Goal: Task Accomplishment & Management: Use online tool/utility

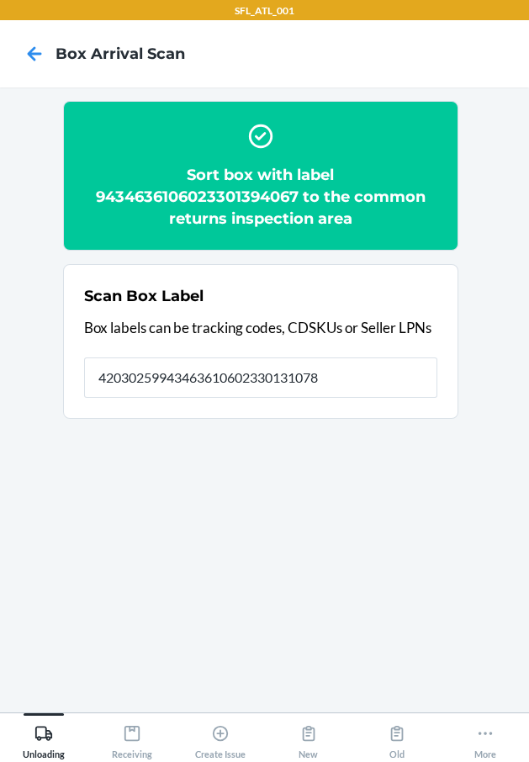
type input "420302599434636106023301310784"
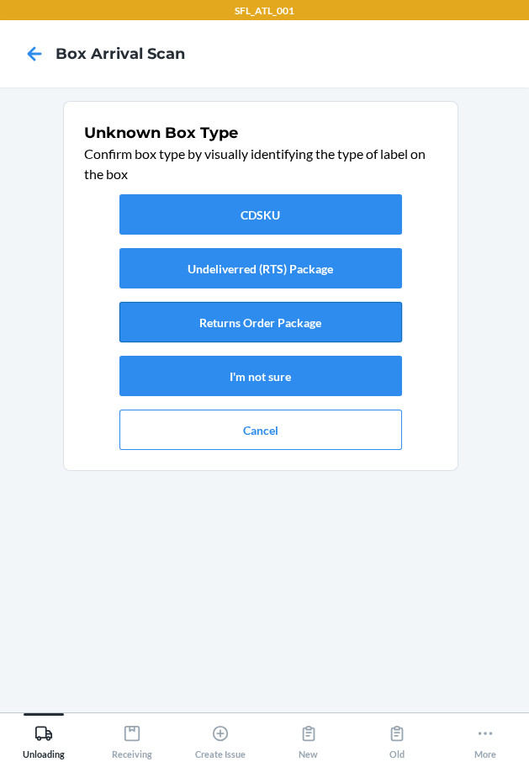
click at [325, 314] on button "Returns Order Package" at bounding box center [260, 322] width 283 height 40
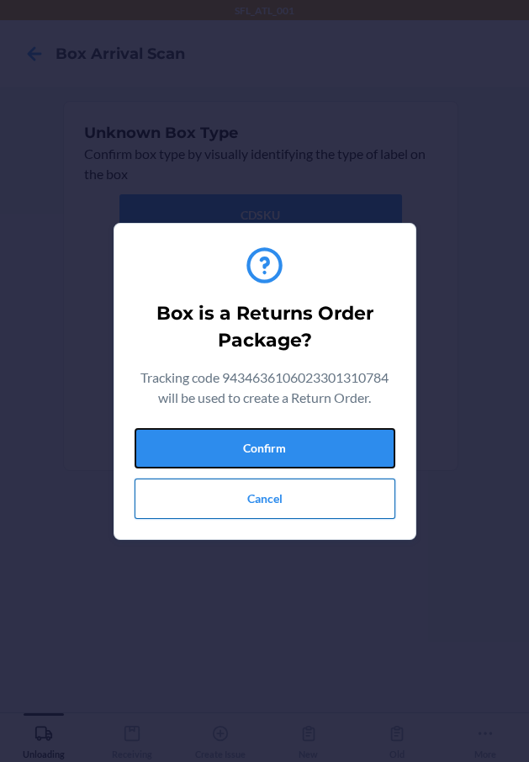
drag, startPoint x: 297, startPoint y: 428, endPoint x: 360, endPoint y: 478, distance: 80.8
click at [313, 445] on button "Confirm" at bounding box center [265, 448] width 261 height 40
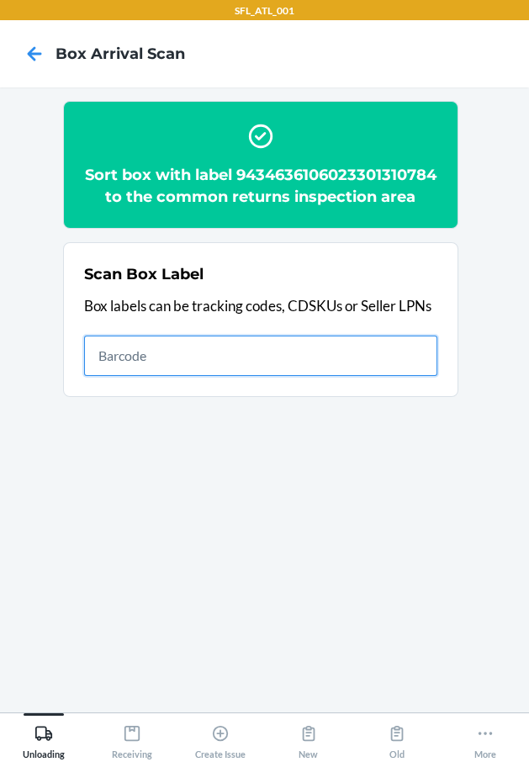
click at [390, 376] on input "text" at bounding box center [260, 355] width 353 height 40
type input "420302599434636106023300994039"
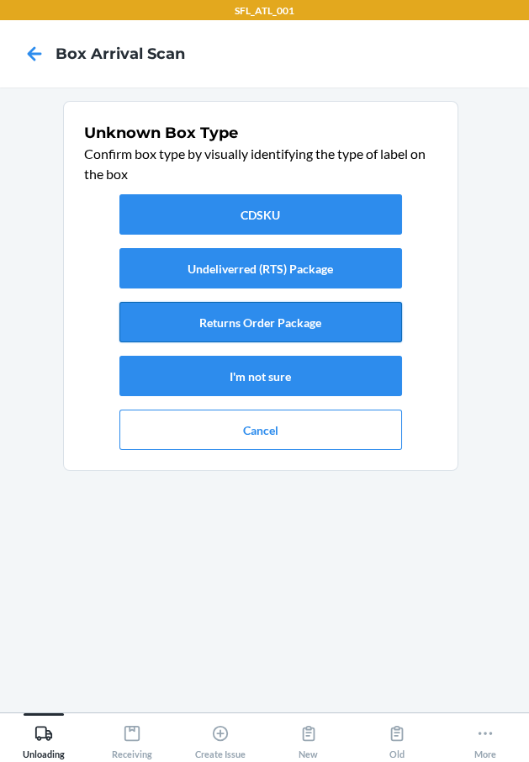
click at [390, 307] on button "Returns Order Package" at bounding box center [260, 322] width 283 height 40
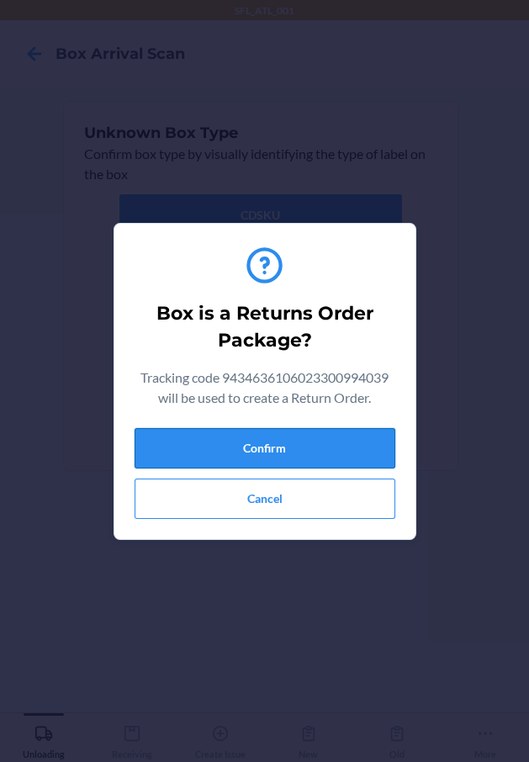
click at [337, 446] on button "Confirm" at bounding box center [265, 448] width 261 height 40
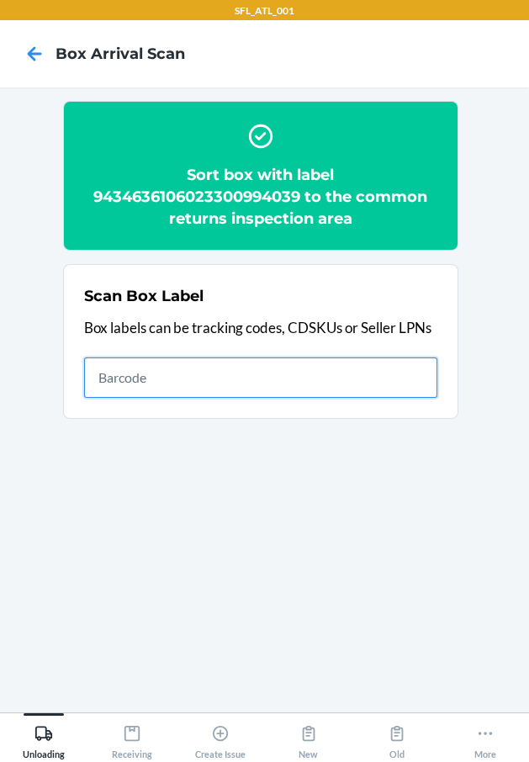
click at [418, 358] on input "text" at bounding box center [260, 377] width 353 height 40
type input "420302599434636106023300204855"
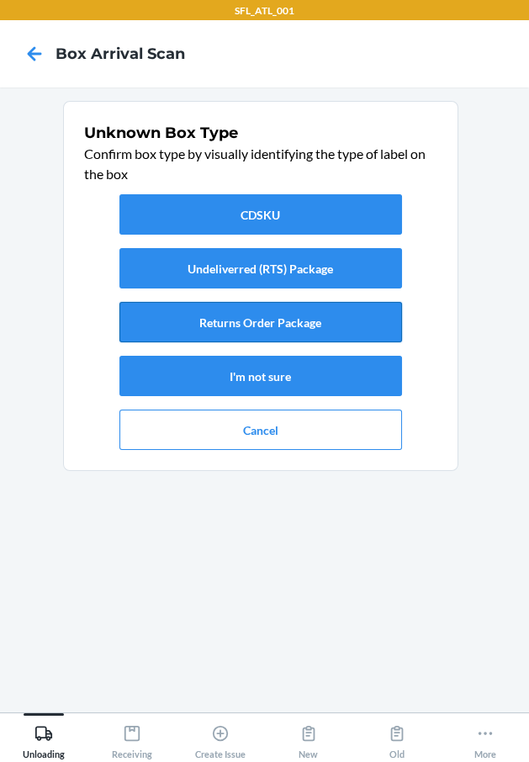
click at [209, 322] on button "Returns Order Package" at bounding box center [260, 322] width 283 height 40
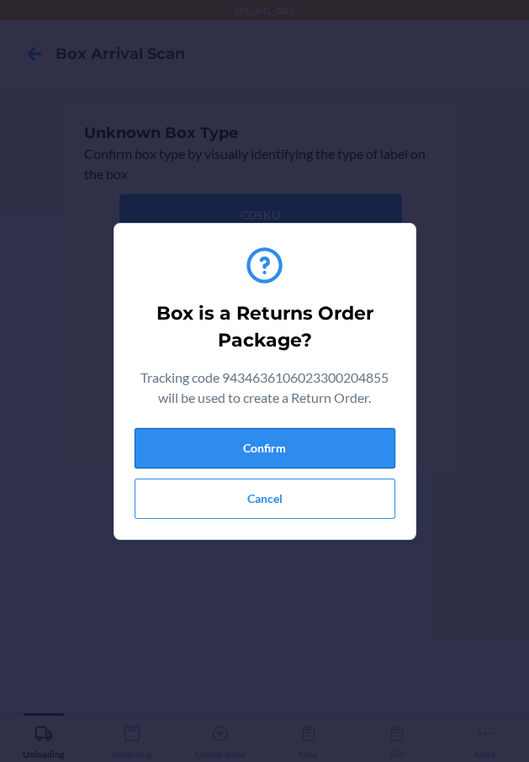
click at [294, 433] on button "Confirm" at bounding box center [265, 448] width 261 height 40
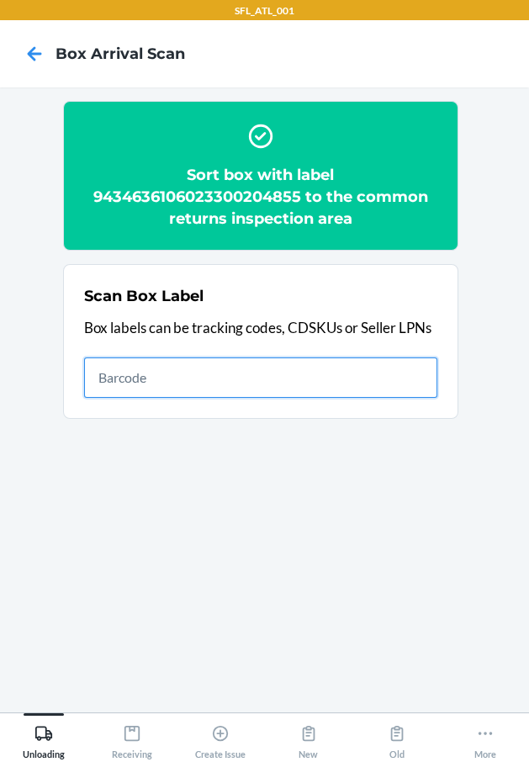
click at [391, 382] on input "text" at bounding box center [260, 377] width 353 height 40
type input "420302599434636208303305728165"
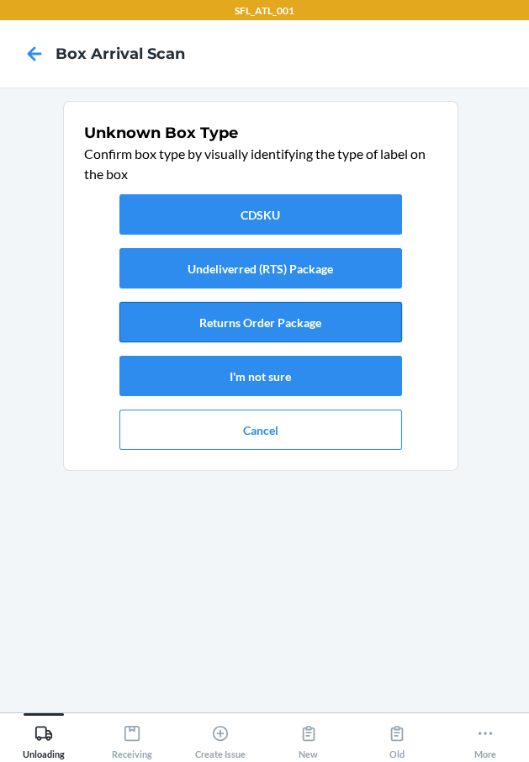
click at [341, 327] on button "Returns Order Package" at bounding box center [260, 322] width 283 height 40
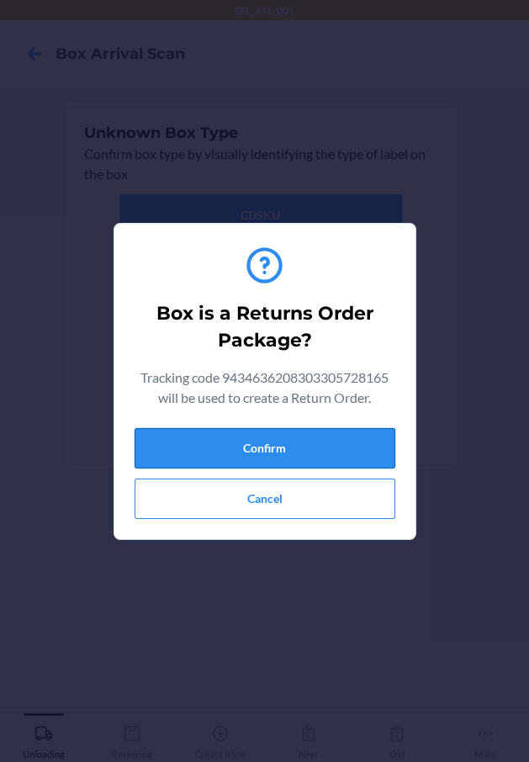
click at [317, 453] on button "Confirm" at bounding box center [265, 448] width 261 height 40
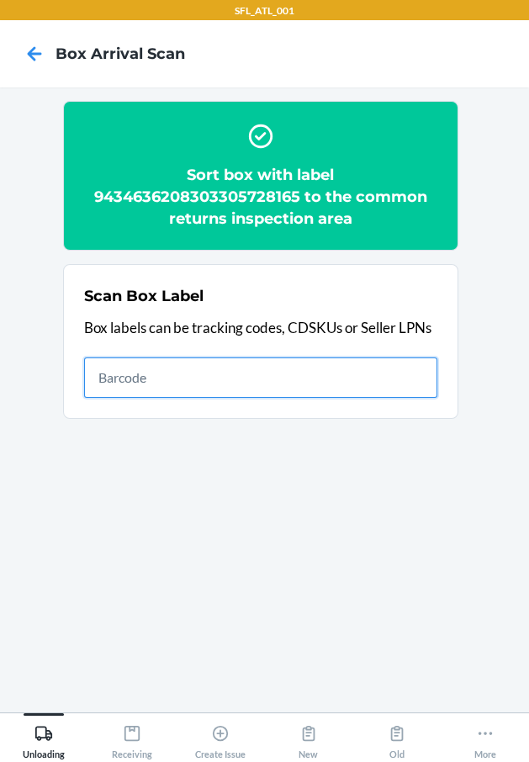
drag, startPoint x: 271, startPoint y: 365, endPoint x: 267, endPoint y: 357, distance: 9.1
click at [270, 363] on input "text" at bounding box center [260, 377] width 353 height 40
type input "420302599434636106023300946373"
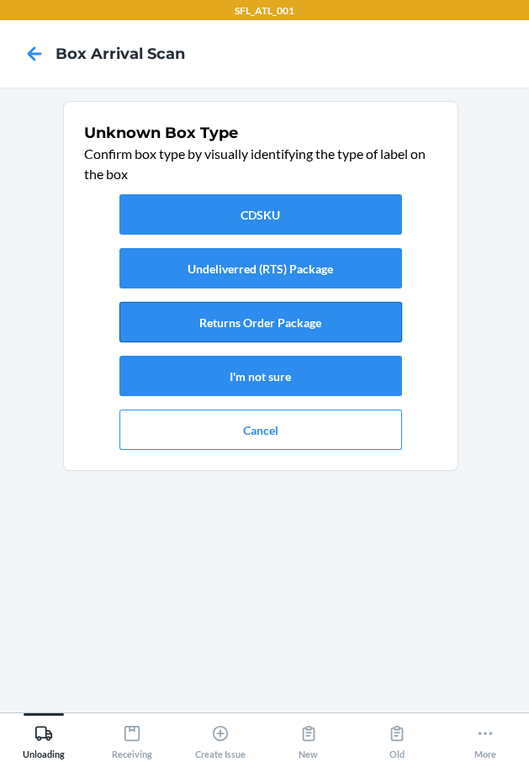
click at [321, 312] on button "Returns Order Package" at bounding box center [260, 322] width 283 height 40
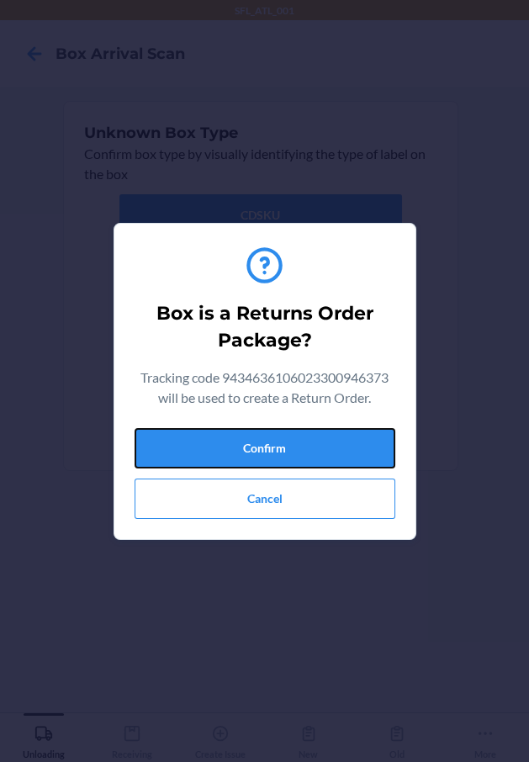
drag, startPoint x: 314, startPoint y: 446, endPoint x: 475, endPoint y: 435, distance: 161.0
click at [314, 446] on button "Confirm" at bounding box center [265, 448] width 261 height 40
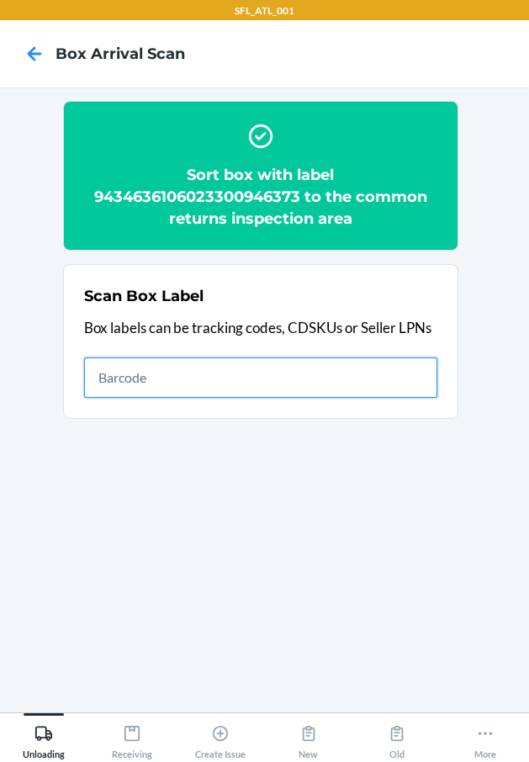
click at [279, 367] on input "text" at bounding box center [260, 377] width 353 height 40
type input "420302599434636106023301242252"
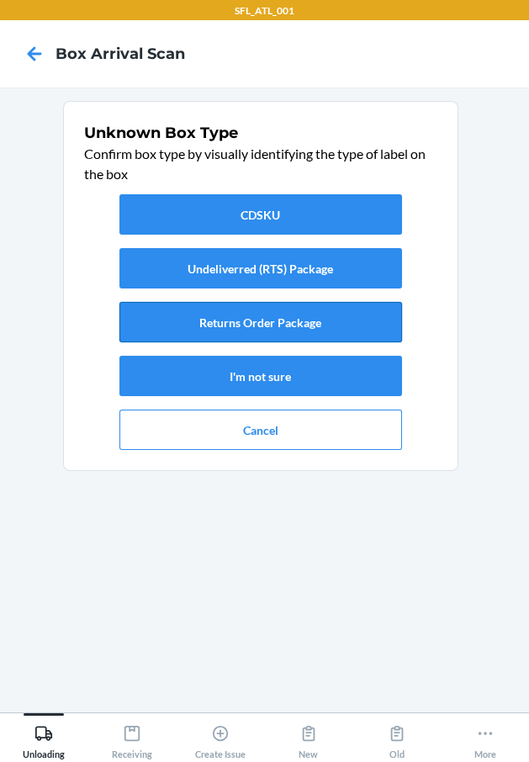
click at [259, 327] on button "Returns Order Package" at bounding box center [260, 322] width 283 height 40
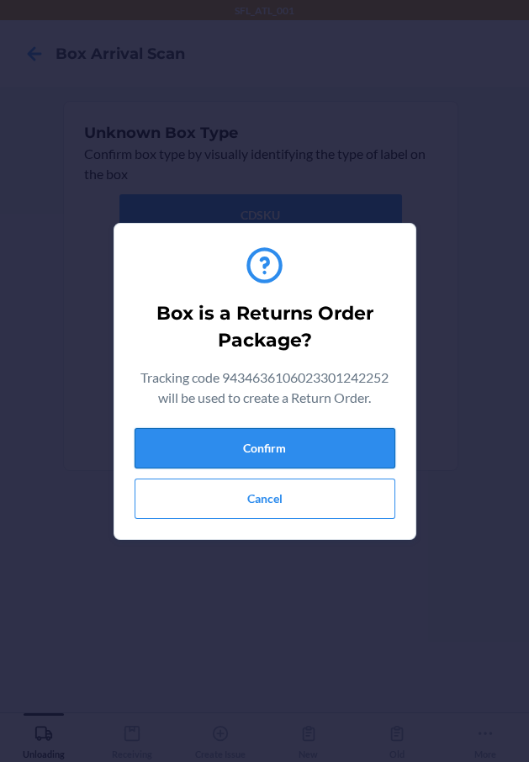
drag, startPoint x: 341, startPoint y: 434, endPoint x: 388, endPoint y: 446, distance: 49.6
click at [346, 436] on button "Confirm" at bounding box center [265, 448] width 261 height 40
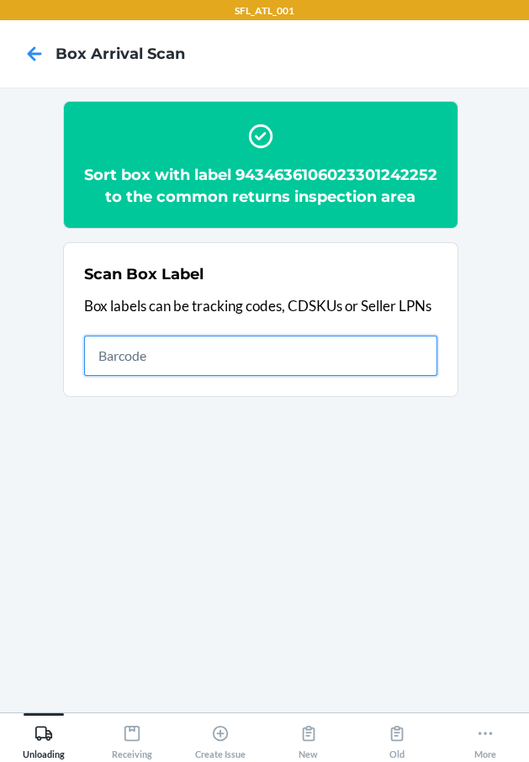
click at [312, 376] on input "text" at bounding box center [260, 355] width 353 height 40
type input "420302599434636106023301574605"
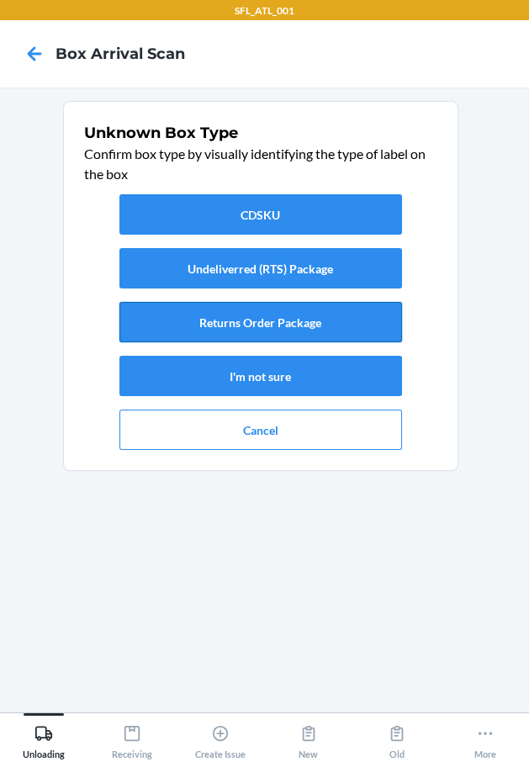
click at [316, 324] on button "Returns Order Package" at bounding box center [260, 322] width 283 height 40
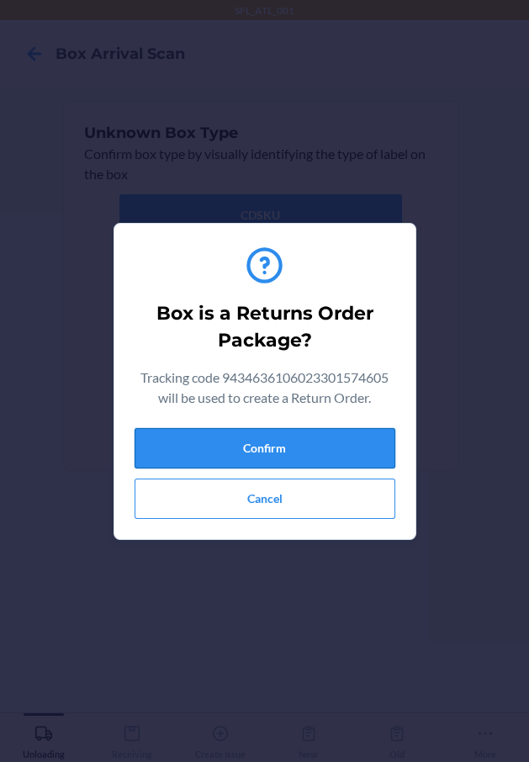
click at [357, 438] on button "Confirm" at bounding box center [265, 448] width 261 height 40
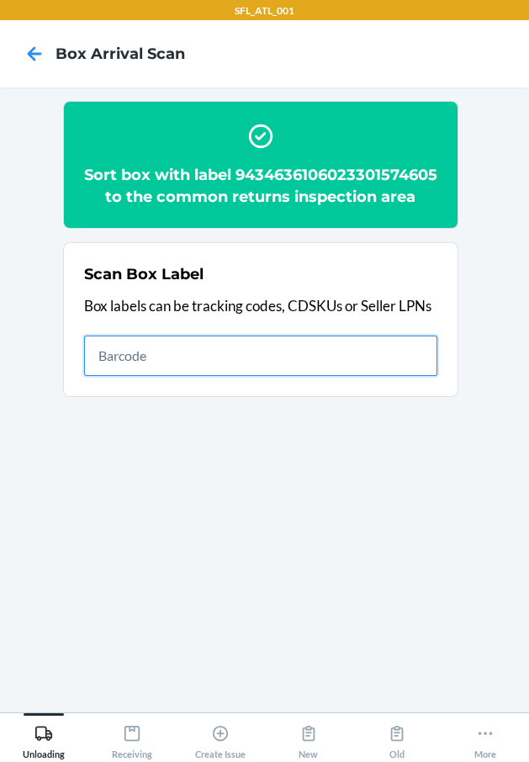
click at [378, 376] on input "text" at bounding box center [260, 355] width 353 height 40
type input "420302599434636106023300991366"
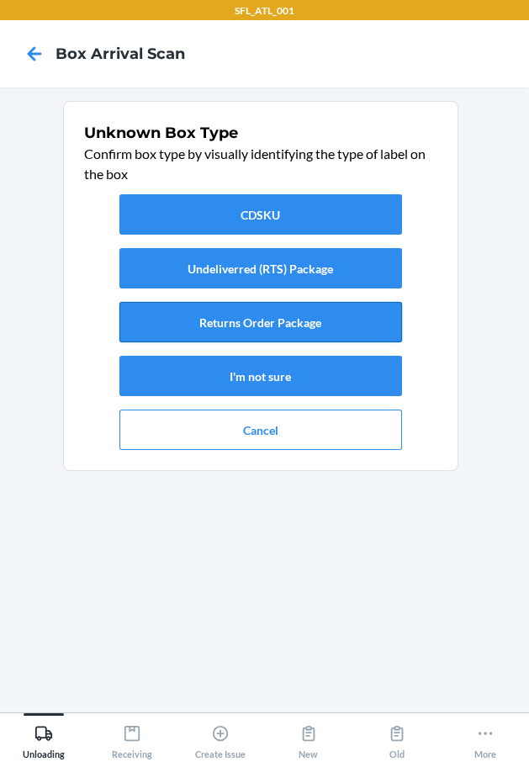
click at [309, 309] on button "Returns Order Package" at bounding box center [260, 322] width 283 height 40
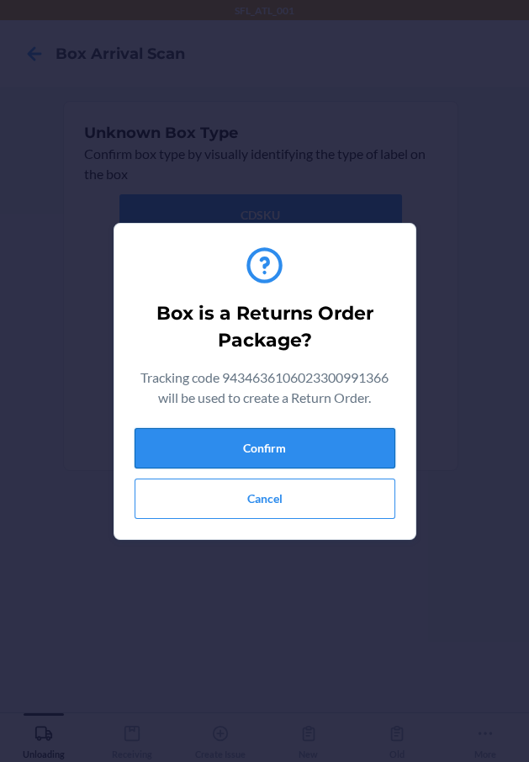
click at [316, 450] on button "Confirm" at bounding box center [265, 448] width 261 height 40
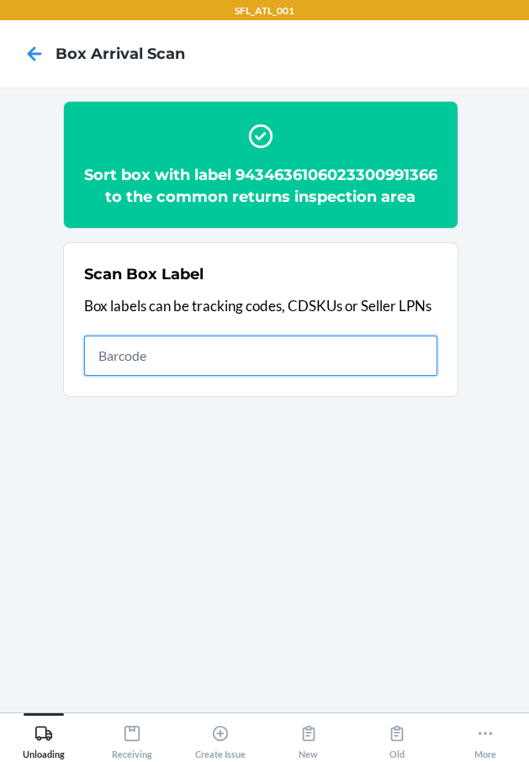
click at [339, 376] on input "text" at bounding box center [260, 355] width 353 height 40
type input "420302599434636106023301336630"
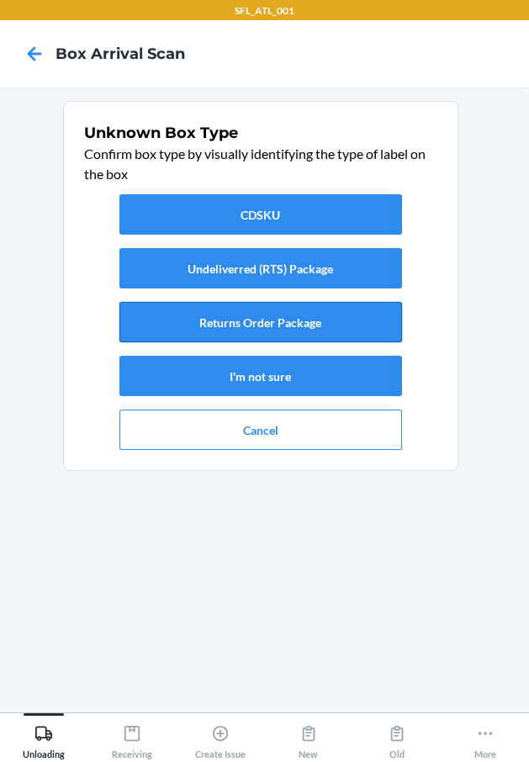
click at [262, 324] on button "Returns Order Package" at bounding box center [260, 322] width 283 height 40
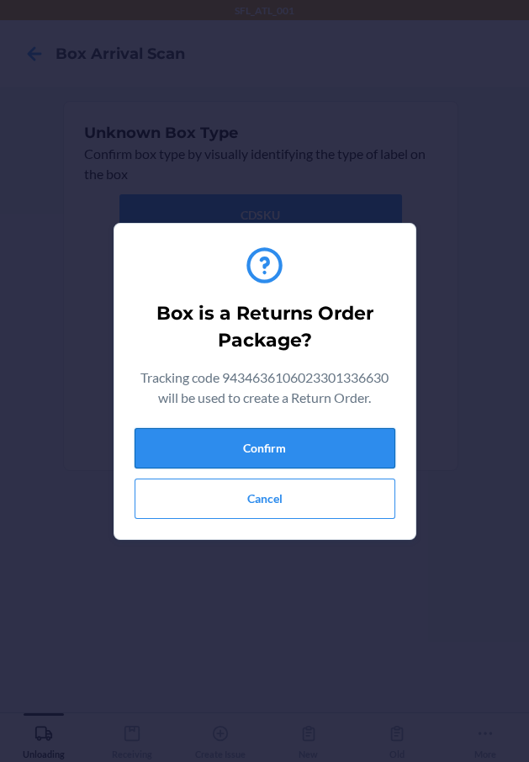
click at [309, 447] on button "Confirm" at bounding box center [265, 448] width 261 height 40
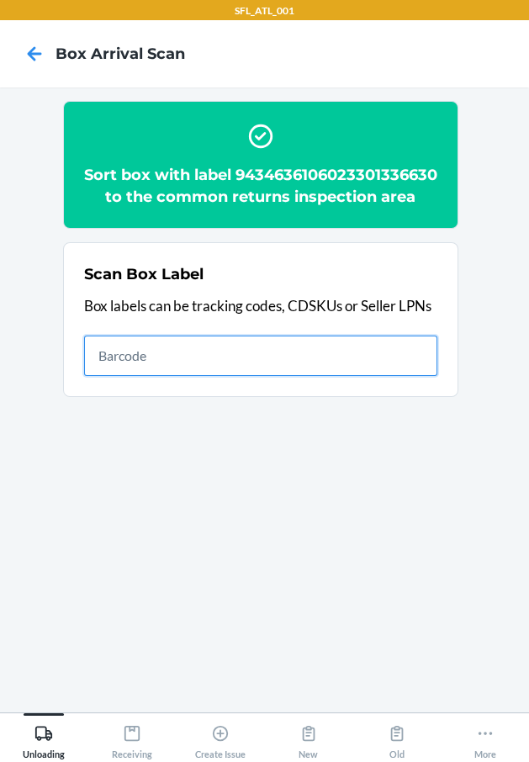
click at [392, 376] on input "text" at bounding box center [260, 355] width 353 height 40
type input "420302599434636106023301417896"
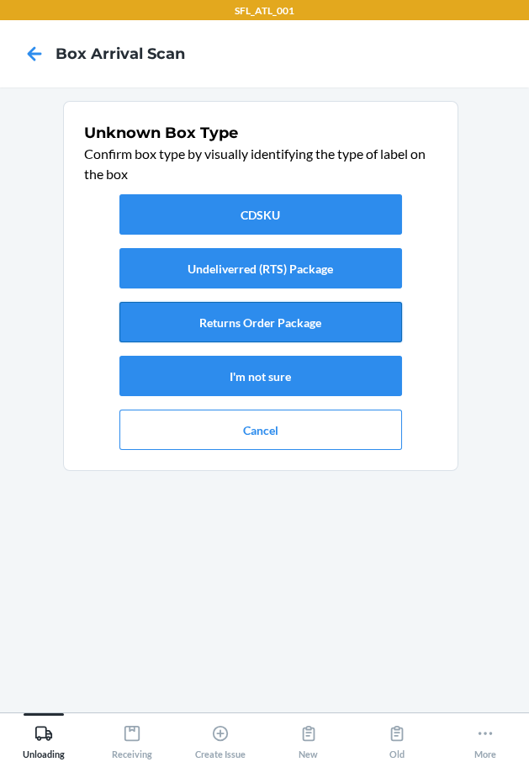
click at [336, 321] on button "Returns Order Package" at bounding box center [260, 322] width 283 height 40
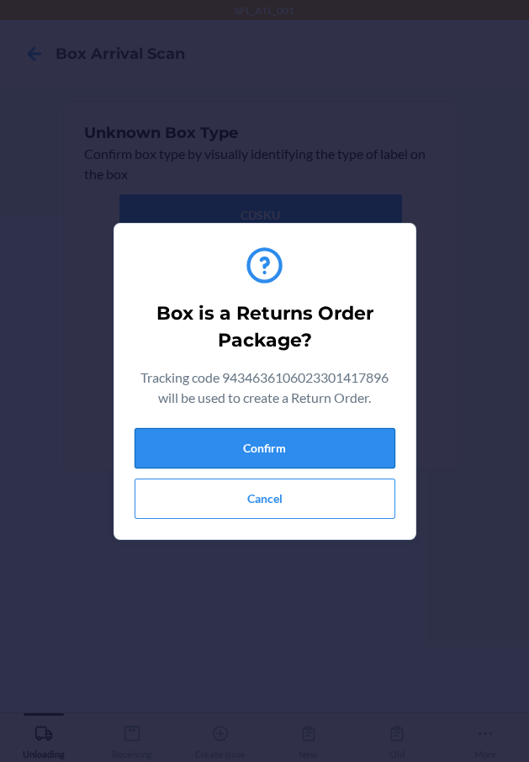
click at [362, 442] on button "Confirm" at bounding box center [265, 448] width 261 height 40
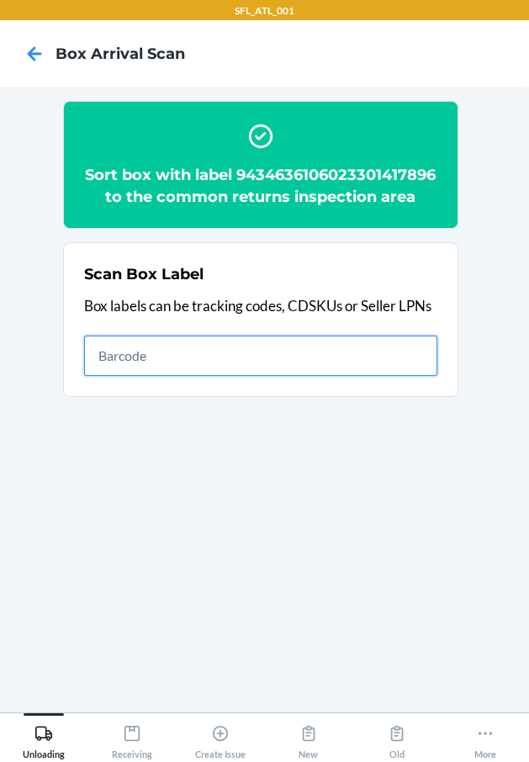
click at [388, 376] on input "text" at bounding box center [260, 355] width 353 height 40
type input "420302599434636106023301577095"
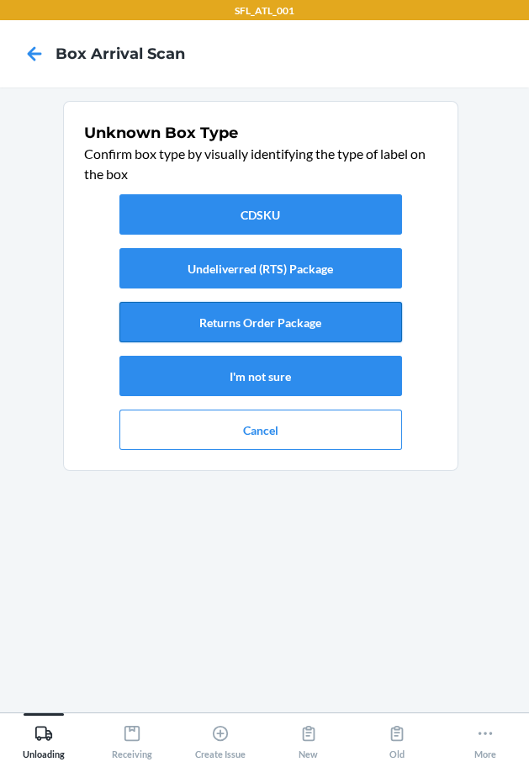
click at [256, 319] on button "Returns Order Package" at bounding box center [260, 322] width 283 height 40
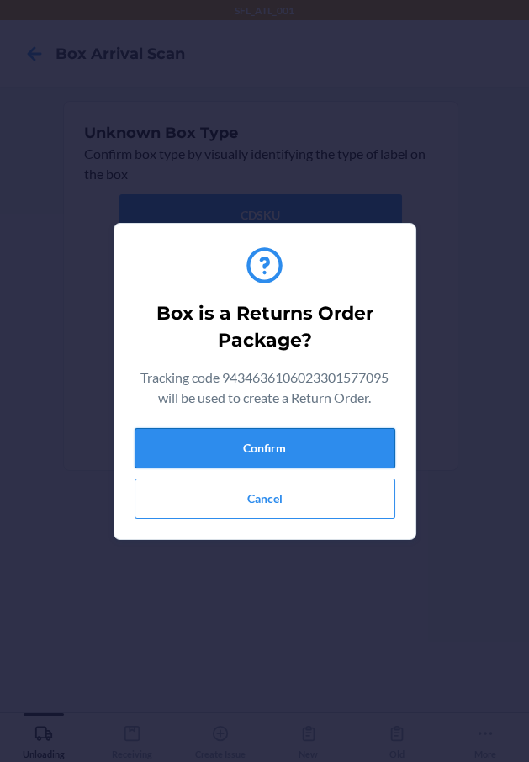
click at [228, 445] on button "Confirm" at bounding box center [265, 448] width 261 height 40
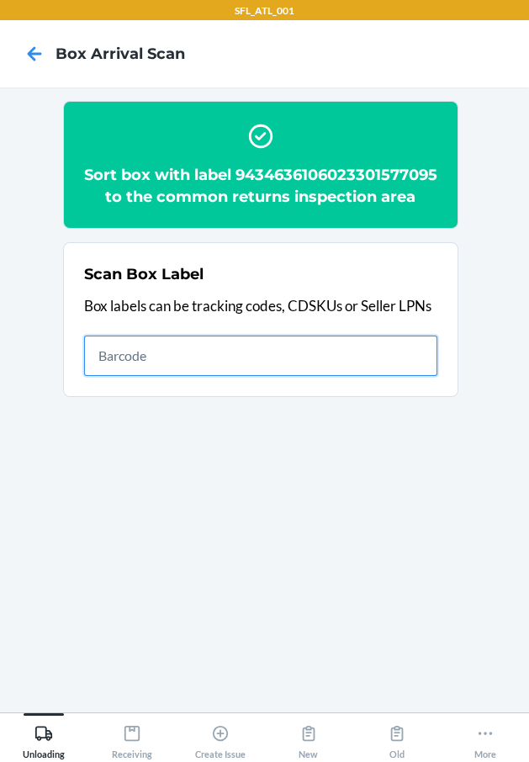
click at [361, 376] on input "text" at bounding box center [260, 355] width 353 height 40
type input "420302599434636106023300408390"
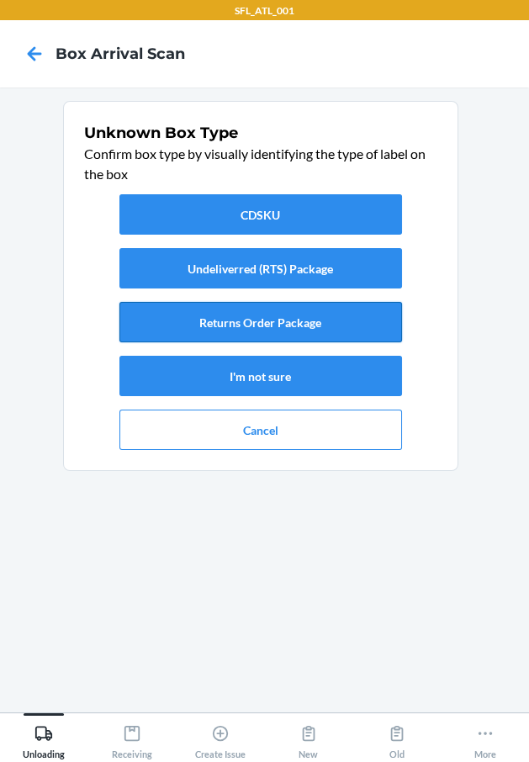
click at [355, 317] on button "Returns Order Package" at bounding box center [260, 322] width 283 height 40
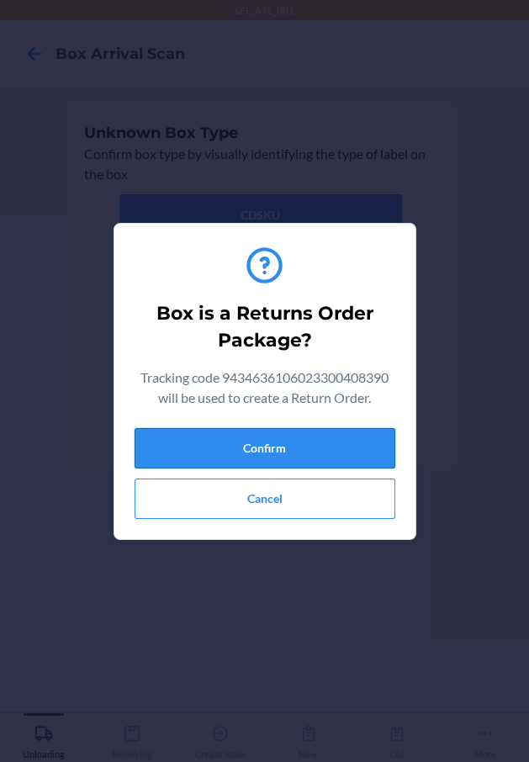
click at [315, 440] on button "Confirm" at bounding box center [265, 448] width 261 height 40
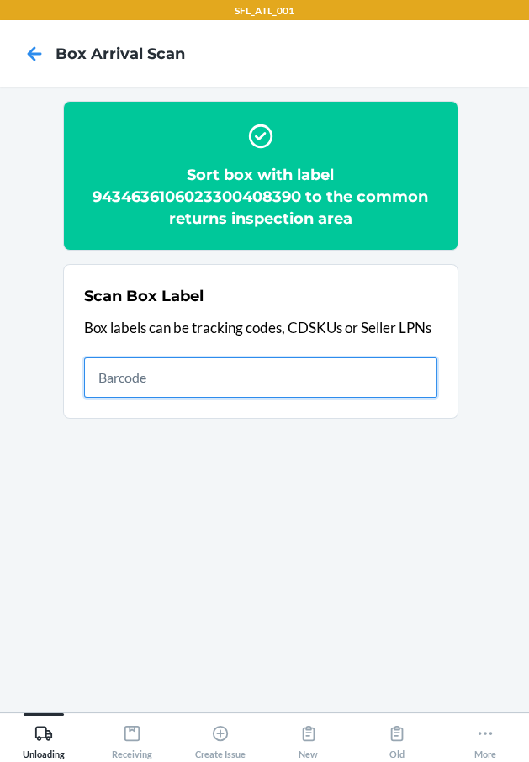
drag, startPoint x: 299, startPoint y: 372, endPoint x: 306, endPoint y: 379, distance: 9.5
click at [306, 379] on input "text" at bounding box center [260, 377] width 353 height 40
type input "420302599434636106023301408382"
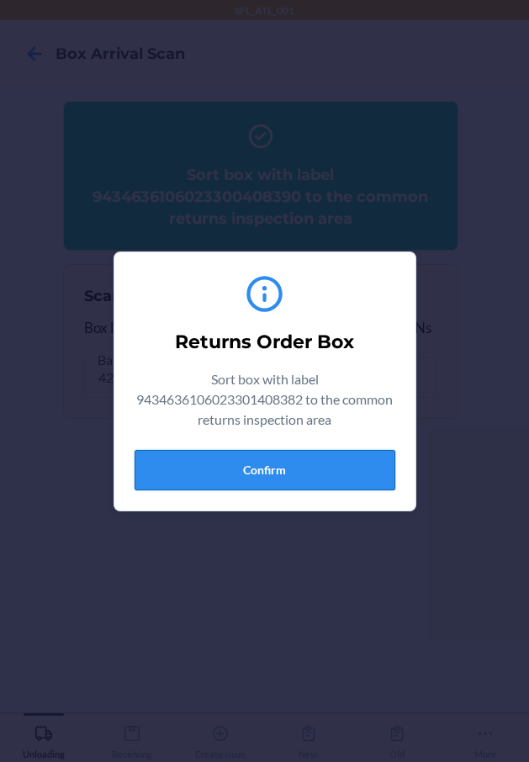
click at [314, 469] on button "Confirm" at bounding box center [265, 470] width 261 height 40
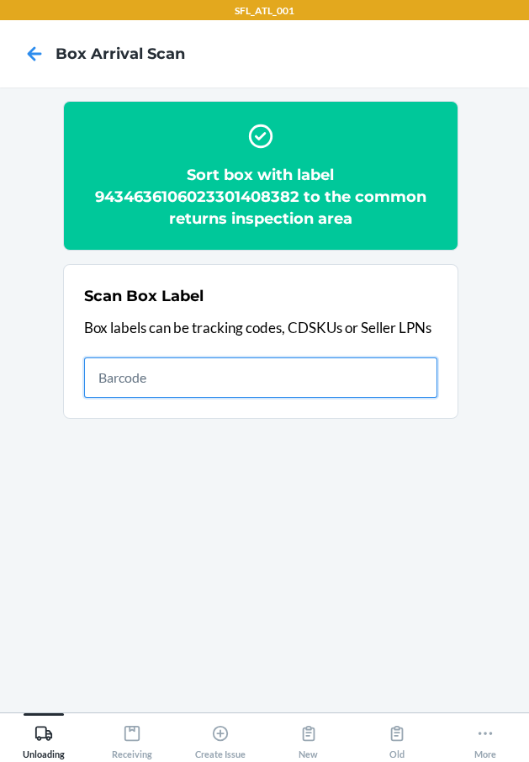
click at [380, 380] on input "text" at bounding box center [260, 377] width 353 height 40
type input "420302599434636106023301315246"
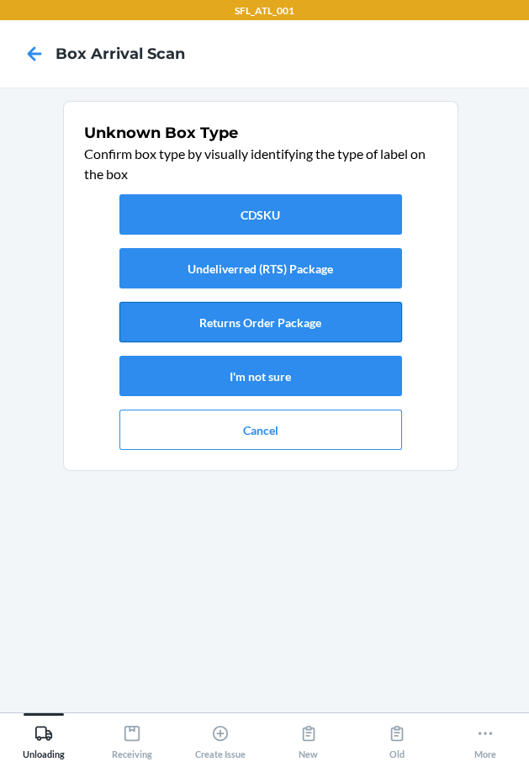
click at [349, 320] on button "Returns Order Package" at bounding box center [260, 322] width 283 height 40
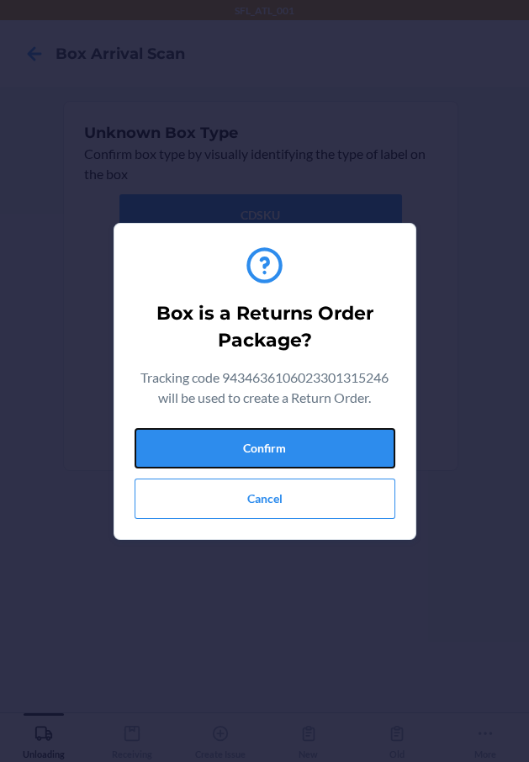
drag, startPoint x: 361, startPoint y: 451, endPoint x: 457, endPoint y: 473, distance: 99.3
click at [366, 454] on button "Confirm" at bounding box center [265, 448] width 261 height 40
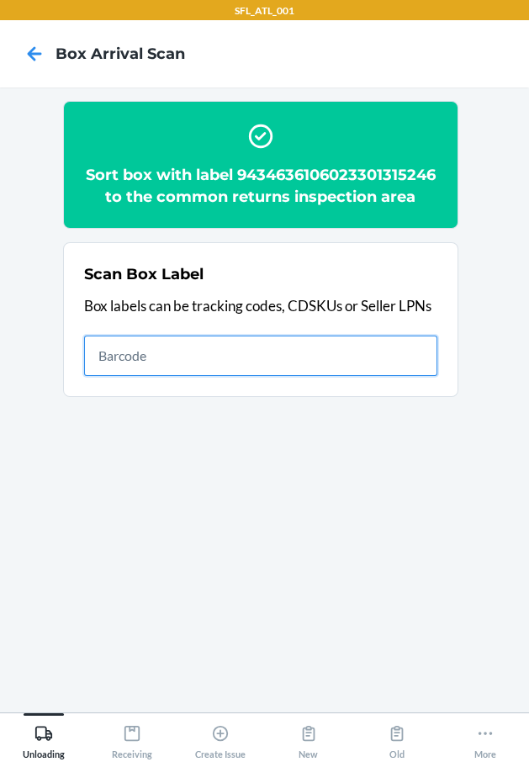
click at [362, 365] on input "text" at bounding box center [260, 355] width 353 height 40
type input "420302599434636106023300595465"
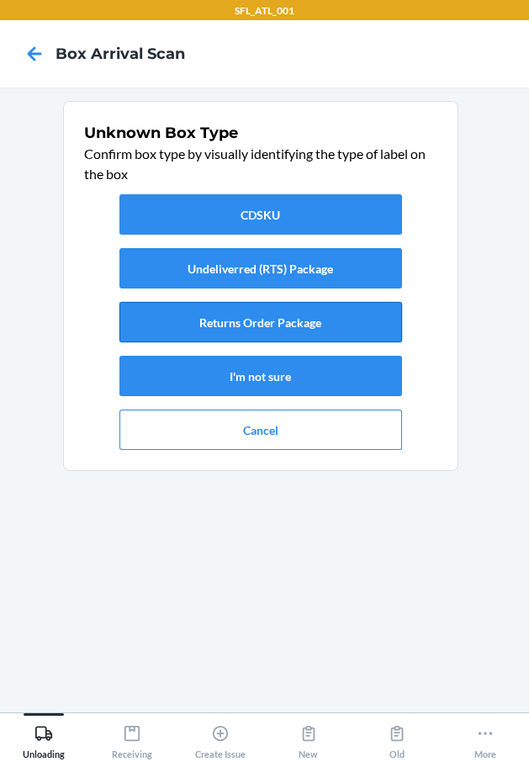
click at [345, 326] on button "Returns Order Package" at bounding box center [260, 322] width 283 height 40
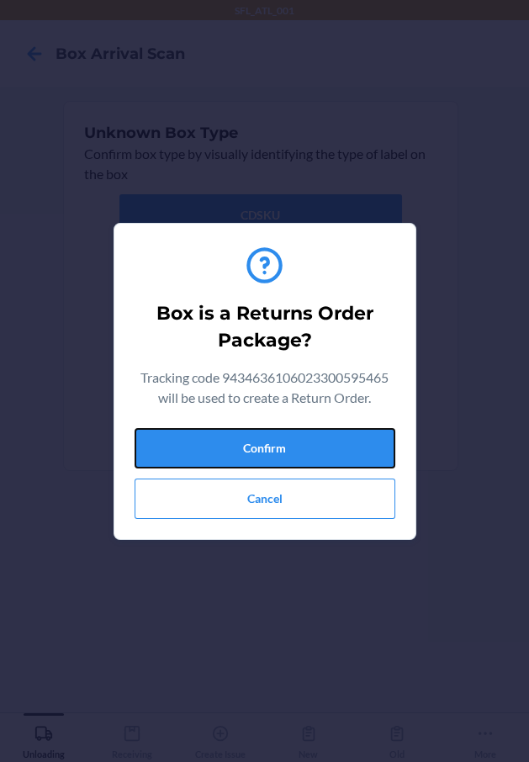
drag, startPoint x: 367, startPoint y: 445, endPoint x: 400, endPoint y: 453, distance: 34.7
click at [367, 444] on button "Confirm" at bounding box center [265, 448] width 261 height 40
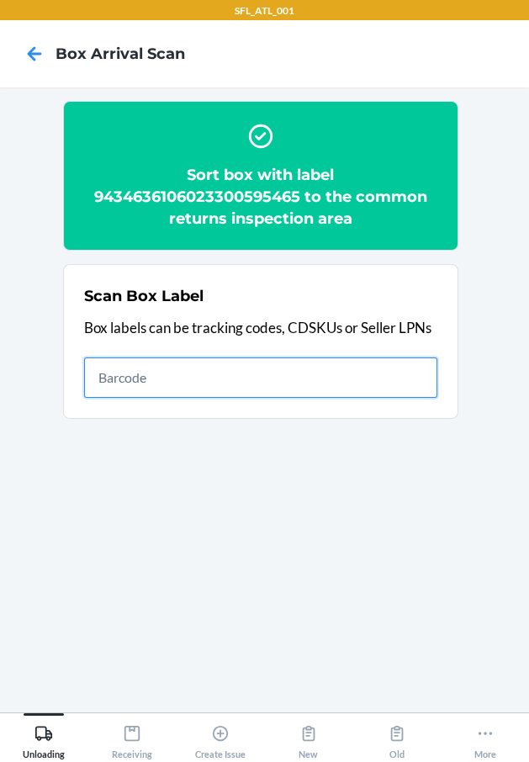
click at [341, 388] on input "text" at bounding box center [260, 377] width 353 height 40
type input "420302599434636106023299490116"
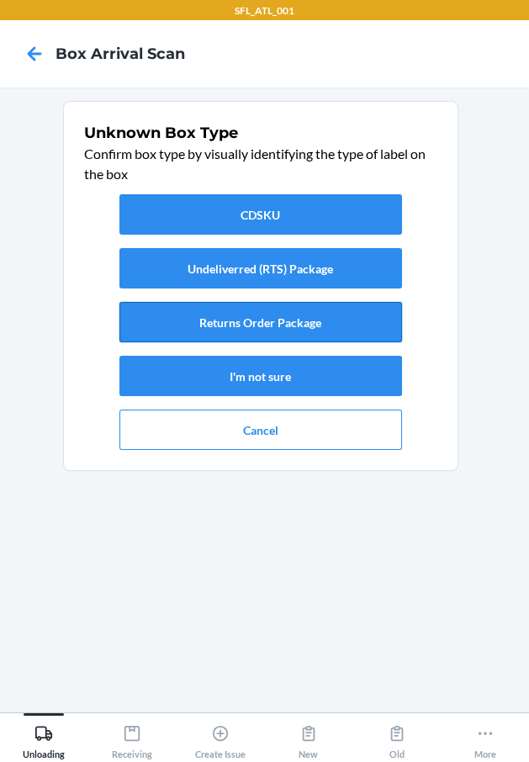
click at [300, 325] on button "Returns Order Package" at bounding box center [260, 322] width 283 height 40
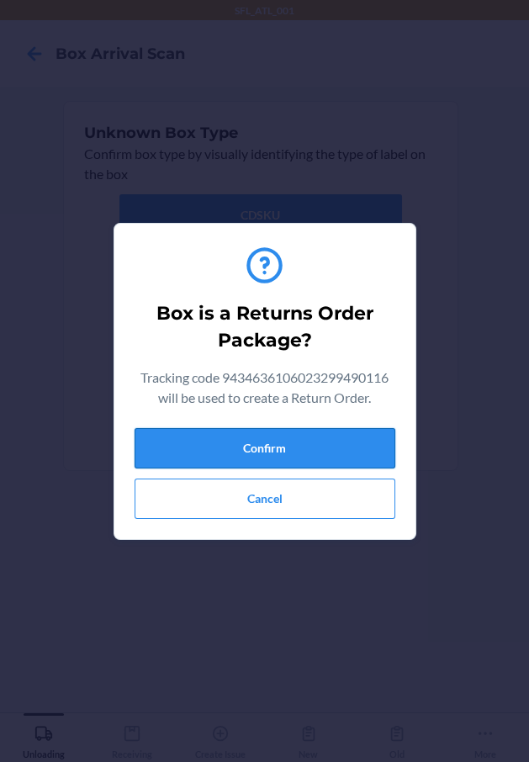
click at [337, 438] on button "Confirm" at bounding box center [265, 448] width 261 height 40
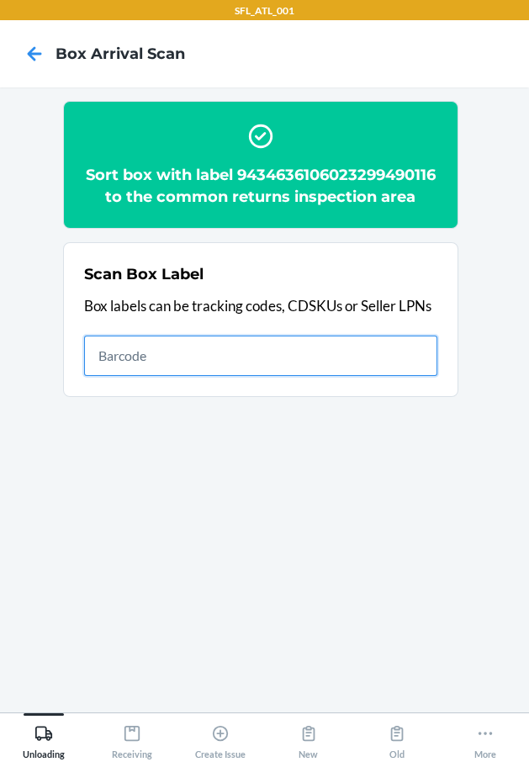
click at [246, 371] on input "text" at bounding box center [260, 355] width 353 height 40
type input "420302599434636106023300183570"
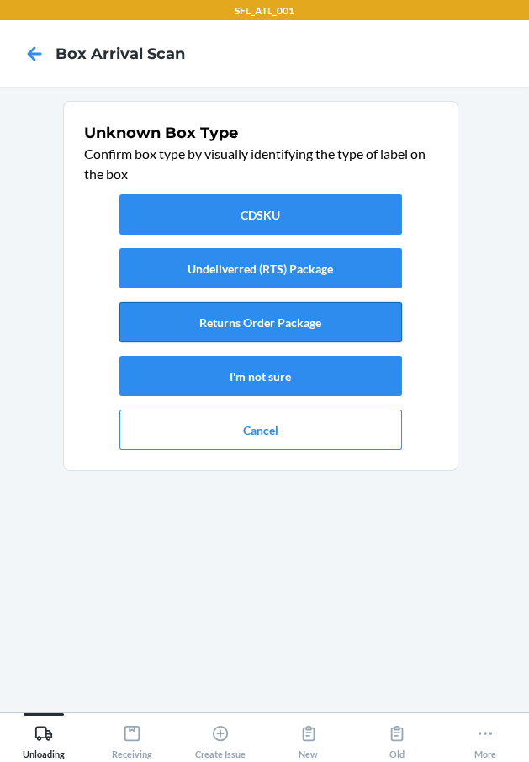
click at [272, 315] on button "Returns Order Package" at bounding box center [260, 322] width 283 height 40
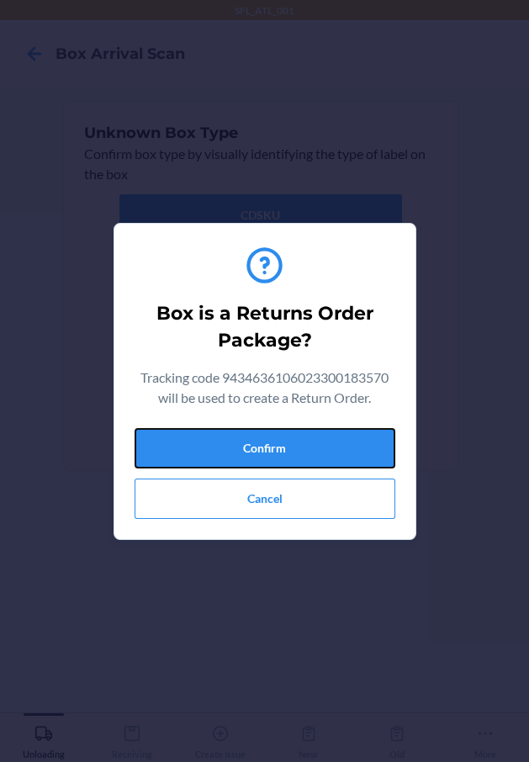
drag, startPoint x: 293, startPoint y: 444, endPoint x: 475, endPoint y: 474, distance: 185.0
click at [304, 449] on button "Confirm" at bounding box center [265, 448] width 261 height 40
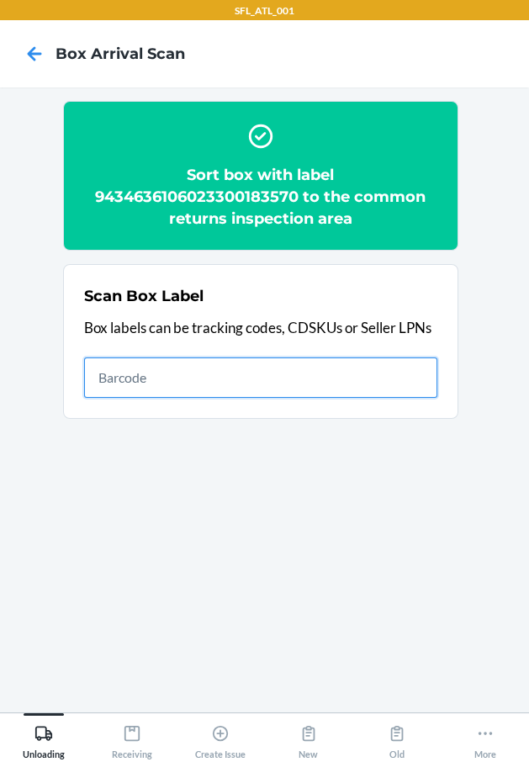
click at [387, 364] on input "text" at bounding box center [260, 377] width 353 height 40
type input "420302599434636106023301425013"
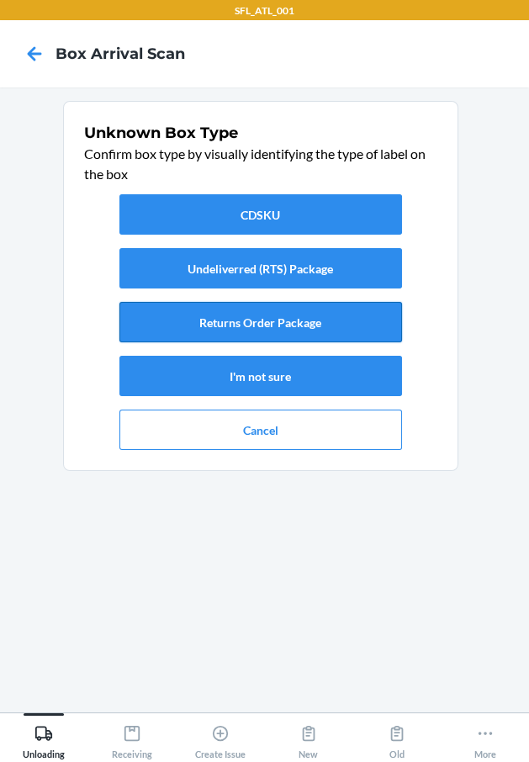
click at [339, 326] on button "Returns Order Package" at bounding box center [260, 322] width 283 height 40
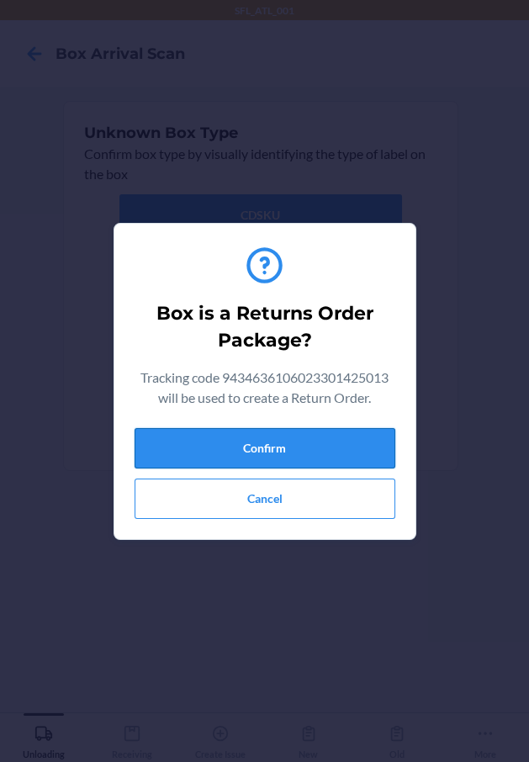
click at [341, 432] on button "Confirm" at bounding box center [265, 448] width 261 height 40
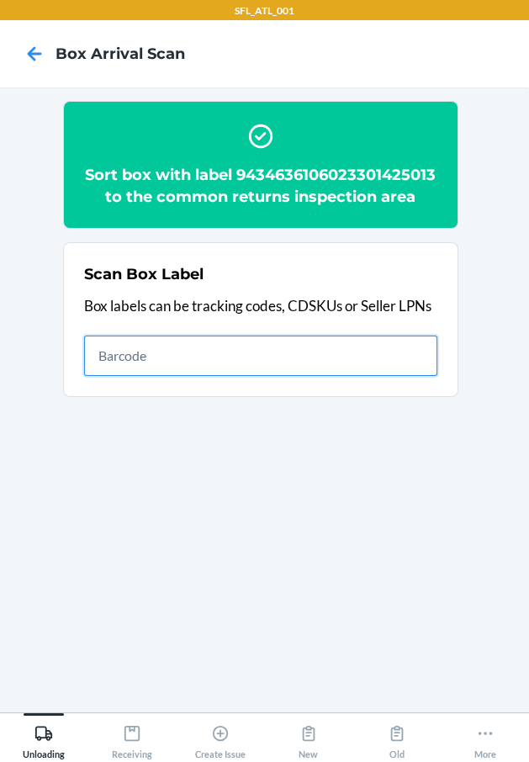
drag, startPoint x: 267, startPoint y: 381, endPoint x: 269, endPoint y: 369, distance: 11.9
click at [267, 376] on input "text" at bounding box center [260, 355] width 353 height 40
type input "420302599434636106023301149643"
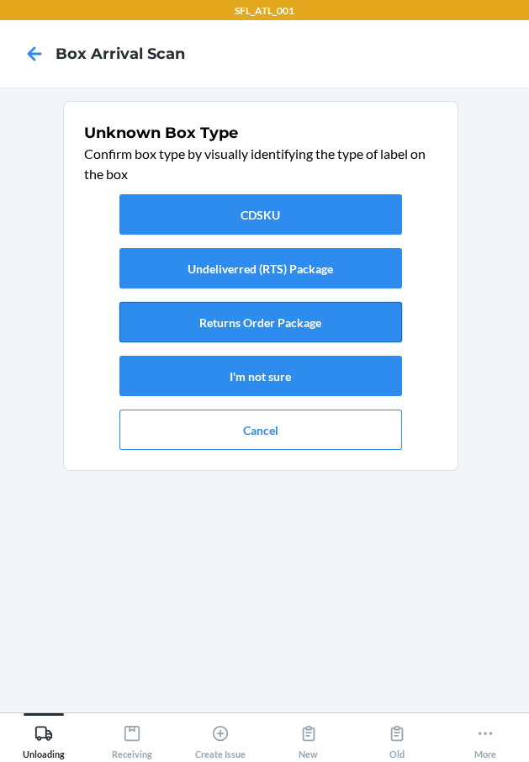
click at [304, 319] on button "Returns Order Package" at bounding box center [260, 322] width 283 height 40
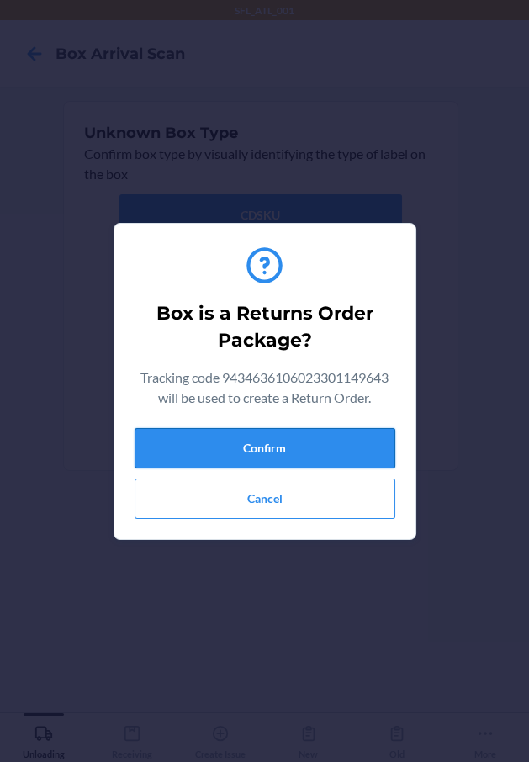
click at [349, 446] on button "Confirm" at bounding box center [265, 448] width 261 height 40
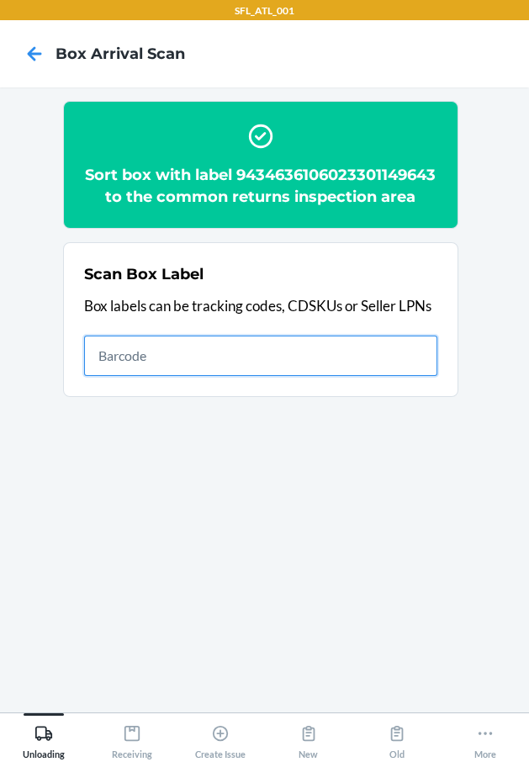
click at [368, 376] on input "text" at bounding box center [260, 355] width 353 height 40
type input "420302599434636106023300463627"
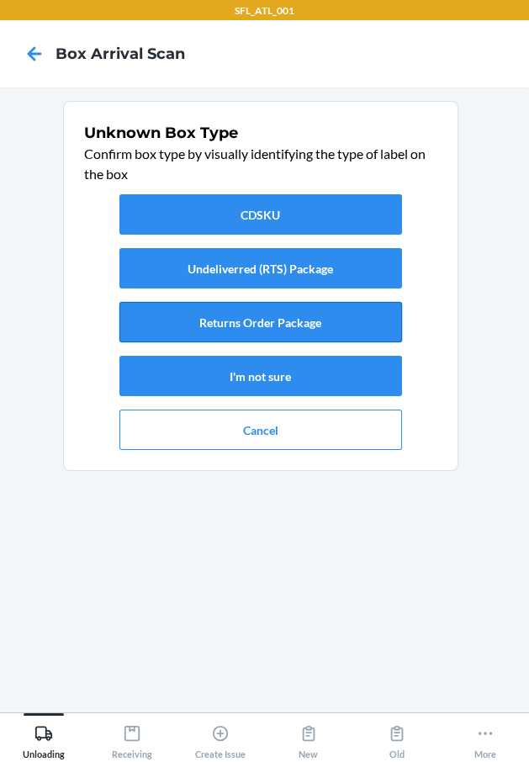
click at [360, 320] on button "Returns Order Package" at bounding box center [260, 322] width 283 height 40
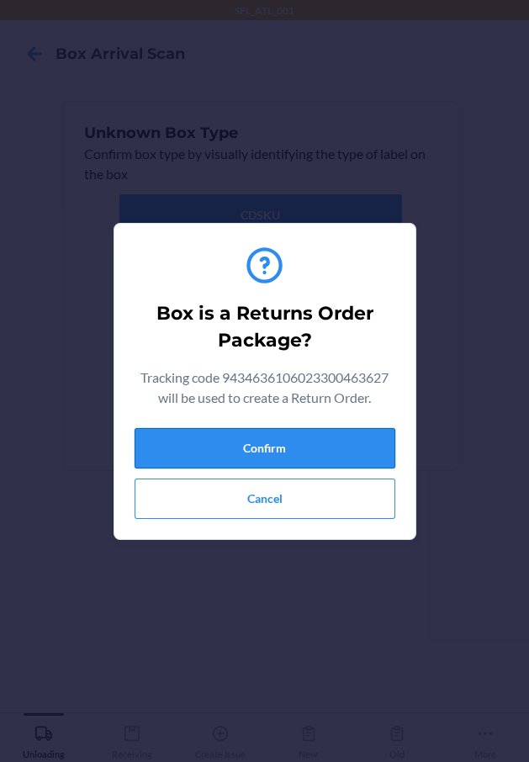
click at [339, 449] on button "Confirm" at bounding box center [265, 448] width 261 height 40
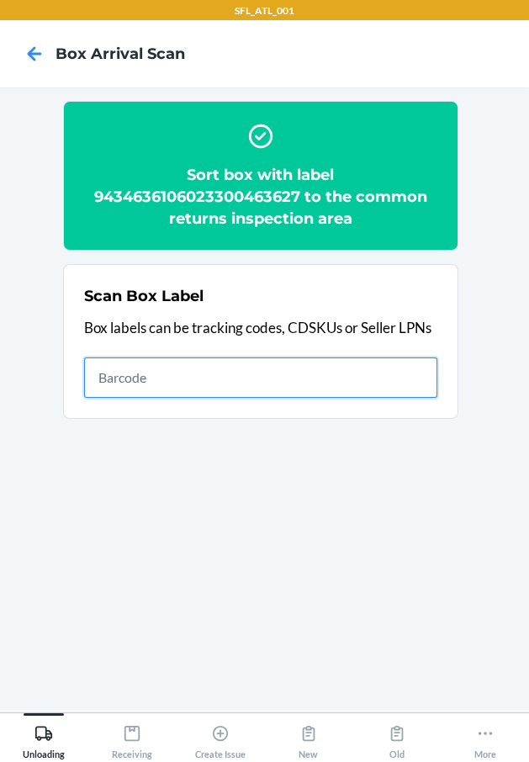
click at [336, 366] on input "text" at bounding box center [260, 377] width 353 height 40
type input "420302599434636106023301368433"
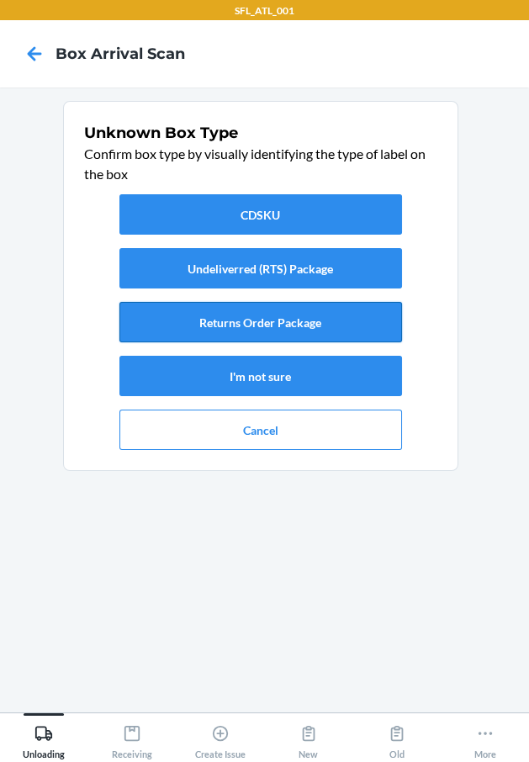
click at [331, 316] on button "Returns Order Package" at bounding box center [260, 322] width 283 height 40
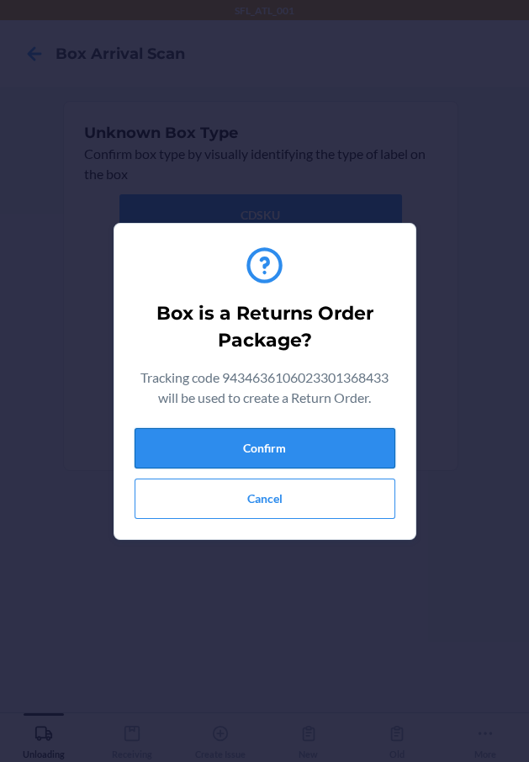
drag, startPoint x: 321, startPoint y: 434, endPoint x: 401, endPoint y: 485, distance: 94.9
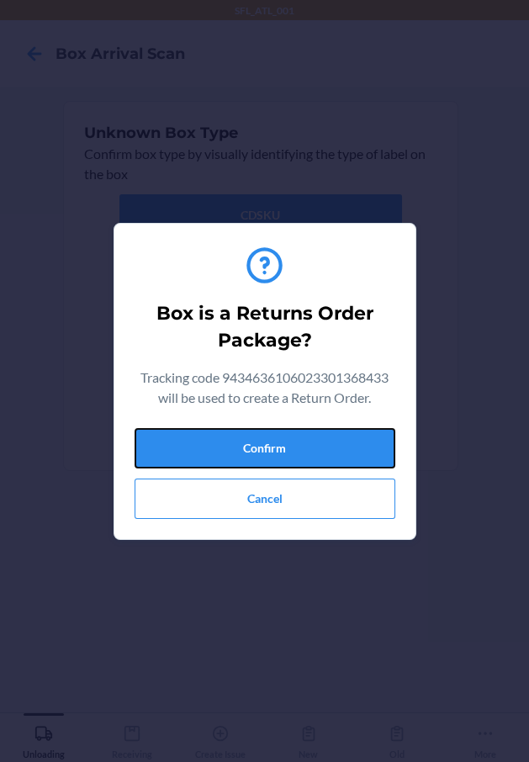
click at [326, 438] on button "Confirm" at bounding box center [265, 448] width 261 height 40
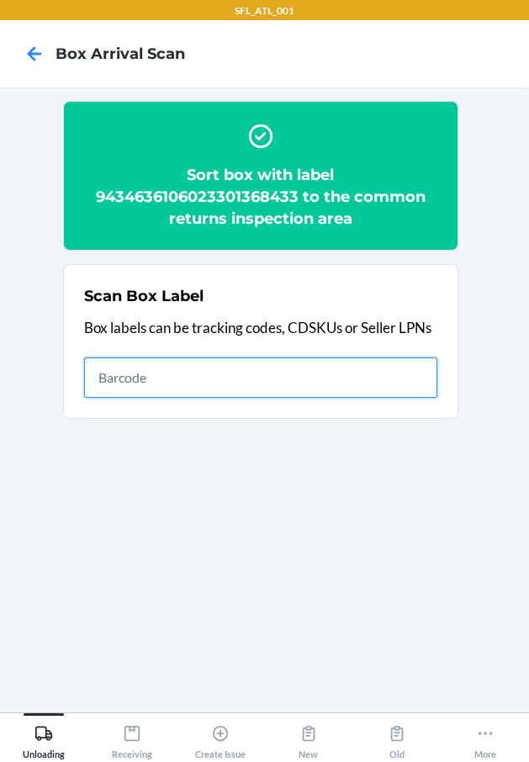
click at [417, 381] on input "text" at bounding box center [260, 377] width 353 height 40
type input "420302599434636106023300331407"
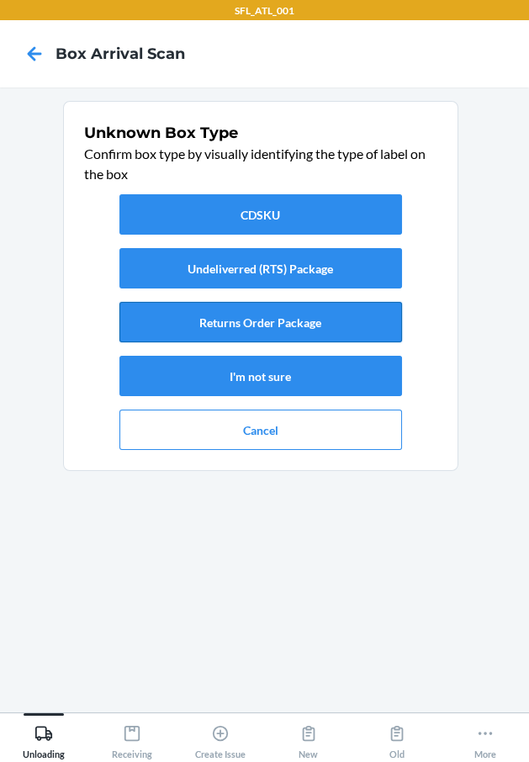
click at [353, 323] on button "Returns Order Package" at bounding box center [260, 322] width 283 height 40
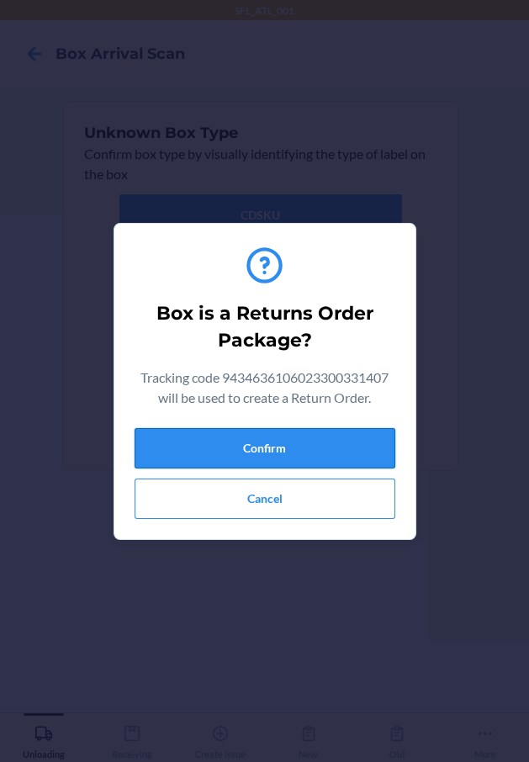
drag, startPoint x: 343, startPoint y: 430, endPoint x: 375, endPoint y: 445, distance: 35.4
click at [354, 438] on button "Confirm" at bounding box center [265, 448] width 261 height 40
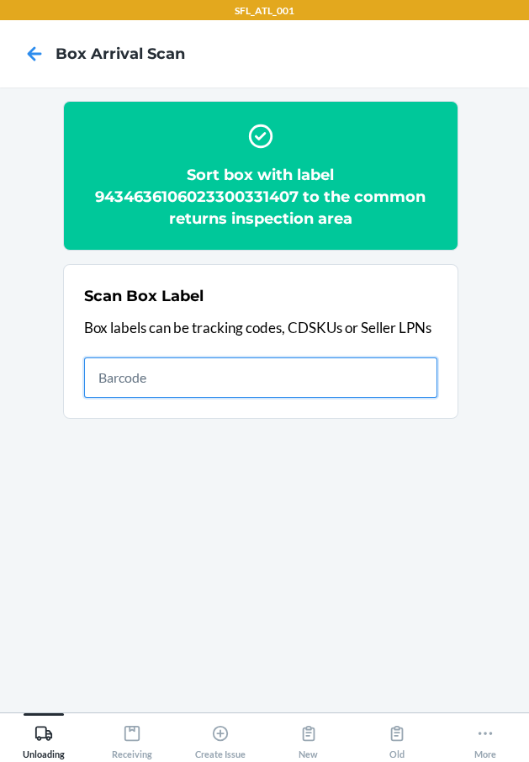
click at [309, 388] on input "text" at bounding box center [260, 377] width 353 height 40
type input "420302599434636106023301607082"
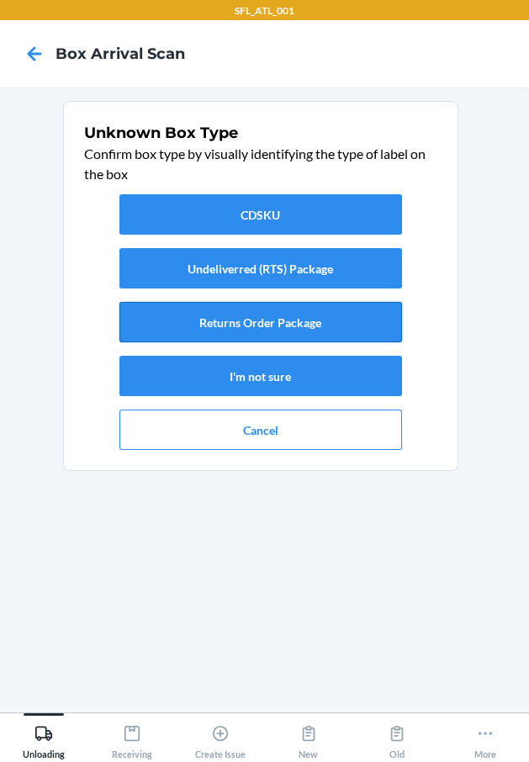
click at [255, 320] on button "Returns Order Package" at bounding box center [260, 322] width 283 height 40
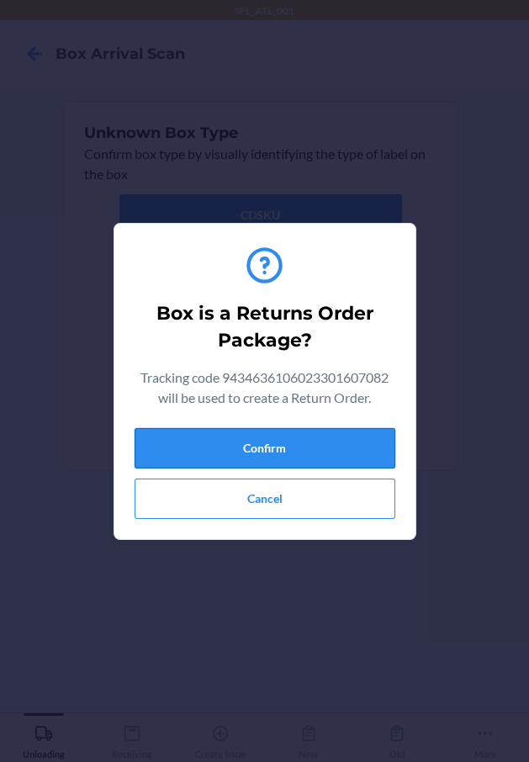
click at [316, 457] on button "Confirm" at bounding box center [265, 448] width 261 height 40
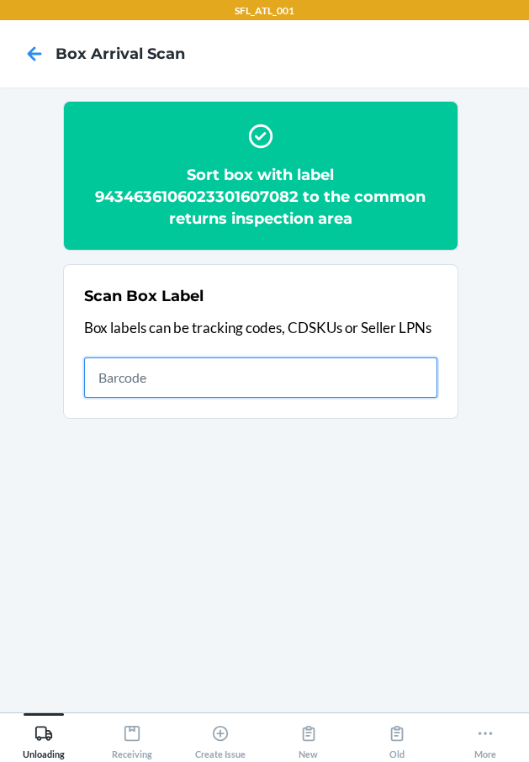
click at [384, 387] on input "text" at bounding box center [260, 377] width 353 height 40
type input "420302599434636106023300503743"
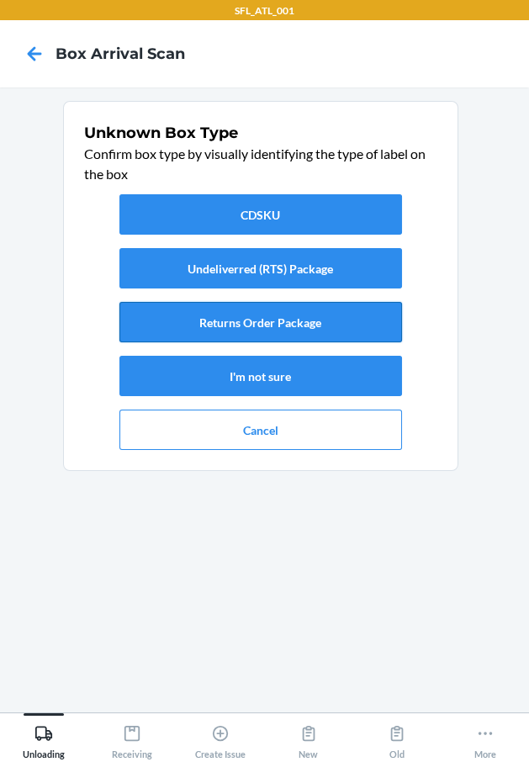
click at [305, 306] on button "Returns Order Package" at bounding box center [260, 322] width 283 height 40
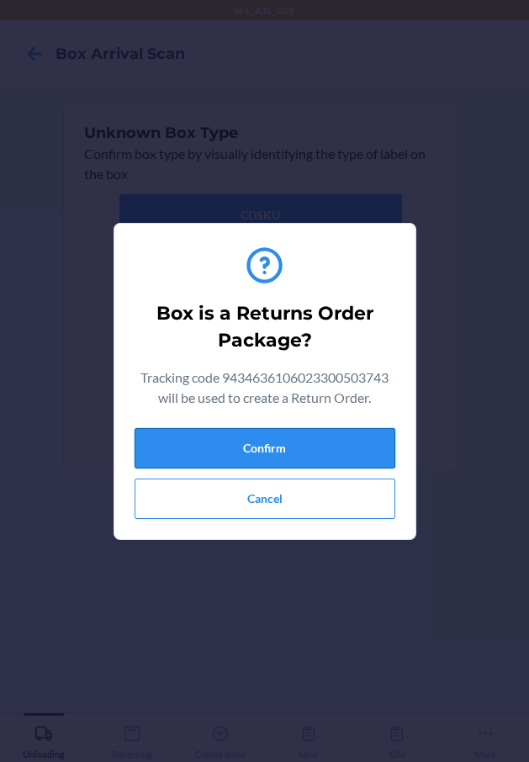
drag, startPoint x: 324, startPoint y: 458, endPoint x: 344, endPoint y: 451, distance: 21.6
click at [334, 454] on button "Confirm" at bounding box center [265, 448] width 261 height 40
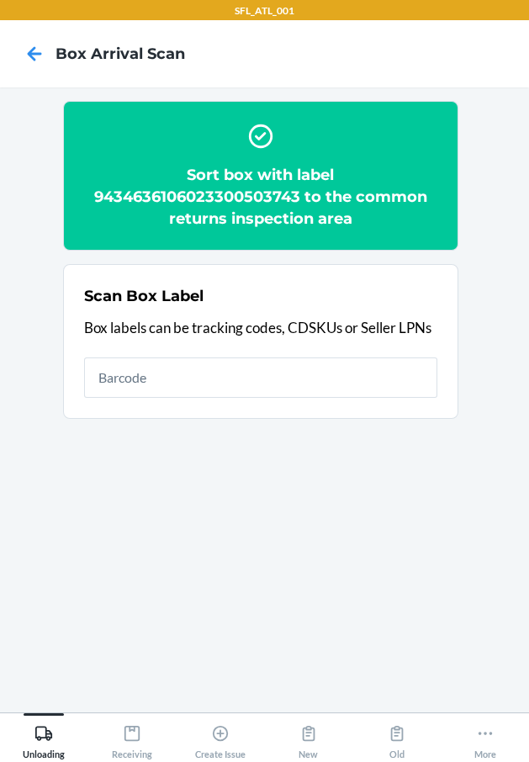
click at [335, 354] on div "Scan Box Label Box labels can be tracking codes, CDSKUs or Seller LPNs" at bounding box center [260, 341] width 353 height 123
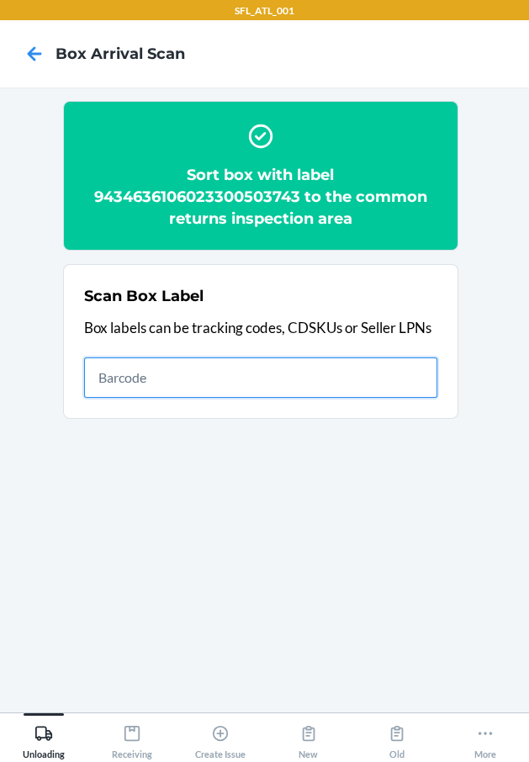
click at [334, 379] on input "text" at bounding box center [260, 377] width 353 height 40
type input "RF325278283ES"
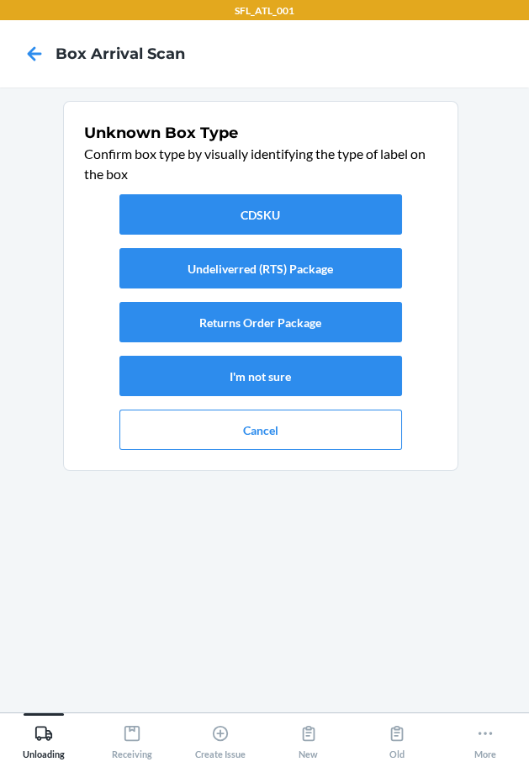
drag, startPoint x: 68, startPoint y: 166, endPoint x: 440, endPoint y: 532, distance: 521.4
click at [435, 537] on section "Unknown Box Type Confirm box type by visually identifying the type of label on …" at bounding box center [264, 400] width 502 height 598
click at [281, 327] on button "Returns Order Package" at bounding box center [260, 322] width 283 height 40
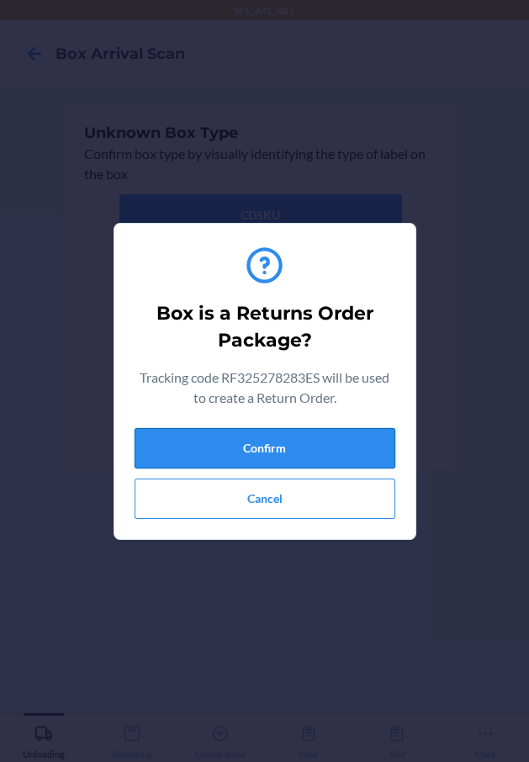
click at [330, 441] on button "Confirm" at bounding box center [265, 448] width 261 height 40
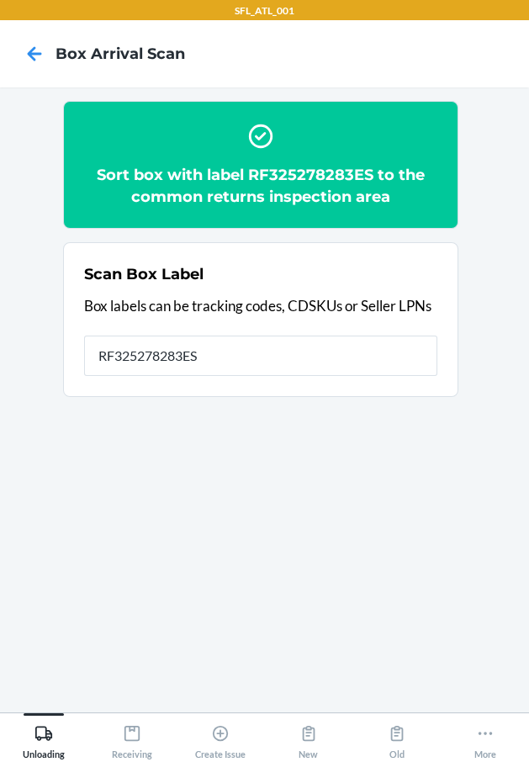
type input "RF325278283ES"
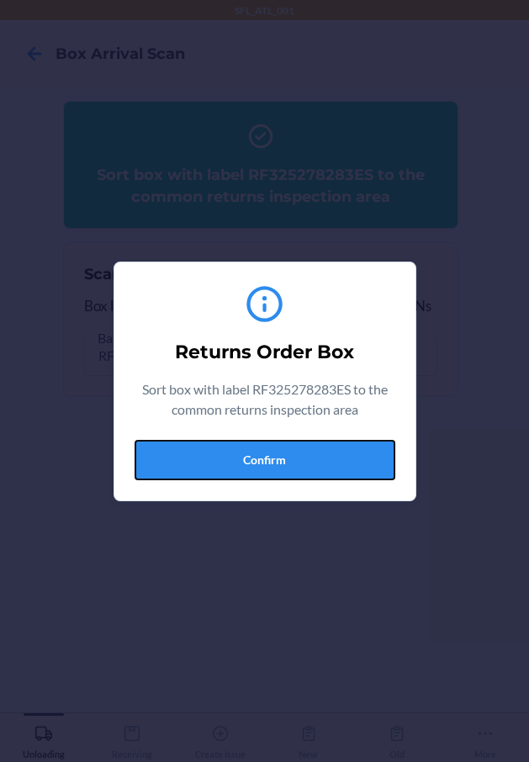
drag, startPoint x: 315, startPoint y: 448, endPoint x: 308, endPoint y: 443, distance: 9.1
click at [312, 446] on button "Confirm" at bounding box center [265, 460] width 261 height 40
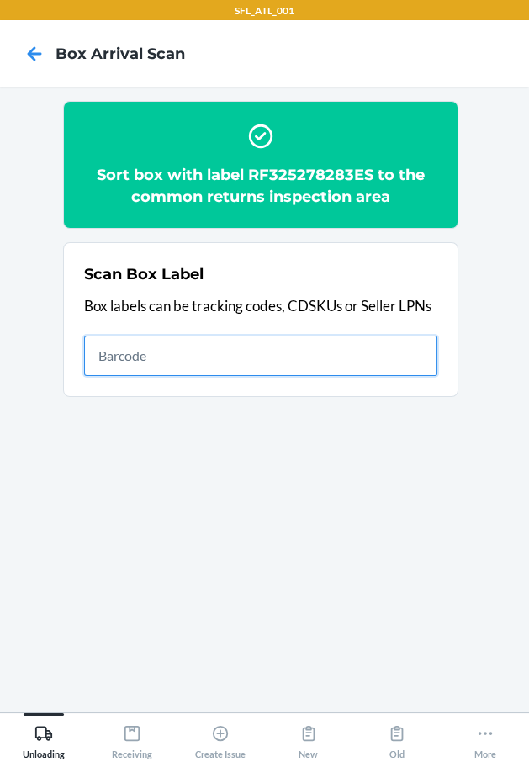
click at [421, 356] on input "text" at bounding box center [260, 355] width 353 height 40
type input "420302599434636106023300692522"
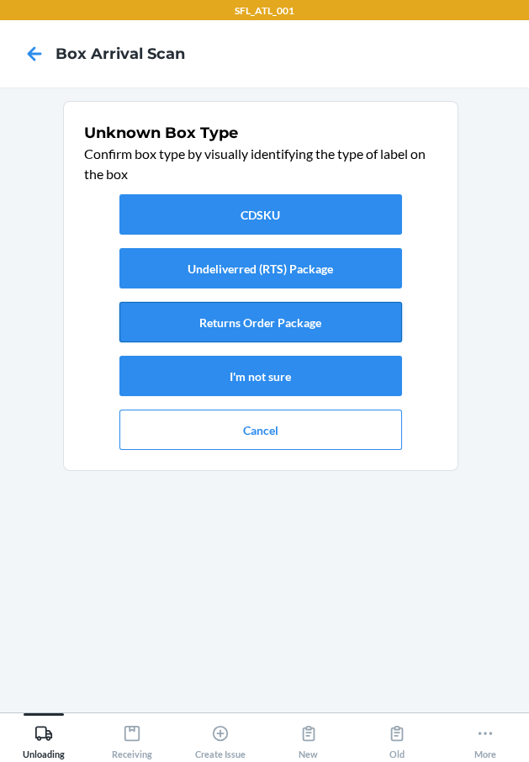
click at [340, 320] on button "Returns Order Package" at bounding box center [260, 322] width 283 height 40
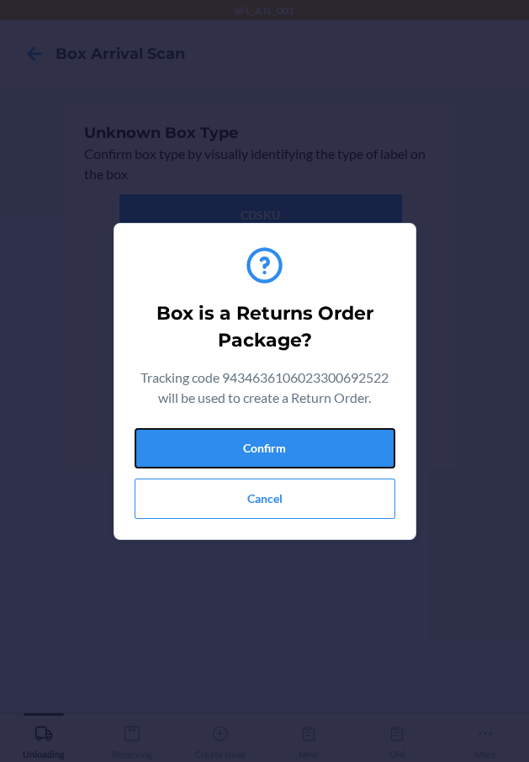
drag, startPoint x: 357, startPoint y: 451, endPoint x: 518, endPoint y: 470, distance: 161.8
click at [388, 462] on button "Confirm" at bounding box center [265, 448] width 261 height 40
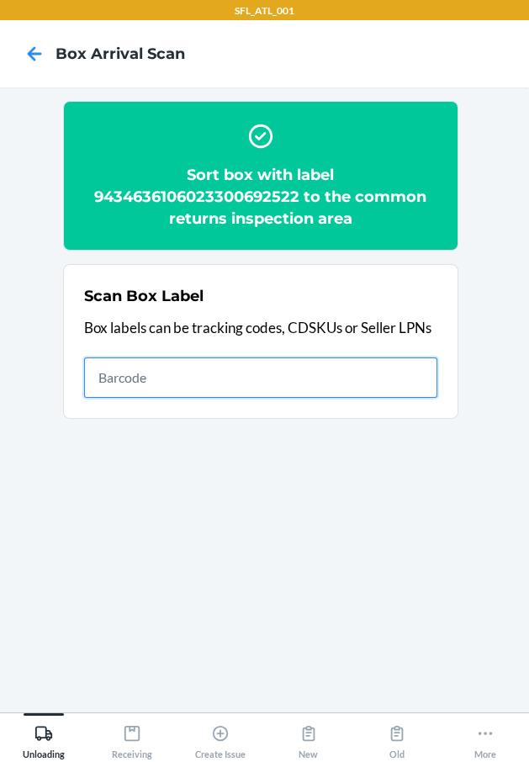
click at [238, 372] on input "text" at bounding box center [260, 377] width 353 height 40
type input "420302599434636106023301323524"
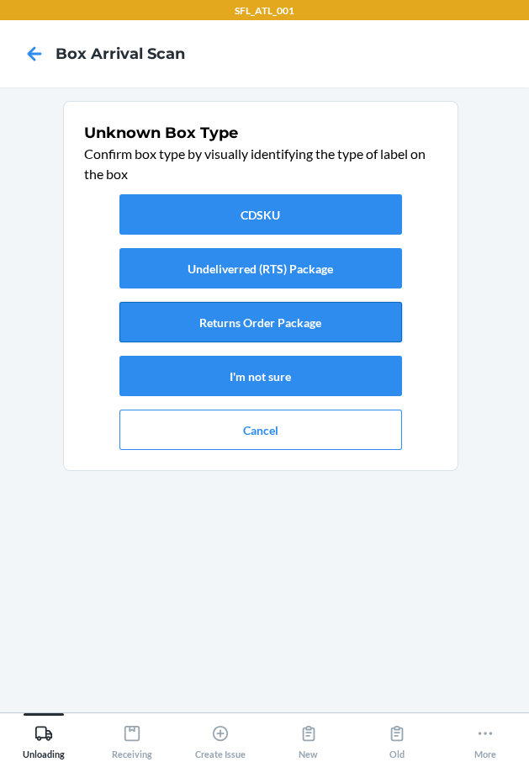
click at [323, 320] on button "Returns Order Package" at bounding box center [260, 322] width 283 height 40
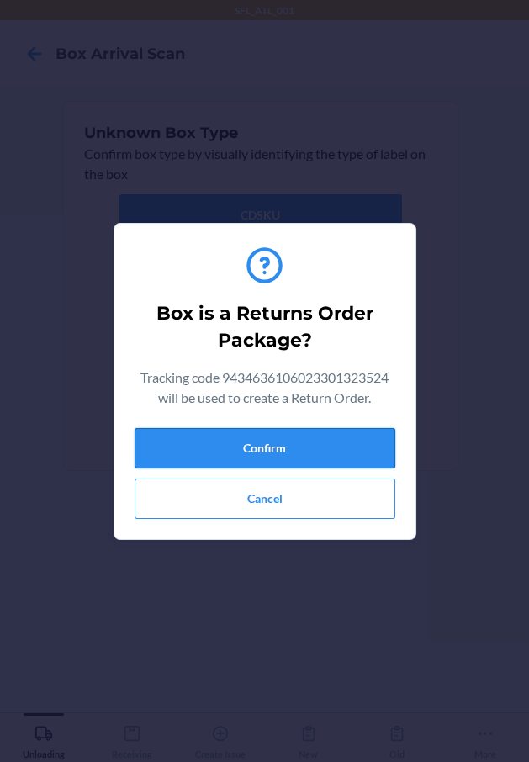
click at [342, 457] on button "Confirm" at bounding box center [265, 448] width 261 height 40
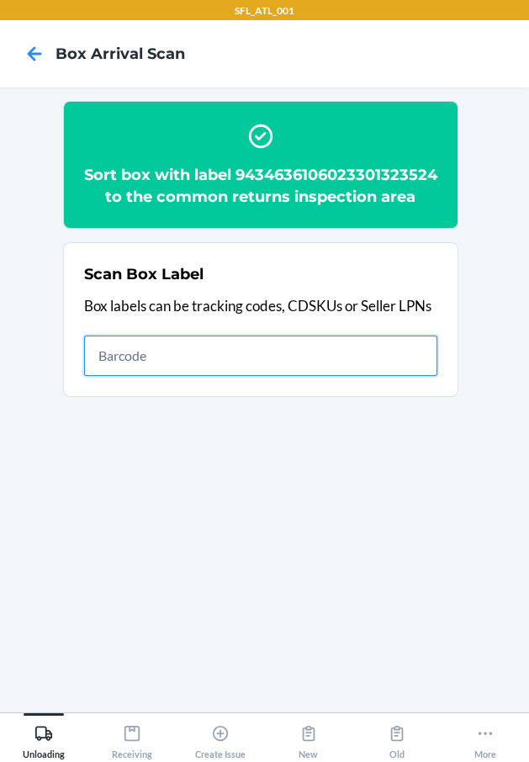
click at [352, 367] on input "text" at bounding box center [260, 355] width 353 height 40
type input "420302599434636106023301366194"
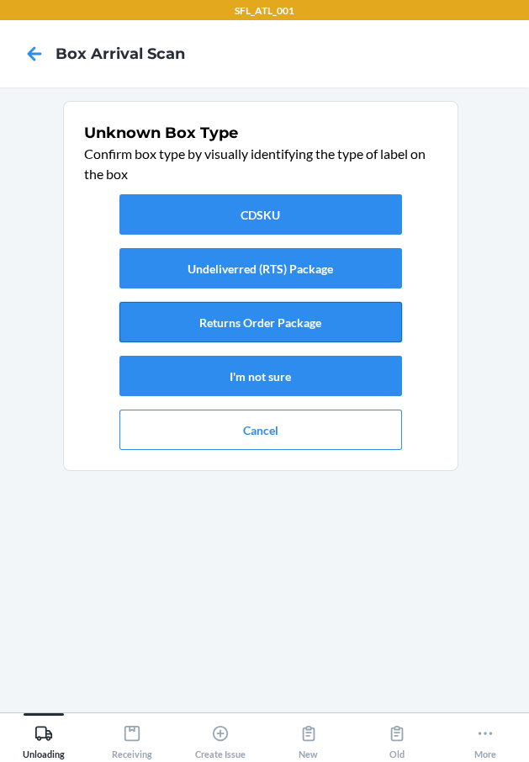
click at [315, 306] on button "Returns Order Package" at bounding box center [260, 322] width 283 height 40
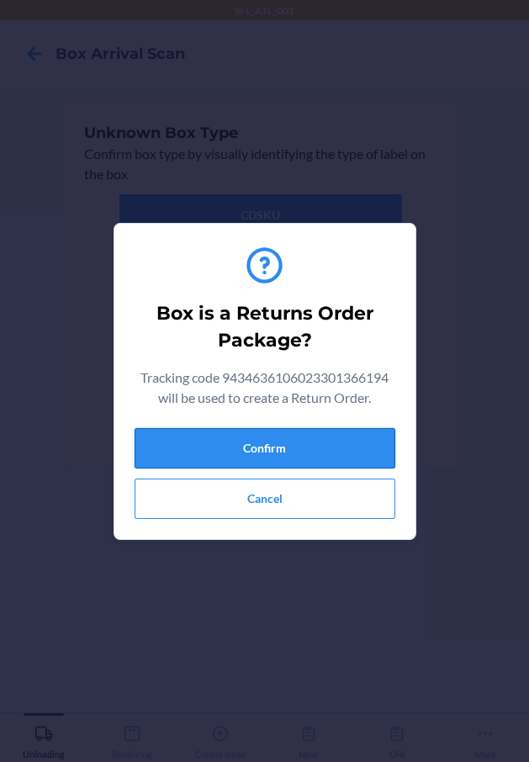
click at [351, 452] on button "Confirm" at bounding box center [265, 448] width 261 height 40
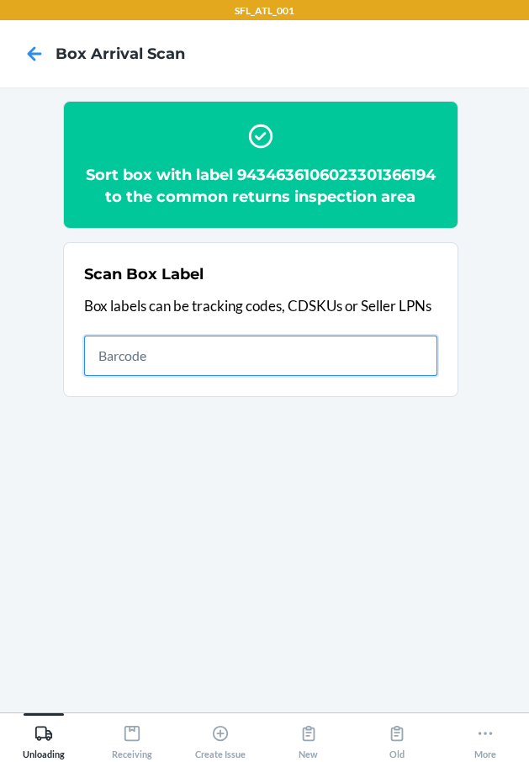
click at [394, 373] on input "text" at bounding box center [260, 355] width 353 height 40
type input "420302599434636106023301608898"
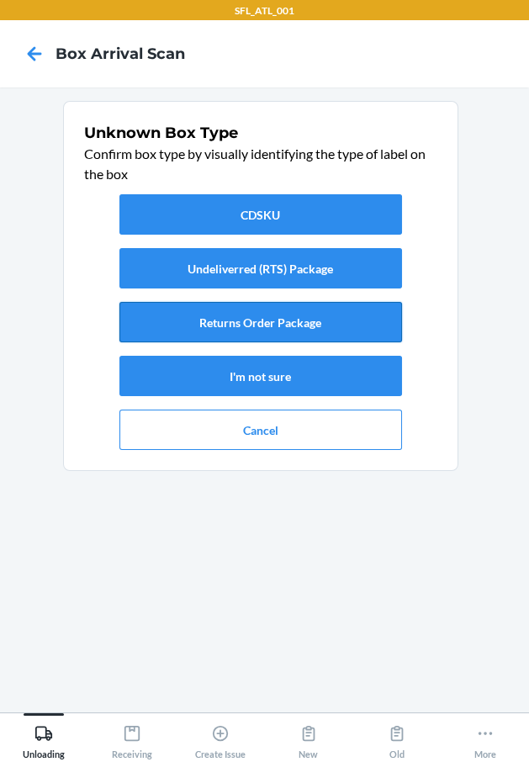
click at [302, 327] on button "Returns Order Package" at bounding box center [260, 322] width 283 height 40
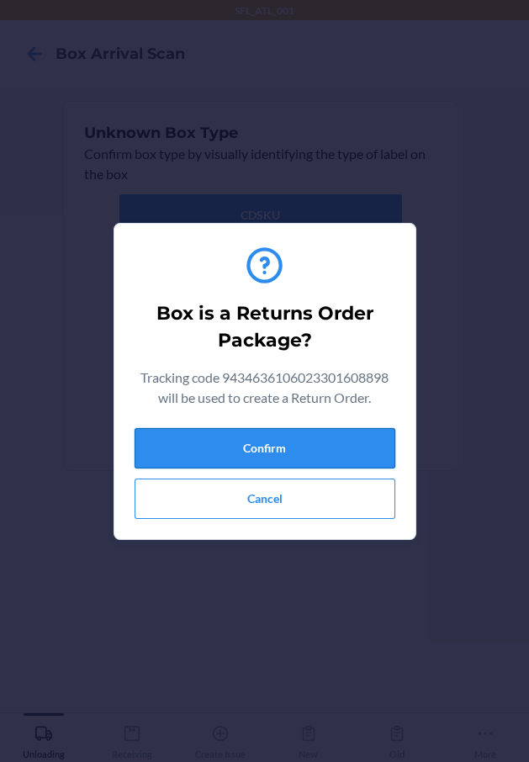
click at [336, 446] on button "Confirm" at bounding box center [265, 448] width 261 height 40
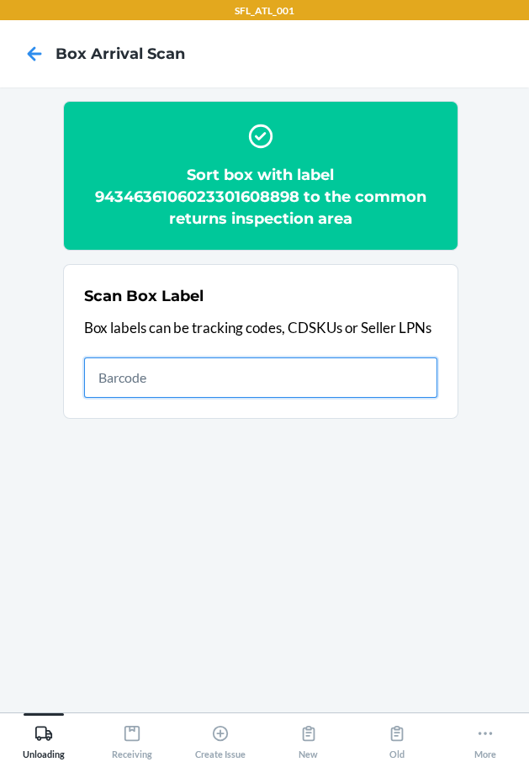
click at [422, 374] on input "text" at bounding box center [260, 377] width 353 height 40
type input "420302599434636106023300532163"
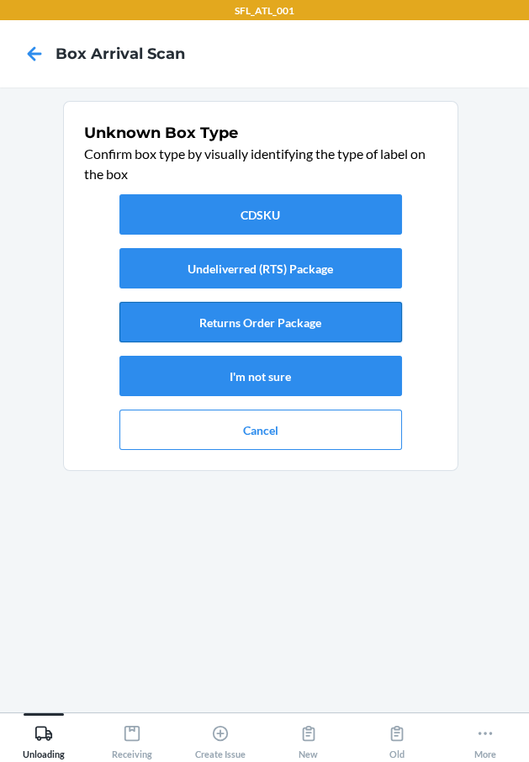
click at [294, 322] on button "Returns Order Package" at bounding box center [260, 322] width 283 height 40
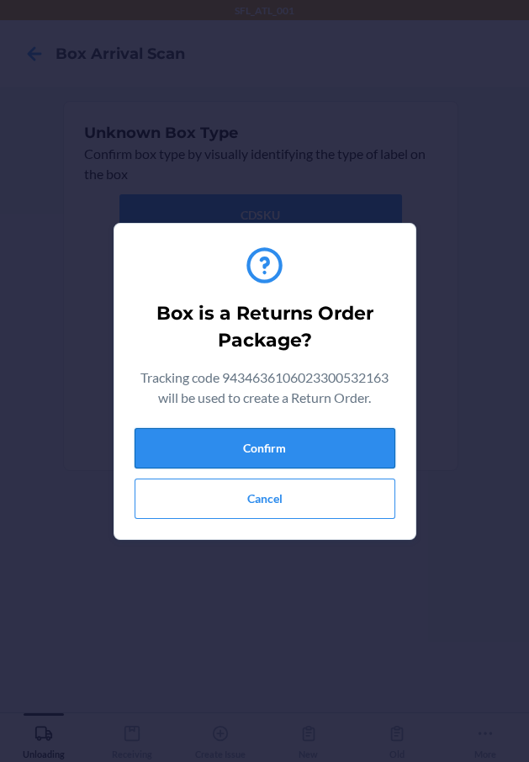
click at [304, 441] on button "Confirm" at bounding box center [265, 448] width 261 height 40
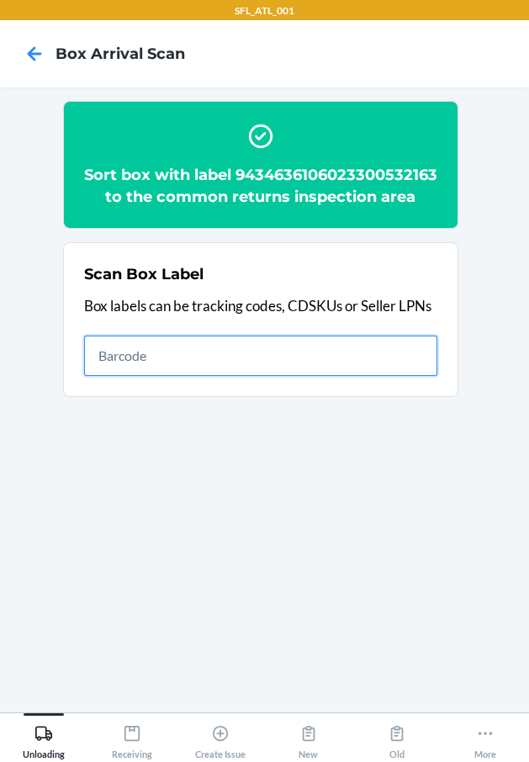
click at [399, 376] on input "text" at bounding box center [260, 355] width 353 height 40
type input "420302599434636106023301477647"
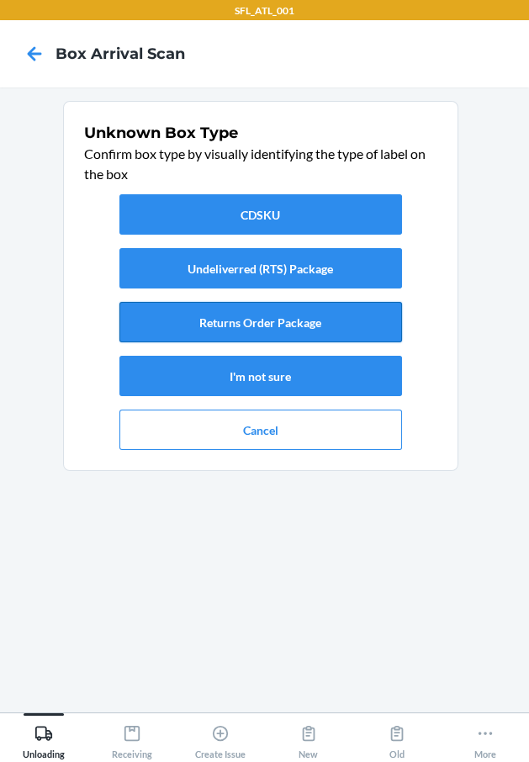
click at [210, 329] on button "Returns Order Package" at bounding box center [260, 322] width 283 height 40
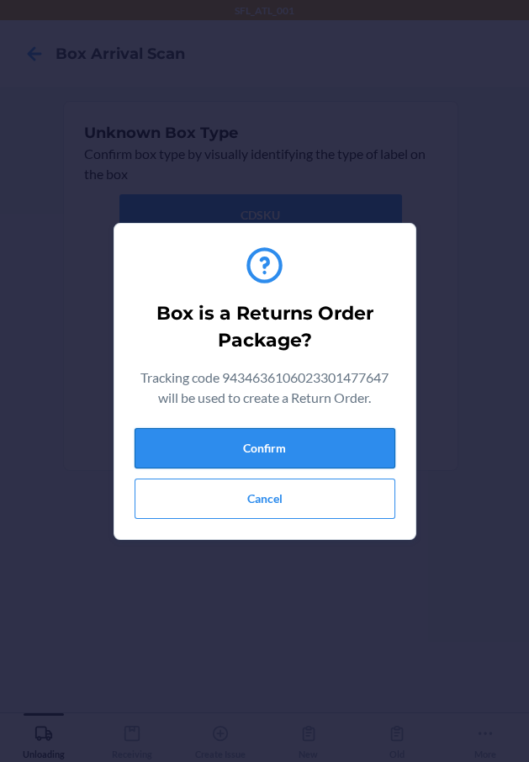
click at [308, 438] on button "Confirm" at bounding box center [265, 448] width 261 height 40
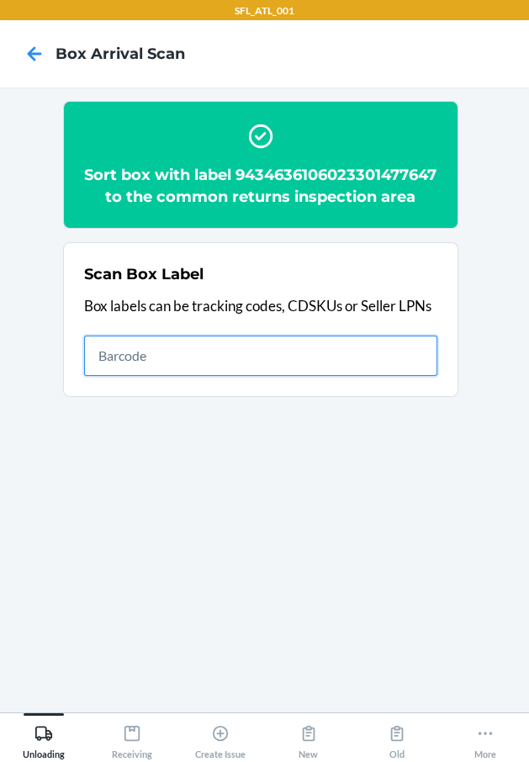
click at [314, 376] on input "text" at bounding box center [260, 355] width 353 height 40
type input "420302599434636106023301392223"
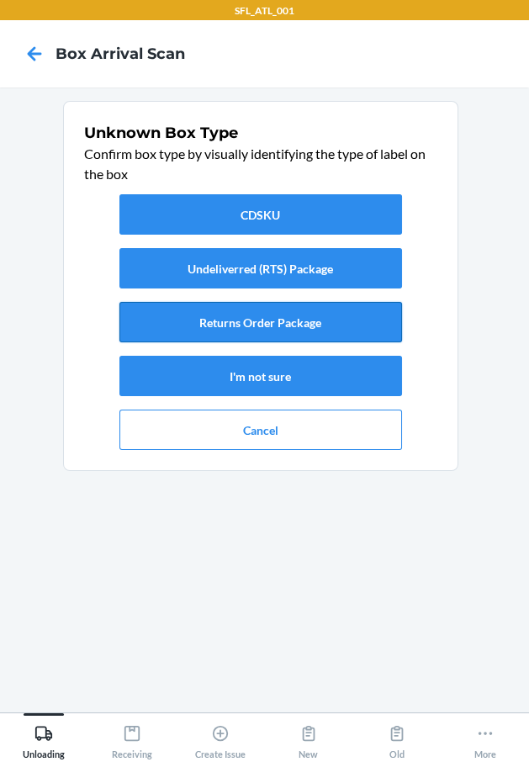
click at [323, 321] on button "Returns Order Package" at bounding box center [260, 322] width 283 height 40
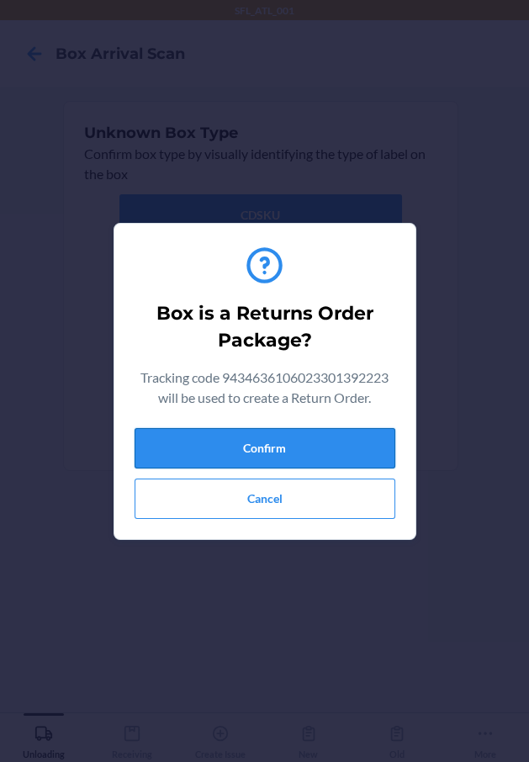
drag, startPoint x: 331, startPoint y: 441, endPoint x: 353, endPoint y: 456, distance: 26.1
click at [336, 445] on button "Confirm" at bounding box center [265, 448] width 261 height 40
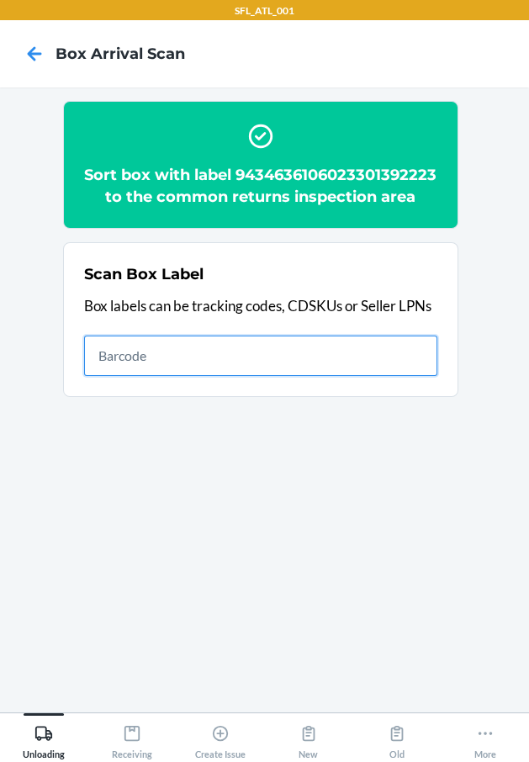
click at [309, 368] on input "text" at bounding box center [260, 355] width 353 height 40
type input "420302599434636106023300171690"
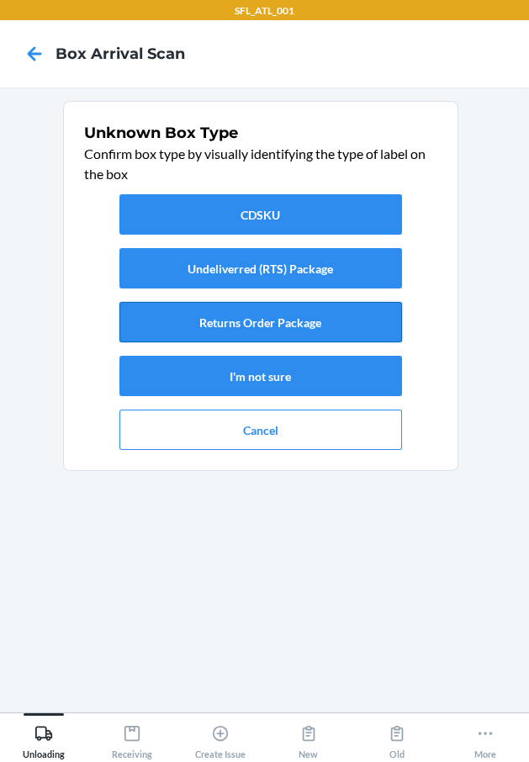
click at [287, 316] on button "Returns Order Package" at bounding box center [260, 322] width 283 height 40
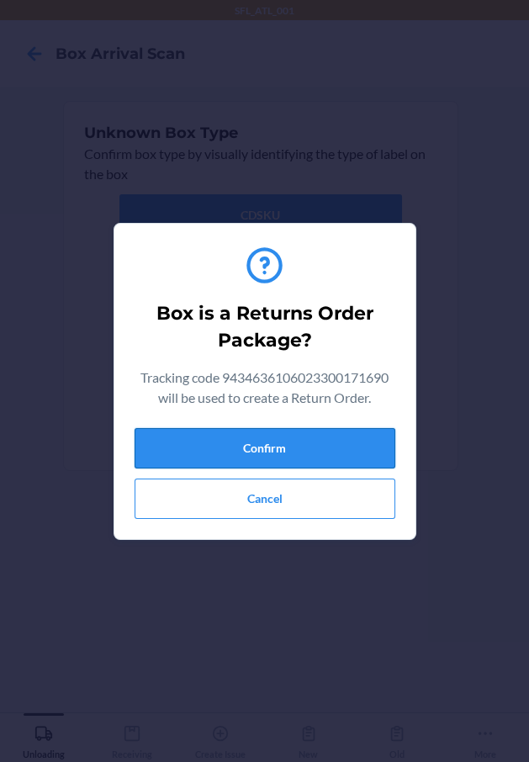
click at [273, 435] on button "Confirm" at bounding box center [265, 448] width 261 height 40
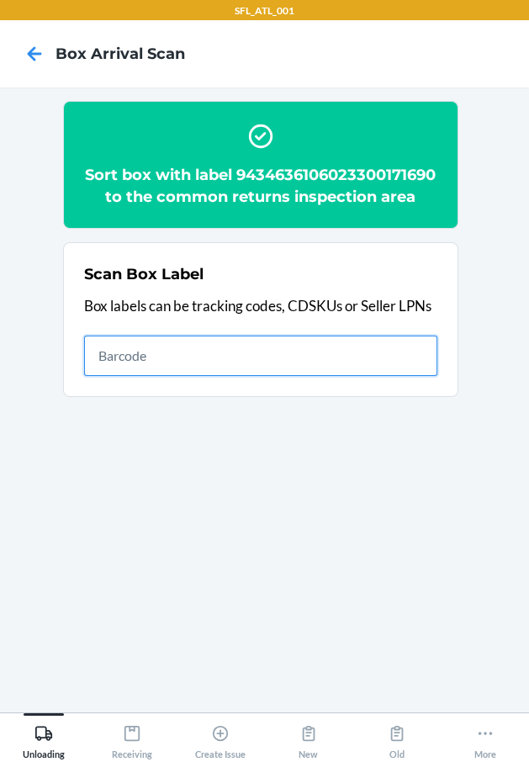
click at [372, 365] on input "text" at bounding box center [260, 355] width 353 height 40
type input "420302599434636106023301086221"
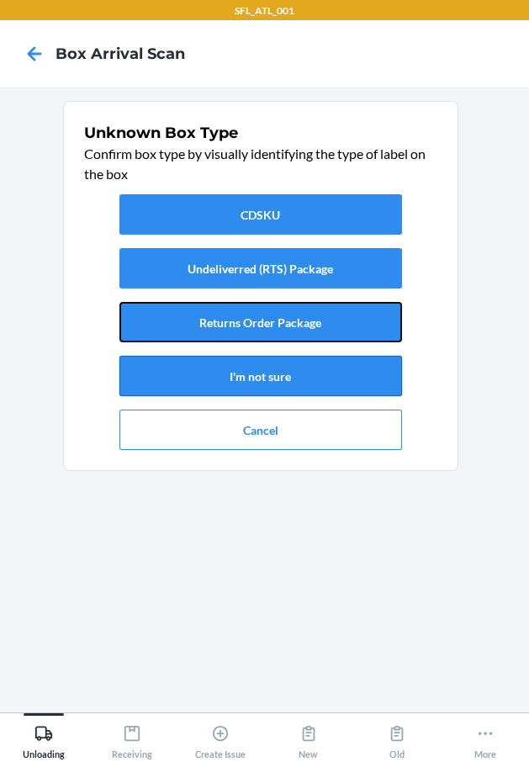
drag, startPoint x: 203, startPoint y: 314, endPoint x: 234, endPoint y: 385, distance: 77.6
click at [209, 356] on div "CDSKU Undeliverred (RTS) Package Returns Order Package I'm not sure Cancel" at bounding box center [260, 322] width 353 height 269
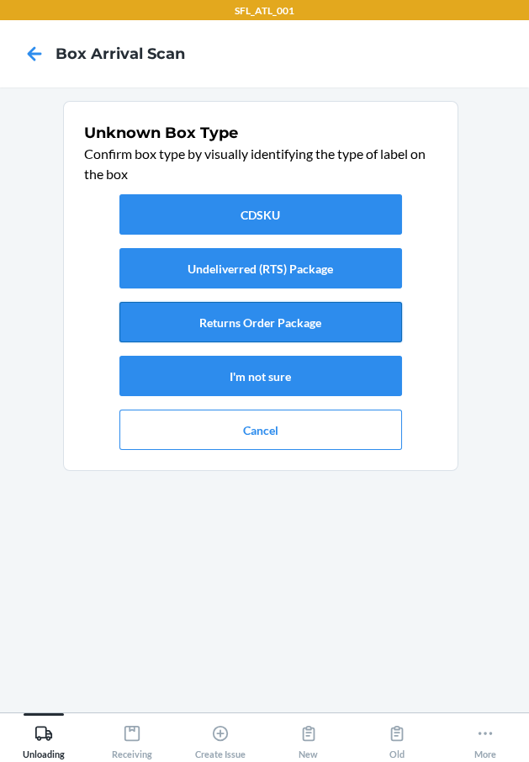
click at [246, 314] on button "Returns Order Package" at bounding box center [260, 322] width 283 height 40
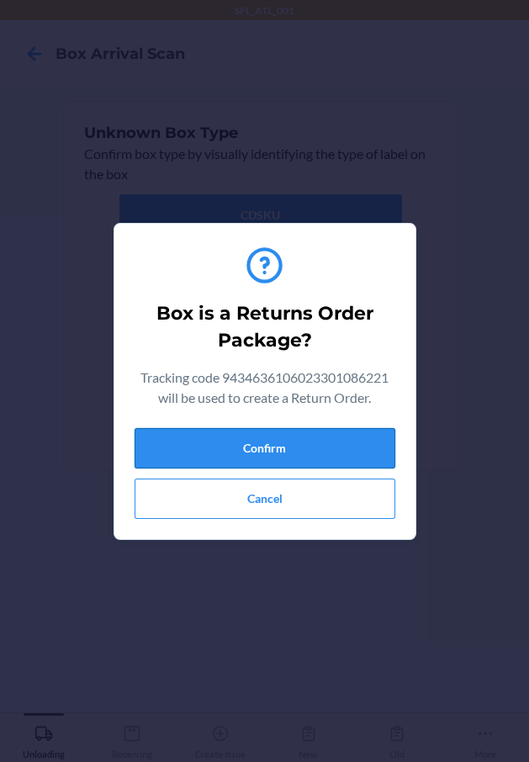
click at [289, 447] on button "Confirm" at bounding box center [265, 448] width 261 height 40
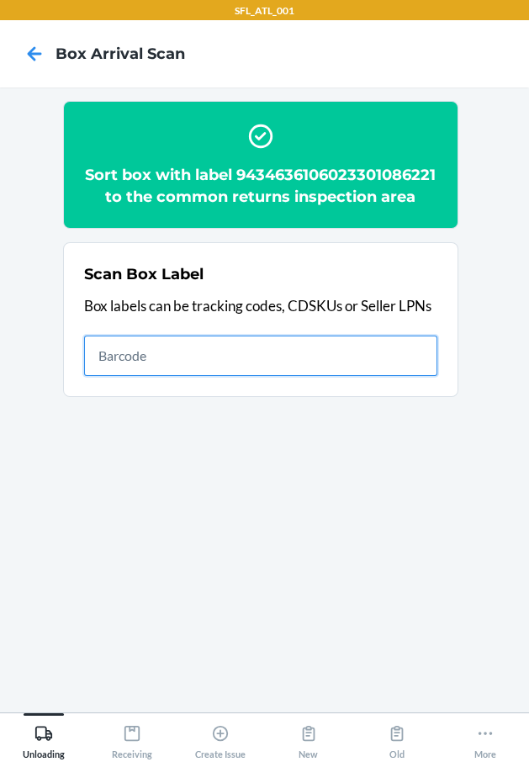
click at [362, 376] on input "text" at bounding box center [260, 355] width 353 height 40
type input "420302599434636106023300434313"
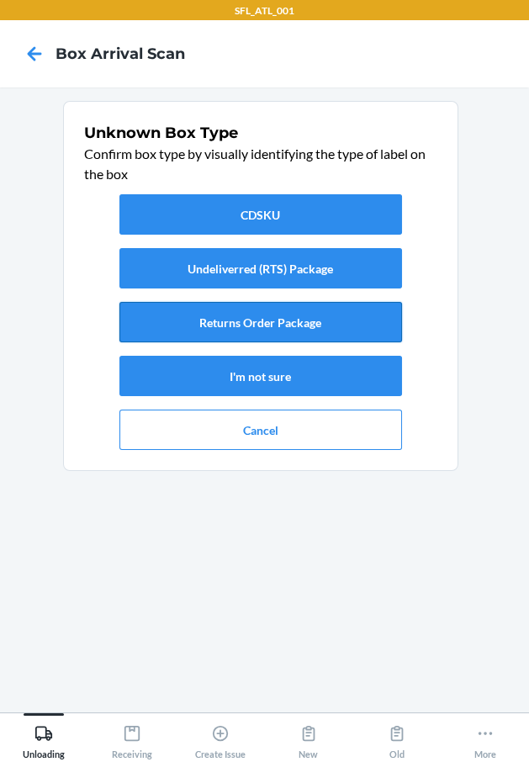
click at [308, 307] on button "Returns Order Package" at bounding box center [260, 322] width 283 height 40
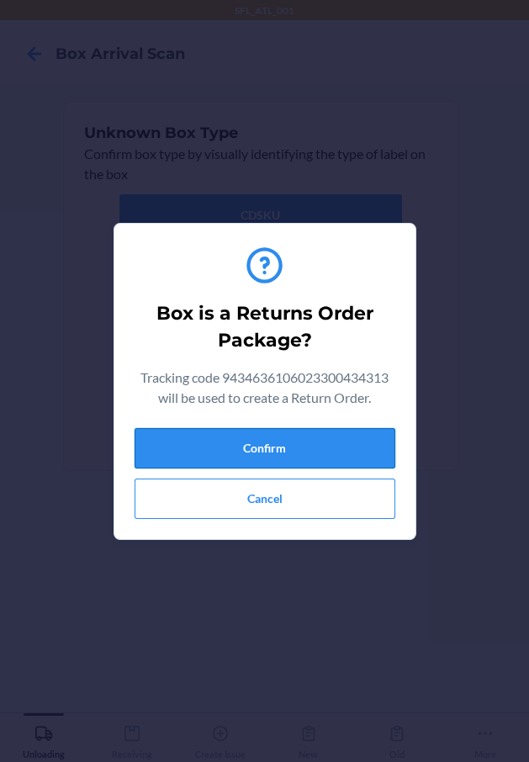
drag, startPoint x: 322, startPoint y: 437, endPoint x: 354, endPoint y: 462, distance: 40.7
click at [327, 445] on button "Confirm" at bounding box center [265, 448] width 261 height 40
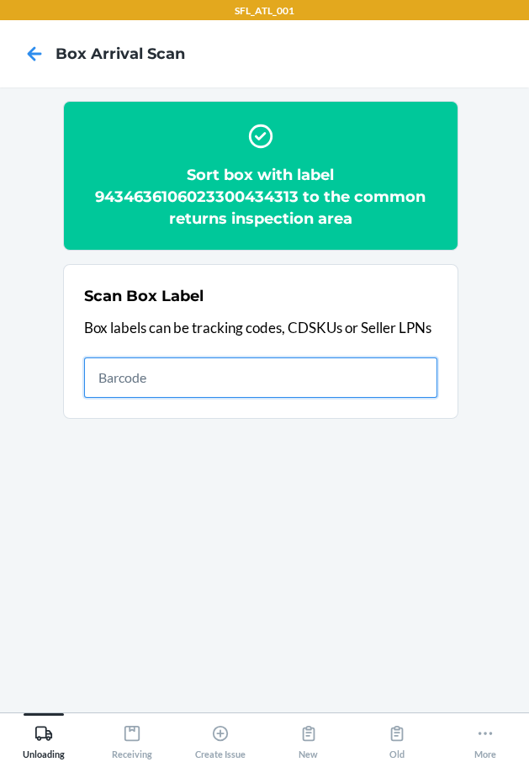
click at [304, 371] on input "text" at bounding box center [260, 377] width 353 height 40
type input "420302599434636106023301558612"
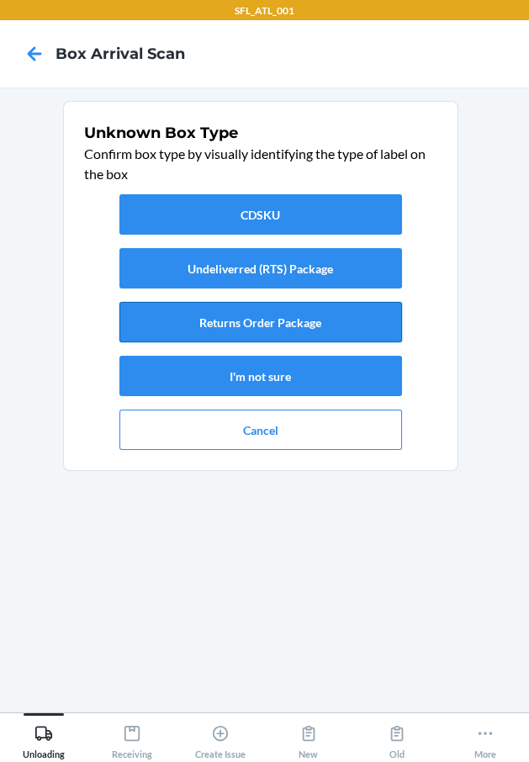
click at [313, 321] on button "Returns Order Package" at bounding box center [260, 322] width 283 height 40
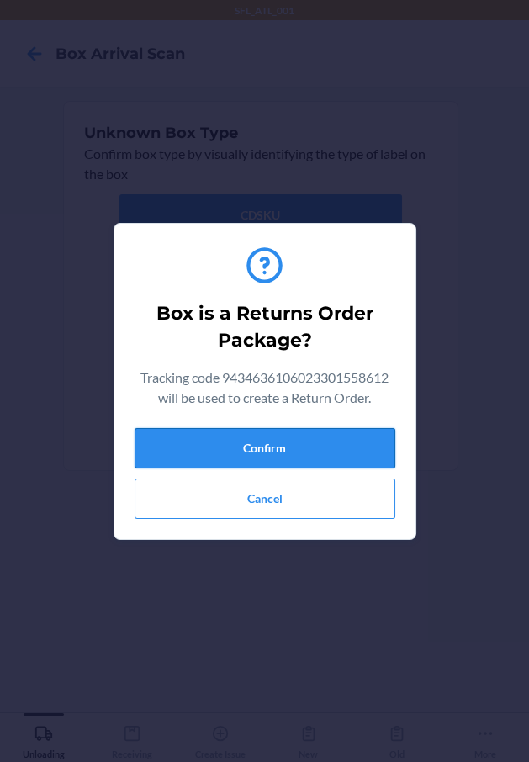
click at [314, 436] on button "Confirm" at bounding box center [265, 448] width 261 height 40
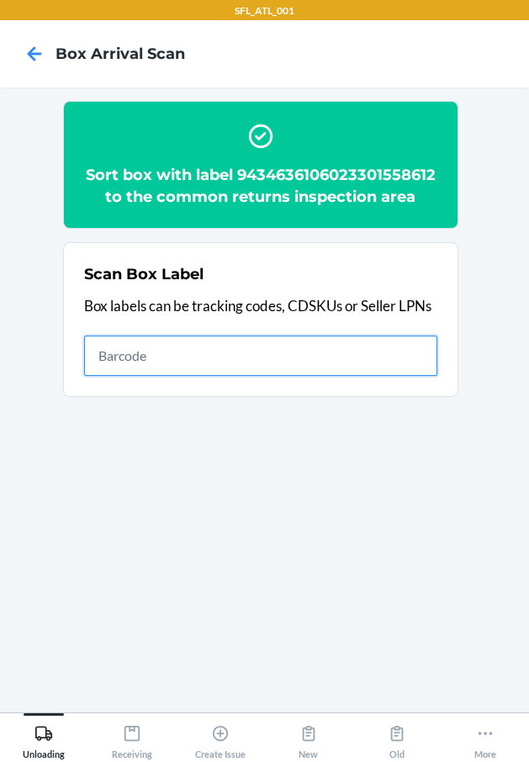
click at [219, 372] on input "text" at bounding box center [260, 355] width 353 height 40
type input "420302599434636106023301339853"
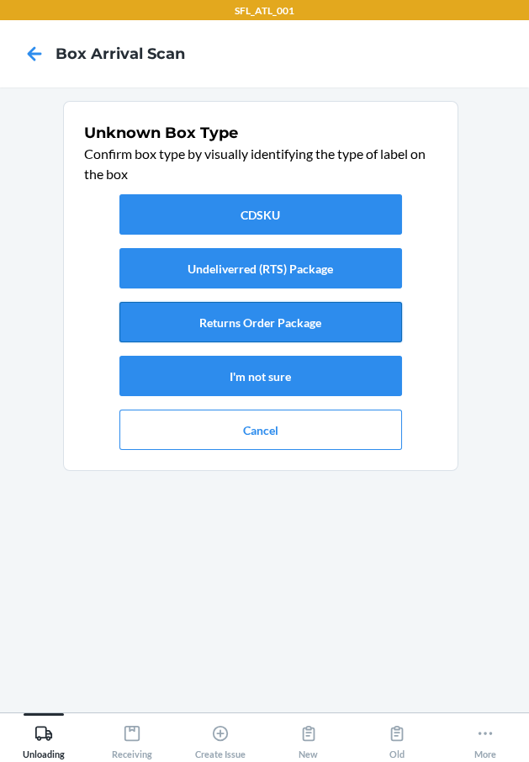
click at [298, 321] on button "Returns Order Package" at bounding box center [260, 322] width 283 height 40
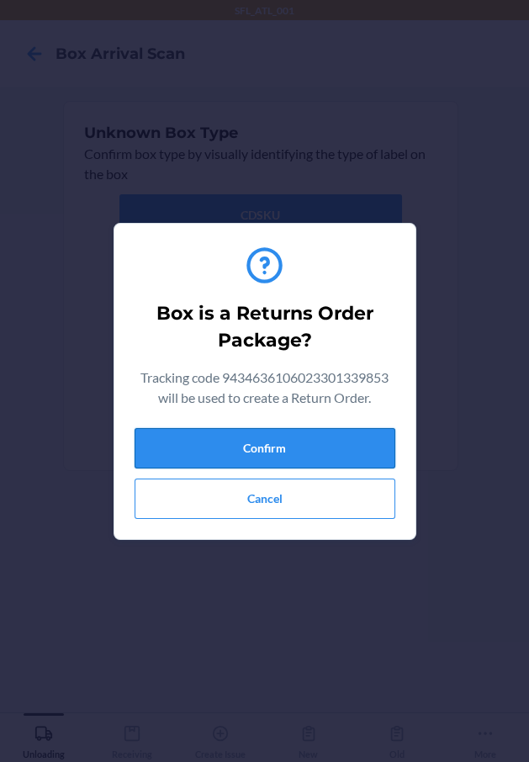
click at [367, 440] on button "Confirm" at bounding box center [265, 448] width 261 height 40
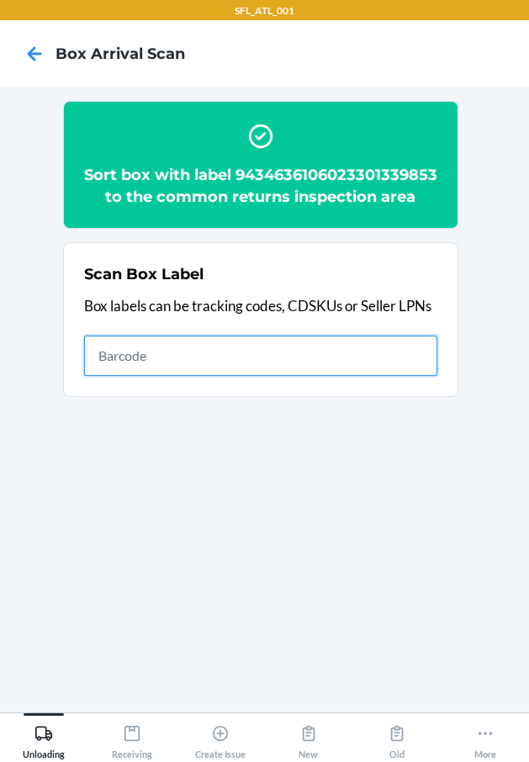
click at [407, 376] on input "text" at bounding box center [260, 355] width 353 height 40
type input "420302599434636106023301491520"
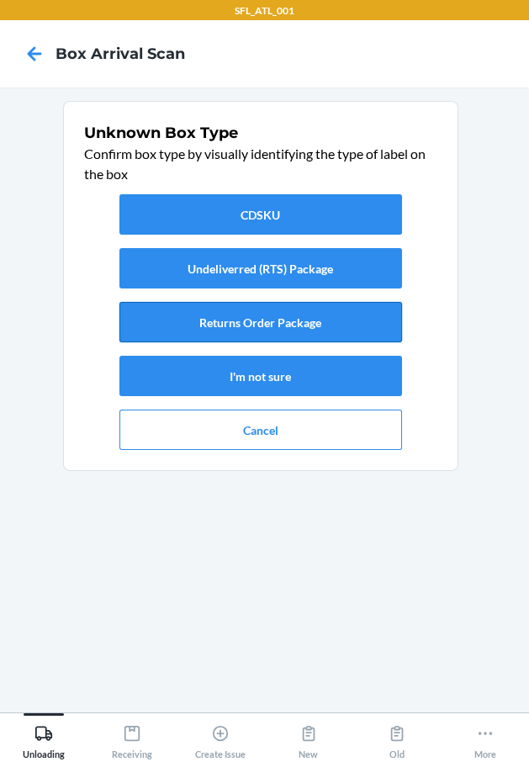
click at [269, 314] on button "Returns Order Package" at bounding box center [260, 322] width 283 height 40
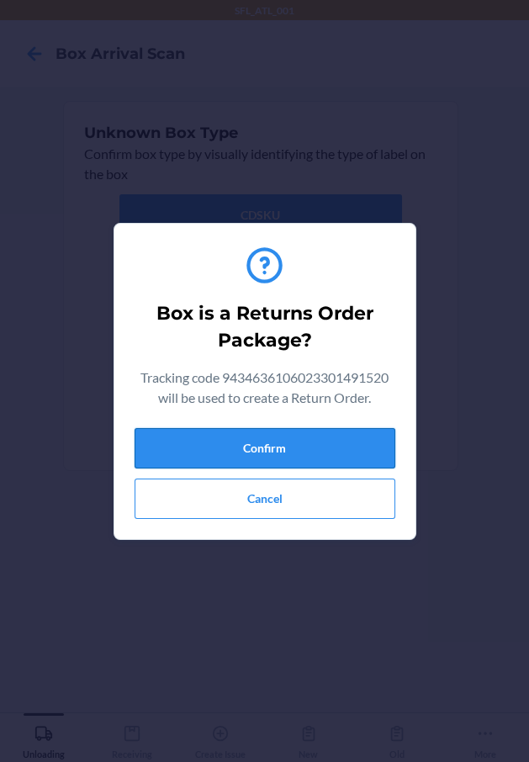
click at [339, 445] on button "Confirm" at bounding box center [265, 448] width 261 height 40
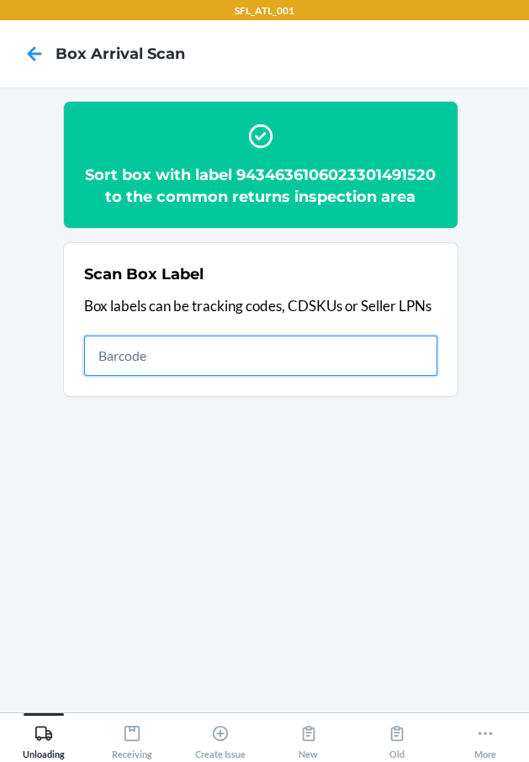
drag, startPoint x: 206, startPoint y: 368, endPoint x: 203, endPoint y: 352, distance: 16.3
click at [205, 364] on input "text" at bounding box center [260, 355] width 353 height 40
type input "420302599434636106023301440542"
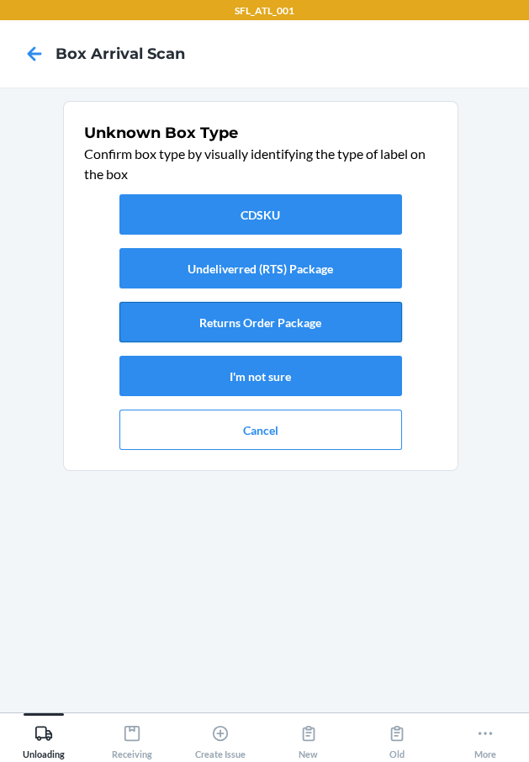
click at [305, 320] on button "Returns Order Package" at bounding box center [260, 322] width 283 height 40
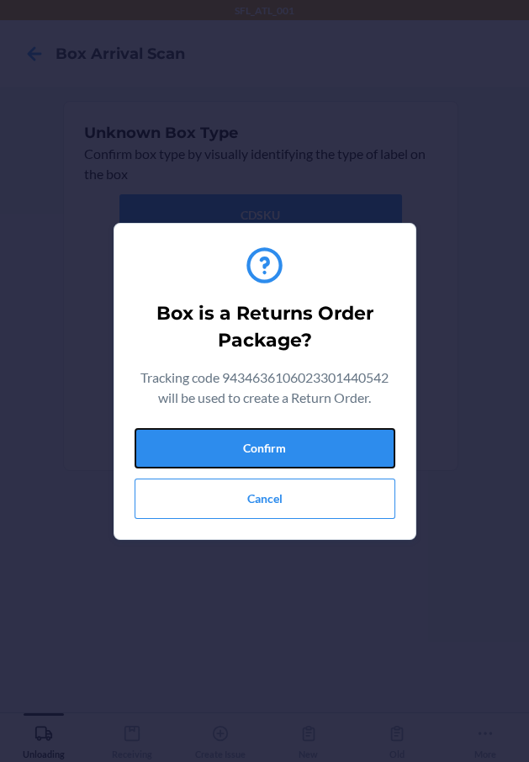
drag, startPoint x: 341, startPoint y: 441, endPoint x: 498, endPoint y: 438, distance: 157.3
click at [384, 451] on button "Confirm" at bounding box center [265, 448] width 261 height 40
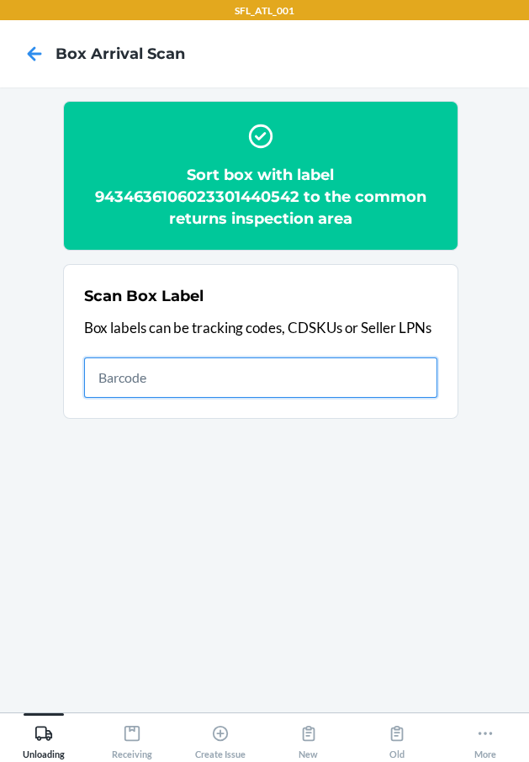
click at [380, 388] on input "text" at bounding box center [260, 377] width 353 height 40
type input "420302599434636106023300242925"
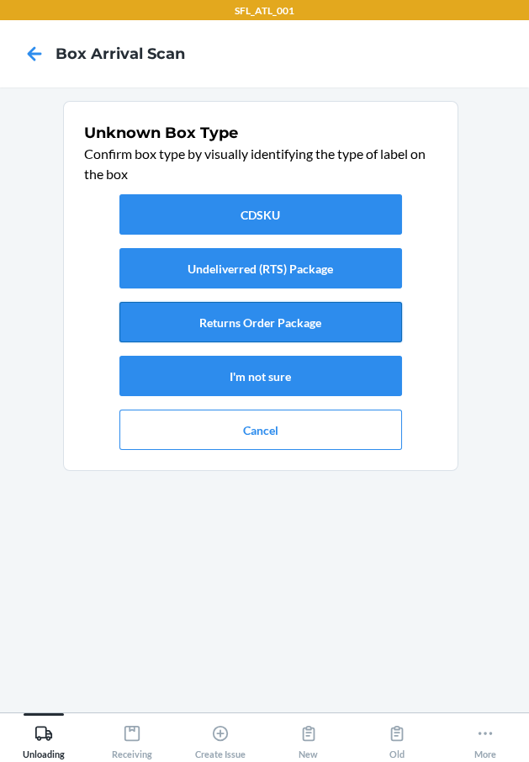
click at [161, 318] on button "Returns Order Package" at bounding box center [260, 322] width 283 height 40
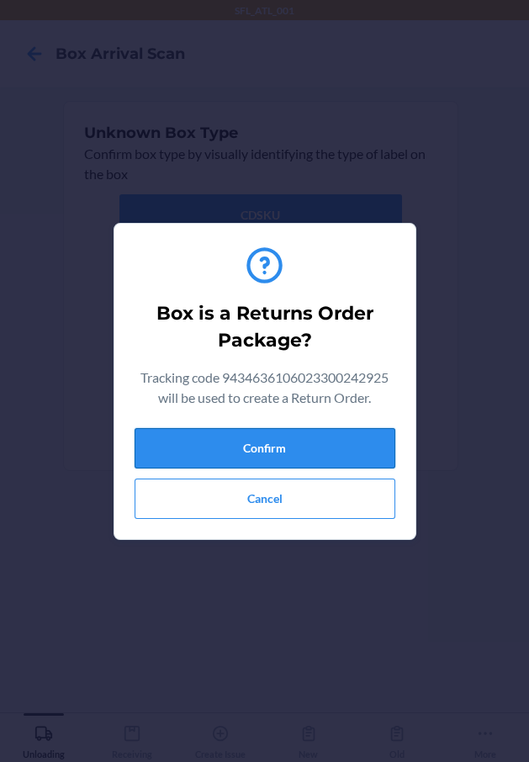
click at [258, 431] on button "Confirm" at bounding box center [265, 448] width 261 height 40
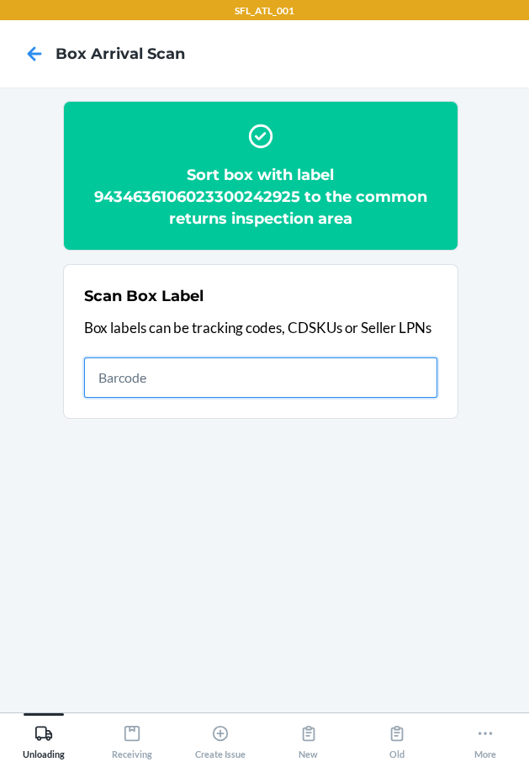
click at [347, 362] on input "text" at bounding box center [260, 377] width 353 height 40
type input "420302599434636106023301065691"
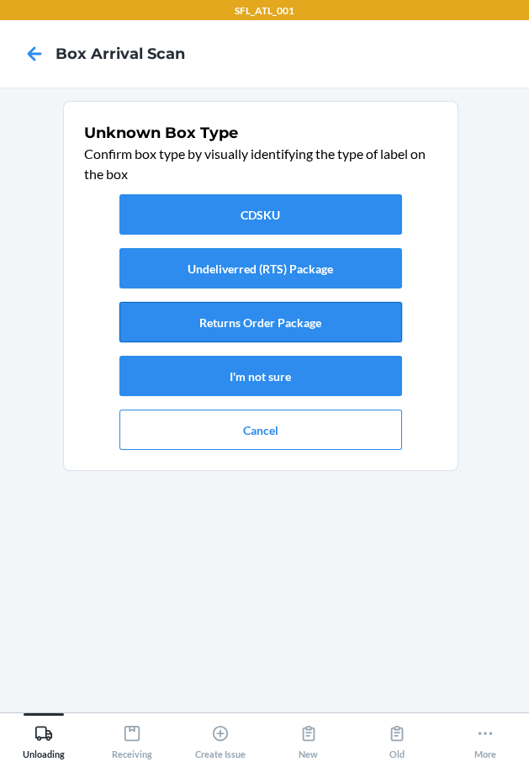
click at [309, 320] on button "Returns Order Package" at bounding box center [260, 322] width 283 height 40
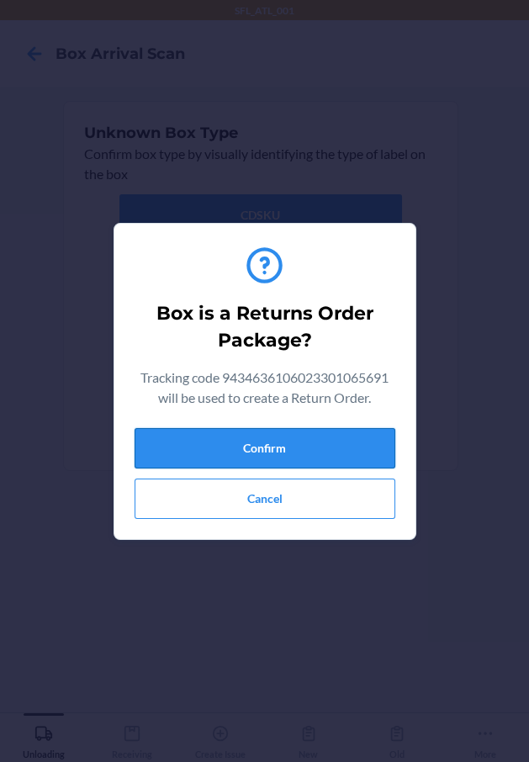
click at [304, 457] on button "Confirm" at bounding box center [265, 448] width 261 height 40
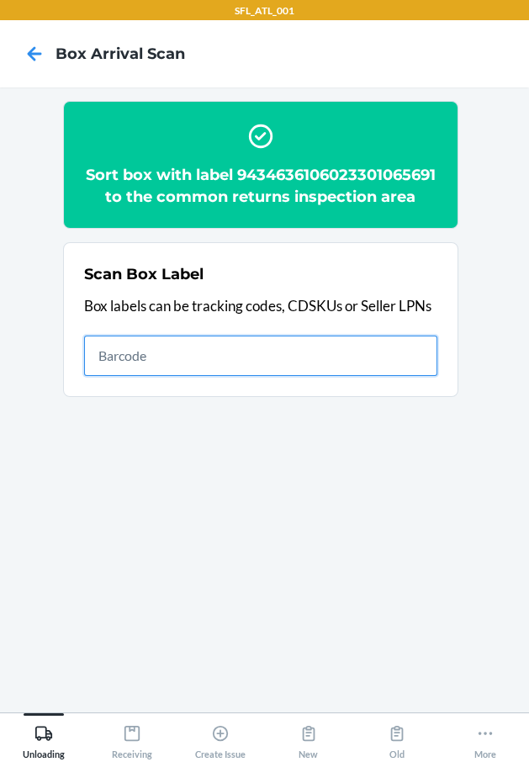
click at [371, 372] on input "text" at bounding box center [260, 355] width 353 height 40
type input "420302599434636106023300956655"
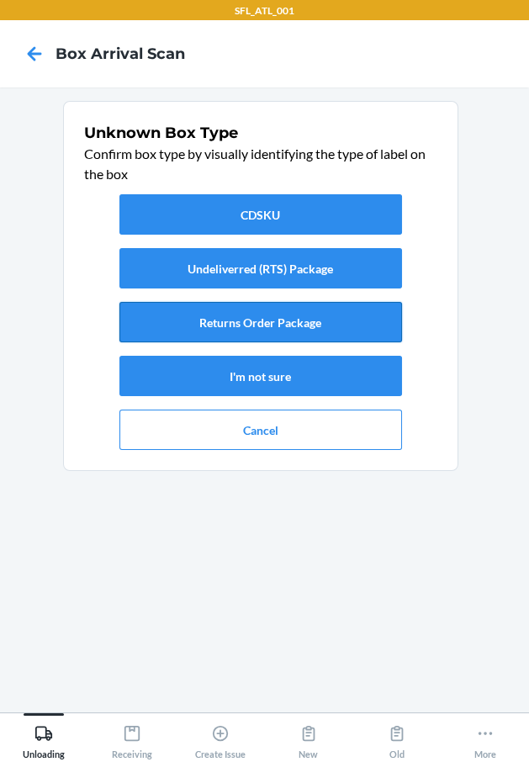
click at [365, 323] on button "Returns Order Package" at bounding box center [260, 322] width 283 height 40
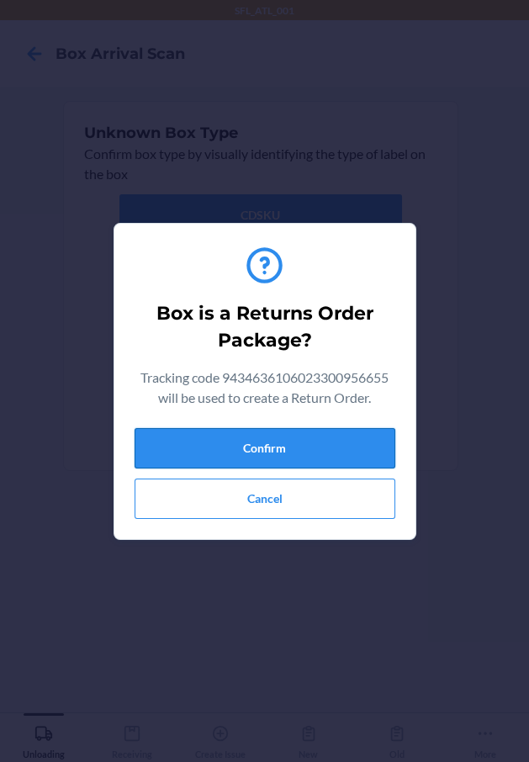
click at [357, 446] on button "Confirm" at bounding box center [265, 448] width 261 height 40
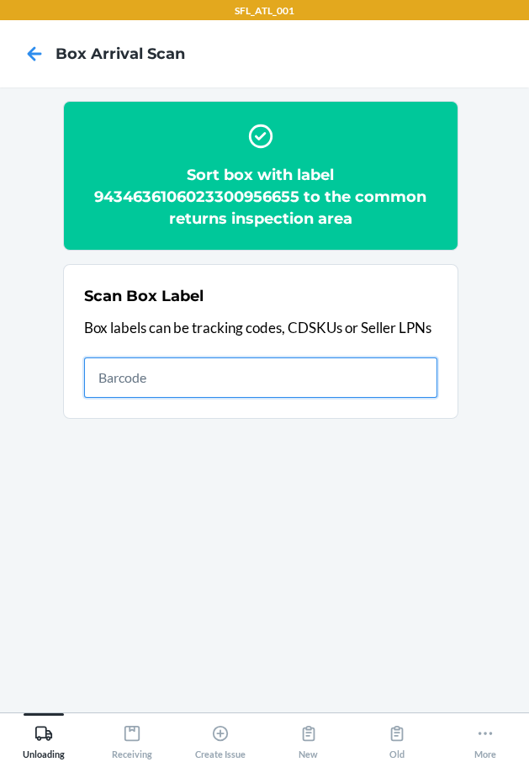
click at [389, 378] on input "text" at bounding box center [260, 377] width 353 height 40
type input "420302599434636106023301125913"
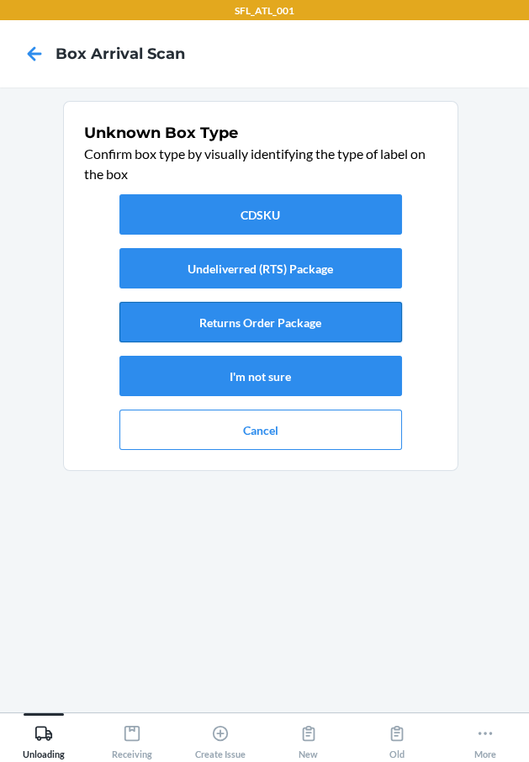
click at [370, 319] on button "Returns Order Package" at bounding box center [260, 322] width 283 height 40
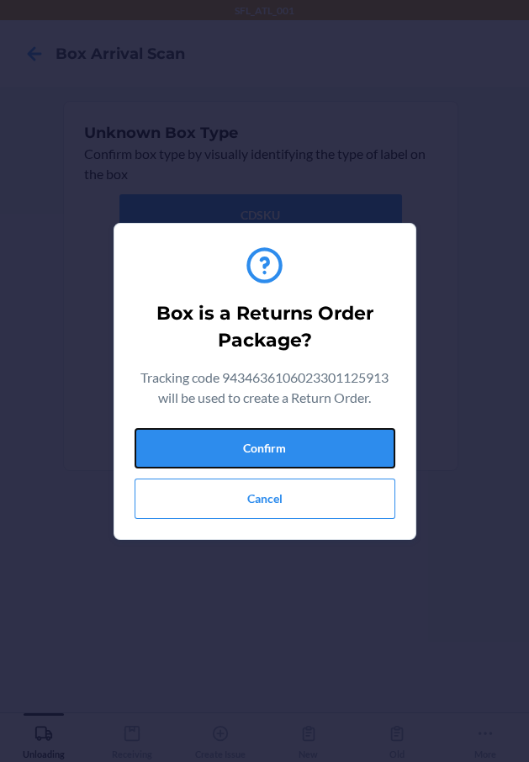
drag, startPoint x: 358, startPoint y: 450, endPoint x: 373, endPoint y: 470, distance: 25.2
click at [357, 450] on button "Confirm" at bounding box center [265, 448] width 261 height 40
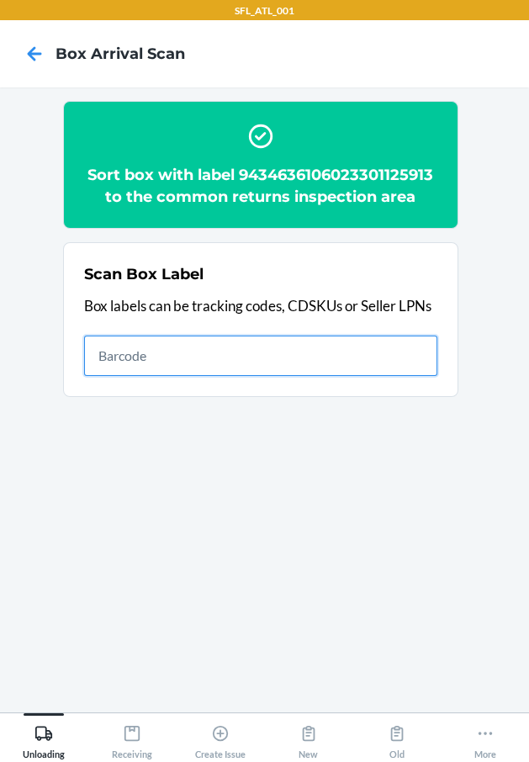
click at [397, 362] on input "text" at bounding box center [260, 355] width 353 height 40
type input "420302599434636106023301263608"
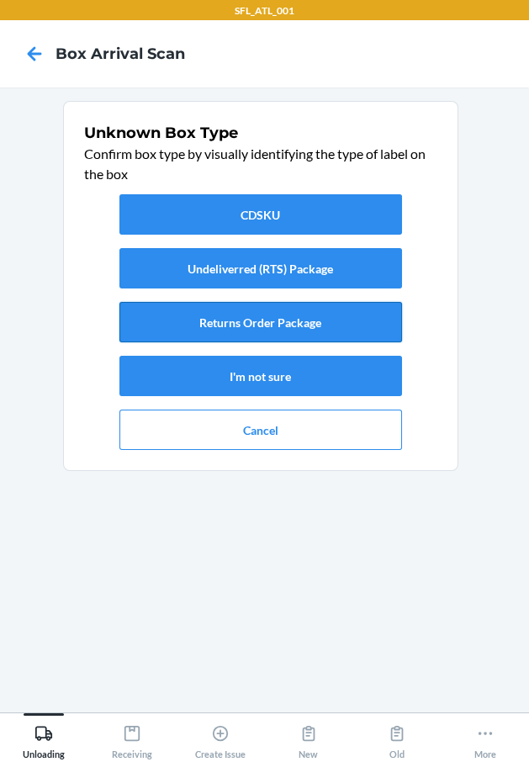
click at [309, 323] on button "Returns Order Package" at bounding box center [260, 322] width 283 height 40
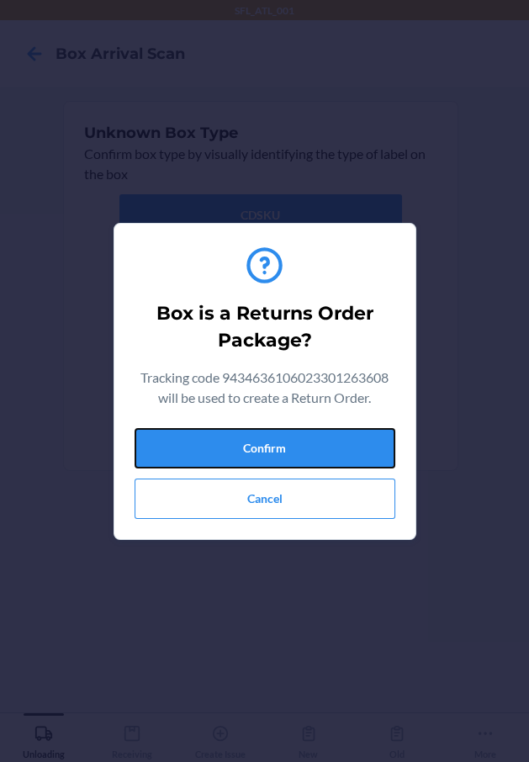
drag, startPoint x: 317, startPoint y: 443, endPoint x: 524, endPoint y: 475, distance: 209.3
click at [344, 452] on button "Confirm" at bounding box center [265, 448] width 261 height 40
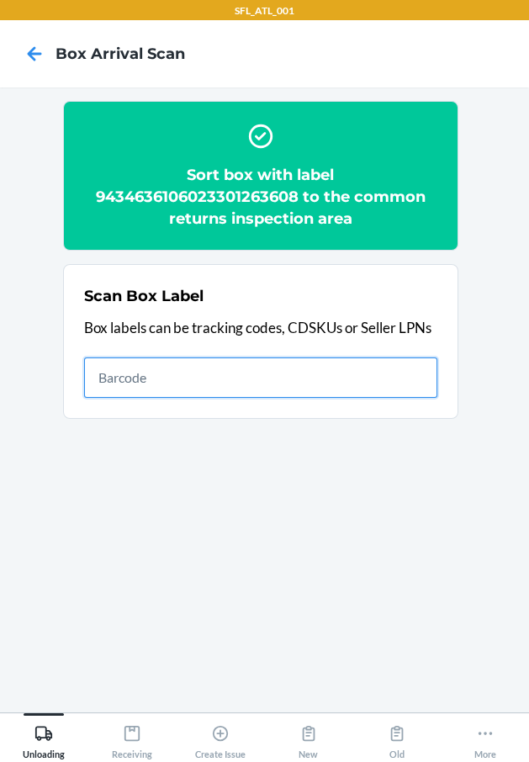
click at [335, 374] on input "text" at bounding box center [260, 377] width 353 height 40
type input "420302599434636106023299336636"
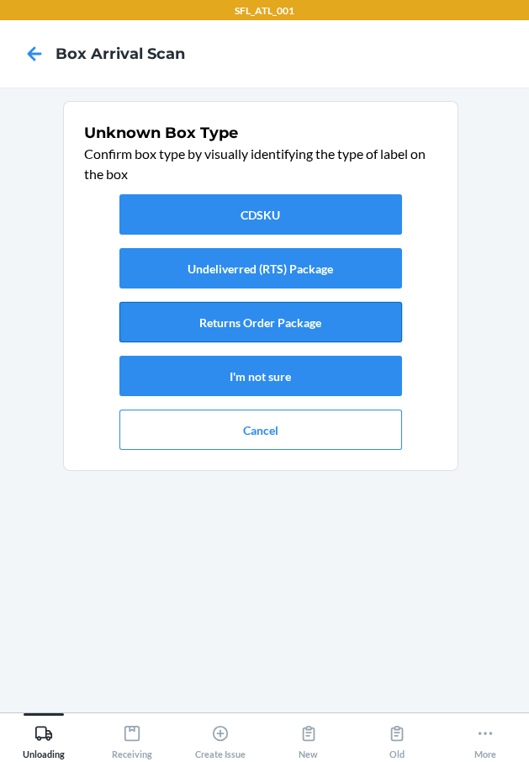
click at [353, 326] on button "Returns Order Package" at bounding box center [260, 322] width 283 height 40
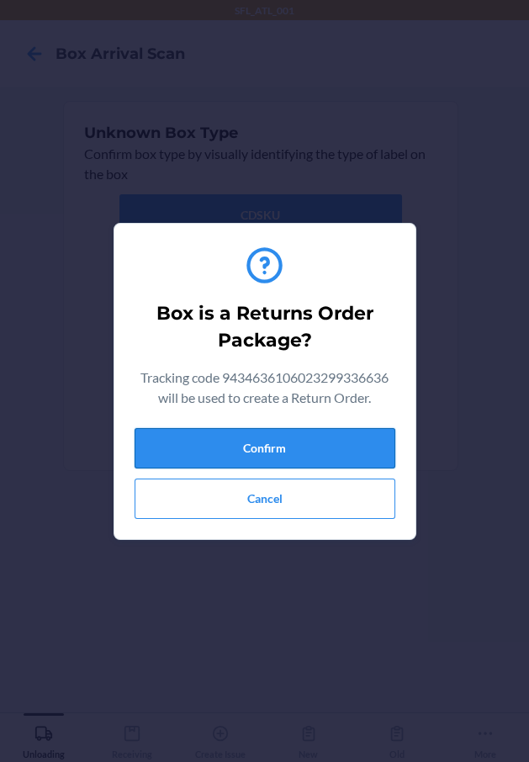
click at [311, 445] on button "Confirm" at bounding box center [265, 448] width 261 height 40
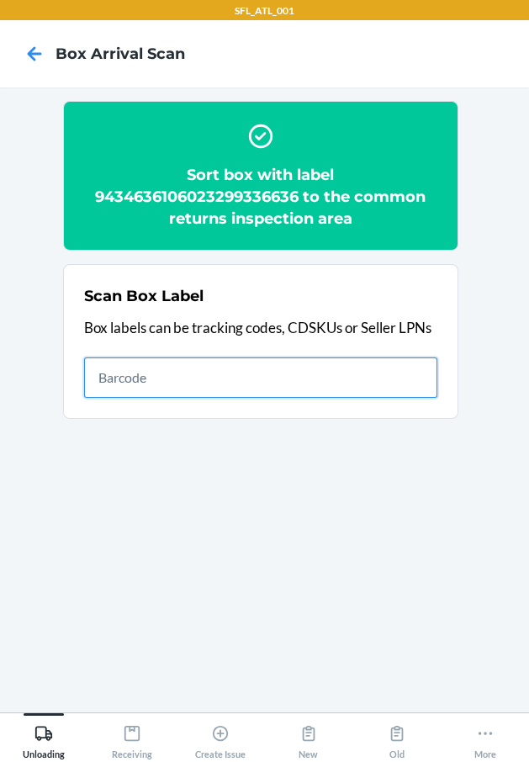
click at [365, 383] on input "text" at bounding box center [260, 377] width 353 height 40
type input "420302599434636106023300733980"
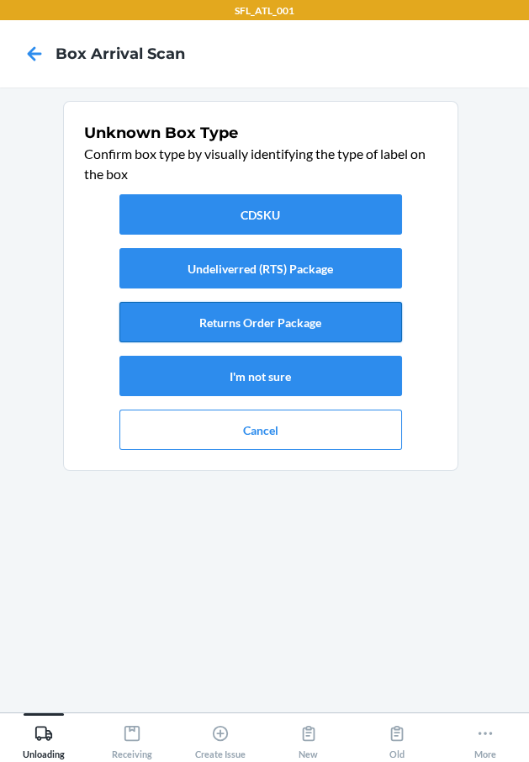
click at [246, 314] on button "Returns Order Package" at bounding box center [260, 322] width 283 height 40
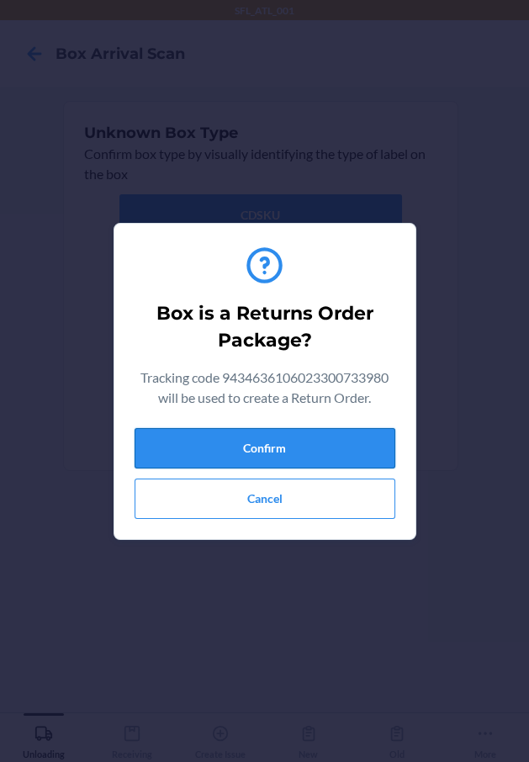
click at [252, 453] on button "Confirm" at bounding box center [265, 448] width 261 height 40
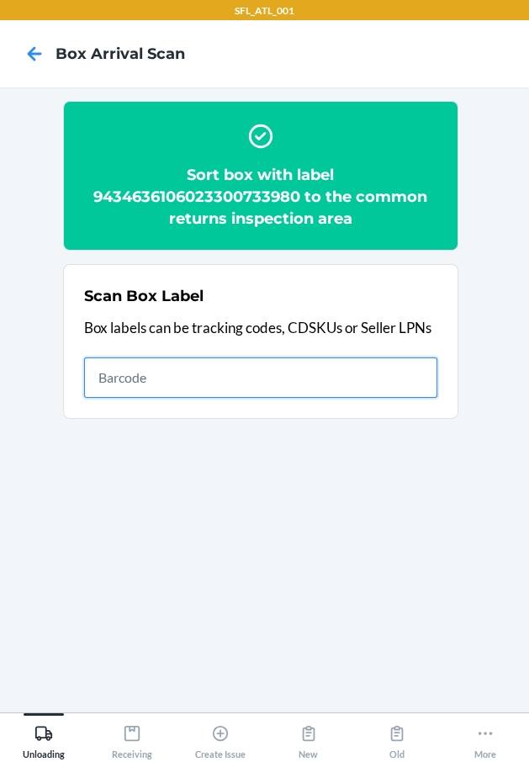
click at [422, 374] on input "text" at bounding box center [260, 377] width 353 height 40
type input "420302599434636106023301420391"
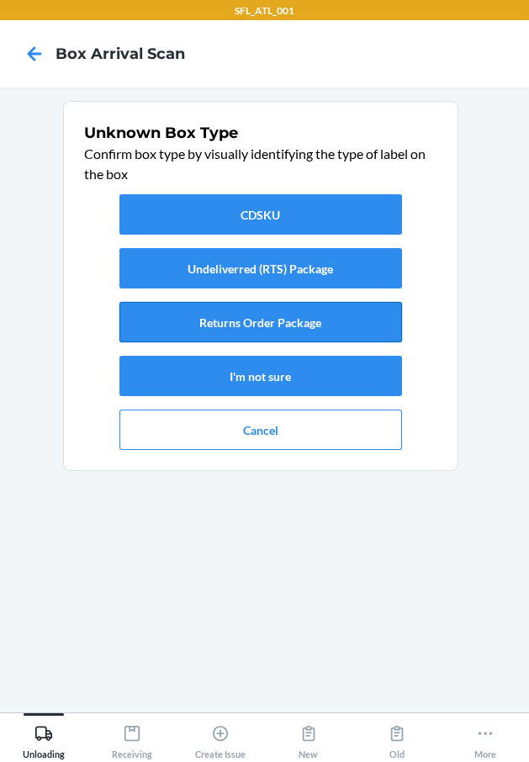
click at [279, 314] on button "Returns Order Package" at bounding box center [260, 322] width 283 height 40
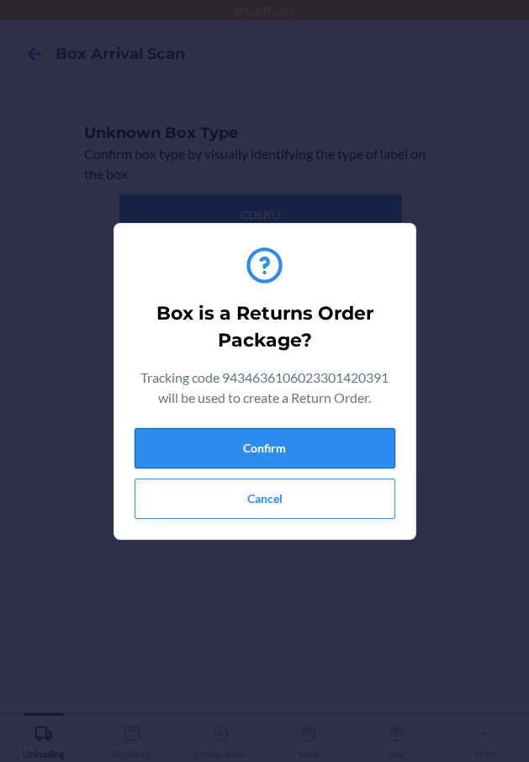
click at [332, 457] on button "Confirm" at bounding box center [265, 448] width 261 height 40
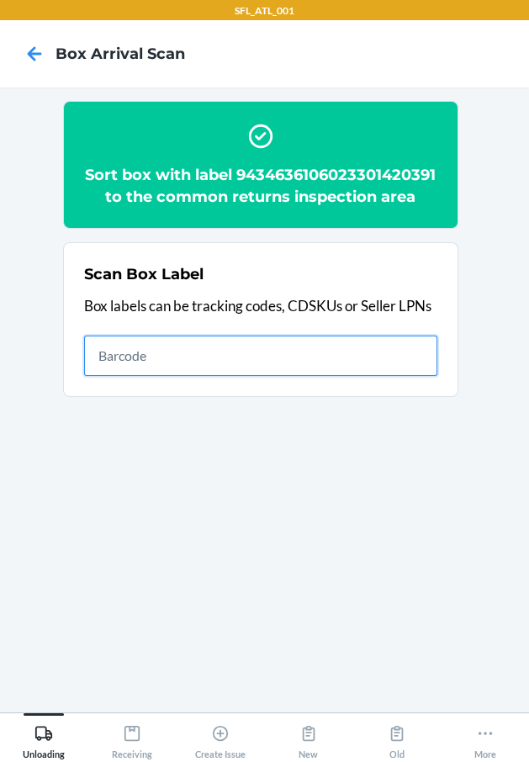
click at [265, 365] on input "text" at bounding box center [260, 355] width 353 height 40
type input "420302599434636106023301406722"
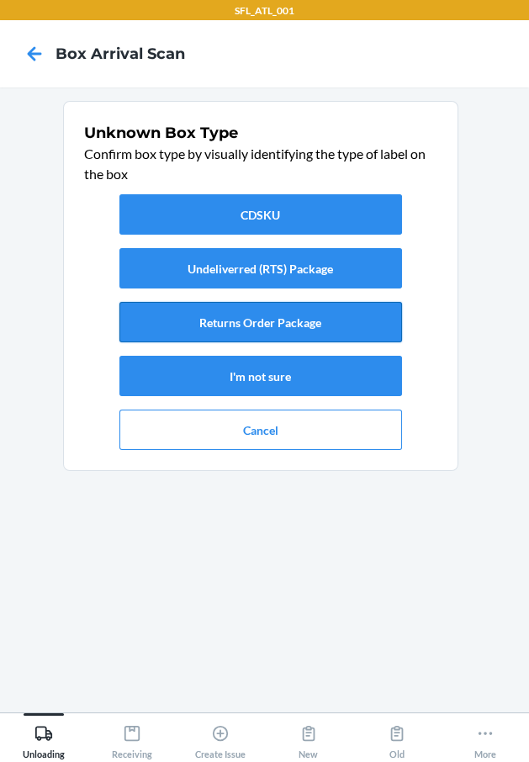
click at [330, 310] on button "Returns Order Package" at bounding box center [260, 322] width 283 height 40
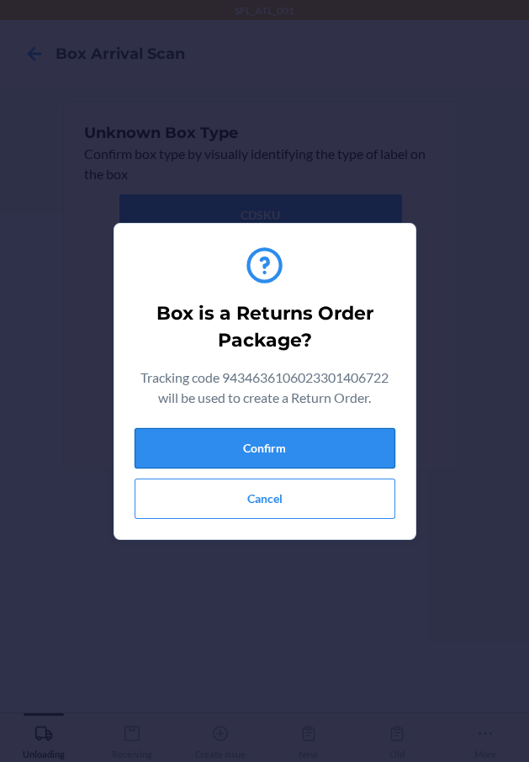
click at [310, 446] on button "Confirm" at bounding box center [265, 448] width 261 height 40
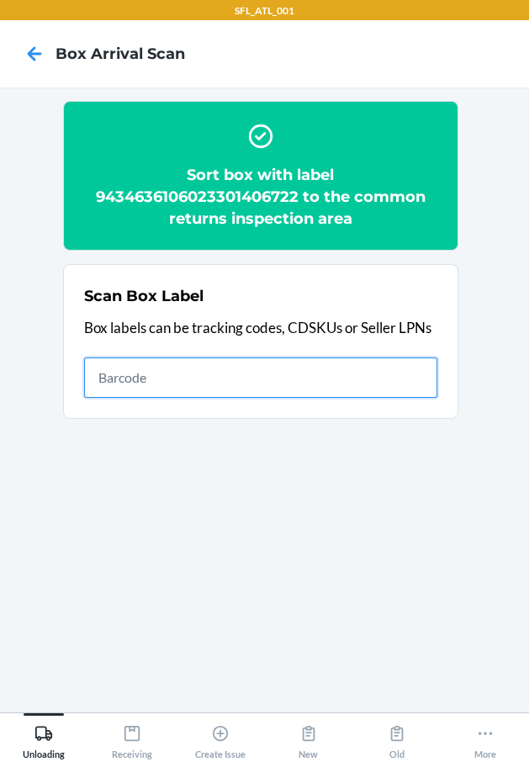
click at [155, 379] on input "text" at bounding box center [260, 377] width 353 height 40
type input "420302599434636106023301215171"
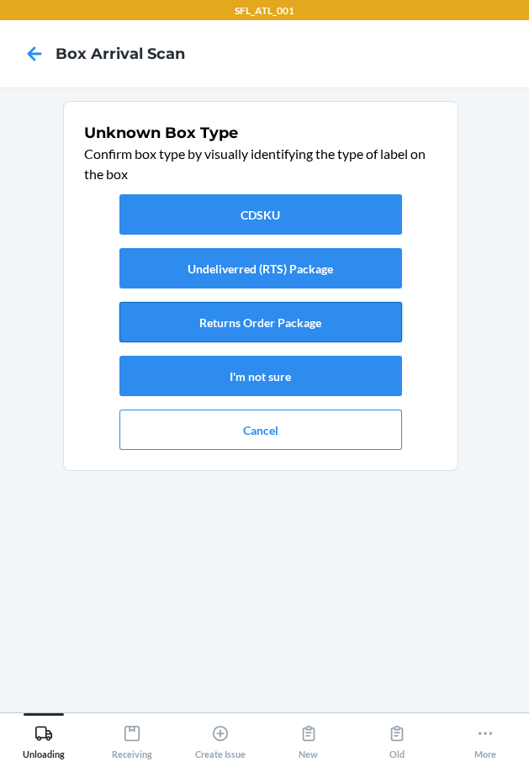
click at [224, 309] on button "Returns Order Package" at bounding box center [260, 322] width 283 height 40
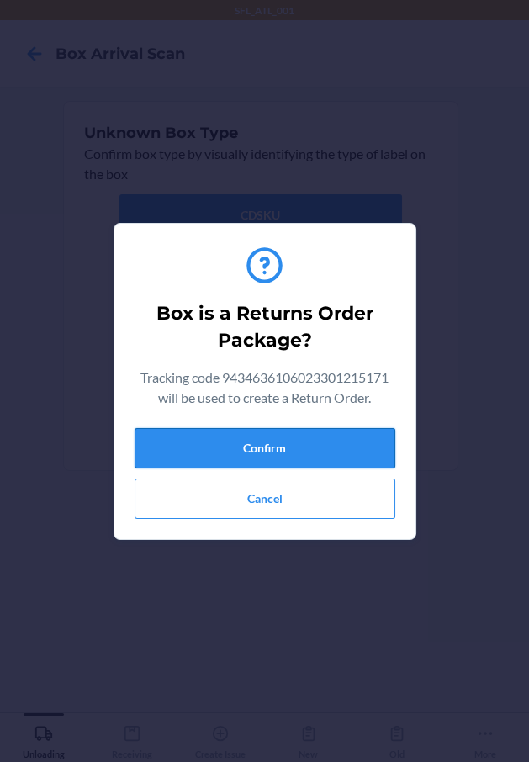
drag, startPoint x: 362, startPoint y: 446, endPoint x: 520, endPoint y: 403, distance: 164.6
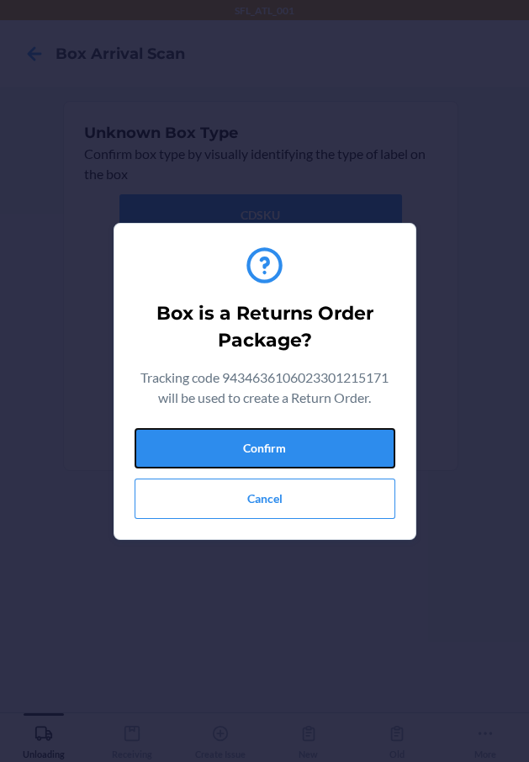
click at [369, 446] on button "Confirm" at bounding box center [265, 448] width 261 height 40
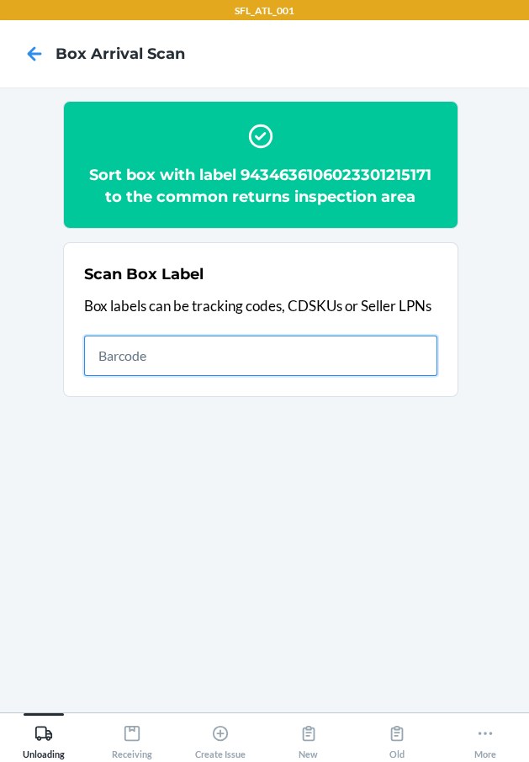
click at [236, 356] on input "text" at bounding box center [260, 355] width 353 height 40
type input "420302599434636106023301454990"
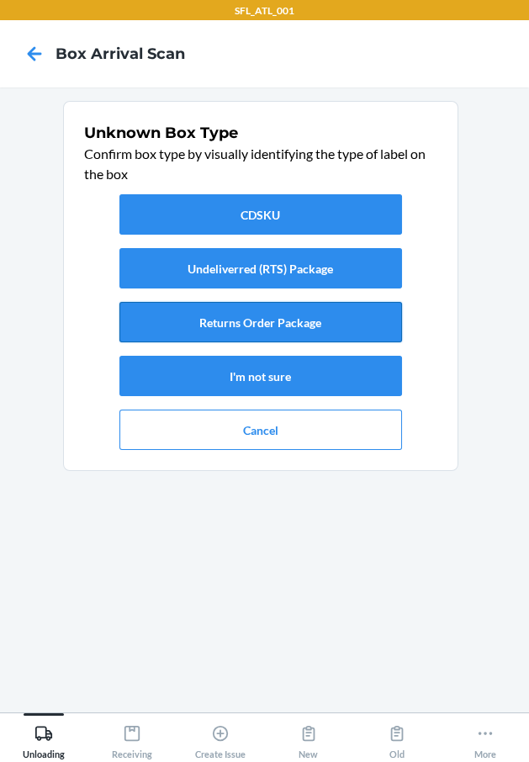
click at [311, 312] on button "Returns Order Package" at bounding box center [260, 322] width 283 height 40
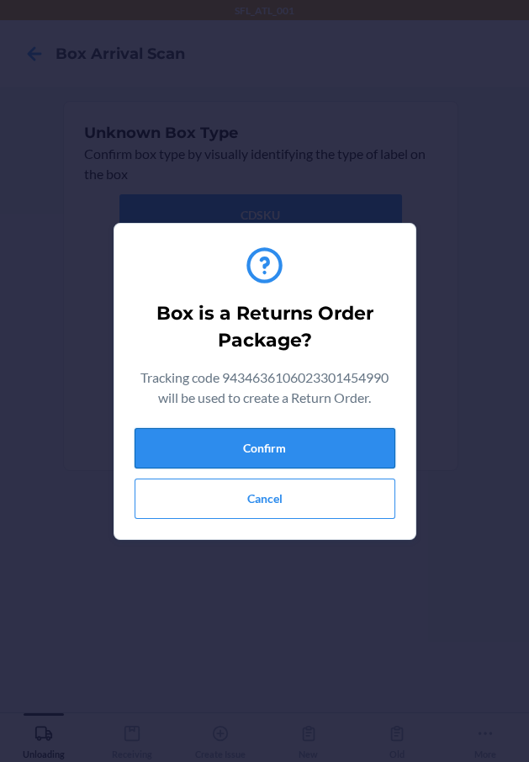
click at [393, 435] on button "Confirm" at bounding box center [265, 448] width 261 height 40
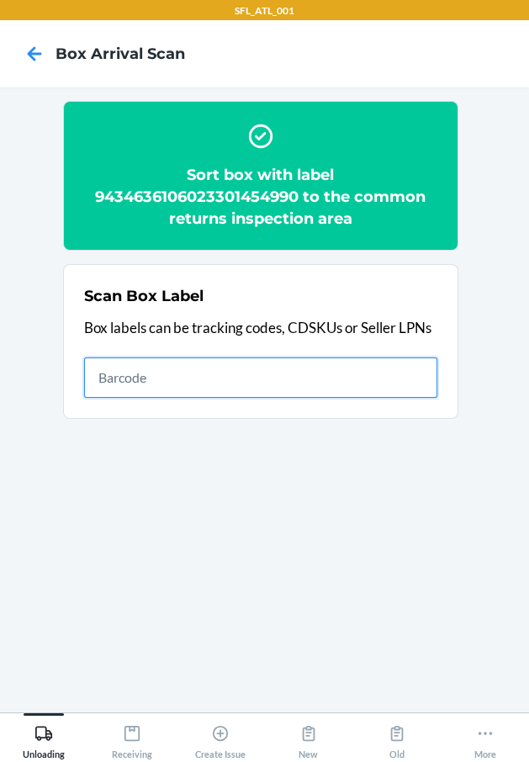
click at [209, 381] on input "text" at bounding box center [260, 377] width 353 height 40
type input "420302599434636106023300620358"
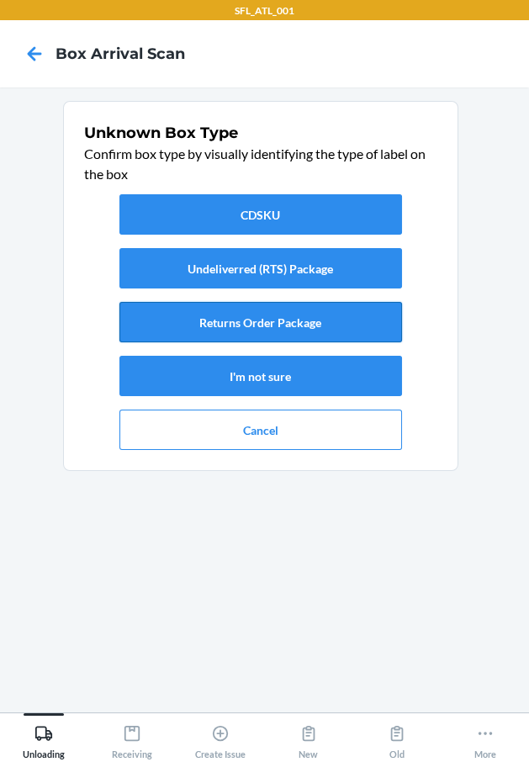
drag, startPoint x: 189, startPoint y: 316, endPoint x: 190, endPoint y: 325, distance: 8.5
click at [189, 321] on button "Returns Order Package" at bounding box center [260, 322] width 283 height 40
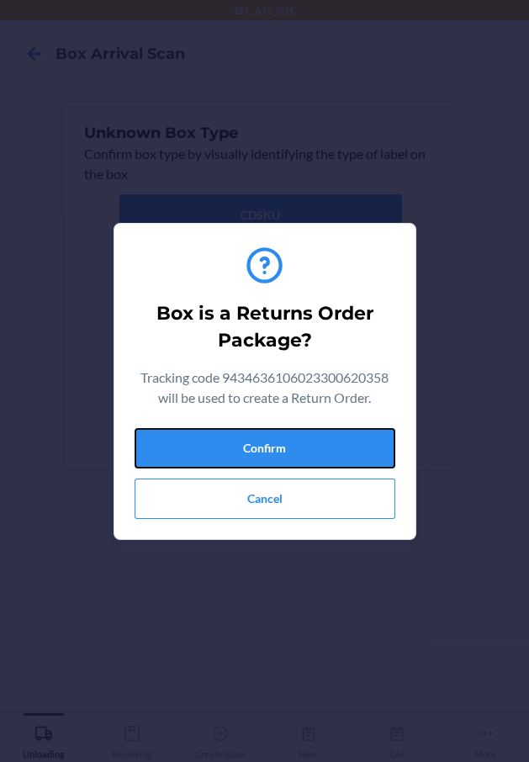
drag, startPoint x: 215, startPoint y: 445, endPoint x: 420, endPoint y: 436, distance: 204.5
click at [222, 446] on button "Confirm" at bounding box center [265, 448] width 261 height 40
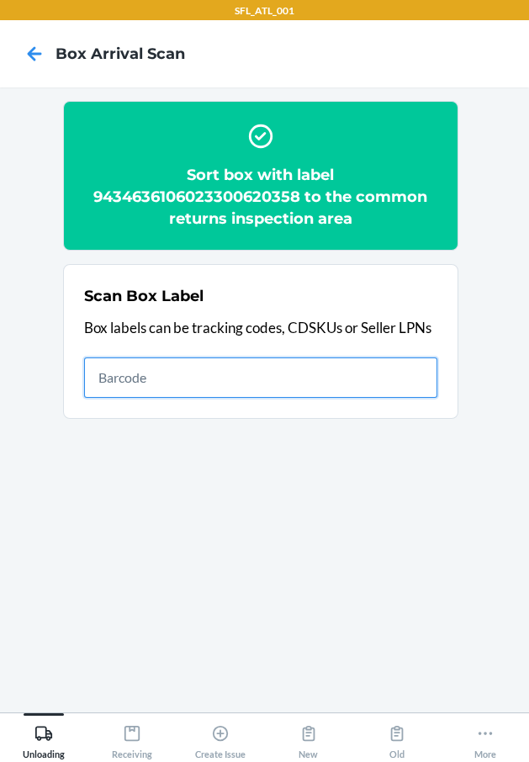
click at [203, 387] on input "text" at bounding box center [260, 377] width 353 height 40
type input "420302599434636106023300420453"
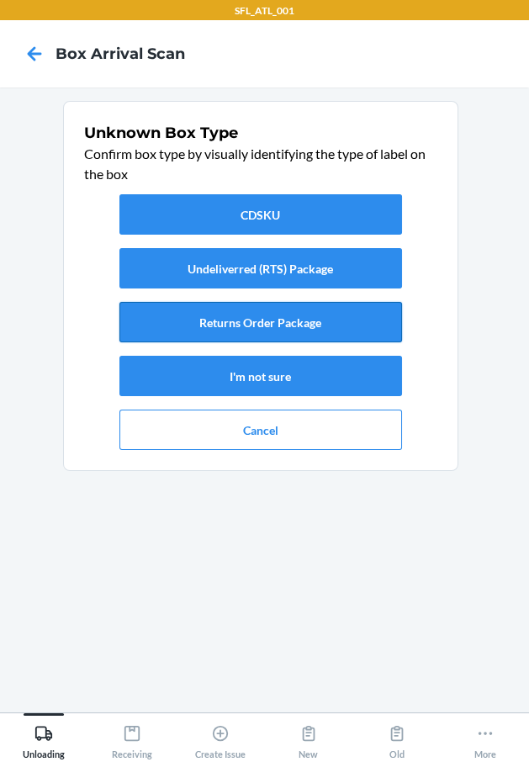
click at [235, 311] on button "Returns Order Package" at bounding box center [260, 322] width 283 height 40
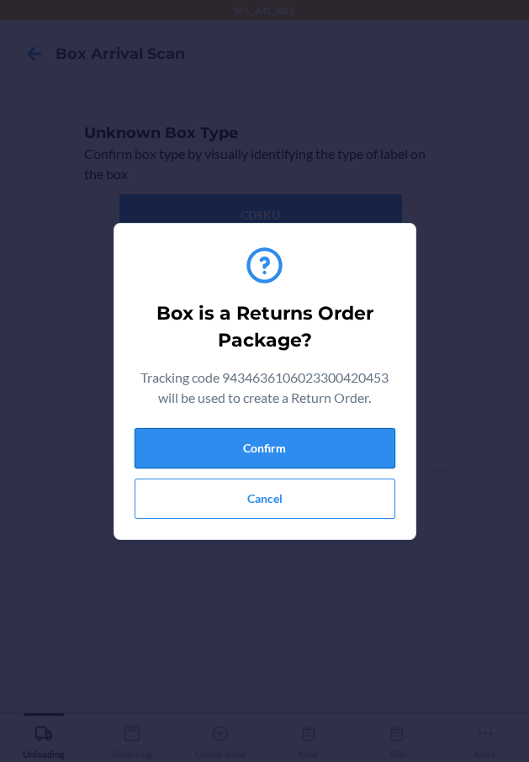
click at [292, 434] on button "Confirm" at bounding box center [265, 448] width 261 height 40
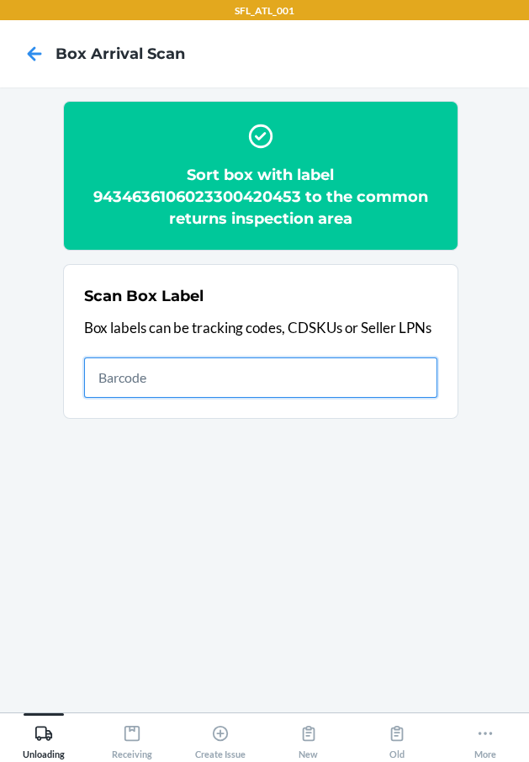
click at [327, 384] on input "text" at bounding box center [260, 377] width 353 height 40
click at [187, 386] on input "text" at bounding box center [260, 377] width 353 height 40
type input "420302599434636106023300592518"
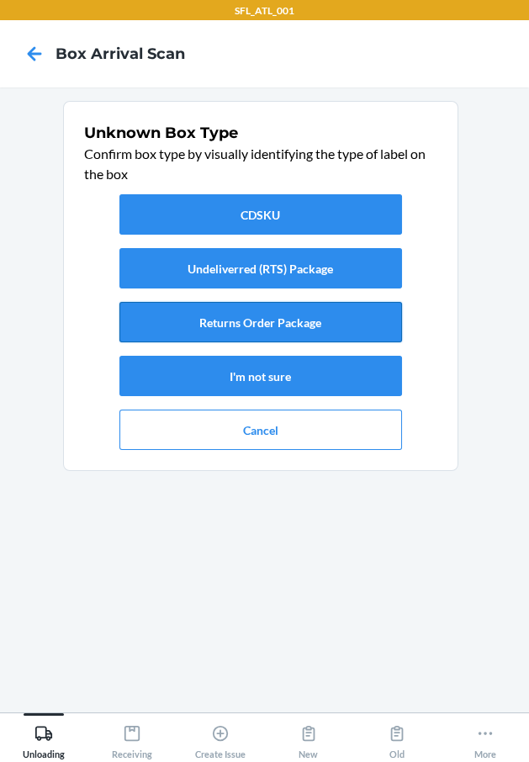
click at [273, 322] on button "Returns Order Package" at bounding box center [260, 322] width 283 height 40
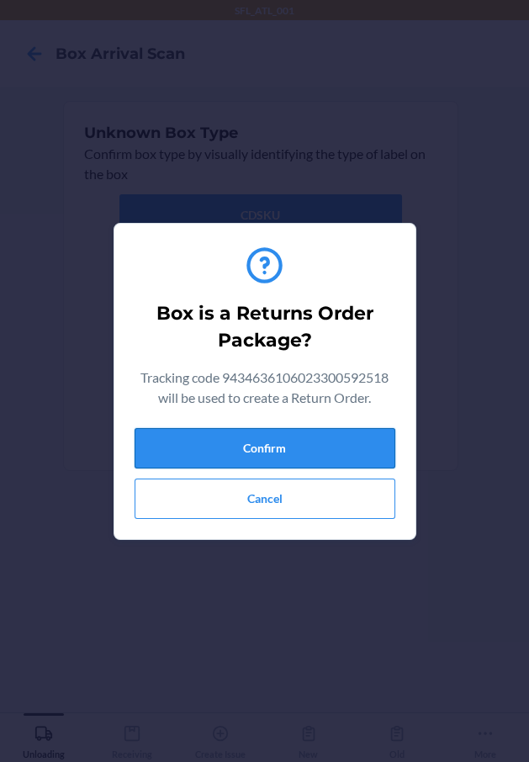
click at [324, 452] on button "Confirm" at bounding box center [265, 448] width 261 height 40
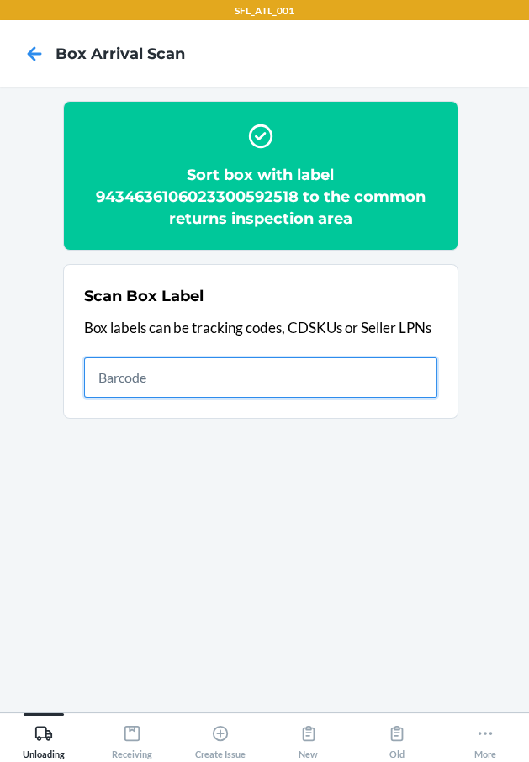
click at [425, 385] on input "text" at bounding box center [260, 377] width 353 height 40
type input "420302599434636106023301035106"
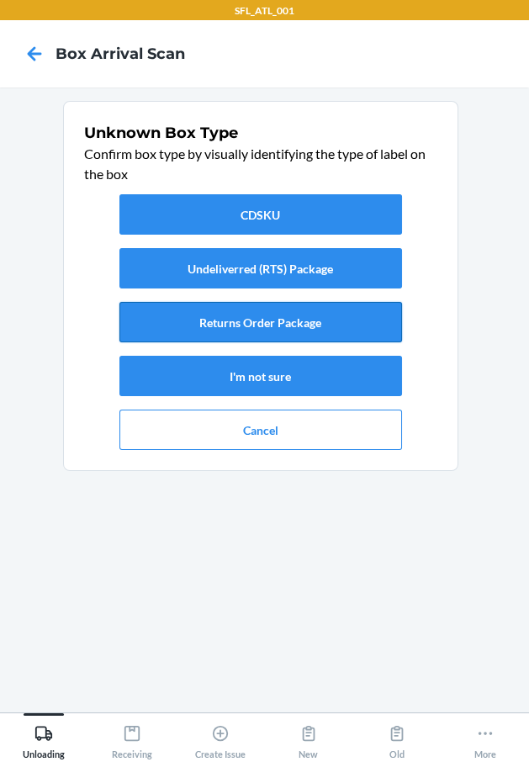
click at [351, 313] on button "Returns Order Package" at bounding box center [260, 322] width 283 height 40
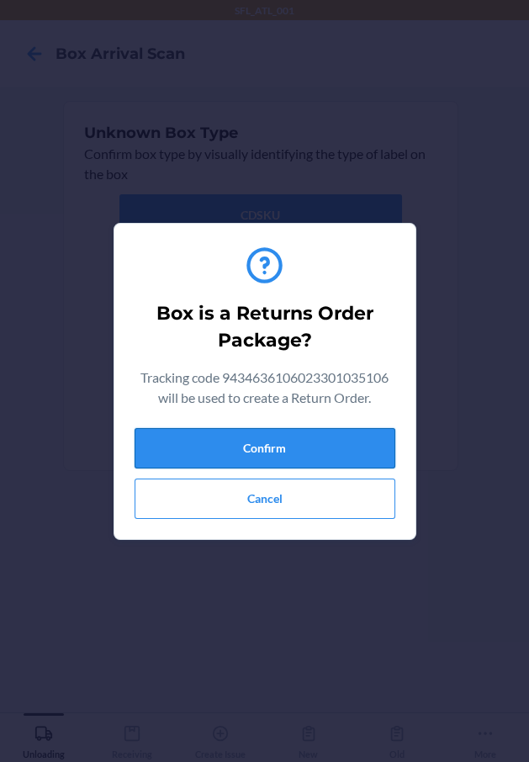
click at [326, 445] on button "Confirm" at bounding box center [265, 448] width 261 height 40
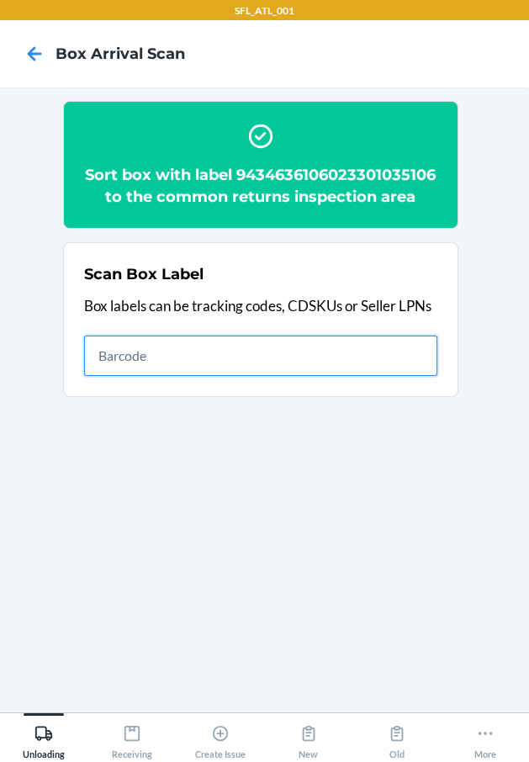
click at [347, 376] on input "text" at bounding box center [260, 355] width 353 height 40
type input "420302599434636106023301586493"
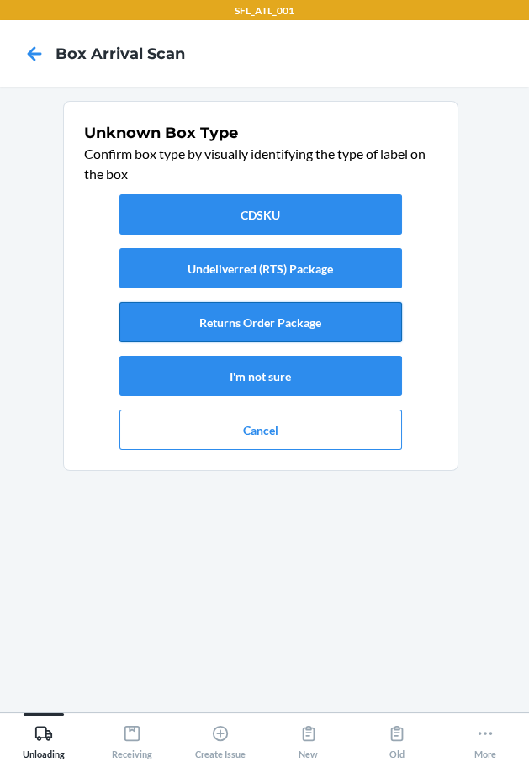
click at [340, 322] on button "Returns Order Package" at bounding box center [260, 322] width 283 height 40
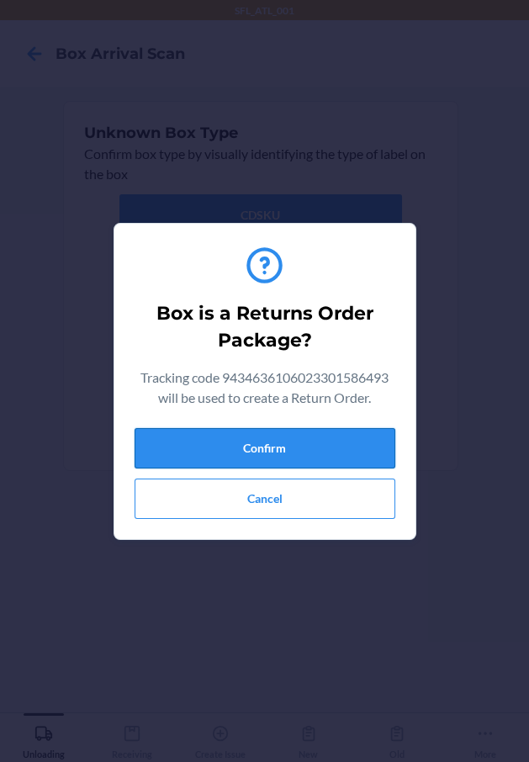
click at [346, 434] on button "Confirm" at bounding box center [265, 448] width 261 height 40
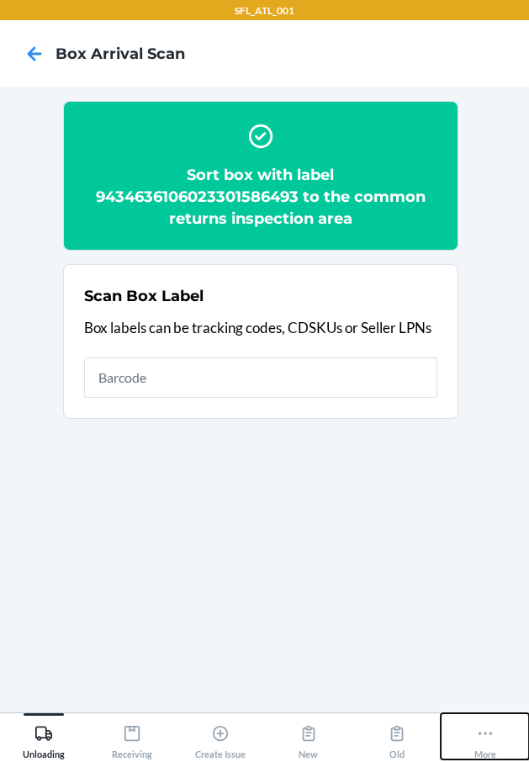
click at [484, 732] on icon at bounding box center [485, 733] width 18 height 18
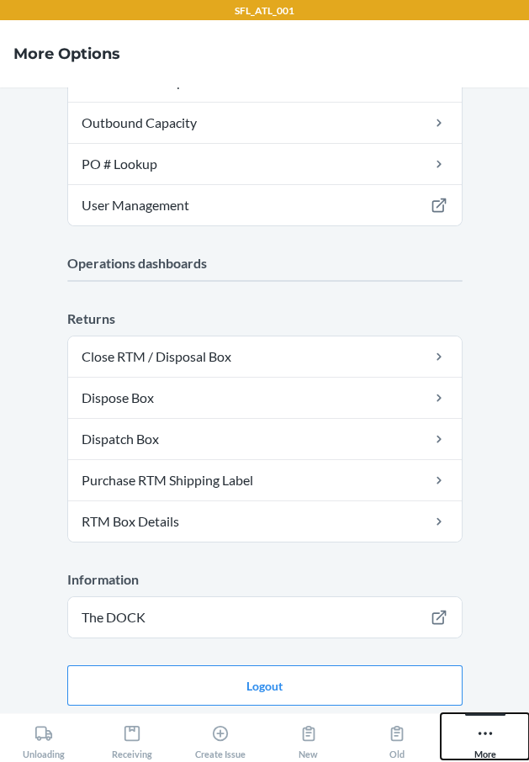
scroll to position [373, 0]
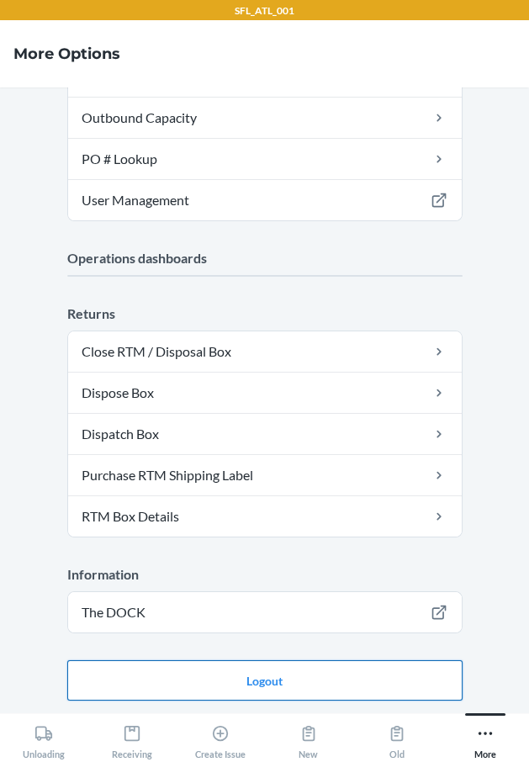
click at [237, 690] on button "Logout" at bounding box center [264, 680] width 395 height 40
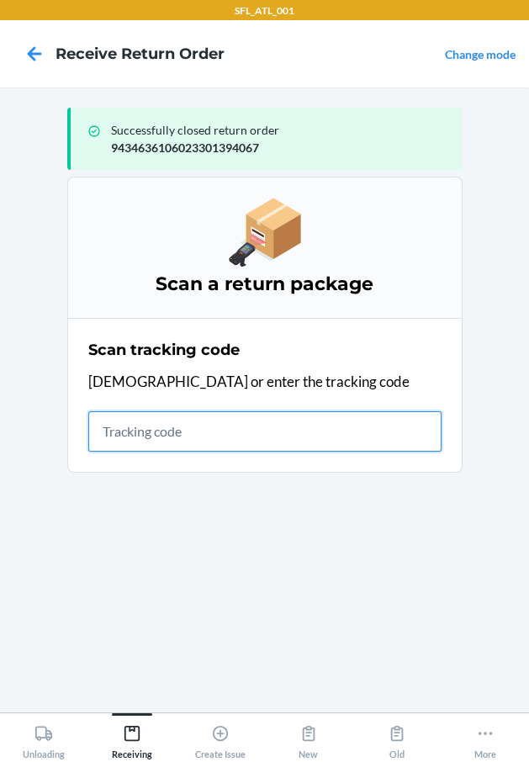
click at [172, 435] on input "text" at bounding box center [264, 431] width 353 height 40
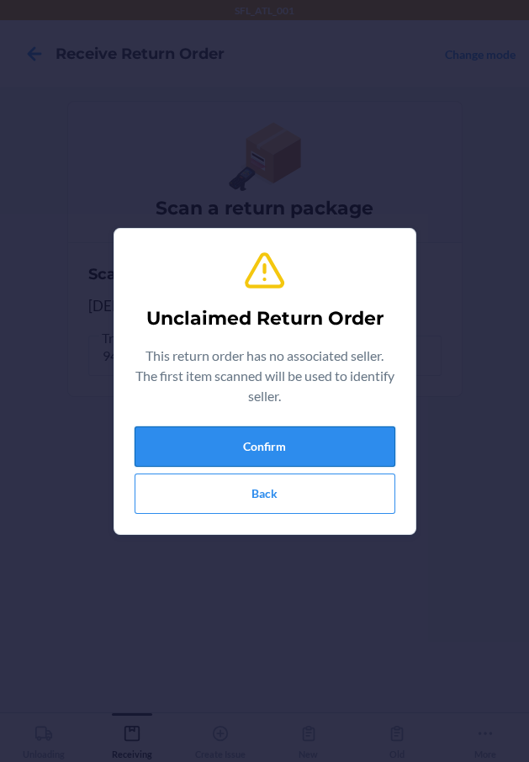
click at [172, 436] on button "Confirm" at bounding box center [265, 446] width 261 height 40
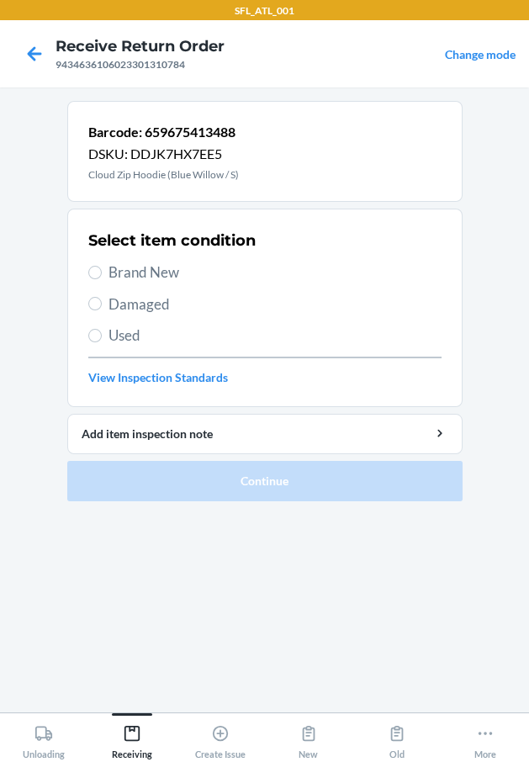
drag, startPoint x: 149, startPoint y: 268, endPoint x: 176, endPoint y: 356, distance: 91.5
click at [150, 269] on span "Brand New" at bounding box center [274, 272] width 333 height 22
click at [102, 269] on input "Brand New" at bounding box center [94, 272] width 13 height 13
radio input "true"
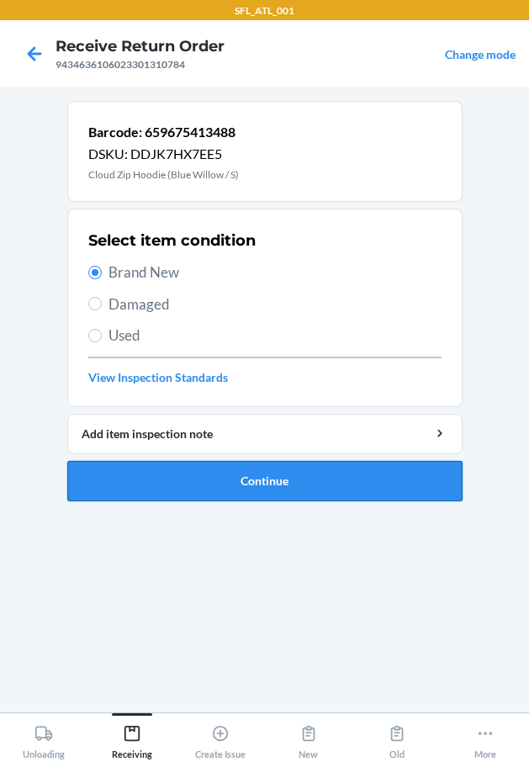
click at [169, 461] on button "Continue" at bounding box center [264, 481] width 395 height 40
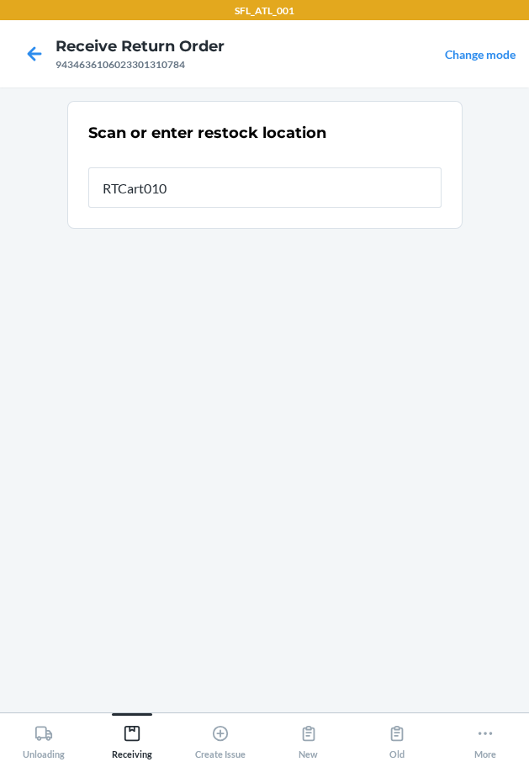
type input "RTCart010"
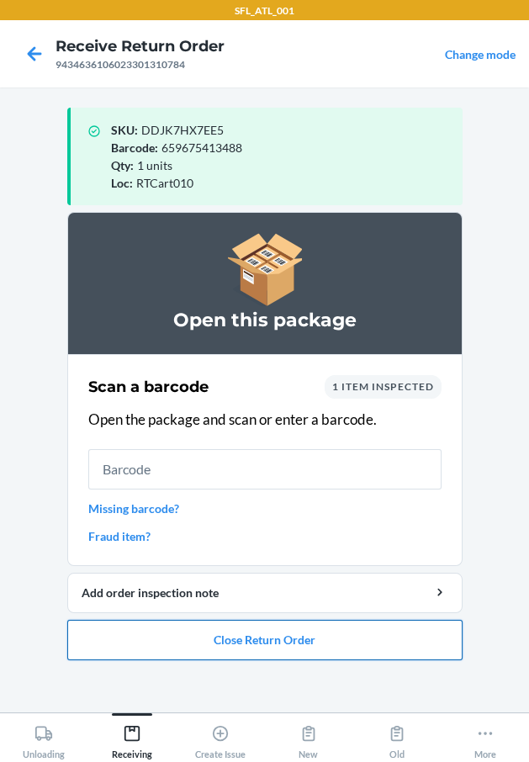
click at [215, 641] on button "Close Return Order" at bounding box center [264, 640] width 395 height 40
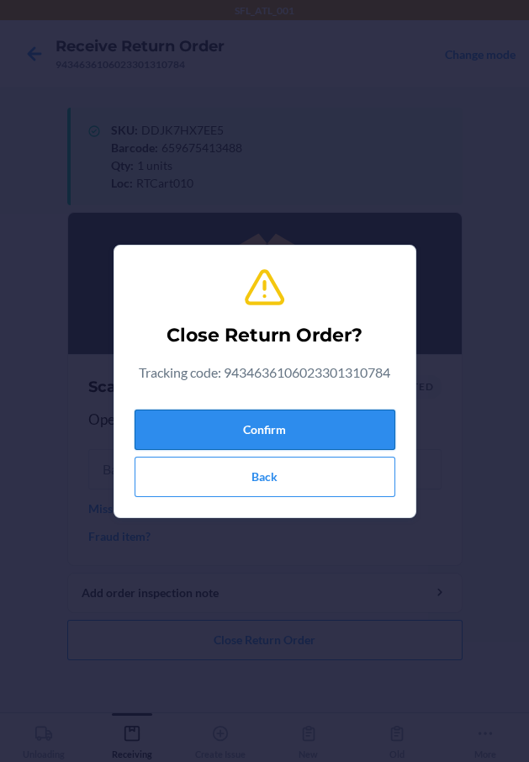
drag, startPoint x: 324, startPoint y: 438, endPoint x: 288, endPoint y: 443, distance: 35.7
click at [324, 438] on button "Confirm" at bounding box center [265, 429] width 261 height 40
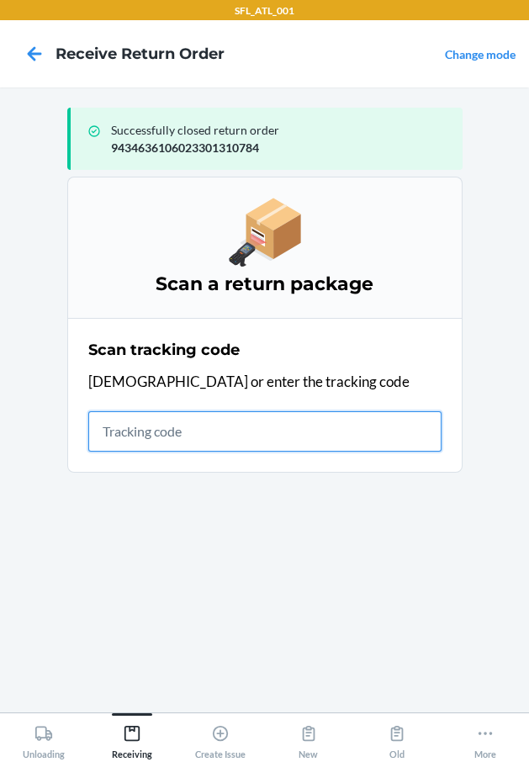
drag, startPoint x: 267, startPoint y: 436, endPoint x: 252, endPoint y: 394, distance: 43.9
click at [252, 394] on div "Scan tracking code Scan or enter the tracking code" at bounding box center [264, 395] width 353 height 123
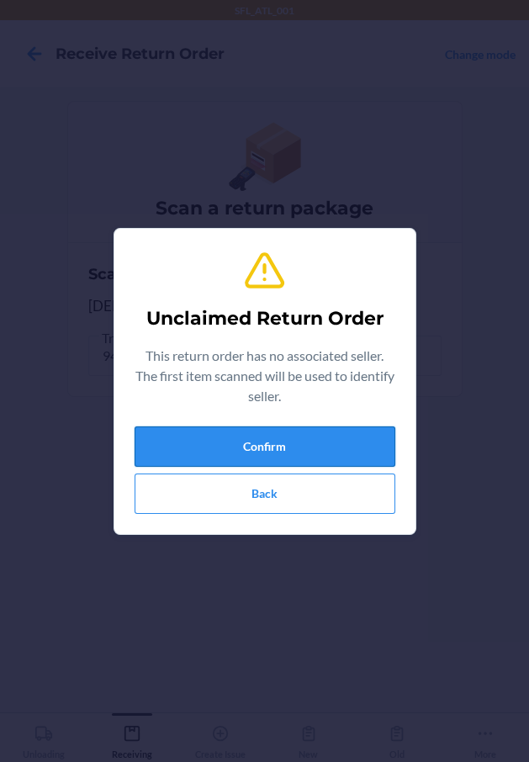
click at [304, 445] on button "Confirm" at bounding box center [265, 446] width 261 height 40
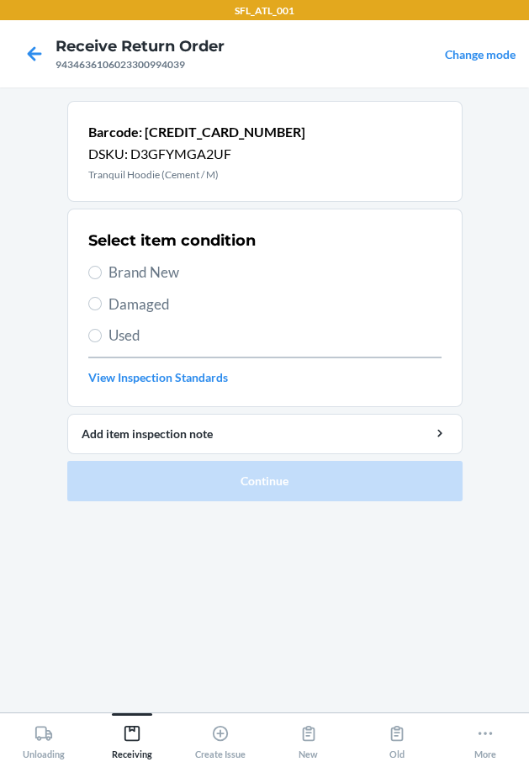
click at [149, 265] on span "Brand New" at bounding box center [274, 272] width 333 height 22
click at [102, 266] on input "Brand New" at bounding box center [94, 272] width 13 height 13
radio input "true"
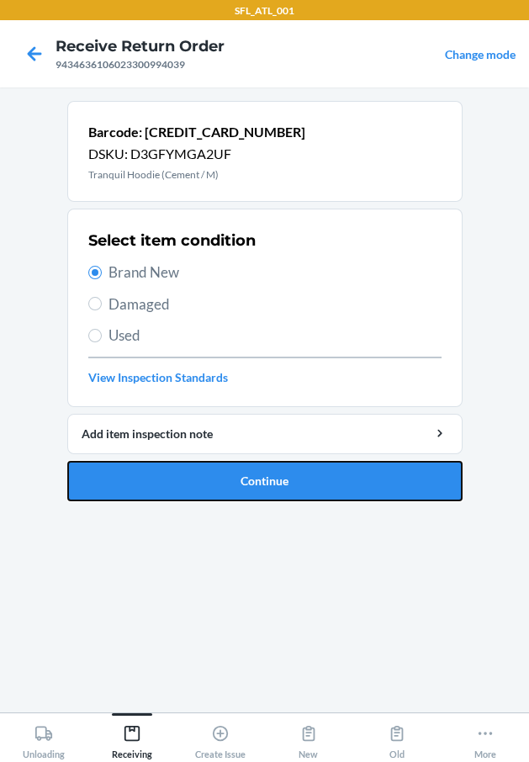
drag, startPoint x: 230, startPoint y: 477, endPoint x: 225, endPoint y: 487, distance: 11.7
click at [228, 477] on button "Continue" at bounding box center [264, 481] width 395 height 40
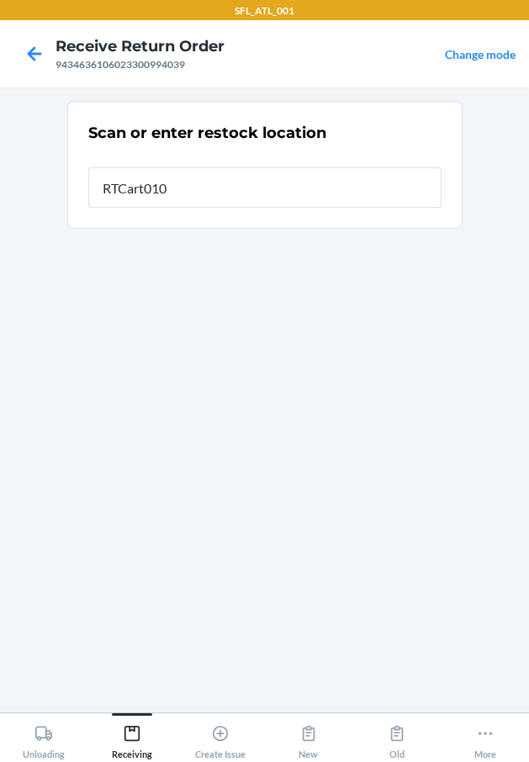
type input "RTCart010"
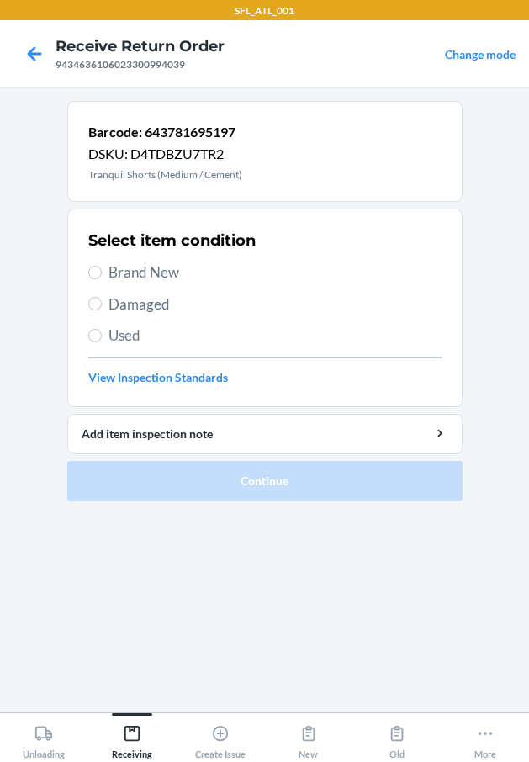
click at [177, 272] on span "Brand New" at bounding box center [274, 272] width 333 height 22
click at [102, 272] on input "Brand New" at bounding box center [94, 272] width 13 height 13
radio input "true"
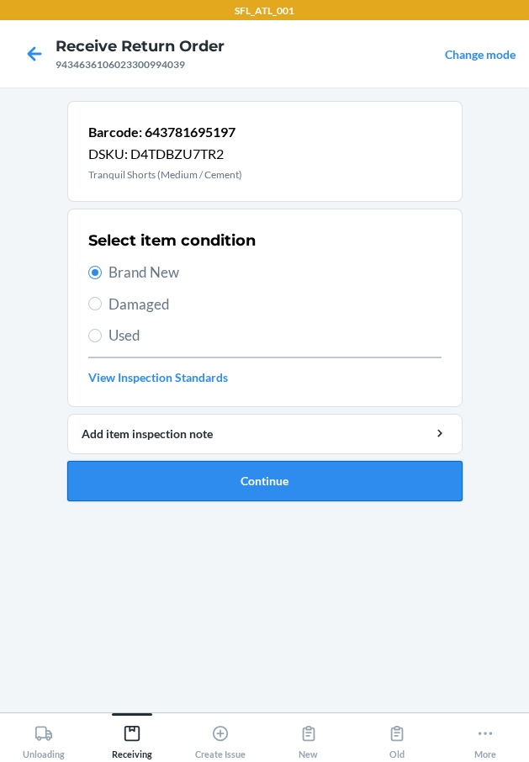
click at [336, 490] on button "Continue" at bounding box center [264, 481] width 395 height 40
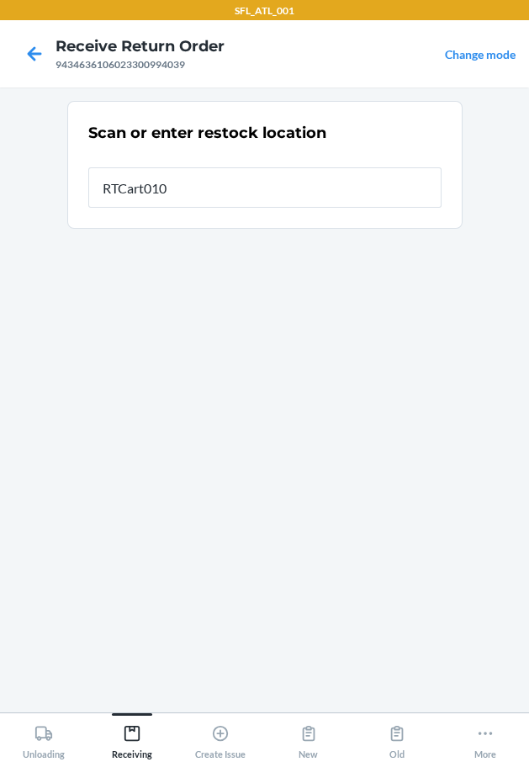
type input "RTCart010"
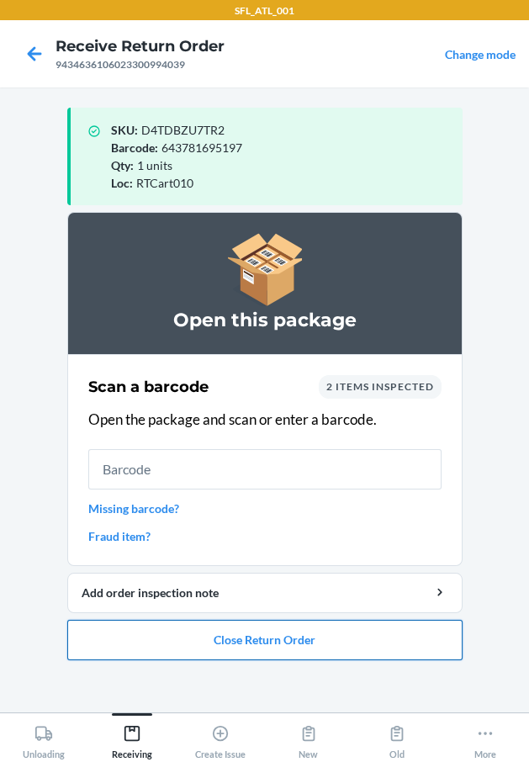
click at [324, 629] on button "Close Return Order" at bounding box center [264, 640] width 395 height 40
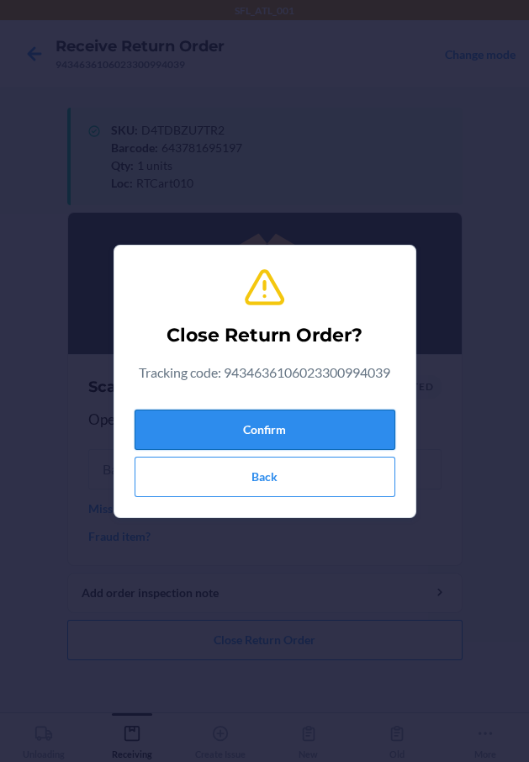
click at [288, 426] on button "Confirm" at bounding box center [265, 429] width 261 height 40
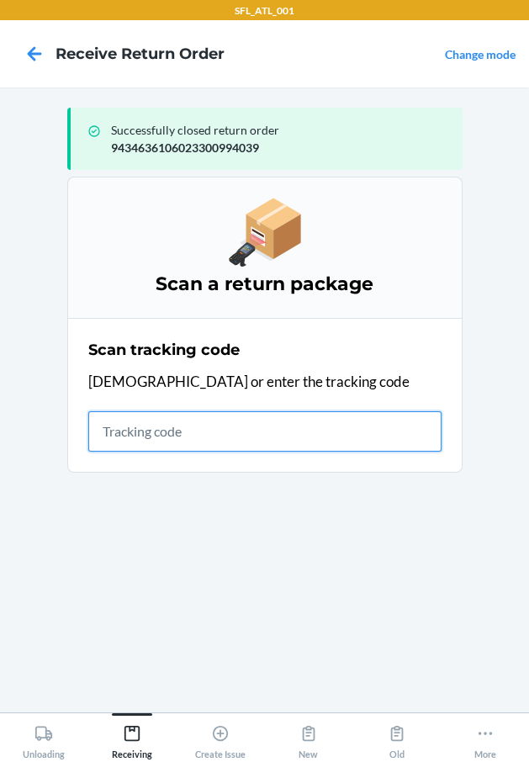
click at [193, 414] on input "text" at bounding box center [264, 431] width 353 height 40
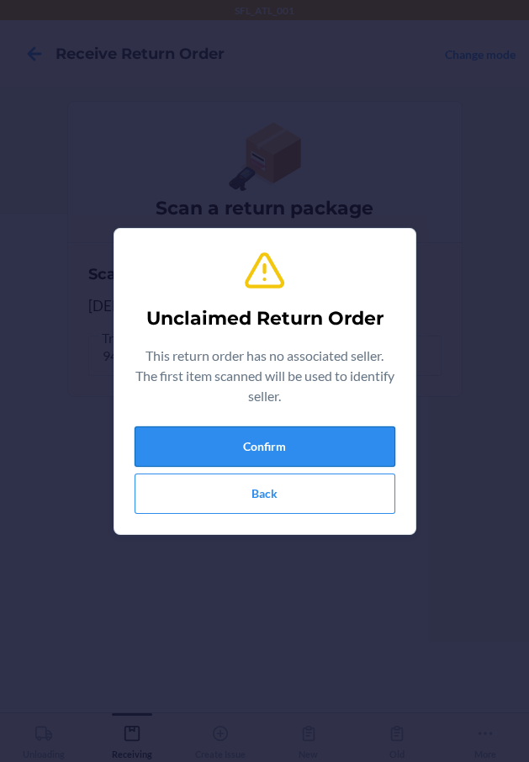
click at [225, 427] on button "Confirm" at bounding box center [265, 446] width 261 height 40
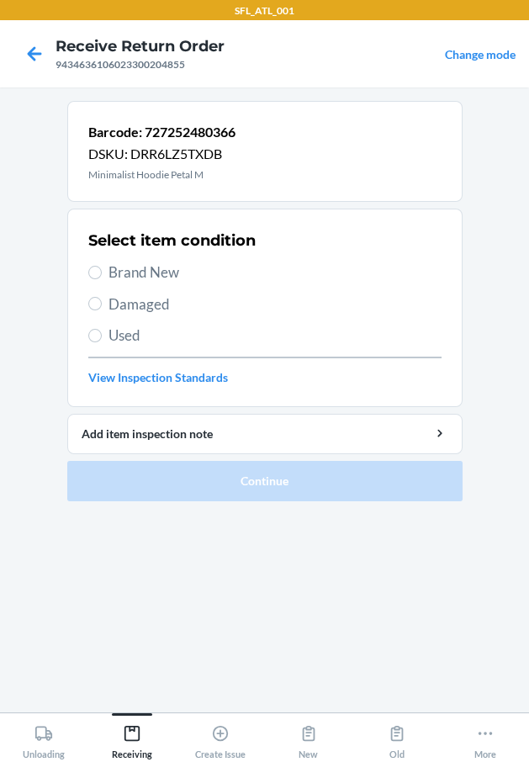
click at [140, 263] on span "Brand New" at bounding box center [274, 272] width 333 height 22
click at [102, 266] on input "Brand New" at bounding box center [94, 272] width 13 height 13
radio input "true"
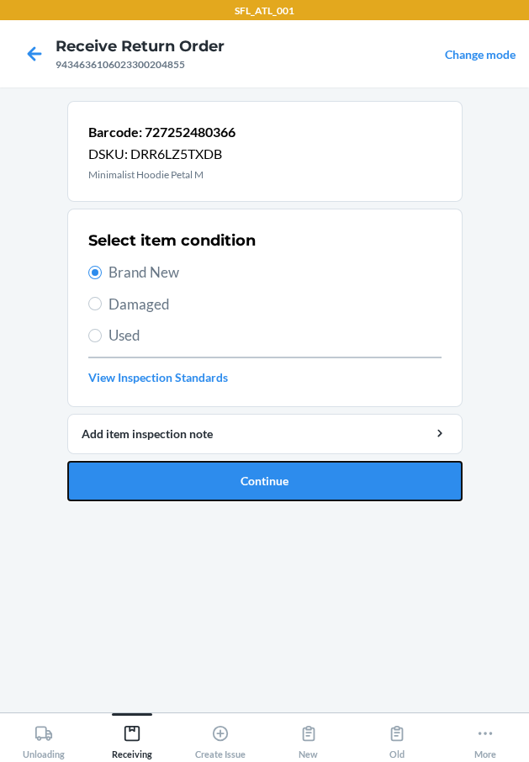
drag, startPoint x: 148, startPoint y: 483, endPoint x: 136, endPoint y: 486, distance: 12.0
click at [143, 485] on button "Continue" at bounding box center [264, 481] width 395 height 40
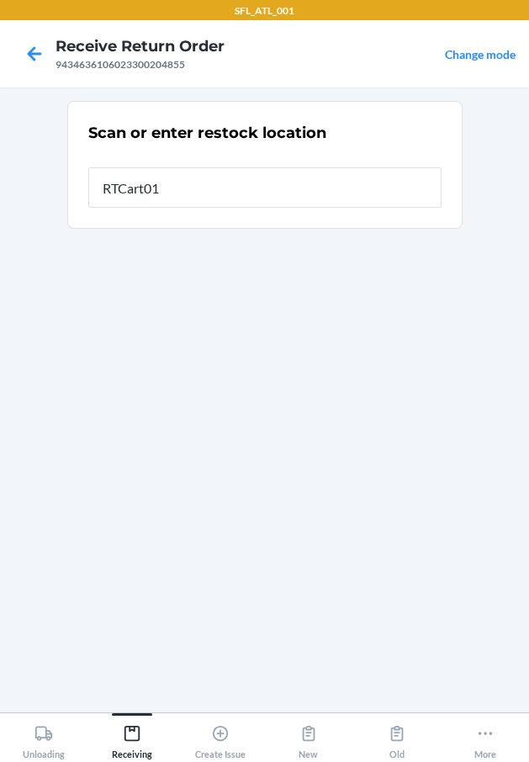
type input "RTCart010"
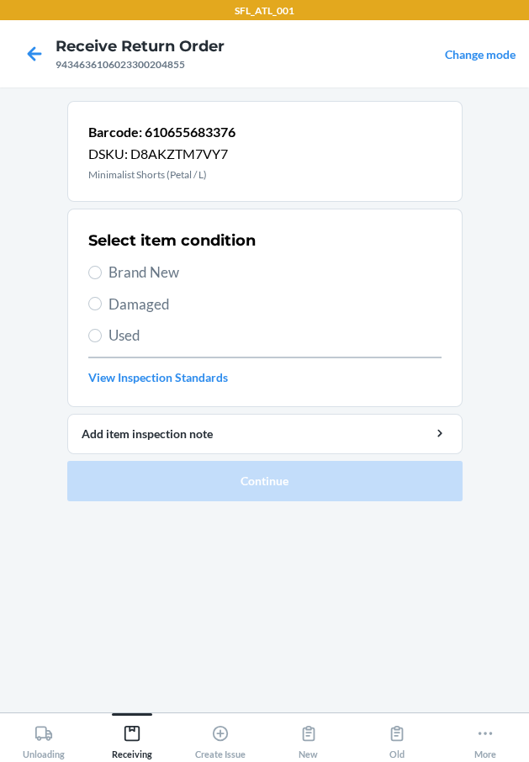
click at [154, 275] on span "Brand New" at bounding box center [274, 272] width 333 height 22
click at [102, 275] on input "Brand New" at bounding box center [94, 272] width 13 height 13
radio input "true"
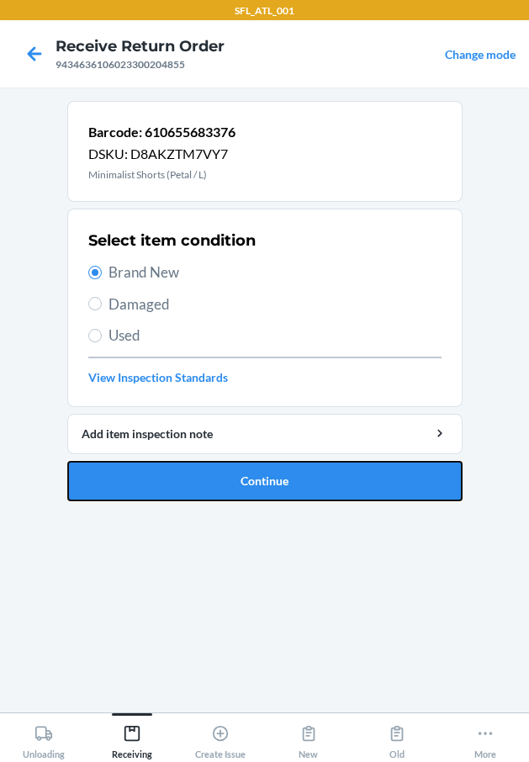
drag, startPoint x: 170, startPoint y: 487, endPoint x: 157, endPoint y: 478, distance: 15.6
click at [161, 482] on button "Continue" at bounding box center [264, 481] width 395 height 40
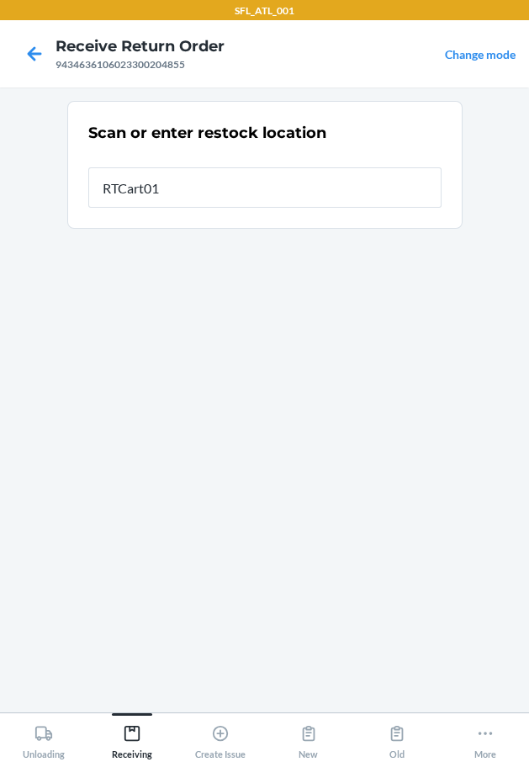
type input "RTCart010"
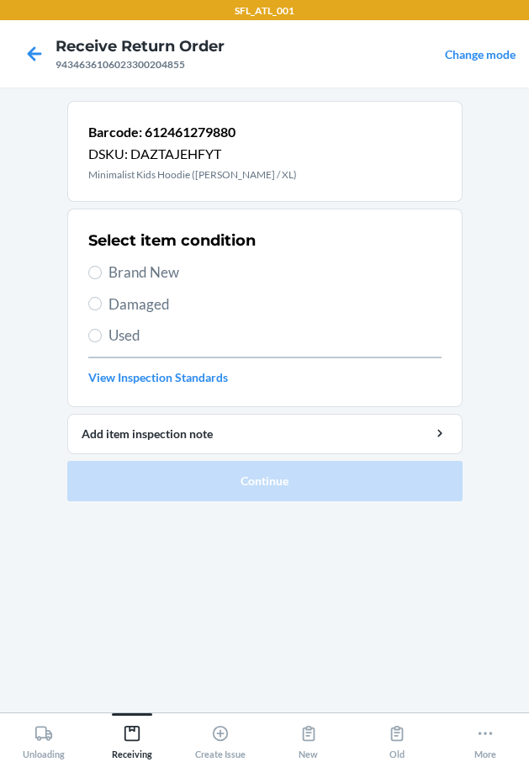
click at [118, 276] on span "Brand New" at bounding box center [274, 272] width 333 height 22
click at [102, 276] on input "Brand New" at bounding box center [94, 272] width 13 height 13
radio input "true"
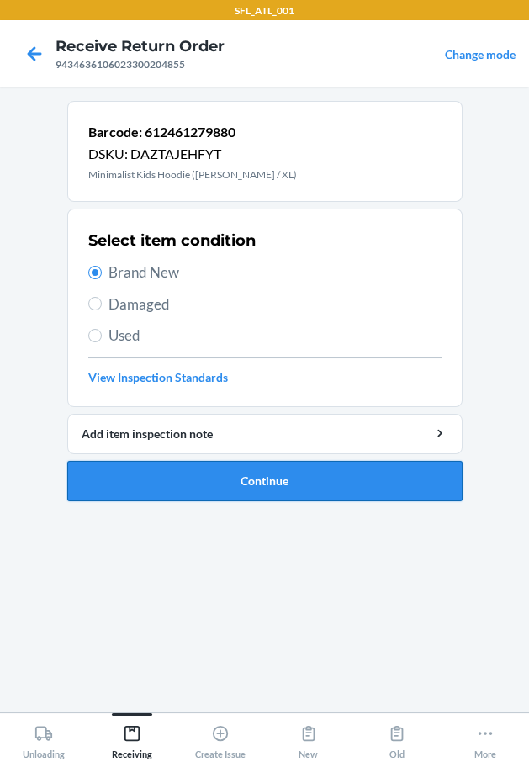
click at [204, 478] on button "Continue" at bounding box center [264, 481] width 395 height 40
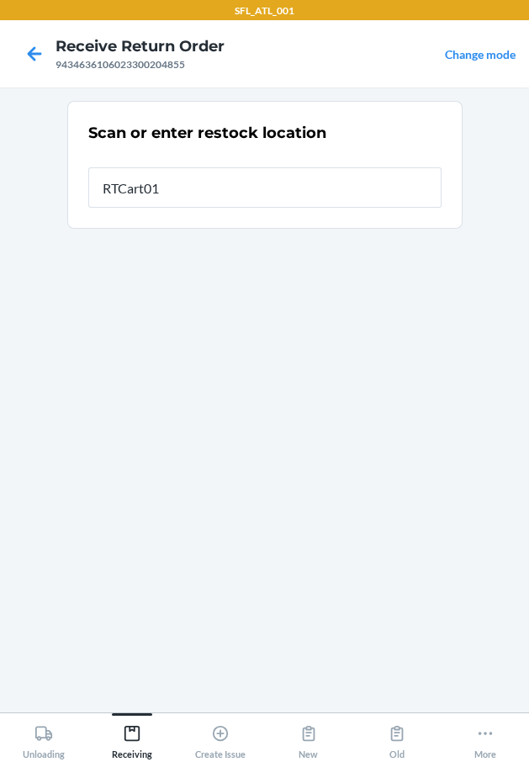
type input "RTCart010"
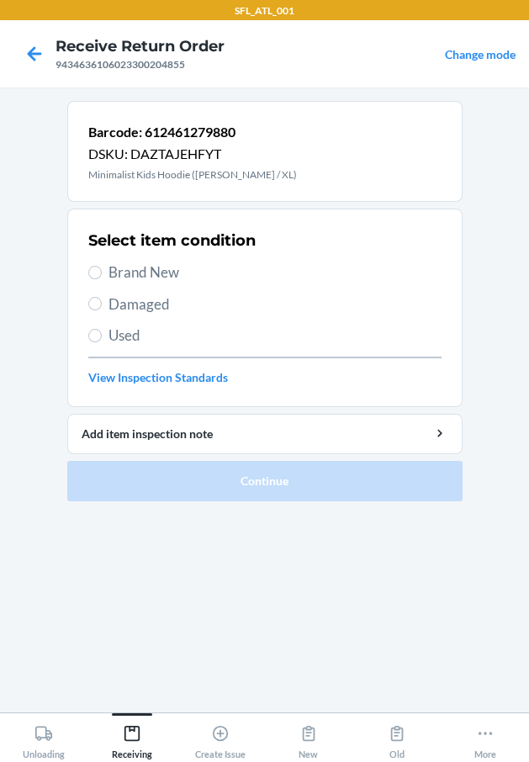
click at [161, 267] on span "Brand New" at bounding box center [274, 272] width 333 height 22
click at [102, 267] on input "Brand New" at bounding box center [94, 272] width 13 height 13
radio input "true"
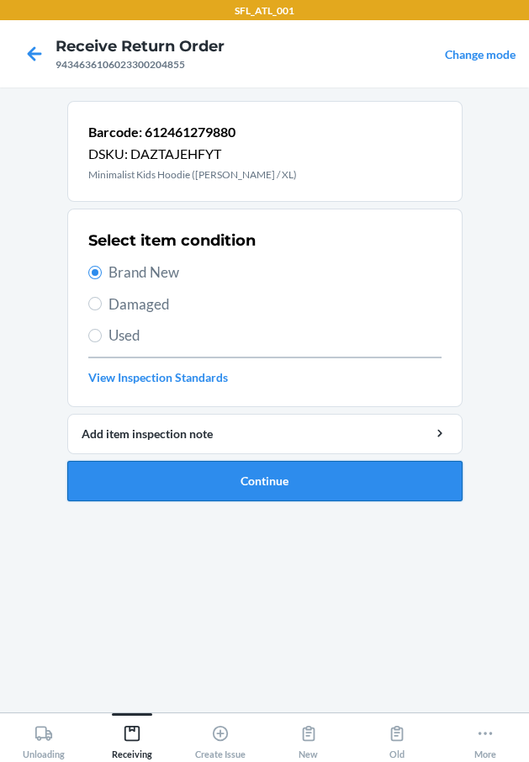
click at [170, 483] on button "Continue" at bounding box center [264, 481] width 395 height 40
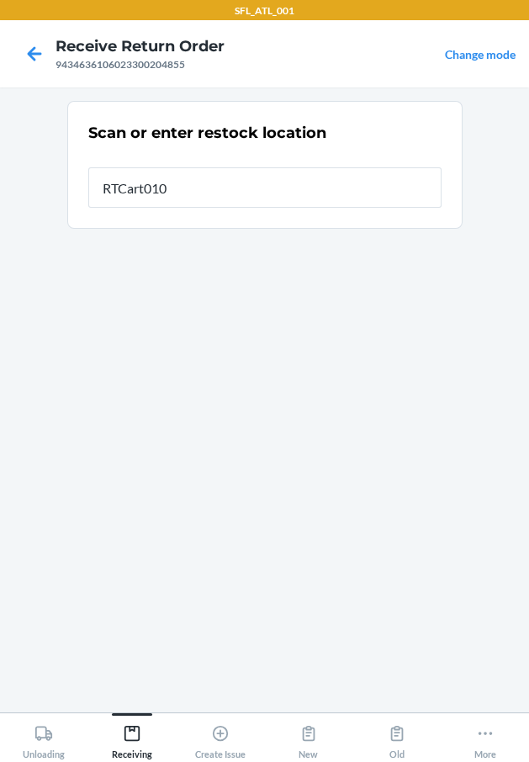
type input "RTCart010"
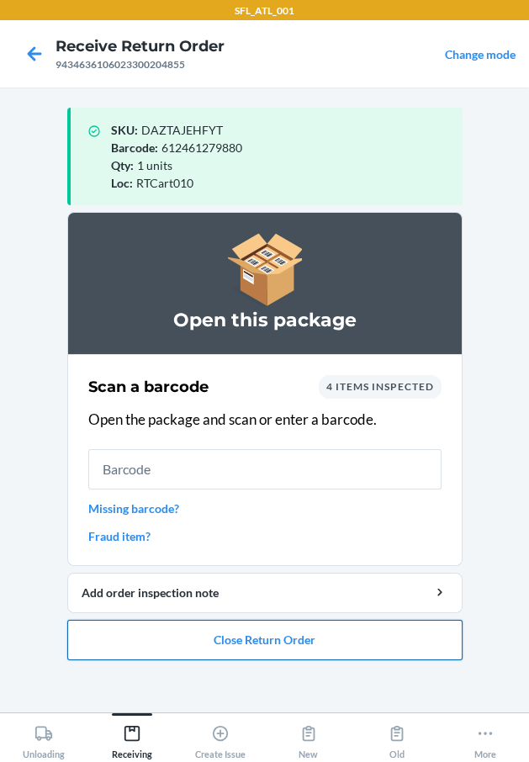
click at [287, 642] on button "Close Return Order" at bounding box center [264, 640] width 395 height 40
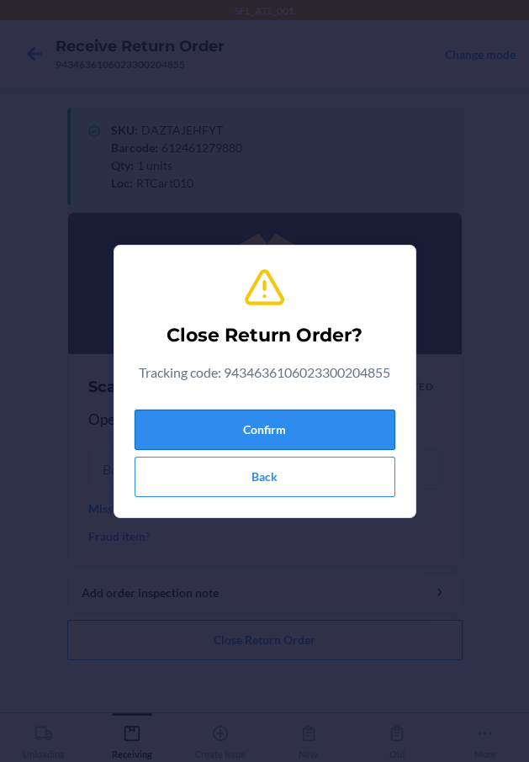
drag, startPoint x: 179, startPoint y: 435, endPoint x: 156, endPoint y: 441, distance: 23.7
click at [172, 436] on button "Confirm" at bounding box center [265, 429] width 261 height 40
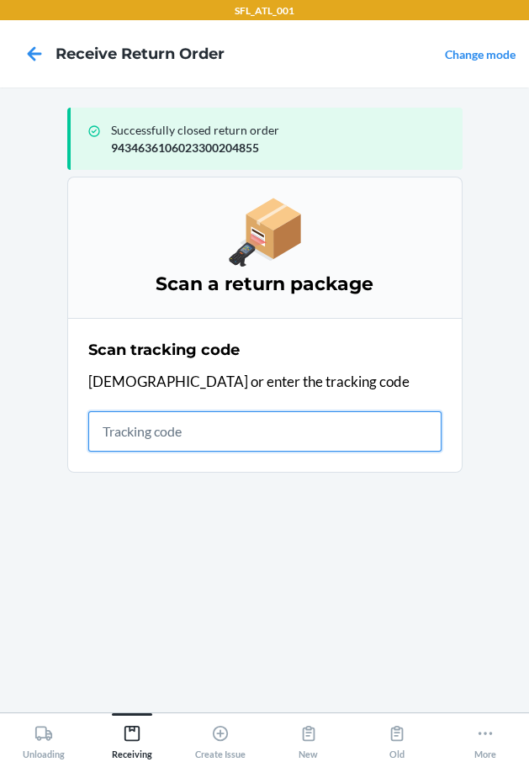
drag, startPoint x: 209, startPoint y: 424, endPoint x: 196, endPoint y: 413, distance: 17.3
click at [209, 424] on input "text" at bounding box center [264, 431] width 353 height 40
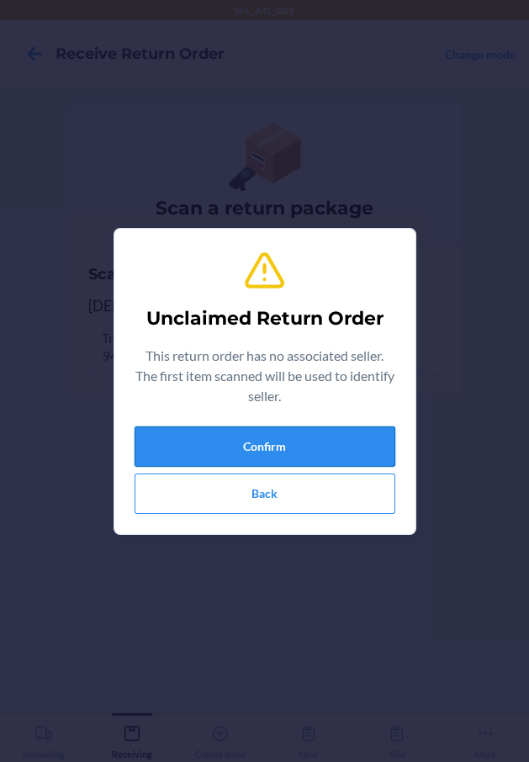
click at [228, 447] on button "Confirm" at bounding box center [265, 446] width 261 height 40
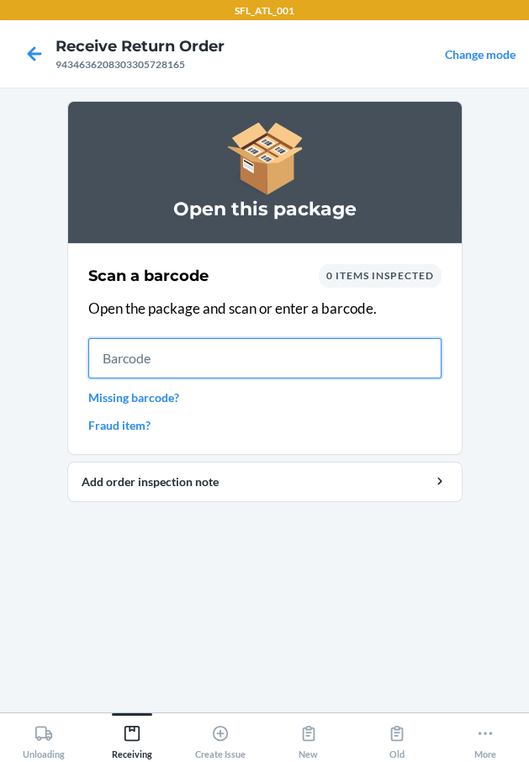
click at [155, 346] on input "text" at bounding box center [264, 358] width 353 height 40
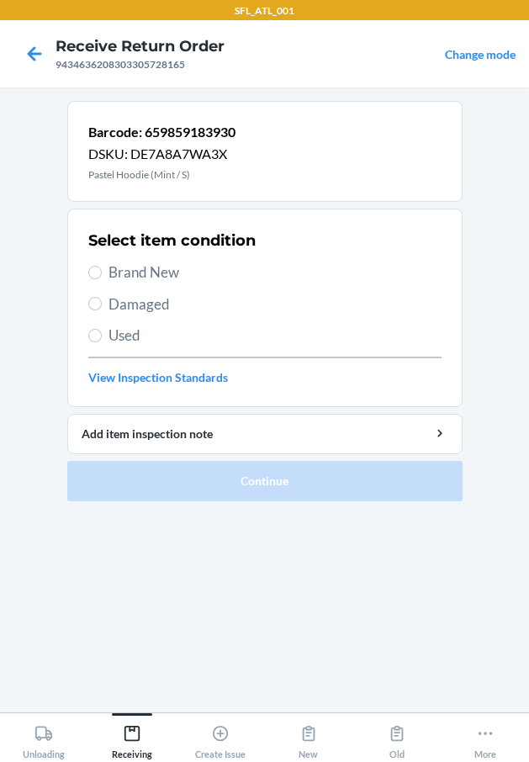
click at [182, 268] on span "Brand New" at bounding box center [274, 272] width 333 height 22
click at [102, 268] on input "Brand New" at bounding box center [94, 272] width 13 height 13
radio input "true"
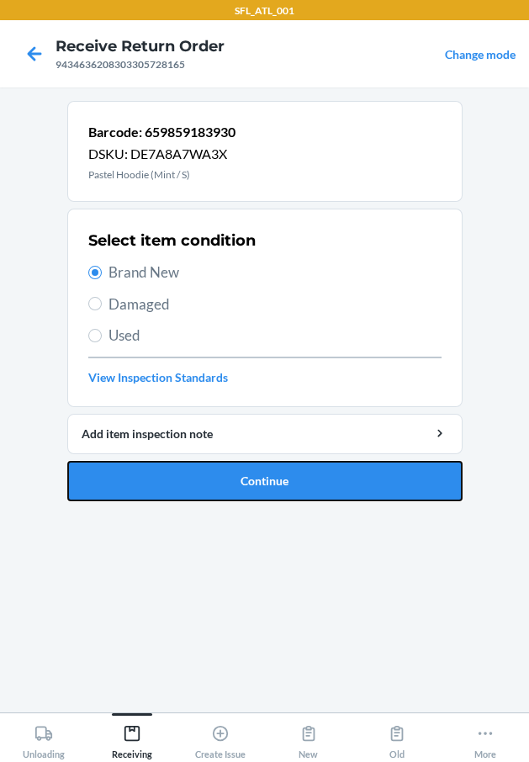
drag, startPoint x: 227, startPoint y: 476, endPoint x: 98, endPoint y: 444, distance: 132.6
click at [224, 478] on button "Continue" at bounding box center [264, 481] width 395 height 40
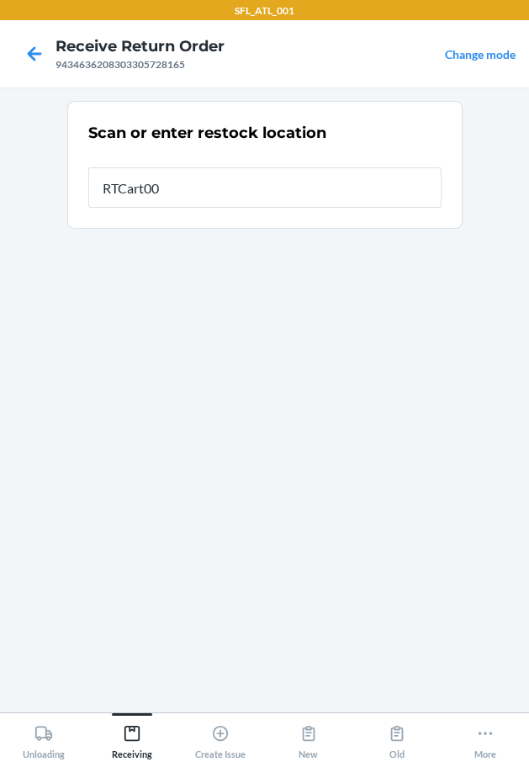
type input "RTCart002"
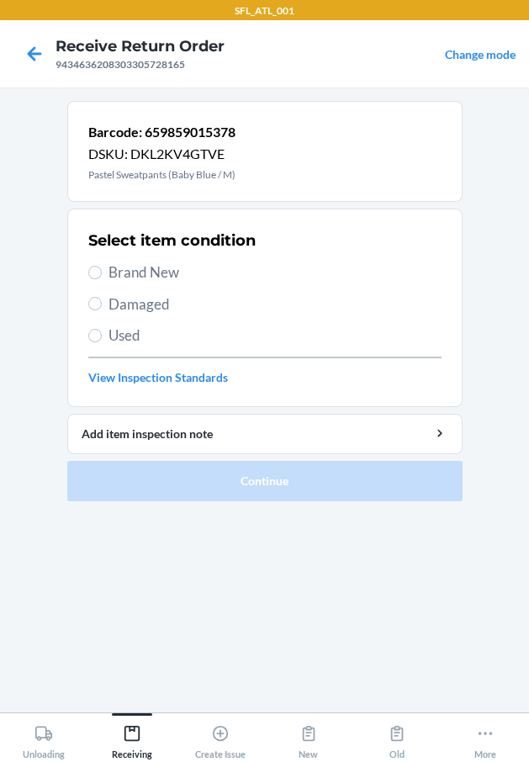
click at [174, 272] on span "Brand New" at bounding box center [274, 272] width 333 height 22
click at [102, 272] on input "Brand New" at bounding box center [94, 272] width 13 height 13
radio input "true"
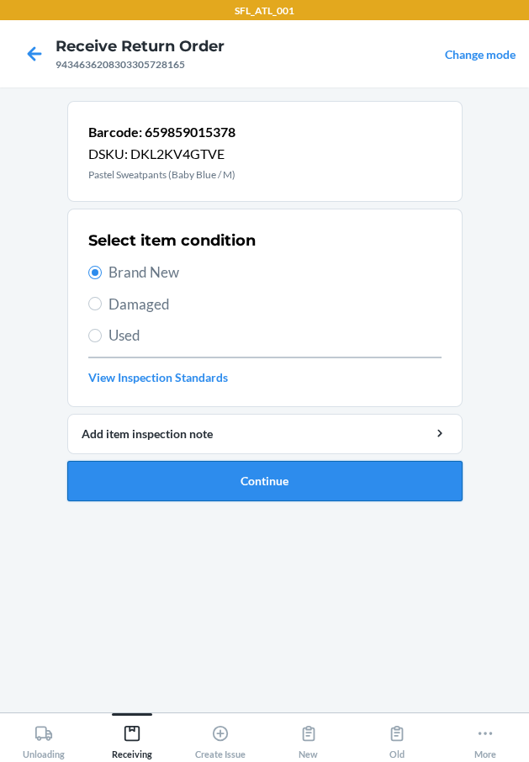
click at [246, 477] on button "Continue" at bounding box center [264, 481] width 395 height 40
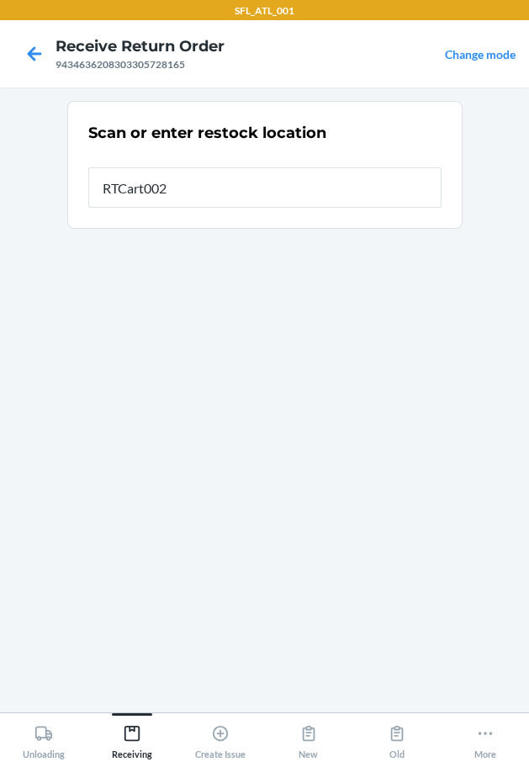
type input "RTCart002"
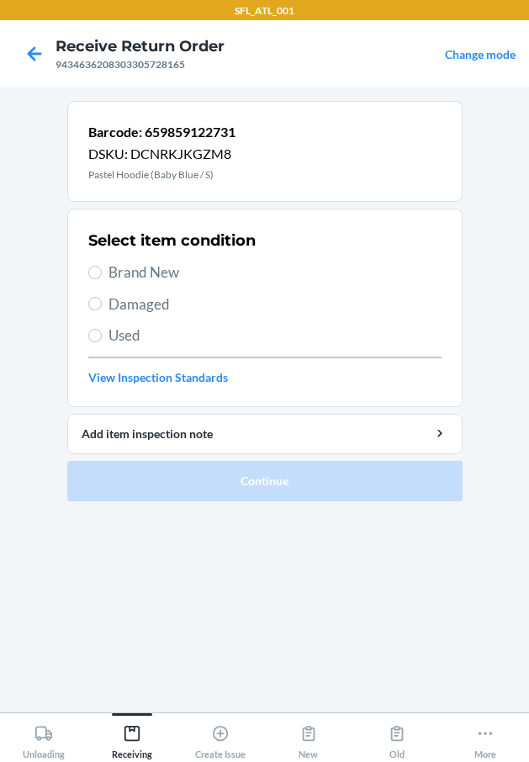
click at [134, 267] on span "Brand New" at bounding box center [274, 272] width 333 height 22
click at [102, 267] on input "Brand New" at bounding box center [94, 272] width 13 height 13
radio input "true"
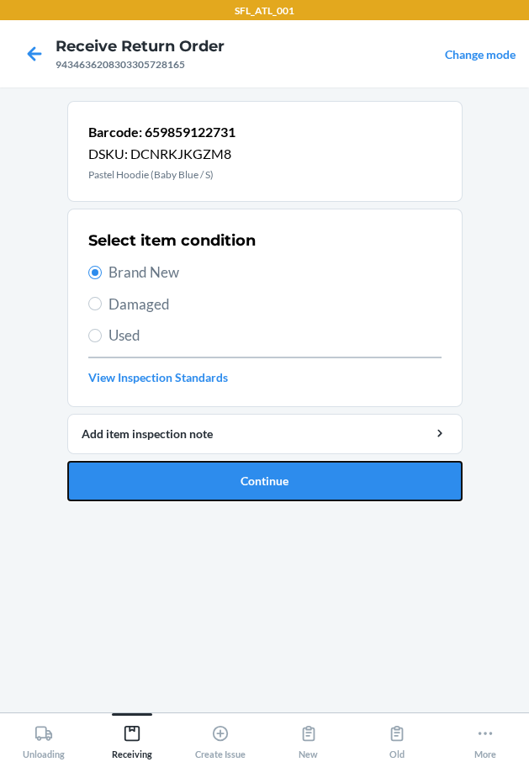
drag, startPoint x: 185, startPoint y: 473, endPoint x: 209, endPoint y: 494, distance: 31.7
click at [187, 477] on button "Continue" at bounding box center [264, 481] width 395 height 40
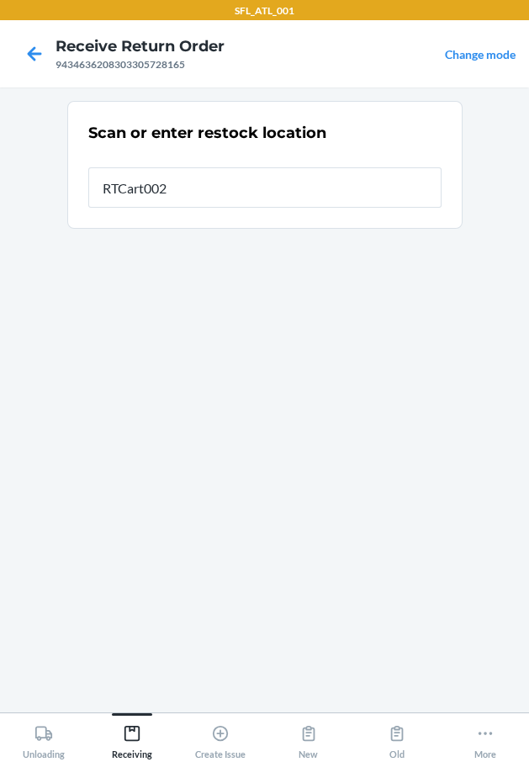
type input "RTCart002"
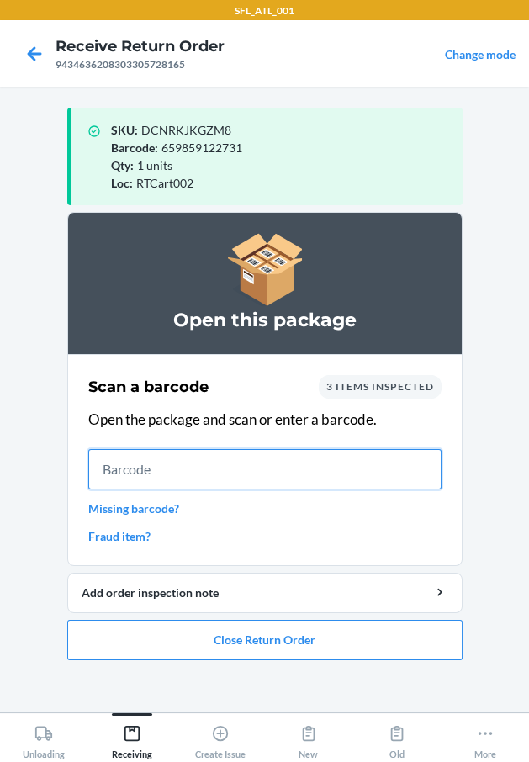
click at [174, 472] on input "text" at bounding box center [264, 469] width 353 height 40
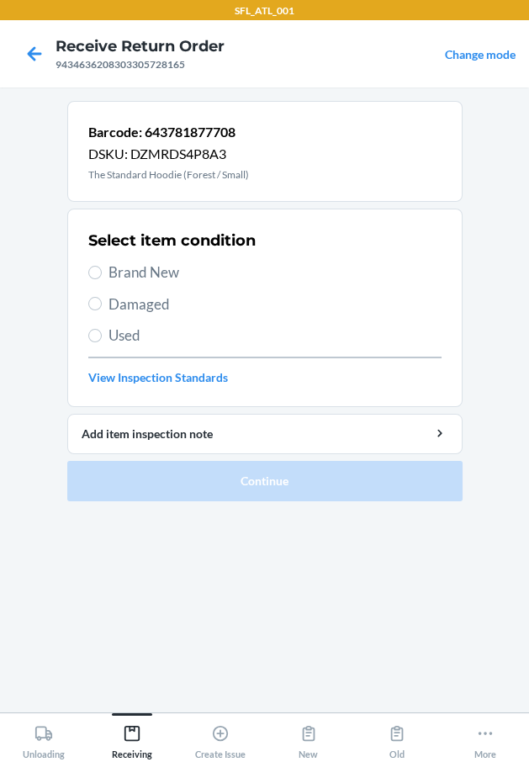
click at [156, 272] on span "Brand New" at bounding box center [274, 272] width 333 height 22
click at [102, 272] on input "Brand New" at bounding box center [94, 272] width 13 height 13
radio input "true"
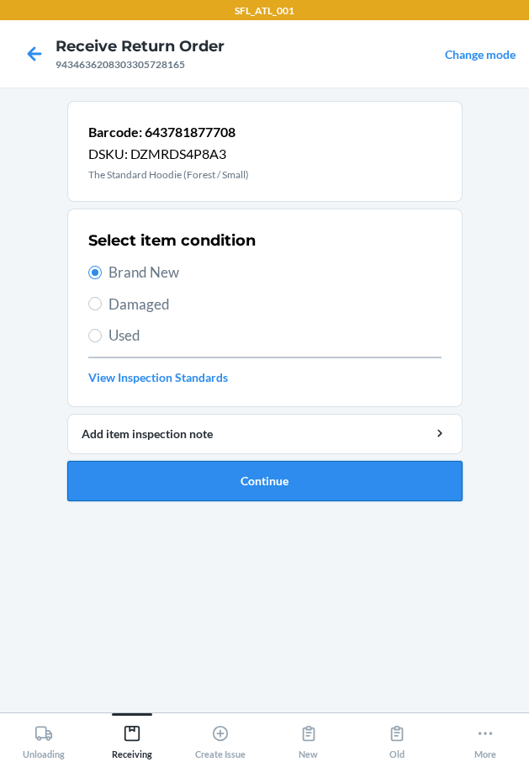
click at [255, 484] on button "Continue" at bounding box center [264, 481] width 395 height 40
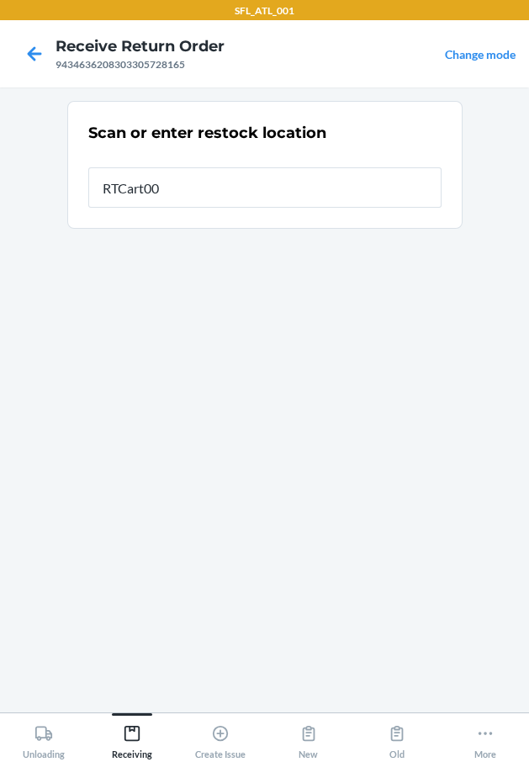
type input "RTCart002"
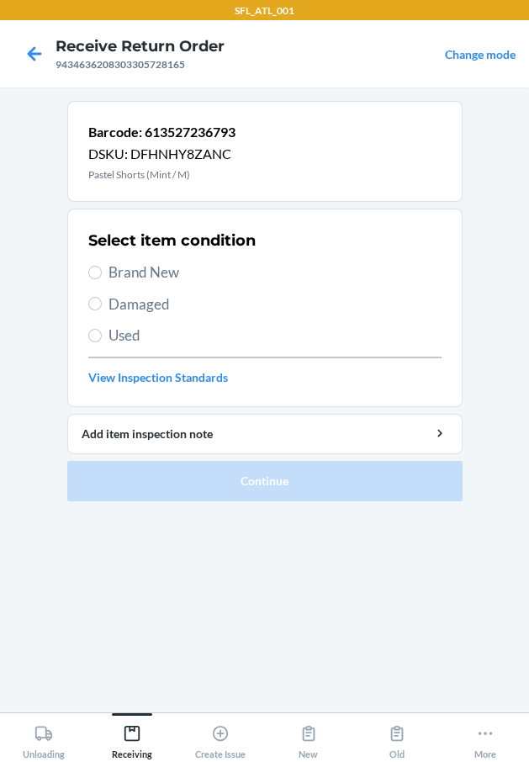
click at [108, 268] on span "Brand New" at bounding box center [274, 272] width 333 height 22
click at [102, 268] on input "Brand New" at bounding box center [94, 272] width 13 height 13
radio input "true"
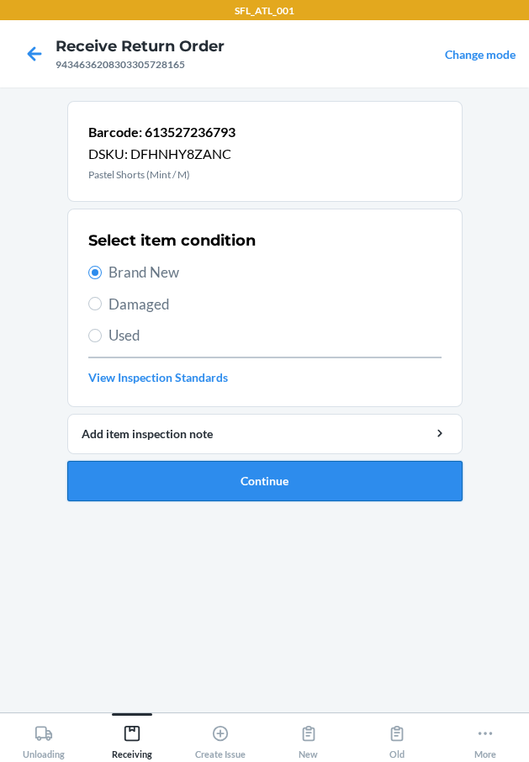
click at [256, 491] on button "Continue" at bounding box center [264, 481] width 395 height 40
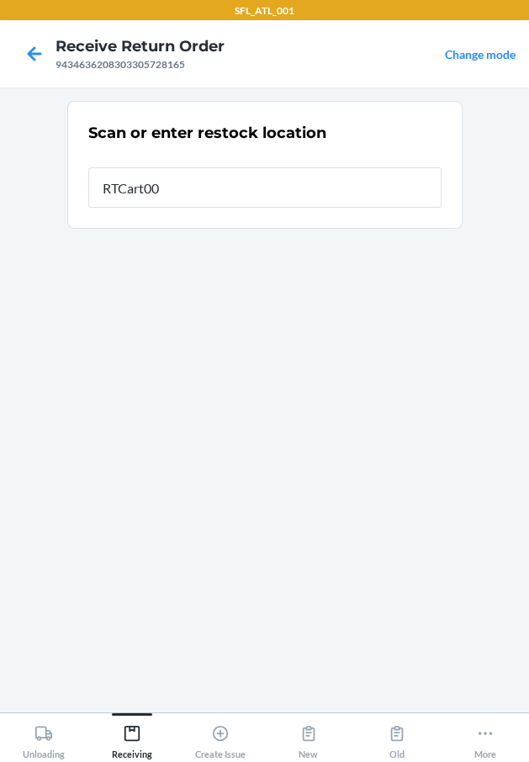
type input "RTCart002"
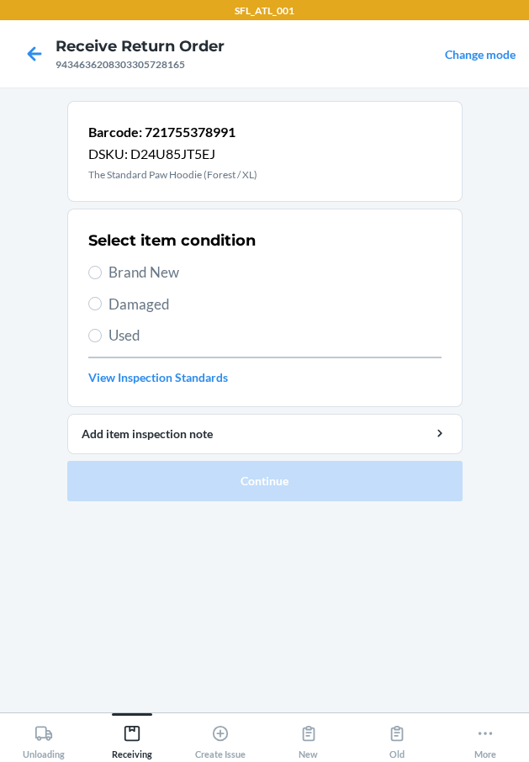
click at [128, 267] on span "Brand New" at bounding box center [274, 272] width 333 height 22
click at [102, 267] on input "Brand New" at bounding box center [94, 272] width 13 height 13
radio input "true"
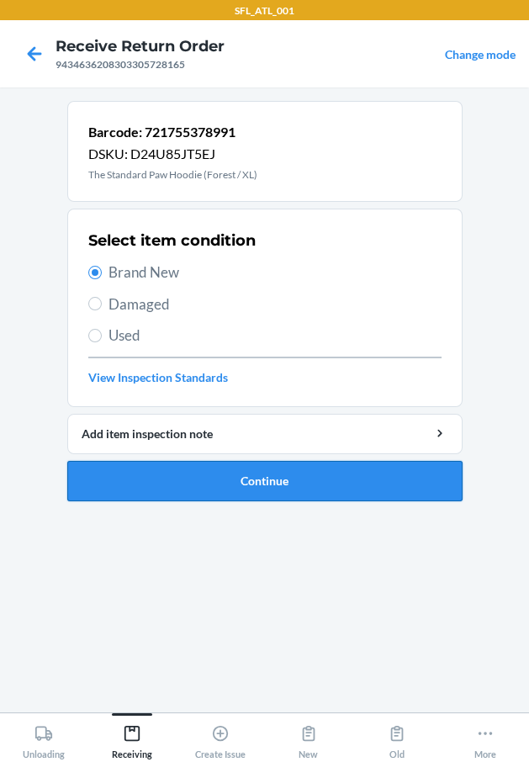
click at [217, 483] on button "Continue" at bounding box center [264, 481] width 395 height 40
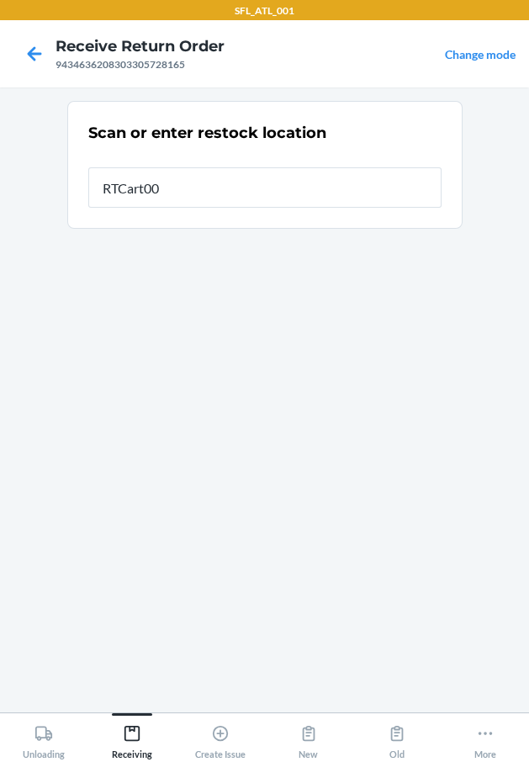
type input "RTCart002"
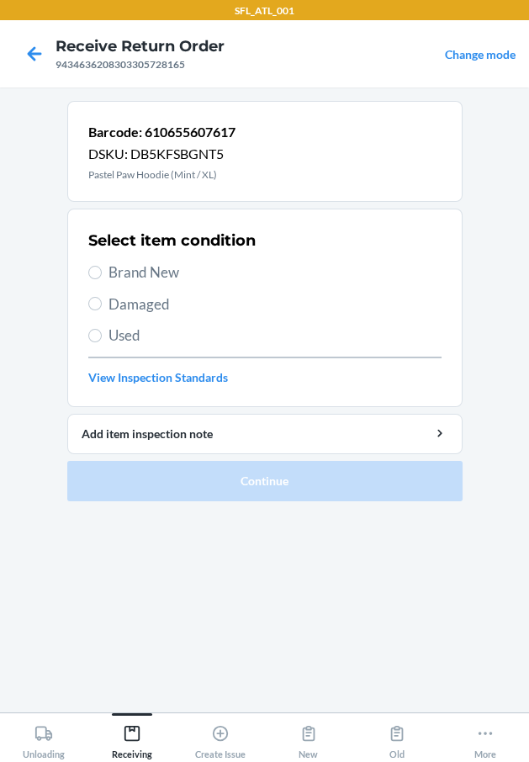
click at [109, 332] on span "Used" at bounding box center [274, 336] width 333 height 22
click at [102, 332] on input "Used" at bounding box center [94, 335] width 13 height 13
radio input "true"
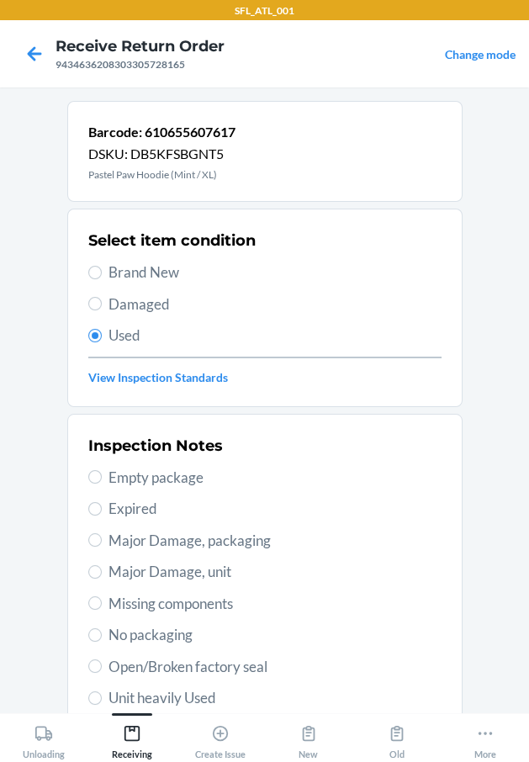
click at [188, 692] on span "Unit heavily Used" at bounding box center [274, 698] width 333 height 22
click at [102, 692] on input "Unit heavily Used" at bounding box center [94, 697] width 13 height 13
radio input "true"
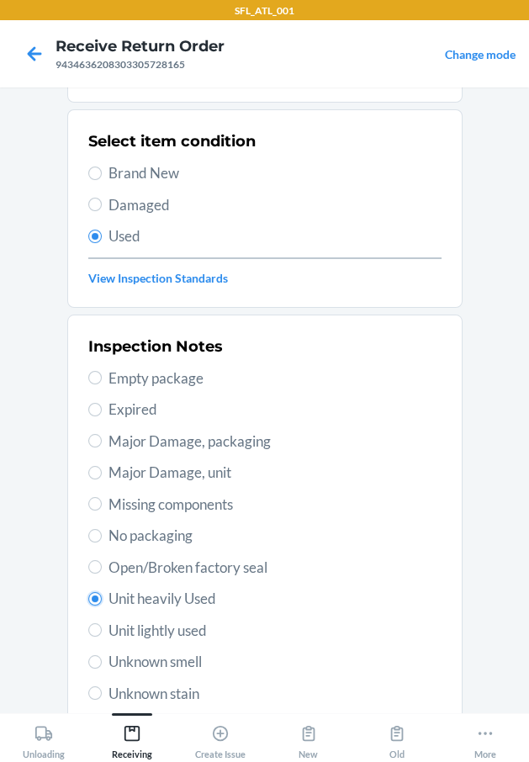
scroll to position [250, 0]
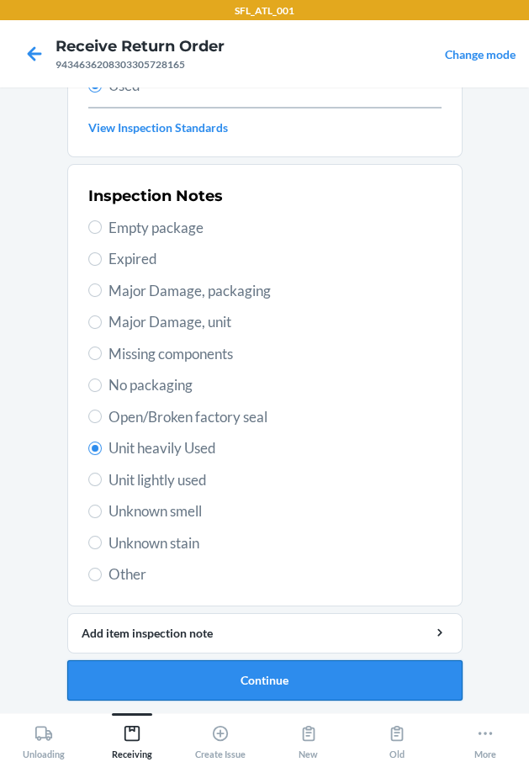
click at [173, 668] on button "Continue" at bounding box center [264, 680] width 395 height 40
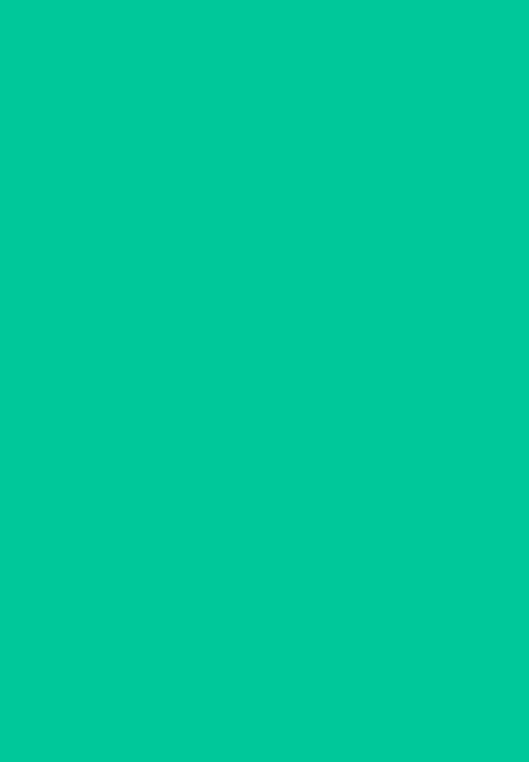
scroll to position [0, 0]
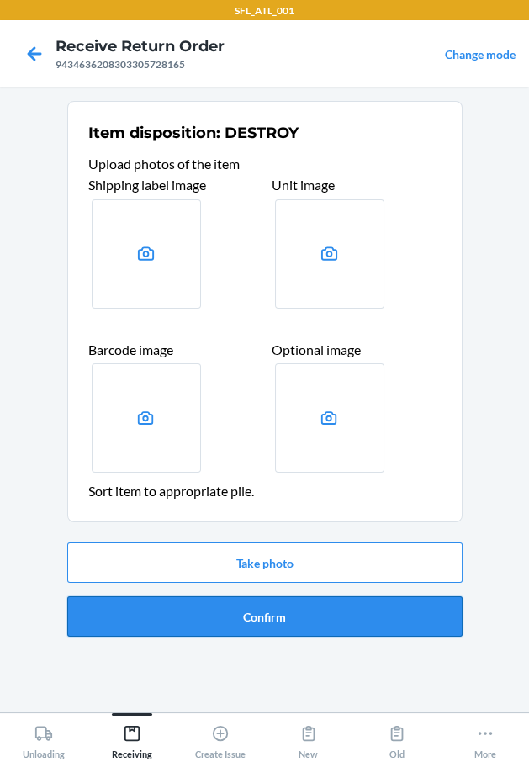
click at [225, 633] on button "Confirm" at bounding box center [264, 616] width 395 height 40
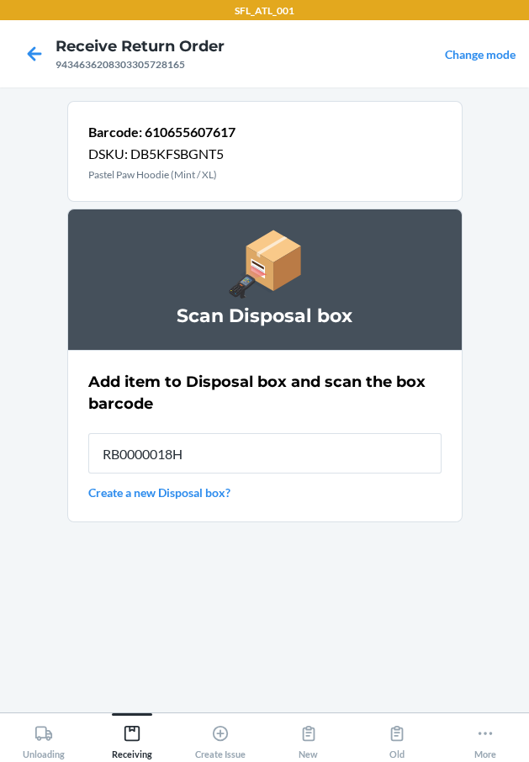
type input "RB0000018HZ"
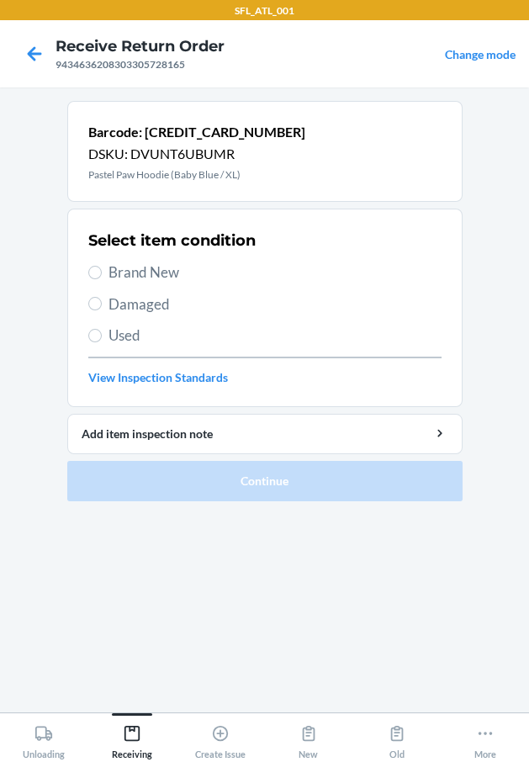
click at [142, 334] on span "Used" at bounding box center [274, 336] width 333 height 22
click at [102, 334] on input "Used" at bounding box center [94, 335] width 13 height 13
radio input "true"
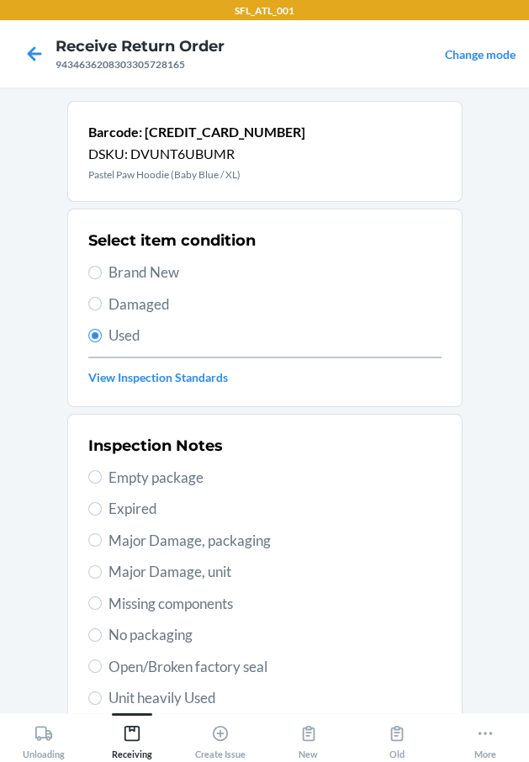
click at [188, 693] on span "Unit heavily Used" at bounding box center [274, 698] width 333 height 22
click at [102, 693] on input "Unit heavily Used" at bounding box center [94, 697] width 13 height 13
radio input "true"
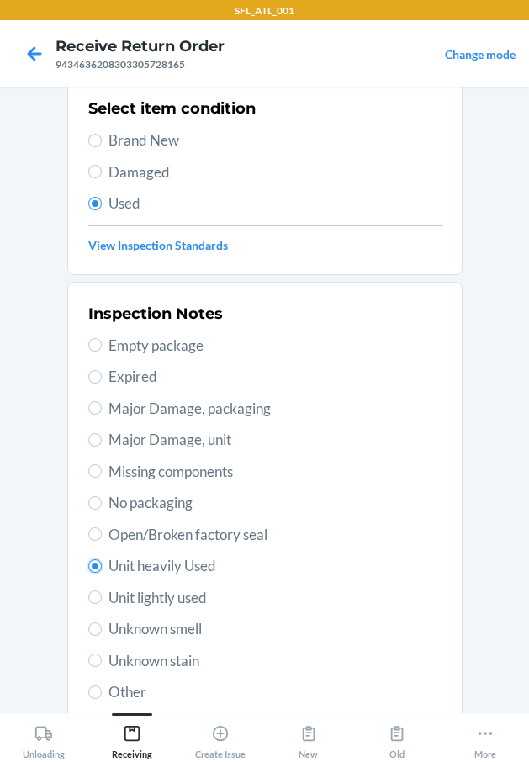
scroll to position [250, 0]
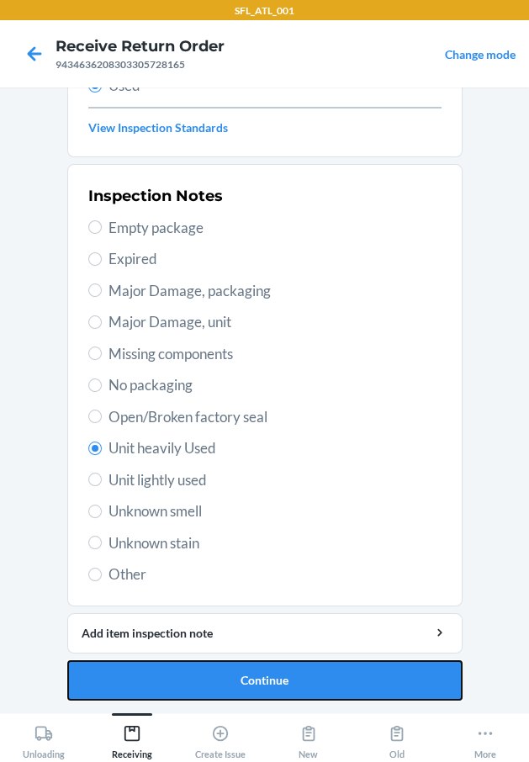
click at [192, 692] on button "Continue" at bounding box center [264, 680] width 395 height 40
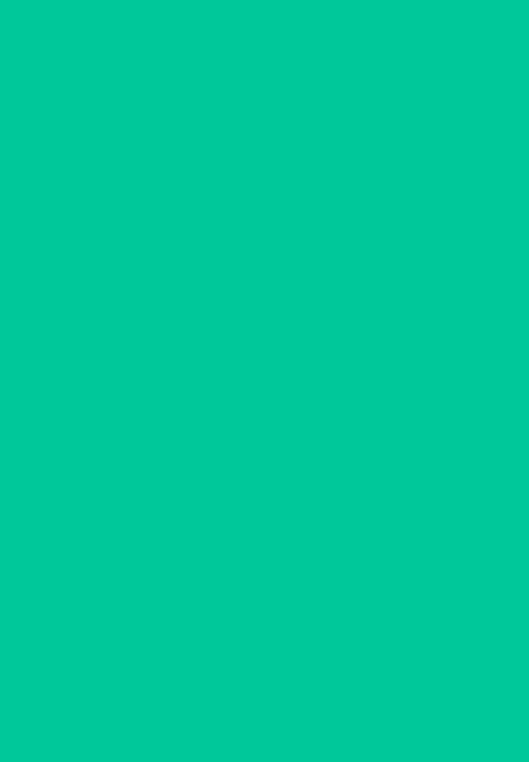
scroll to position [0, 0]
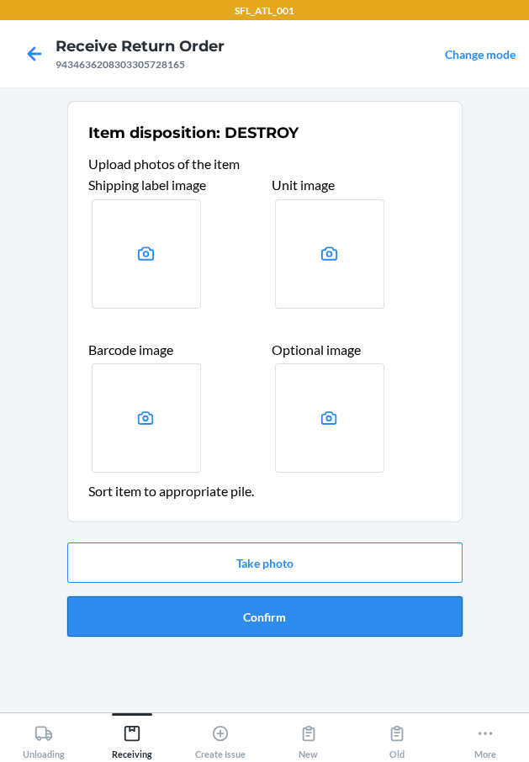
click at [247, 615] on button "Confirm" at bounding box center [264, 616] width 395 height 40
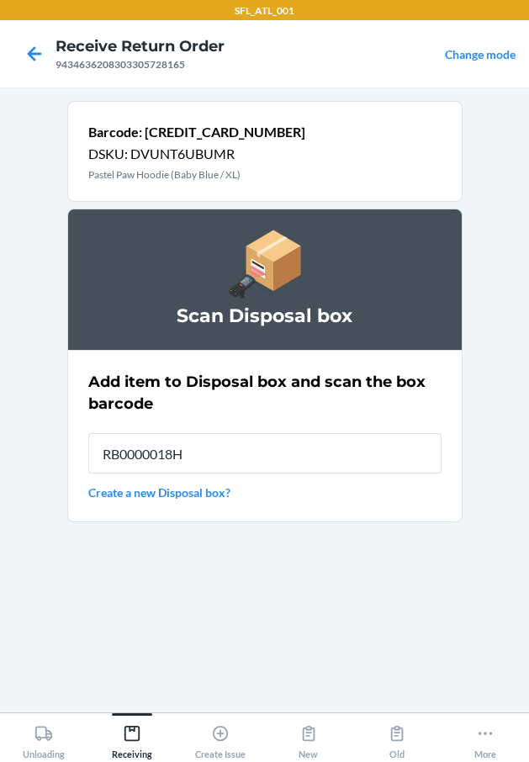
type input "RB0000018HZ"
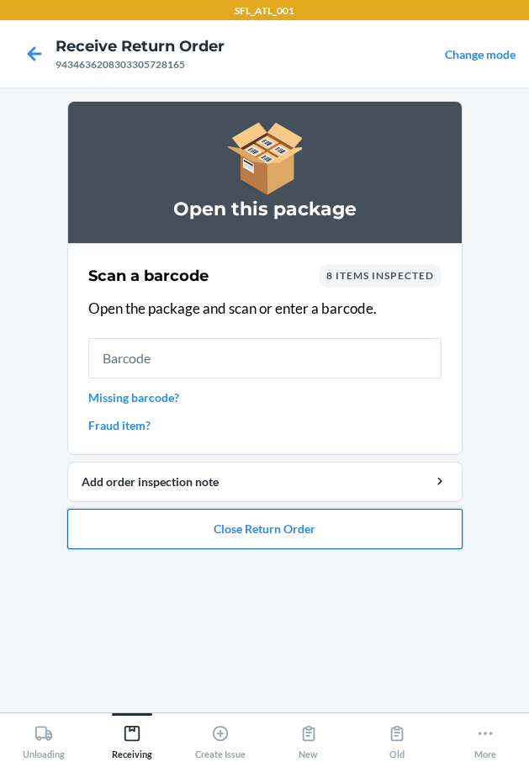
click at [345, 537] on button "Close Return Order" at bounding box center [264, 529] width 395 height 40
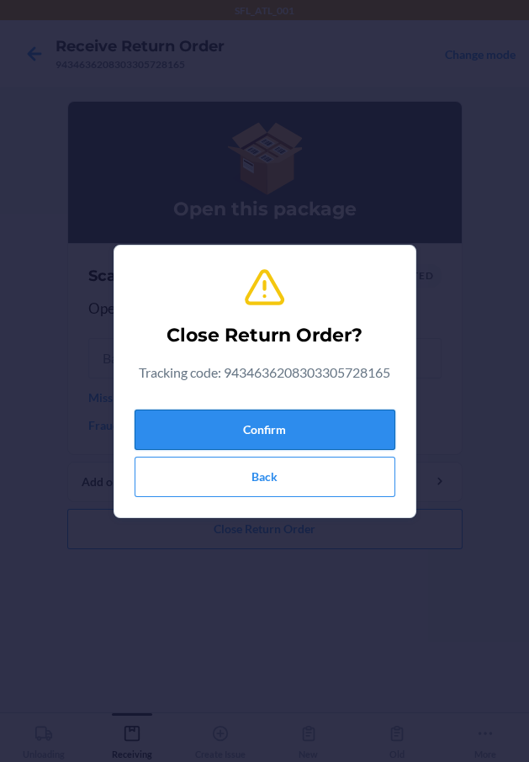
click at [314, 417] on button "Confirm" at bounding box center [265, 429] width 261 height 40
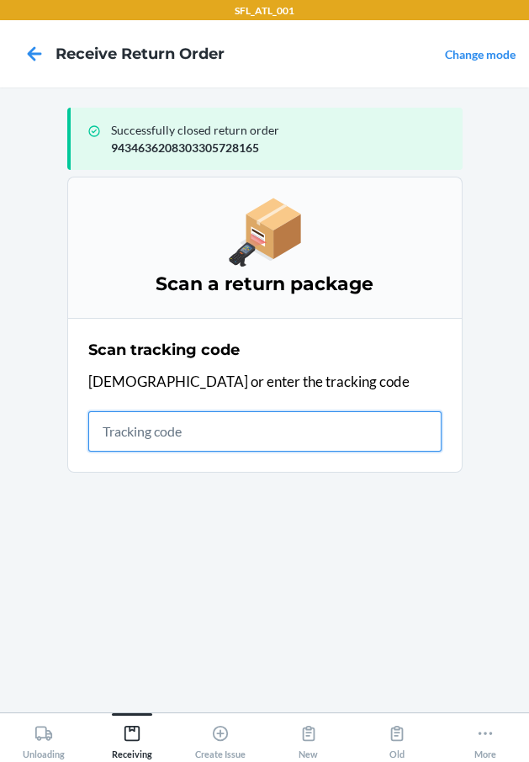
click at [334, 420] on input "text" at bounding box center [264, 431] width 353 height 40
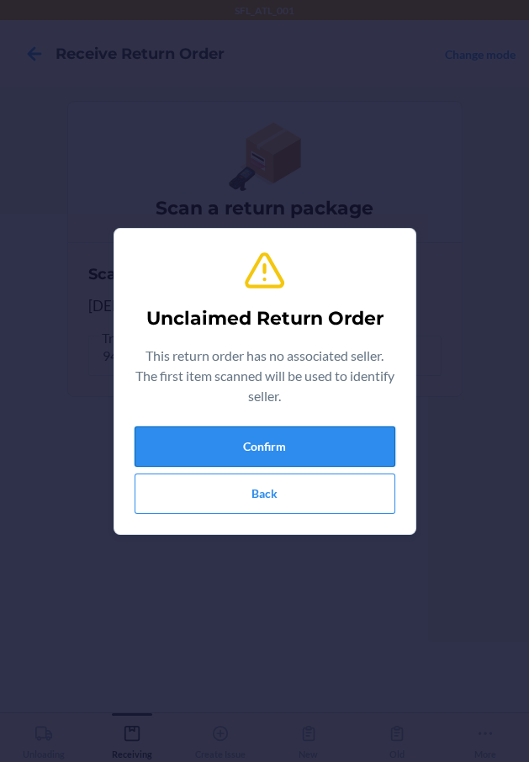
click at [314, 456] on button "Confirm" at bounding box center [265, 446] width 261 height 40
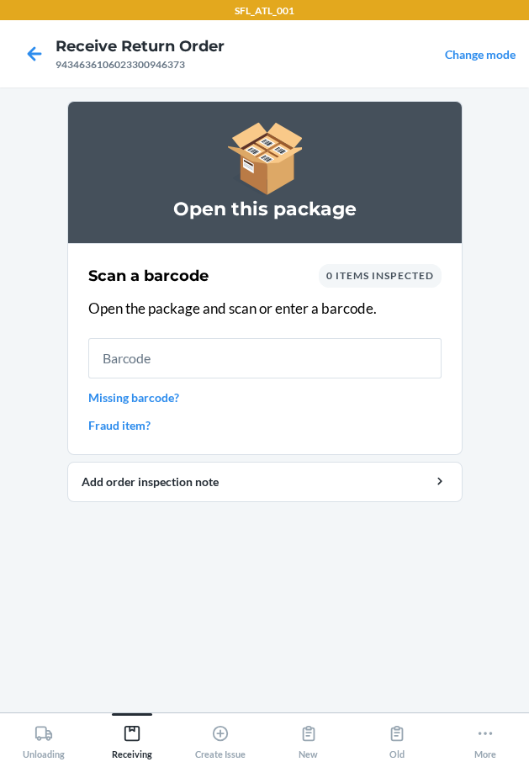
click at [196, 365] on input "text" at bounding box center [264, 358] width 353 height 40
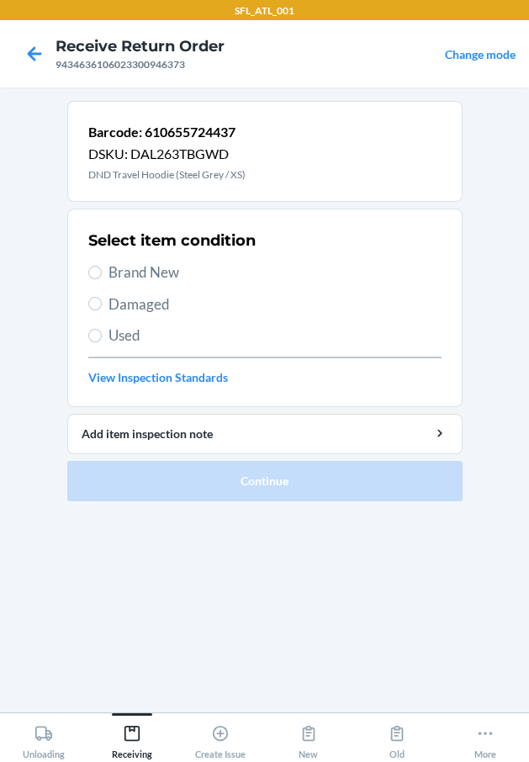
click at [186, 275] on span "Brand New" at bounding box center [274, 272] width 333 height 22
click at [102, 275] on input "Brand New" at bounding box center [94, 272] width 13 height 13
radio input "true"
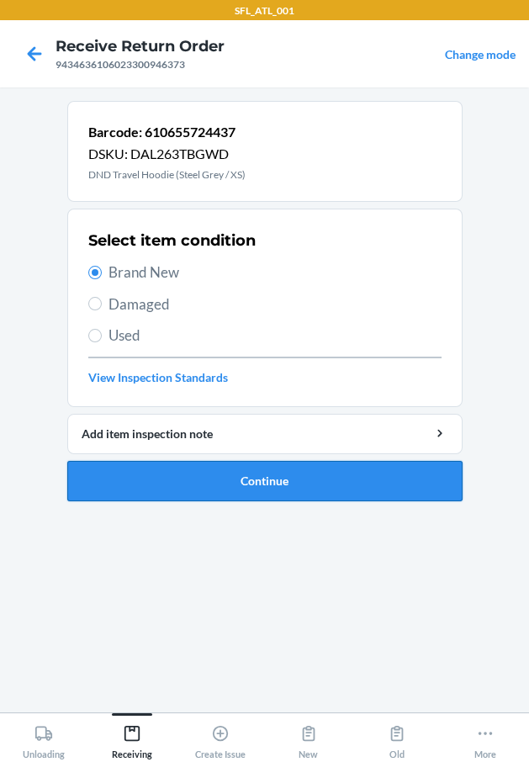
click at [316, 474] on button "Continue" at bounding box center [264, 481] width 395 height 40
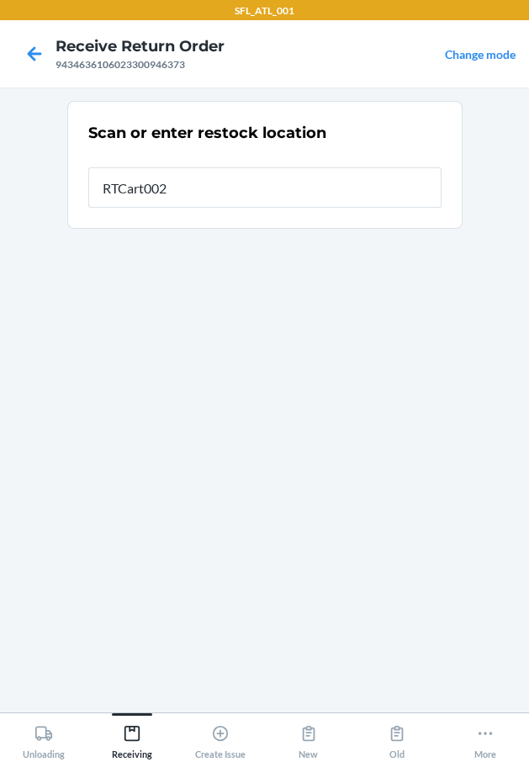
type input "RTCart002"
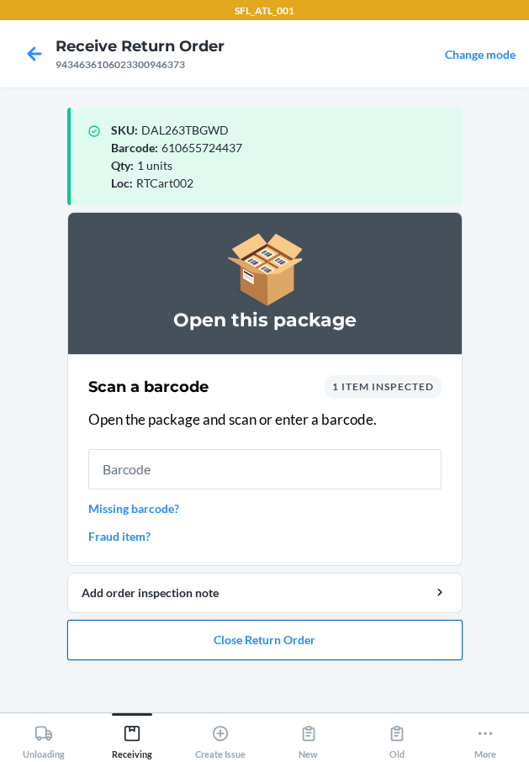
click at [204, 638] on button "Close Return Order" at bounding box center [264, 640] width 395 height 40
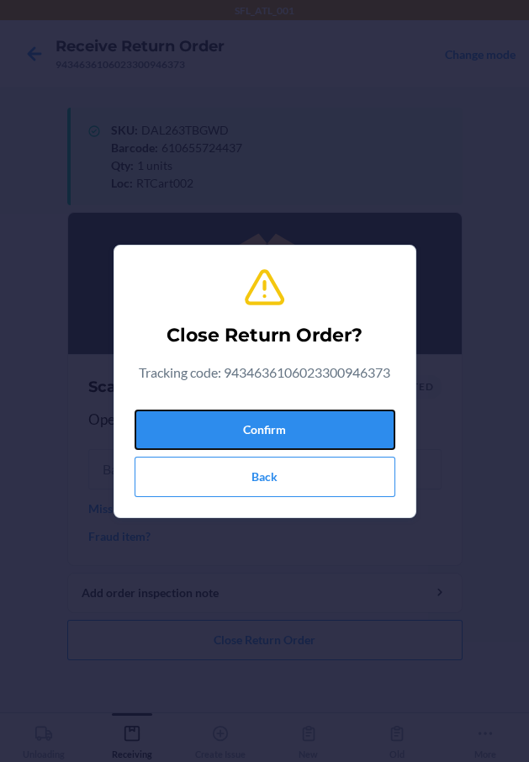
drag, startPoint x: 238, startPoint y: 415, endPoint x: 34, endPoint y: 440, distance: 205.8
click at [219, 418] on button "Confirm" at bounding box center [265, 429] width 261 height 40
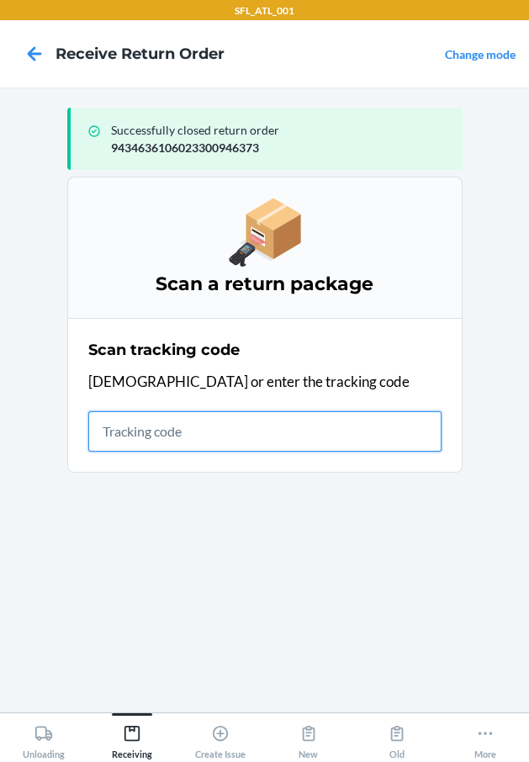
click at [226, 446] on input "text" at bounding box center [264, 431] width 353 height 40
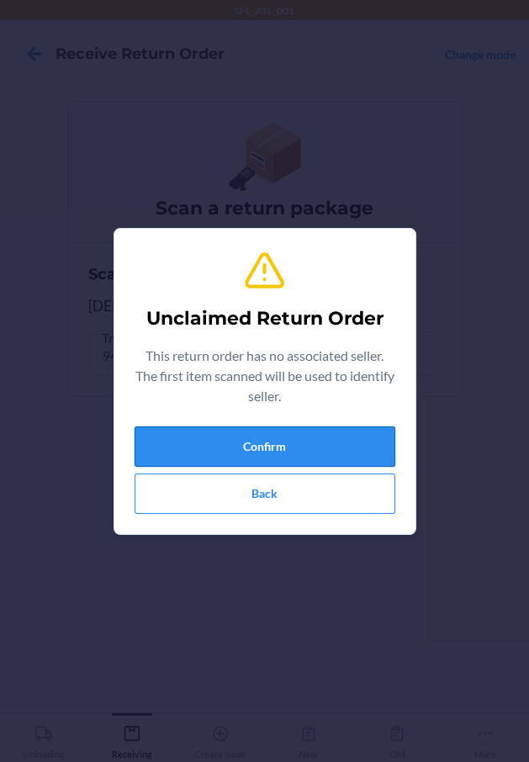
click at [209, 451] on button "Confirm" at bounding box center [265, 446] width 261 height 40
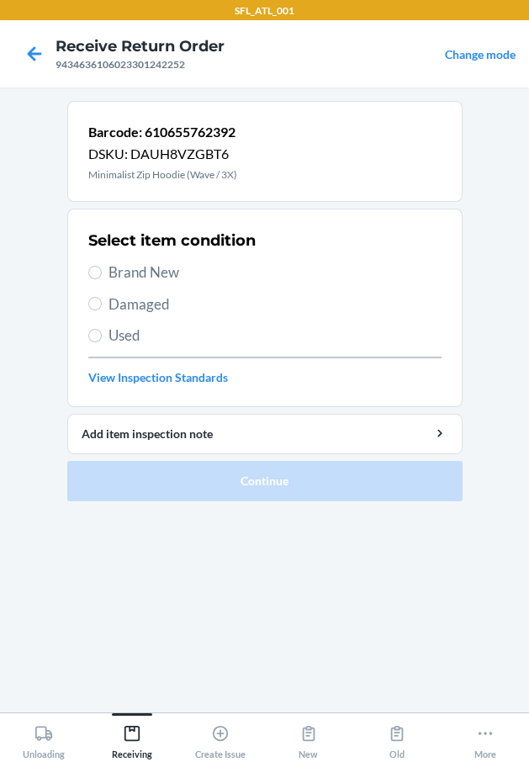
click at [122, 273] on span "Brand New" at bounding box center [274, 272] width 333 height 22
click at [102, 273] on input "Brand New" at bounding box center [94, 272] width 13 height 13
radio input "true"
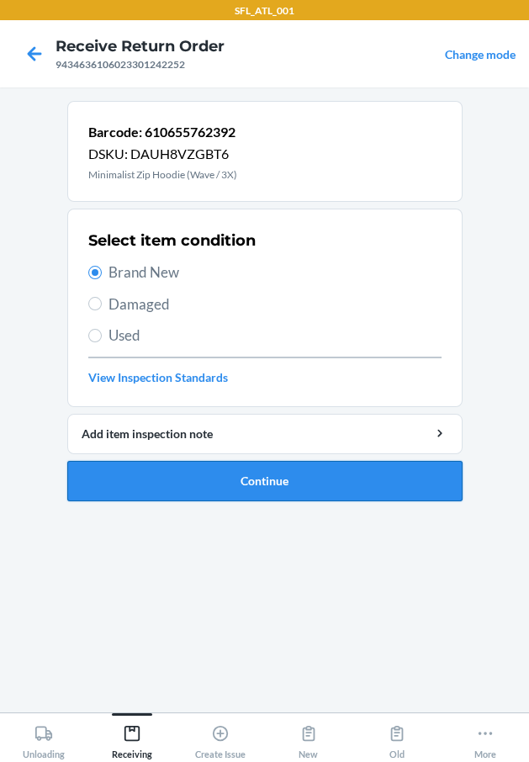
click at [230, 478] on button "Continue" at bounding box center [264, 481] width 395 height 40
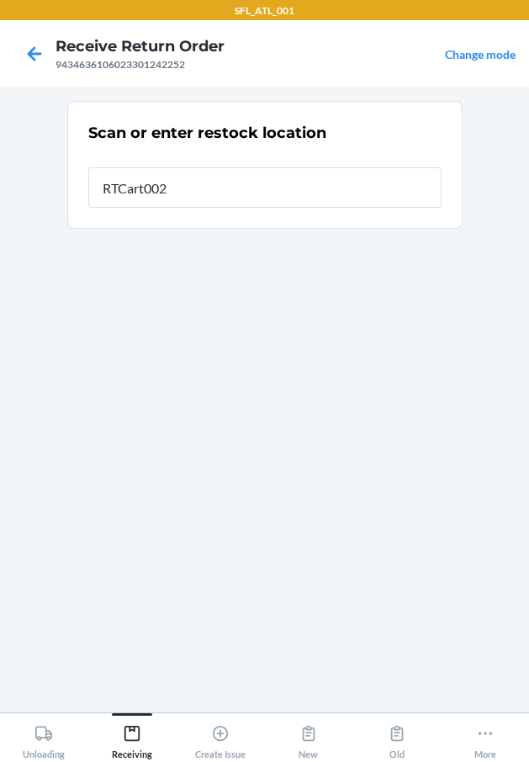
type input "RTCart002"
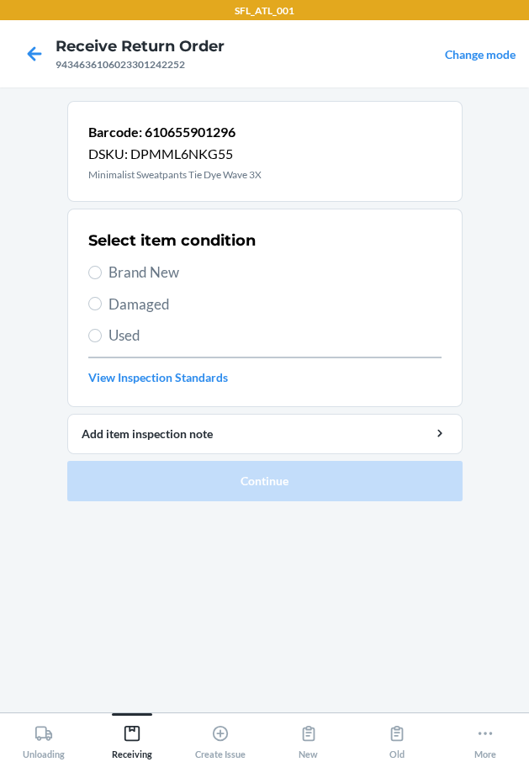
click at [118, 267] on span "Brand New" at bounding box center [274, 272] width 333 height 22
click at [102, 267] on input "Brand New" at bounding box center [94, 272] width 13 height 13
radio input "true"
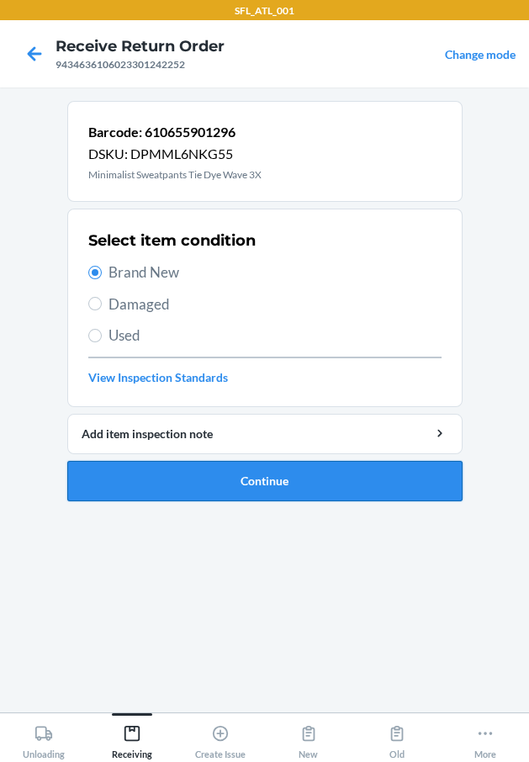
click at [206, 478] on button "Continue" at bounding box center [264, 481] width 395 height 40
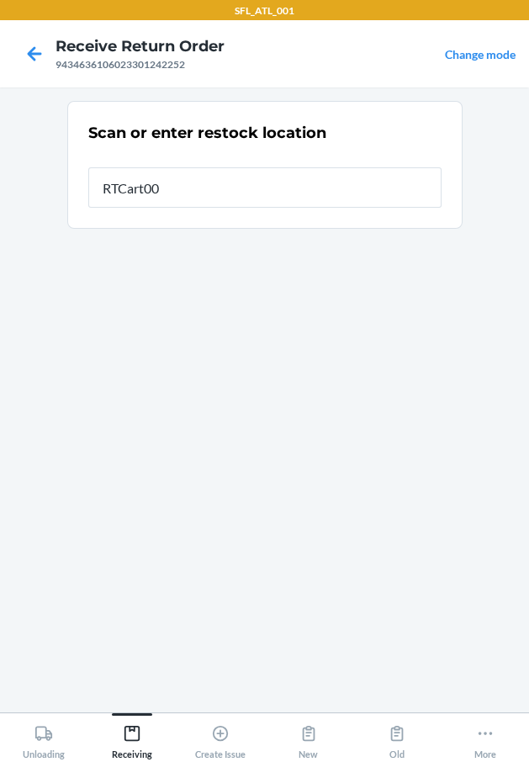
type input "RTCart002"
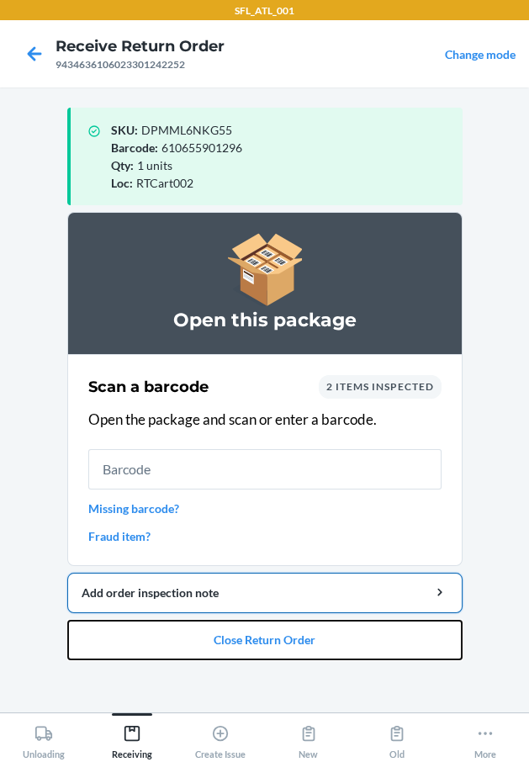
drag, startPoint x: 313, startPoint y: 635, endPoint x: 258, endPoint y: 611, distance: 59.5
click at [277, 621] on button "Close Return Order" at bounding box center [264, 640] width 395 height 40
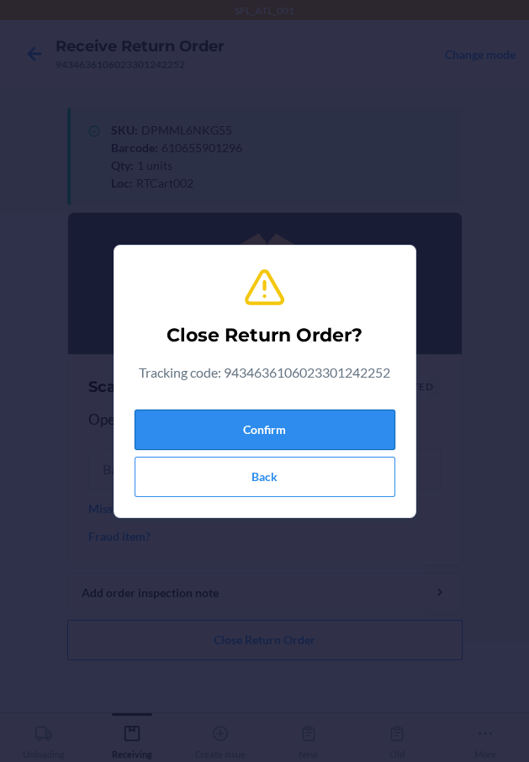
click at [236, 441] on button "Confirm" at bounding box center [265, 429] width 261 height 40
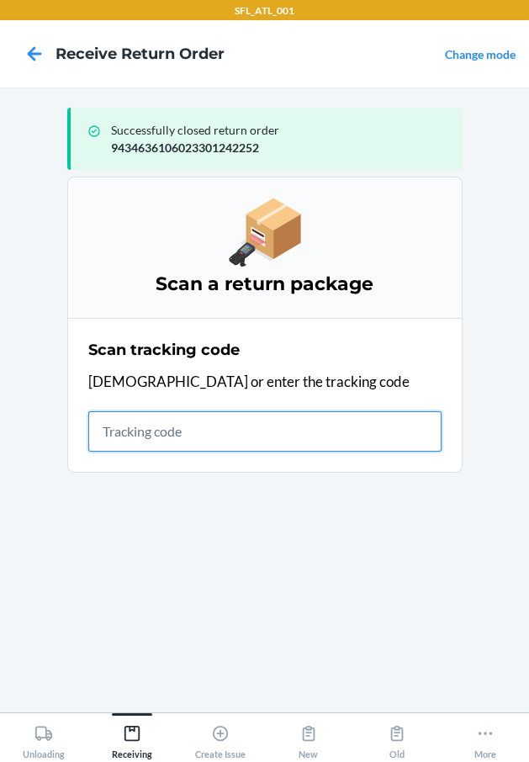
click at [121, 431] on input "text" at bounding box center [264, 431] width 353 height 40
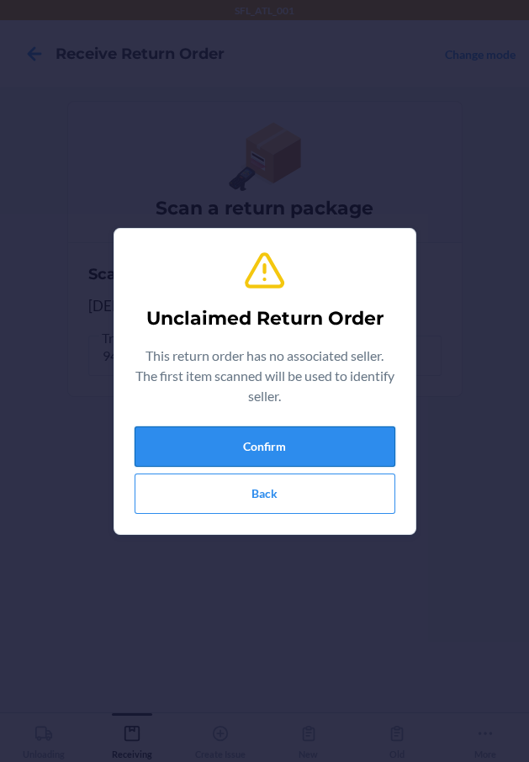
click at [216, 431] on button "Confirm" at bounding box center [265, 446] width 261 height 40
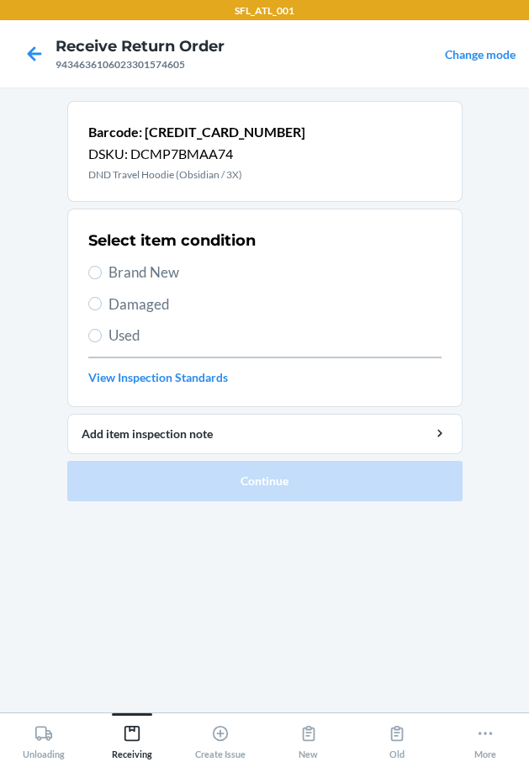
click at [112, 277] on span "Brand New" at bounding box center [274, 272] width 333 height 22
click at [102, 277] on input "Brand New" at bounding box center [94, 272] width 13 height 13
radio input "true"
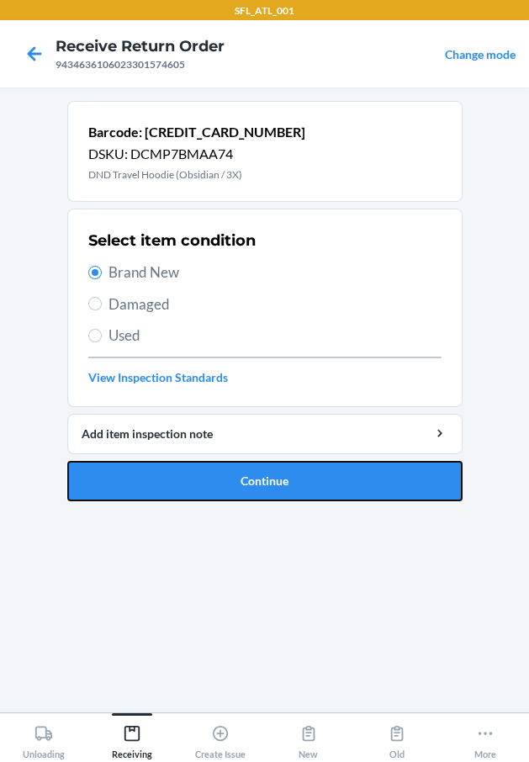
drag, startPoint x: 209, startPoint y: 473, endPoint x: 201, endPoint y: 466, distance: 10.1
click at [206, 473] on button "Continue" at bounding box center [264, 481] width 395 height 40
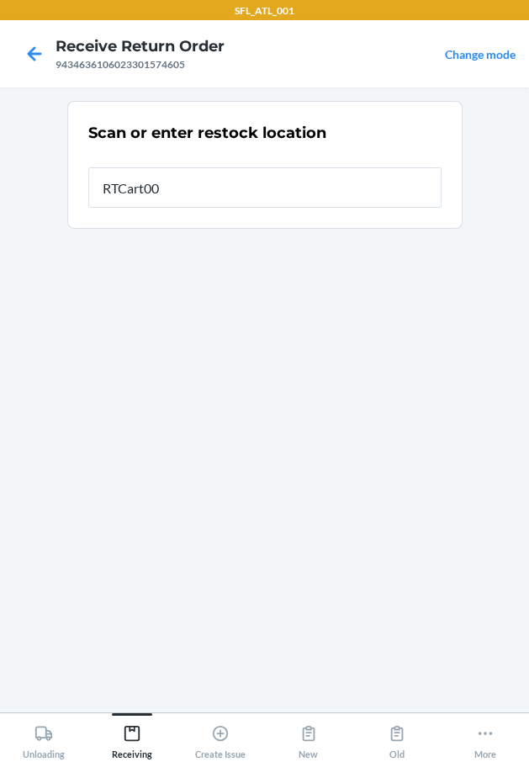
type input "RTCart002"
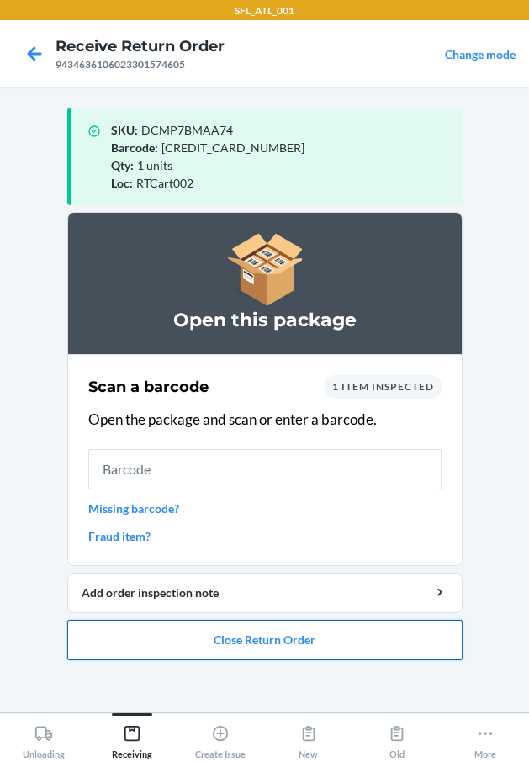
click at [267, 645] on button "Close Return Order" at bounding box center [264, 640] width 395 height 40
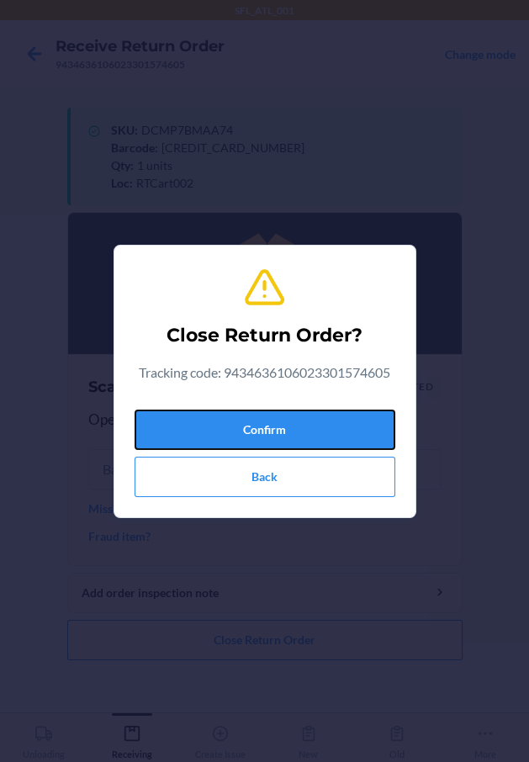
drag, startPoint x: 303, startPoint y: 425, endPoint x: 8, endPoint y: 561, distance: 324.7
click at [254, 444] on button "Confirm" at bounding box center [265, 429] width 261 height 40
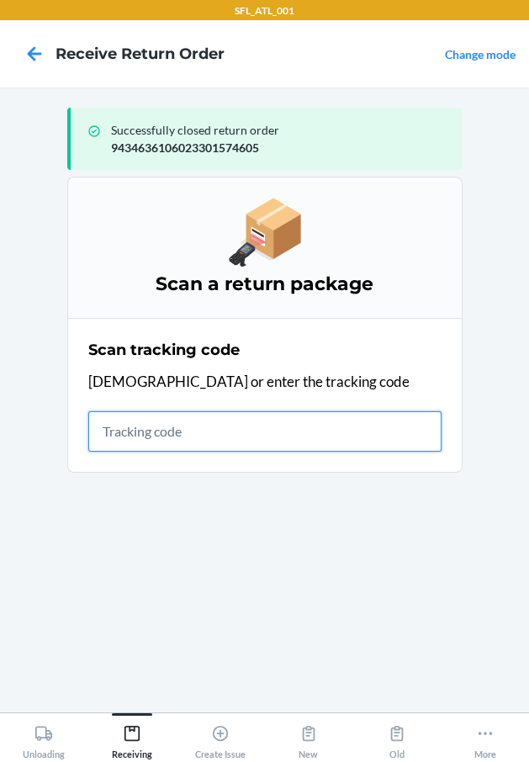
drag, startPoint x: 109, startPoint y: 436, endPoint x: 99, endPoint y: 439, distance: 10.4
click at [108, 437] on input "text" at bounding box center [264, 431] width 353 height 40
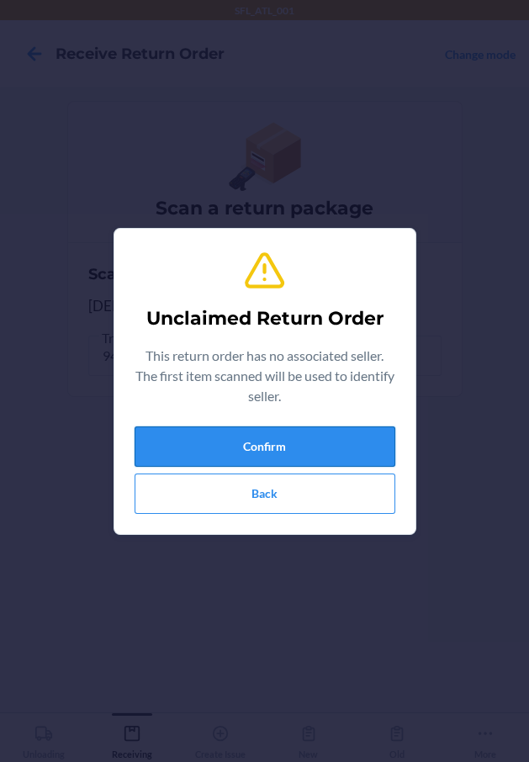
drag, startPoint x: 148, startPoint y: 446, endPoint x: 157, endPoint y: 453, distance: 12.0
click at [154, 450] on button "Confirm" at bounding box center [265, 446] width 261 height 40
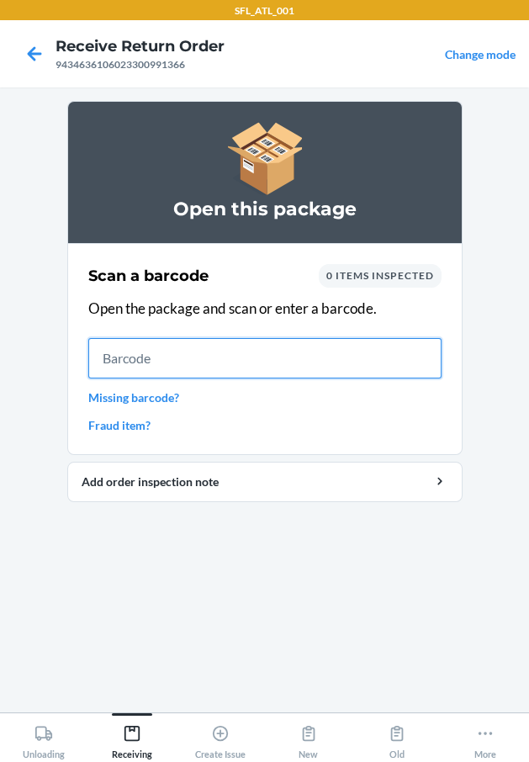
click at [109, 358] on input "text" at bounding box center [264, 358] width 353 height 40
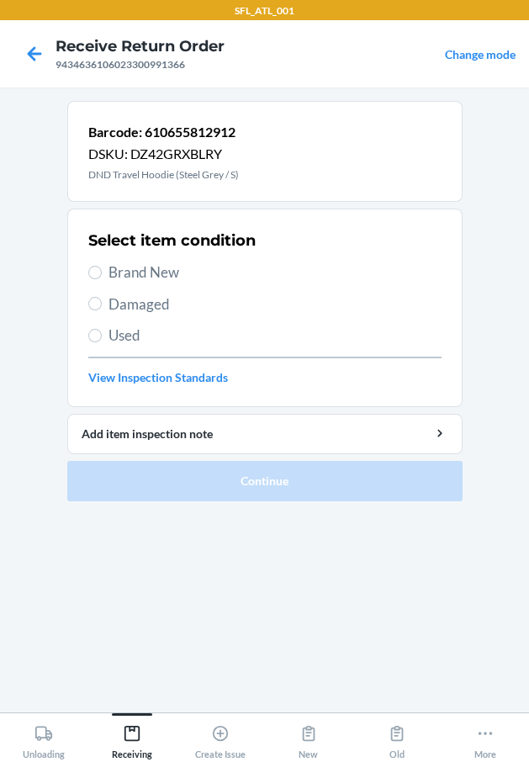
click at [114, 277] on span "Brand New" at bounding box center [274, 272] width 333 height 22
click at [102, 277] on input "Brand New" at bounding box center [94, 272] width 13 height 13
radio input "true"
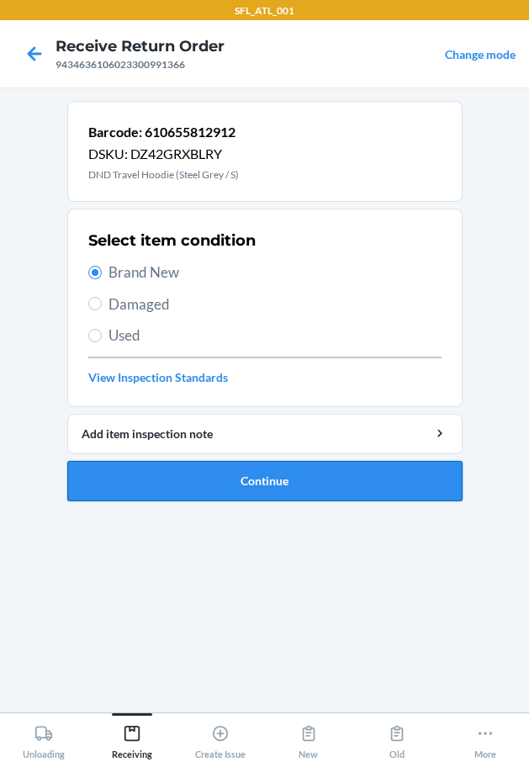
click at [163, 473] on button "Continue" at bounding box center [264, 481] width 395 height 40
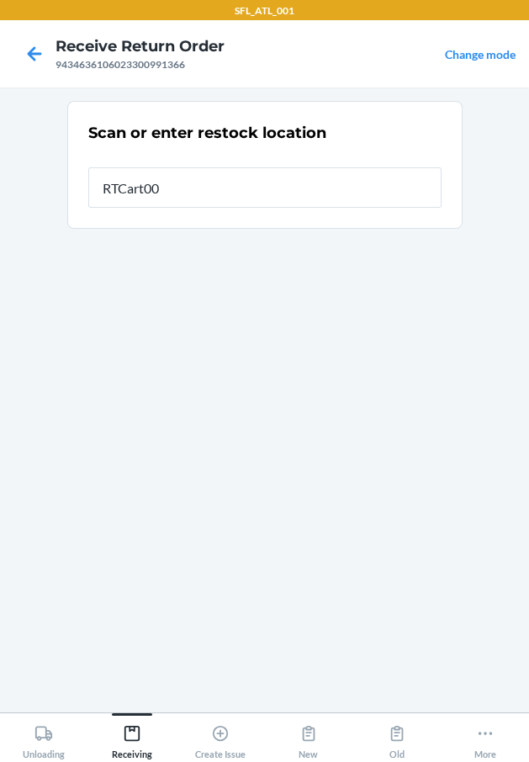
type input "RTCart002"
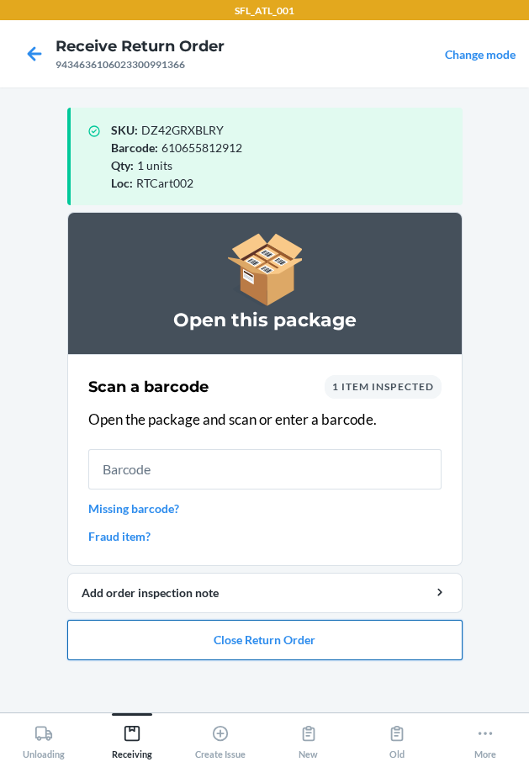
click at [251, 638] on button "Close Return Order" at bounding box center [264, 640] width 395 height 40
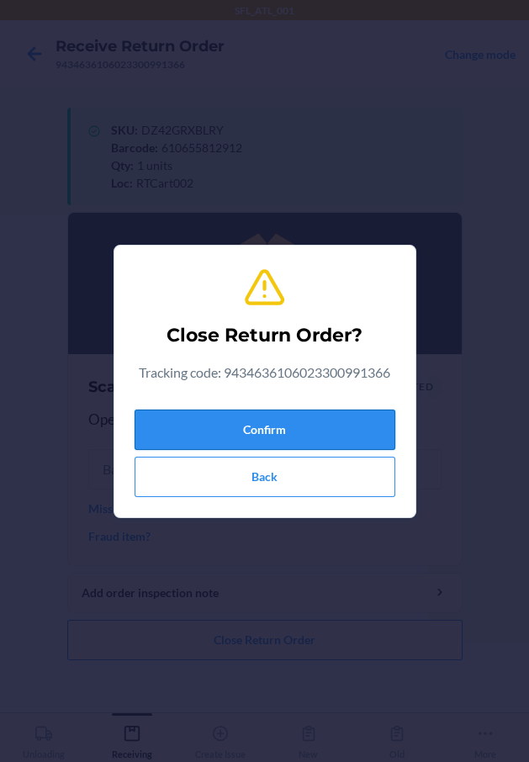
drag, startPoint x: 278, startPoint y: 436, endPoint x: 261, endPoint y: 425, distance: 20.3
click at [267, 429] on button "Confirm" at bounding box center [265, 429] width 261 height 40
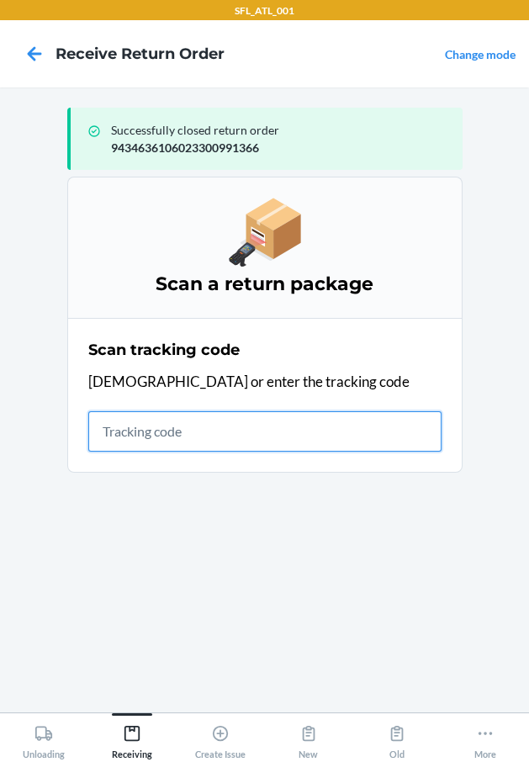
click at [166, 441] on input "text" at bounding box center [264, 431] width 353 height 40
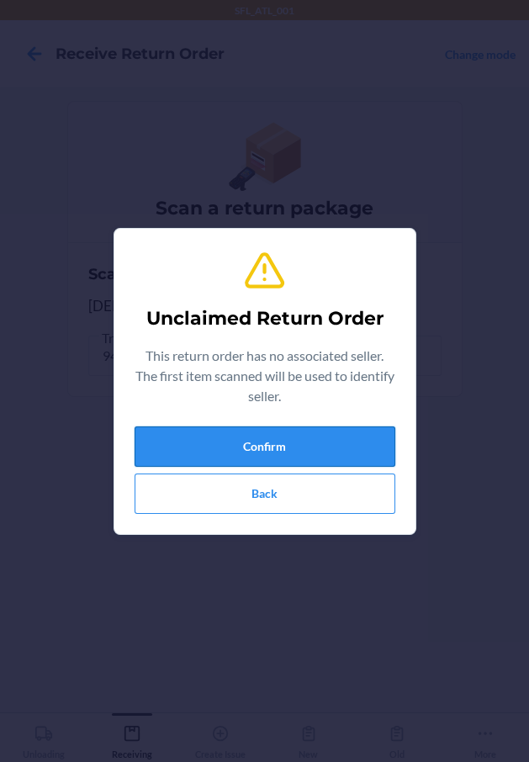
click at [214, 429] on button "Confirm" at bounding box center [265, 446] width 261 height 40
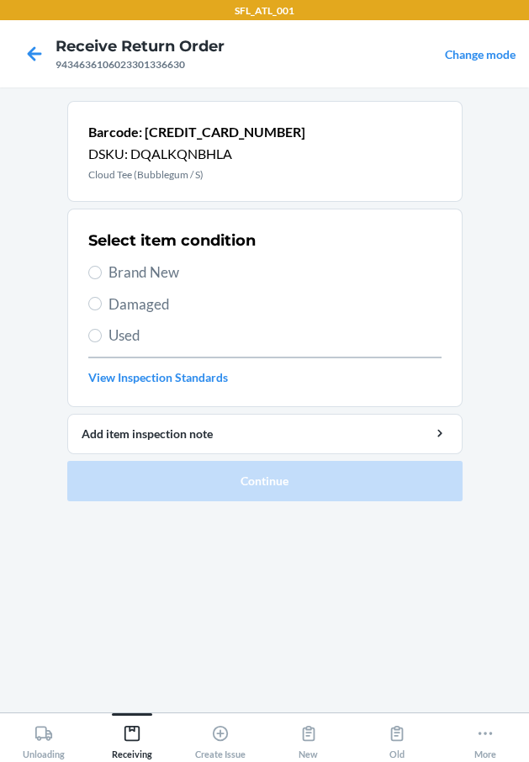
click at [124, 275] on span "Brand New" at bounding box center [274, 272] width 333 height 22
click at [102, 275] on input "Brand New" at bounding box center [94, 272] width 13 height 13
radio input "true"
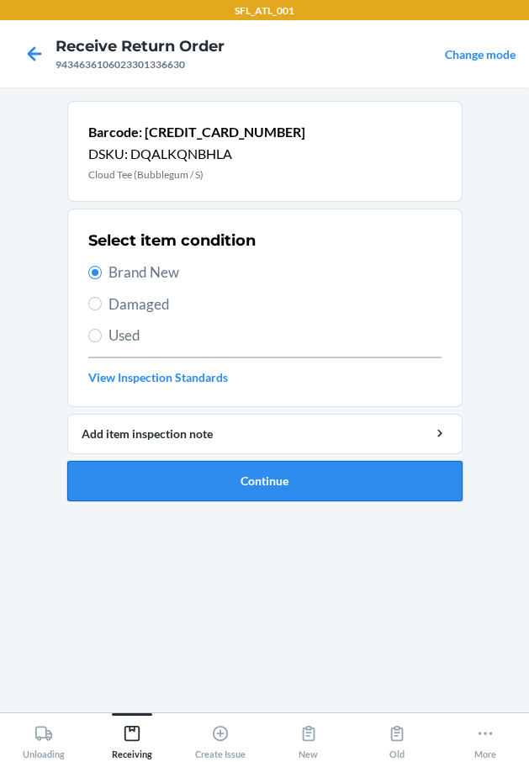
click at [174, 491] on button "Continue" at bounding box center [264, 481] width 395 height 40
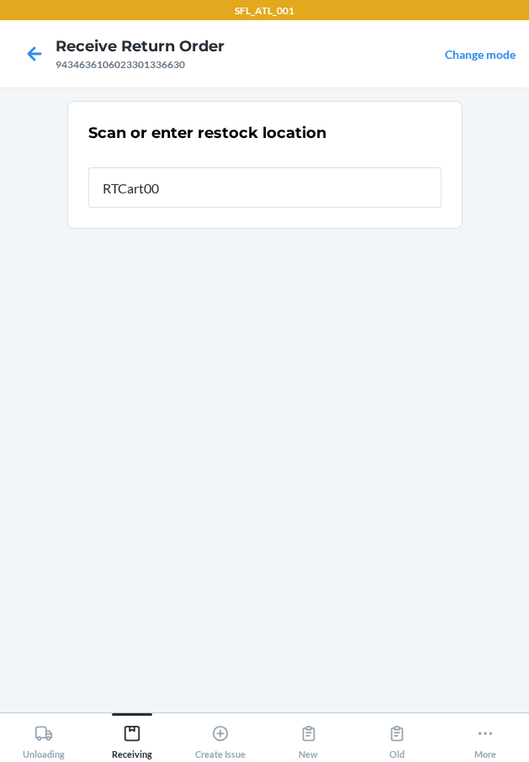
type input "RTCart002"
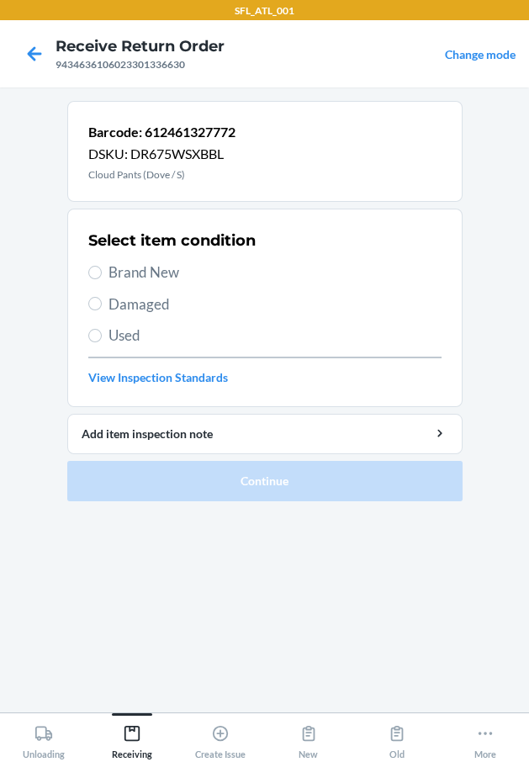
click at [142, 266] on span "Brand New" at bounding box center [274, 272] width 333 height 22
click at [102, 266] on input "Brand New" at bounding box center [94, 272] width 13 height 13
radio input "true"
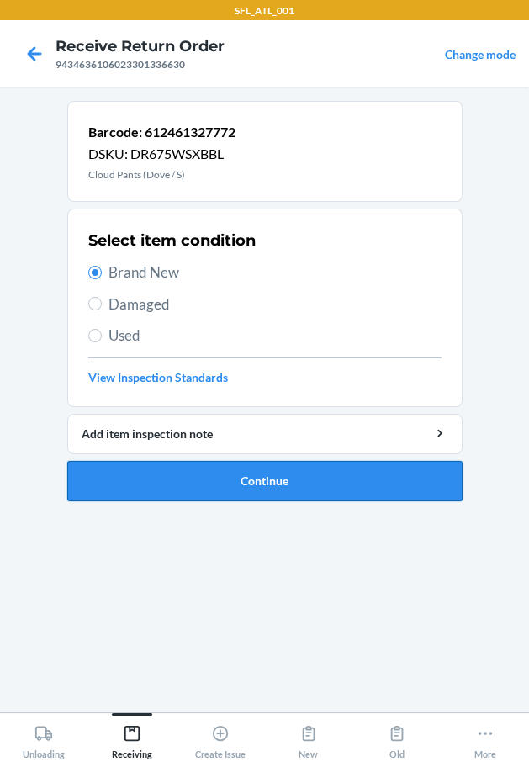
click at [179, 479] on button "Continue" at bounding box center [264, 481] width 395 height 40
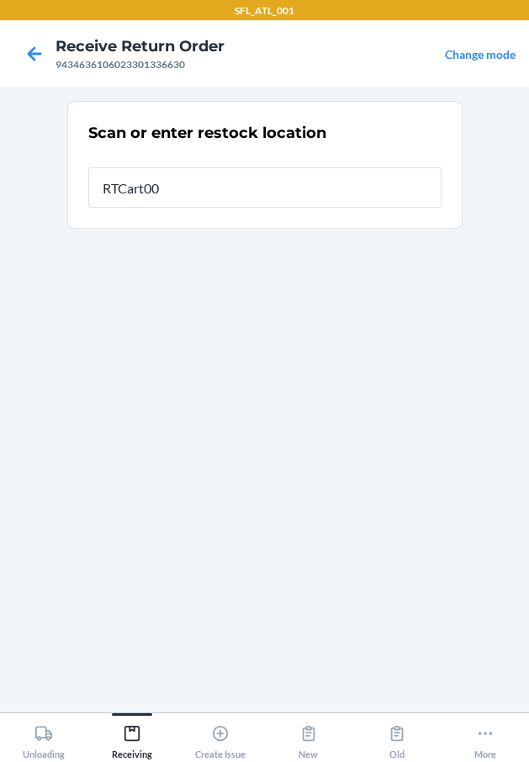
type input "RTCart002"
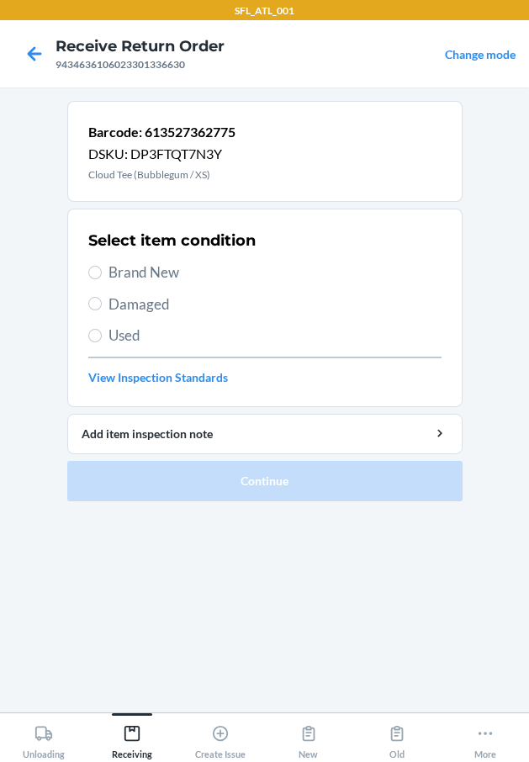
click at [158, 263] on span "Brand New" at bounding box center [274, 272] width 333 height 22
click at [102, 266] on input "Brand New" at bounding box center [94, 272] width 13 height 13
radio input "true"
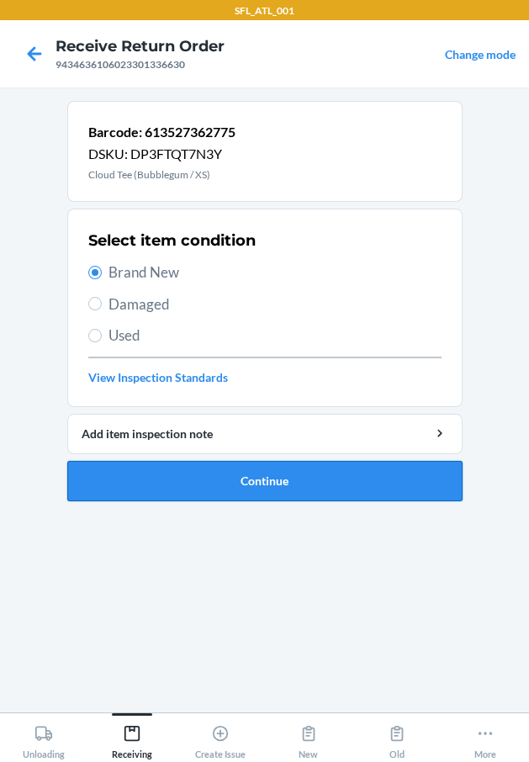
click at [197, 469] on button "Continue" at bounding box center [264, 481] width 395 height 40
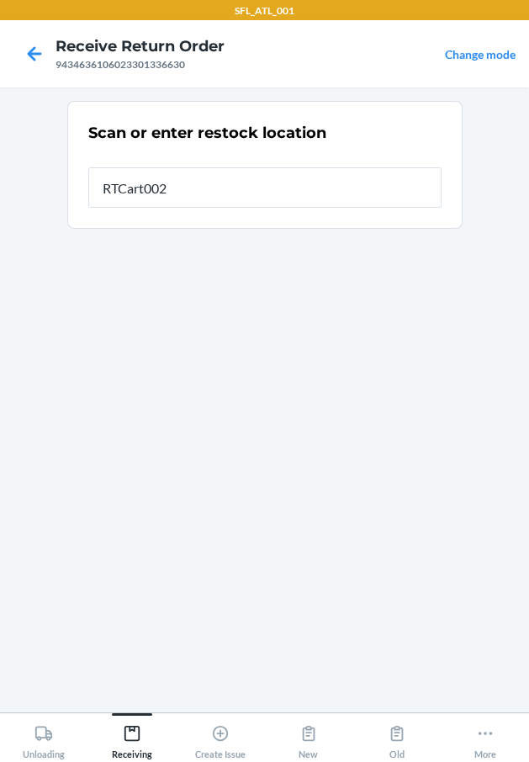
type input "RTCart002"
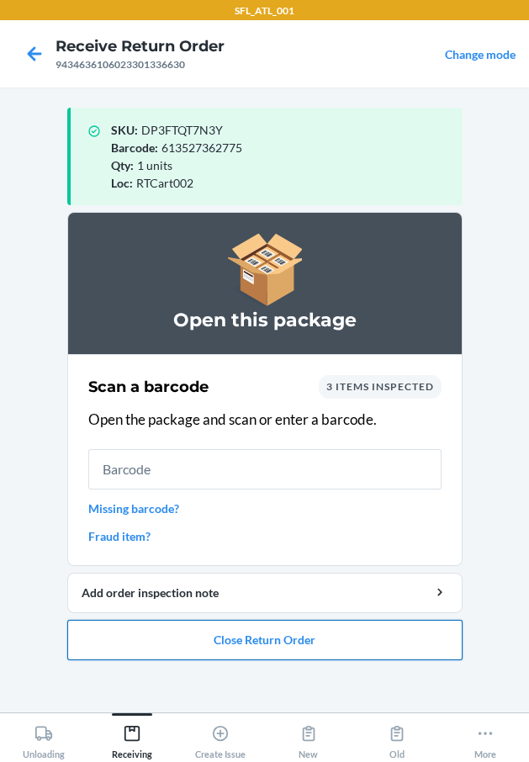
click at [232, 632] on button "Close Return Order" at bounding box center [264, 640] width 395 height 40
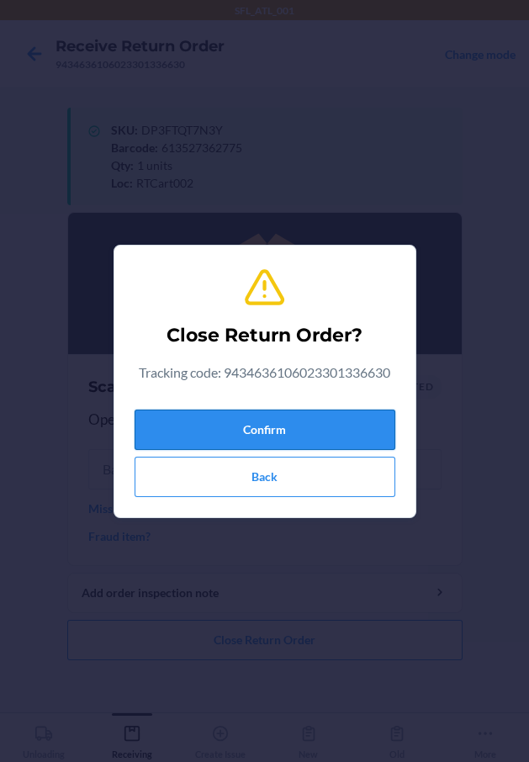
drag, startPoint x: 238, startPoint y: 439, endPoint x: 228, endPoint y: 436, distance: 10.6
click at [234, 437] on button "Confirm" at bounding box center [265, 429] width 261 height 40
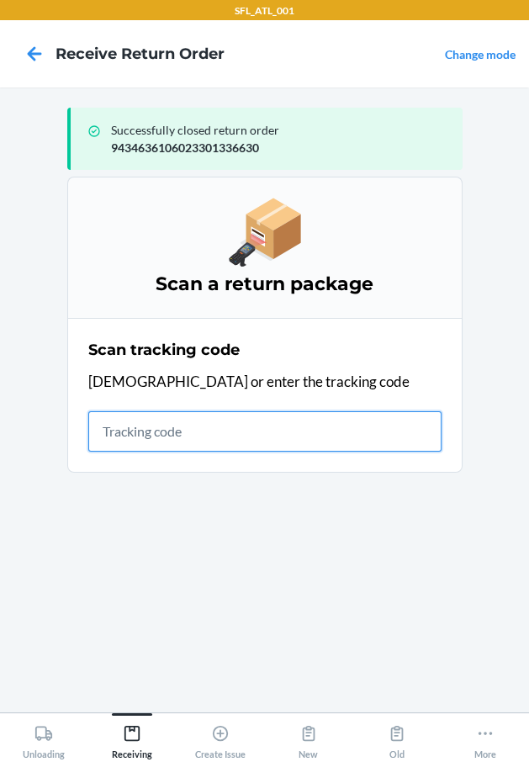
click at [228, 435] on input "text" at bounding box center [264, 431] width 353 height 40
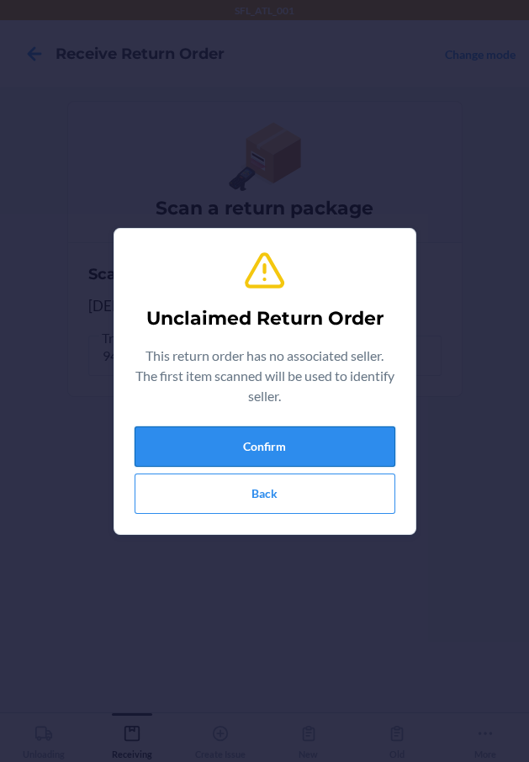
click at [217, 434] on button "Confirm" at bounding box center [265, 446] width 261 height 40
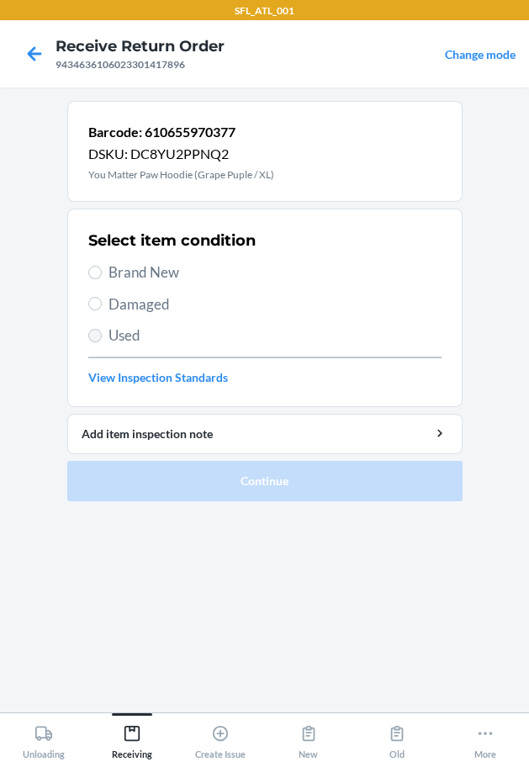
click at [102, 335] on label "Used" at bounding box center [264, 336] width 353 height 22
click at [102, 335] on input "Used" at bounding box center [94, 335] width 13 height 13
radio input "true"
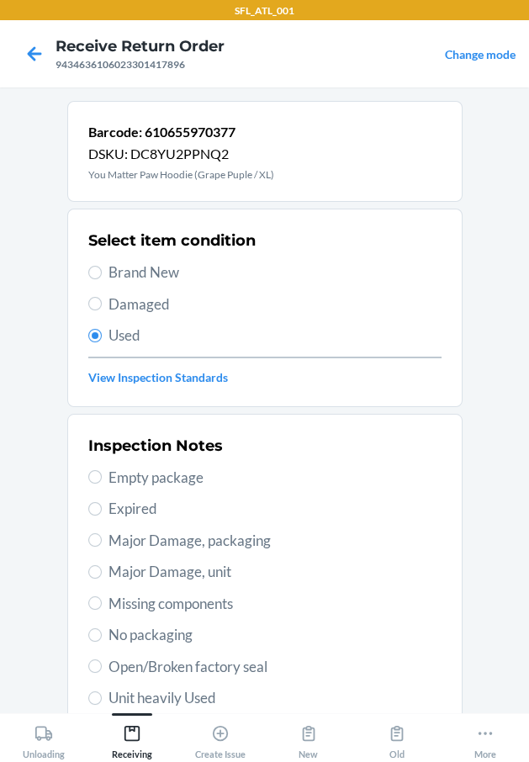
click at [173, 698] on span "Unit heavily Used" at bounding box center [274, 698] width 333 height 22
click at [102, 698] on input "Unit heavily Used" at bounding box center [94, 697] width 13 height 13
radio input "true"
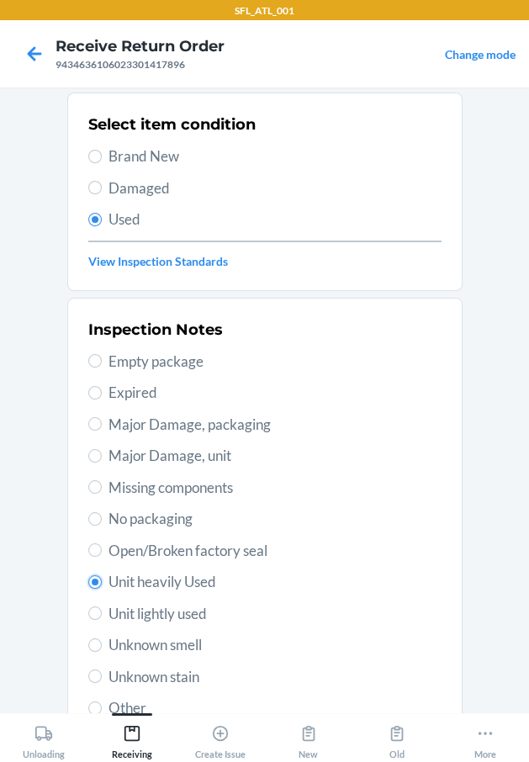
scroll to position [250, 0]
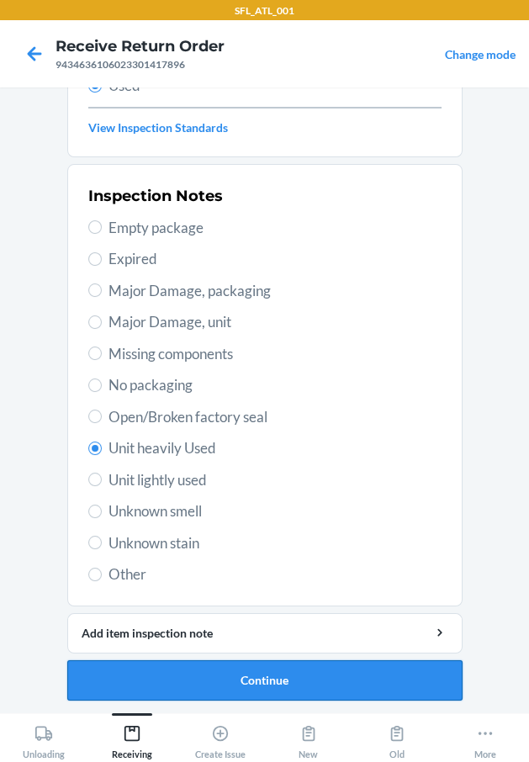
click at [179, 664] on button "Continue" at bounding box center [264, 680] width 395 height 40
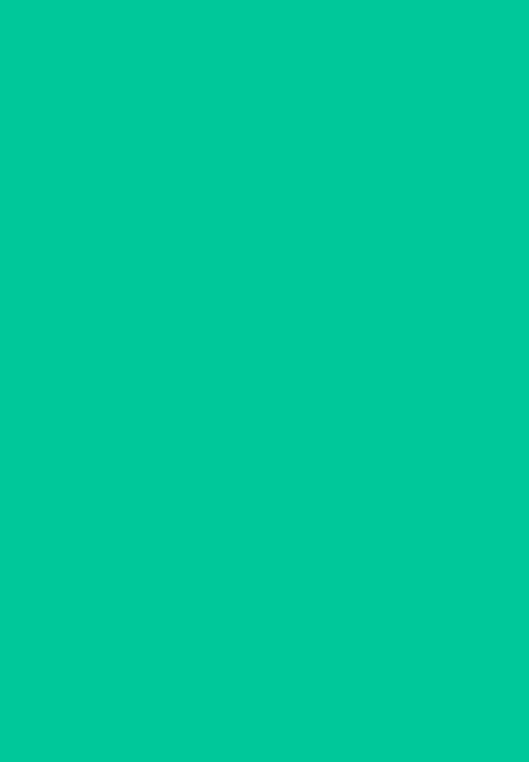
scroll to position [0, 0]
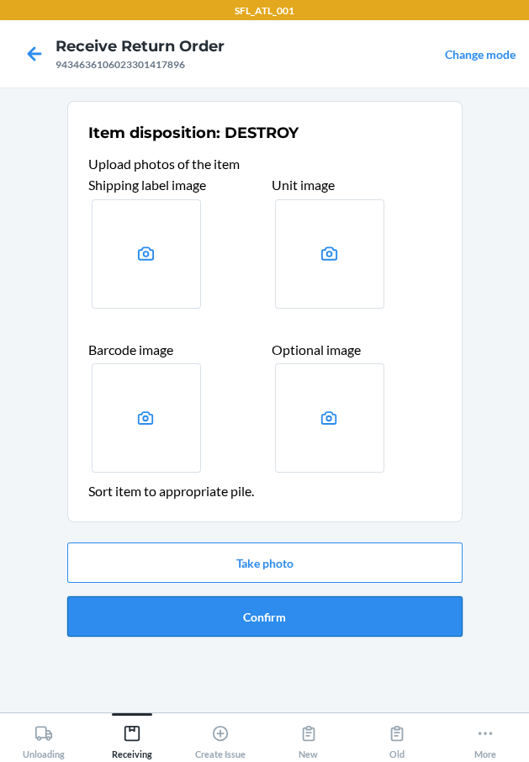
click at [182, 619] on button "Confirm" at bounding box center [264, 616] width 395 height 40
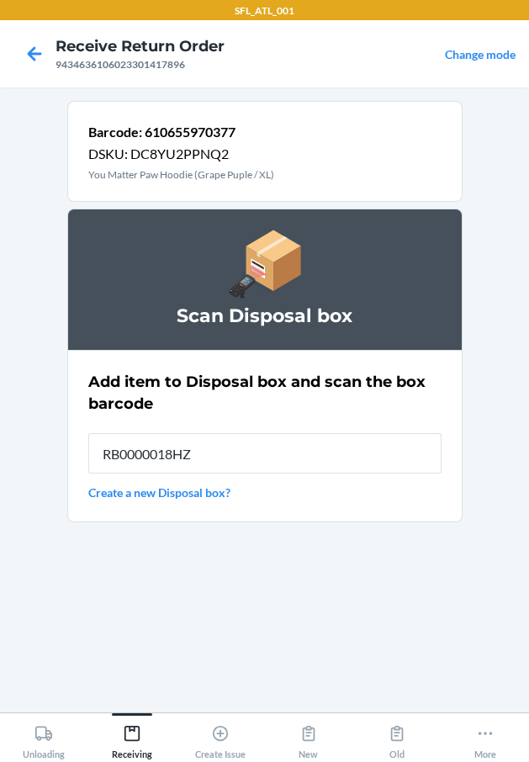
type input "RB0000018HZ"
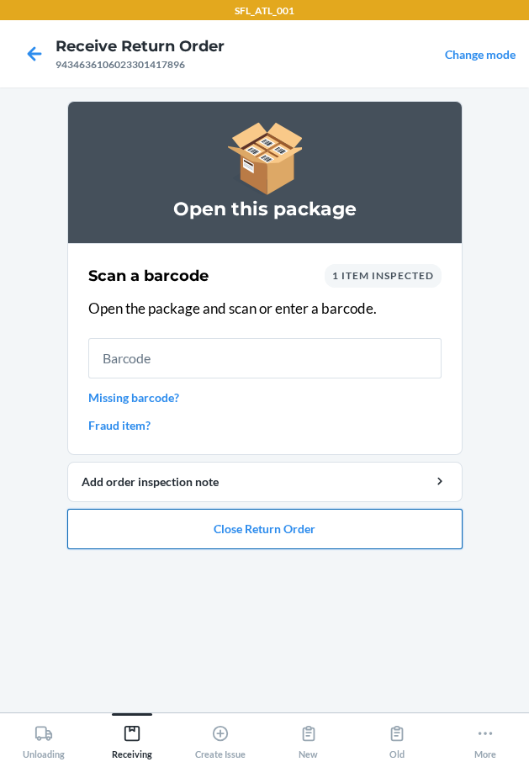
click at [256, 520] on button "Close Return Order" at bounding box center [264, 529] width 395 height 40
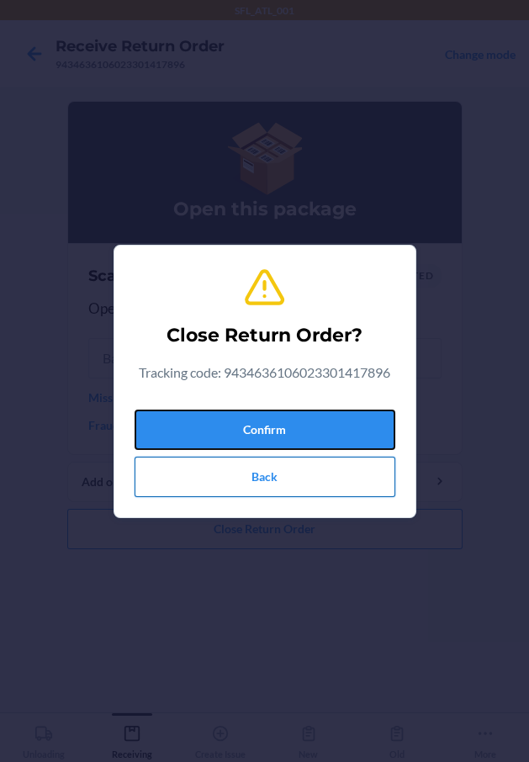
drag, startPoint x: 231, startPoint y: 431, endPoint x: 148, endPoint y: 467, distance: 90.8
click at [230, 431] on button "Confirm" at bounding box center [265, 429] width 261 height 40
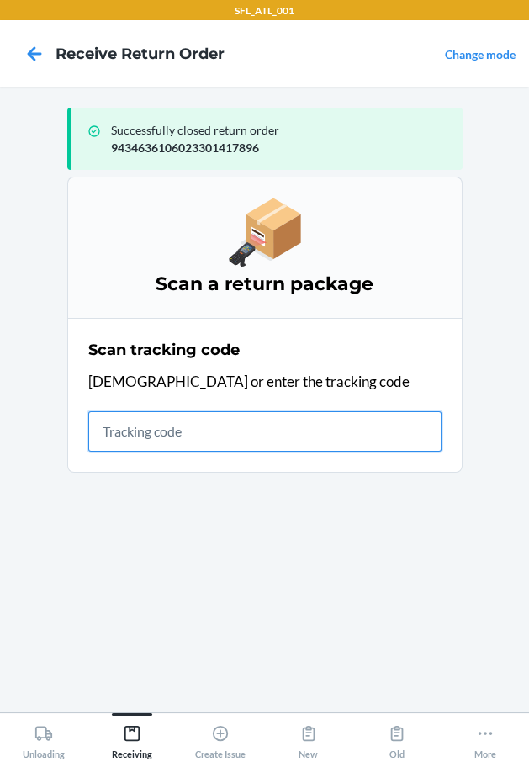
click at [316, 437] on input "text" at bounding box center [264, 431] width 353 height 40
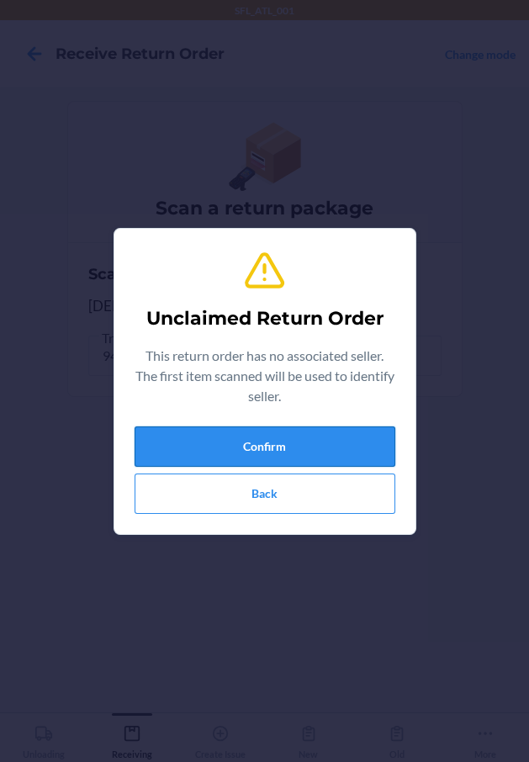
click at [308, 438] on button "Confirm" at bounding box center [265, 446] width 261 height 40
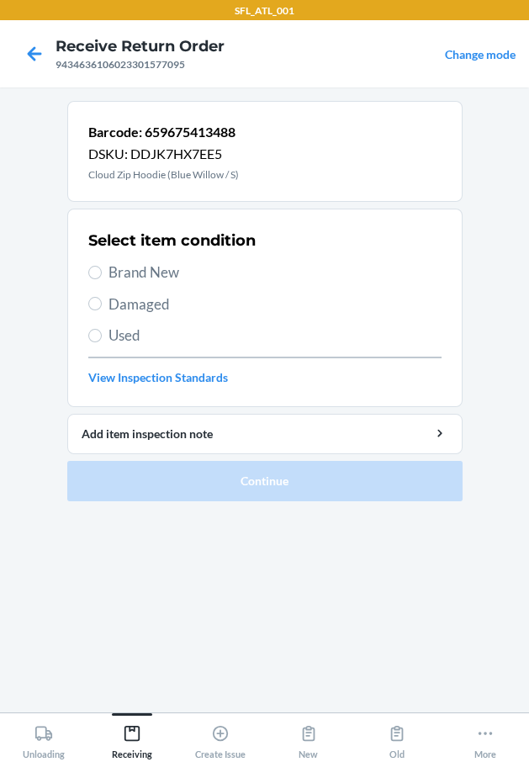
click at [98, 265] on label "Brand New" at bounding box center [264, 272] width 353 height 22
click at [98, 266] on input "Brand New" at bounding box center [94, 272] width 13 height 13
radio input "true"
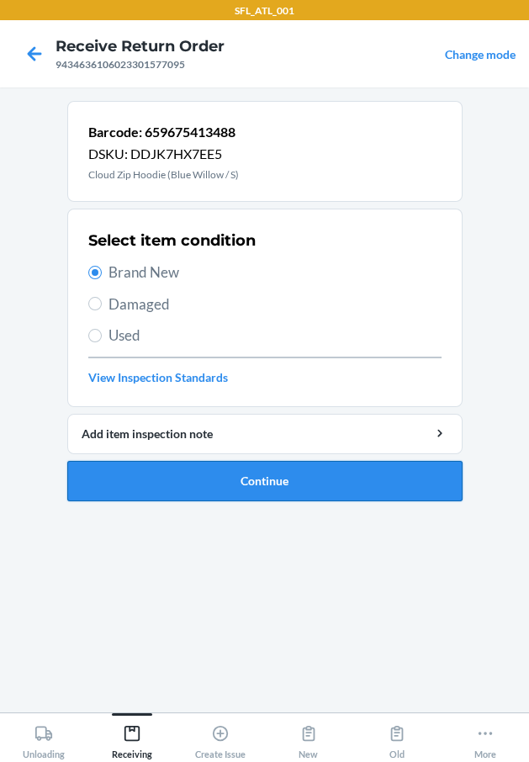
click at [240, 472] on button "Continue" at bounding box center [264, 481] width 395 height 40
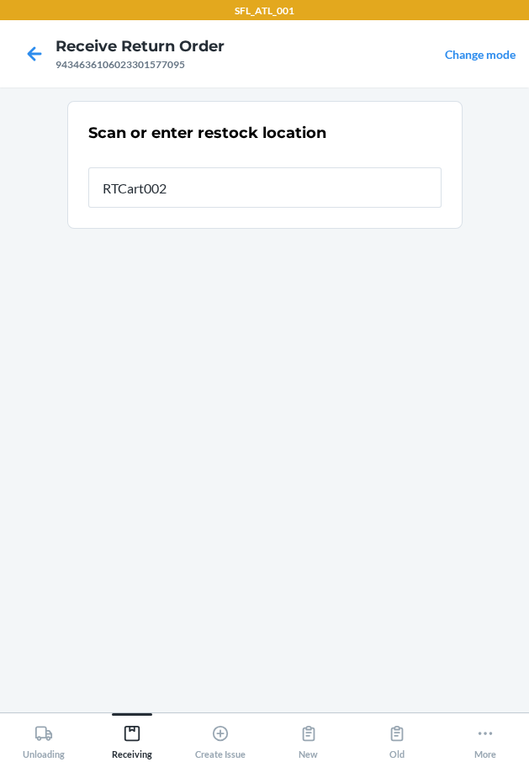
type input "RTCart002"
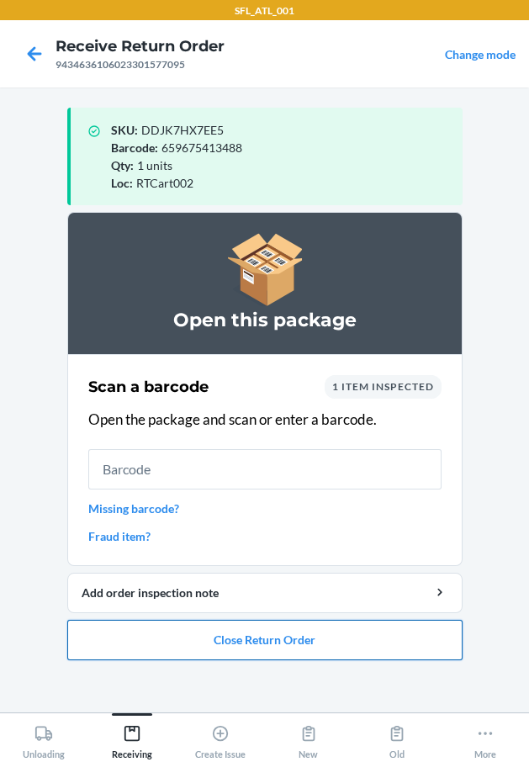
click at [270, 647] on button "Close Return Order" at bounding box center [264, 640] width 395 height 40
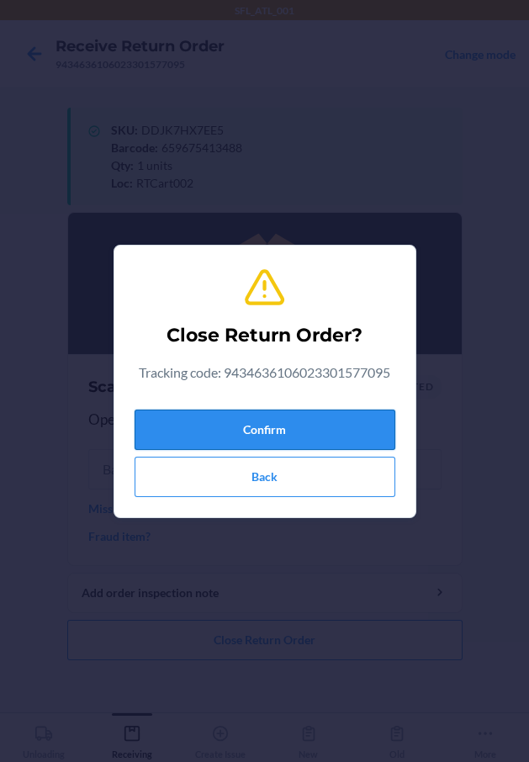
click at [309, 420] on button "Confirm" at bounding box center [265, 429] width 261 height 40
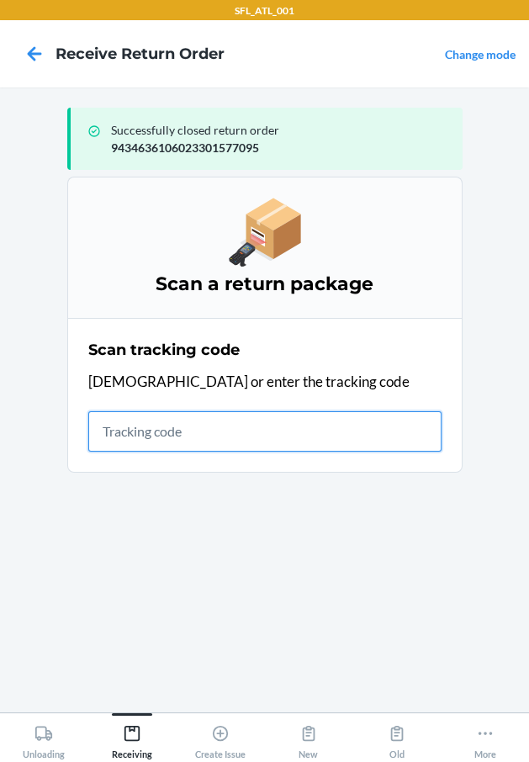
click at [223, 423] on input "text" at bounding box center [264, 431] width 353 height 40
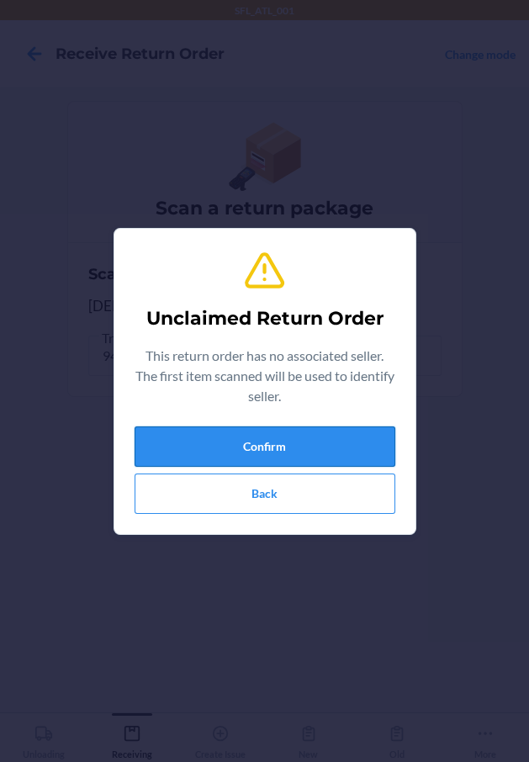
click at [244, 431] on button "Confirm" at bounding box center [265, 446] width 261 height 40
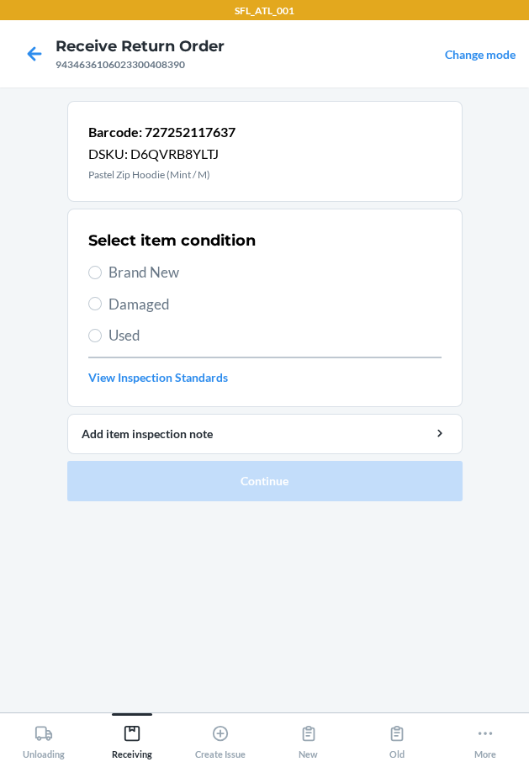
click at [177, 269] on span "Brand New" at bounding box center [274, 272] width 333 height 22
click at [102, 269] on input "Brand New" at bounding box center [94, 272] width 13 height 13
radio input "true"
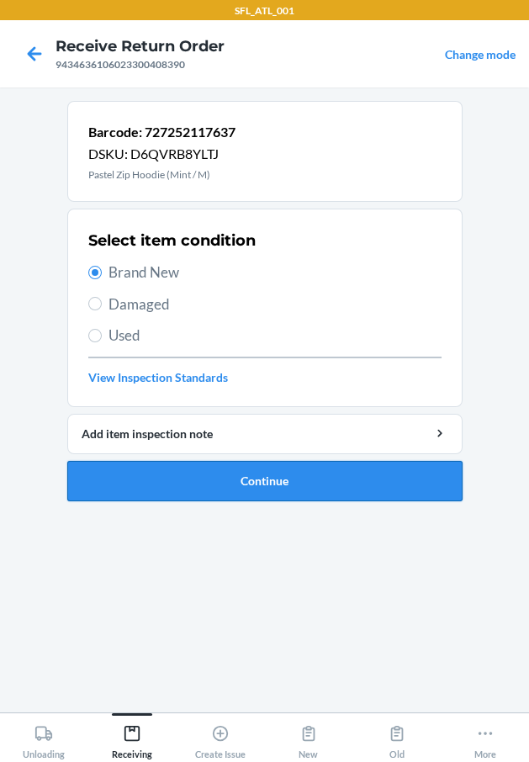
drag, startPoint x: 225, startPoint y: 485, endPoint x: 213, endPoint y: 479, distance: 13.2
click at [220, 485] on button "Continue" at bounding box center [264, 481] width 395 height 40
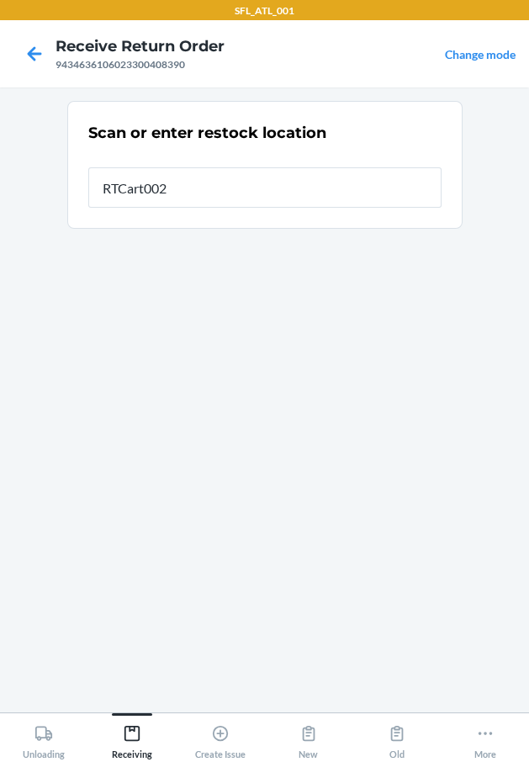
type input "RTCart002"
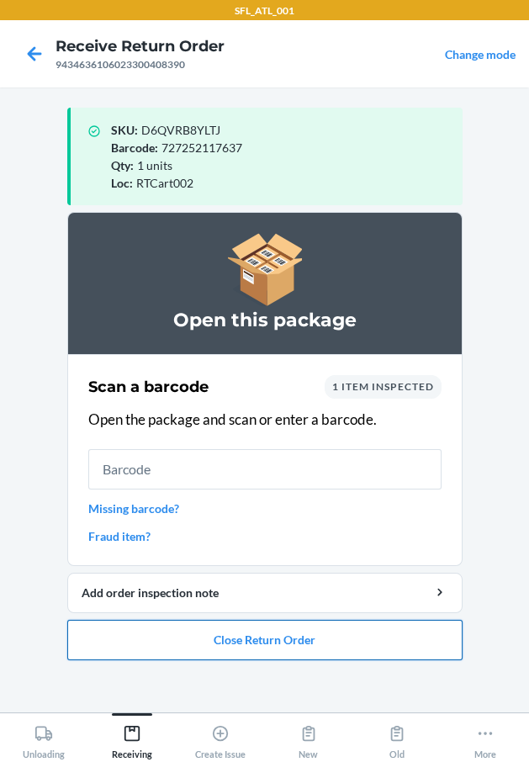
click at [316, 638] on button "Close Return Order" at bounding box center [264, 640] width 395 height 40
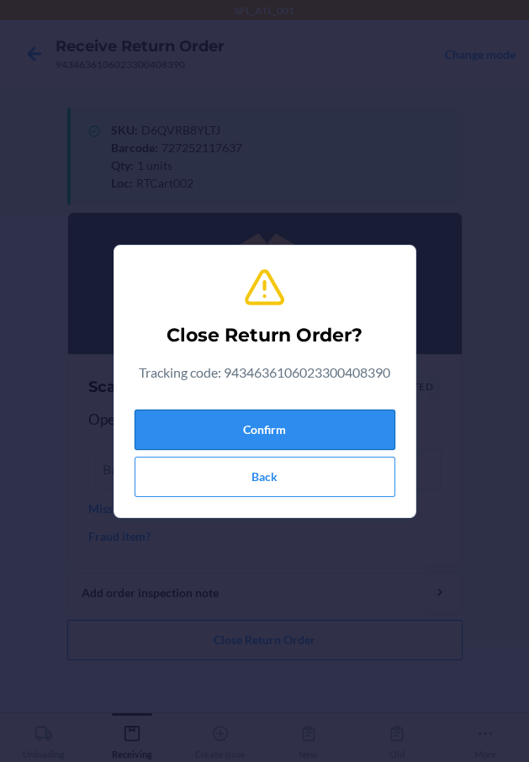
drag, startPoint x: 320, startPoint y: 431, endPoint x: 10, endPoint y: 504, distance: 318.0
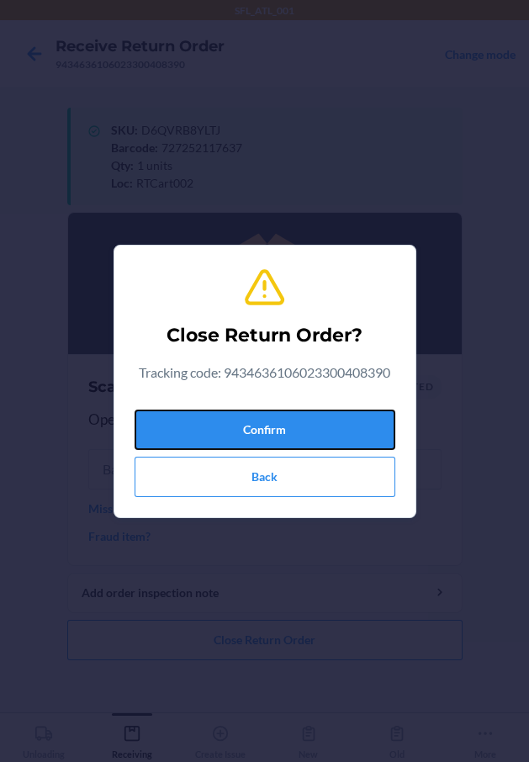
click at [308, 436] on button "Confirm" at bounding box center [265, 429] width 261 height 40
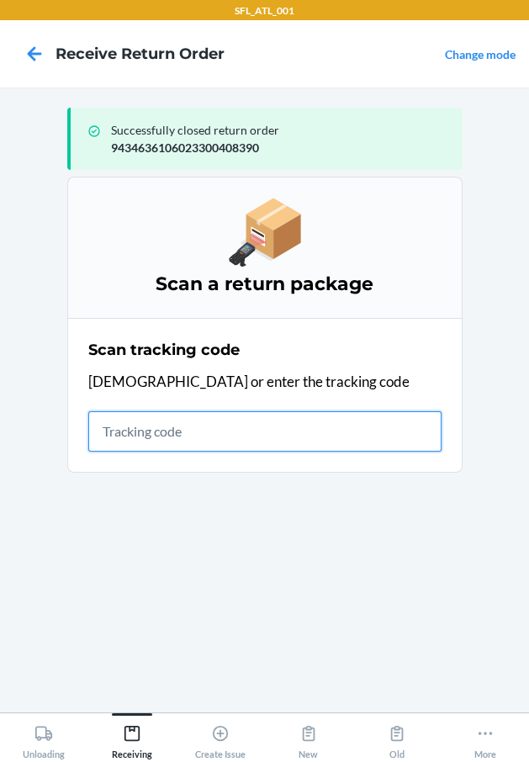
click at [136, 438] on input "text" at bounding box center [264, 431] width 353 height 40
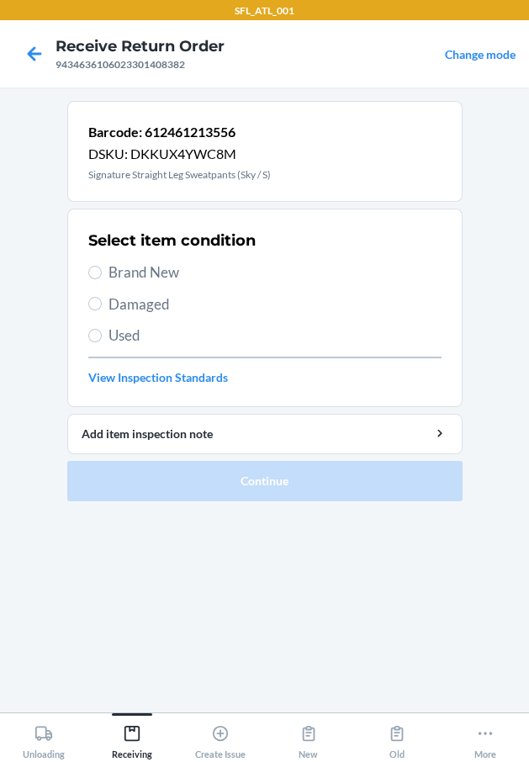
click at [158, 261] on span "Brand New" at bounding box center [274, 272] width 333 height 22
click at [102, 266] on input "Brand New" at bounding box center [94, 272] width 13 height 13
radio input "true"
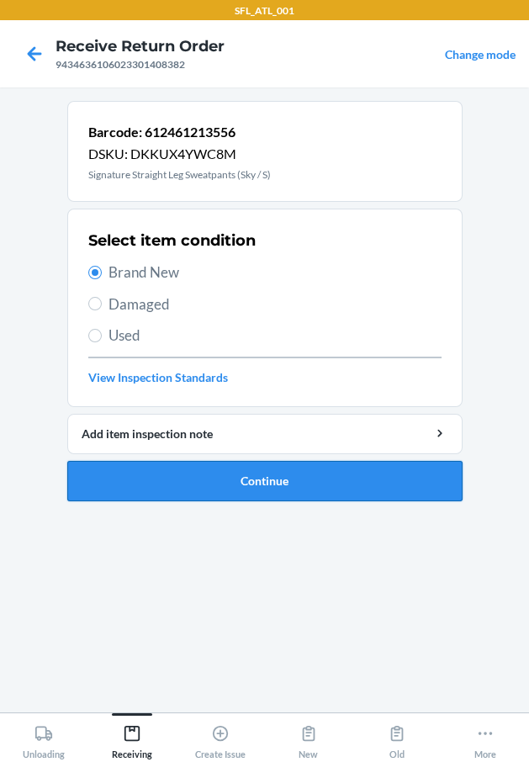
click at [214, 487] on button "Continue" at bounding box center [264, 481] width 395 height 40
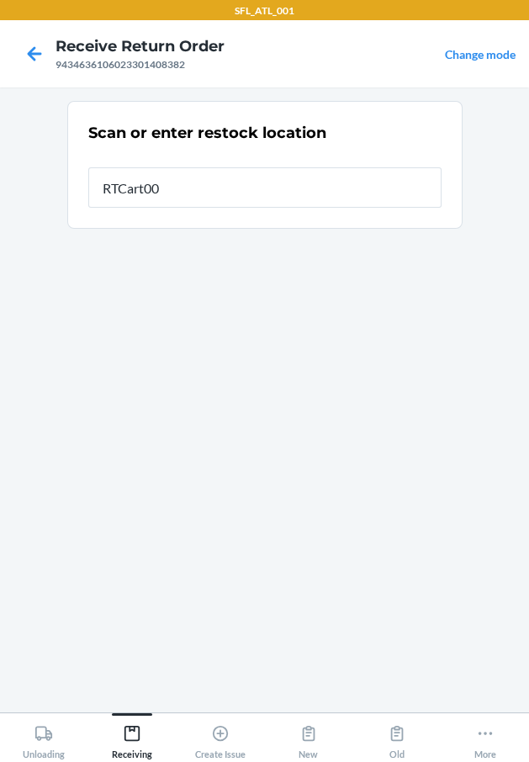
type input "RTCart002"
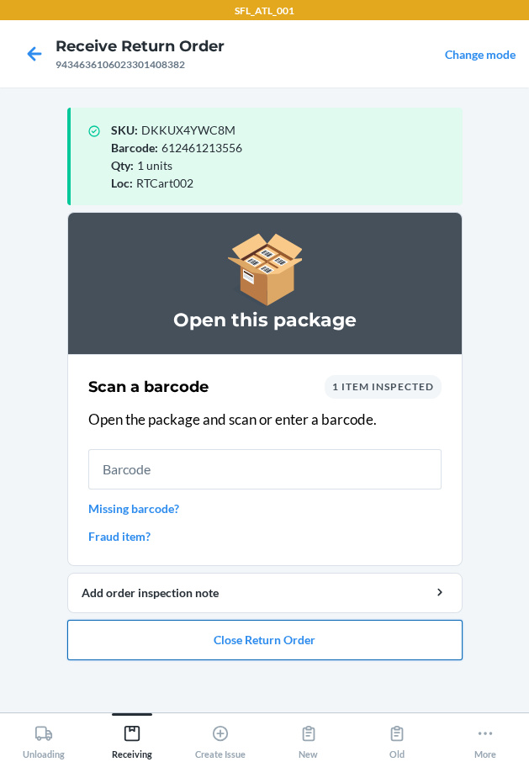
click at [314, 644] on button "Close Return Order" at bounding box center [264, 640] width 395 height 40
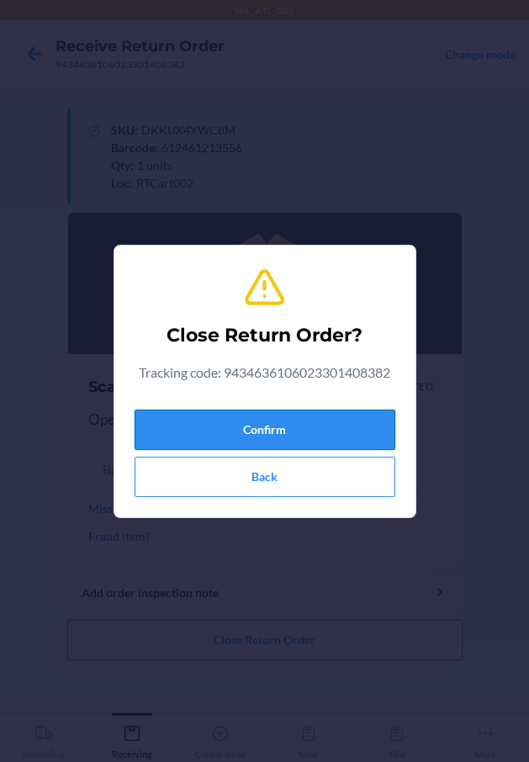
drag, startPoint x: 336, startPoint y: 436, endPoint x: 308, endPoint y: 433, distance: 28.7
click at [318, 436] on button "Confirm" at bounding box center [265, 429] width 261 height 40
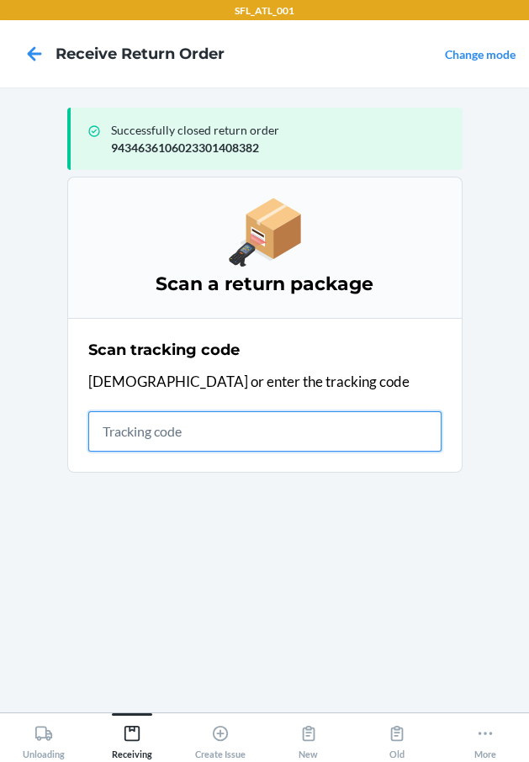
click at [138, 442] on input "text" at bounding box center [264, 431] width 353 height 40
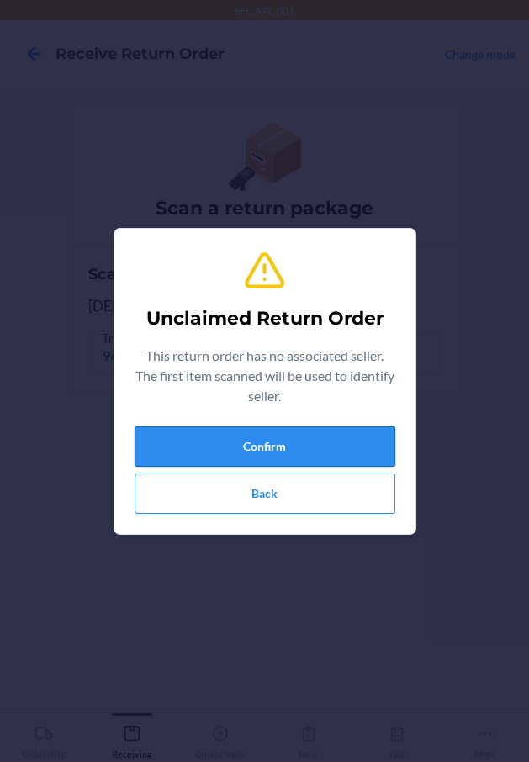
click at [164, 441] on button "Confirm" at bounding box center [265, 446] width 261 height 40
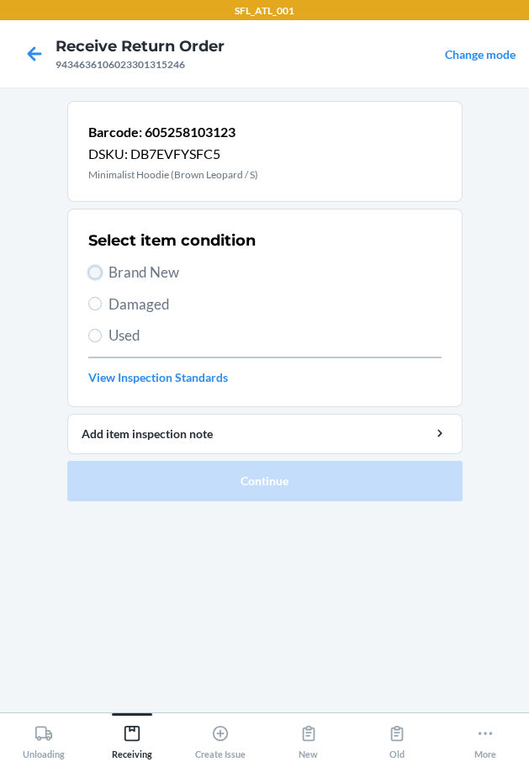
click at [92, 278] on input "Brand New" at bounding box center [94, 272] width 13 height 13
radio input "true"
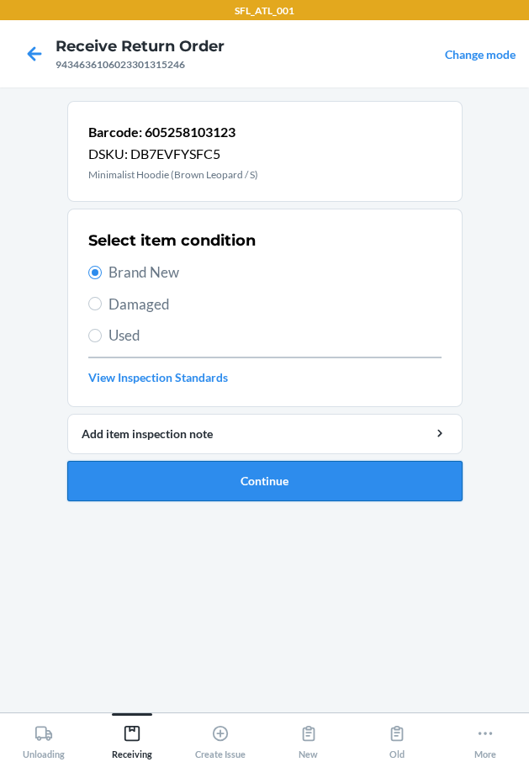
click at [143, 473] on button "Continue" at bounding box center [264, 481] width 395 height 40
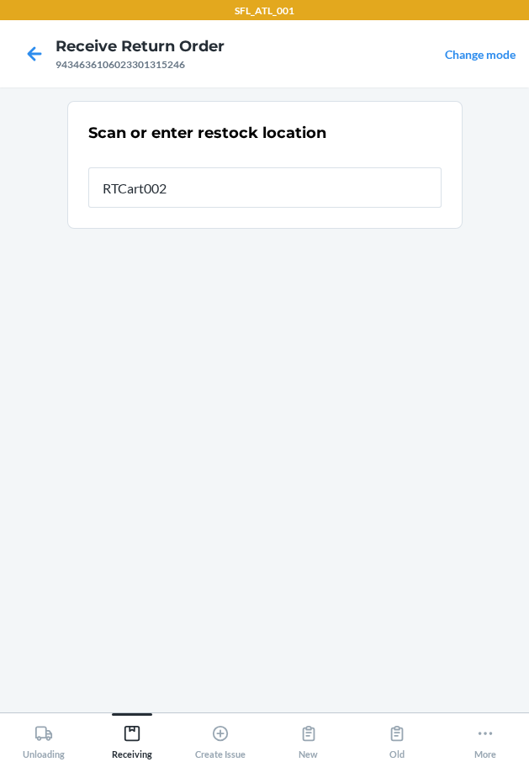
type input "RTCart002"
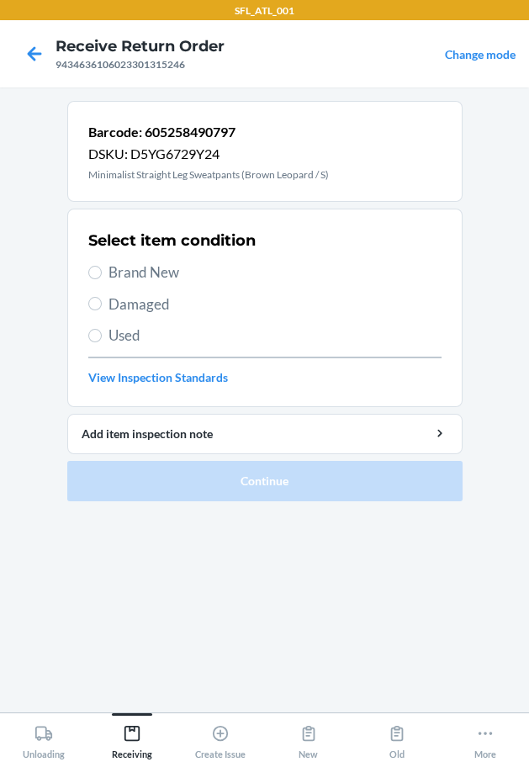
click at [142, 272] on span "Brand New" at bounding box center [274, 272] width 333 height 22
click at [102, 272] on input "Brand New" at bounding box center [94, 272] width 13 height 13
radio input "true"
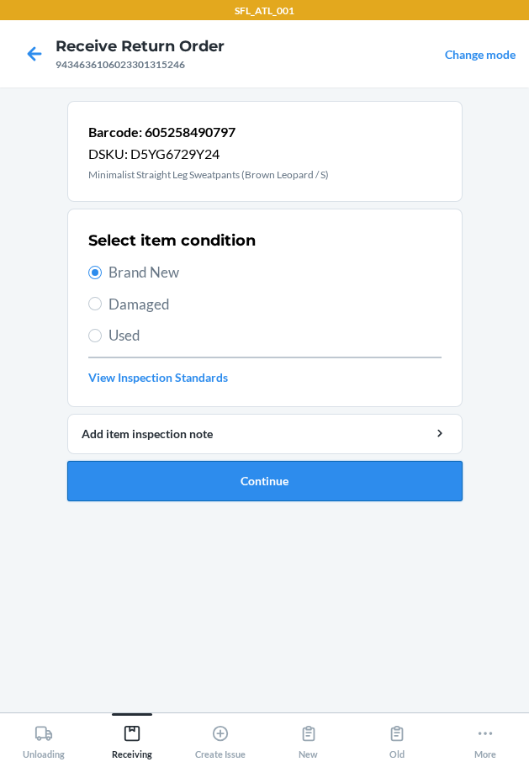
click at [145, 489] on button "Continue" at bounding box center [264, 481] width 395 height 40
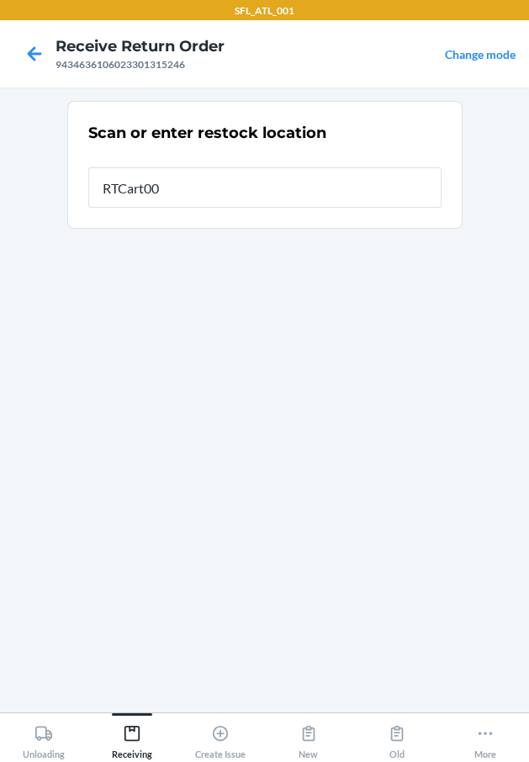
type input "RTCart002"
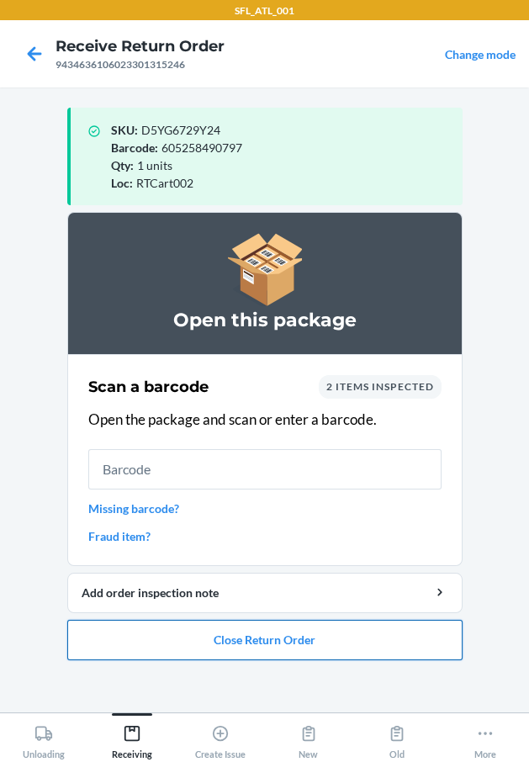
click at [208, 638] on button "Close Return Order" at bounding box center [264, 640] width 395 height 40
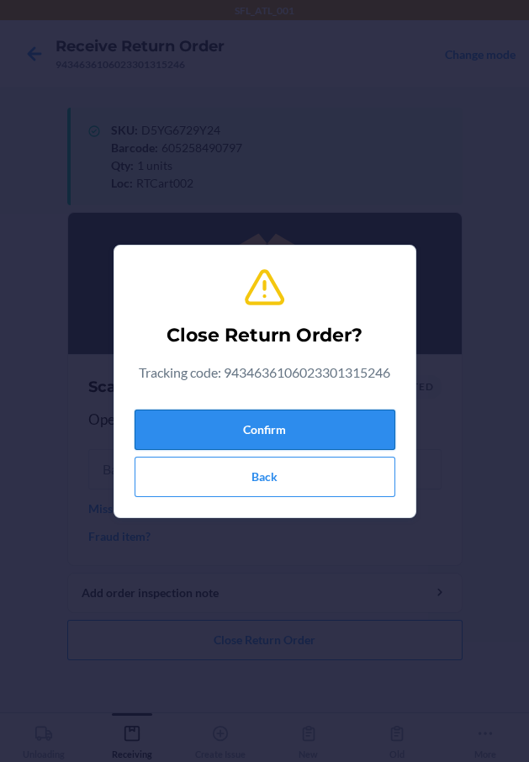
click at [261, 423] on button "Confirm" at bounding box center [265, 429] width 261 height 40
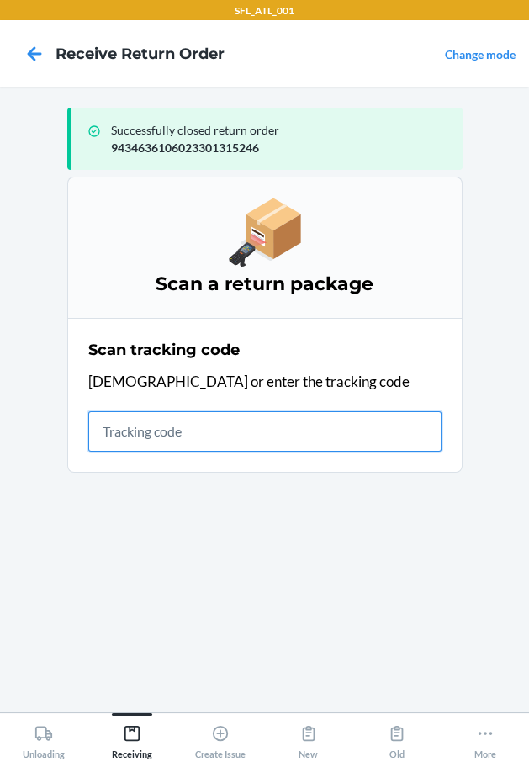
click at [119, 436] on input "text" at bounding box center [264, 431] width 353 height 40
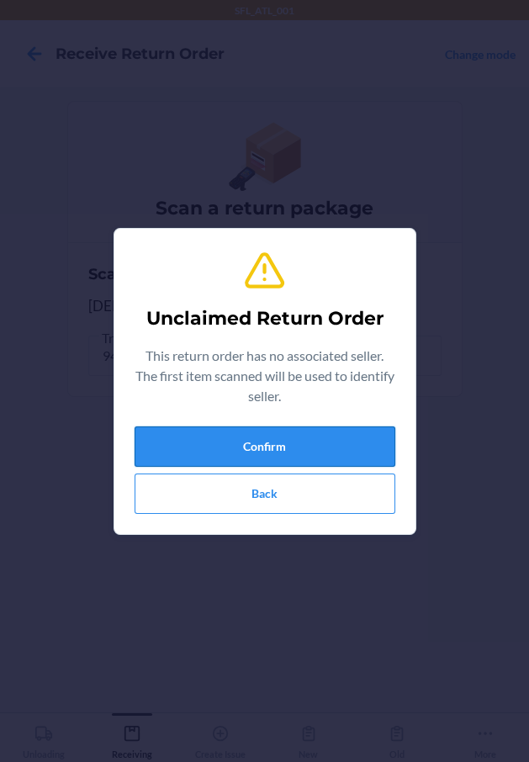
click at [164, 444] on button "Confirm" at bounding box center [265, 446] width 261 height 40
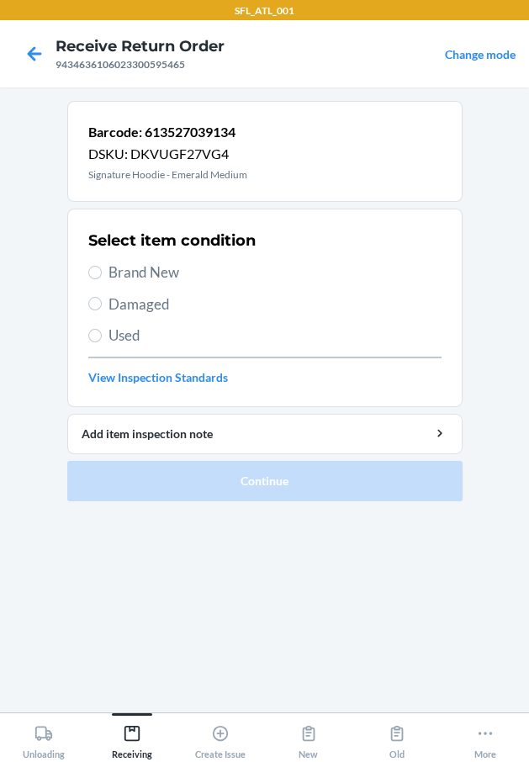
click at [115, 273] on span "Brand New" at bounding box center [274, 272] width 333 height 22
click at [102, 273] on input "Brand New" at bounding box center [94, 272] width 13 height 13
radio input "true"
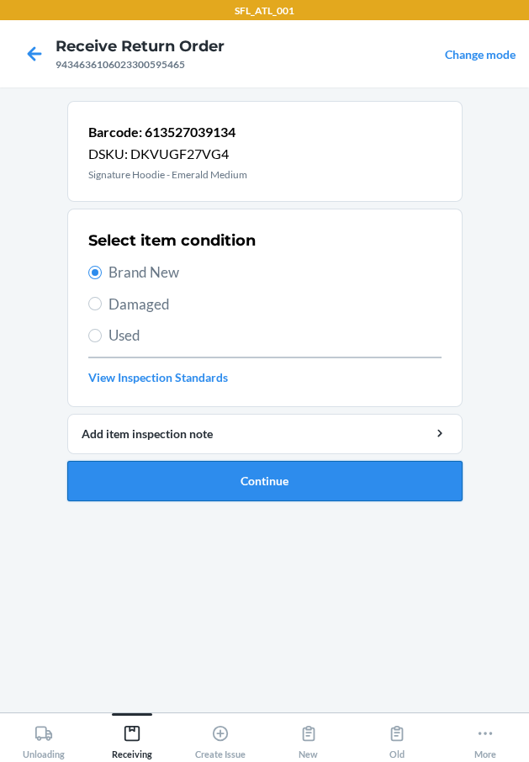
click at [174, 481] on button "Continue" at bounding box center [264, 481] width 395 height 40
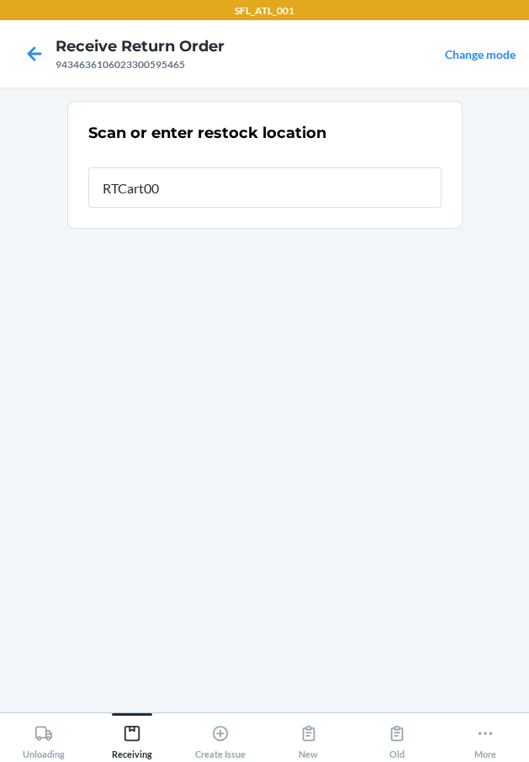
type input "RTCart002"
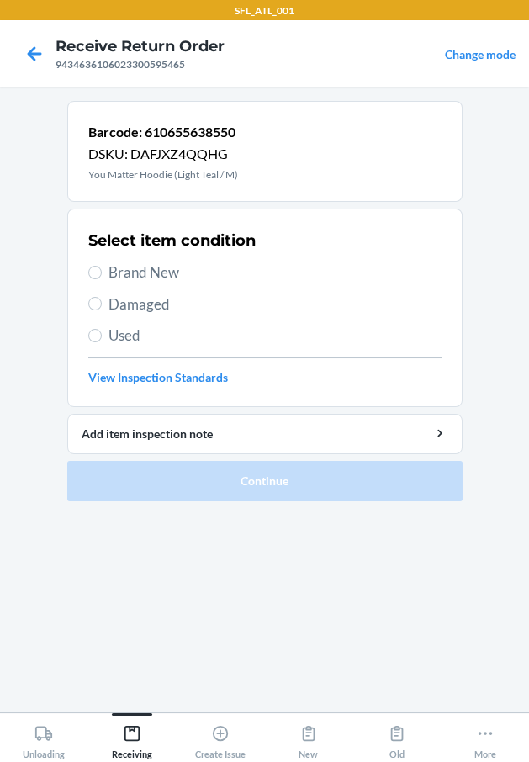
click at [175, 269] on span "Brand New" at bounding box center [274, 272] width 333 height 22
click at [102, 269] on input "Brand New" at bounding box center [94, 272] width 13 height 13
radio input "true"
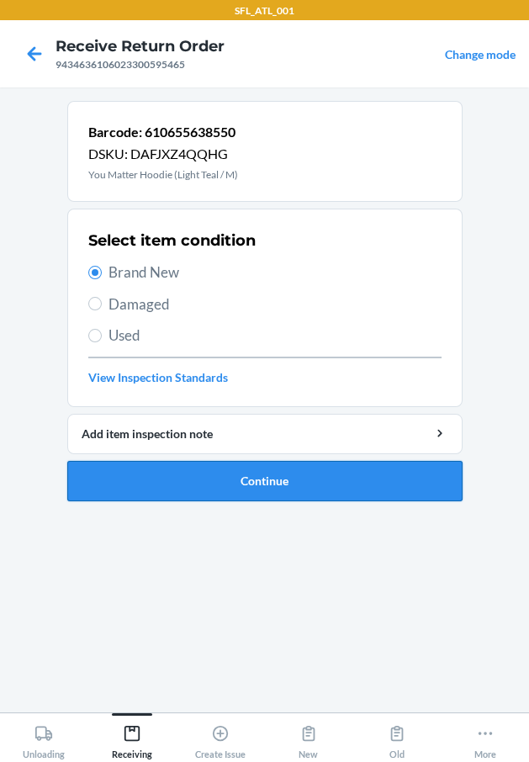
click at [228, 473] on button "Continue" at bounding box center [264, 481] width 395 height 40
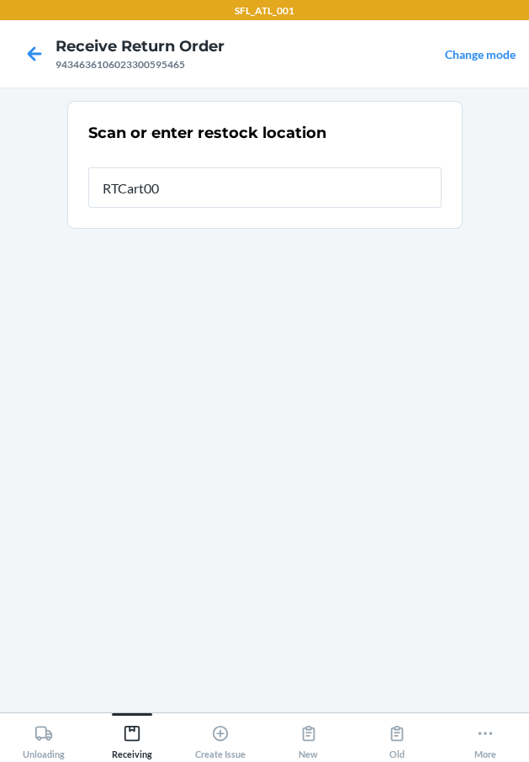
type input "RTCart002"
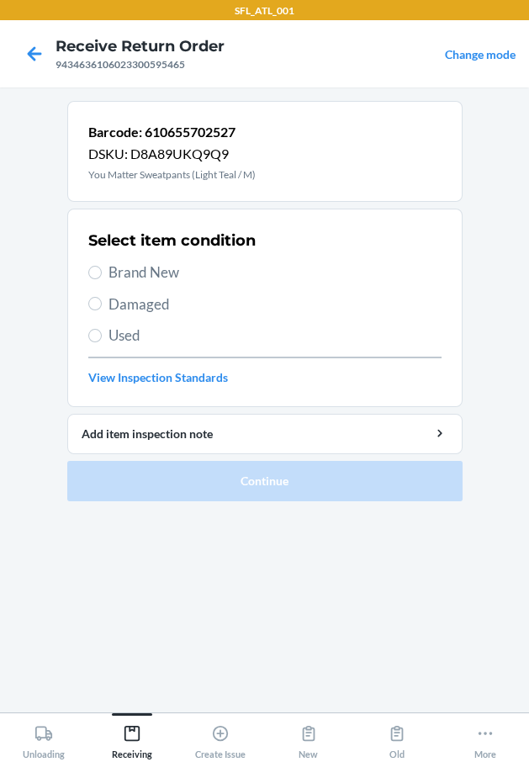
click at [156, 268] on span "Brand New" at bounding box center [274, 272] width 333 height 22
click at [102, 268] on input "Brand New" at bounding box center [94, 272] width 13 height 13
radio input "true"
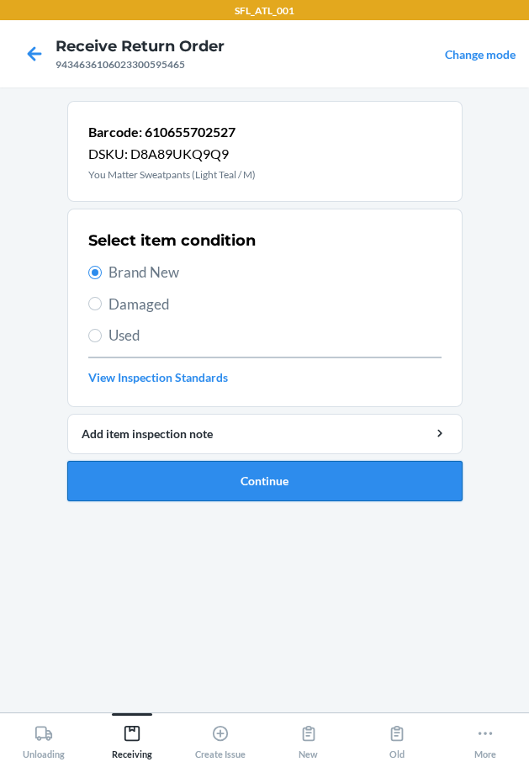
click at [233, 489] on button "Continue" at bounding box center [264, 481] width 395 height 40
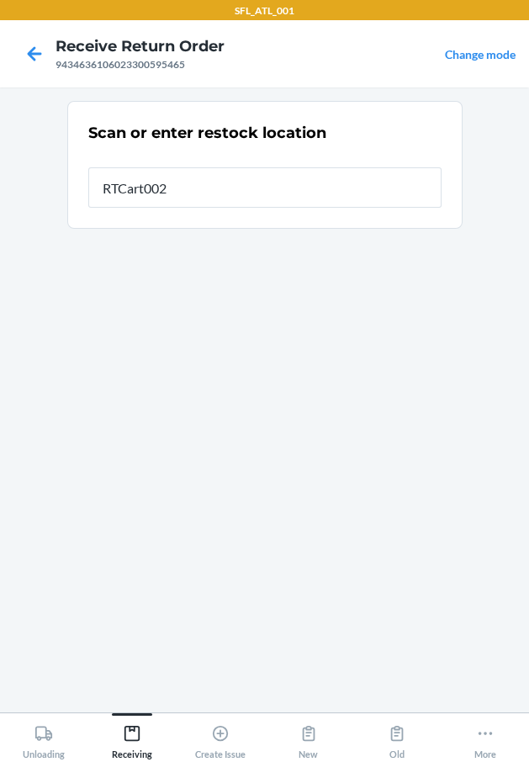
type input "RTCart002"
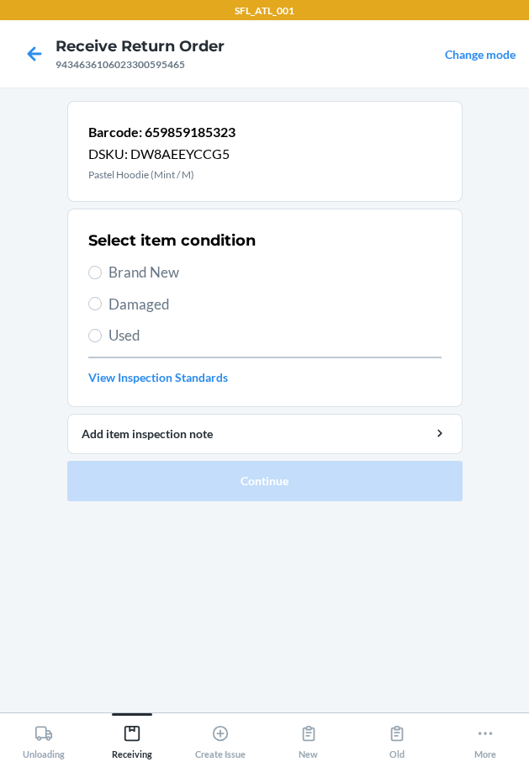
click at [166, 271] on span "Brand New" at bounding box center [274, 272] width 333 height 22
click at [102, 271] on input "Brand New" at bounding box center [94, 272] width 13 height 13
radio input "true"
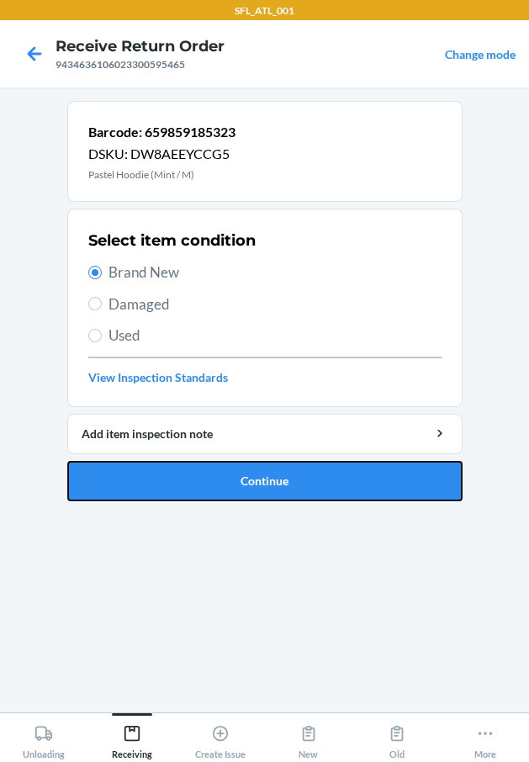
drag, startPoint x: 199, startPoint y: 478, endPoint x: 181, endPoint y: 483, distance: 19.4
click at [198, 478] on button "Continue" at bounding box center [264, 481] width 395 height 40
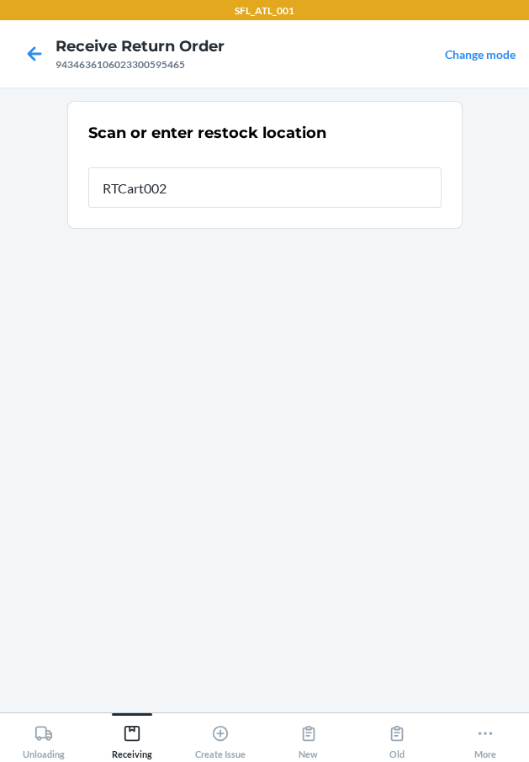
type input "RTCart002"
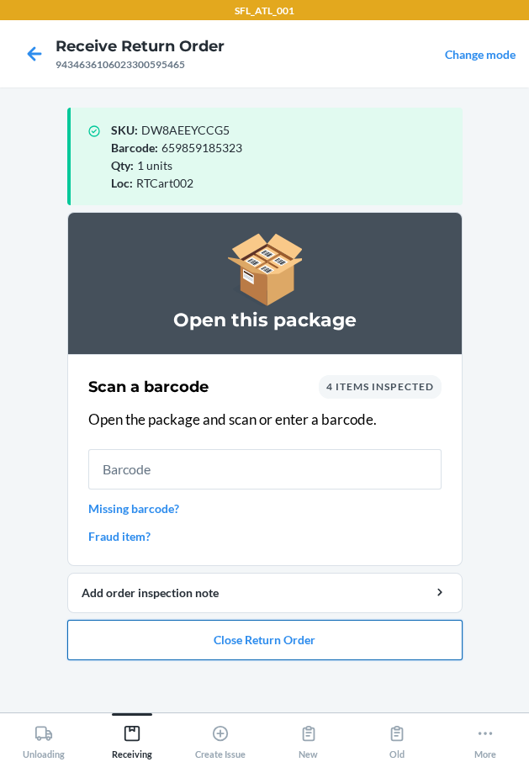
click at [237, 628] on button "Close Return Order" at bounding box center [264, 640] width 395 height 40
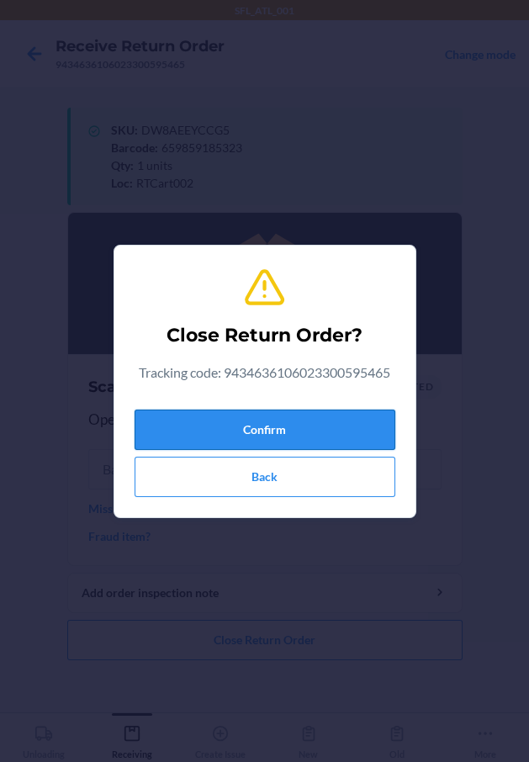
drag, startPoint x: 223, startPoint y: 426, endPoint x: 151, endPoint y: 427, distance: 72.3
click at [219, 425] on button "Confirm" at bounding box center [265, 429] width 261 height 40
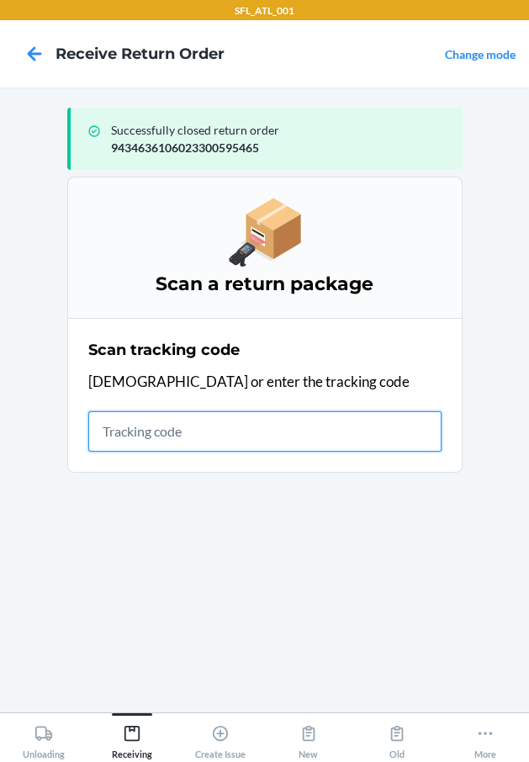
click at [144, 424] on input "text" at bounding box center [264, 431] width 353 height 40
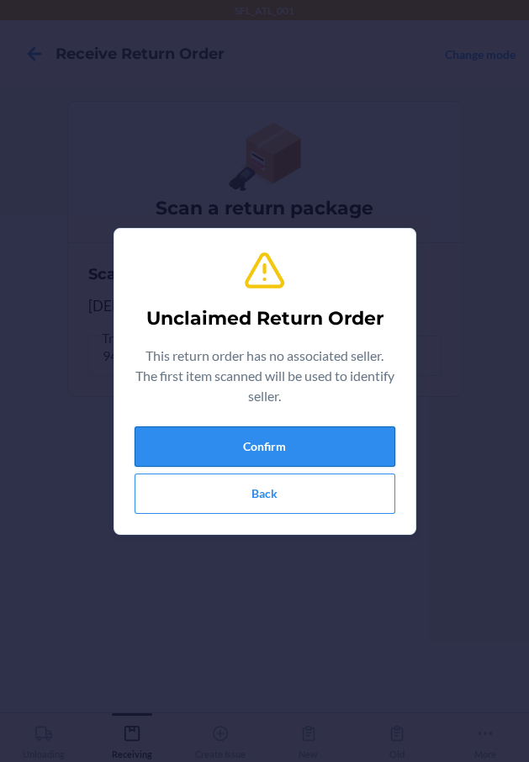
click at [171, 435] on button "Confirm" at bounding box center [265, 446] width 261 height 40
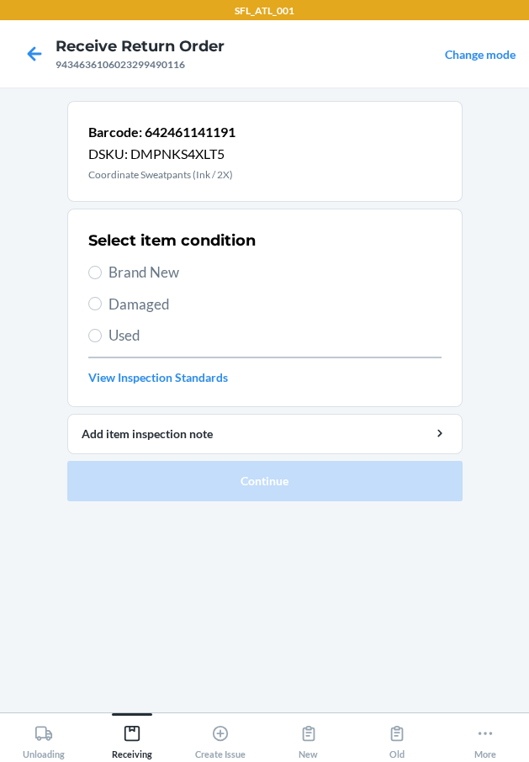
click at [149, 272] on span "Brand New" at bounding box center [274, 272] width 333 height 22
click at [102, 272] on input "Brand New" at bounding box center [94, 272] width 13 height 13
radio input "true"
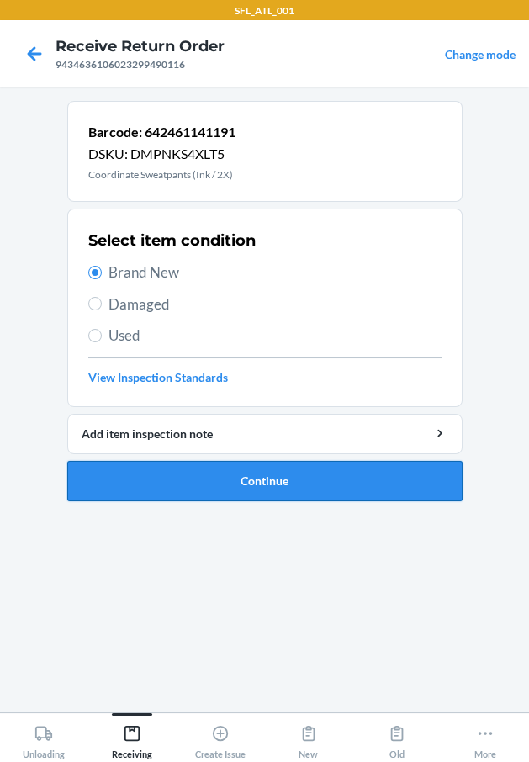
click at [167, 465] on button "Continue" at bounding box center [264, 481] width 395 height 40
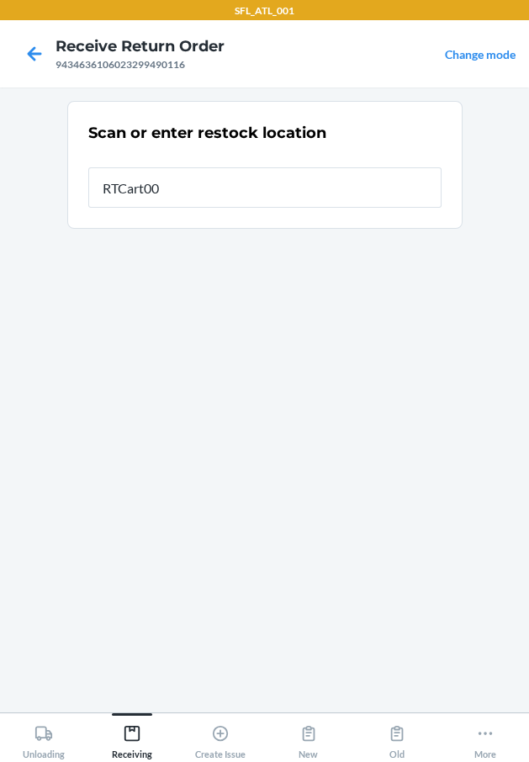
type input "RTCart002"
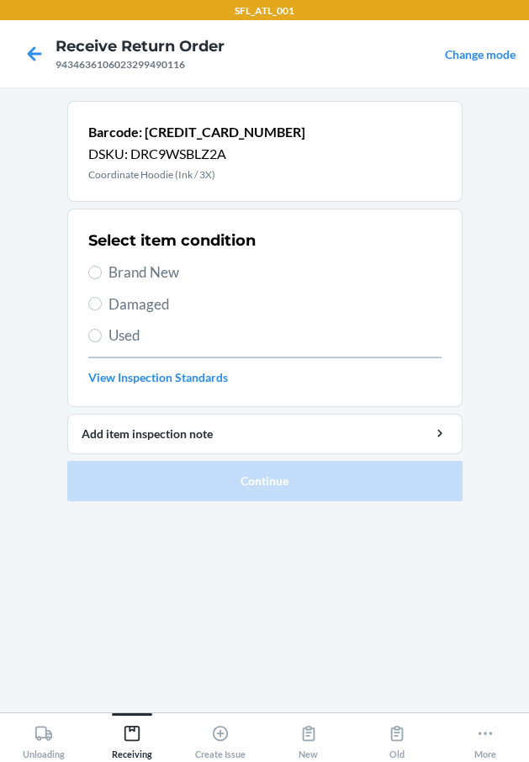
click at [147, 261] on span "Brand New" at bounding box center [274, 272] width 333 height 22
click at [102, 266] on input "Brand New" at bounding box center [94, 272] width 13 height 13
radio input "true"
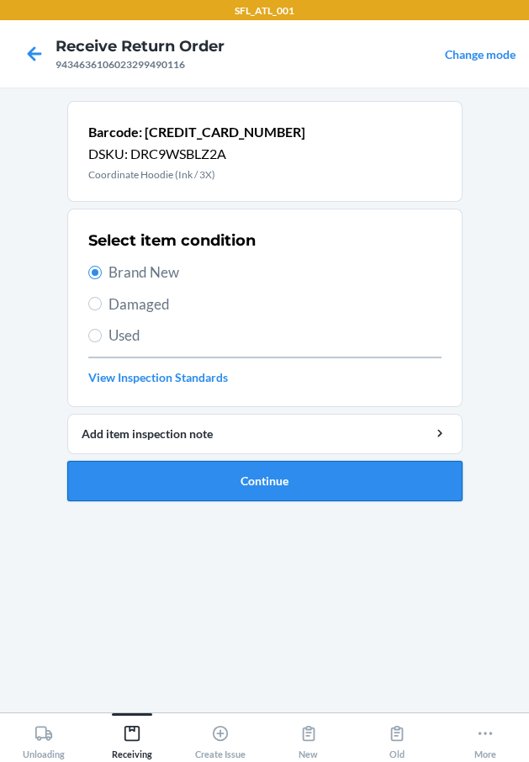
drag, startPoint x: 210, startPoint y: 467, endPoint x: 210, endPoint y: 478, distance: 11.8
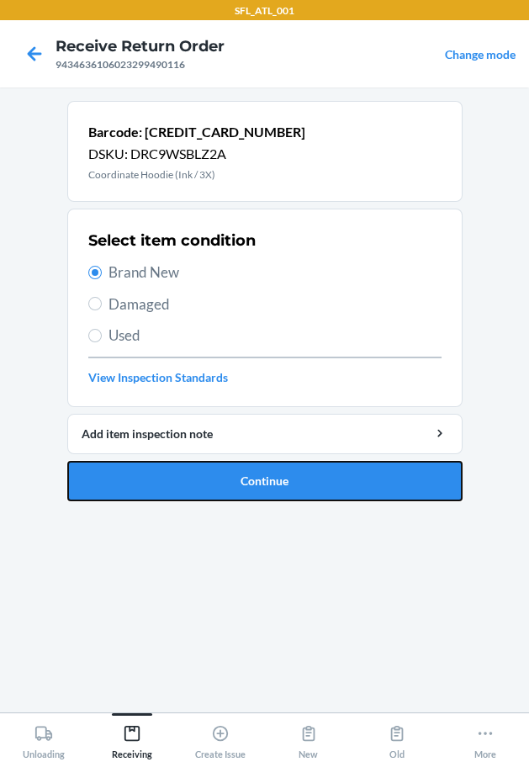
click at [210, 471] on button "Continue" at bounding box center [264, 481] width 395 height 40
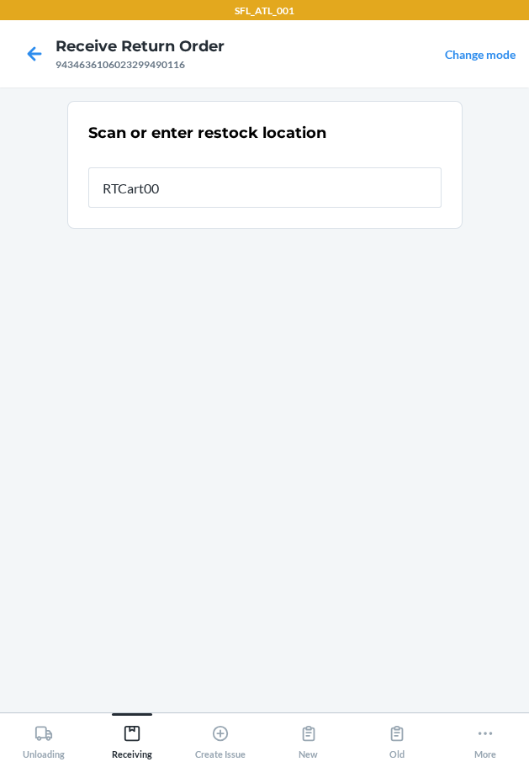
type input "RTCart002"
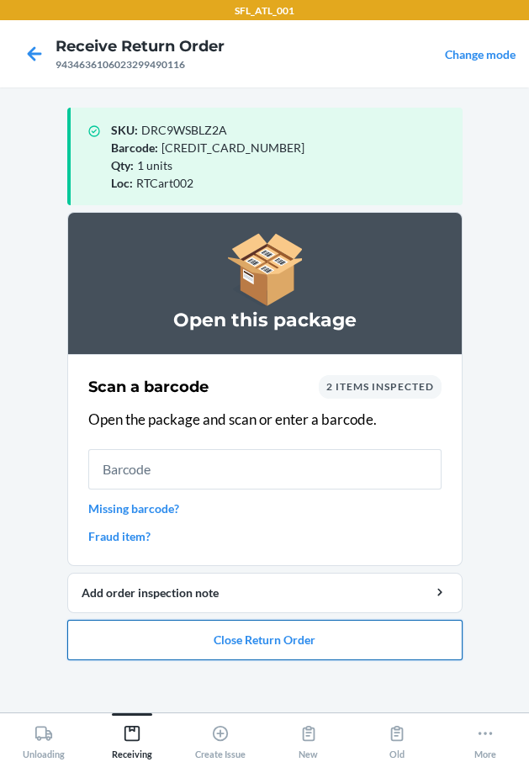
drag, startPoint x: 249, startPoint y: 638, endPoint x: 239, endPoint y: 627, distance: 14.9
click at [242, 630] on button "Close Return Order" at bounding box center [264, 640] width 395 height 40
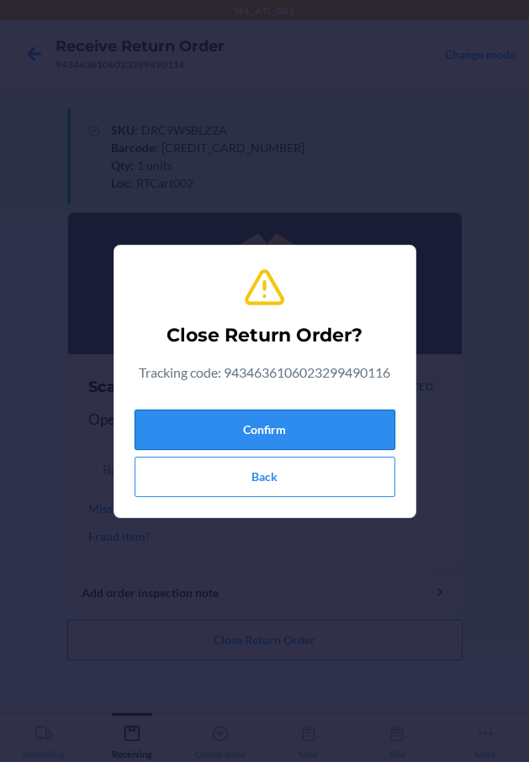
click at [318, 424] on button "Confirm" at bounding box center [265, 429] width 261 height 40
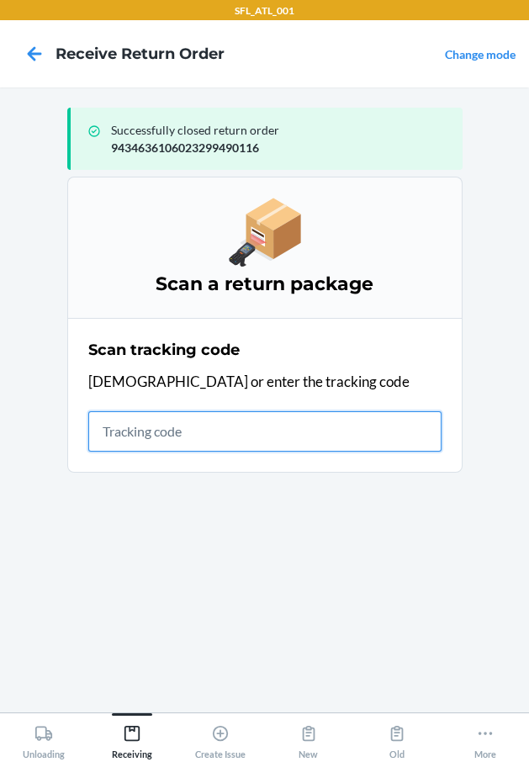
click at [262, 433] on input "text" at bounding box center [264, 431] width 353 height 40
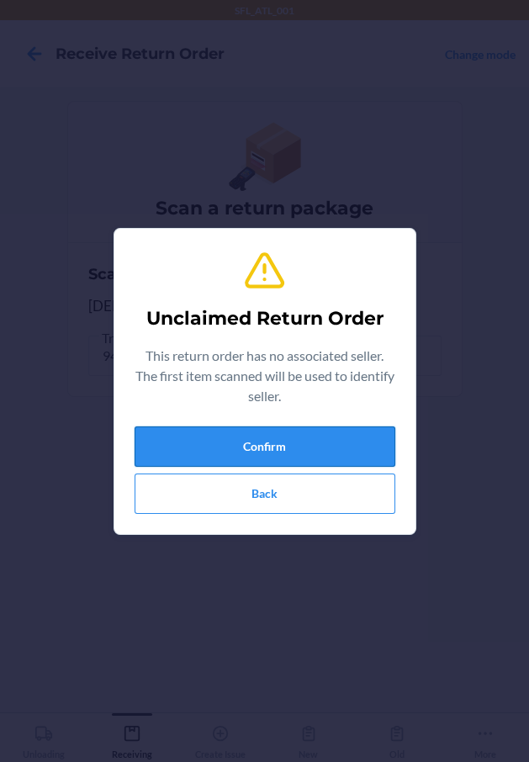
click at [198, 436] on button "Confirm" at bounding box center [265, 446] width 261 height 40
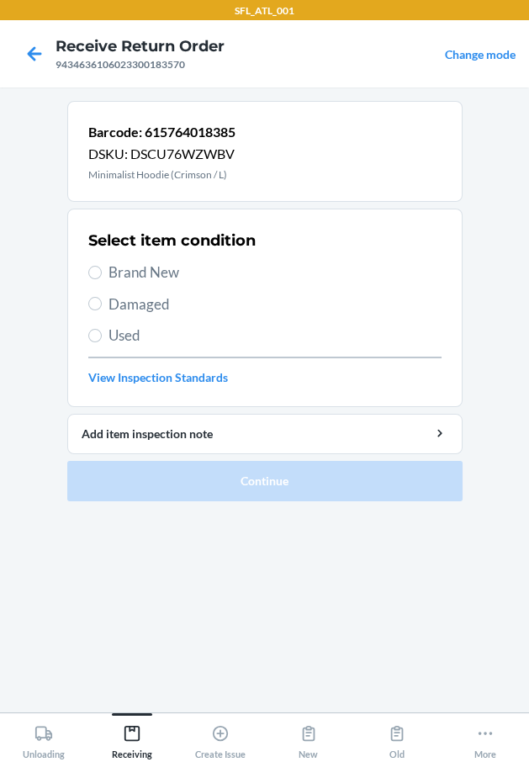
click at [140, 274] on span "Brand New" at bounding box center [274, 272] width 333 height 22
click at [102, 274] on input "Brand New" at bounding box center [94, 272] width 13 height 13
radio input "true"
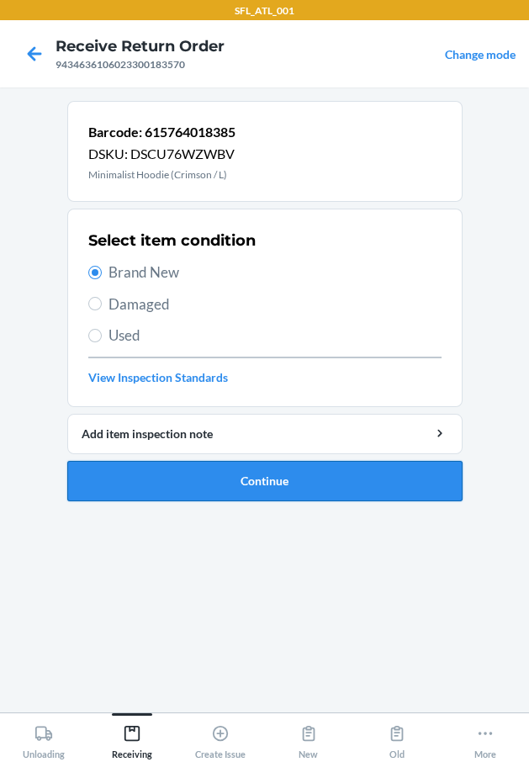
click at [267, 482] on button "Continue" at bounding box center [264, 481] width 395 height 40
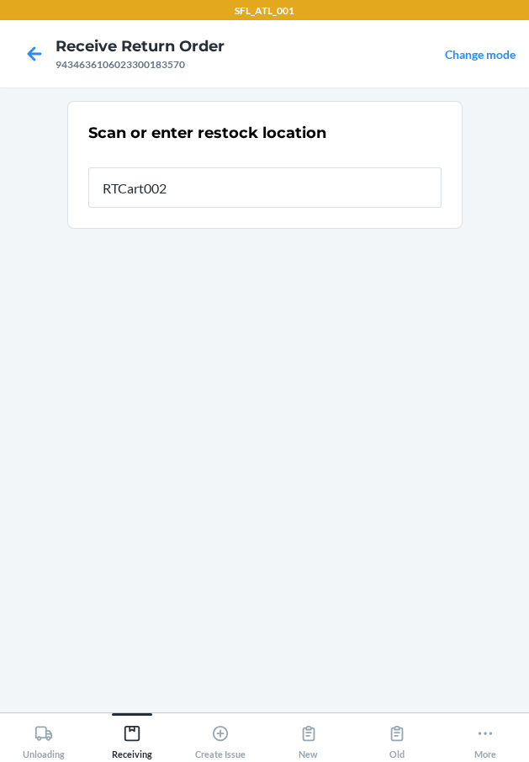
type input "RTCart002"
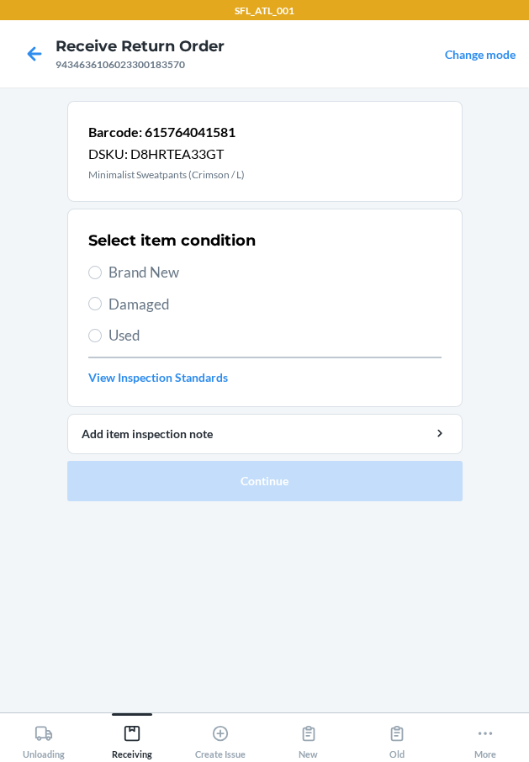
click at [140, 272] on span "Brand New" at bounding box center [274, 272] width 333 height 22
click at [105, 257] on div "Select item condition Brand New Damaged Used View Inspection Standards" at bounding box center [264, 308] width 353 height 166
click at [103, 274] on label "Brand New" at bounding box center [264, 272] width 353 height 22
click at [102, 274] on input "Brand New" at bounding box center [94, 272] width 13 height 13
radio input "true"
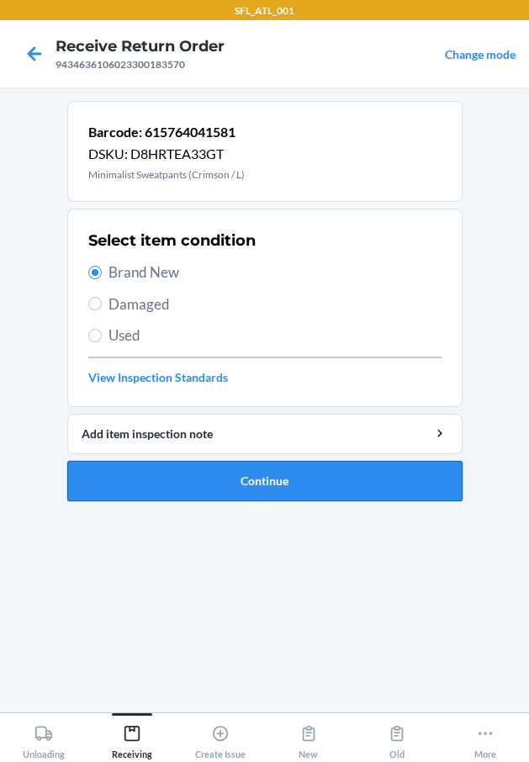
click at [179, 462] on button "Continue" at bounding box center [264, 481] width 395 height 40
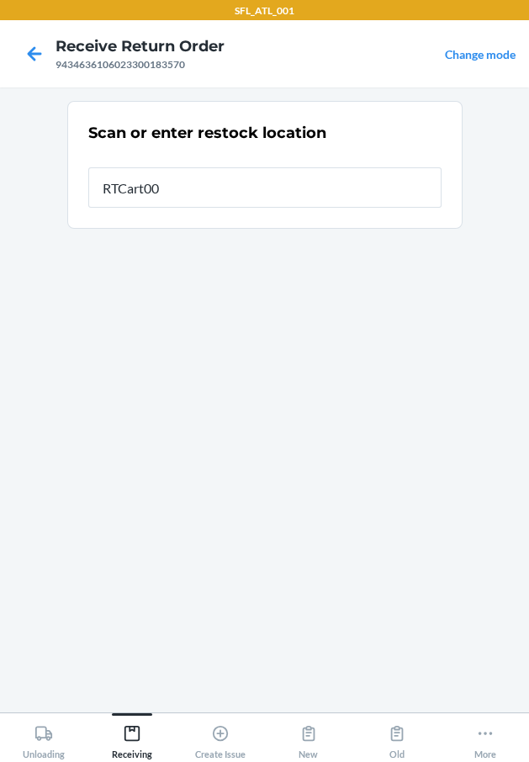
type input "RTCart002"
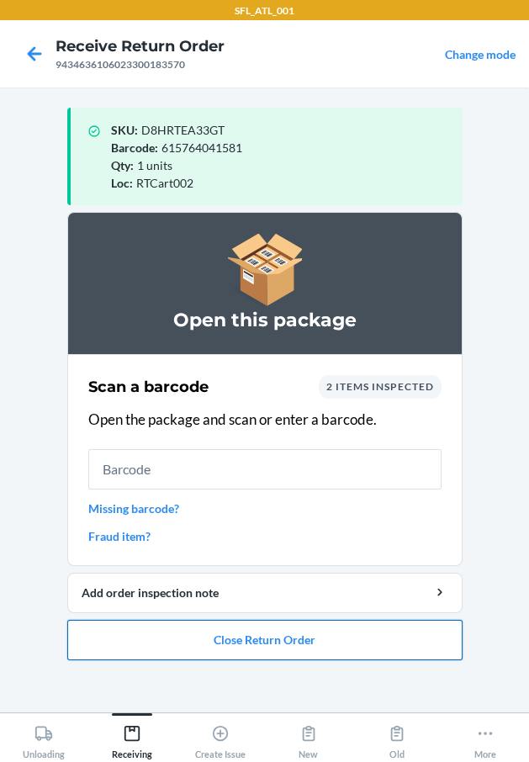
drag, startPoint x: 256, startPoint y: 637, endPoint x: 251, endPoint y: 631, distance: 8.9
click at [253, 635] on button "Close Return Order" at bounding box center [264, 640] width 395 height 40
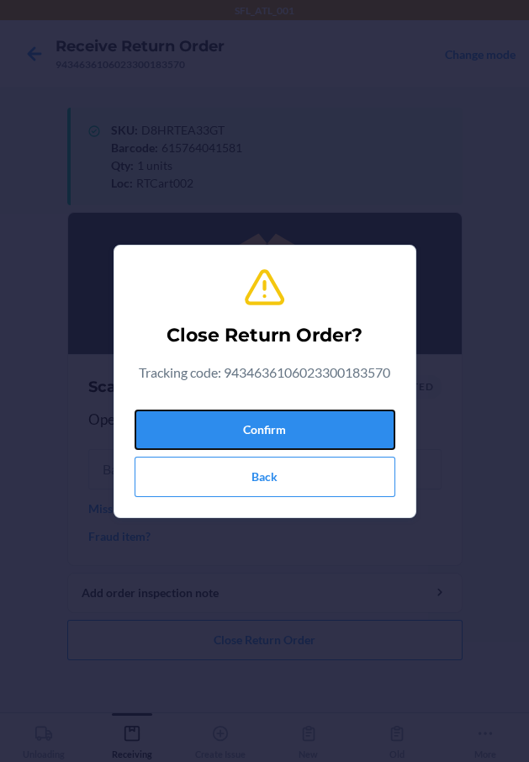
drag, startPoint x: 314, startPoint y: 411, endPoint x: 92, endPoint y: 437, distance: 224.3
click at [308, 414] on button "Confirm" at bounding box center [265, 429] width 261 height 40
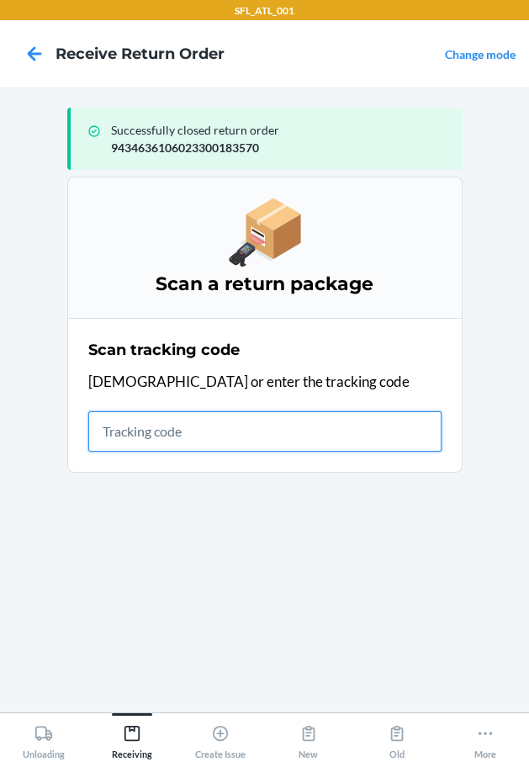
click at [112, 427] on input "text" at bounding box center [264, 431] width 353 height 40
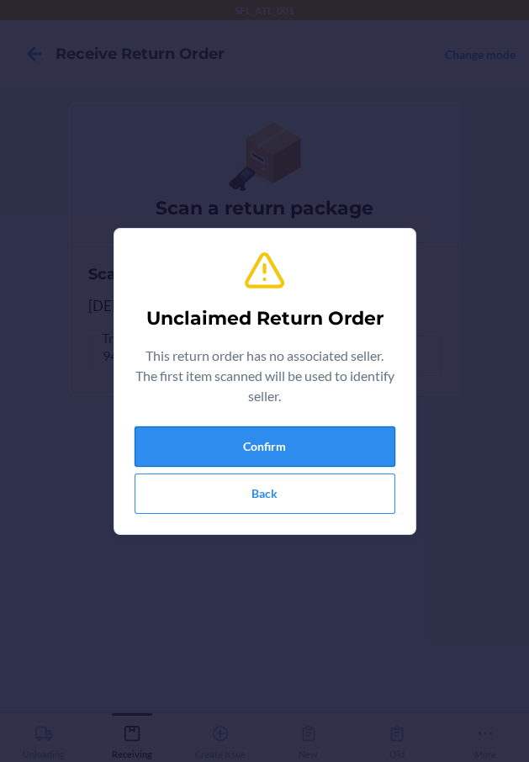
click at [218, 432] on button "Confirm" at bounding box center [265, 446] width 261 height 40
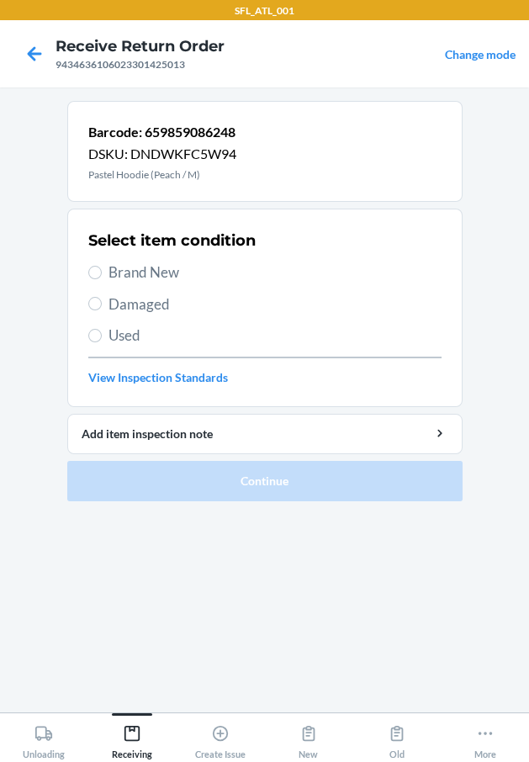
click at [174, 269] on span "Brand New" at bounding box center [274, 272] width 333 height 22
click at [102, 269] on input "Brand New" at bounding box center [94, 272] width 13 height 13
radio input "true"
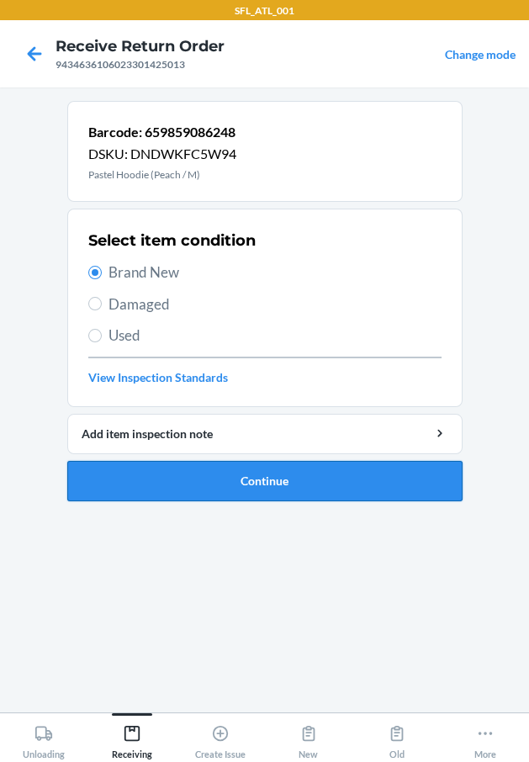
click at [275, 477] on button "Continue" at bounding box center [264, 481] width 395 height 40
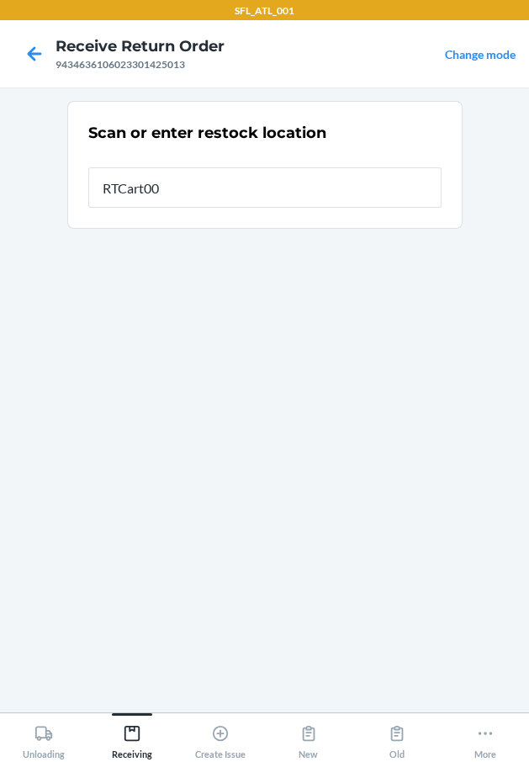
type input "RTCart002"
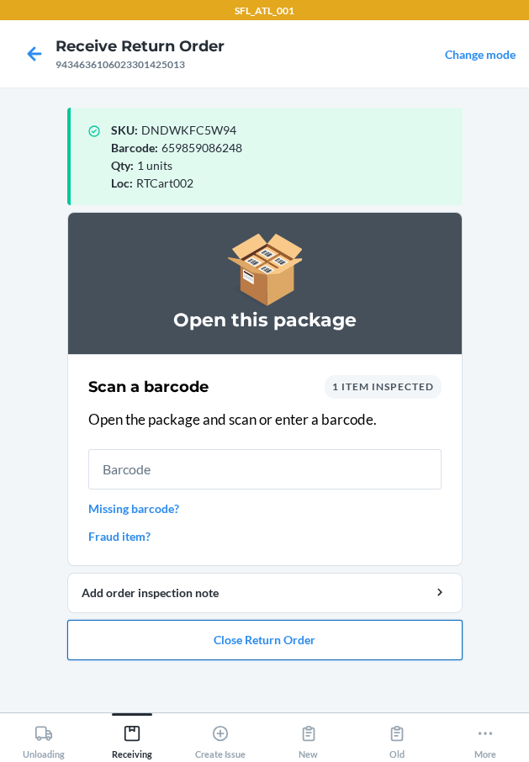
click at [209, 638] on button "Close Return Order" at bounding box center [264, 640] width 395 height 40
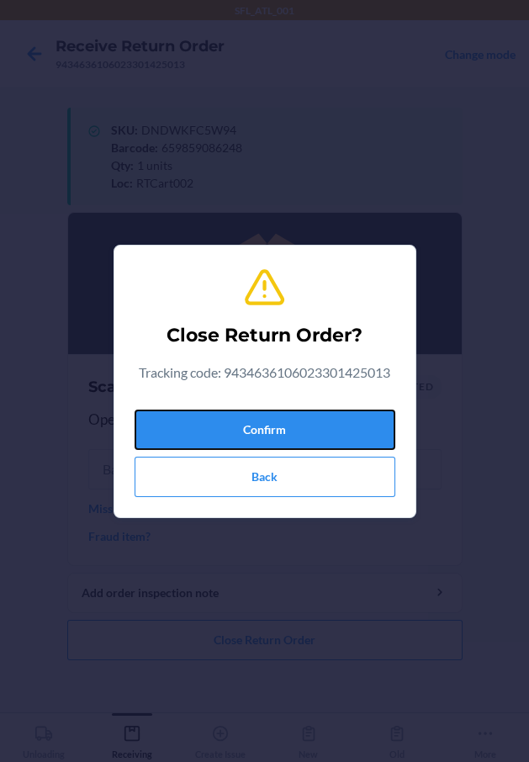
drag, startPoint x: 242, startPoint y: 430, endPoint x: 18, endPoint y: 454, distance: 225.8
click at [229, 430] on button "Confirm" at bounding box center [265, 429] width 261 height 40
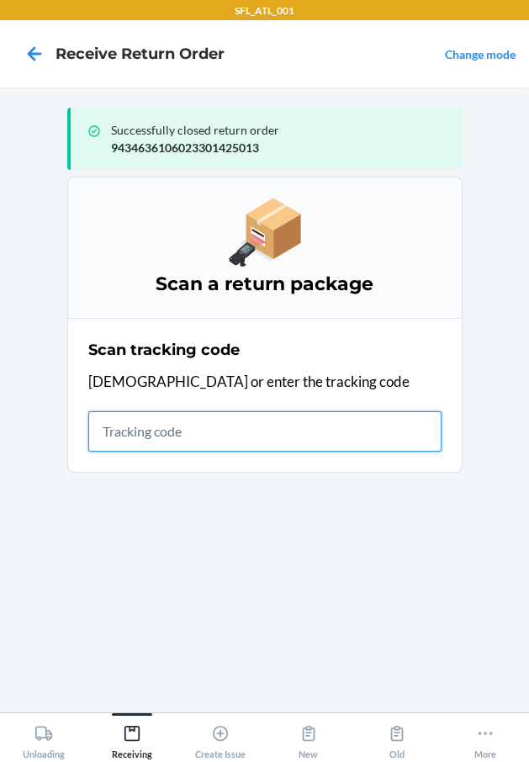
click at [182, 432] on input "text" at bounding box center [264, 431] width 353 height 40
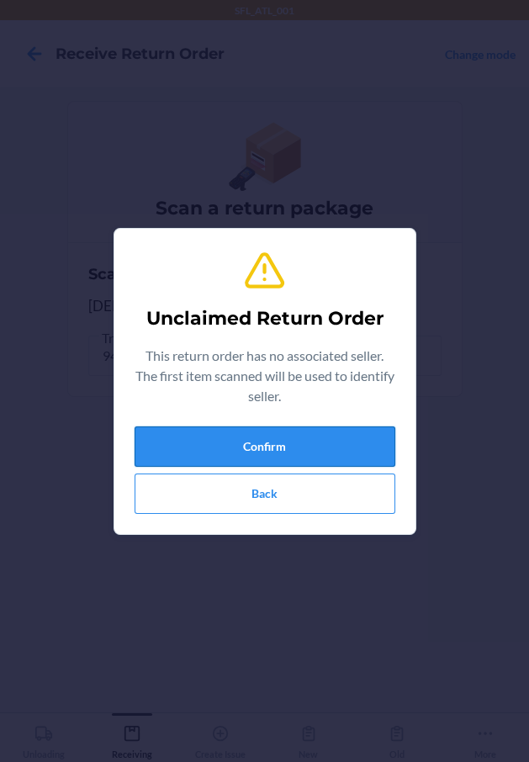
click at [177, 452] on button "Confirm" at bounding box center [265, 446] width 261 height 40
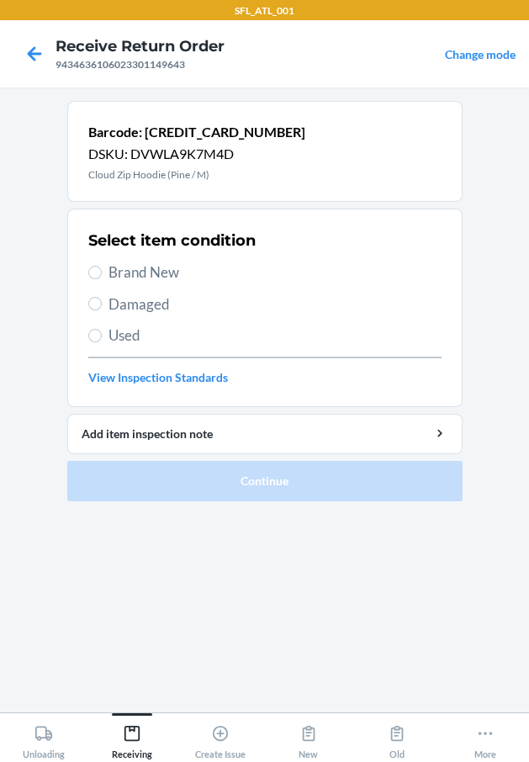
click at [162, 266] on span "Brand New" at bounding box center [274, 272] width 333 height 22
click at [102, 266] on input "Brand New" at bounding box center [94, 272] width 13 height 13
radio input "true"
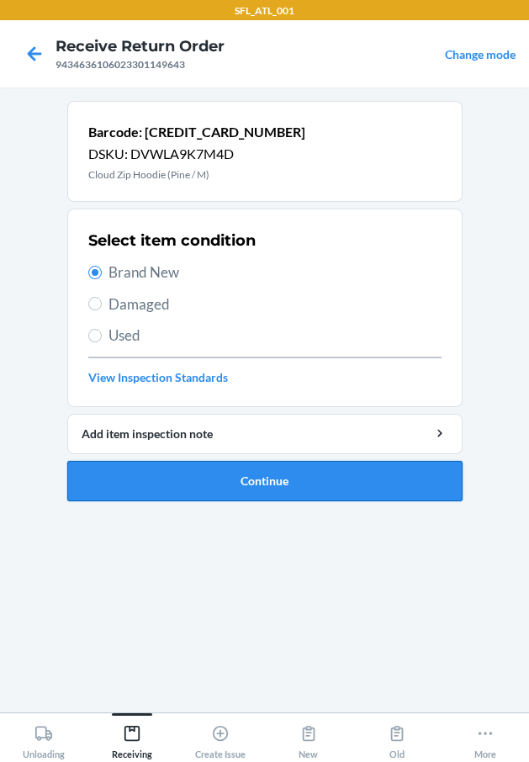
click at [231, 463] on button "Continue" at bounding box center [264, 481] width 395 height 40
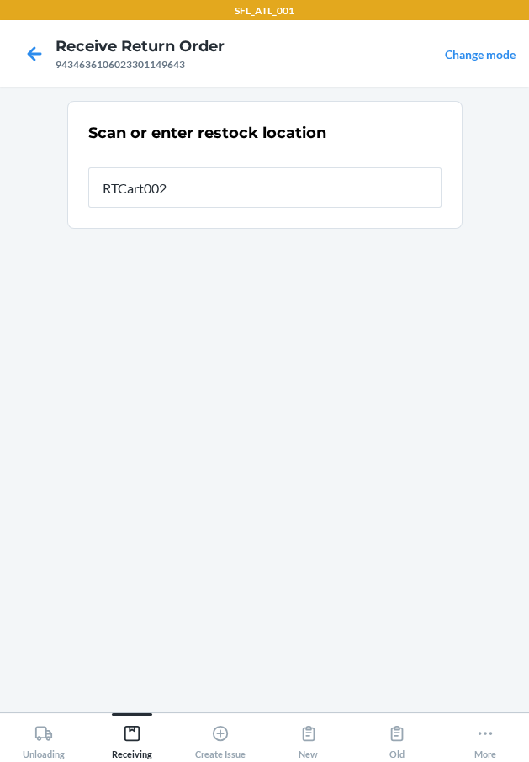
type input "RTCart002"
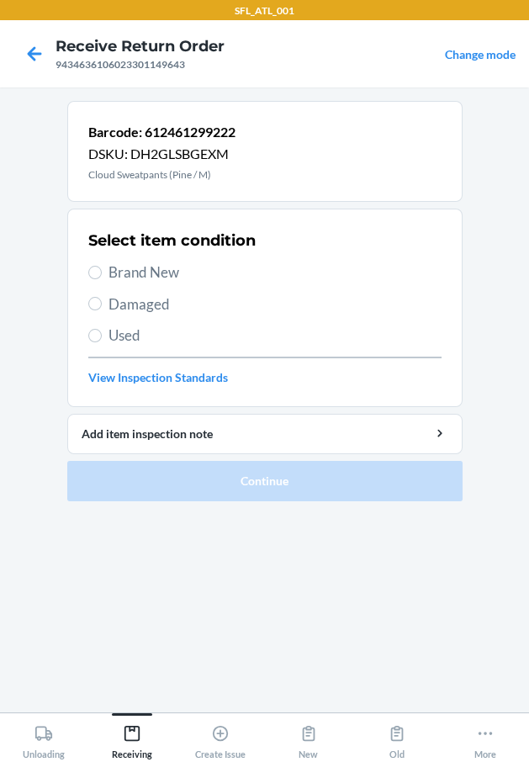
click at [180, 268] on span "Brand New" at bounding box center [274, 272] width 333 height 22
click at [102, 268] on input "Brand New" at bounding box center [94, 272] width 13 height 13
radio input "true"
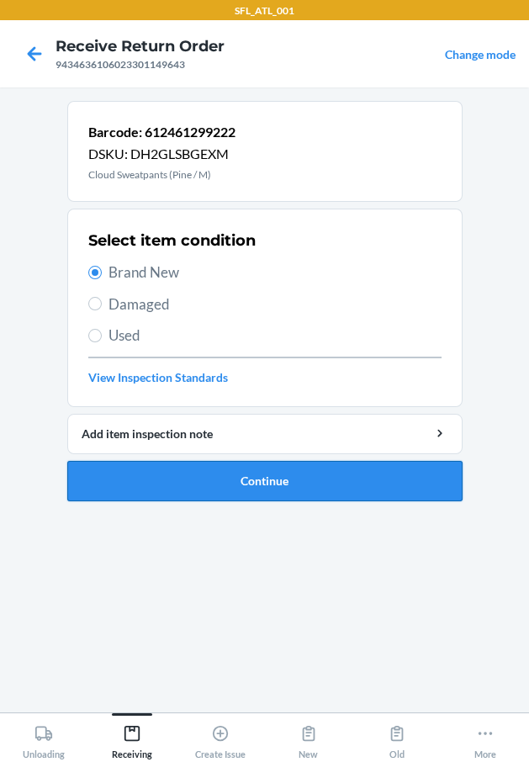
click at [193, 481] on button "Continue" at bounding box center [264, 481] width 395 height 40
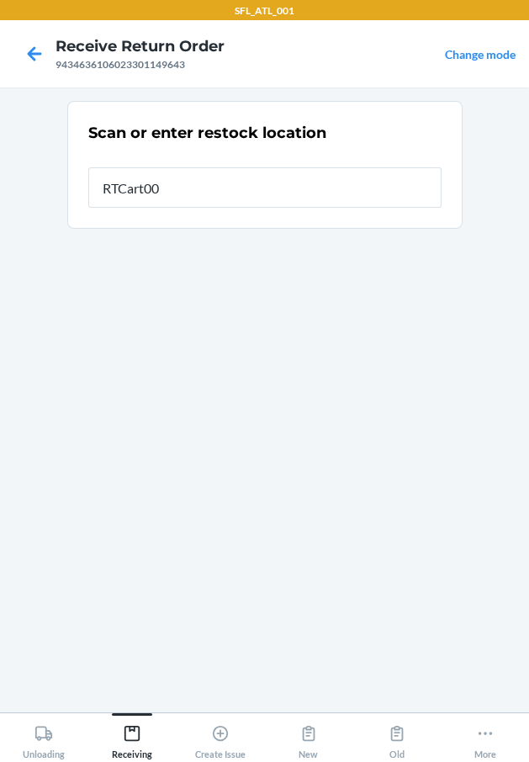
type input "RTCart002"
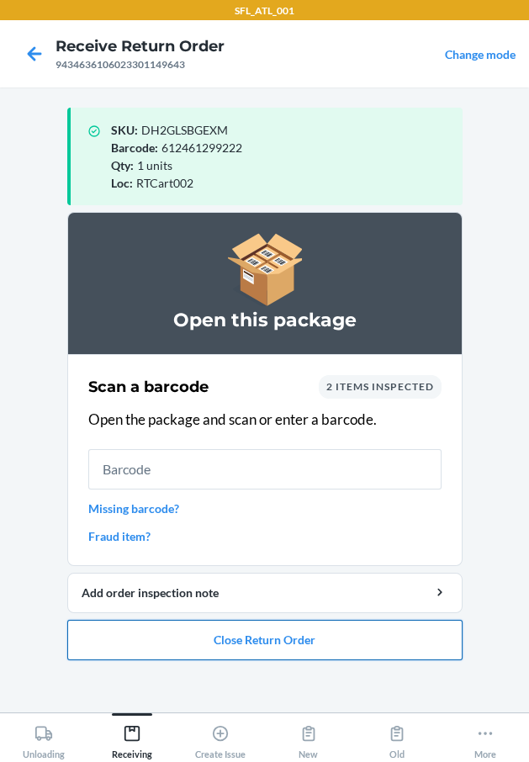
click at [309, 635] on button "Close Return Order" at bounding box center [264, 640] width 395 height 40
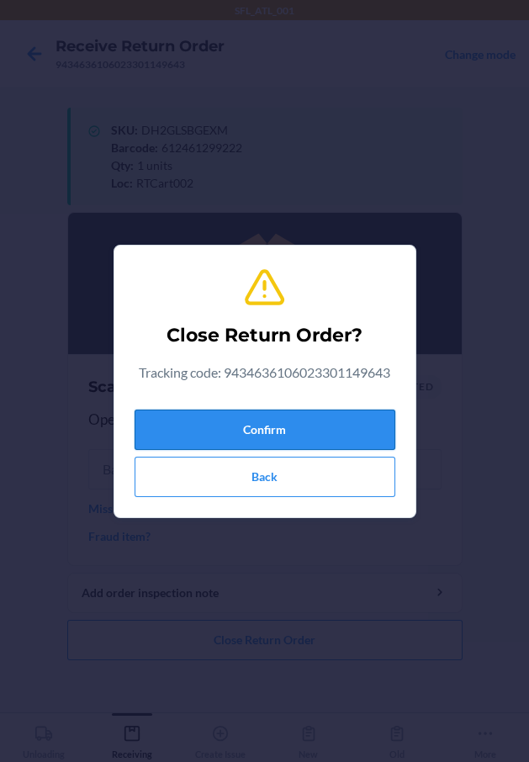
drag, startPoint x: 286, startPoint y: 429, endPoint x: 235, endPoint y: 431, distance: 50.5
click at [273, 429] on button "Confirm" at bounding box center [265, 429] width 261 height 40
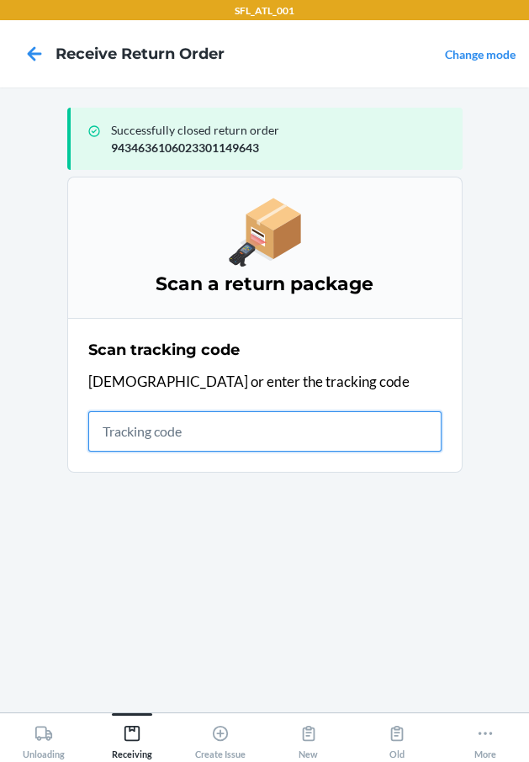
click at [251, 420] on input "text" at bounding box center [264, 431] width 353 height 40
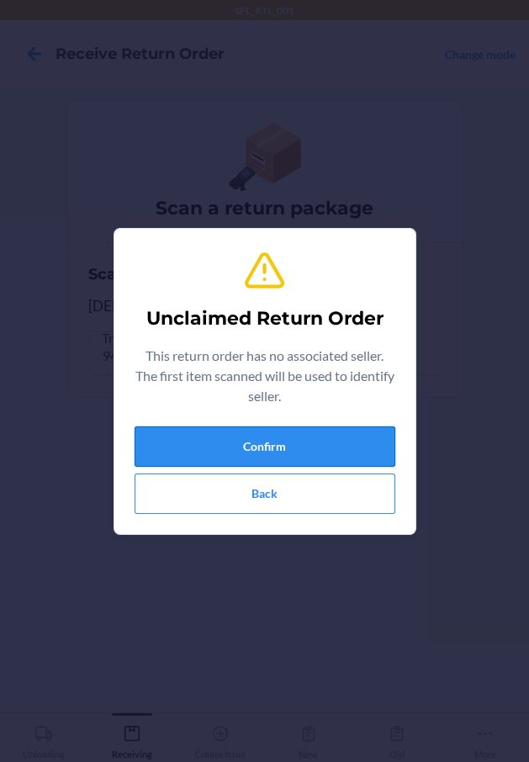
click at [251, 431] on button "Confirm" at bounding box center [265, 446] width 261 height 40
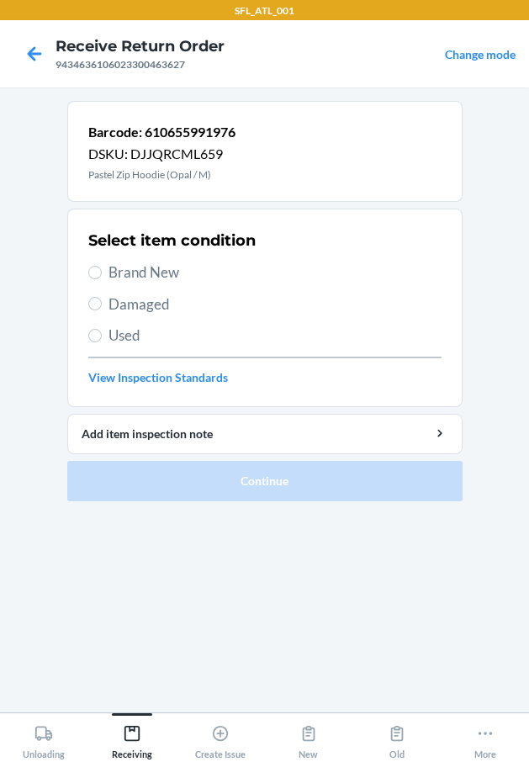
click at [158, 267] on span "Brand New" at bounding box center [274, 272] width 333 height 22
click at [102, 267] on input "Brand New" at bounding box center [94, 272] width 13 height 13
radio input "true"
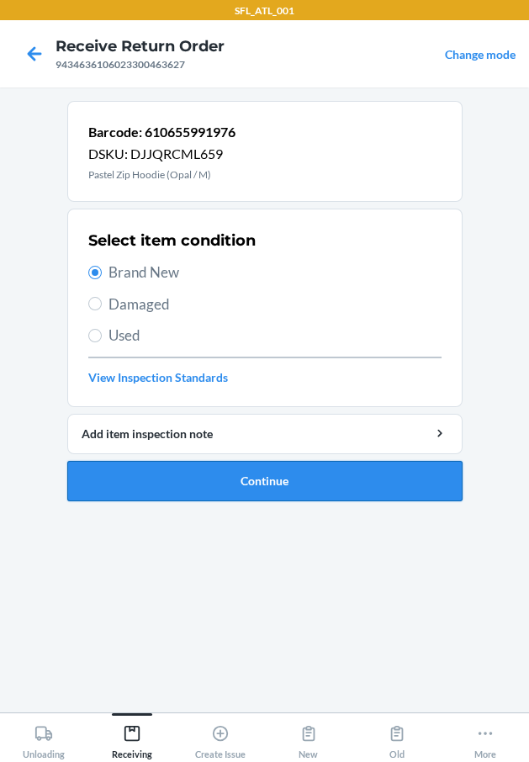
click at [257, 475] on button "Continue" at bounding box center [264, 481] width 395 height 40
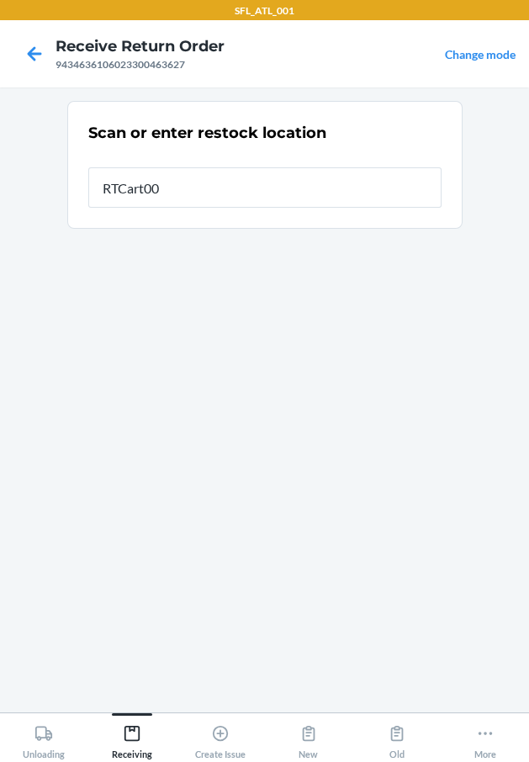
type input "RTCart002"
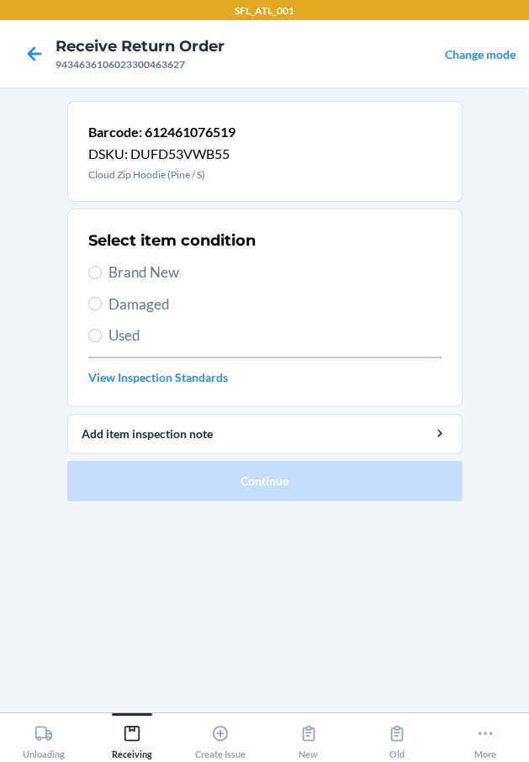
click at [135, 271] on span "Brand New" at bounding box center [274, 272] width 333 height 22
click at [102, 271] on input "Brand New" at bounding box center [94, 272] width 13 height 13
radio input "true"
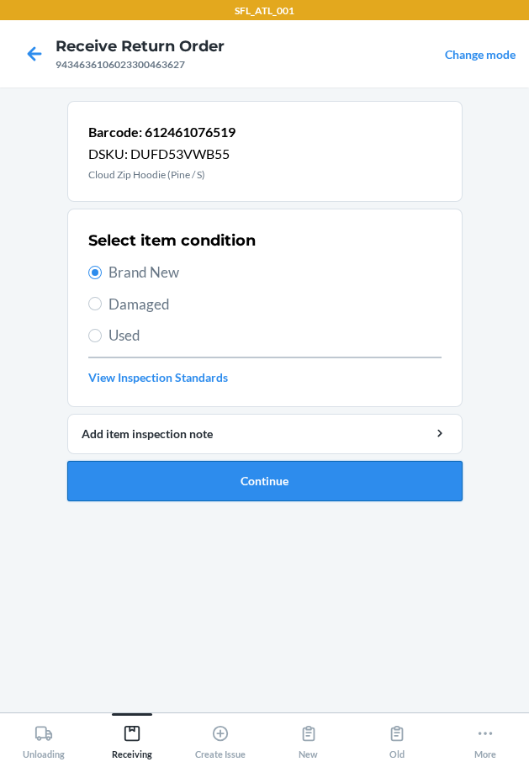
click at [188, 472] on button "Continue" at bounding box center [264, 481] width 395 height 40
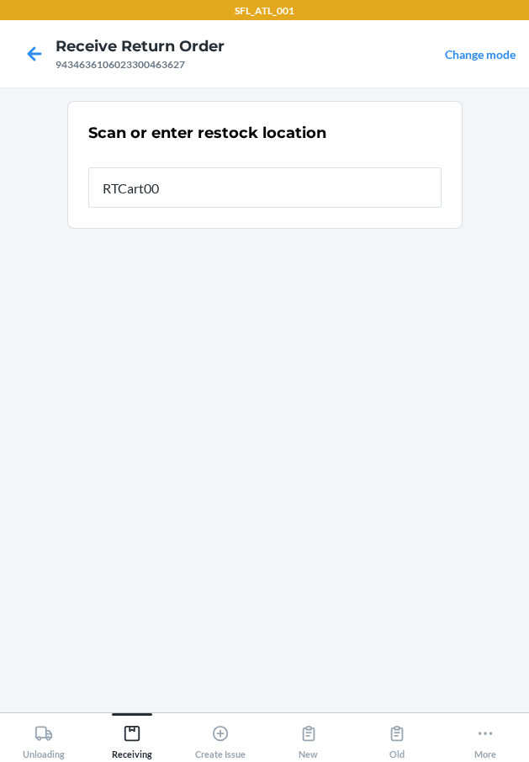
type input "RTCart002"
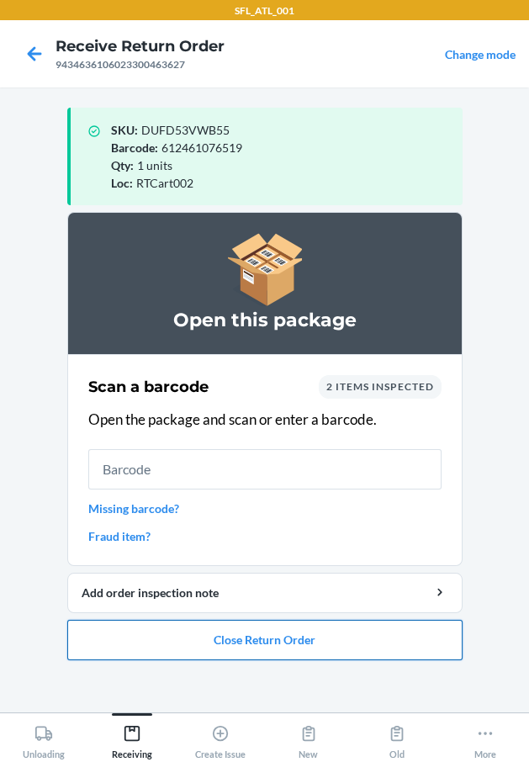
click at [316, 643] on button "Close Return Order" at bounding box center [264, 640] width 395 height 40
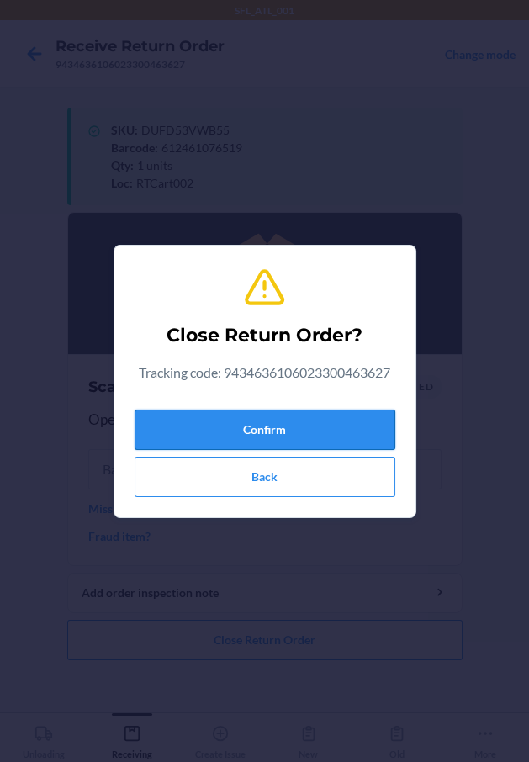
click at [308, 444] on button "Confirm" at bounding box center [265, 429] width 261 height 40
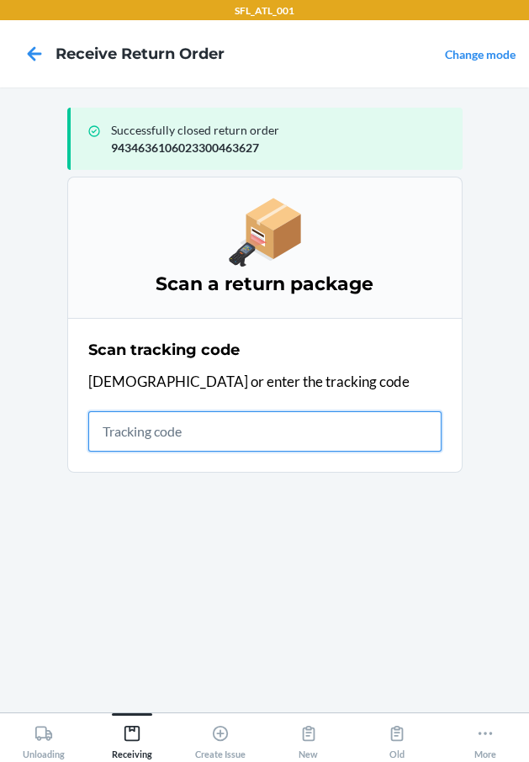
click at [188, 425] on input "text" at bounding box center [264, 431] width 353 height 40
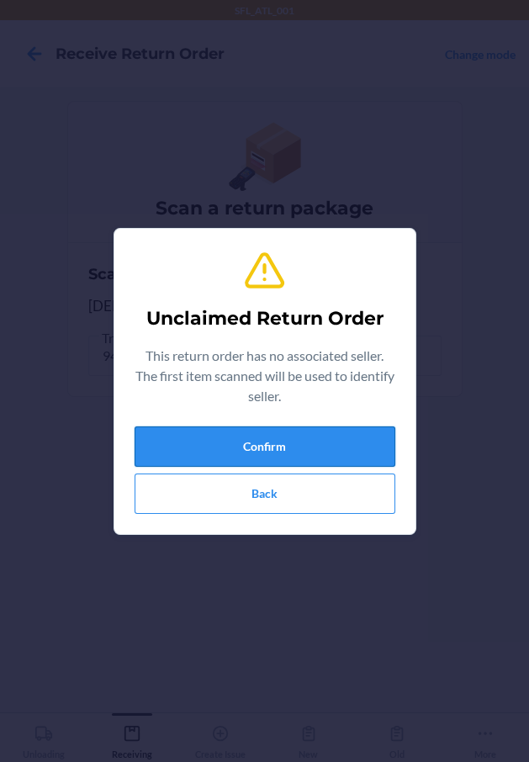
click at [157, 437] on button "Confirm" at bounding box center [265, 446] width 261 height 40
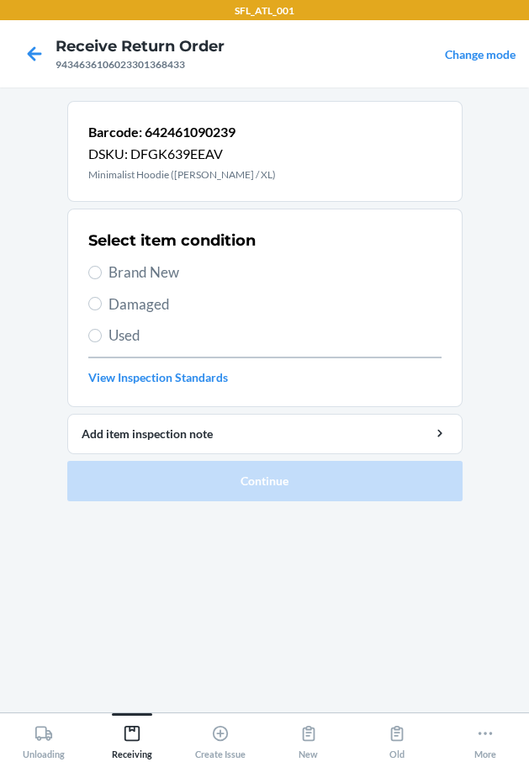
click at [133, 275] on span "Brand New" at bounding box center [274, 272] width 333 height 22
click at [102, 275] on input "Brand New" at bounding box center [94, 272] width 13 height 13
radio input "true"
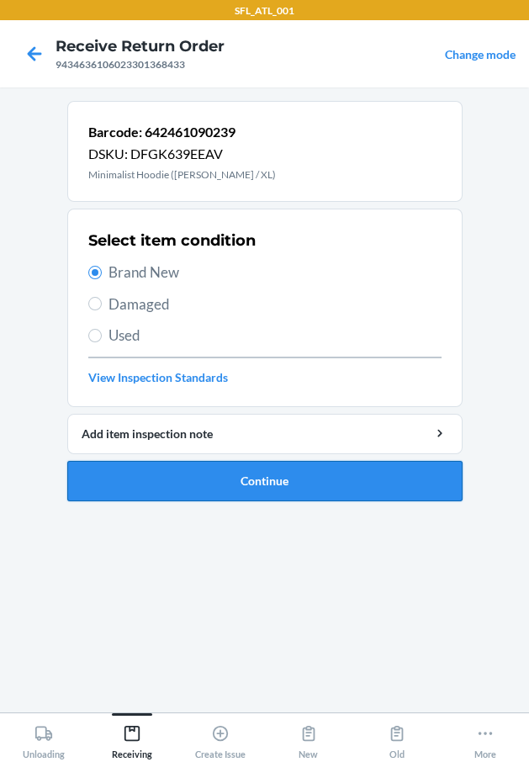
click at [198, 471] on button "Continue" at bounding box center [264, 481] width 395 height 40
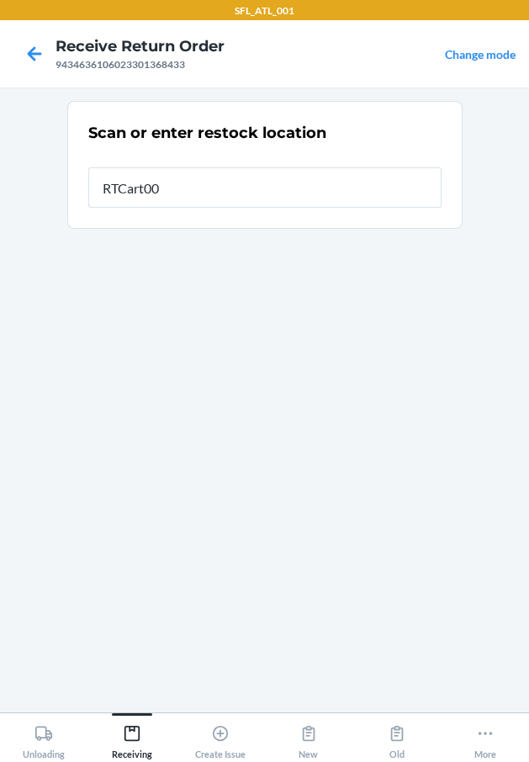
type input "RTCart002"
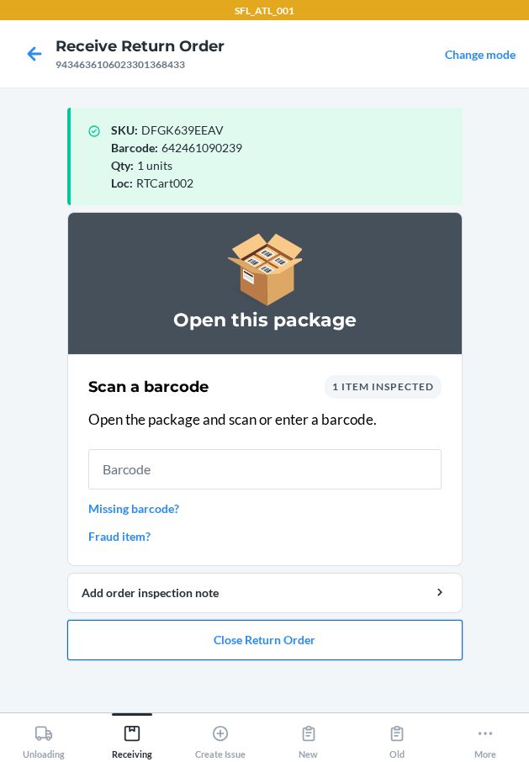
drag, startPoint x: 267, startPoint y: 626, endPoint x: 252, endPoint y: 626, distance: 14.3
click at [252, 626] on button "Close Return Order" at bounding box center [264, 640] width 395 height 40
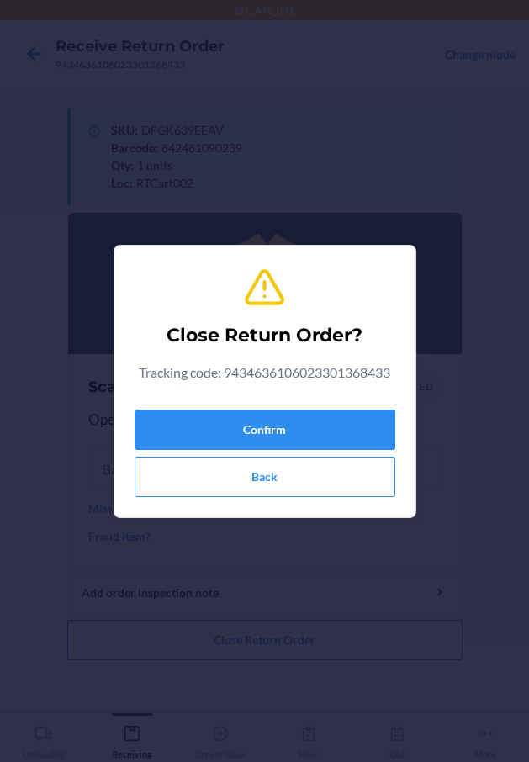
click at [309, 404] on div "Confirm Back" at bounding box center [265, 450] width 261 height 94
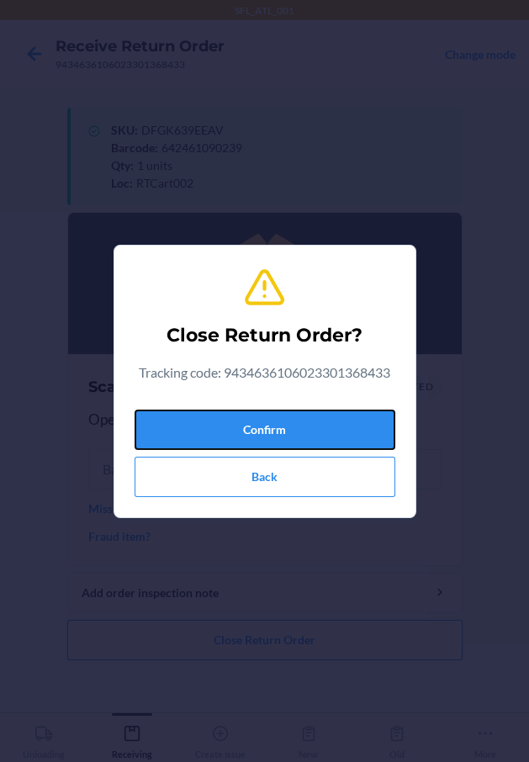
drag, startPoint x: 302, startPoint y: 427, endPoint x: 4, endPoint y: 452, distance: 298.7
click at [286, 427] on button "Confirm" at bounding box center [265, 429] width 261 height 40
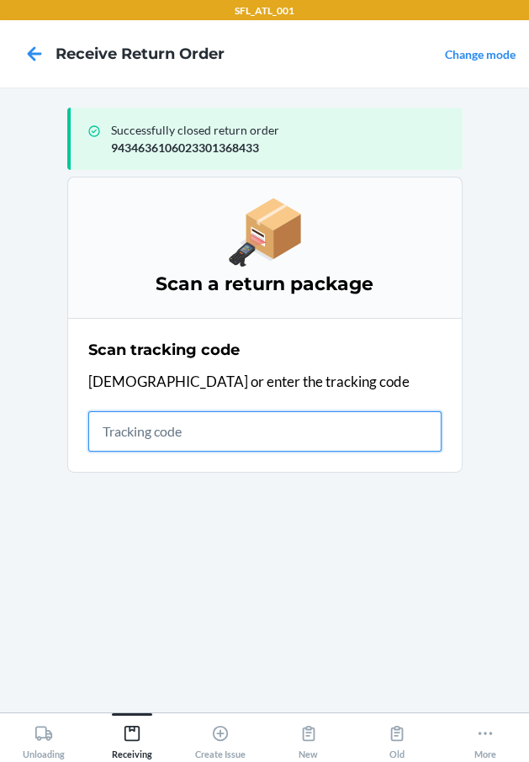
click at [271, 444] on input "text" at bounding box center [264, 431] width 353 height 40
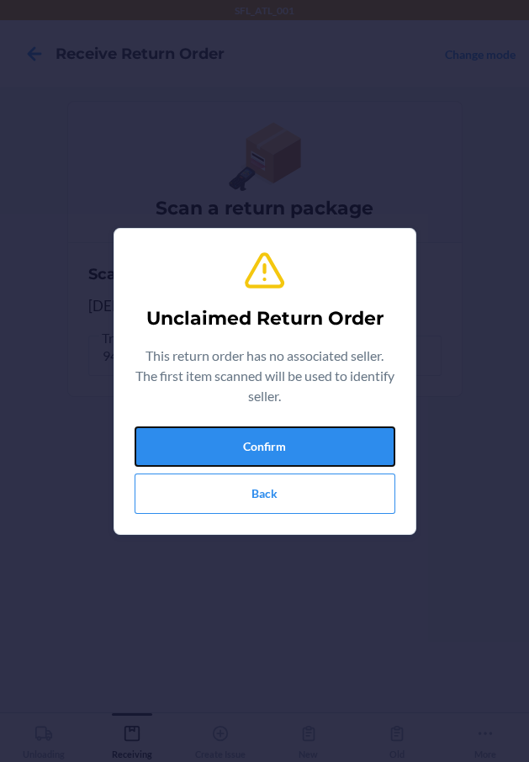
click at [262, 444] on button "Confirm" at bounding box center [265, 446] width 261 height 40
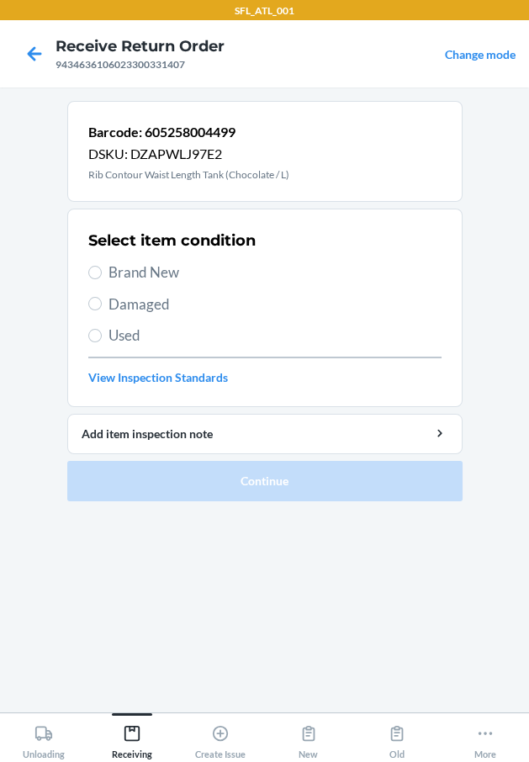
click at [111, 329] on span "Used" at bounding box center [274, 336] width 333 height 22
click at [102, 329] on input "Used" at bounding box center [94, 335] width 13 height 13
radio input "true"
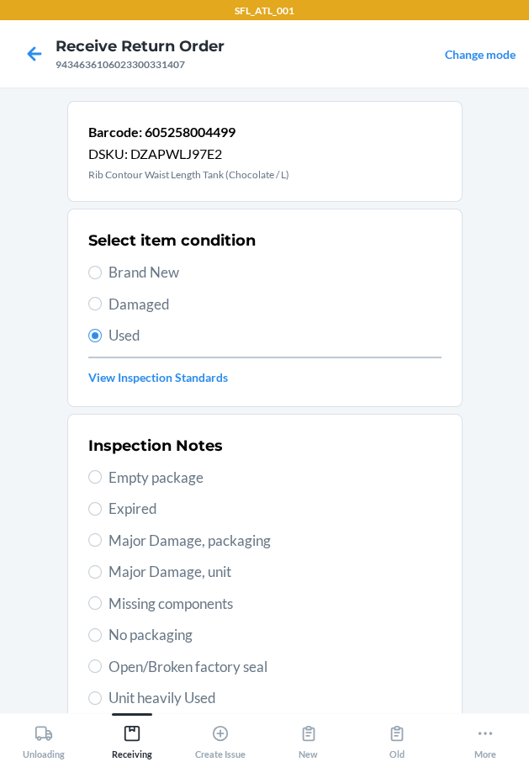
click at [172, 695] on span "Unit heavily Used" at bounding box center [274, 698] width 333 height 22
click at [102, 695] on input "Unit heavily Used" at bounding box center [94, 697] width 13 height 13
radio input "true"
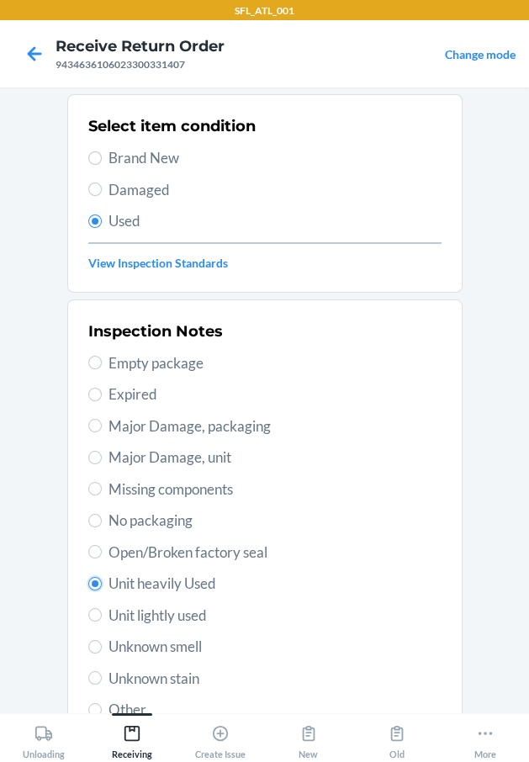
scroll to position [250, 0]
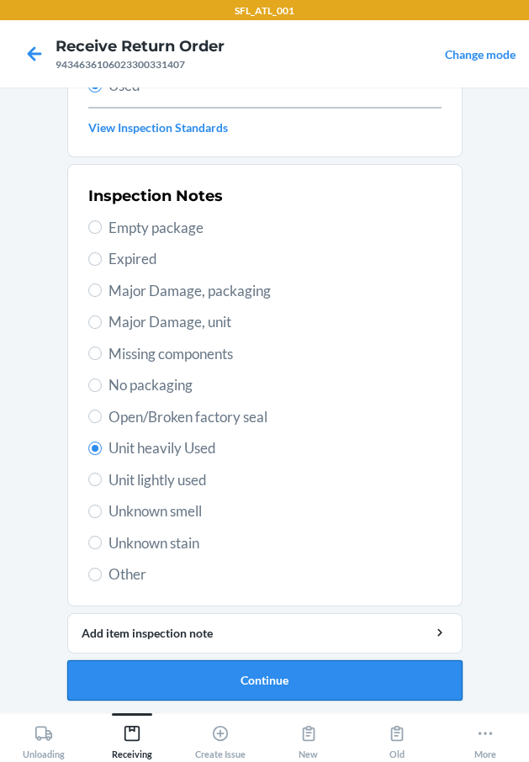
click at [171, 675] on button "Continue" at bounding box center [264, 680] width 395 height 40
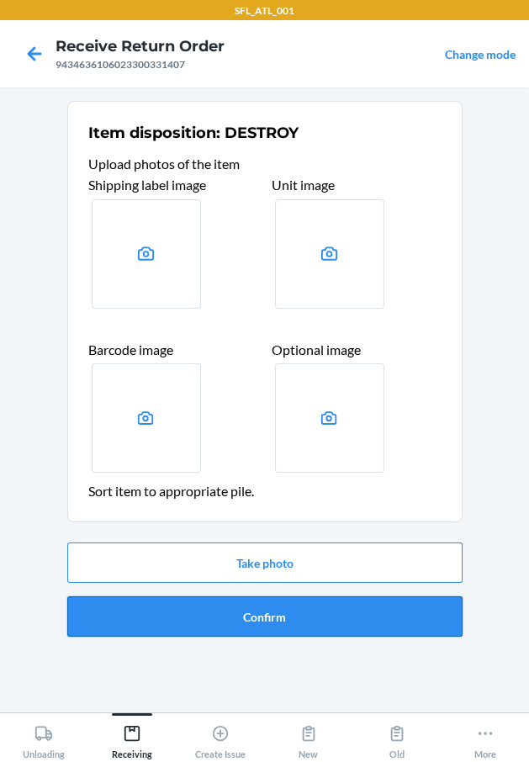
click at [241, 616] on button "Confirm" at bounding box center [264, 616] width 395 height 40
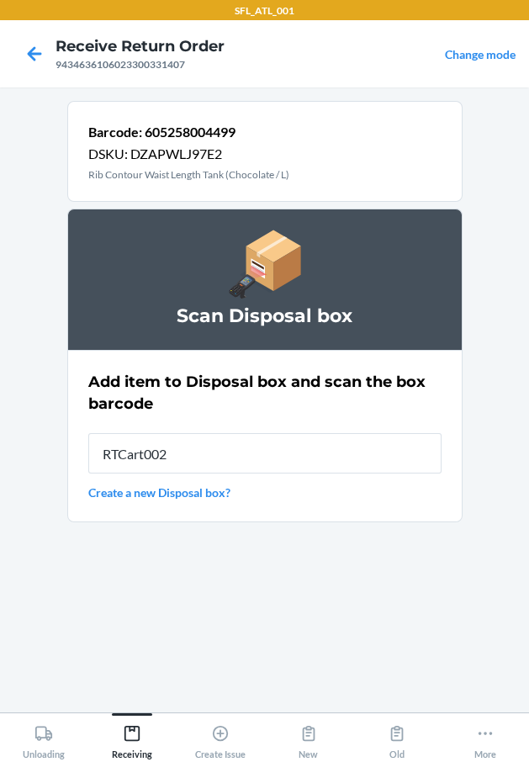
type input "RTCart002"
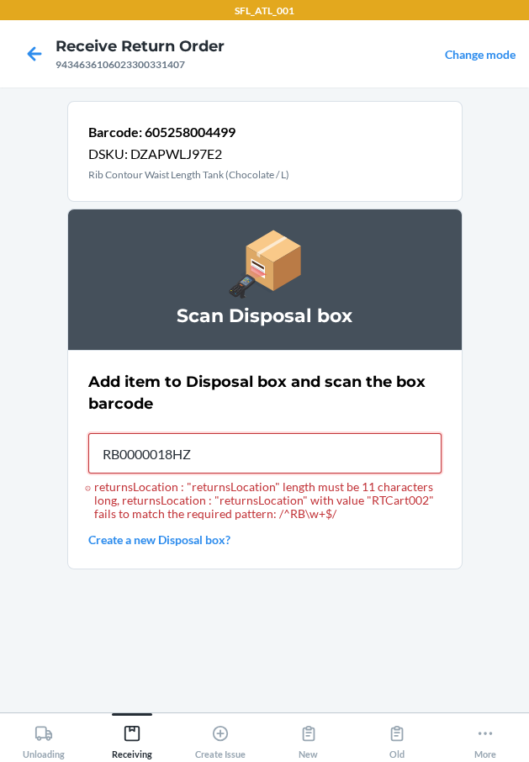
type input "RB0000018HZ"
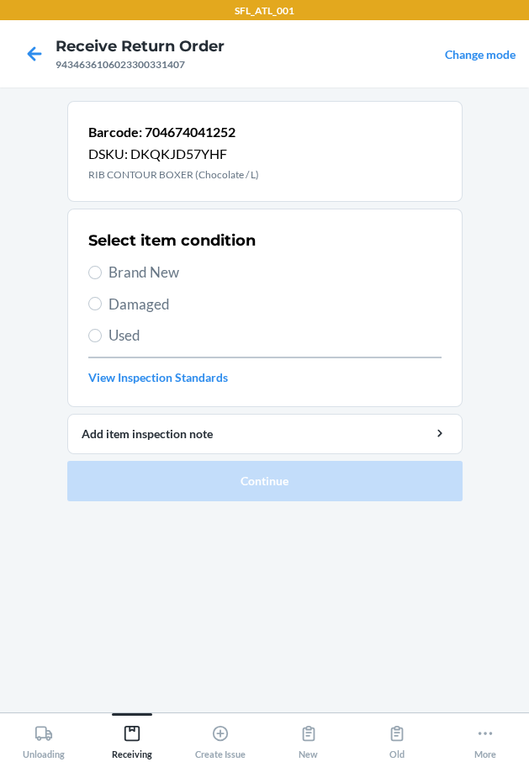
click at [115, 330] on span "Used" at bounding box center [274, 336] width 333 height 22
click at [102, 330] on input "Used" at bounding box center [94, 335] width 13 height 13
radio input "true"
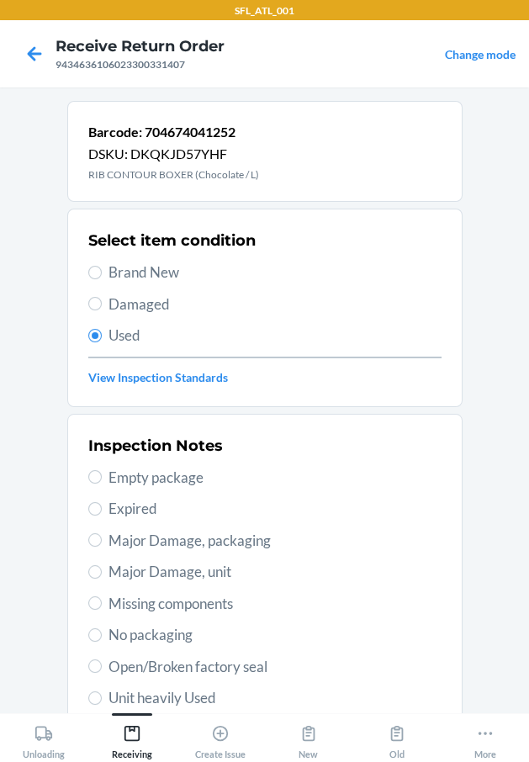
click at [157, 697] on span "Unit heavily Used" at bounding box center [274, 698] width 333 height 22
click at [102, 697] on input "Unit heavily Used" at bounding box center [94, 697] width 13 height 13
radio input "true"
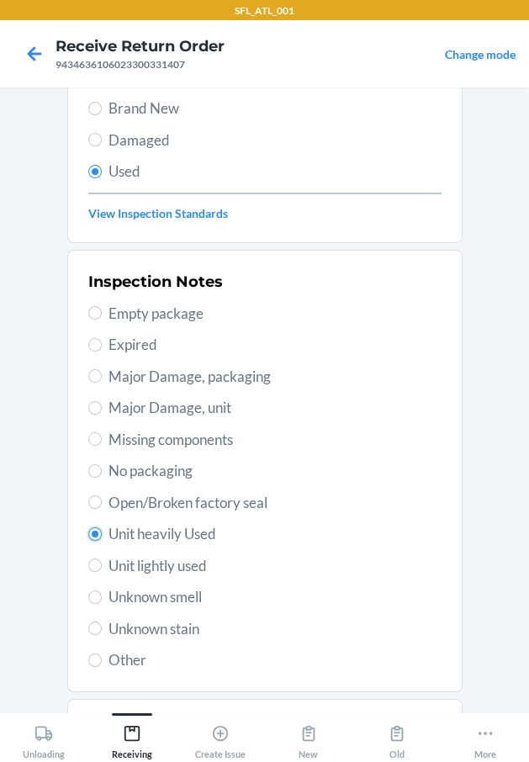
scroll to position [250, 0]
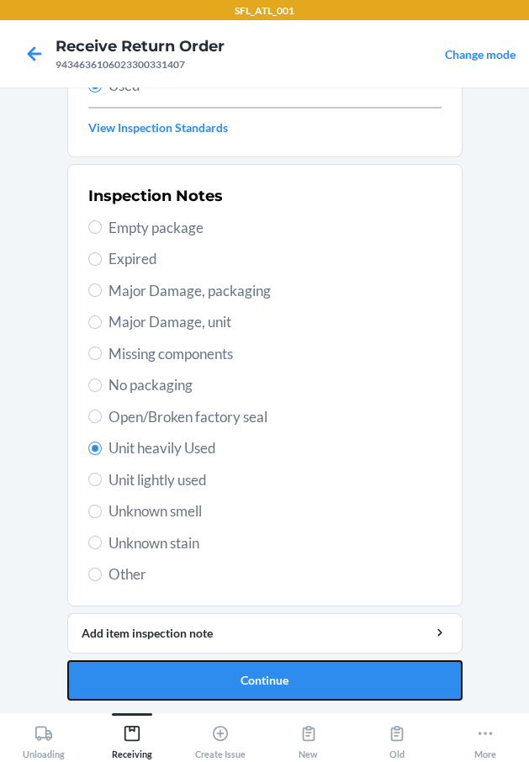
click at [167, 685] on button "Continue" at bounding box center [264, 680] width 395 height 40
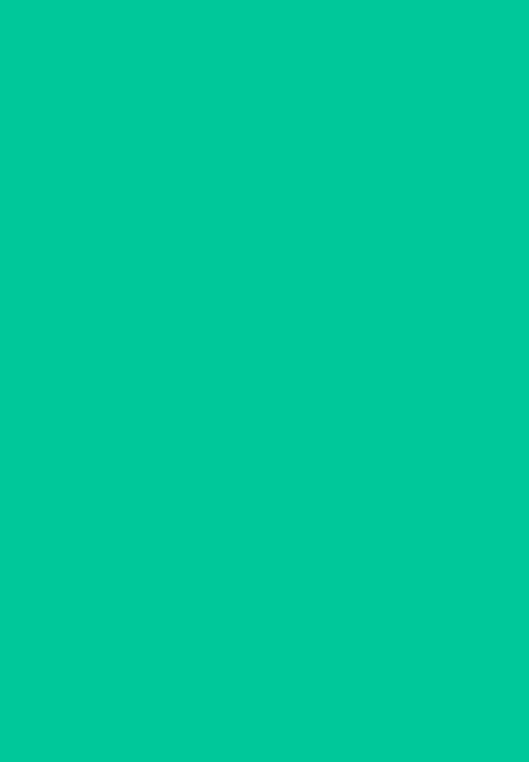
scroll to position [0, 0]
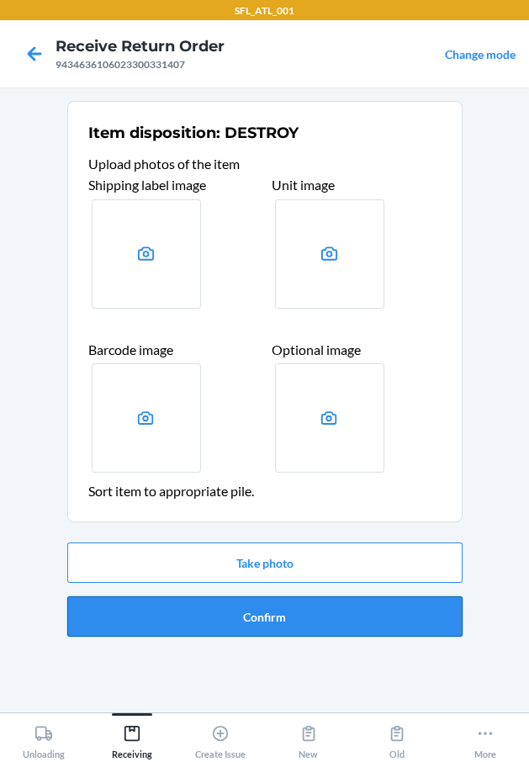
click at [180, 611] on button "Confirm" at bounding box center [264, 616] width 395 height 40
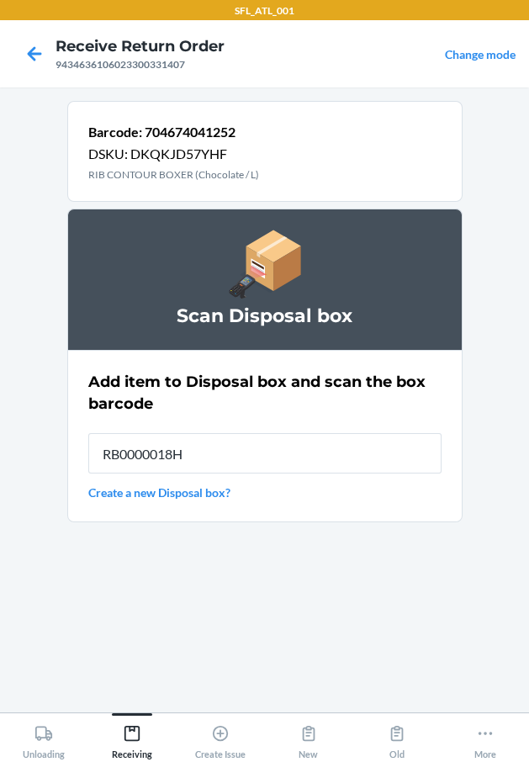
type input "RB0000018HZ"
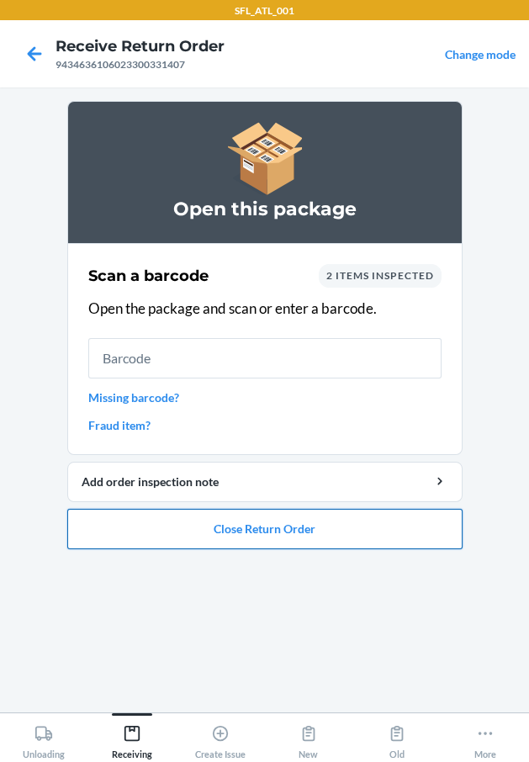
click at [317, 515] on button "Close Return Order" at bounding box center [264, 529] width 395 height 40
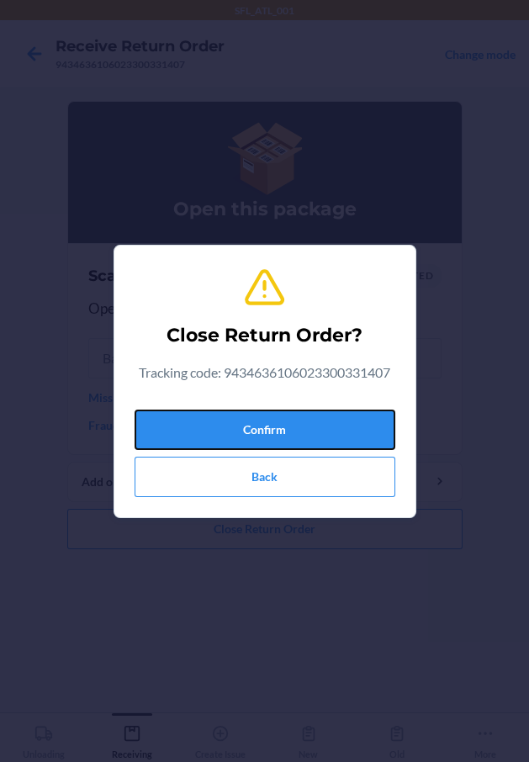
drag, startPoint x: 266, startPoint y: 431, endPoint x: 20, endPoint y: 481, distance: 250.7
click at [263, 431] on button "Confirm" at bounding box center [265, 429] width 261 height 40
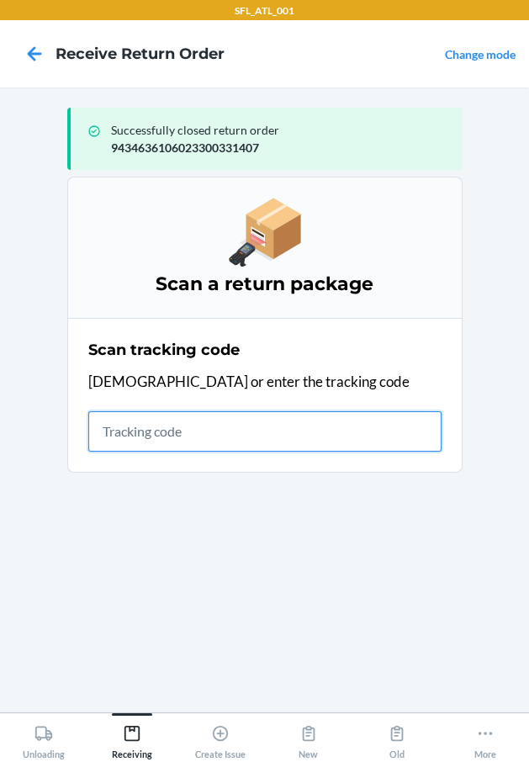
click at [114, 428] on input "text" at bounding box center [264, 431] width 353 height 40
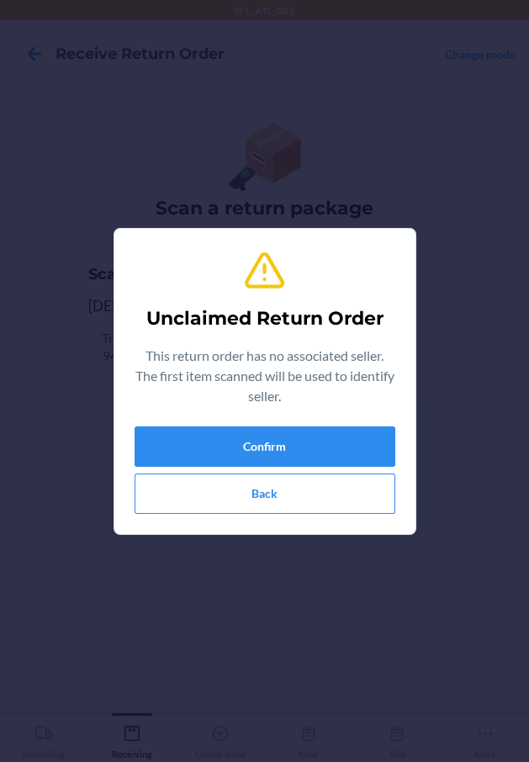
type input "610655199099"
click at [253, 446] on button "Confirm" at bounding box center [265, 446] width 261 height 40
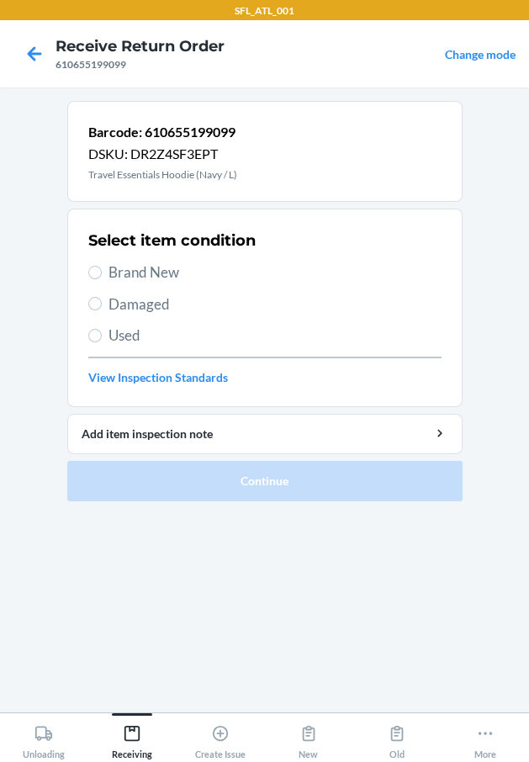
click at [127, 277] on span "Brand New" at bounding box center [274, 272] width 333 height 22
click at [102, 277] on input "Brand New" at bounding box center [94, 272] width 13 height 13
radio input "true"
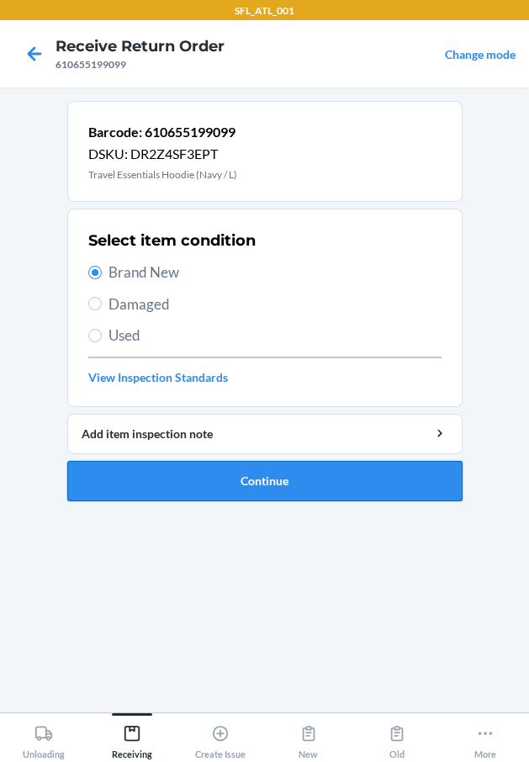
click at [252, 478] on button "Continue" at bounding box center [264, 481] width 395 height 40
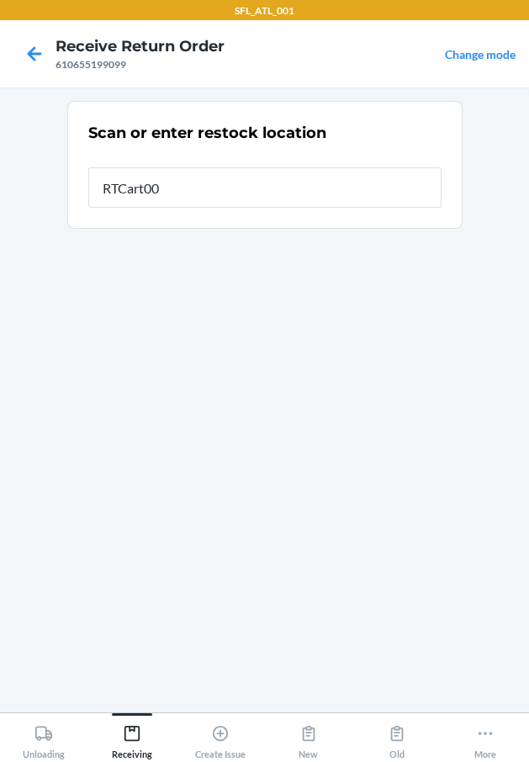
type input "RTCart002"
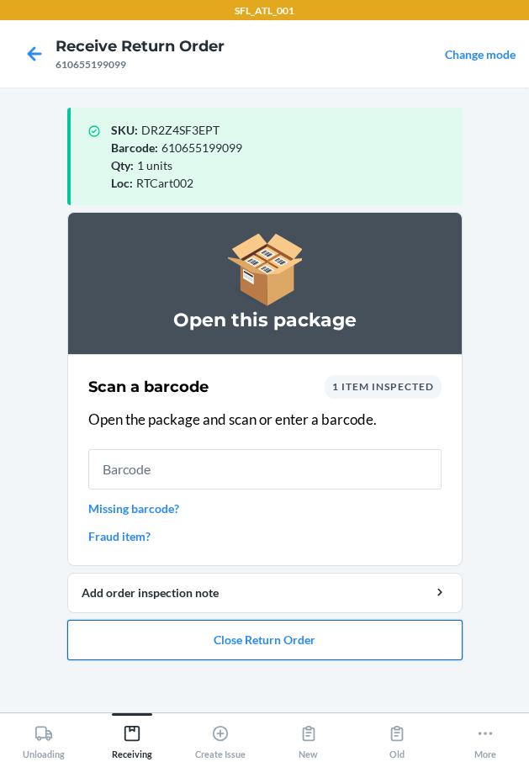
click at [263, 631] on button "Close Return Order" at bounding box center [264, 640] width 395 height 40
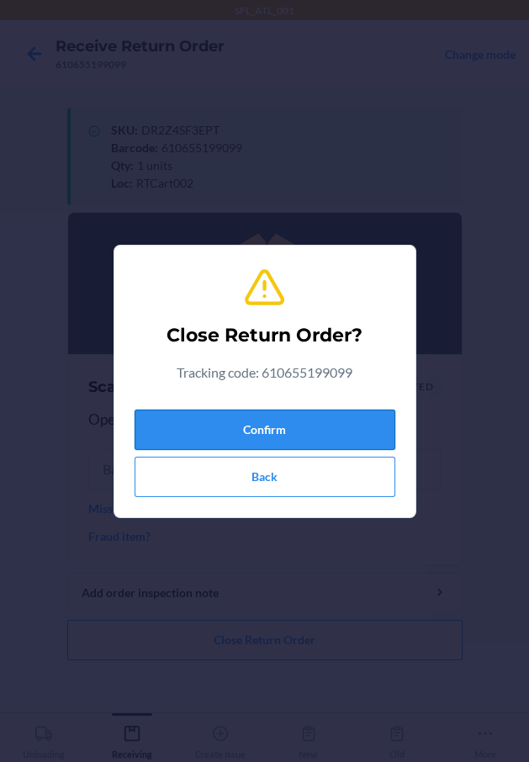
drag, startPoint x: 281, startPoint y: 435, endPoint x: 269, endPoint y: 446, distance: 16.6
click at [281, 434] on button "Confirm" at bounding box center [265, 429] width 261 height 40
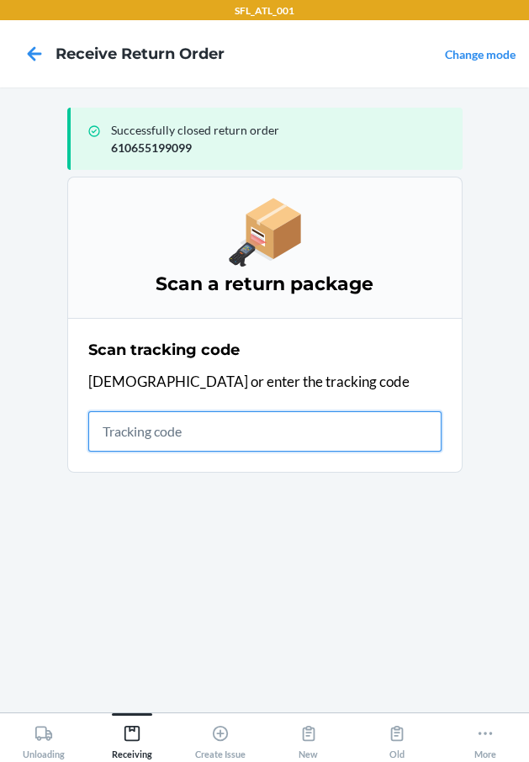
click at [182, 421] on input "text" at bounding box center [264, 431] width 353 height 40
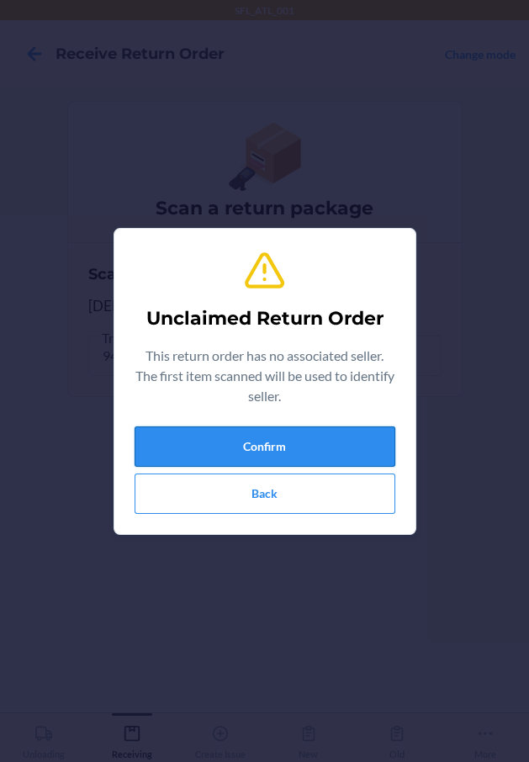
click at [177, 441] on button "Confirm" at bounding box center [265, 446] width 261 height 40
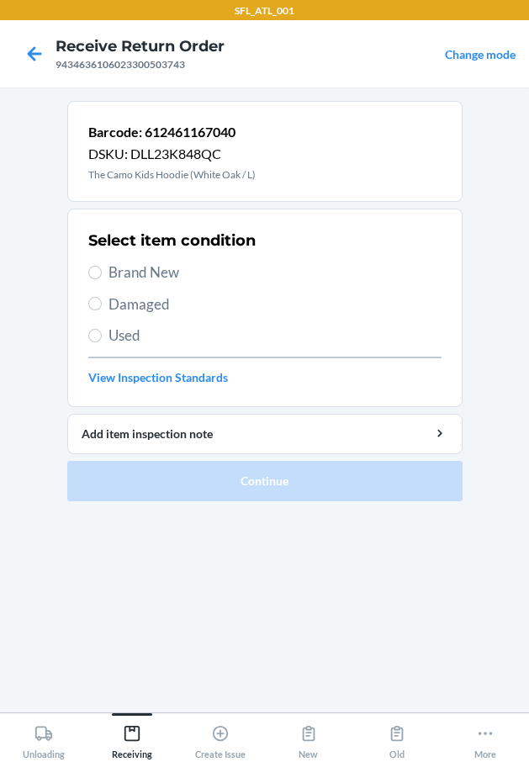
click at [102, 275] on label "Brand New" at bounding box center [264, 272] width 353 height 22
click at [102, 275] on input "Brand New" at bounding box center [94, 272] width 13 height 13
radio input "true"
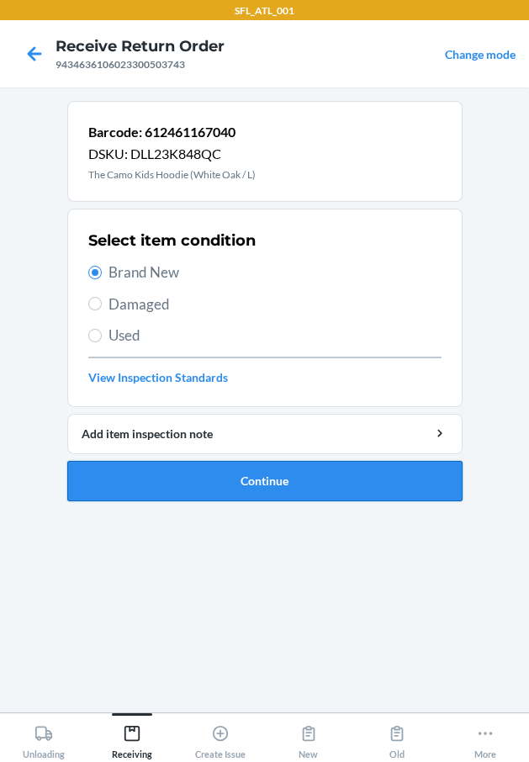
click at [201, 471] on button "Continue" at bounding box center [264, 481] width 395 height 40
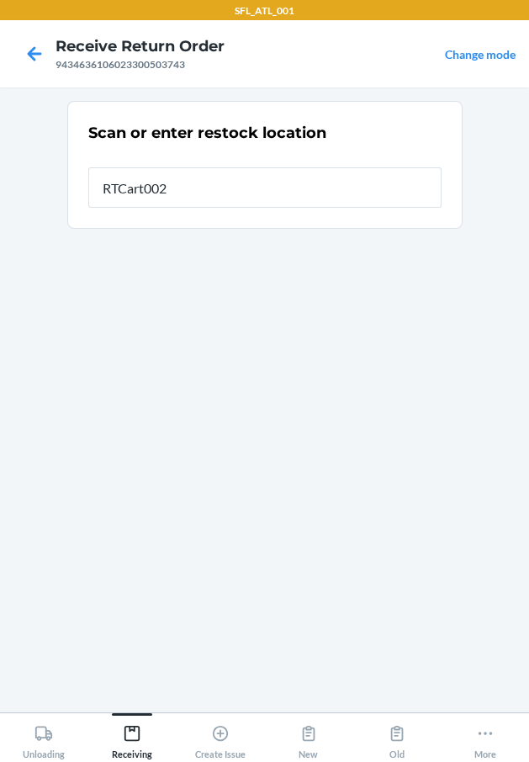
type input "RTCart002"
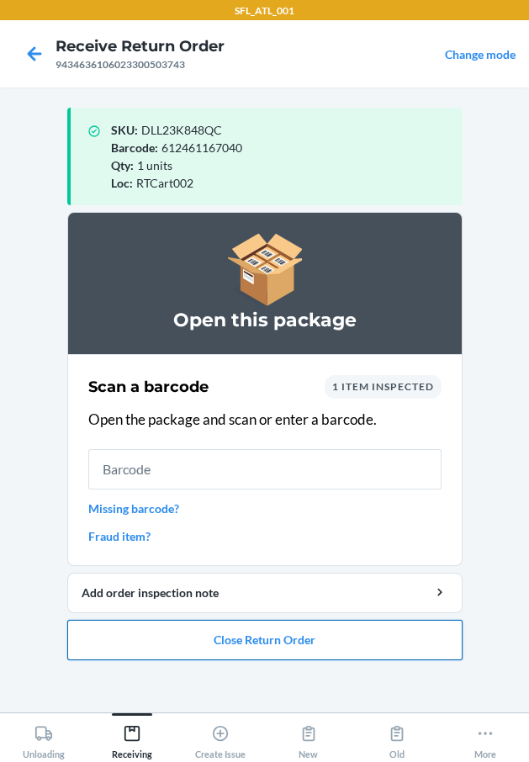
drag, startPoint x: 249, startPoint y: 631, endPoint x: 243, endPoint y: 621, distance: 11.7
click at [246, 626] on button "Close Return Order" at bounding box center [264, 640] width 395 height 40
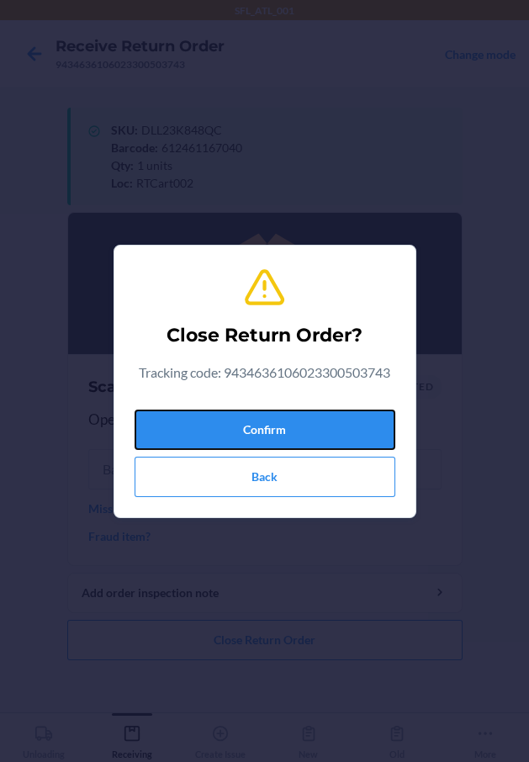
drag, startPoint x: 256, startPoint y: 428, endPoint x: 10, endPoint y: 433, distance: 246.4
click at [235, 428] on button "Confirm" at bounding box center [265, 429] width 261 height 40
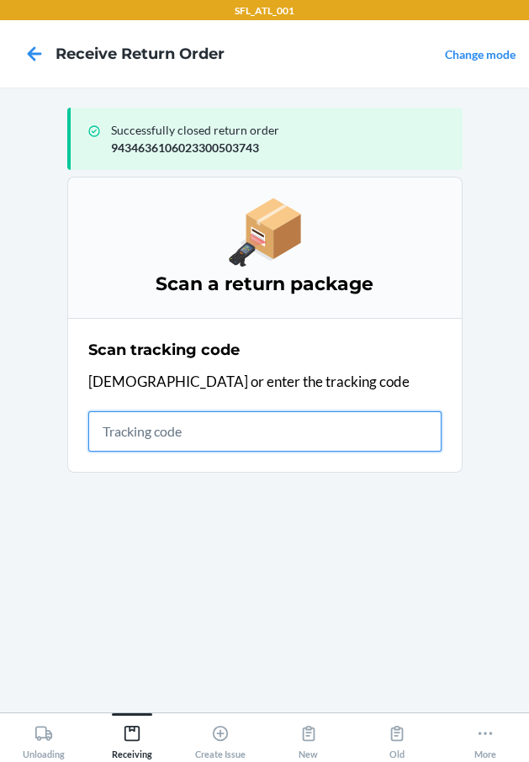
drag, startPoint x: 162, startPoint y: 425, endPoint x: 142, endPoint y: 420, distance: 21.0
click at [161, 427] on input "text" at bounding box center [264, 431] width 353 height 40
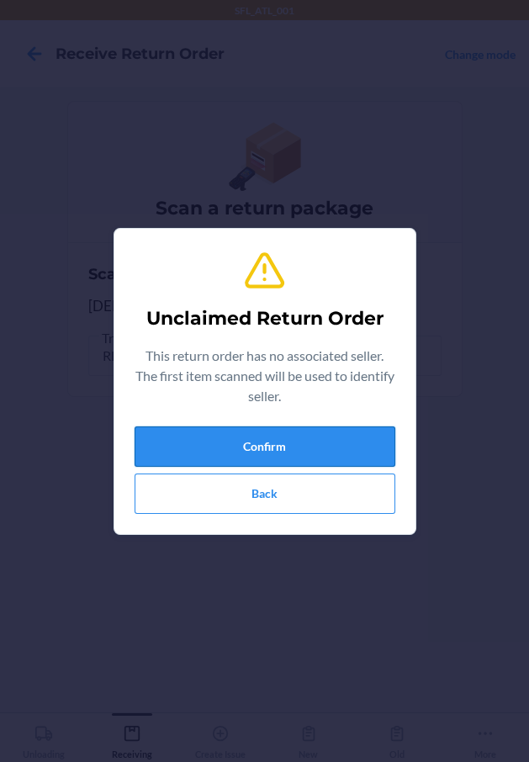
drag, startPoint x: 160, startPoint y: 443, endPoint x: 172, endPoint y: 446, distance: 12.9
click at [172, 446] on button "Confirm" at bounding box center [265, 446] width 261 height 40
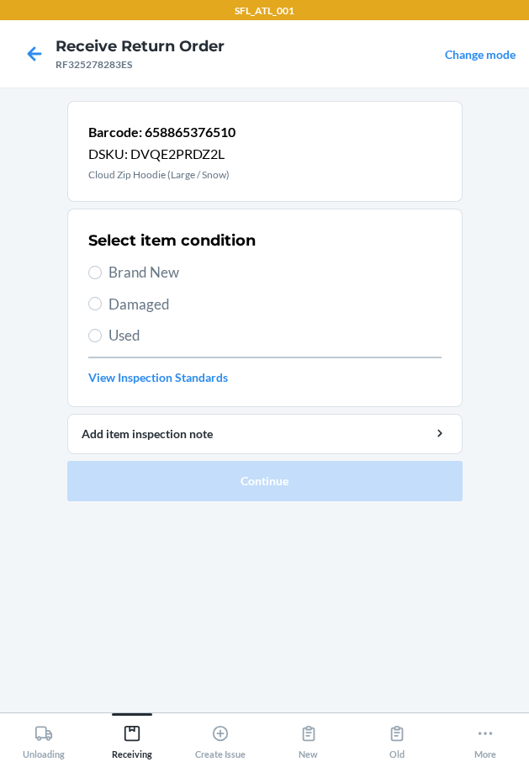
click at [139, 271] on span "Brand New" at bounding box center [274, 272] width 333 height 22
click at [102, 271] on input "Brand New" at bounding box center [94, 272] width 13 height 13
radio input "true"
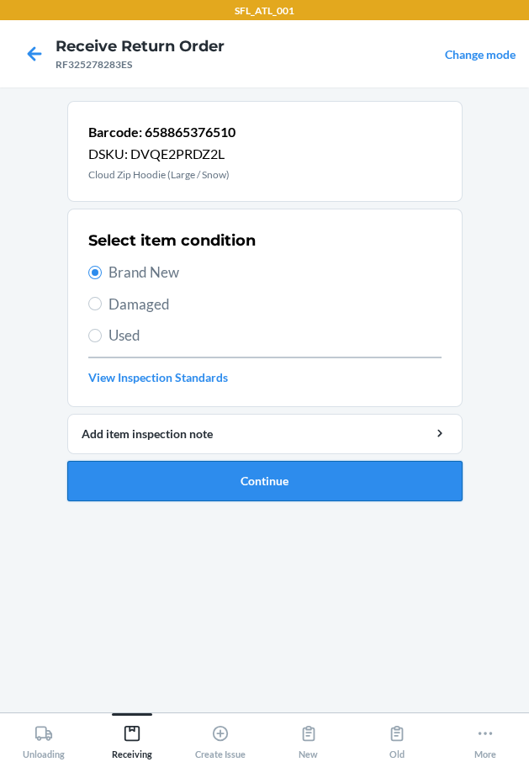
click at [188, 476] on button "Continue" at bounding box center [264, 481] width 395 height 40
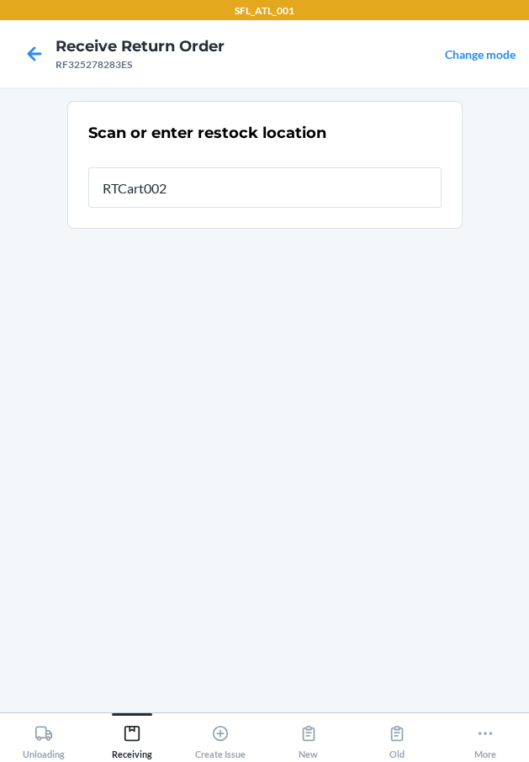
type input "RTCart002"
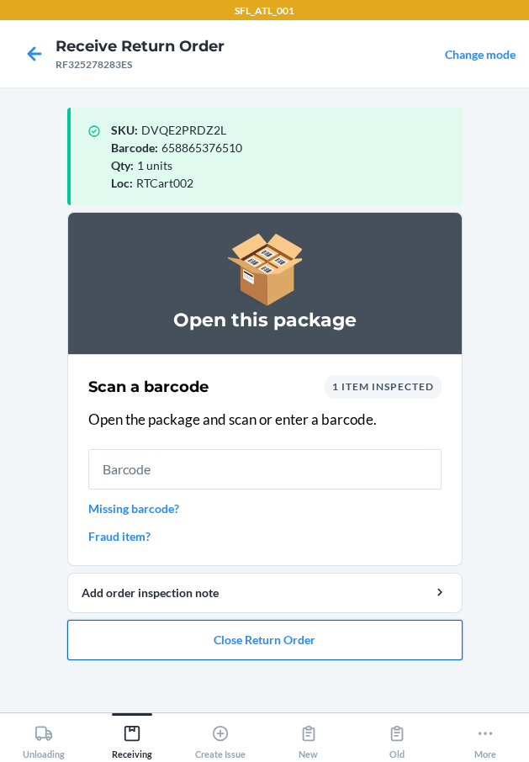
click at [241, 632] on button "Close Return Order" at bounding box center [264, 640] width 395 height 40
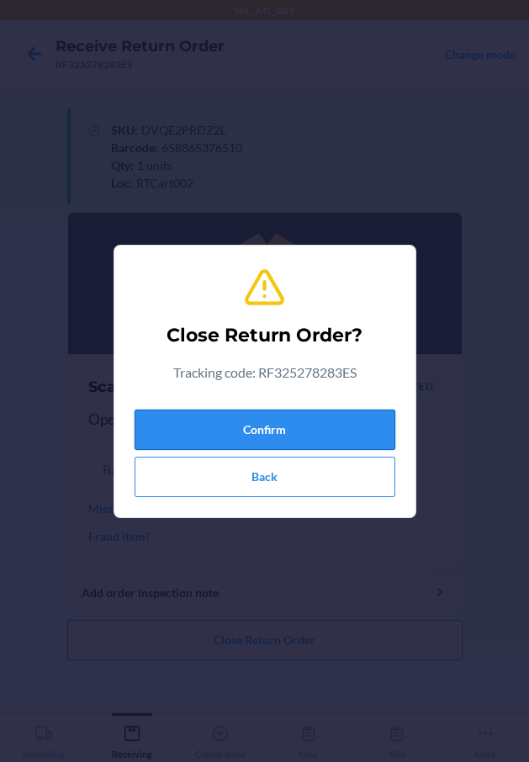
click at [272, 427] on button "Confirm" at bounding box center [265, 429] width 261 height 40
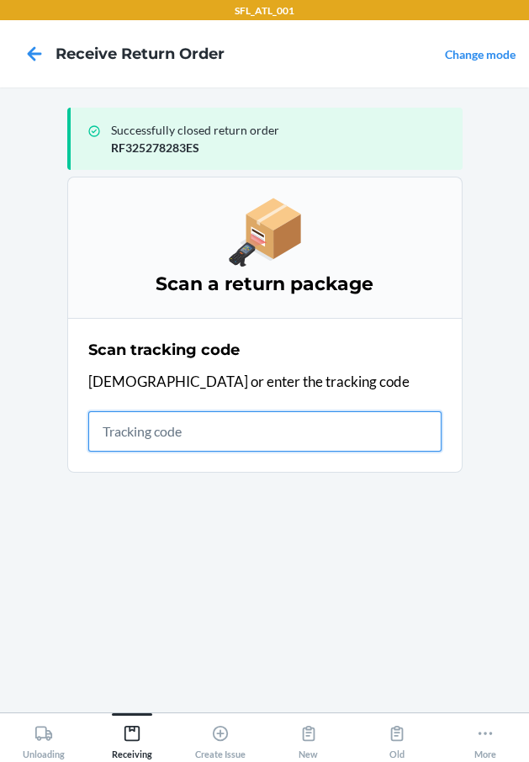
click at [244, 437] on input "text" at bounding box center [264, 431] width 353 height 40
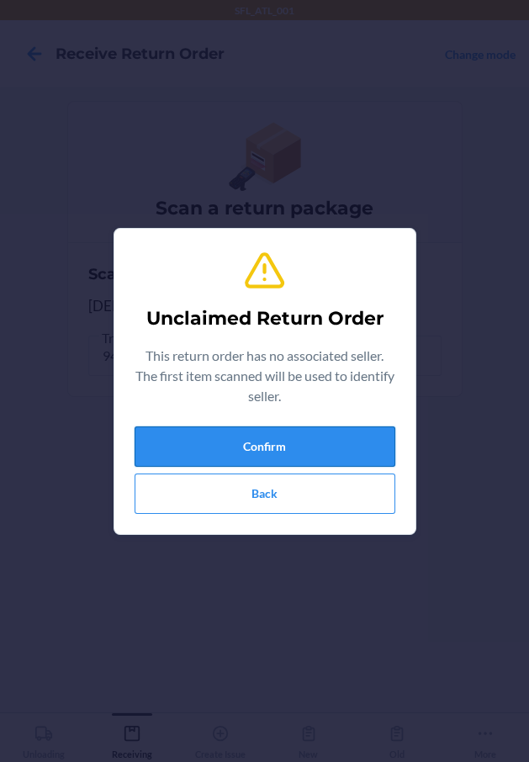
click at [251, 437] on button "Confirm" at bounding box center [265, 446] width 261 height 40
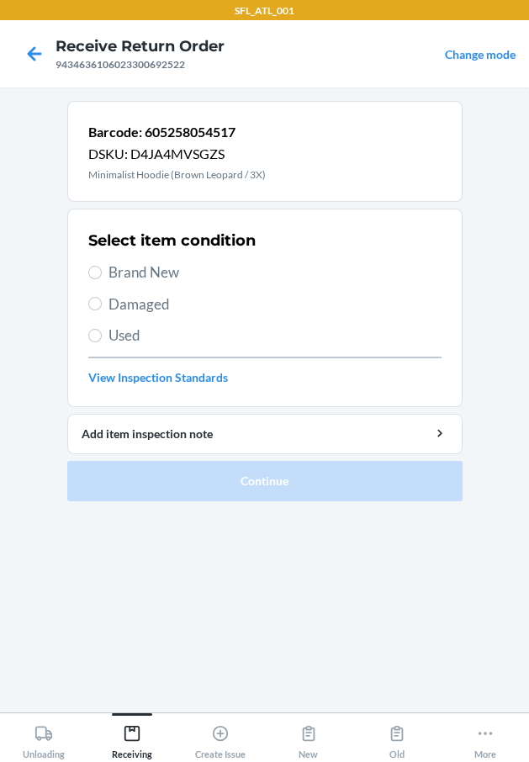
click at [181, 262] on span "Brand New" at bounding box center [274, 272] width 333 height 22
click at [102, 266] on input "Brand New" at bounding box center [94, 272] width 13 height 13
radio input "true"
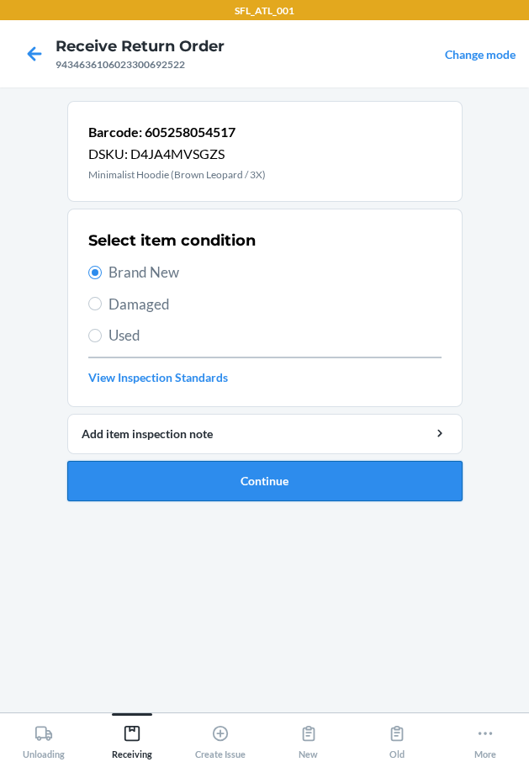
click at [161, 483] on button "Continue" at bounding box center [264, 481] width 395 height 40
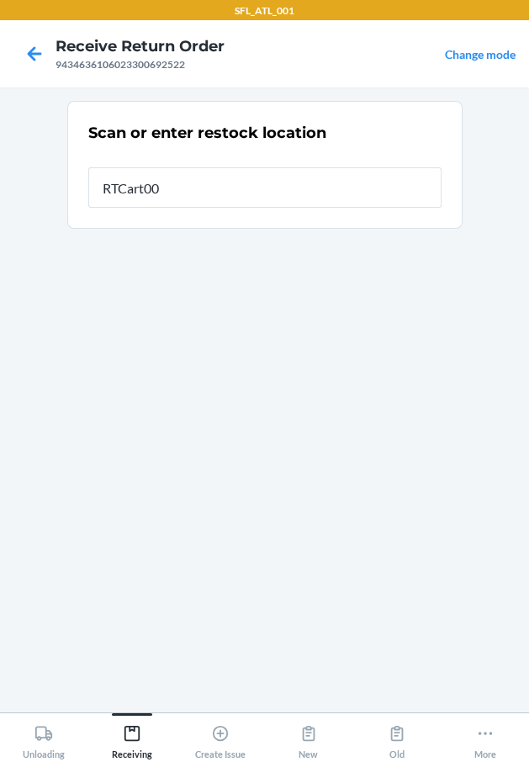
type input "RTCart002"
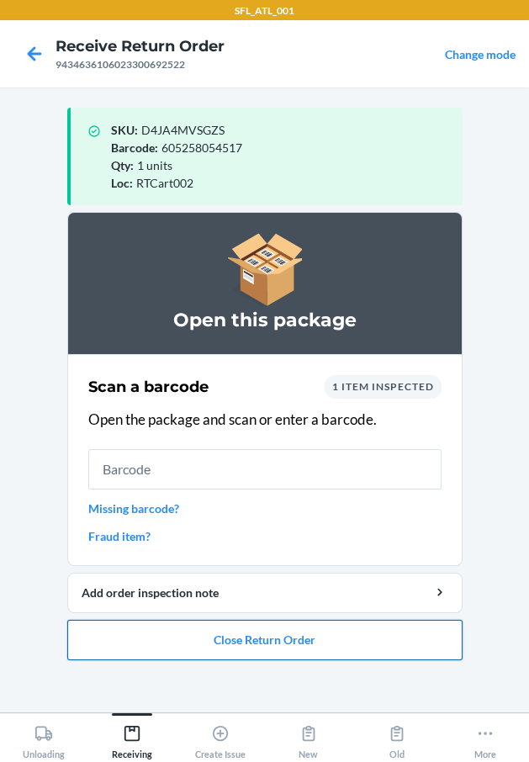
drag, startPoint x: 260, startPoint y: 649, endPoint x: 240, endPoint y: 632, distance: 26.3
click at [245, 639] on button "Close Return Order" at bounding box center [264, 640] width 395 height 40
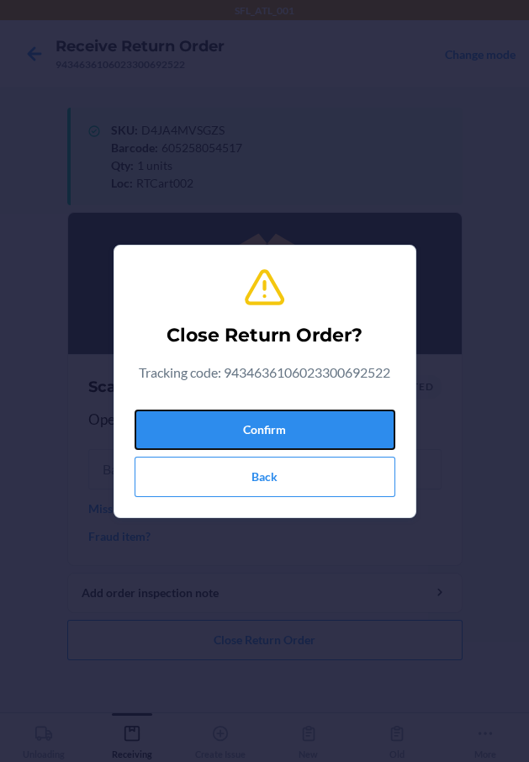
drag, startPoint x: 320, startPoint y: 424, endPoint x: 10, endPoint y: 464, distance: 312.9
click at [291, 431] on button "Confirm" at bounding box center [265, 429] width 261 height 40
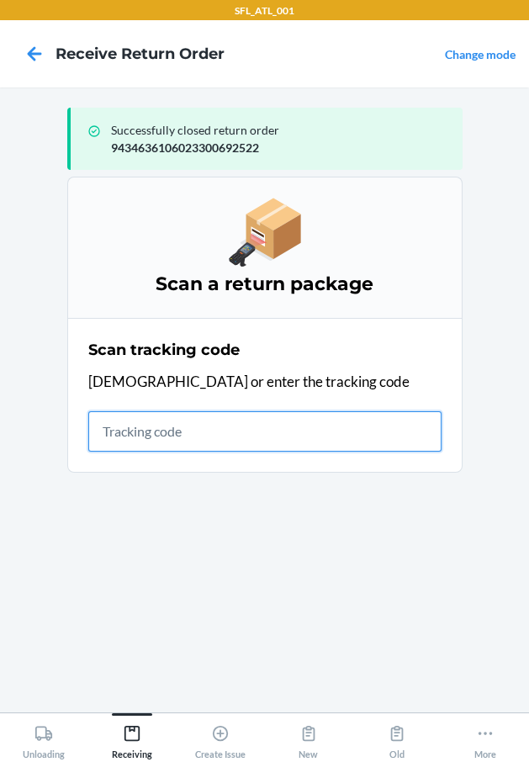
click at [231, 431] on input "text" at bounding box center [264, 431] width 353 height 40
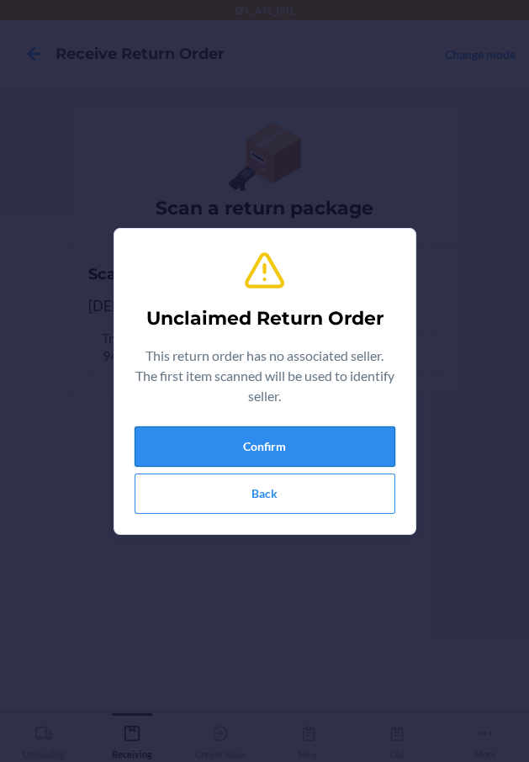
click at [215, 431] on button "Confirm" at bounding box center [265, 446] width 261 height 40
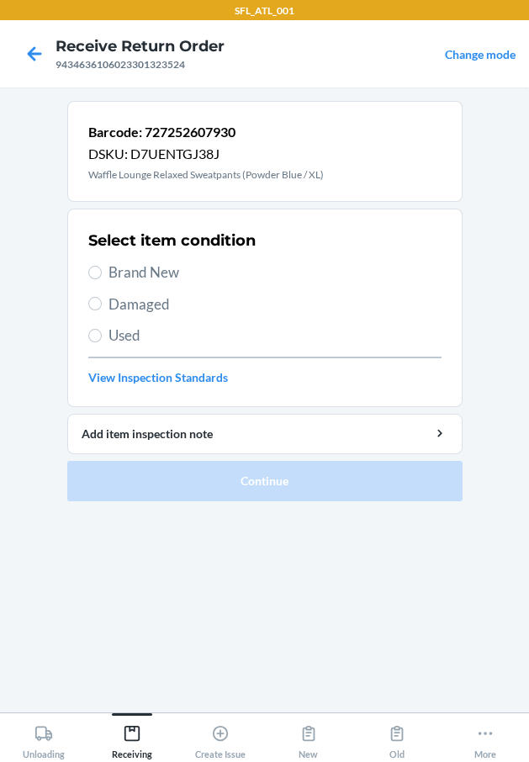
click at [131, 268] on span "Brand New" at bounding box center [274, 272] width 333 height 22
click at [102, 268] on input "Brand New" at bounding box center [94, 272] width 13 height 13
radio input "true"
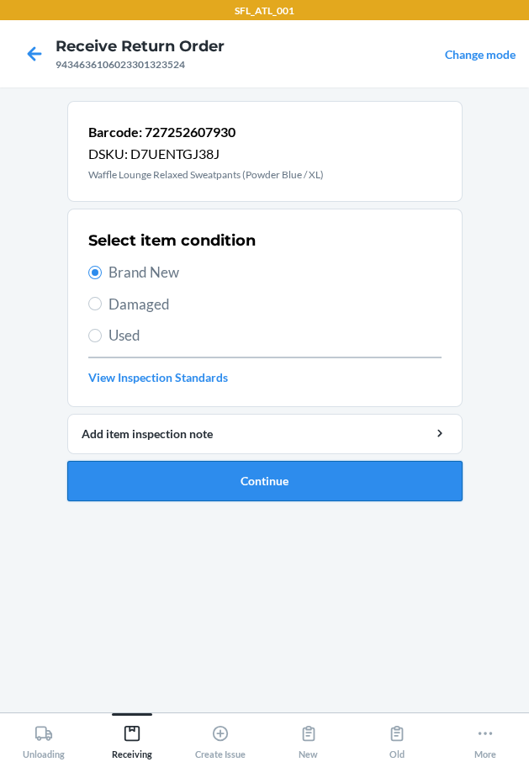
click at [193, 474] on button "Continue" at bounding box center [264, 481] width 395 height 40
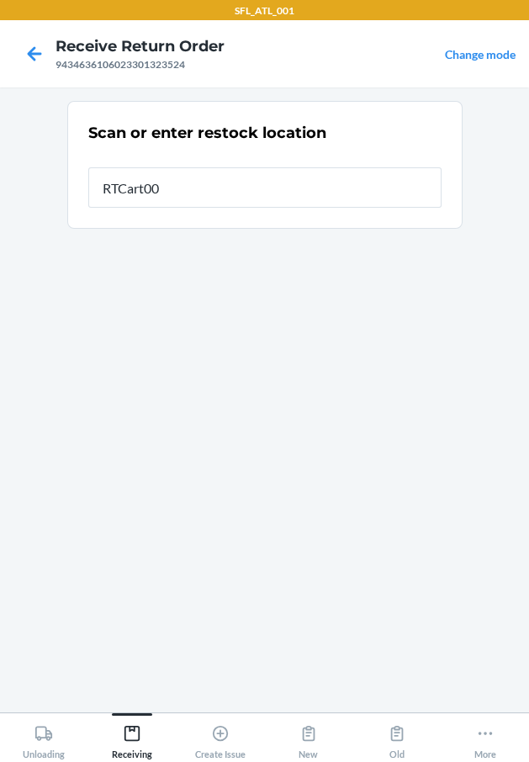
type input "RTCart002"
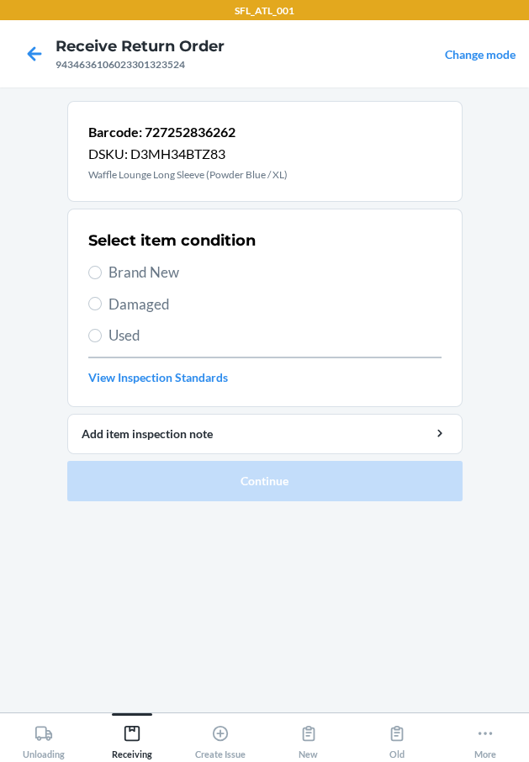
click at [171, 274] on span "Brand New" at bounding box center [274, 272] width 333 height 22
click at [102, 274] on input "Brand New" at bounding box center [94, 272] width 13 height 13
radio input "true"
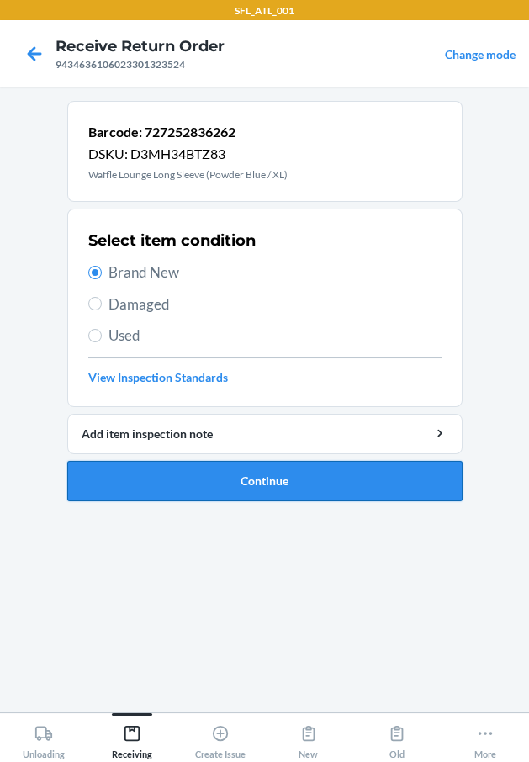
click at [222, 481] on button "Continue" at bounding box center [264, 481] width 395 height 40
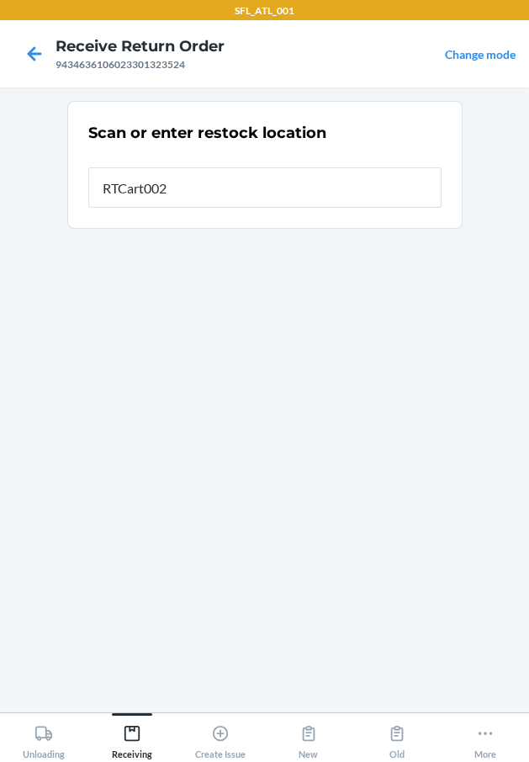
type input "RTCart002"
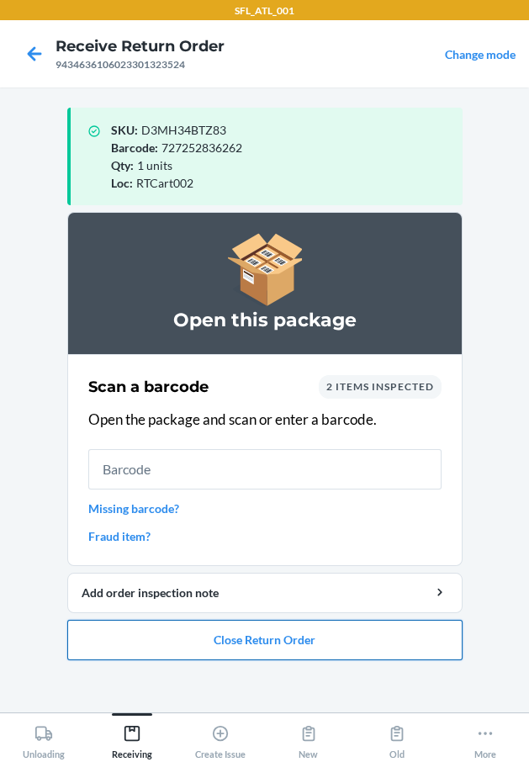
click at [293, 646] on button "Close Return Order" at bounding box center [264, 640] width 395 height 40
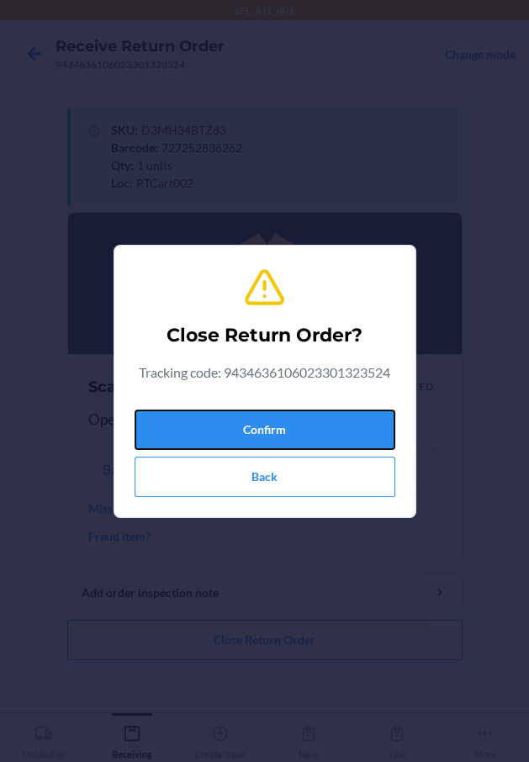
drag, startPoint x: 295, startPoint y: 426, endPoint x: 18, endPoint y: 480, distance: 282.6
click at [289, 428] on button "Confirm" at bounding box center [265, 429] width 261 height 40
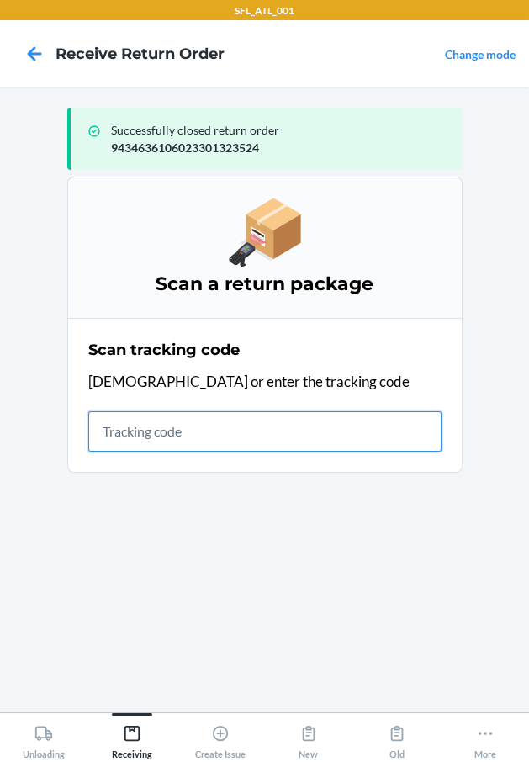
click at [145, 432] on input "text" at bounding box center [264, 431] width 353 height 40
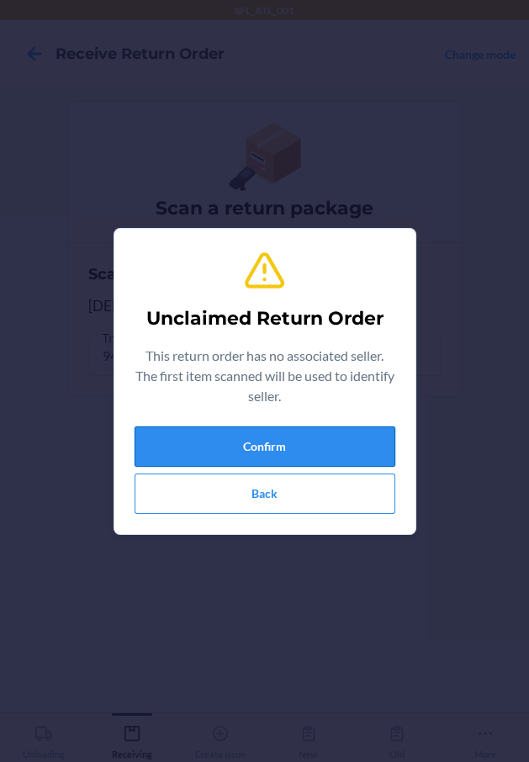
click at [157, 437] on button "Confirm" at bounding box center [265, 446] width 261 height 40
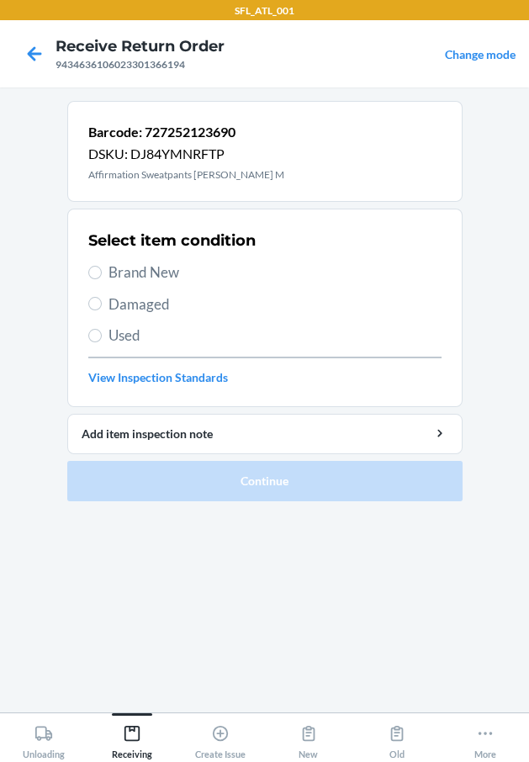
click at [151, 264] on span "Brand New" at bounding box center [274, 272] width 333 height 22
click at [102, 266] on input "Brand New" at bounding box center [94, 272] width 13 height 13
radio input "true"
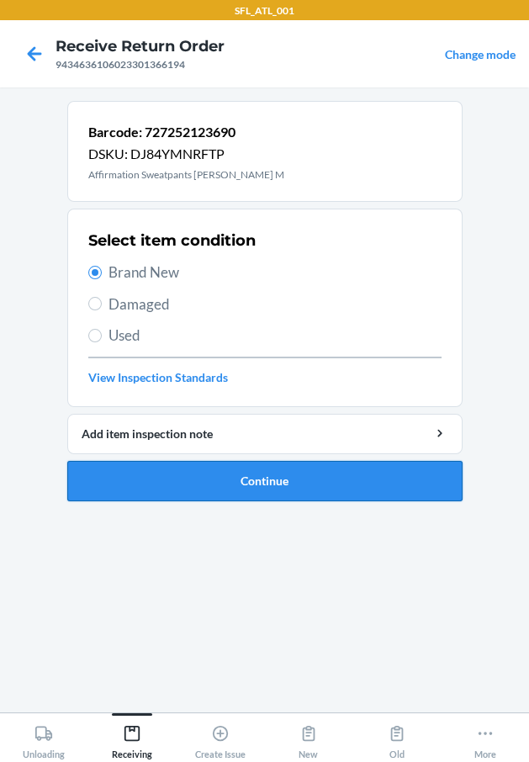
click at [203, 471] on button "Continue" at bounding box center [264, 481] width 395 height 40
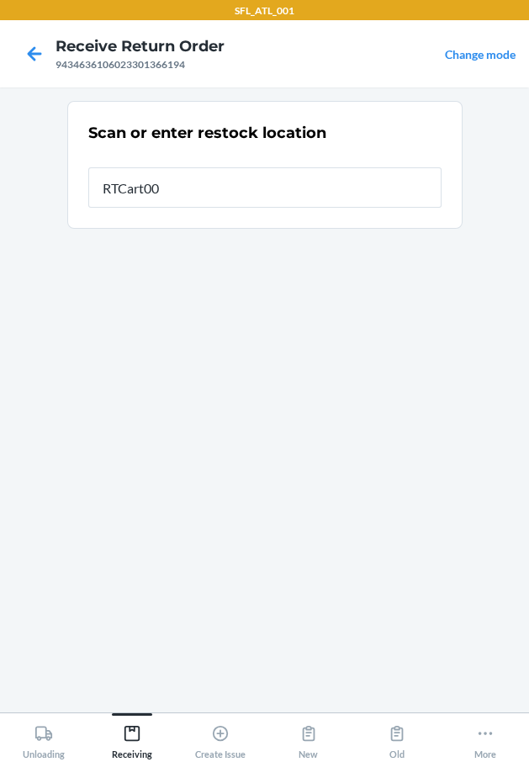
type input "RTCart002"
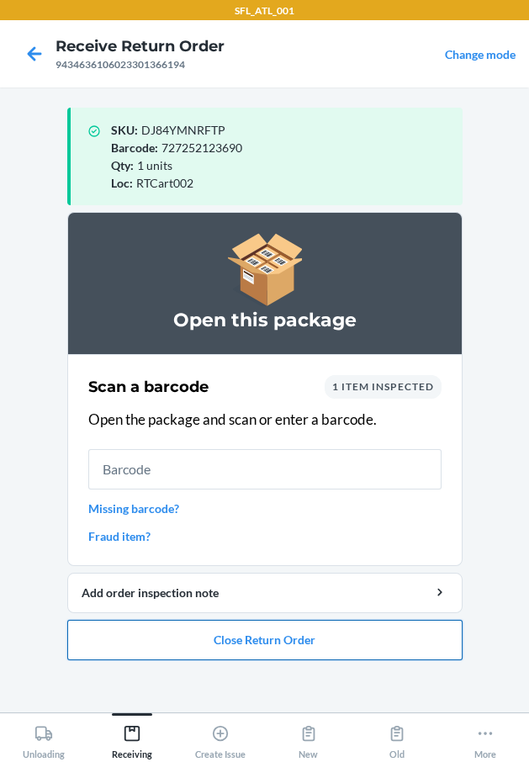
click at [214, 631] on button "Close Return Order" at bounding box center [264, 640] width 395 height 40
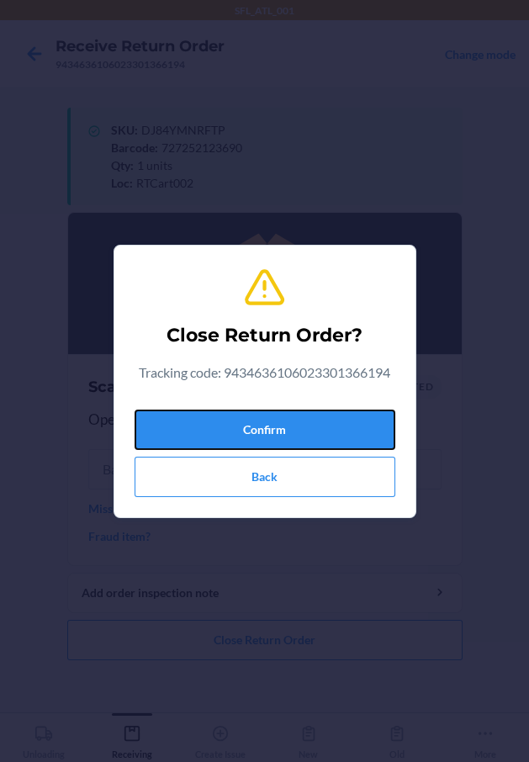
drag, startPoint x: 277, startPoint y: 423, endPoint x: 22, endPoint y: 442, distance: 255.5
click at [261, 422] on button "Confirm" at bounding box center [265, 429] width 261 height 40
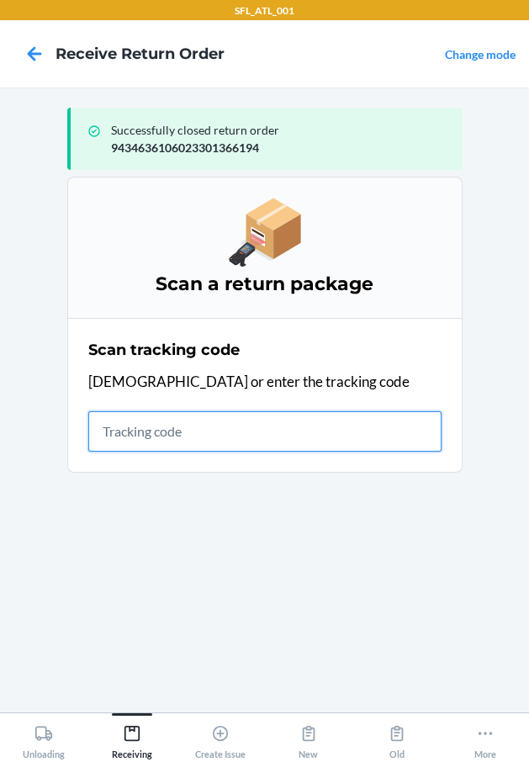
click at [222, 423] on input "text" at bounding box center [264, 431] width 353 height 40
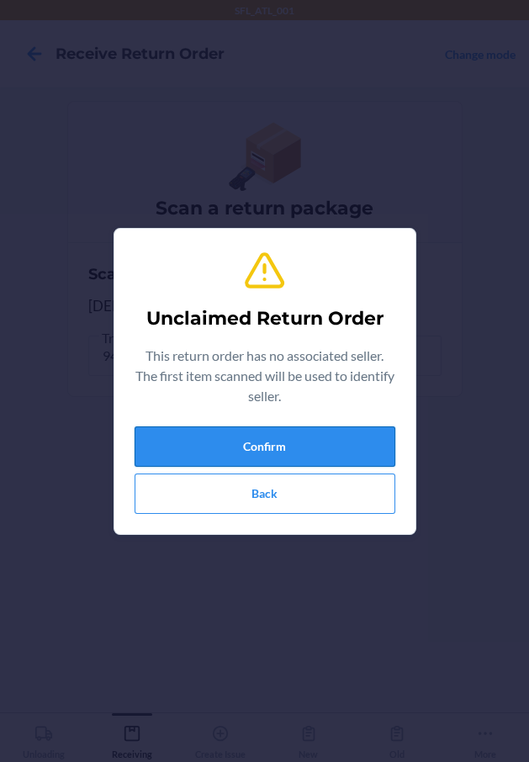
click at [205, 441] on button "Confirm" at bounding box center [265, 446] width 261 height 40
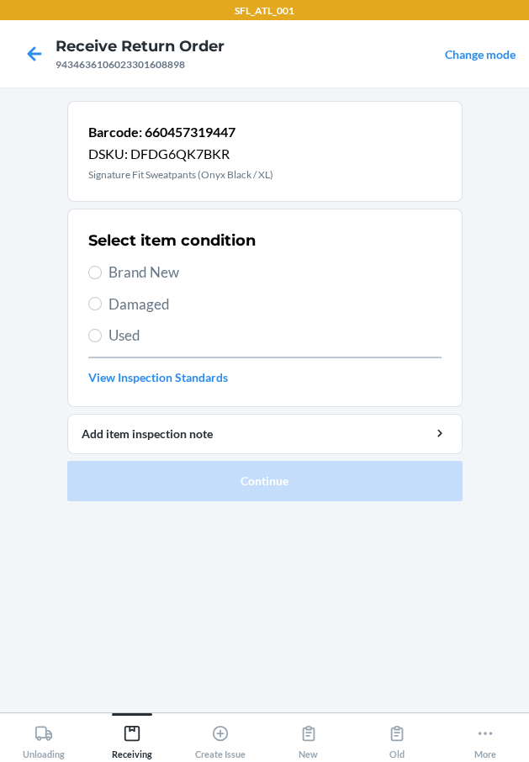
click at [121, 266] on span "Brand New" at bounding box center [274, 272] width 333 height 22
click at [102, 266] on input "Brand New" at bounding box center [94, 272] width 13 height 13
radio input "true"
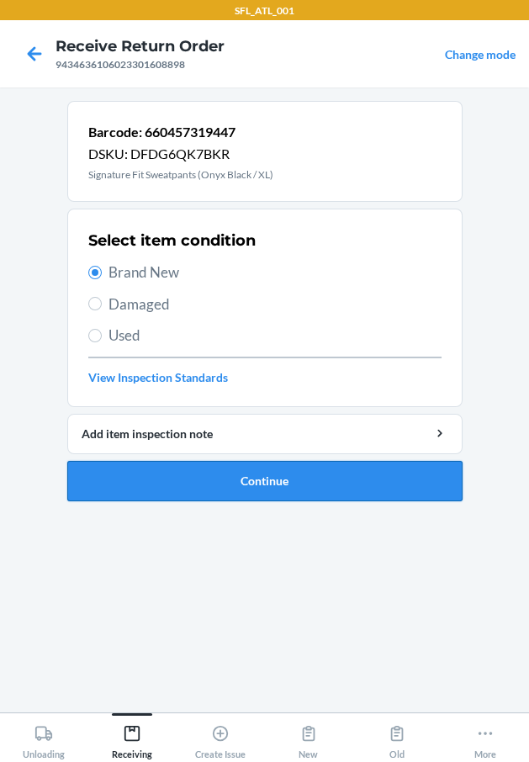
click at [200, 468] on button "Continue" at bounding box center [264, 481] width 395 height 40
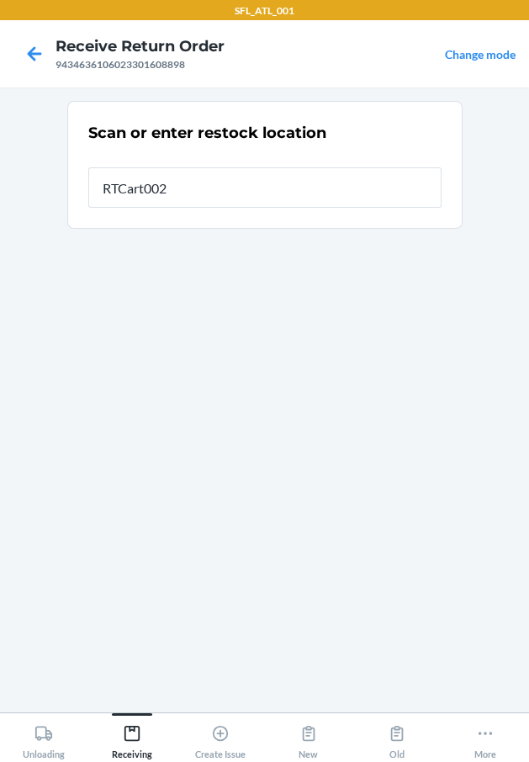
type input "RTCart002"
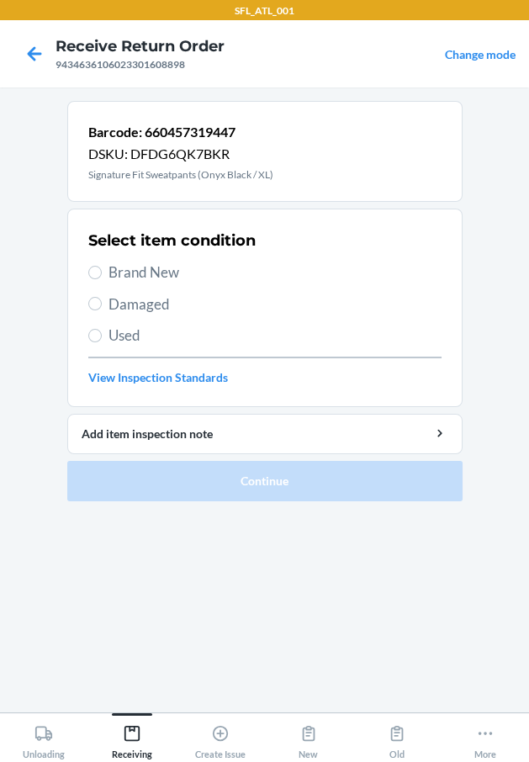
click at [120, 267] on span "Brand New" at bounding box center [274, 272] width 333 height 22
click at [102, 267] on input "Brand New" at bounding box center [94, 272] width 13 height 13
radio input "true"
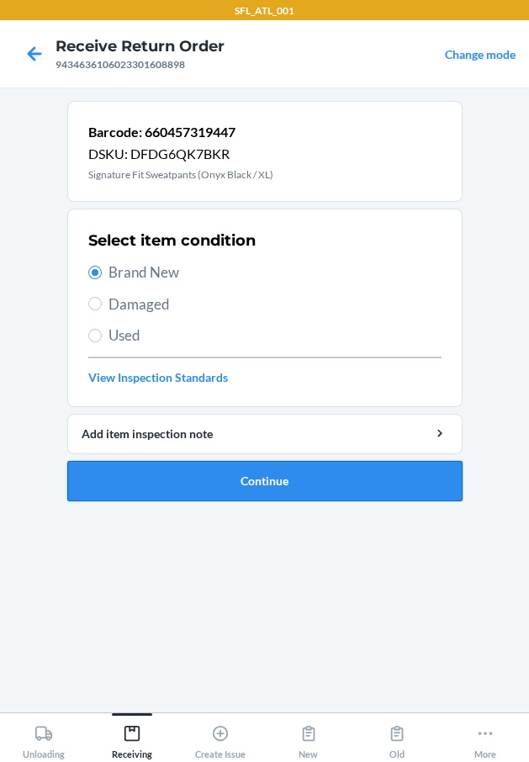
click at [225, 479] on button "Continue" at bounding box center [264, 481] width 395 height 40
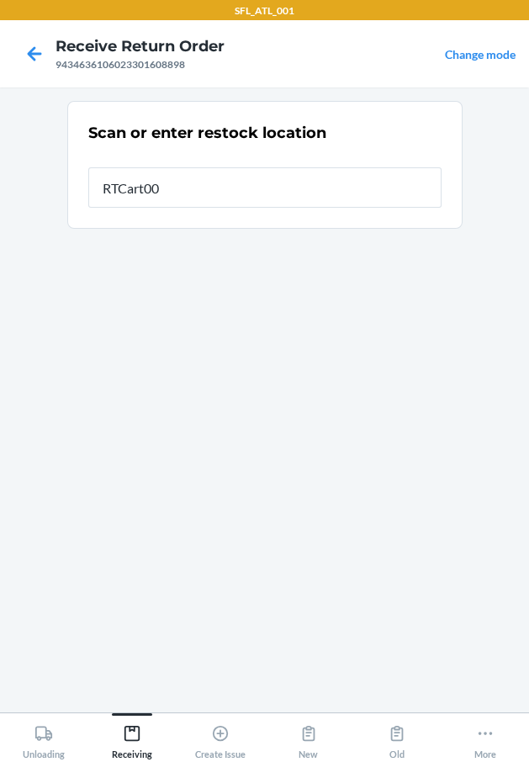
type input "RTCart002"
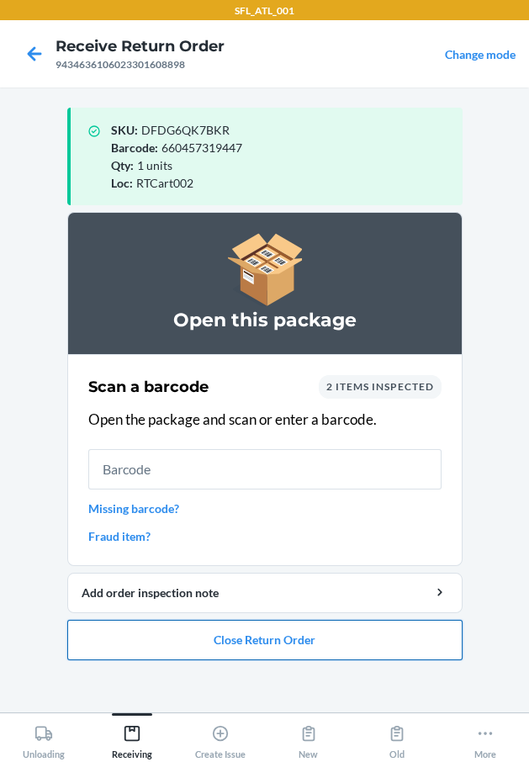
click at [305, 639] on button "Close Return Order" at bounding box center [264, 640] width 395 height 40
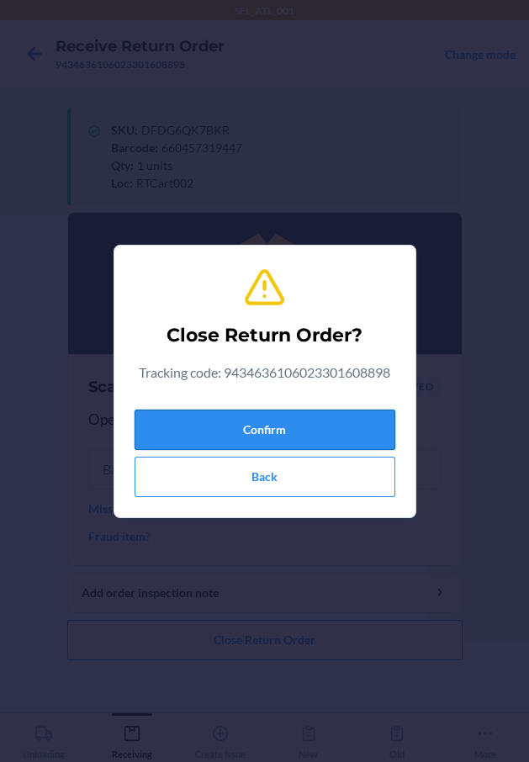
click at [294, 433] on button "Confirm" at bounding box center [265, 429] width 261 height 40
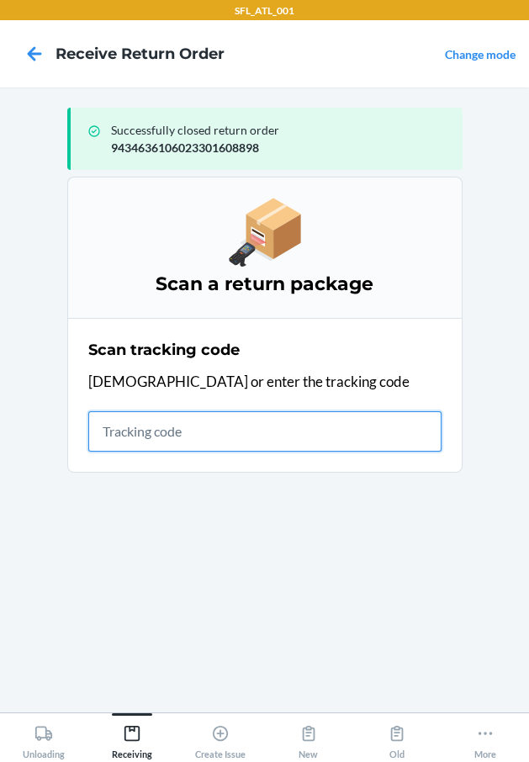
click at [223, 416] on input "text" at bounding box center [264, 431] width 353 height 40
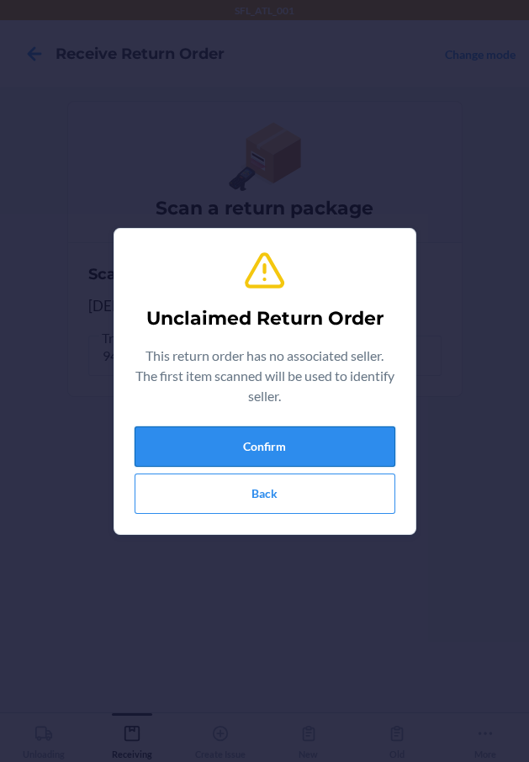
click at [191, 441] on button "Confirm" at bounding box center [265, 446] width 261 height 40
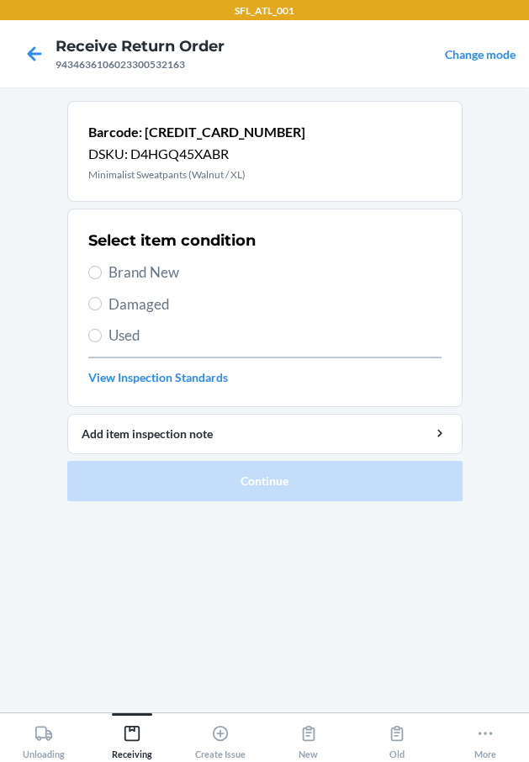
click at [156, 277] on span "Brand New" at bounding box center [274, 272] width 333 height 22
click at [102, 277] on input "Brand New" at bounding box center [94, 272] width 13 height 13
radio input "true"
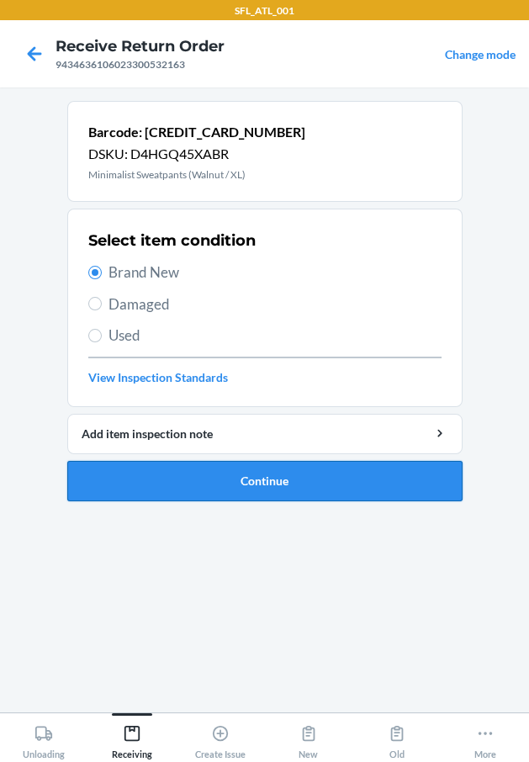
click at [221, 475] on button "Continue" at bounding box center [264, 481] width 395 height 40
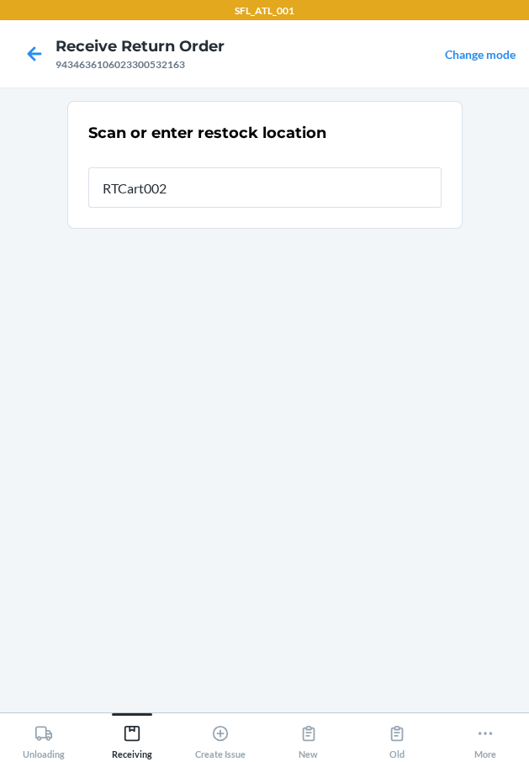
type input "RTCart002"
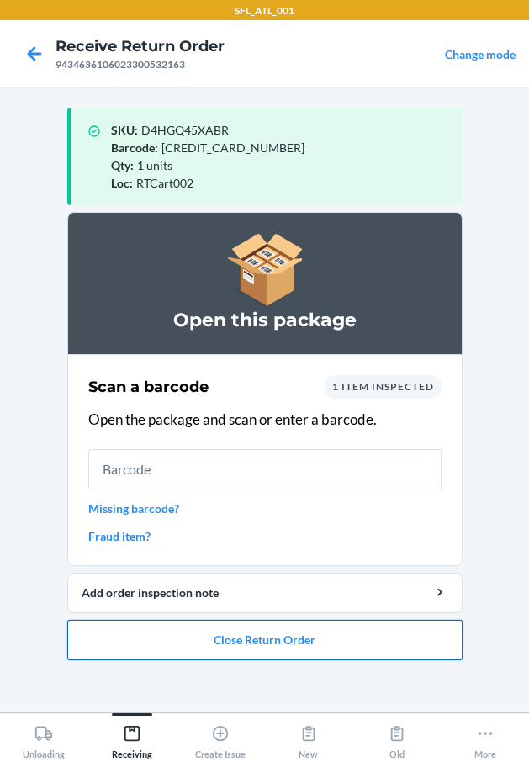
click at [272, 630] on button "Close Return Order" at bounding box center [264, 640] width 395 height 40
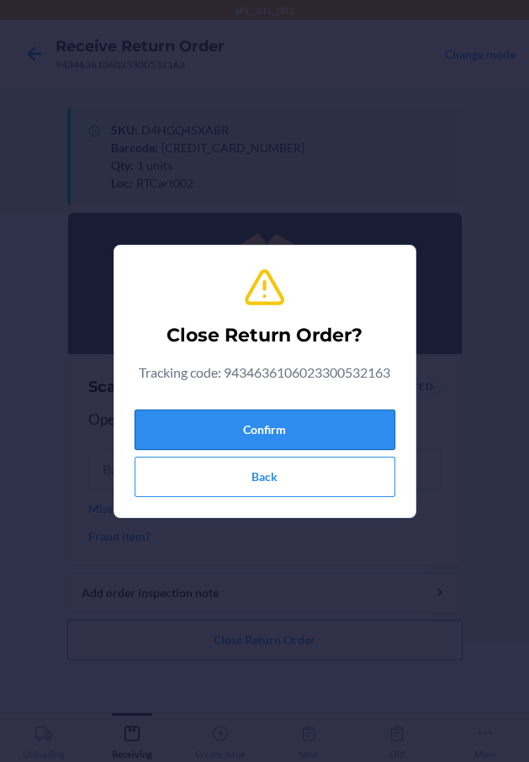
drag, startPoint x: 261, startPoint y: 439, endPoint x: 207, endPoint y: 431, distance: 55.3
click at [253, 438] on button "Confirm" at bounding box center [265, 429] width 261 height 40
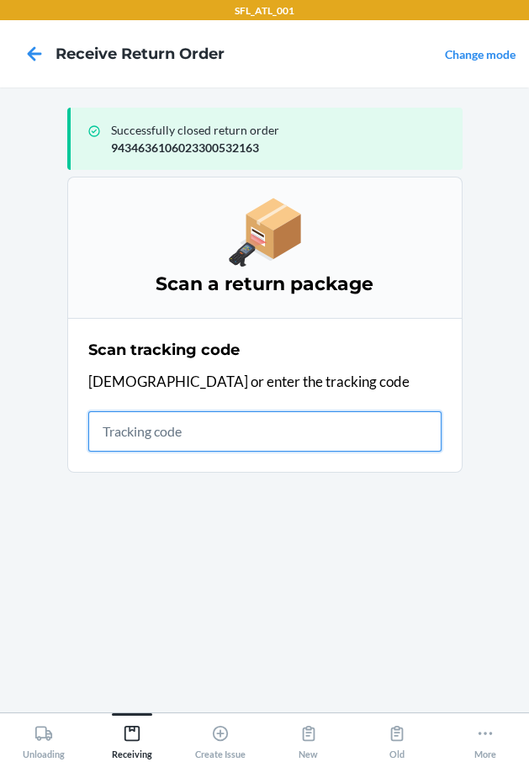
click at [144, 441] on input "text" at bounding box center [264, 431] width 353 height 40
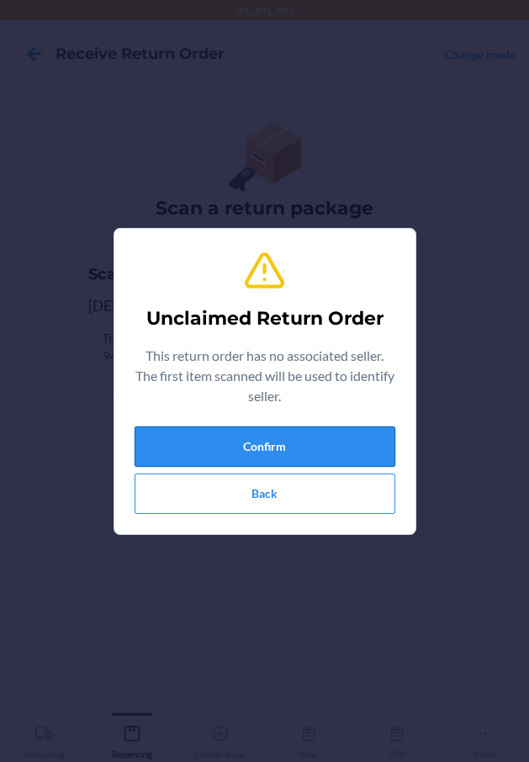
click at [231, 444] on button "Confirm" at bounding box center [265, 446] width 261 height 40
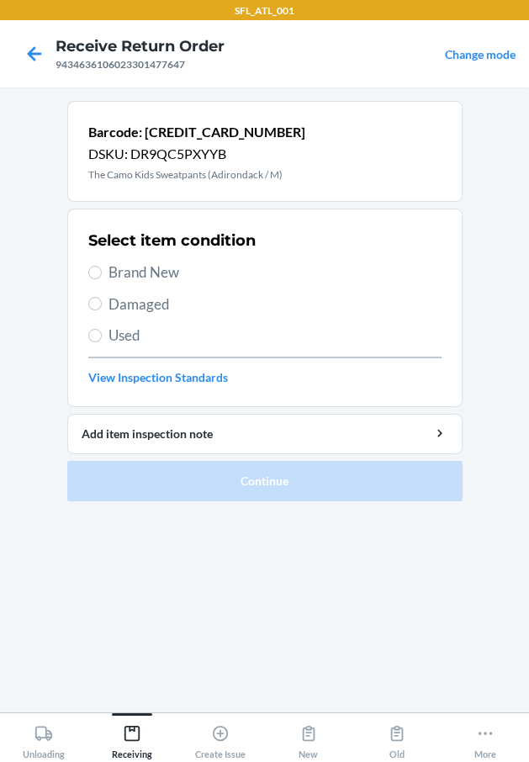
click at [150, 261] on span "Brand New" at bounding box center [274, 272] width 333 height 22
click at [102, 266] on input "Brand New" at bounding box center [94, 272] width 13 height 13
radio input "true"
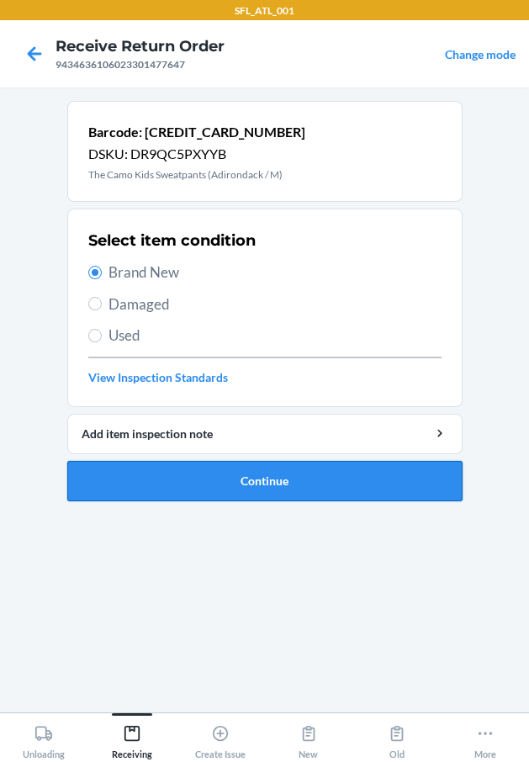
click at [217, 482] on button "Continue" at bounding box center [264, 481] width 395 height 40
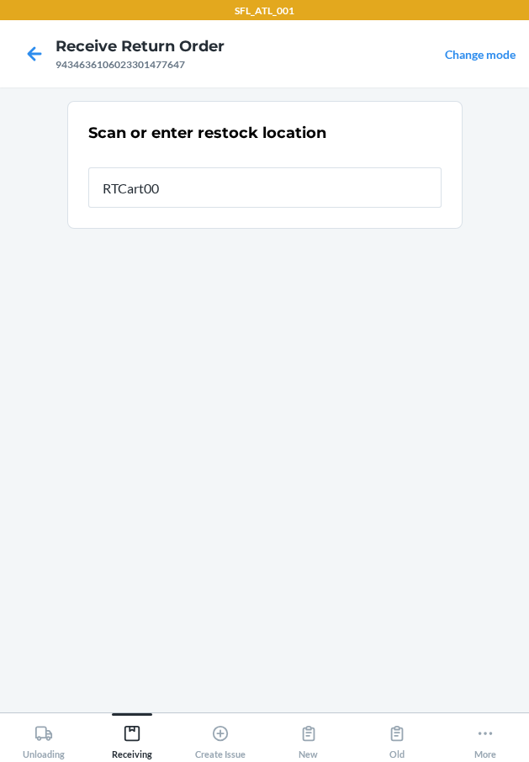
type input "RTCart002"
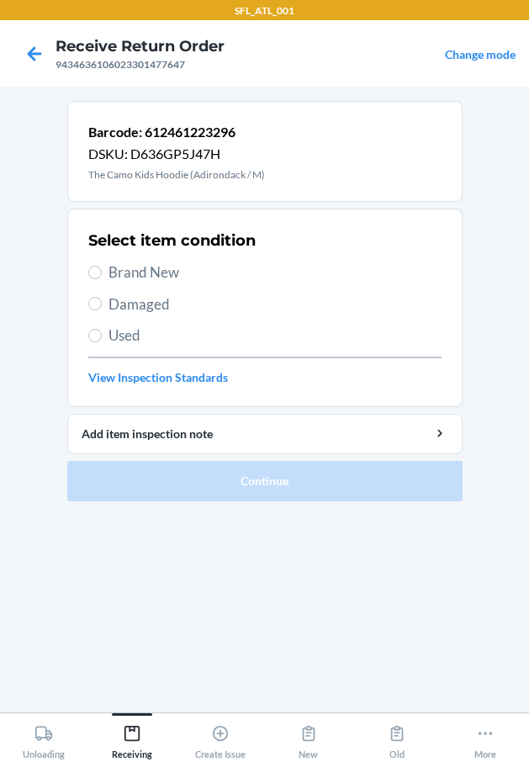
click at [122, 278] on span "Brand New" at bounding box center [274, 272] width 333 height 22
click at [102, 278] on input "Brand New" at bounding box center [94, 272] width 13 height 13
radio input "true"
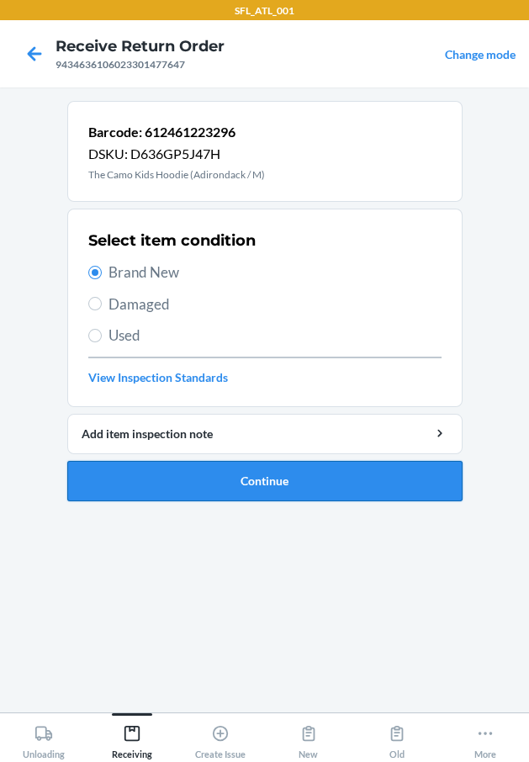
click at [219, 472] on button "Continue" at bounding box center [264, 481] width 395 height 40
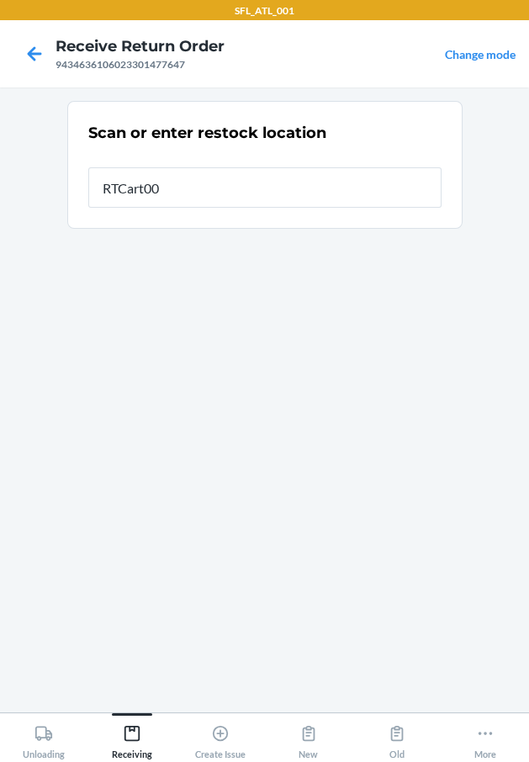
type input "RTCart002"
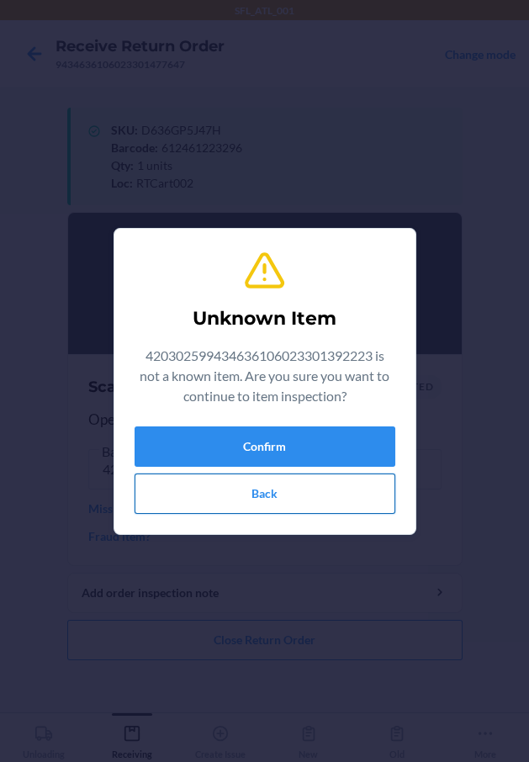
click at [203, 491] on button "Back" at bounding box center [265, 493] width 261 height 40
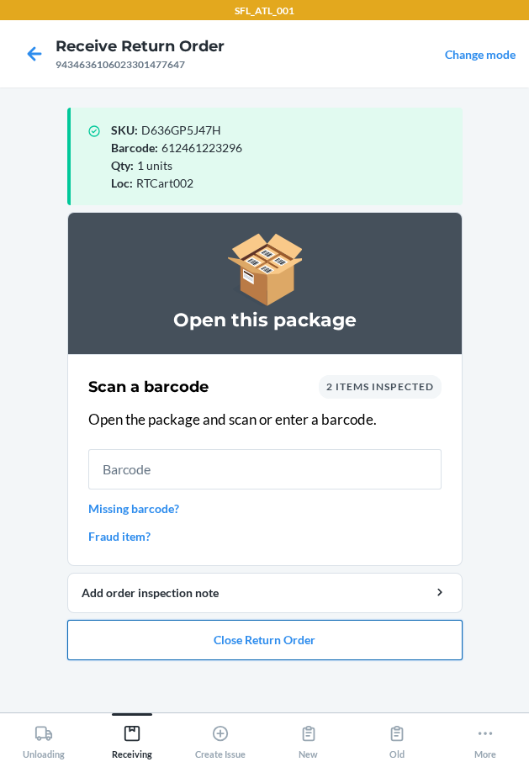
click at [282, 631] on button "Close Return Order" at bounding box center [264, 640] width 395 height 40
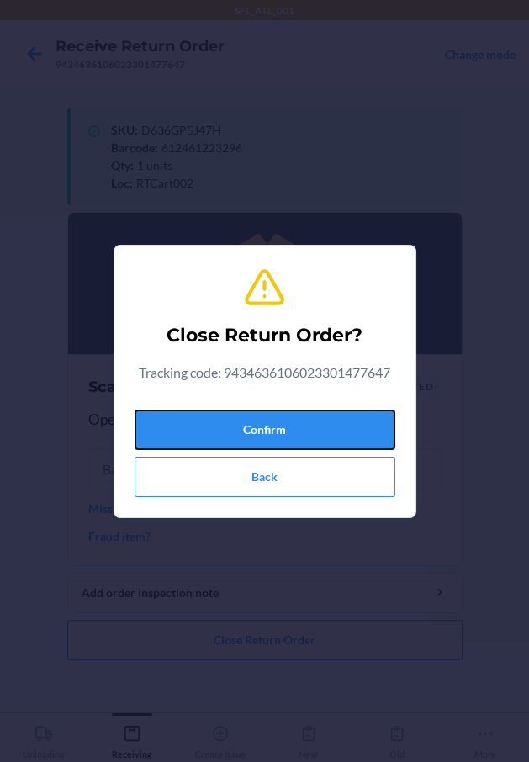
drag, startPoint x: 262, startPoint y: 418, endPoint x: 17, endPoint y: 400, distance: 246.2
click at [260, 418] on button "Confirm" at bounding box center [265, 429] width 261 height 40
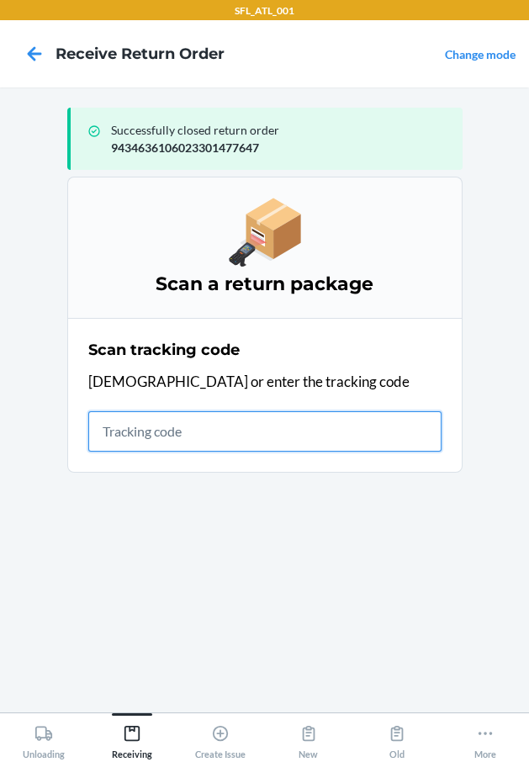
click at [238, 429] on input "text" at bounding box center [264, 431] width 353 height 40
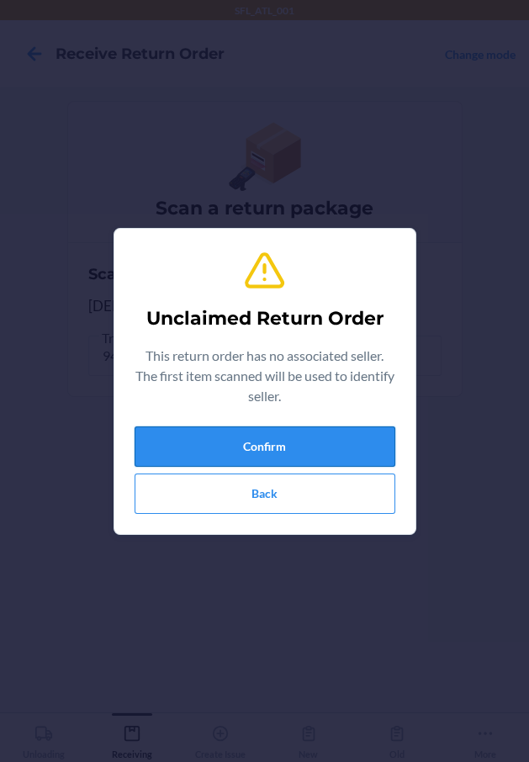
click at [230, 435] on button "Confirm" at bounding box center [265, 446] width 261 height 40
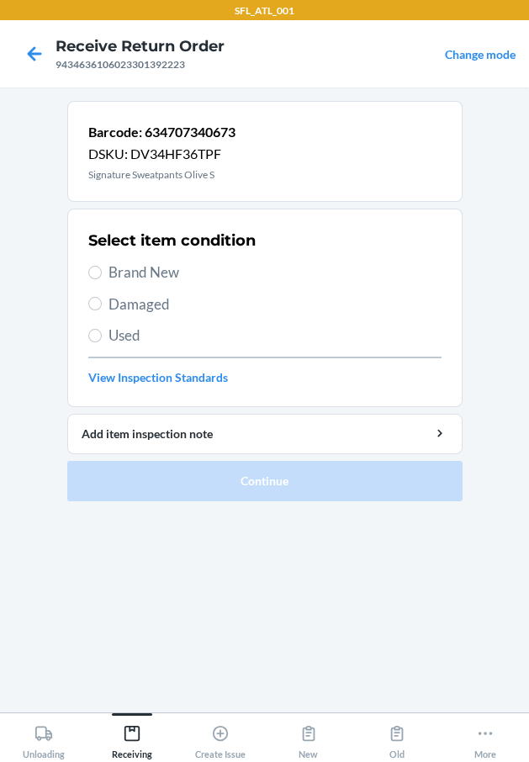
click at [122, 262] on span "Brand New" at bounding box center [274, 272] width 333 height 22
click at [102, 266] on input "Brand New" at bounding box center [94, 272] width 13 height 13
radio input "true"
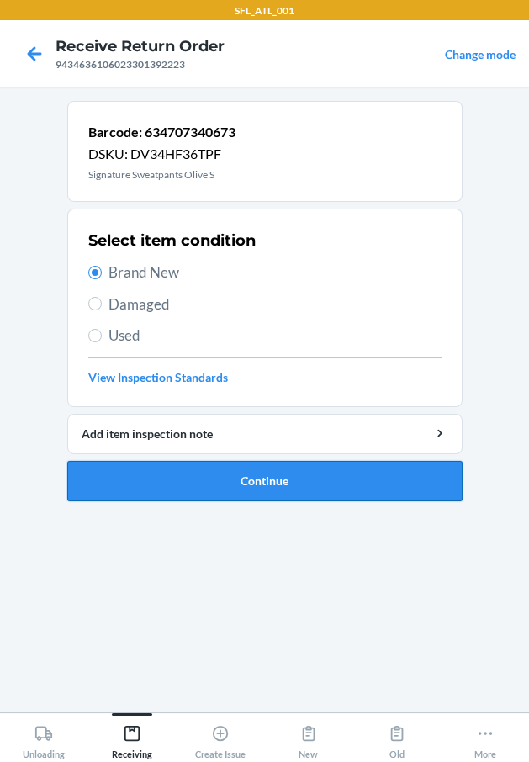
click at [145, 462] on button "Continue" at bounding box center [264, 481] width 395 height 40
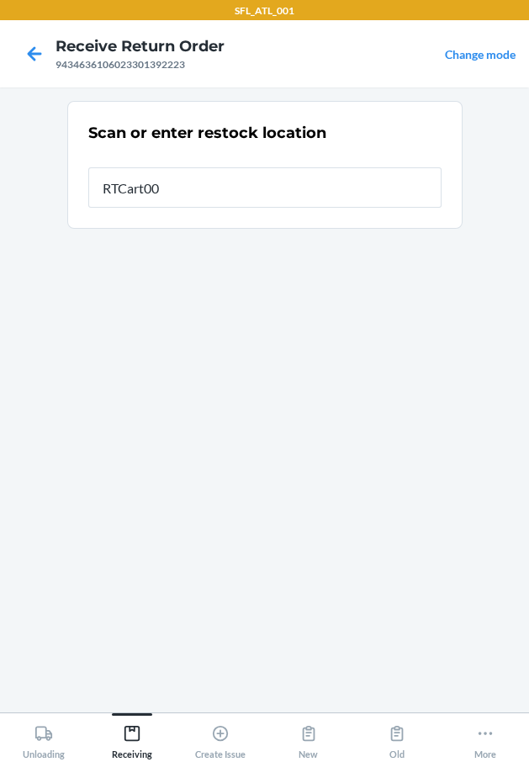
type input "RTCart002"
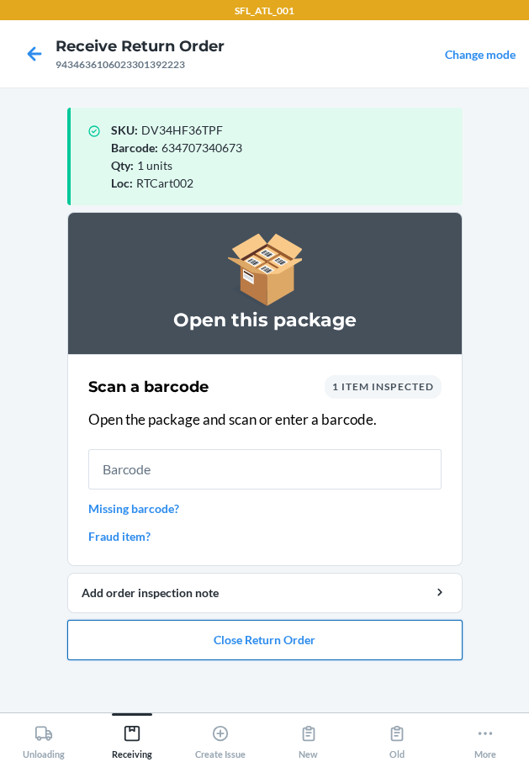
drag, startPoint x: 159, startPoint y: 645, endPoint x: 151, endPoint y: 633, distance: 14.0
click at [156, 641] on button "Close Return Order" at bounding box center [264, 640] width 395 height 40
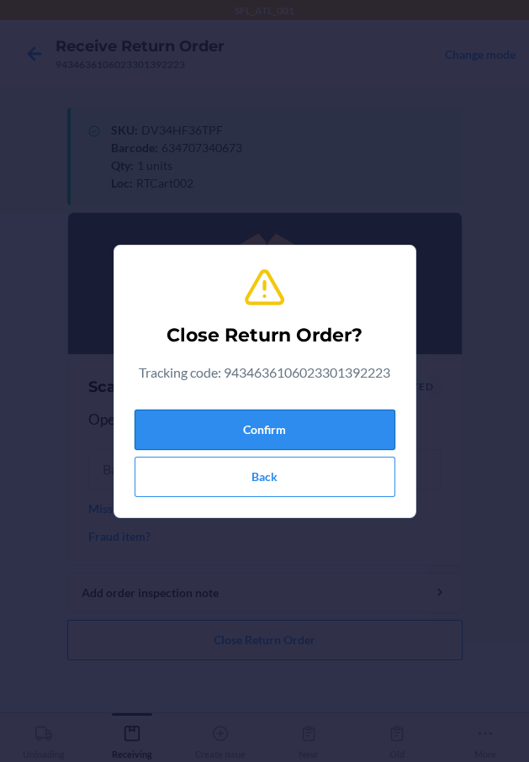
drag, startPoint x: 252, startPoint y: 435, endPoint x: 203, endPoint y: 419, distance: 51.3
click at [246, 431] on button "Confirm" at bounding box center [265, 429] width 261 height 40
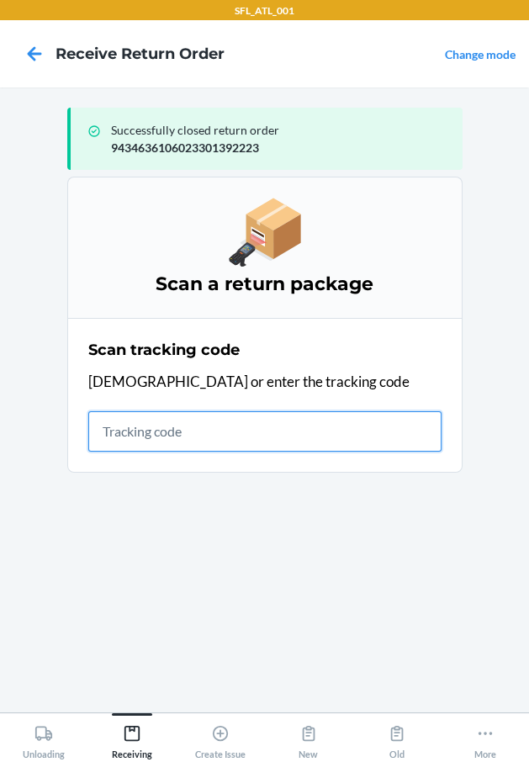
click at [242, 440] on input "text" at bounding box center [264, 431] width 353 height 40
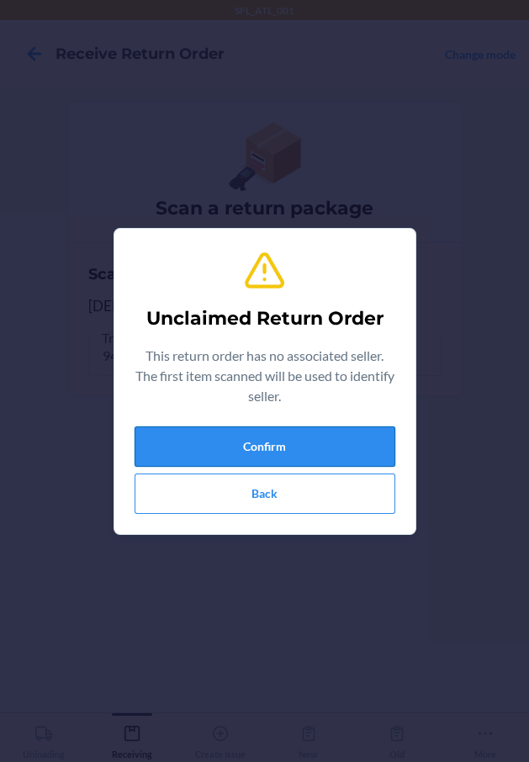
click at [276, 448] on button "Confirm" at bounding box center [265, 446] width 261 height 40
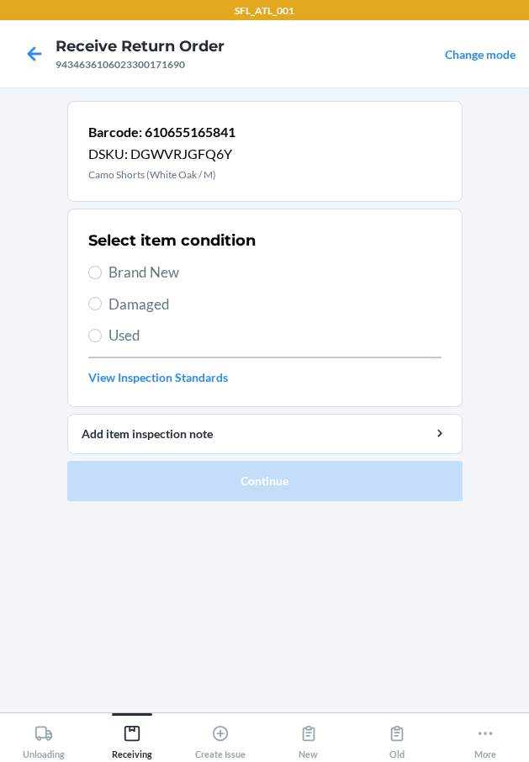
click at [124, 334] on span "Used" at bounding box center [274, 336] width 333 height 22
click at [102, 334] on input "Used" at bounding box center [94, 335] width 13 height 13
radio input "true"
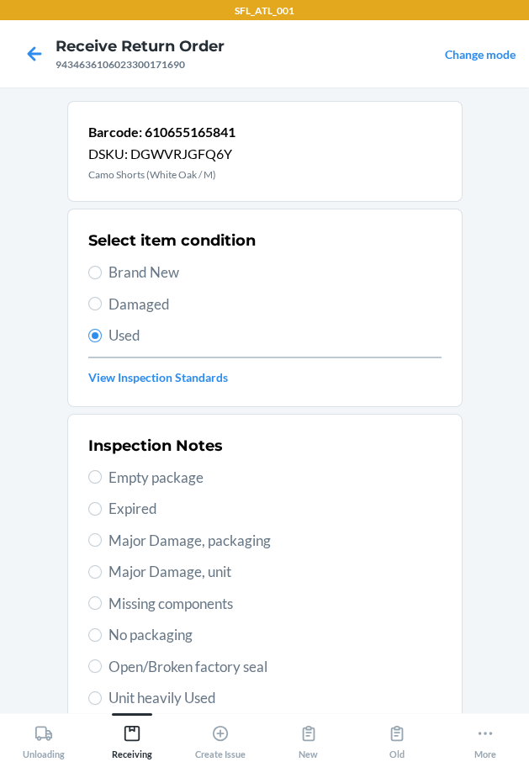
click at [171, 687] on span "Unit heavily Used" at bounding box center [274, 698] width 333 height 22
click at [102, 691] on input "Unit heavily Used" at bounding box center [94, 697] width 13 height 13
radio input "true"
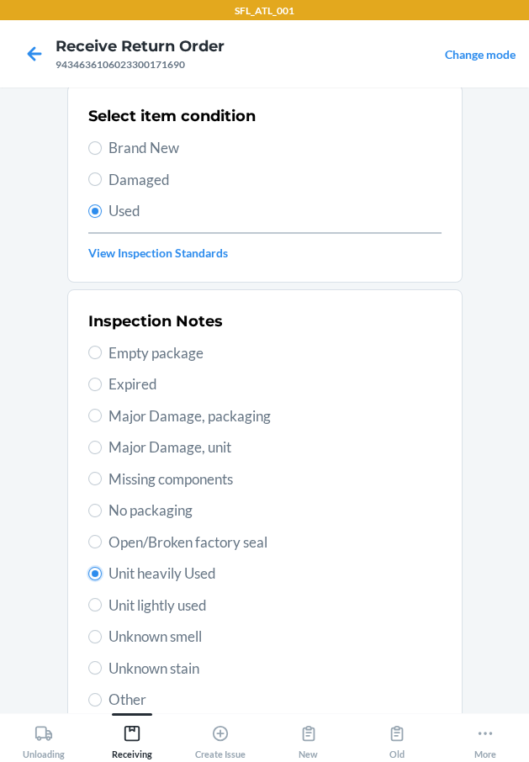
scroll to position [250, 0]
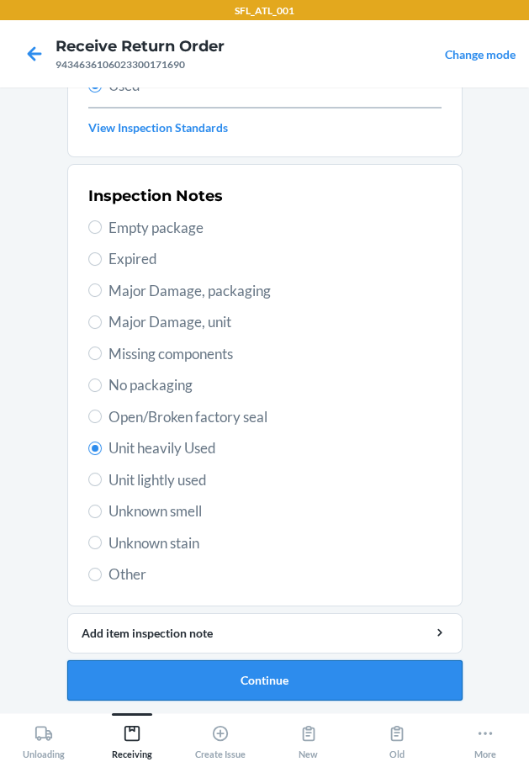
click at [187, 687] on button "Continue" at bounding box center [264, 680] width 395 height 40
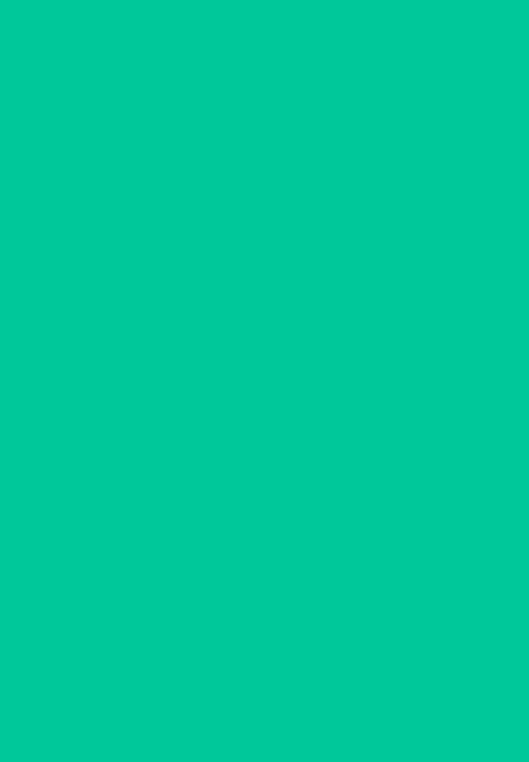
scroll to position [0, 0]
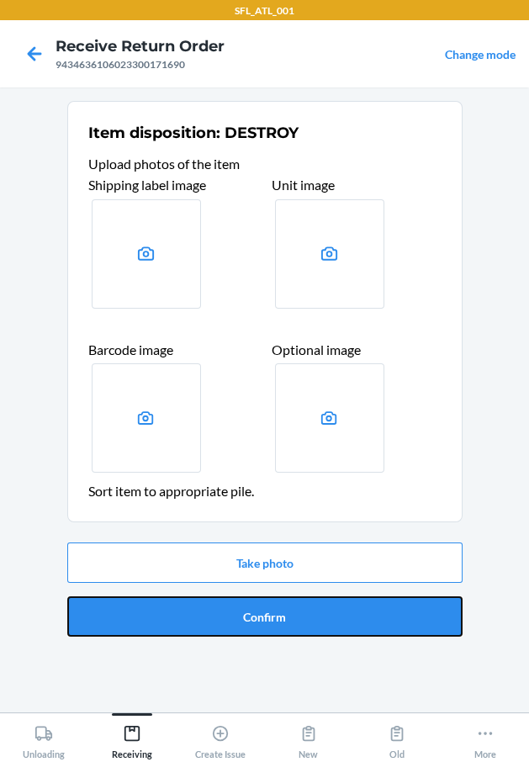
click at [217, 629] on button "Confirm" at bounding box center [264, 616] width 395 height 40
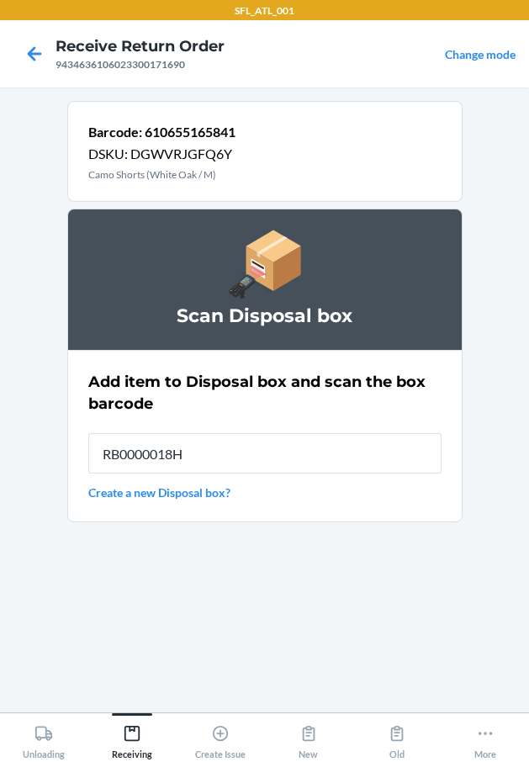
type input "RB0000018HZ"
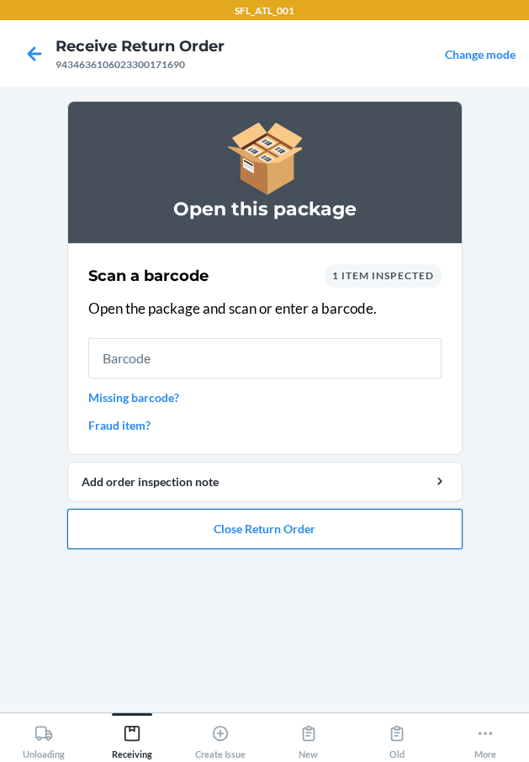
drag, startPoint x: 261, startPoint y: 520, endPoint x: 232, endPoint y: 513, distance: 29.6
click at [232, 513] on button "Close Return Order" at bounding box center [264, 529] width 395 height 40
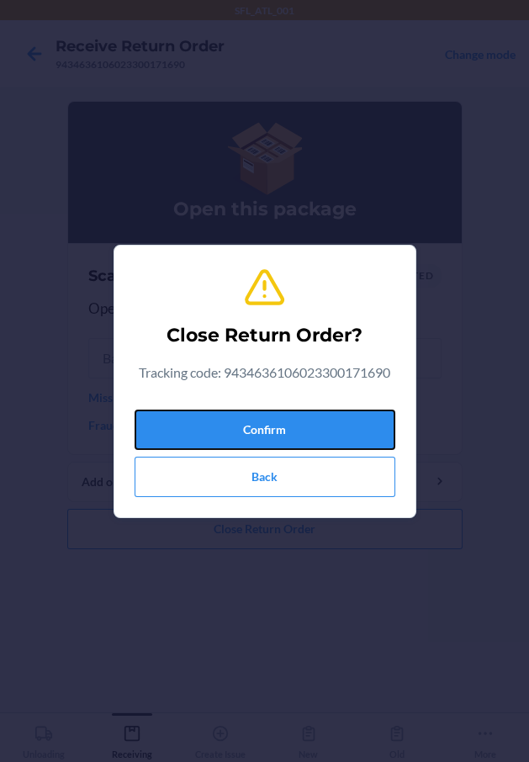
drag, startPoint x: 204, startPoint y: 433, endPoint x: 52, endPoint y: 452, distance: 153.4
click at [194, 435] on button "Confirm" at bounding box center [265, 429] width 261 height 40
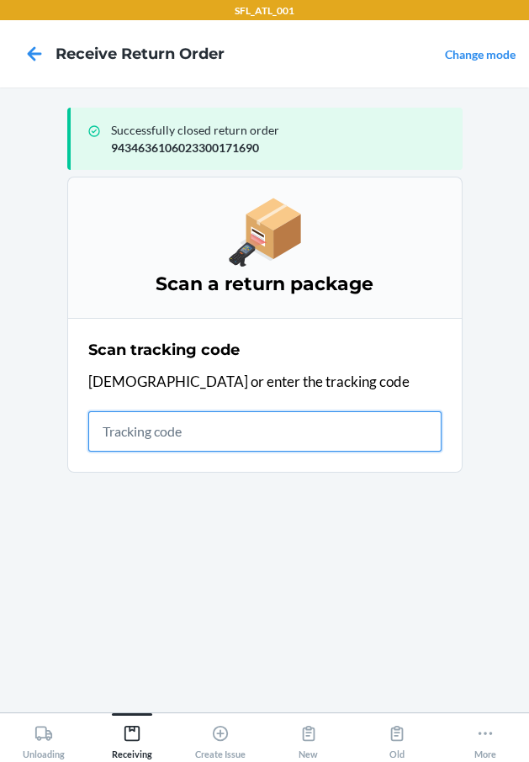
click at [180, 427] on input "text" at bounding box center [264, 431] width 353 height 40
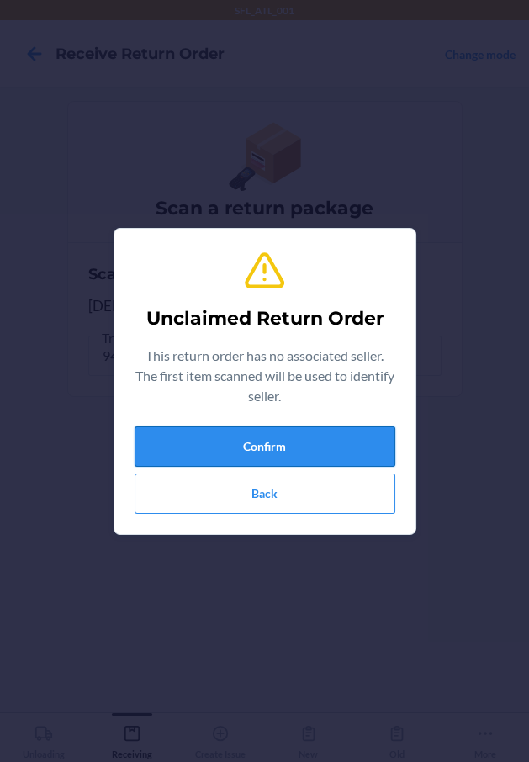
click at [165, 441] on button "Confirm" at bounding box center [265, 446] width 261 height 40
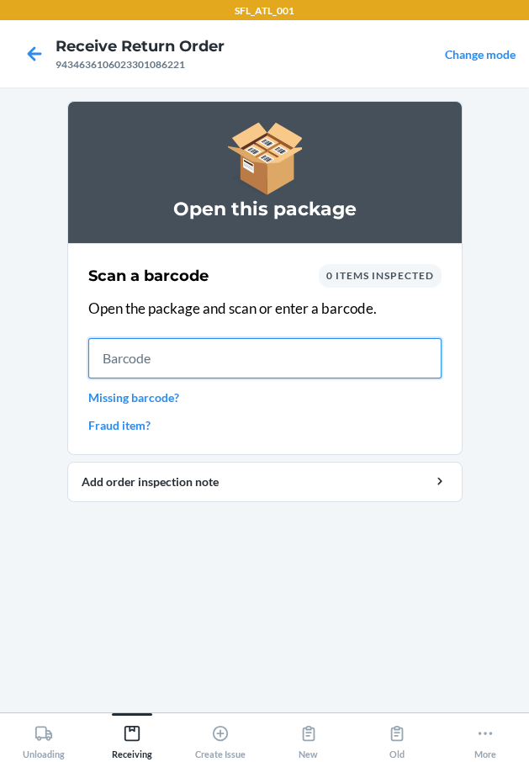
click at [120, 359] on input "text" at bounding box center [264, 358] width 353 height 40
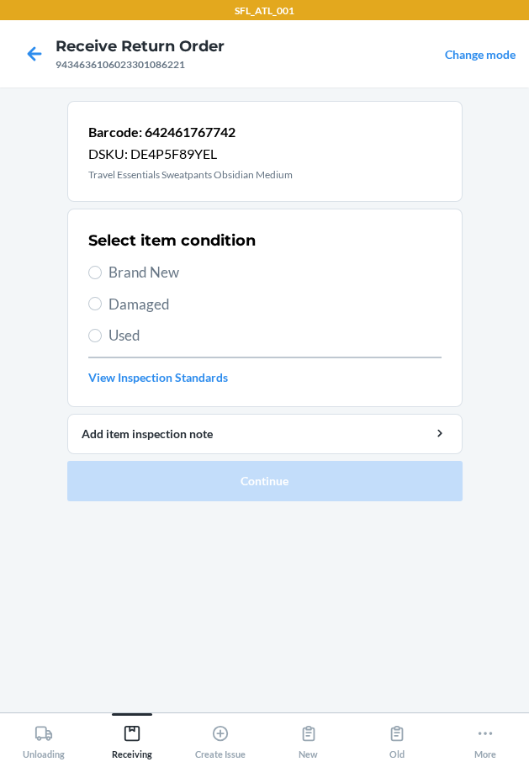
click at [105, 267] on label "Brand New" at bounding box center [264, 272] width 353 height 22
click at [102, 267] on input "Brand New" at bounding box center [94, 272] width 13 height 13
radio input "true"
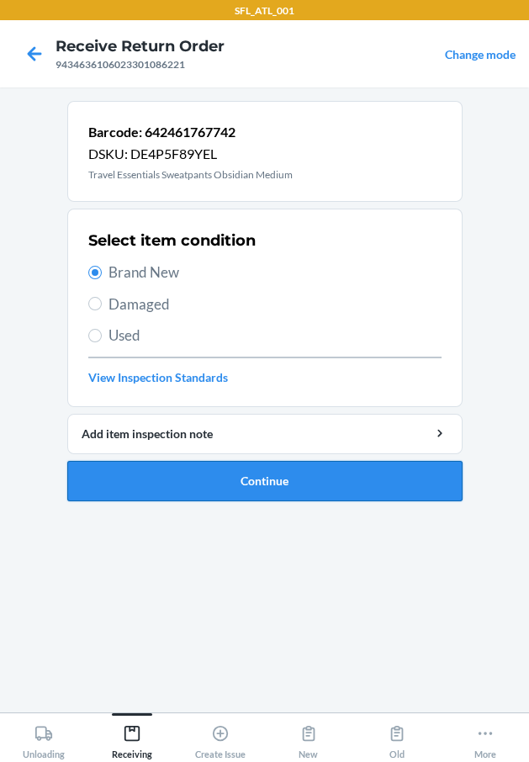
click at [158, 473] on button "Continue" at bounding box center [264, 481] width 395 height 40
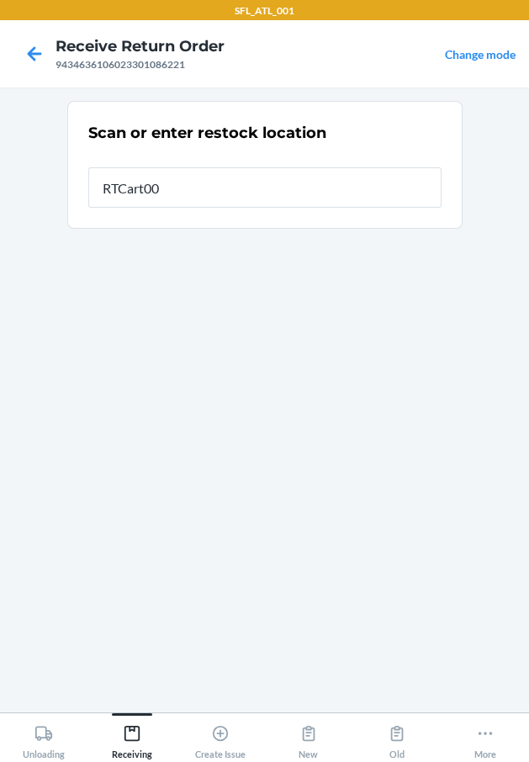
type input "RTCart002"
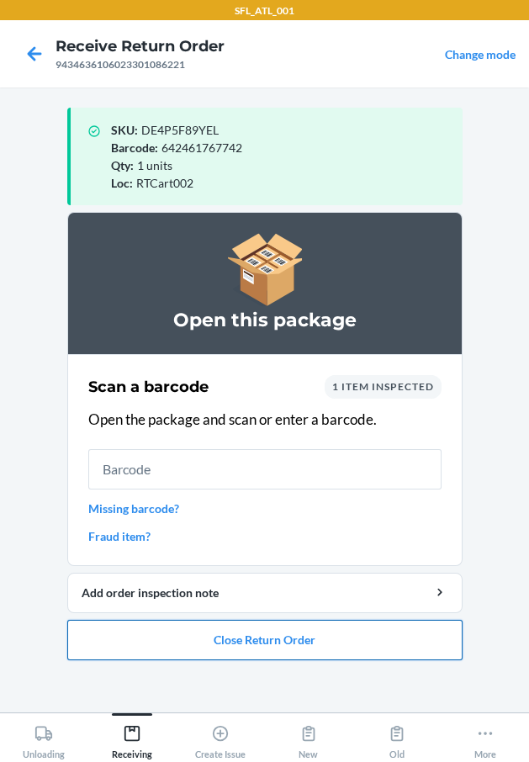
click at [256, 639] on button "Close Return Order" at bounding box center [264, 640] width 395 height 40
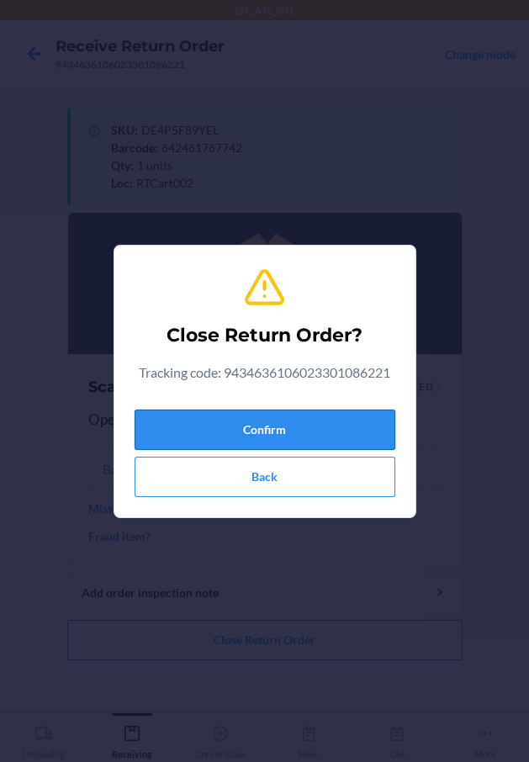
click at [208, 442] on button "Confirm" at bounding box center [265, 429] width 261 height 40
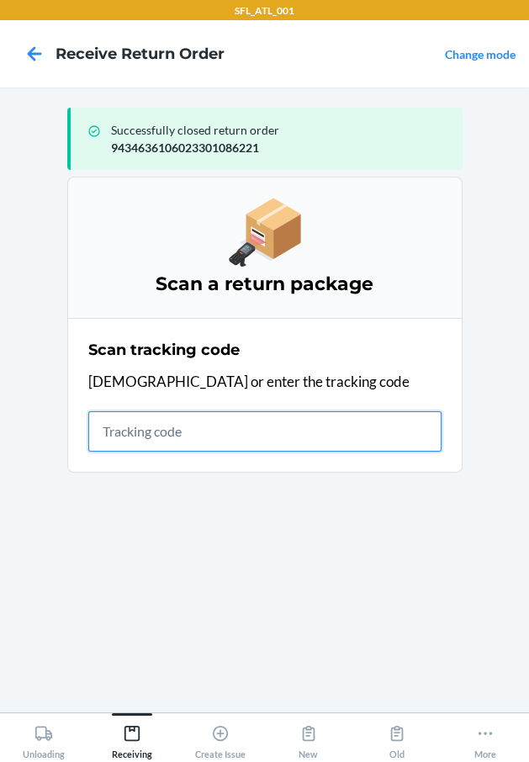
drag, startPoint x: 240, startPoint y: 428, endPoint x: 216, endPoint y: 420, distance: 25.5
click at [240, 426] on input "text" at bounding box center [264, 431] width 353 height 40
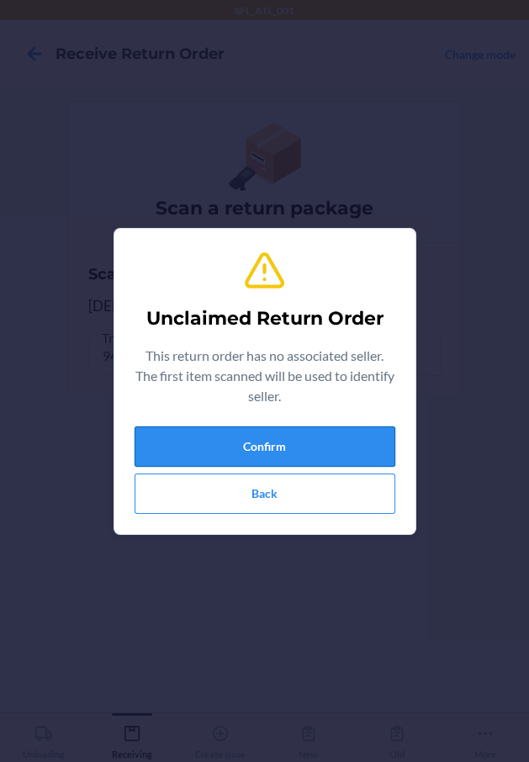
click at [230, 438] on button "Confirm" at bounding box center [265, 446] width 261 height 40
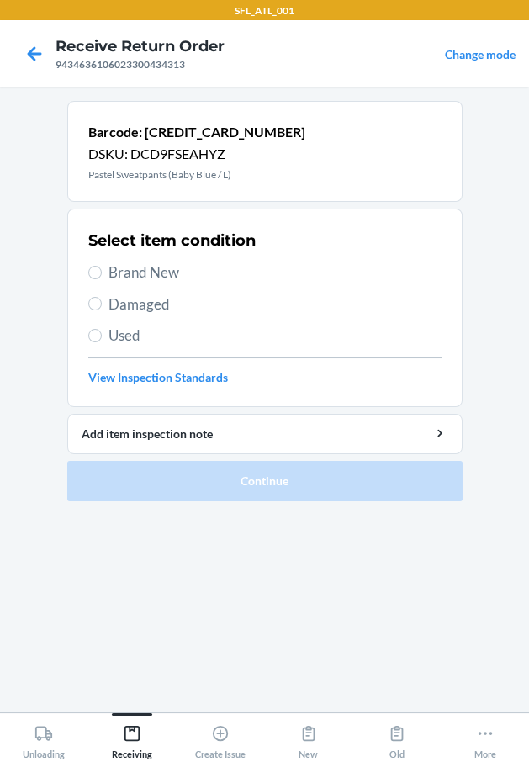
click at [122, 262] on span "Brand New" at bounding box center [274, 272] width 333 height 22
click at [102, 266] on input "Brand New" at bounding box center [94, 272] width 13 height 13
radio input "true"
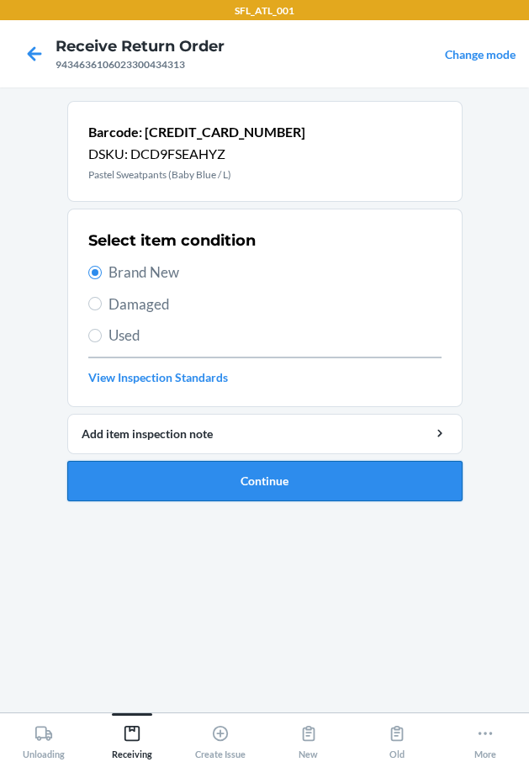
click at [225, 475] on button "Continue" at bounding box center [264, 481] width 395 height 40
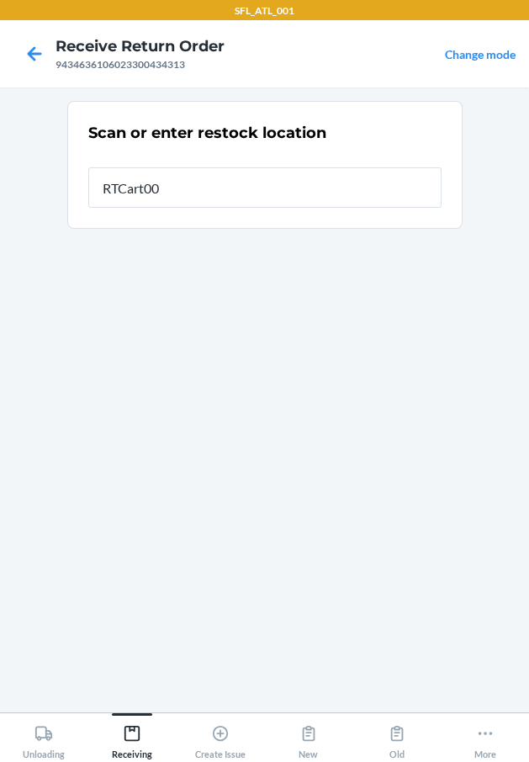
type input "RTCart002"
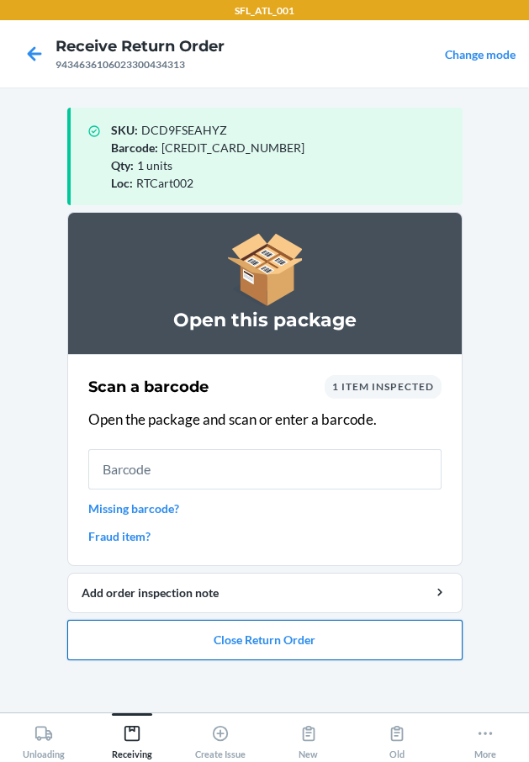
click at [273, 637] on button "Close Return Order" at bounding box center [264, 640] width 395 height 40
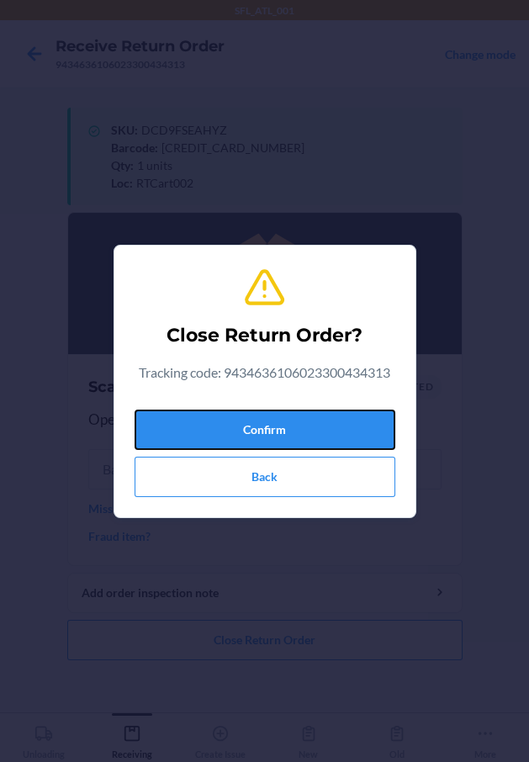
drag, startPoint x: 293, startPoint y: 435, endPoint x: 8, endPoint y: 440, distance: 284.2
click at [283, 435] on button "Confirm" at bounding box center [265, 429] width 261 height 40
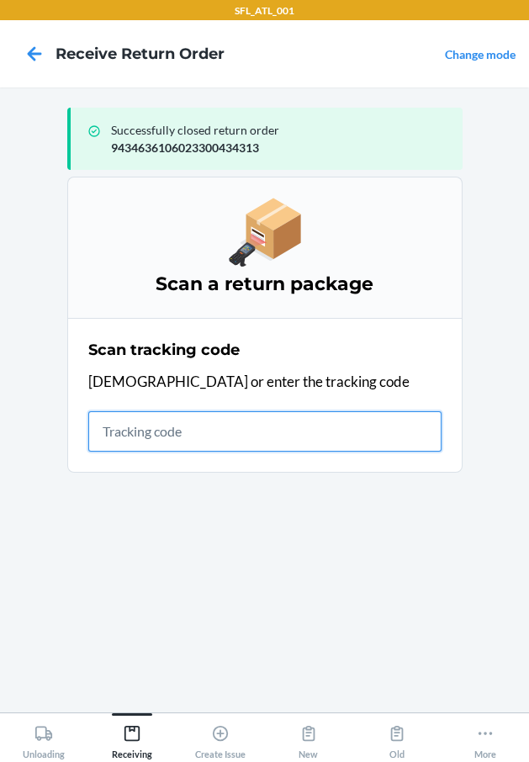
drag, startPoint x: 178, startPoint y: 435, endPoint x: 169, endPoint y: 425, distance: 13.1
click at [172, 431] on input "text" at bounding box center [264, 431] width 353 height 40
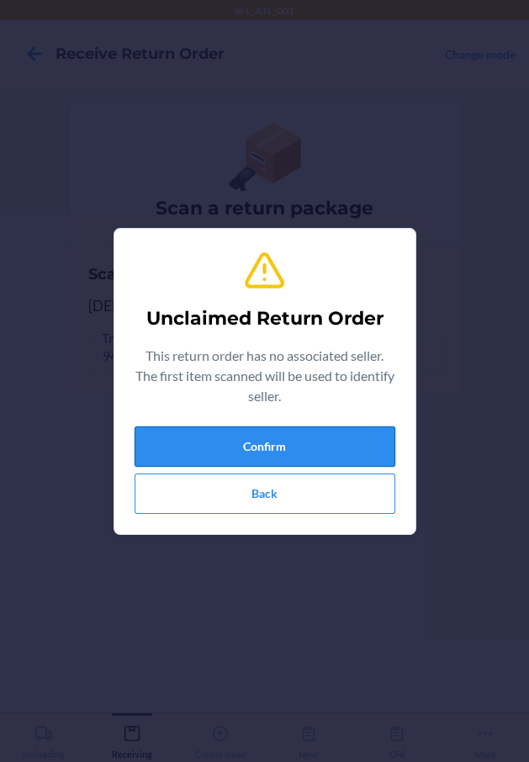
click at [172, 438] on button "Confirm" at bounding box center [265, 446] width 261 height 40
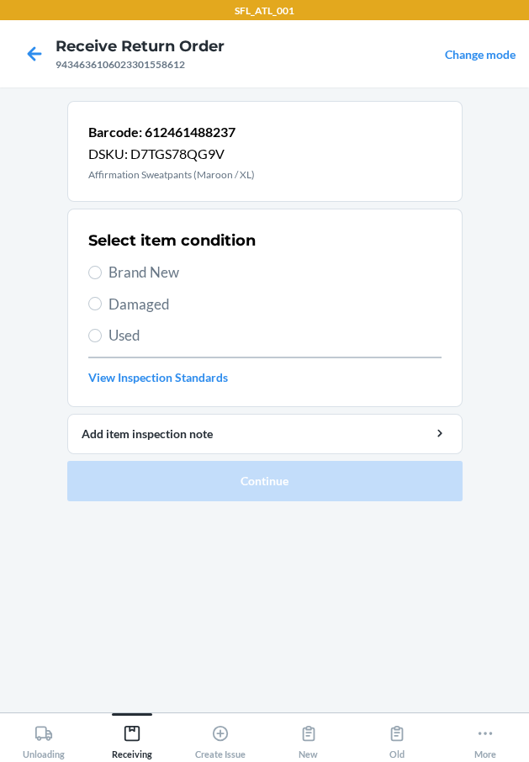
click at [166, 277] on span "Brand New" at bounding box center [274, 272] width 333 height 22
click at [102, 277] on input "Brand New" at bounding box center [94, 272] width 13 height 13
radio input "true"
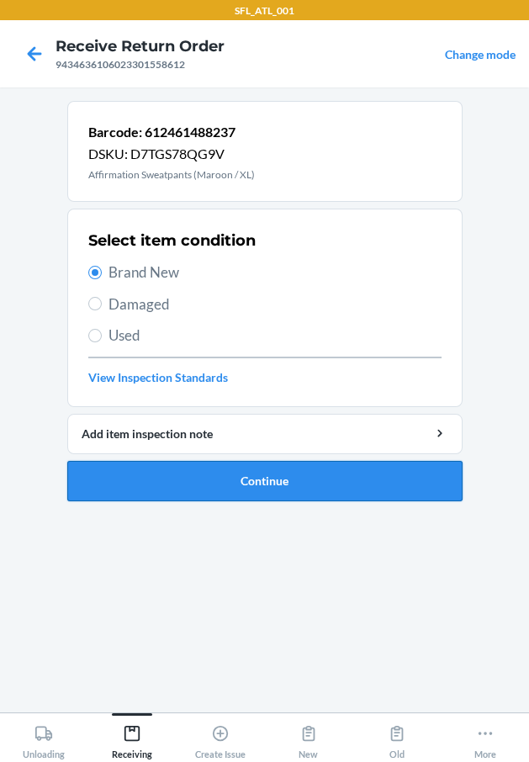
click at [214, 480] on button "Continue" at bounding box center [264, 481] width 395 height 40
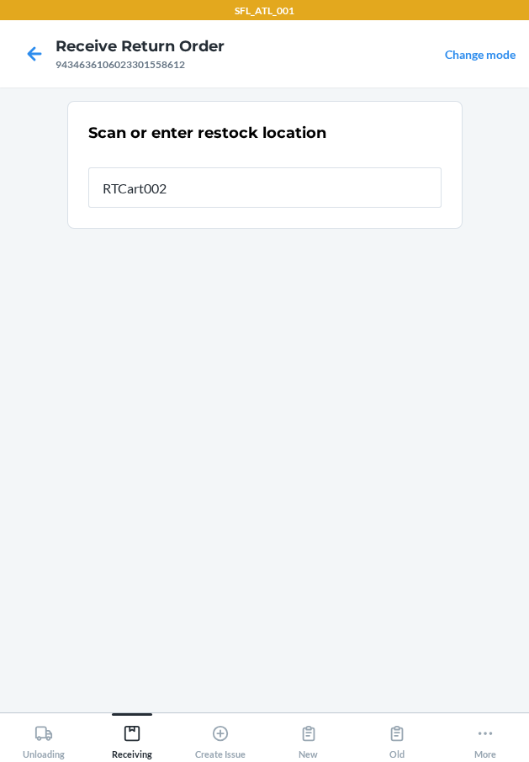
type input "RTCart002"
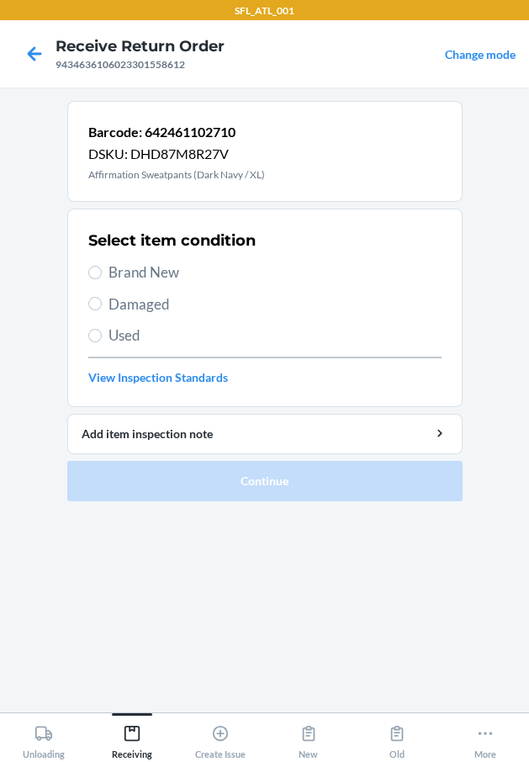
click at [157, 270] on span "Brand New" at bounding box center [274, 272] width 333 height 22
click at [102, 270] on input "Brand New" at bounding box center [94, 272] width 13 height 13
radio input "true"
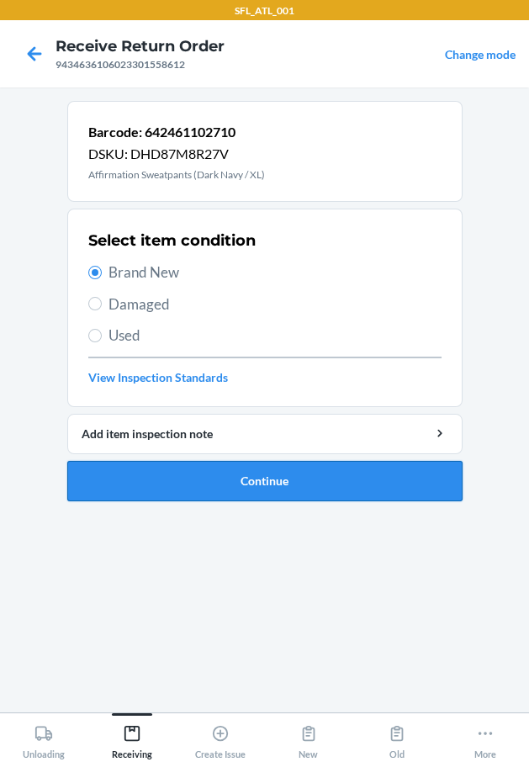
click at [209, 480] on button "Continue" at bounding box center [264, 481] width 395 height 40
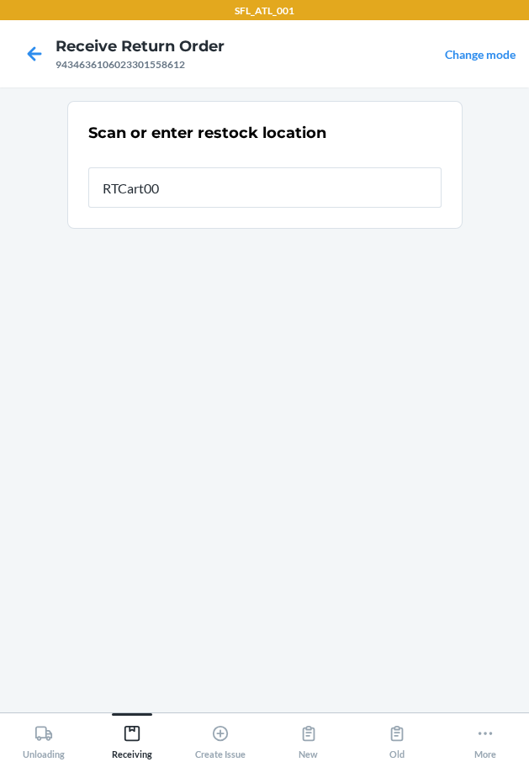
type input "RTCart002"
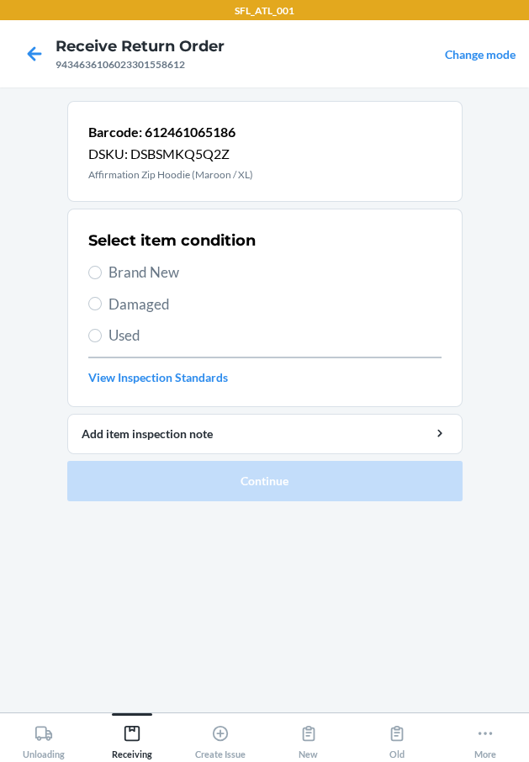
click at [167, 283] on div "Select item condition Brand New Damaged Used View Inspection Standards" at bounding box center [264, 308] width 353 height 166
click at [167, 274] on span "Brand New" at bounding box center [274, 272] width 333 height 22
click at [102, 274] on input "Brand New" at bounding box center [94, 272] width 13 height 13
radio input "true"
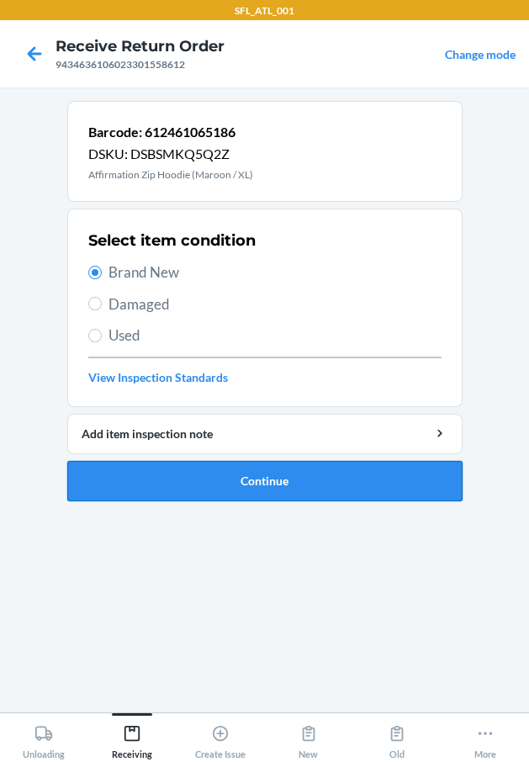
click at [261, 468] on button "Continue" at bounding box center [264, 481] width 395 height 40
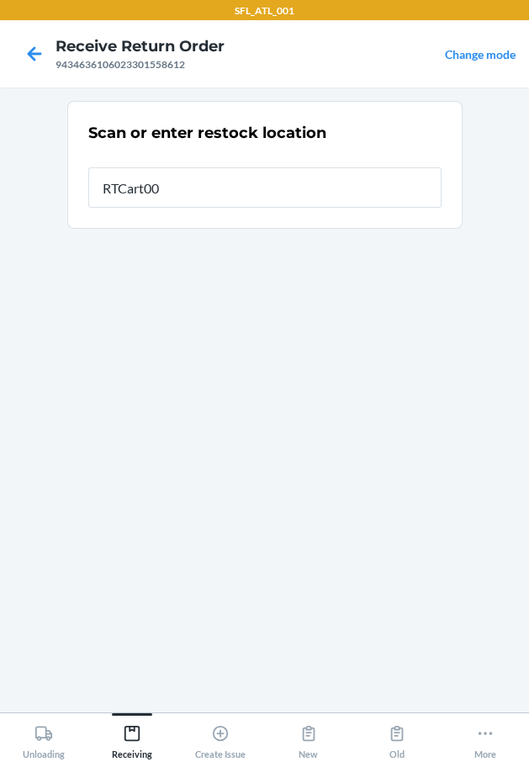
type input "RTCart002"
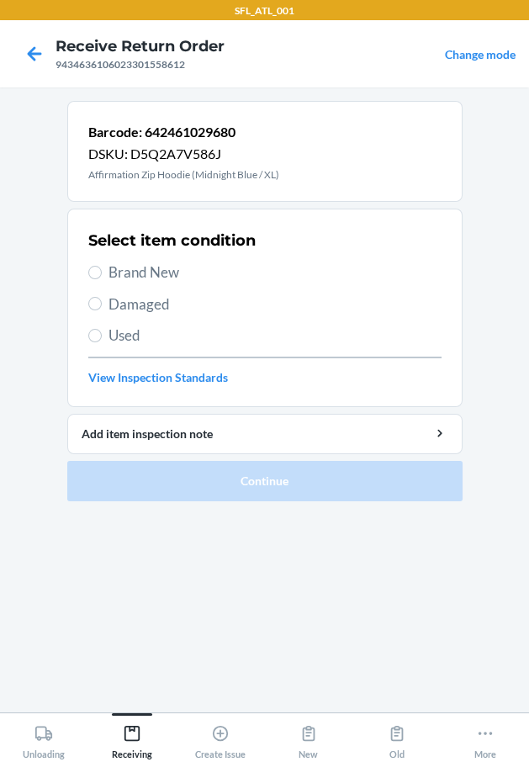
click at [162, 272] on span "Brand New" at bounding box center [274, 272] width 333 height 22
click at [102, 272] on input "Brand New" at bounding box center [94, 272] width 13 height 13
radio input "true"
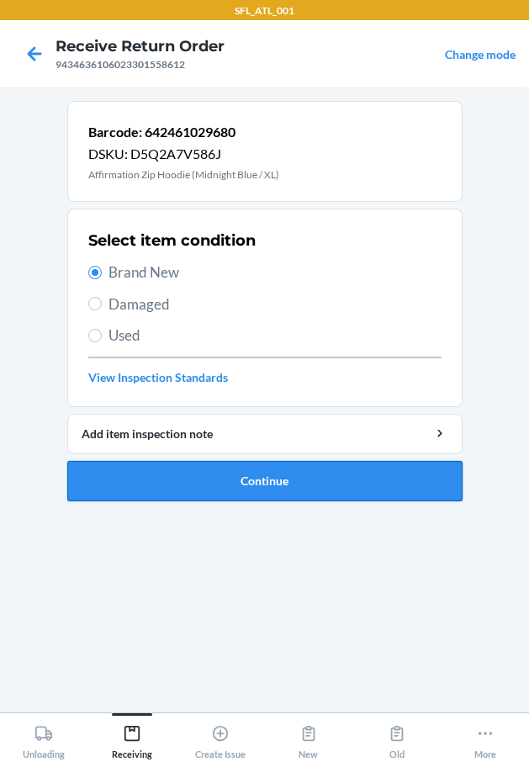
click at [213, 463] on button "Continue" at bounding box center [264, 481] width 395 height 40
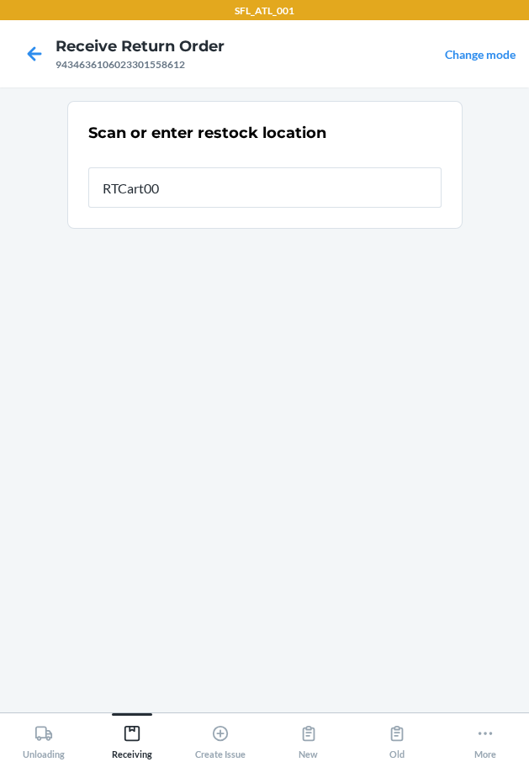
type input "RTCart002"
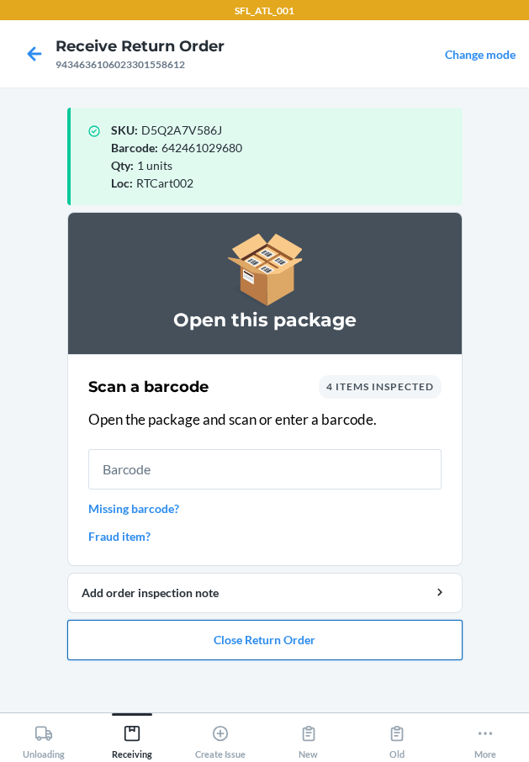
drag, startPoint x: 240, startPoint y: 637, endPoint x: 226, endPoint y: 635, distance: 14.5
click at [230, 636] on button "Close Return Order" at bounding box center [264, 640] width 395 height 40
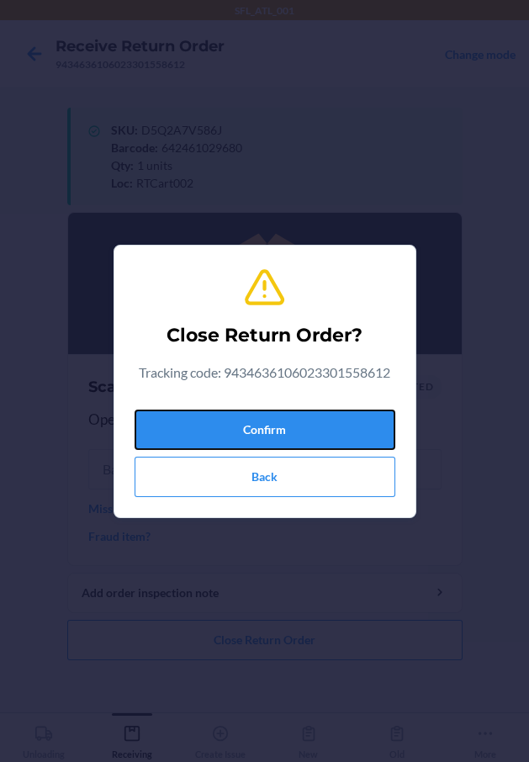
drag, startPoint x: 332, startPoint y: 423, endPoint x: 23, endPoint y: 410, distance: 309.7
click at [331, 423] on button "Confirm" at bounding box center [265, 429] width 261 height 40
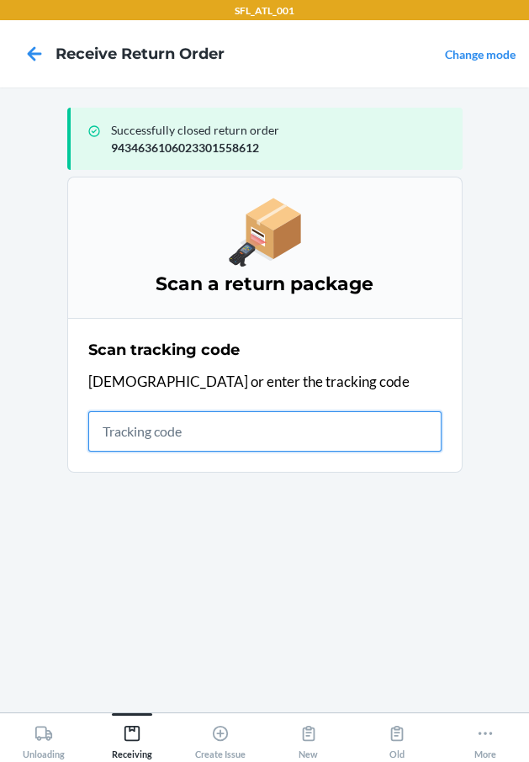
click at [156, 431] on input "text" at bounding box center [264, 431] width 353 height 40
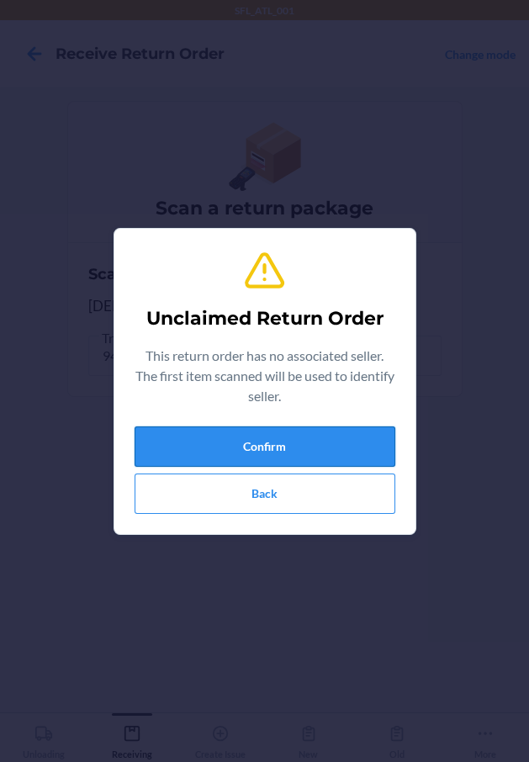
click at [172, 442] on button "Confirm" at bounding box center [265, 446] width 261 height 40
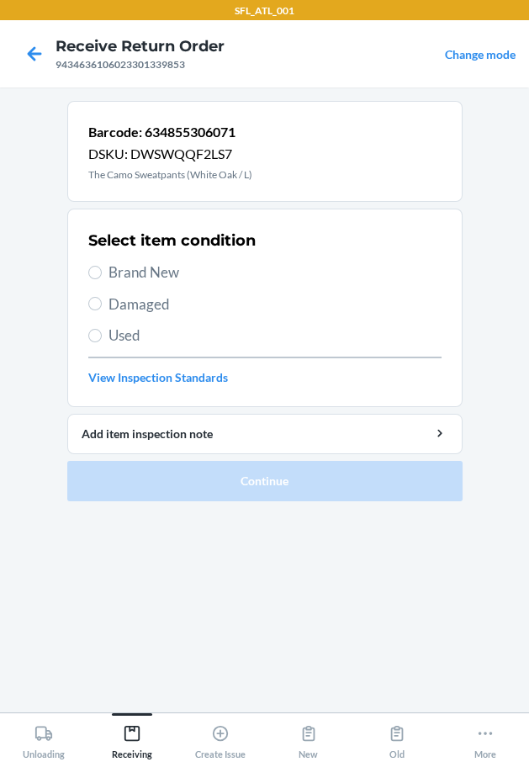
click at [154, 260] on div "Select item condition Brand New Damaged Used View Inspection Standards" at bounding box center [264, 308] width 353 height 166
click at [156, 271] on span "Brand New" at bounding box center [274, 272] width 333 height 22
click at [102, 271] on input "Brand New" at bounding box center [94, 272] width 13 height 13
radio input "true"
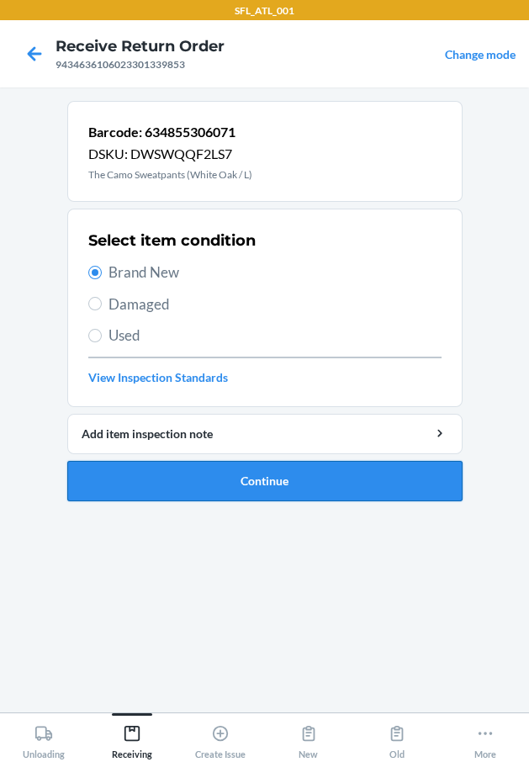
click at [167, 468] on button "Continue" at bounding box center [264, 481] width 395 height 40
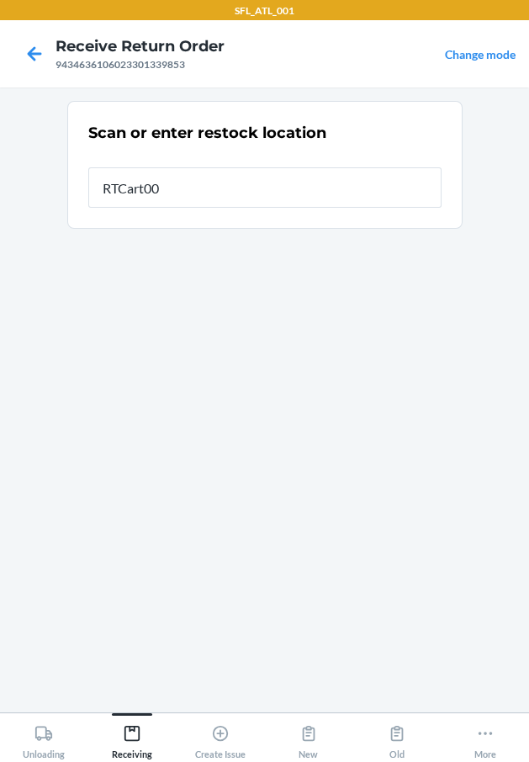
type input "RTCart002"
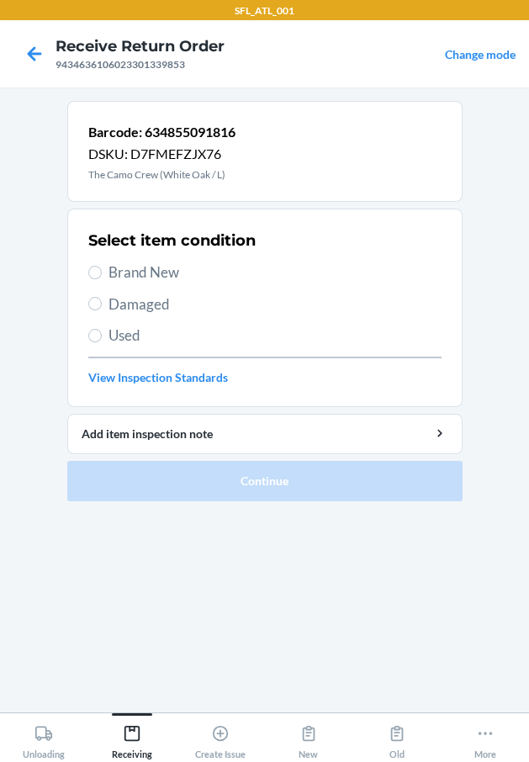
click at [103, 259] on div "Select item condition Brand New Damaged Used View Inspection Standards" at bounding box center [264, 308] width 353 height 166
click at [108, 269] on span "Brand New" at bounding box center [274, 272] width 333 height 22
click at [102, 269] on input "Brand New" at bounding box center [94, 272] width 13 height 13
radio input "true"
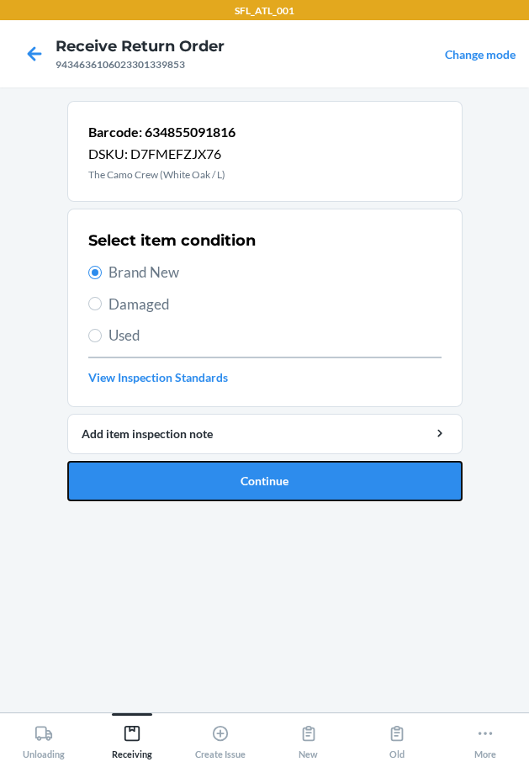
click at [238, 481] on button "Continue" at bounding box center [264, 481] width 395 height 40
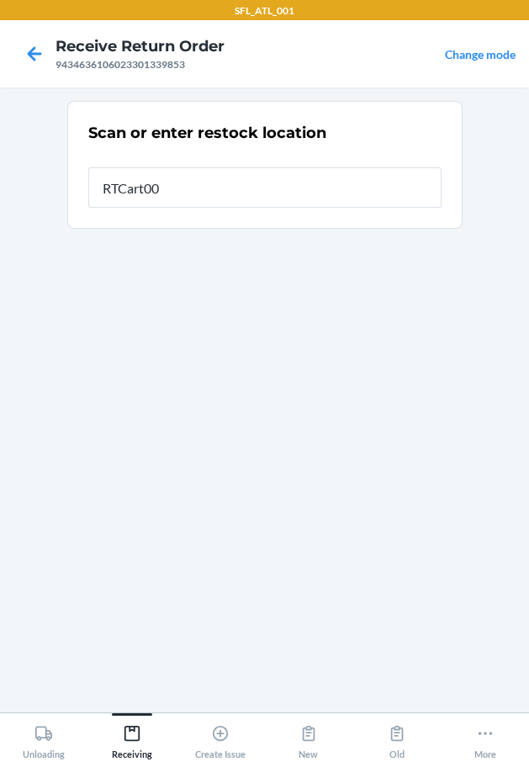
type input "RTCart002"
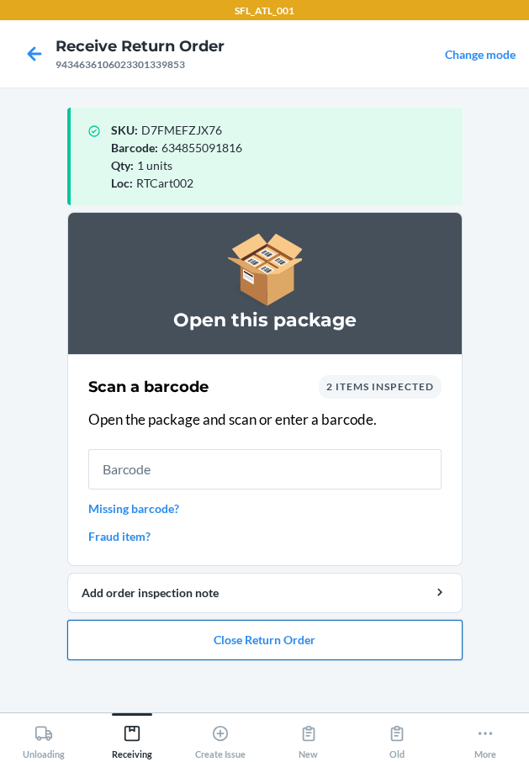
click at [308, 627] on button "Close Return Order" at bounding box center [264, 640] width 395 height 40
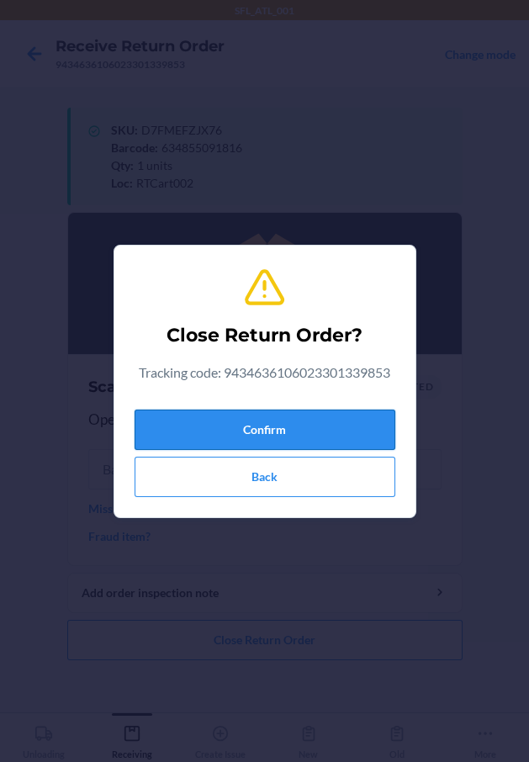
click at [323, 427] on button "Confirm" at bounding box center [265, 429] width 261 height 40
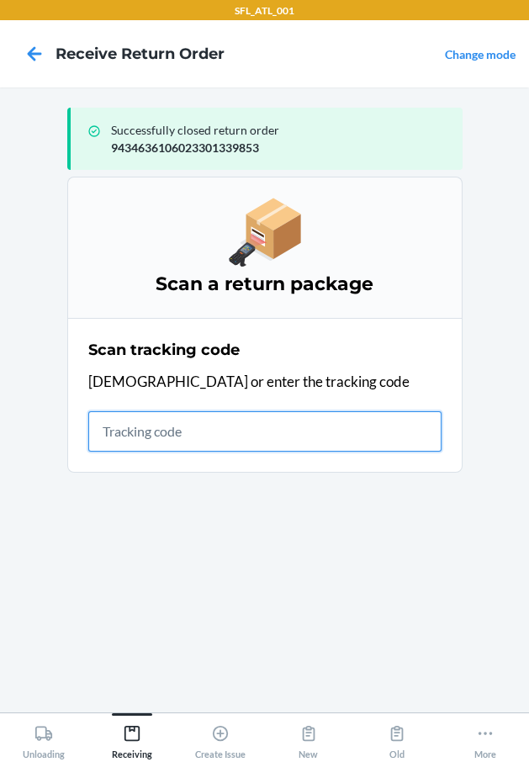
click at [147, 434] on input "text" at bounding box center [264, 431] width 353 height 40
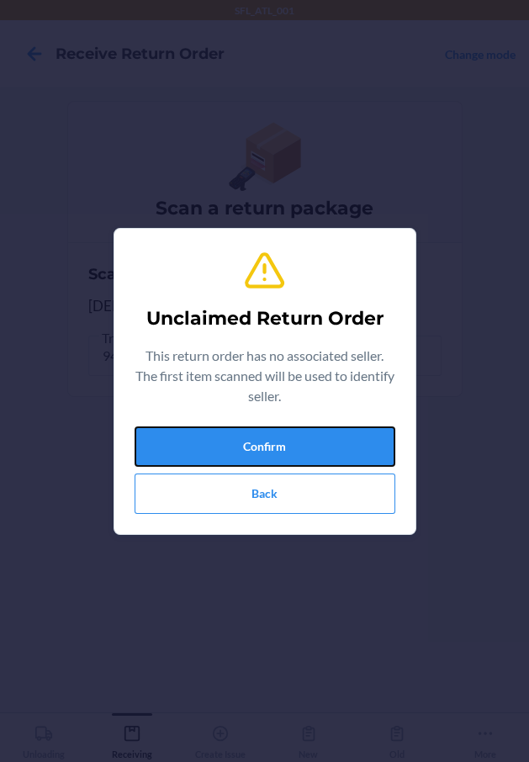
click at [144, 429] on button "Confirm" at bounding box center [265, 446] width 261 height 40
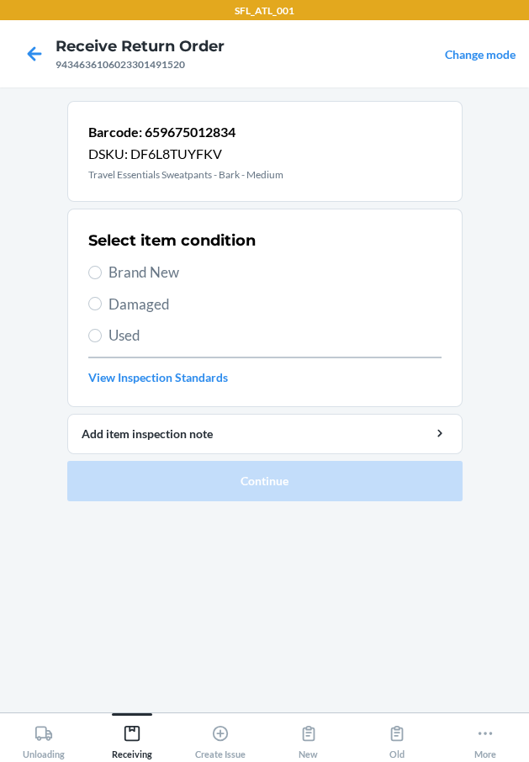
click at [145, 274] on span "Brand New" at bounding box center [274, 272] width 333 height 22
click at [102, 274] on input "Brand New" at bounding box center [94, 272] width 13 height 13
radio input "true"
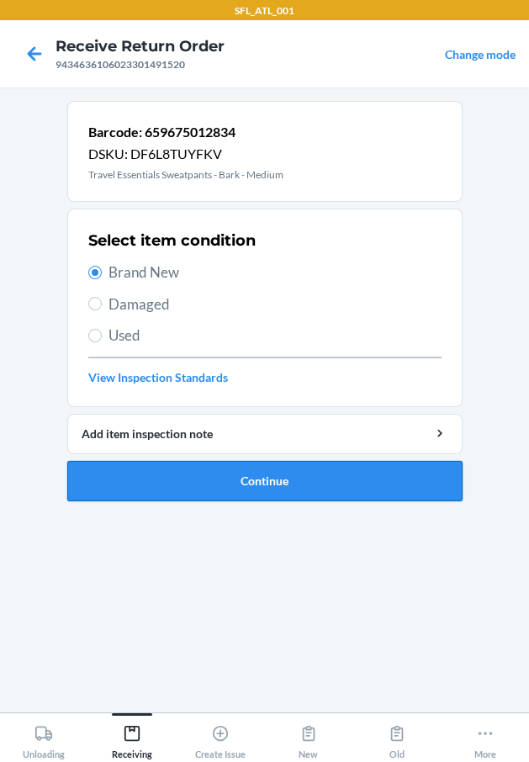
click at [196, 483] on button "Continue" at bounding box center [264, 481] width 395 height 40
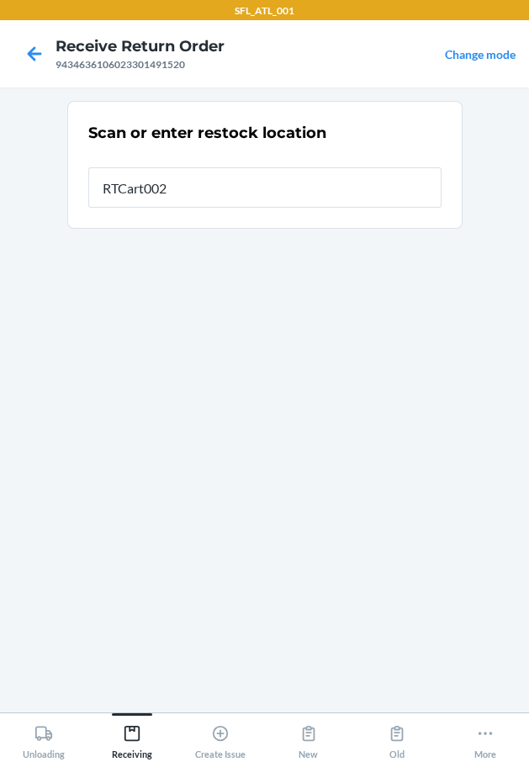
type input "RTCart002"
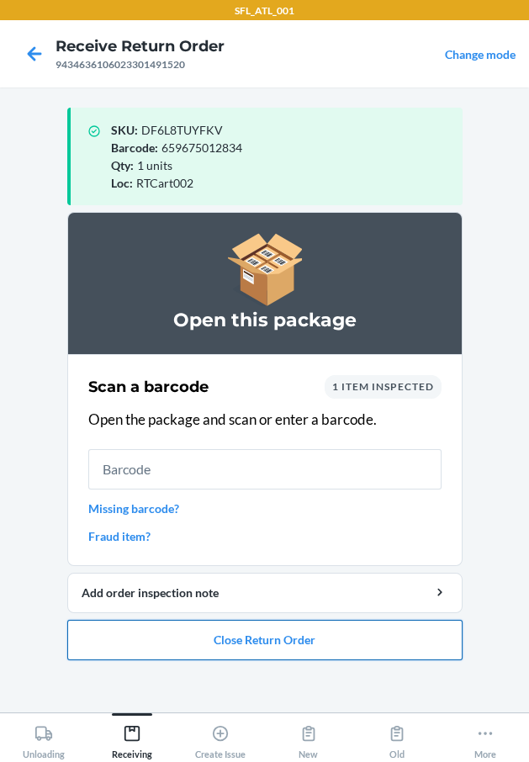
click at [159, 628] on button "Close Return Order" at bounding box center [264, 640] width 395 height 40
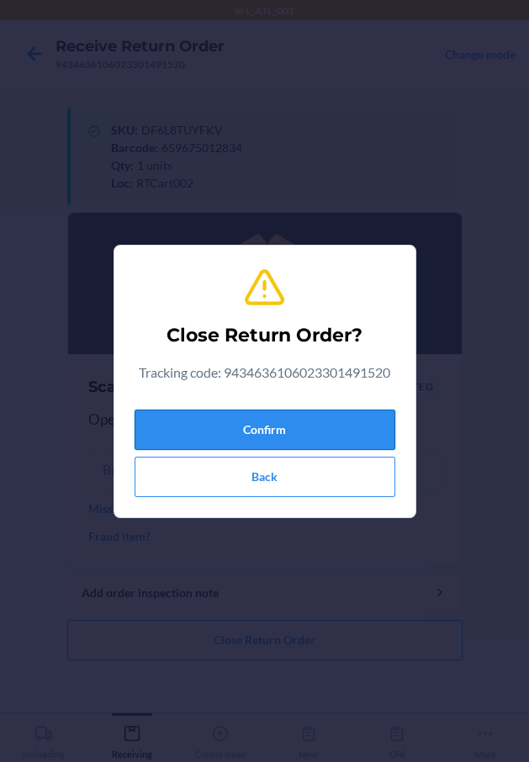
drag, startPoint x: 292, startPoint y: 441, endPoint x: 282, endPoint y: 435, distance: 11.7
click at [285, 436] on button "Confirm" at bounding box center [265, 429] width 261 height 40
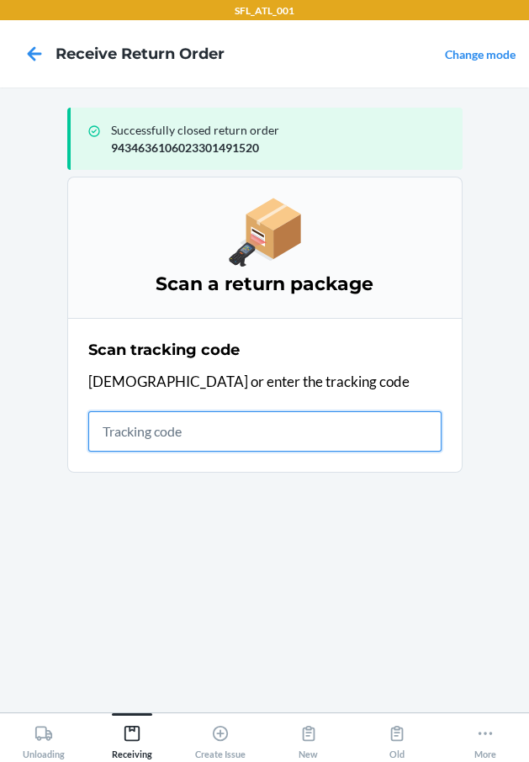
click at [192, 445] on input "text" at bounding box center [264, 431] width 353 height 40
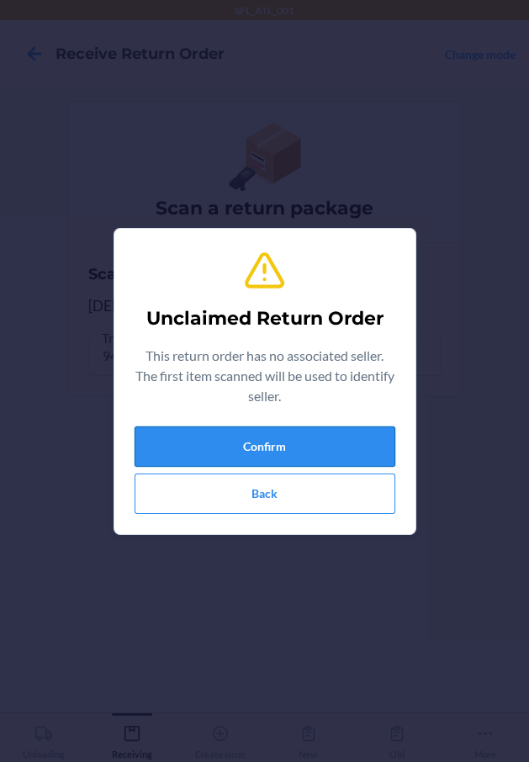
click at [188, 437] on button "Confirm" at bounding box center [265, 446] width 261 height 40
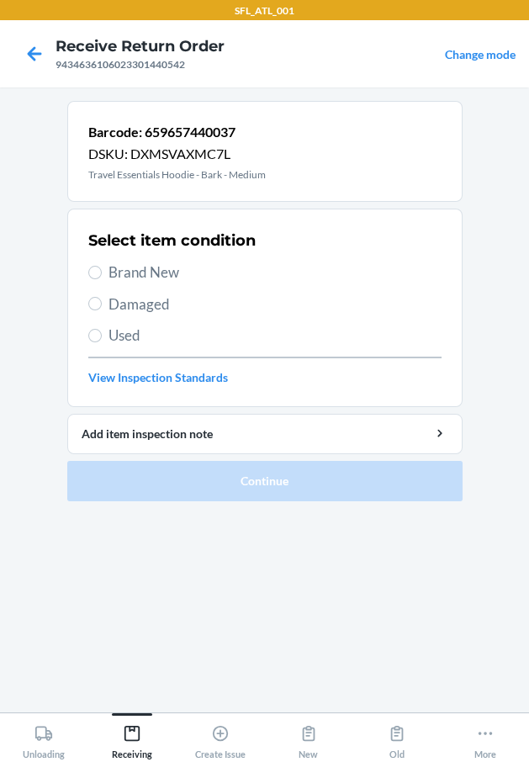
click at [120, 336] on span "Used" at bounding box center [274, 336] width 333 height 22
click at [102, 336] on input "Used" at bounding box center [94, 335] width 13 height 13
radio input "true"
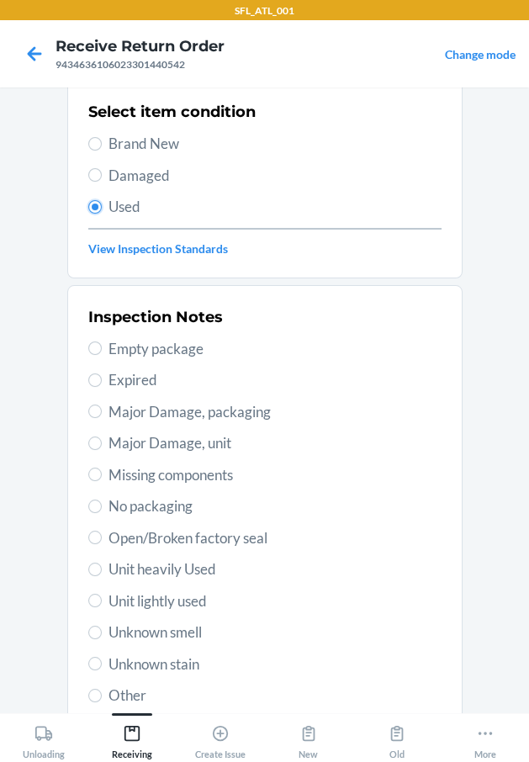
scroll to position [250, 0]
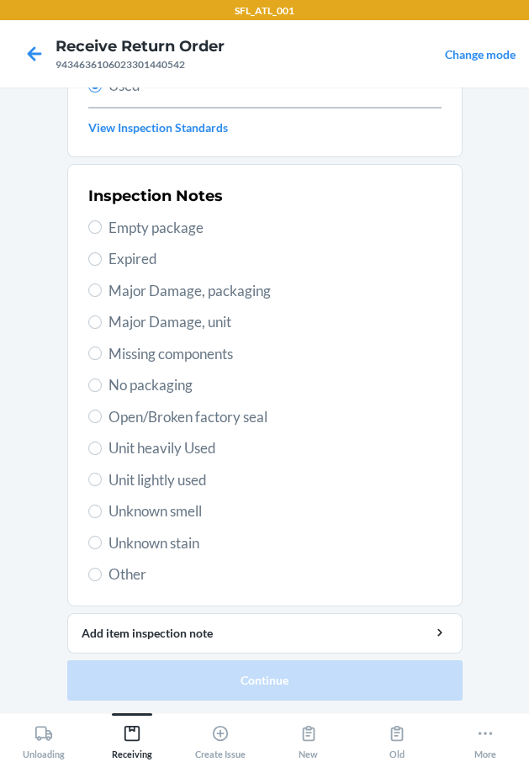
click at [188, 513] on span "Unknown smell" at bounding box center [274, 511] width 333 height 22
click at [102, 513] on input "Unknown smell" at bounding box center [94, 510] width 13 height 13
radio input "true"
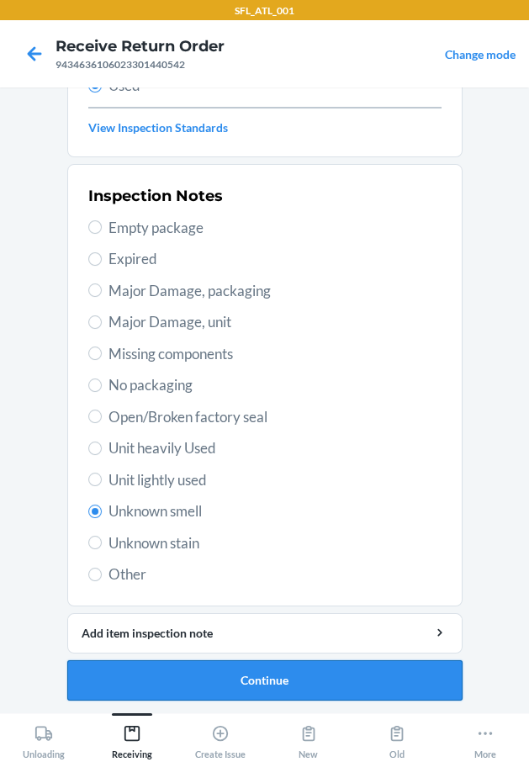
click at [176, 669] on button "Continue" at bounding box center [264, 680] width 395 height 40
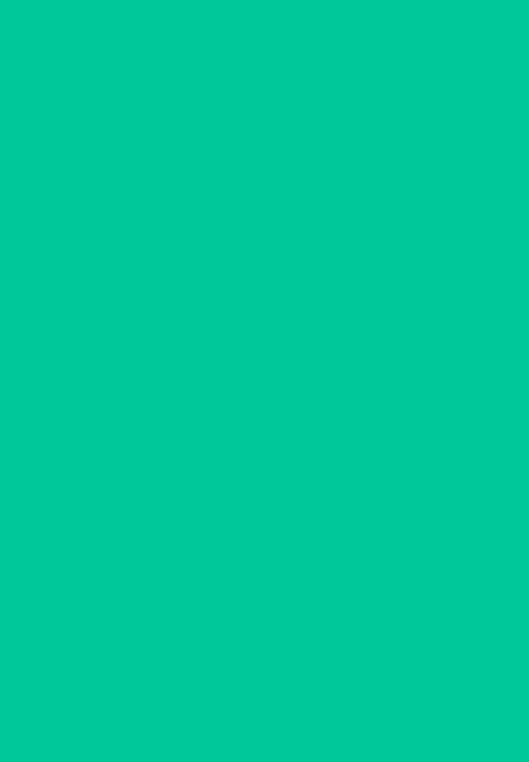
scroll to position [0, 0]
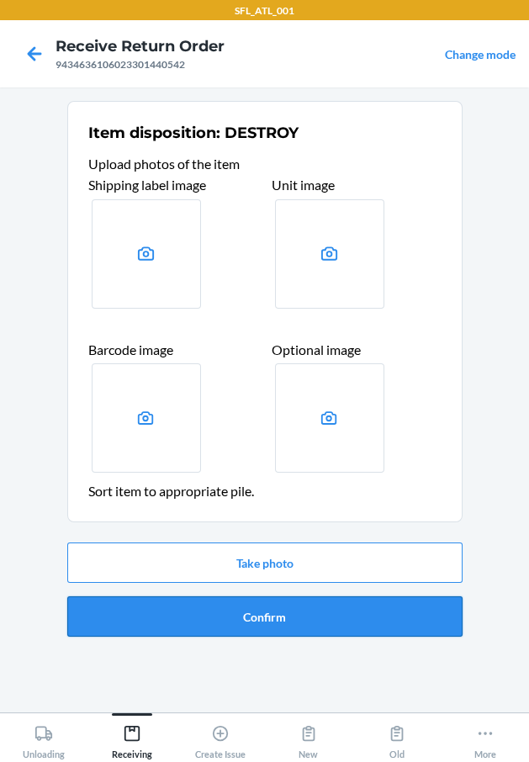
click at [202, 610] on button "Confirm" at bounding box center [264, 616] width 395 height 40
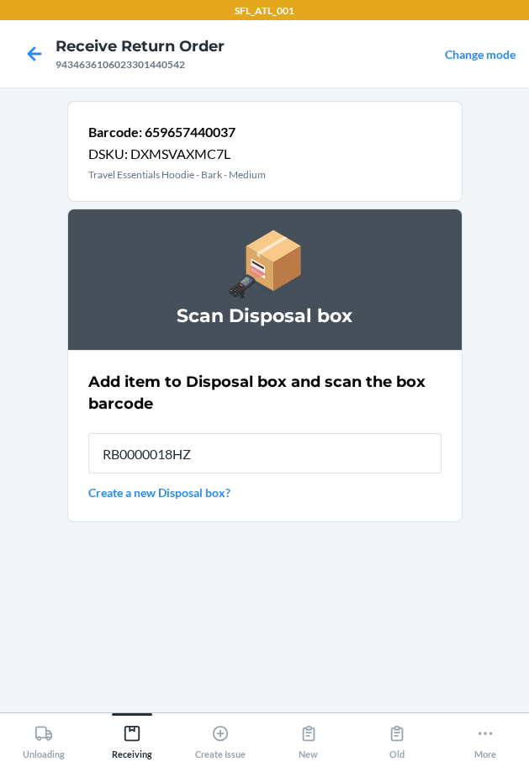
type input "RB0000018HZ"
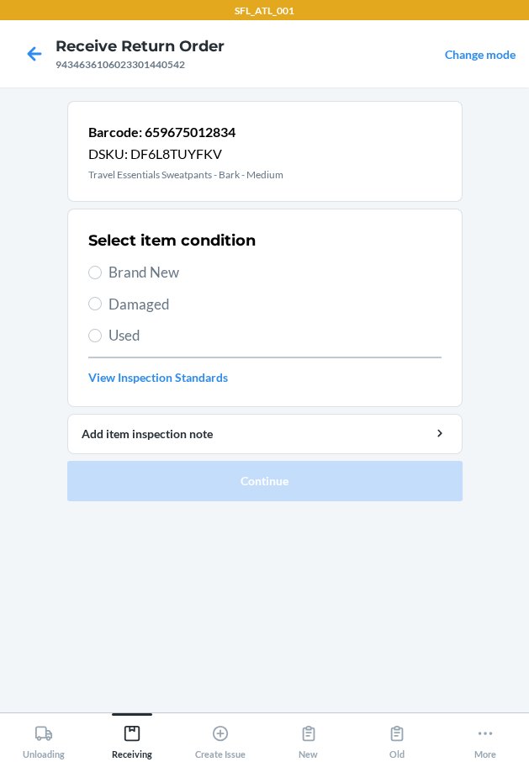
click at [152, 270] on span "Brand New" at bounding box center [274, 272] width 333 height 22
click at [102, 270] on input "Brand New" at bounding box center [94, 272] width 13 height 13
radio input "true"
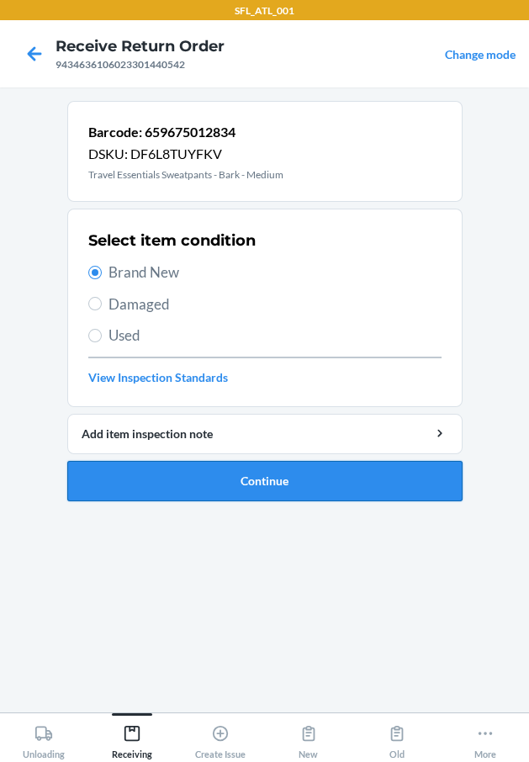
click at [163, 475] on button "Continue" at bounding box center [264, 481] width 395 height 40
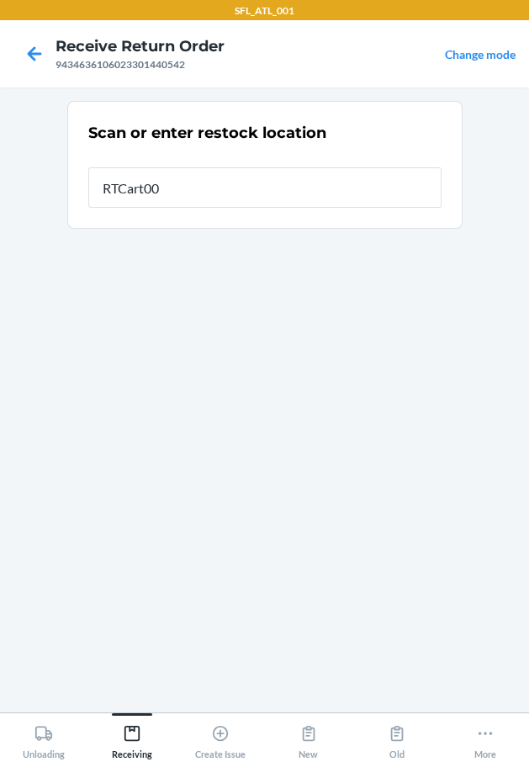
type input "RTCart002"
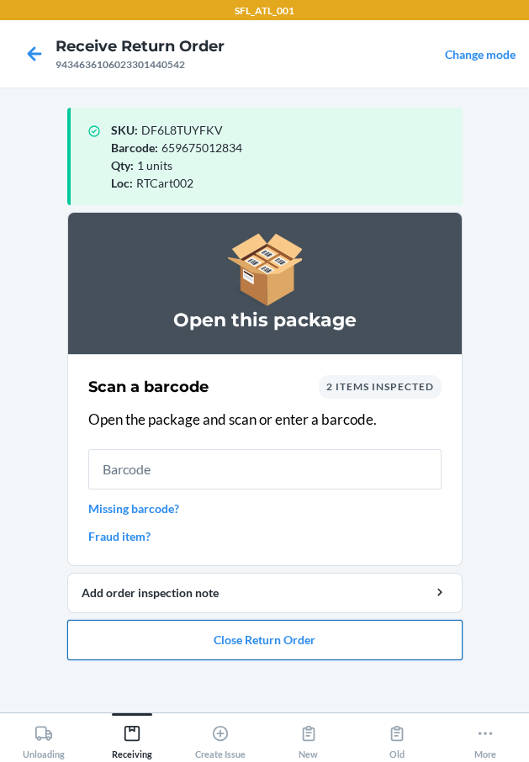
click at [208, 642] on button "Close Return Order" at bounding box center [264, 640] width 395 height 40
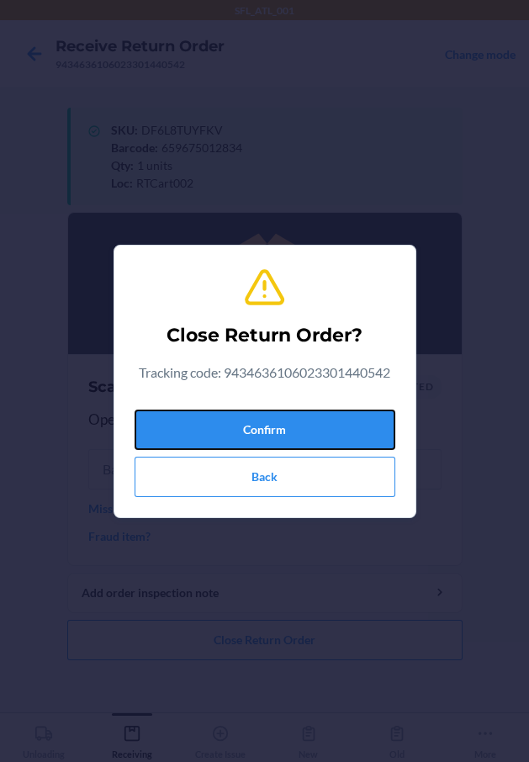
drag, startPoint x: 272, startPoint y: 430, endPoint x: 71, endPoint y: 430, distance: 200.1
click at [269, 430] on button "Confirm" at bounding box center [265, 429] width 261 height 40
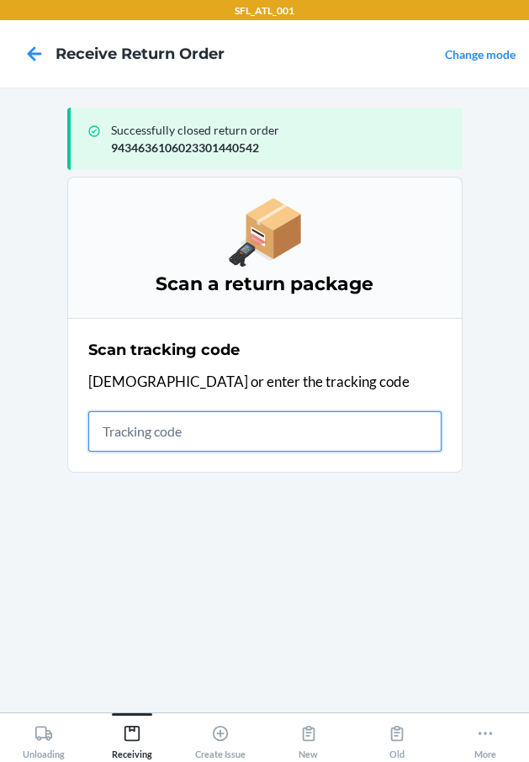
click at [238, 432] on input "text" at bounding box center [264, 431] width 353 height 40
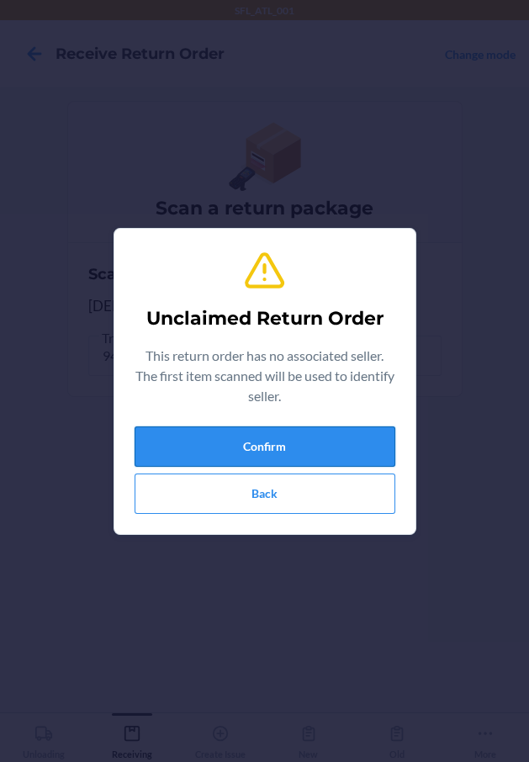
click at [289, 452] on button "Confirm" at bounding box center [265, 446] width 261 height 40
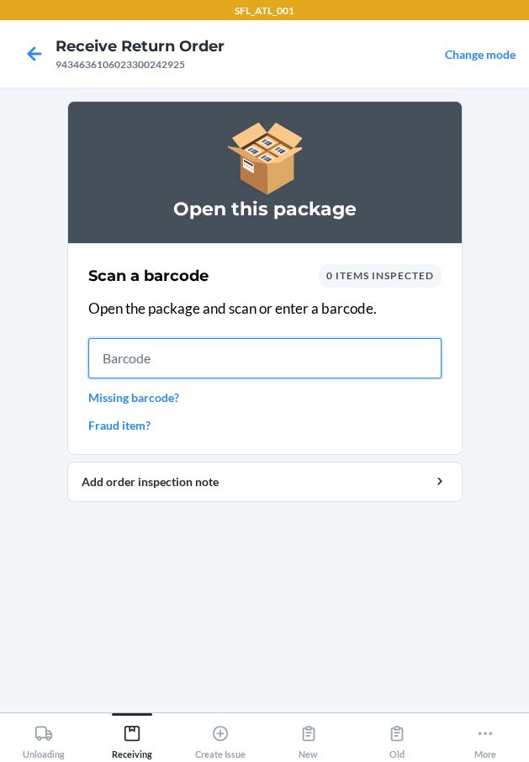
click at [209, 360] on input "text" at bounding box center [264, 358] width 353 height 40
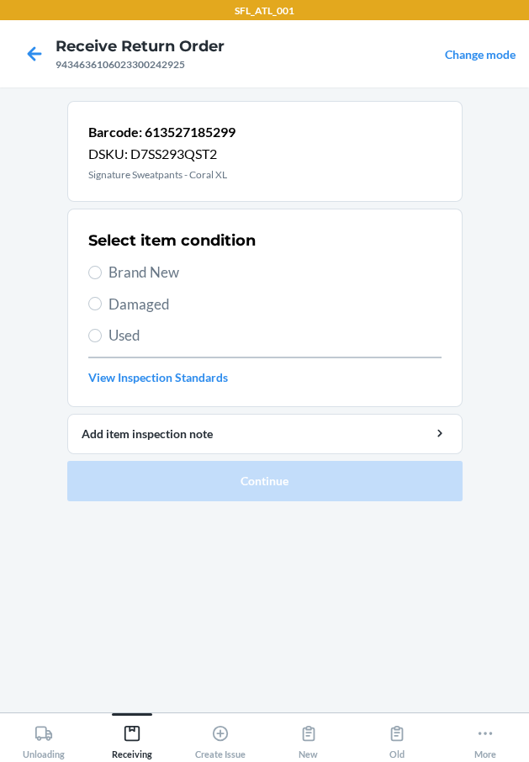
click at [147, 268] on span "Brand New" at bounding box center [274, 272] width 333 height 22
click at [102, 268] on input "Brand New" at bounding box center [94, 272] width 13 height 13
radio input "true"
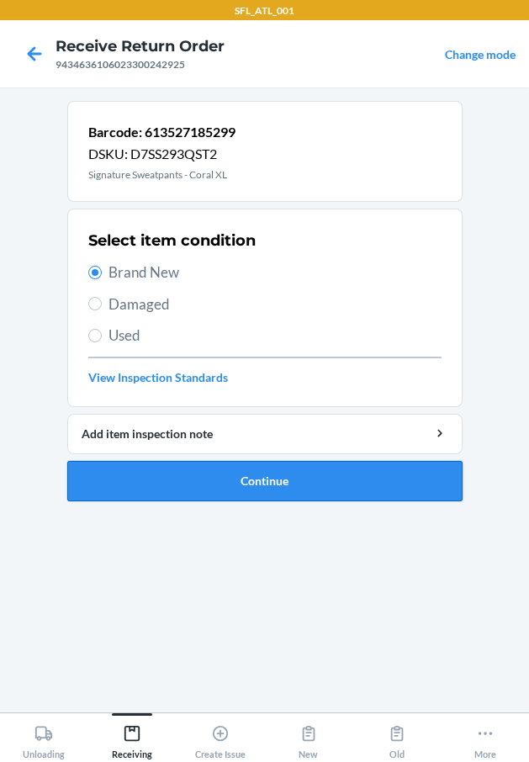
click at [176, 485] on button "Continue" at bounding box center [264, 481] width 395 height 40
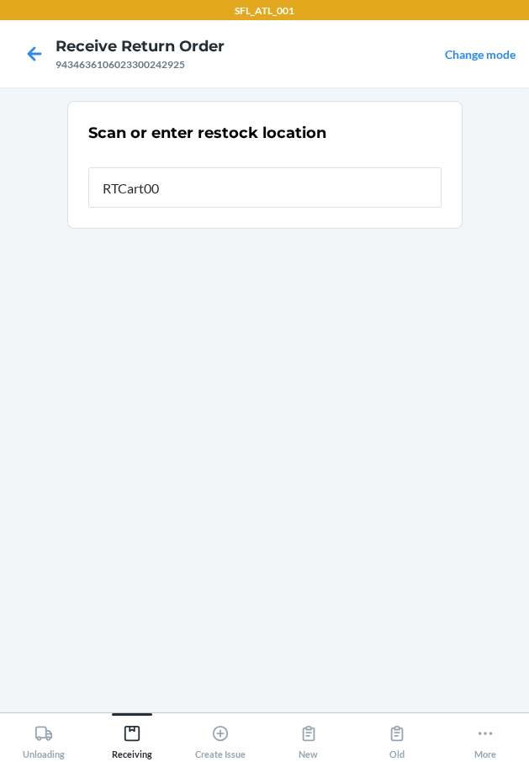
type input "RTCart002"
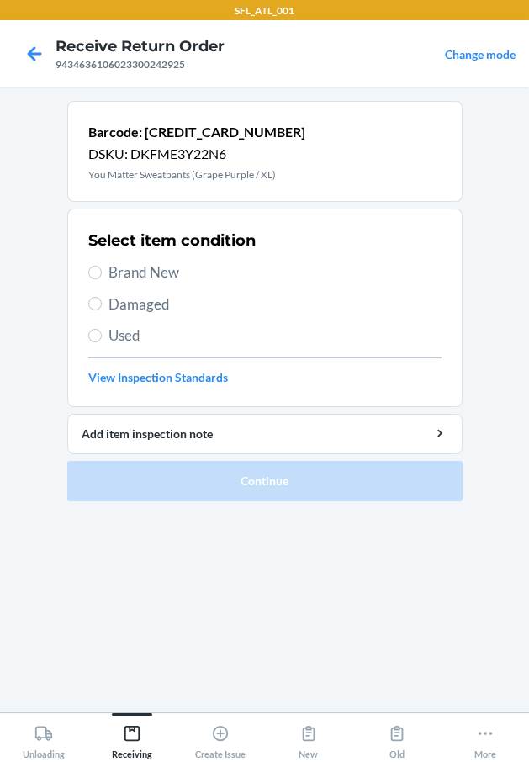
click at [149, 277] on span "Brand New" at bounding box center [274, 272] width 333 height 22
click at [102, 277] on input "Brand New" at bounding box center [94, 272] width 13 height 13
radio input "true"
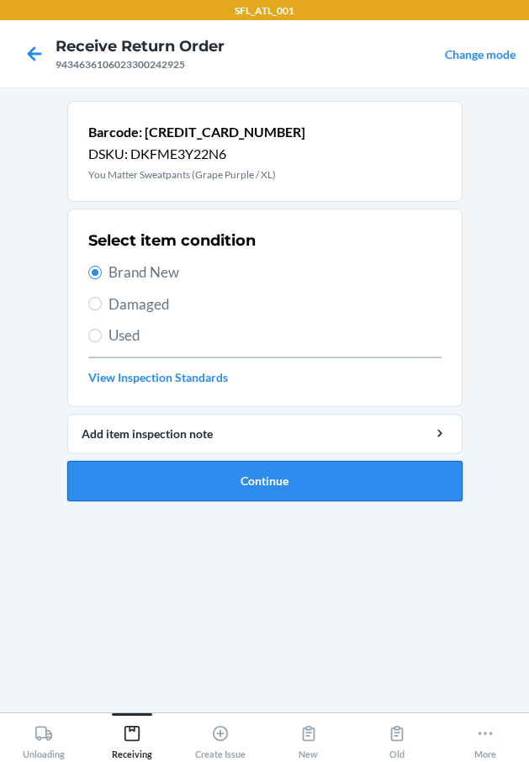
click at [128, 473] on button "Continue" at bounding box center [264, 481] width 395 height 40
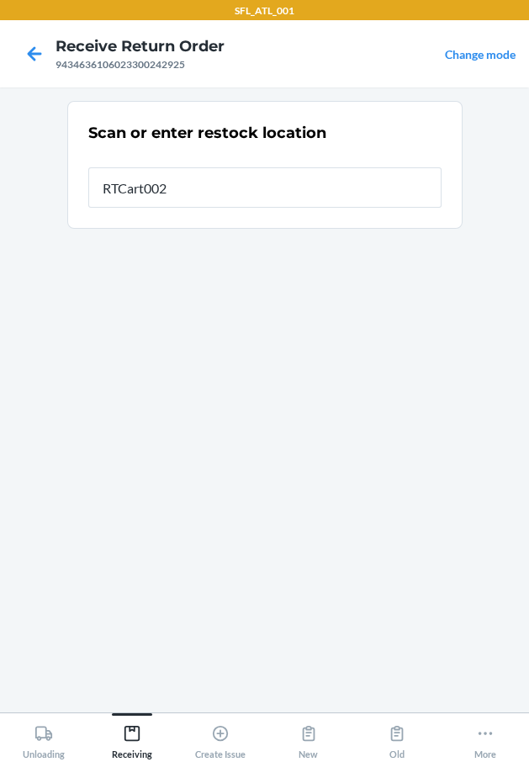
type input "RTCart002"
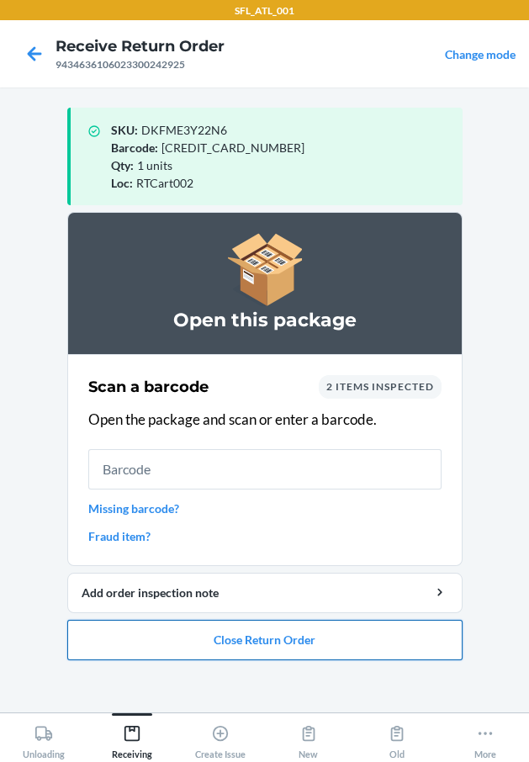
click at [235, 631] on button "Close Return Order" at bounding box center [264, 640] width 395 height 40
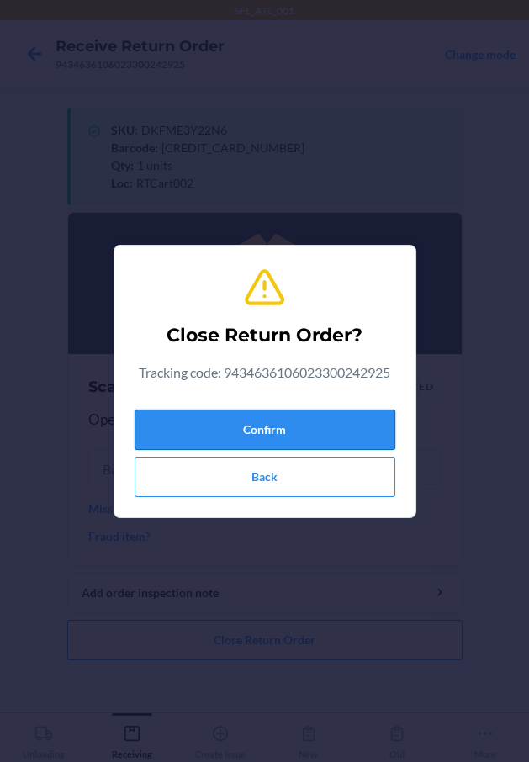
click at [250, 420] on button "Confirm" at bounding box center [265, 429] width 261 height 40
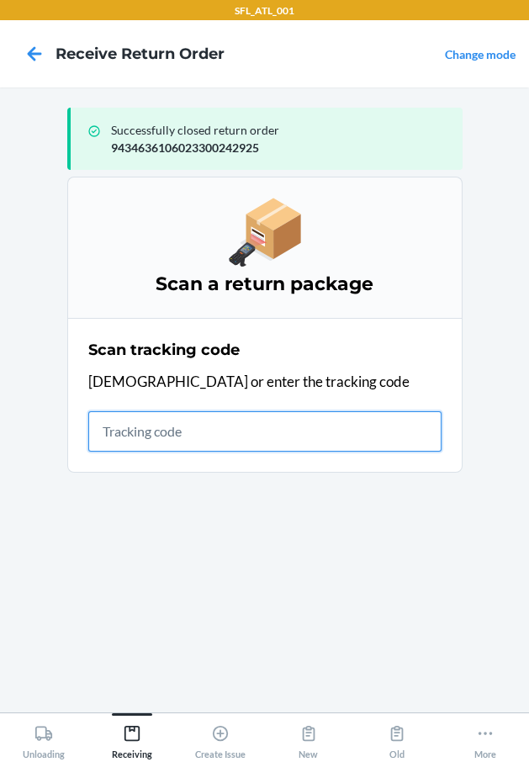
click at [140, 435] on input "text" at bounding box center [264, 431] width 353 height 40
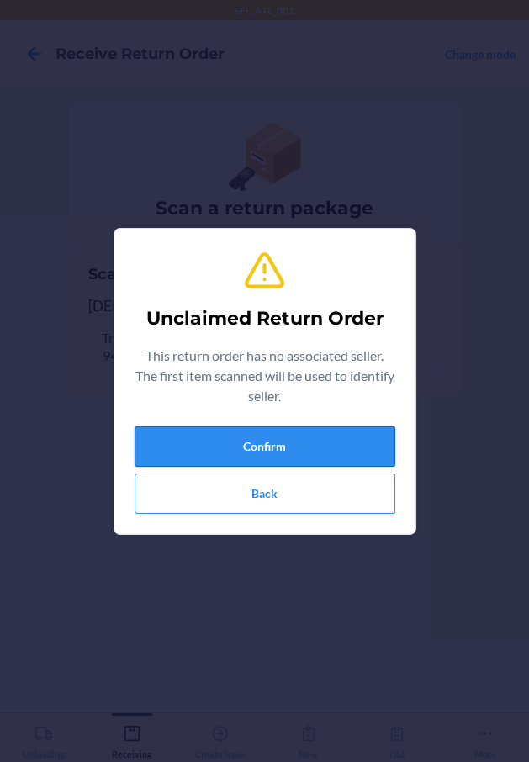
click at [149, 428] on button "Confirm" at bounding box center [265, 446] width 261 height 40
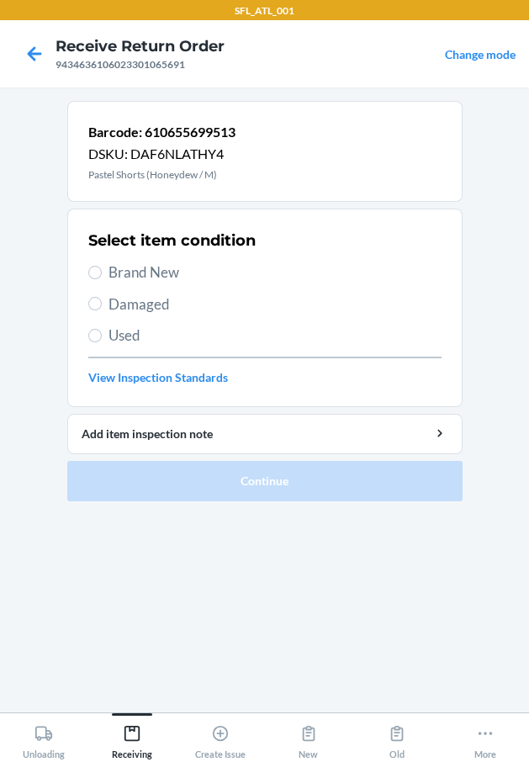
click at [126, 267] on span "Brand New" at bounding box center [274, 272] width 333 height 22
click at [102, 267] on input "Brand New" at bounding box center [94, 272] width 13 height 13
radio input "true"
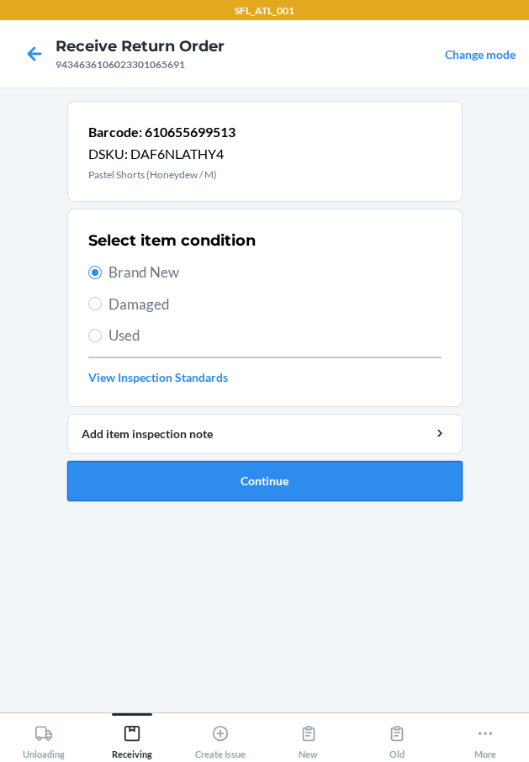
click at [165, 482] on button "Continue" at bounding box center [264, 481] width 395 height 40
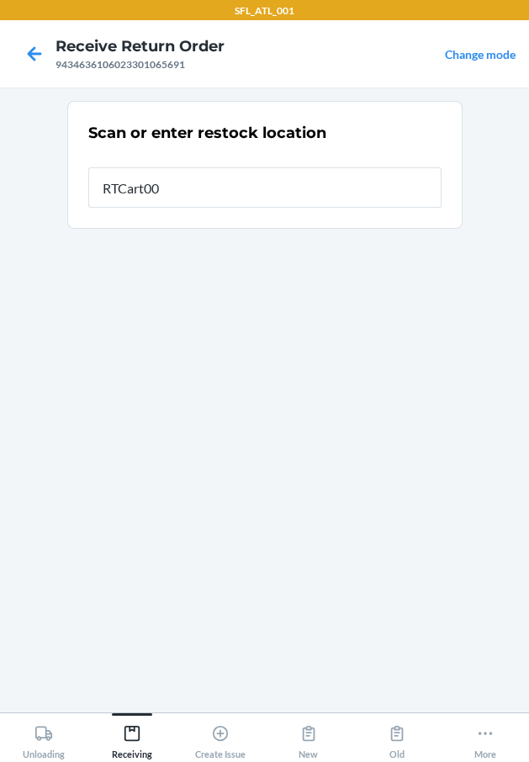
type input "RTCart002"
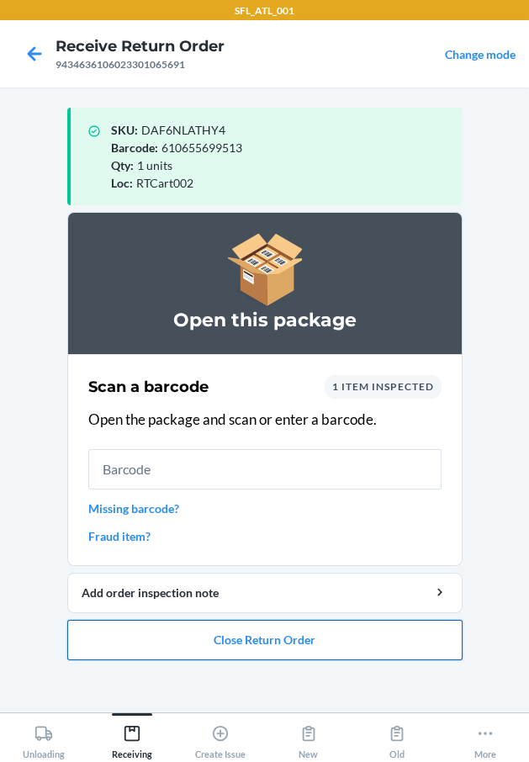
click at [223, 628] on button "Close Return Order" at bounding box center [264, 640] width 395 height 40
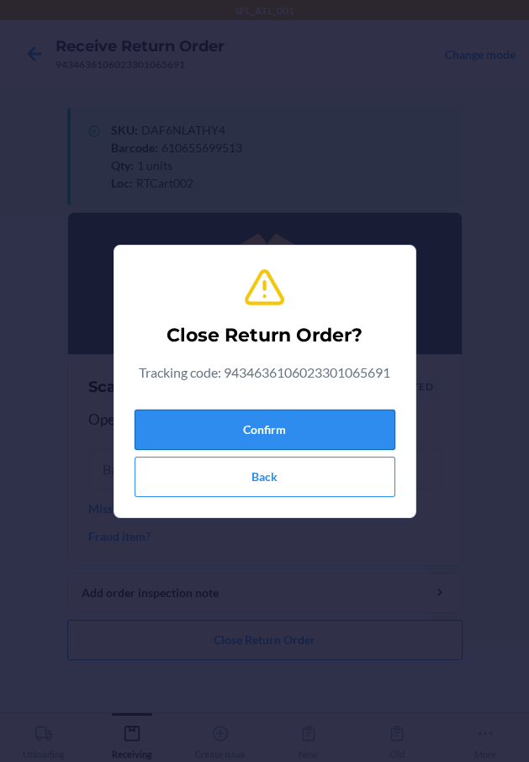
click at [314, 429] on button "Confirm" at bounding box center [265, 429] width 261 height 40
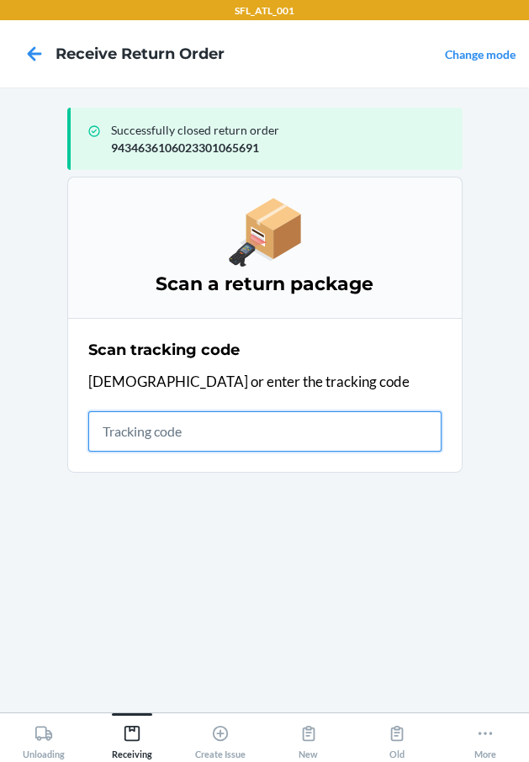
click at [114, 427] on input "text" at bounding box center [264, 431] width 353 height 40
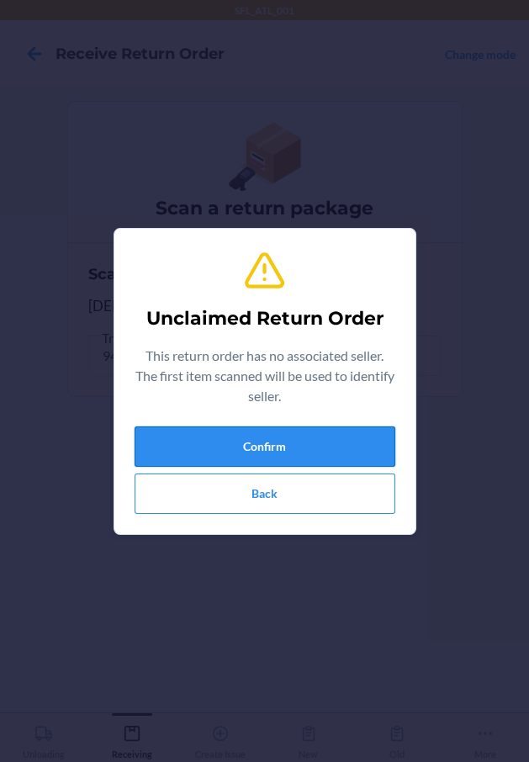
click at [276, 436] on button "Confirm" at bounding box center [265, 446] width 261 height 40
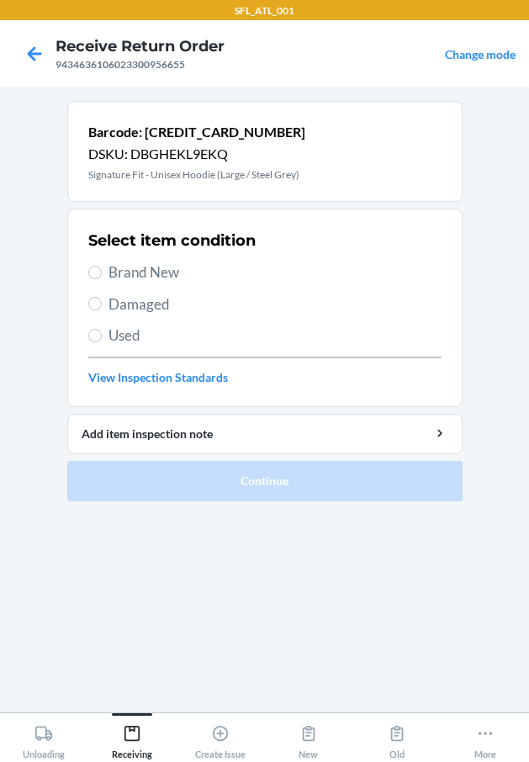
click at [142, 261] on span "Brand New" at bounding box center [274, 272] width 333 height 22
click at [102, 266] on input "Brand New" at bounding box center [94, 272] width 13 height 13
radio input "true"
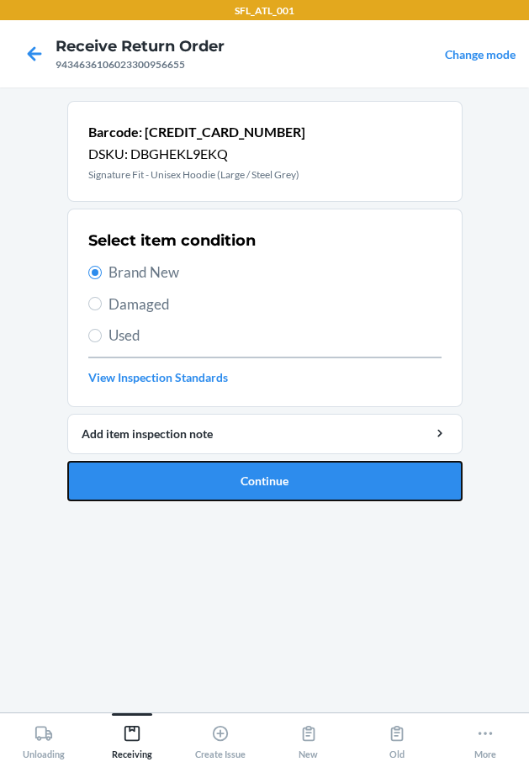
click at [221, 473] on button "Continue" at bounding box center [264, 481] width 395 height 40
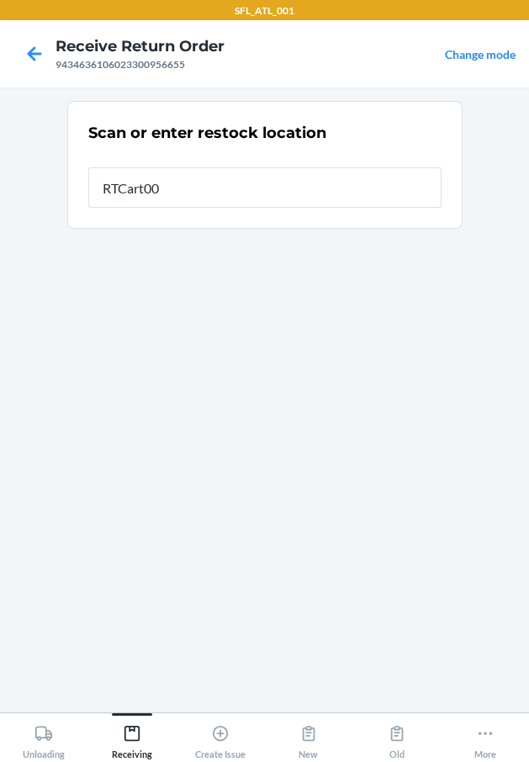
type input "RTCart002"
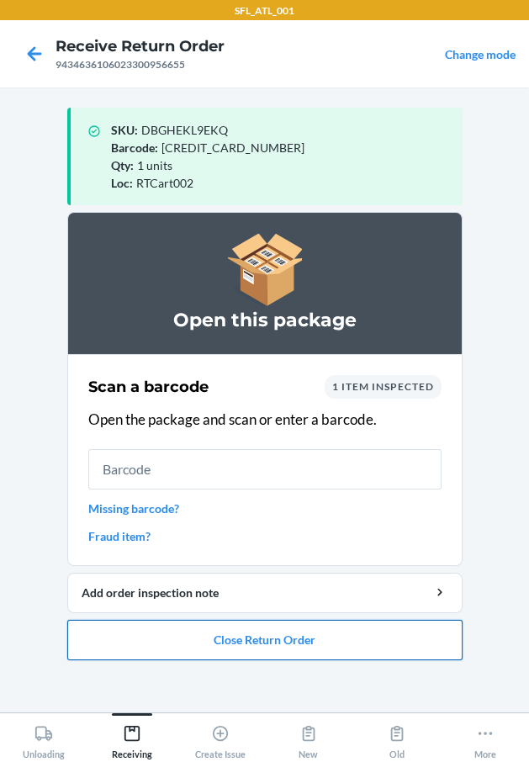
click at [229, 644] on button "Close Return Order" at bounding box center [264, 640] width 395 height 40
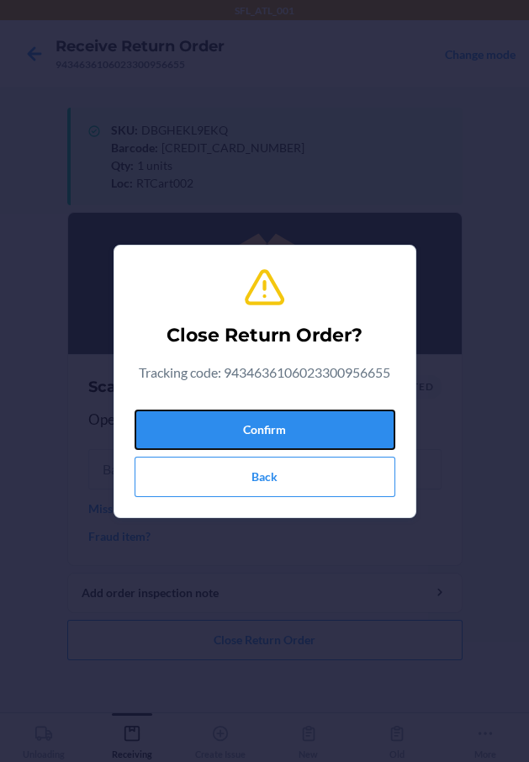
drag, startPoint x: 299, startPoint y: 422, endPoint x: 117, endPoint y: 420, distance: 182.5
click at [295, 422] on button "Confirm" at bounding box center [265, 429] width 261 height 40
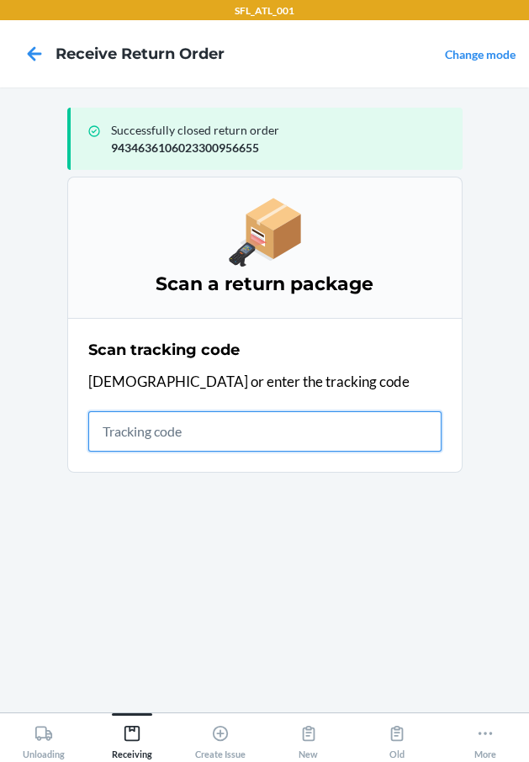
click at [107, 441] on input "text" at bounding box center [264, 431] width 353 height 40
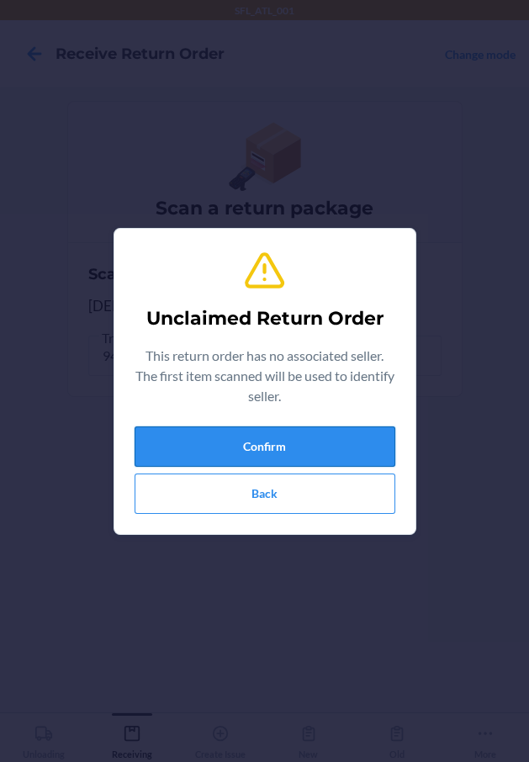
click at [272, 445] on button "Confirm" at bounding box center [265, 446] width 261 height 40
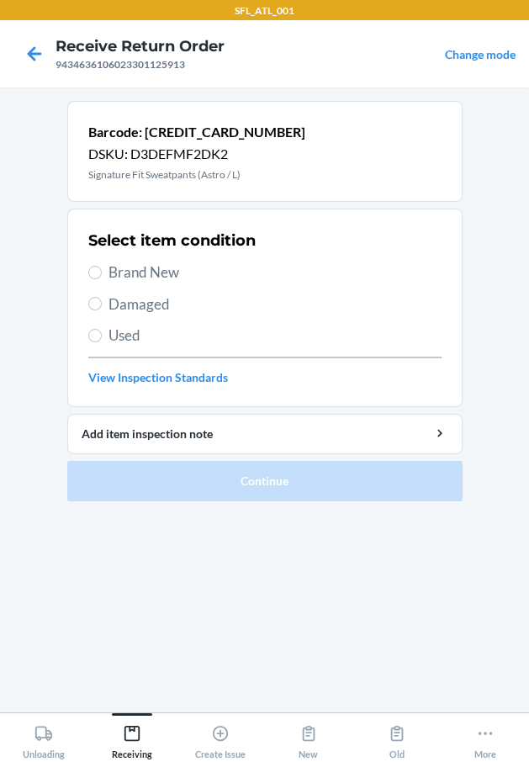
click at [153, 270] on span "Brand New" at bounding box center [274, 272] width 333 height 22
click at [102, 270] on input "Brand New" at bounding box center [94, 272] width 13 height 13
radio input "true"
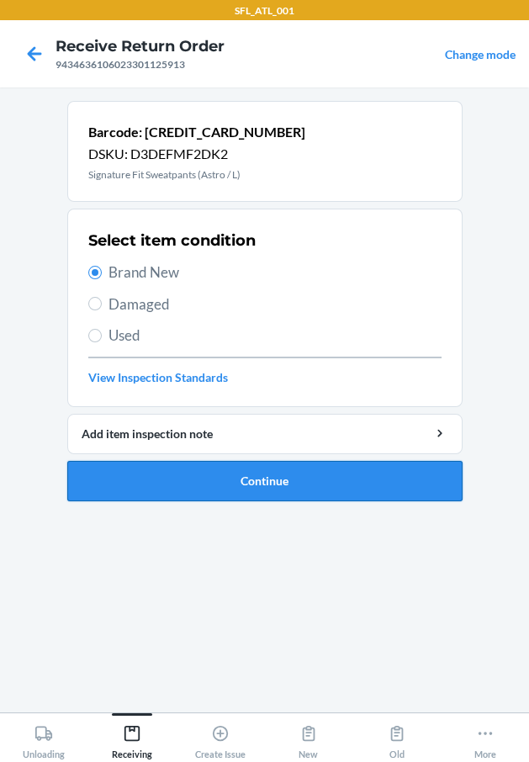
click at [221, 470] on button "Continue" at bounding box center [264, 481] width 395 height 40
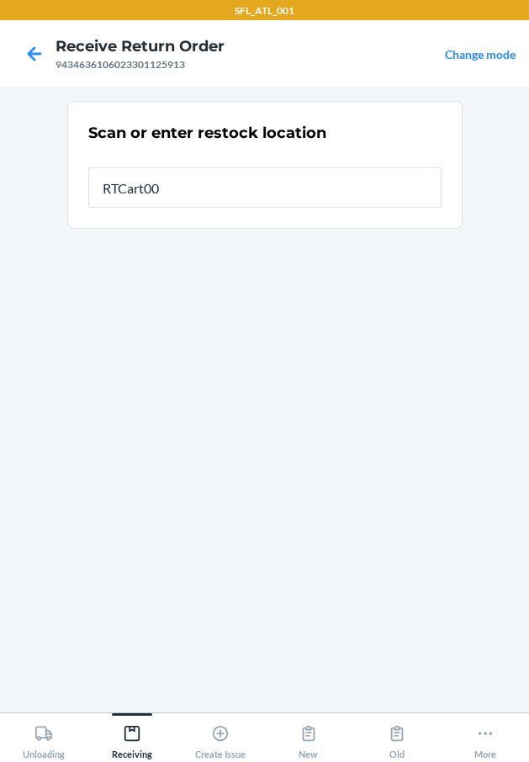
type input "RTCart002"
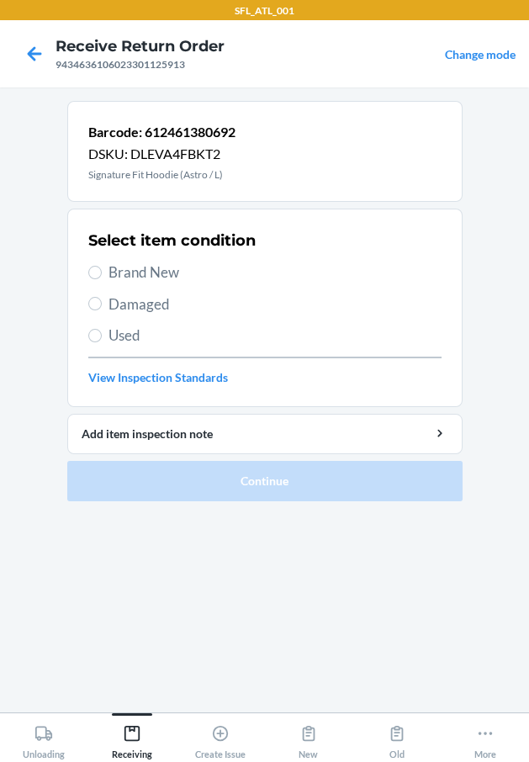
click at [151, 261] on span "Brand New" at bounding box center [274, 272] width 333 height 22
click at [102, 266] on input "Brand New" at bounding box center [94, 272] width 13 height 13
radio input "true"
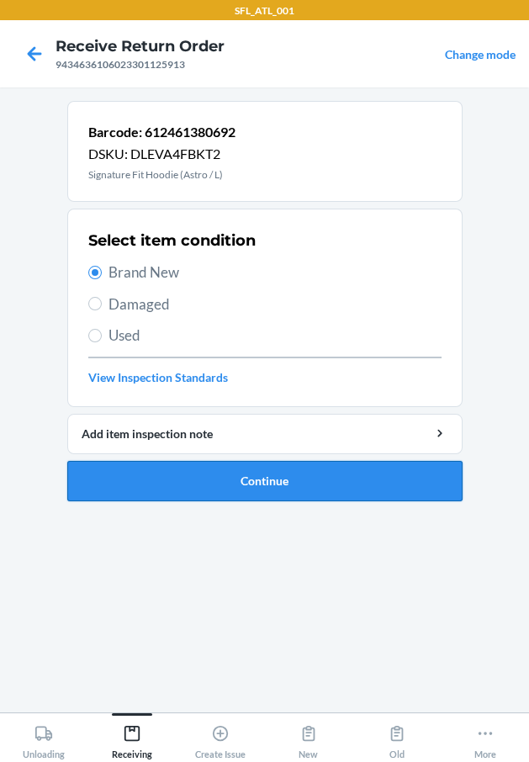
click at [225, 483] on button "Continue" at bounding box center [264, 481] width 395 height 40
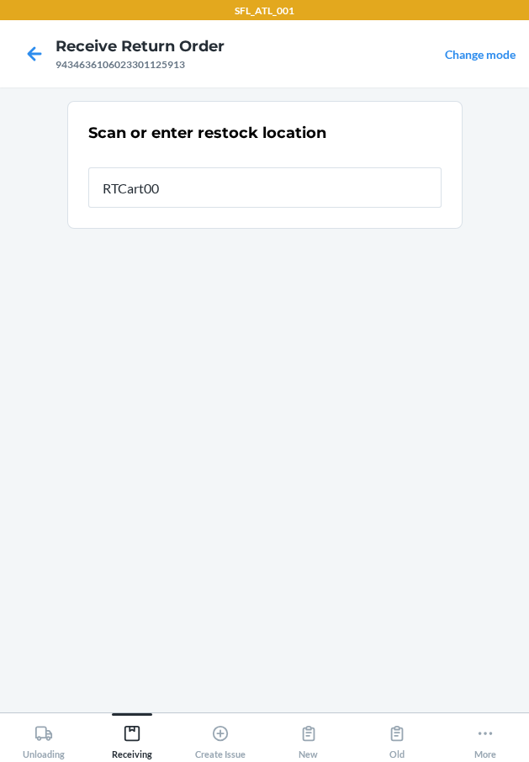
type input "RTCart002"
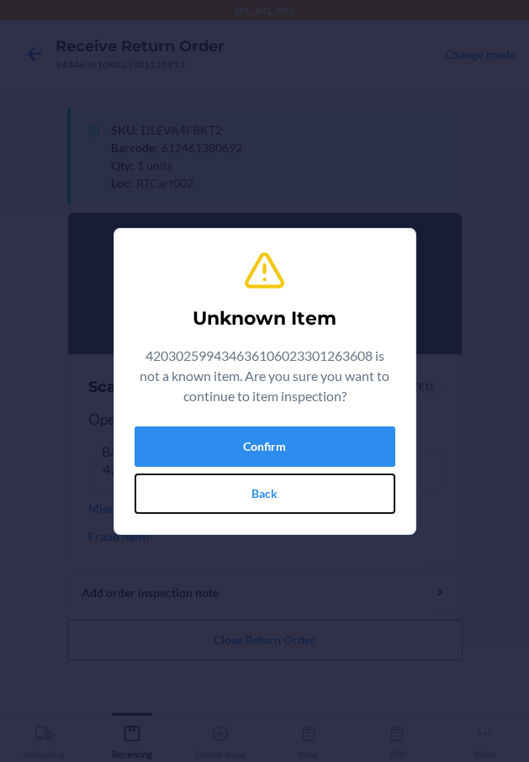
drag, startPoint x: 274, startPoint y: 493, endPoint x: 280, endPoint y: 452, distance: 40.8
click at [272, 486] on button "Back" at bounding box center [265, 493] width 261 height 40
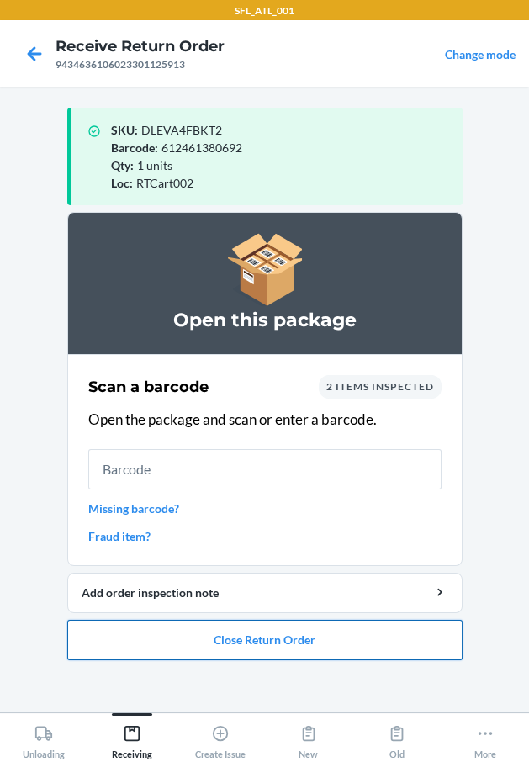
click at [254, 646] on button "Close Return Order" at bounding box center [264, 640] width 395 height 40
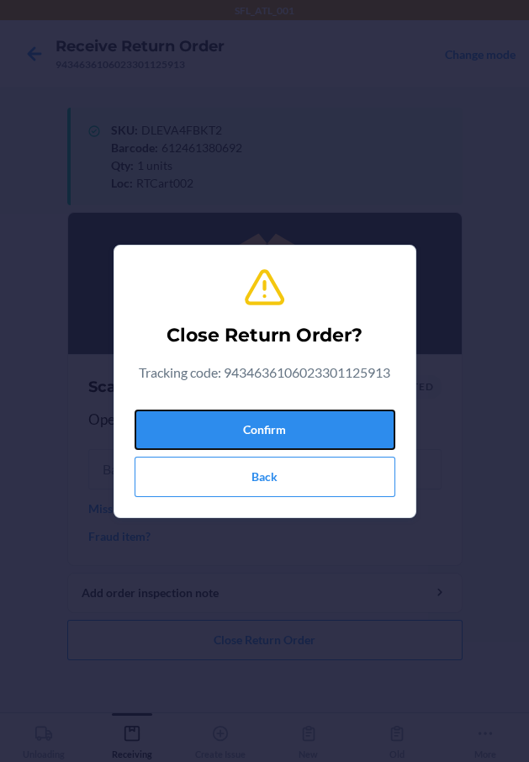
drag, startPoint x: 314, startPoint y: 420, endPoint x: 70, endPoint y: 415, distance: 244.8
click at [305, 420] on button "Confirm" at bounding box center [265, 429] width 261 height 40
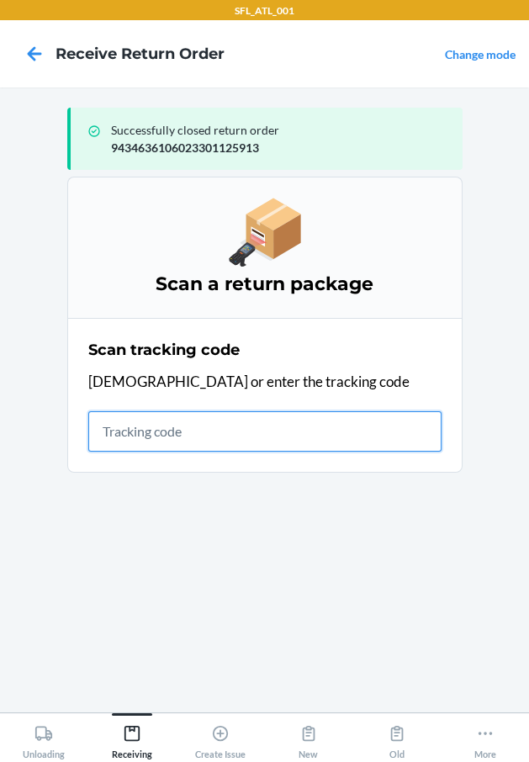
click at [241, 441] on input "text" at bounding box center [264, 431] width 353 height 40
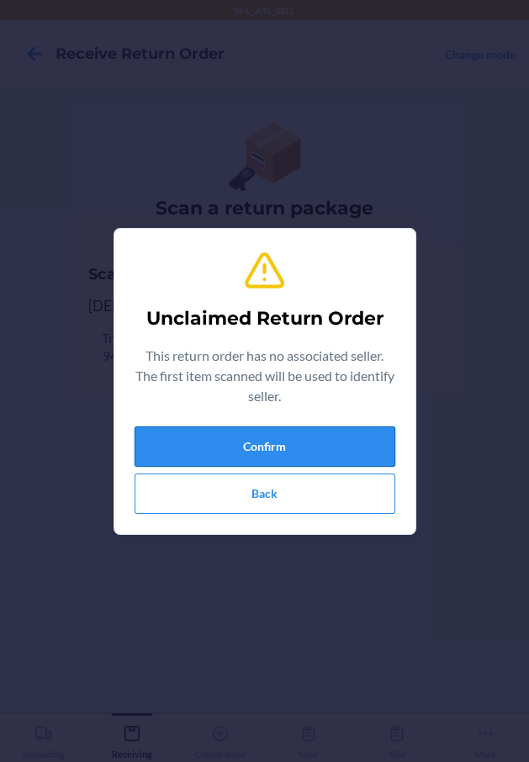
click at [156, 446] on button "Confirm" at bounding box center [265, 446] width 261 height 40
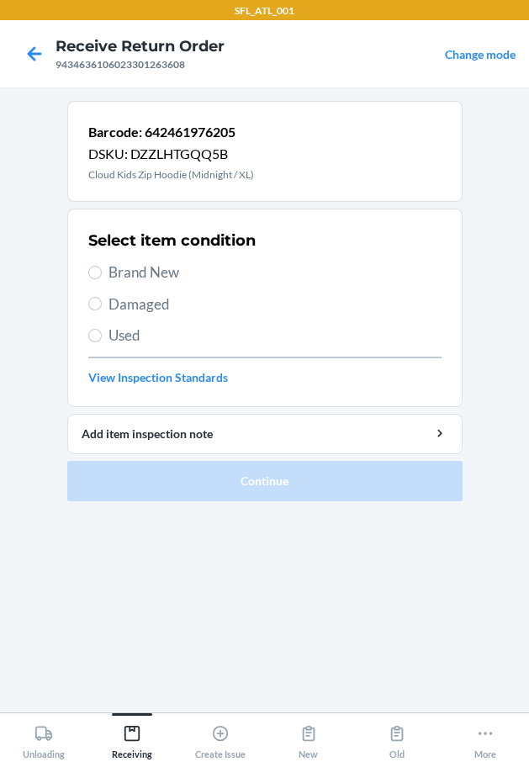
drag, startPoint x: 188, startPoint y: 277, endPoint x: 181, endPoint y: 301, distance: 25.3
click at [186, 281] on span "Brand New" at bounding box center [274, 272] width 333 height 22
click at [102, 279] on input "Brand New" at bounding box center [94, 272] width 13 height 13
radio input "true"
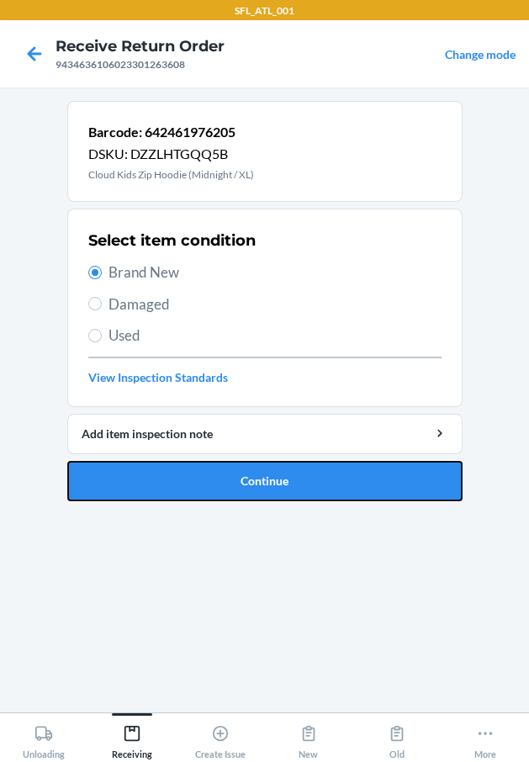
click at [235, 482] on button "Continue" at bounding box center [264, 481] width 395 height 40
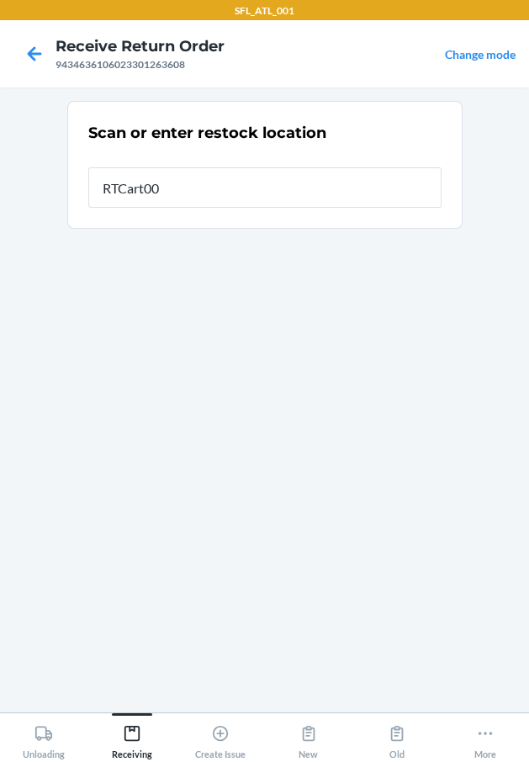
type input "RTCart002"
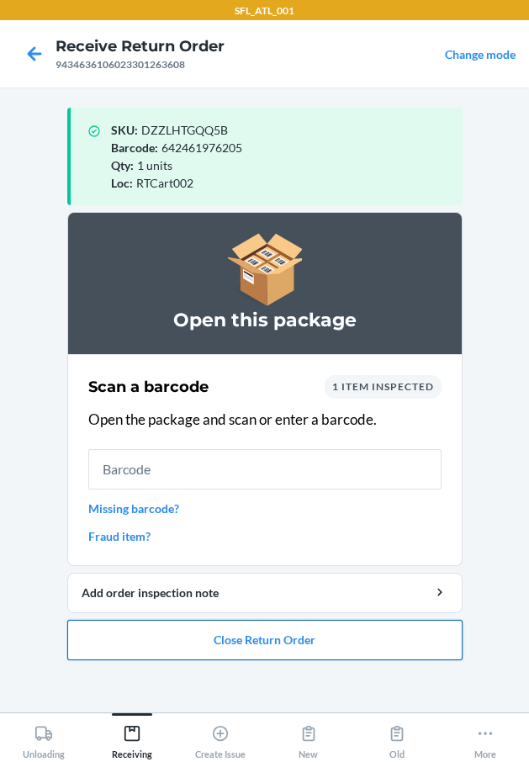
click at [262, 620] on button "Close Return Order" at bounding box center [264, 640] width 395 height 40
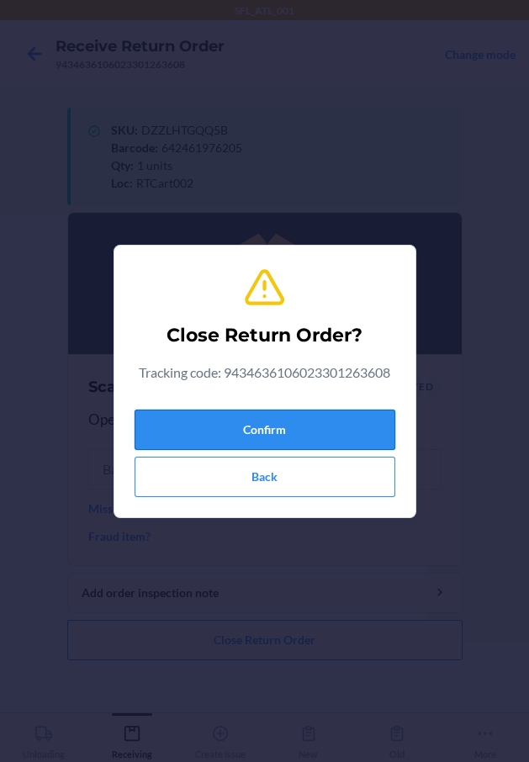
click at [282, 425] on button "Confirm" at bounding box center [265, 429] width 261 height 40
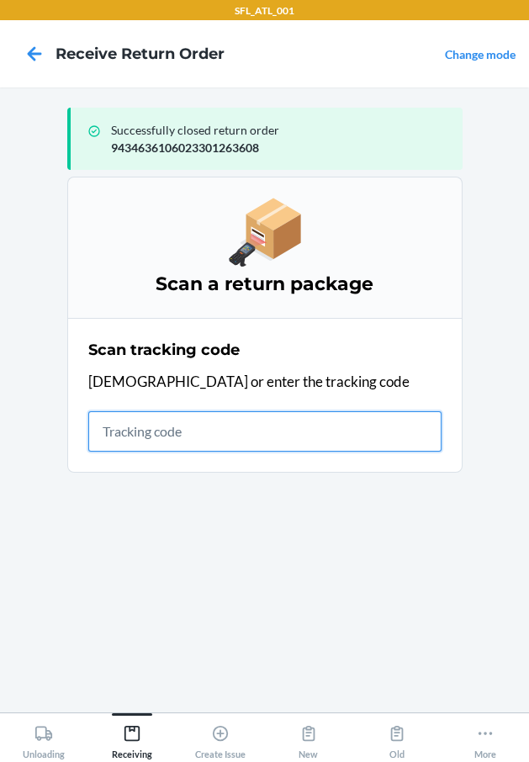
click at [156, 436] on input "text" at bounding box center [264, 431] width 353 height 40
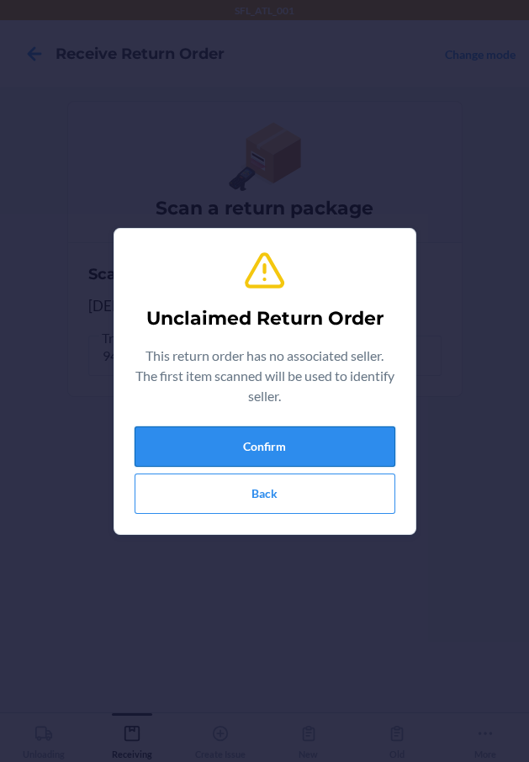
click at [207, 431] on button "Confirm" at bounding box center [265, 446] width 261 height 40
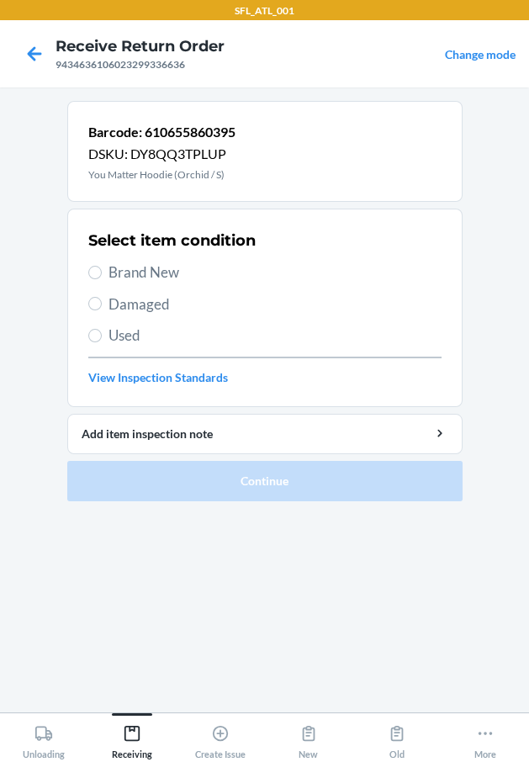
click at [131, 267] on span "Brand New" at bounding box center [274, 272] width 333 height 22
click at [102, 267] on input "Brand New" at bounding box center [94, 272] width 13 height 13
radio input "true"
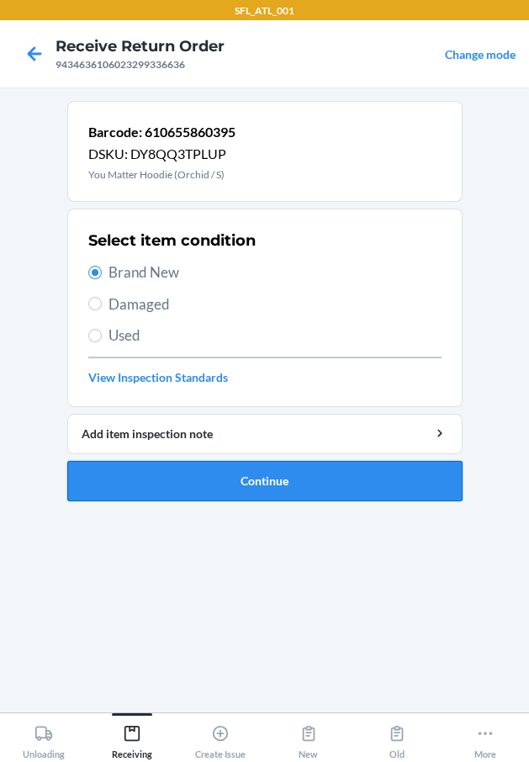
click at [169, 465] on button "Continue" at bounding box center [264, 481] width 395 height 40
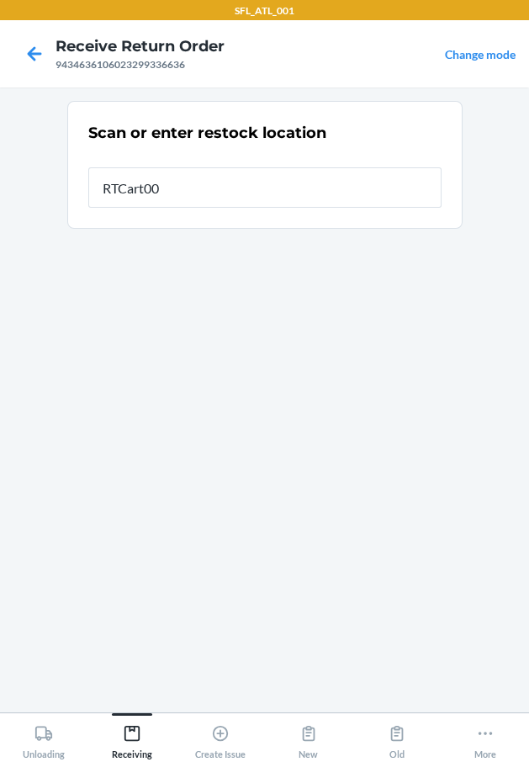
type input "RTCart002"
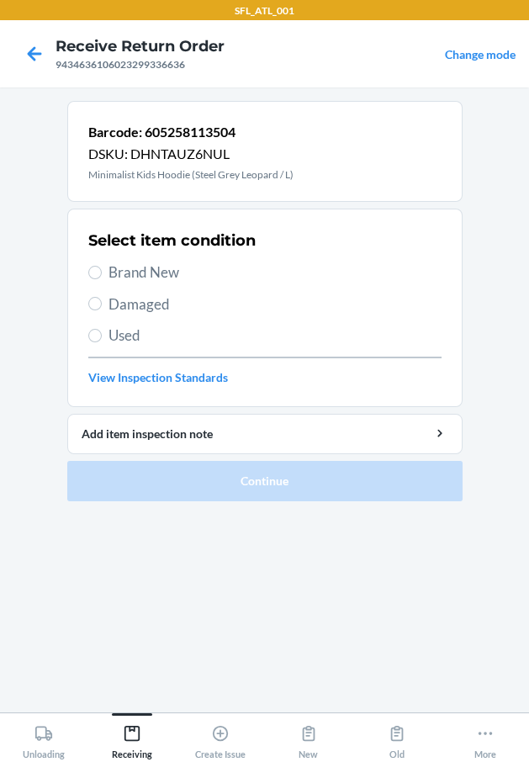
click at [149, 267] on span "Brand New" at bounding box center [274, 272] width 333 height 22
click at [102, 267] on input "Brand New" at bounding box center [94, 272] width 13 height 13
radio input "true"
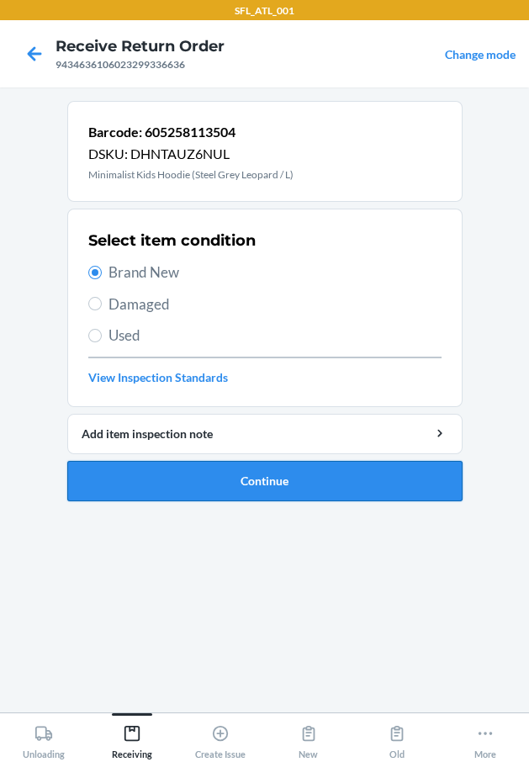
click at [194, 466] on button "Continue" at bounding box center [264, 481] width 395 height 40
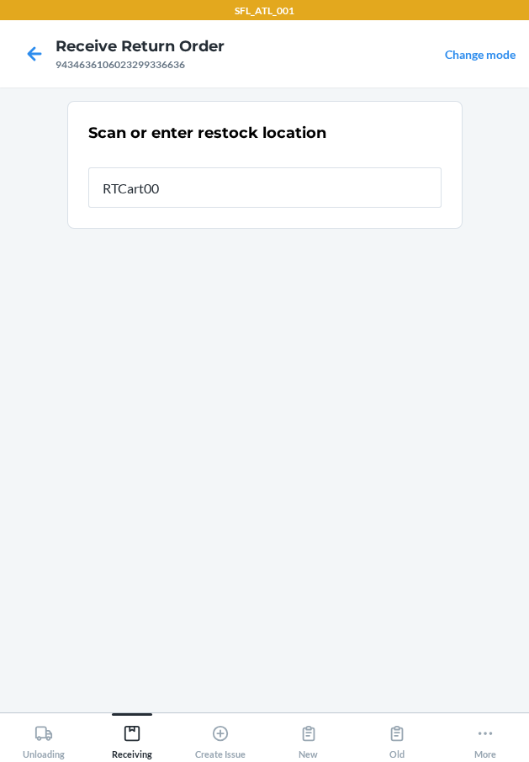
type input "RTCart002"
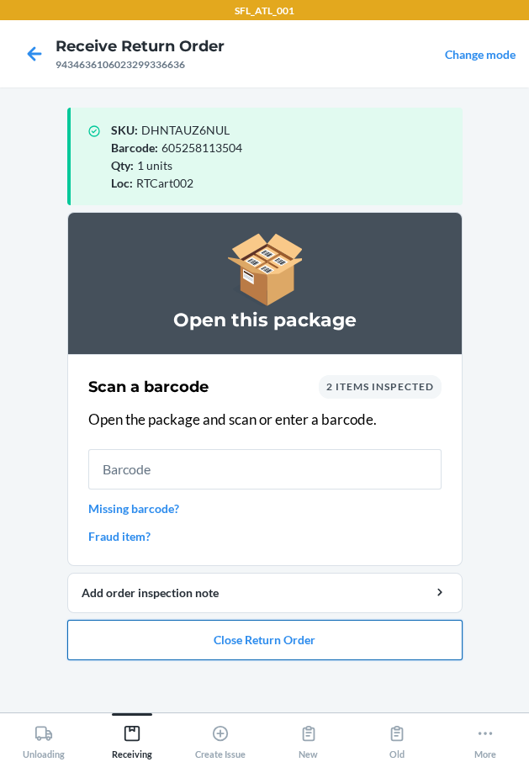
click at [227, 631] on button "Close Return Order" at bounding box center [264, 640] width 395 height 40
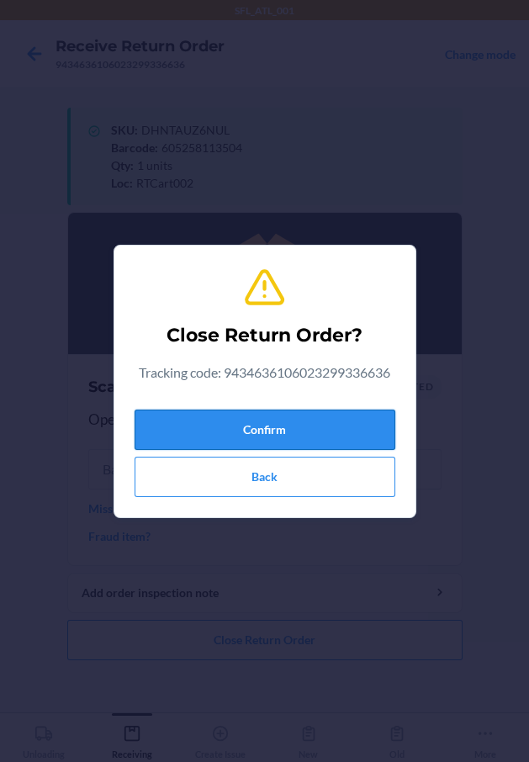
click at [245, 442] on button "Confirm" at bounding box center [265, 429] width 261 height 40
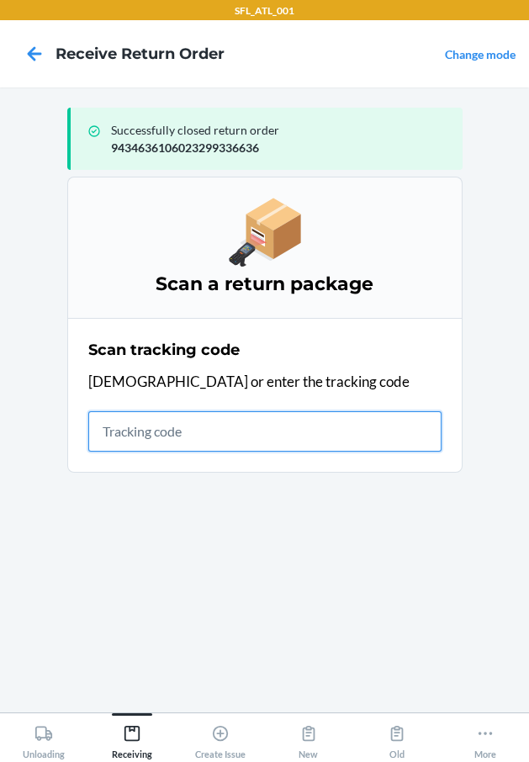
click at [161, 425] on input "text" at bounding box center [264, 431] width 353 height 40
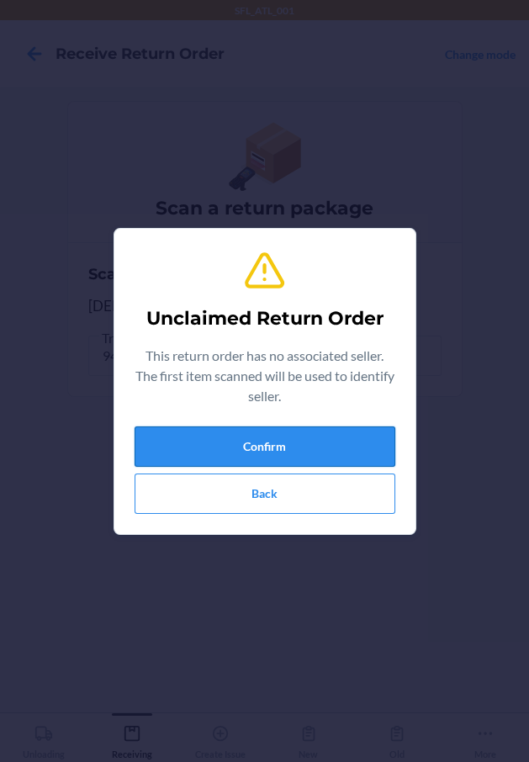
click at [148, 442] on button "Confirm" at bounding box center [265, 446] width 261 height 40
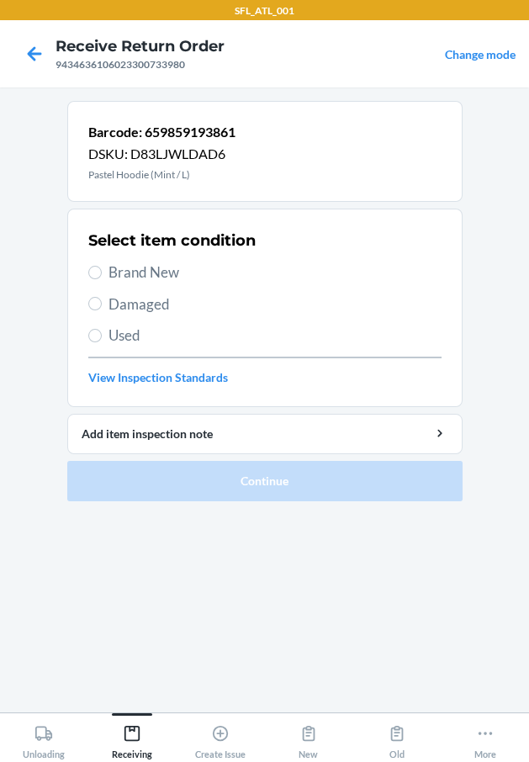
click at [162, 268] on span "Brand New" at bounding box center [274, 272] width 333 height 22
click at [102, 268] on input "Brand New" at bounding box center [94, 272] width 13 height 13
radio input "true"
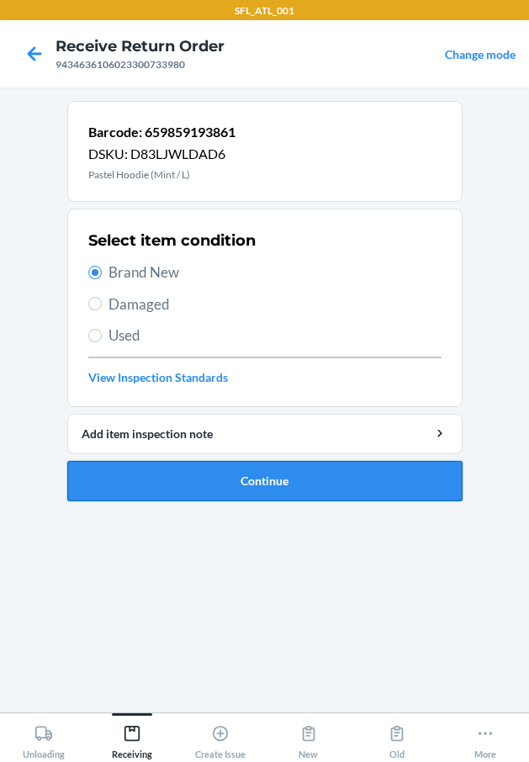
click at [262, 474] on button "Continue" at bounding box center [264, 481] width 395 height 40
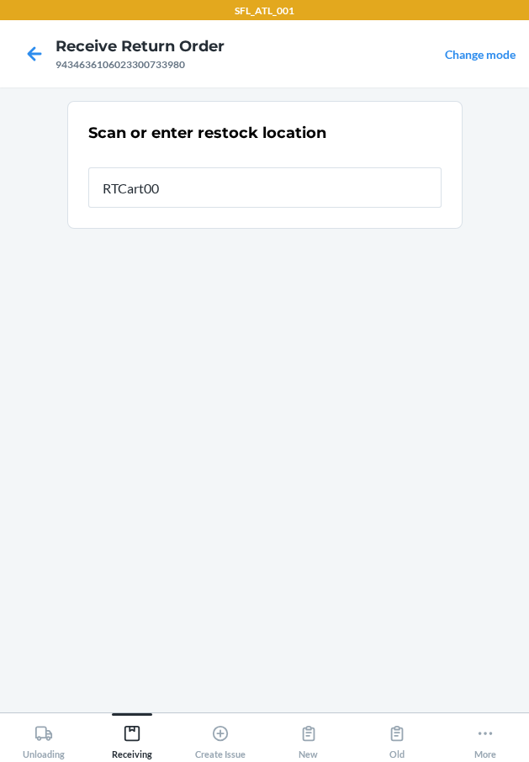
type input "RTCart002"
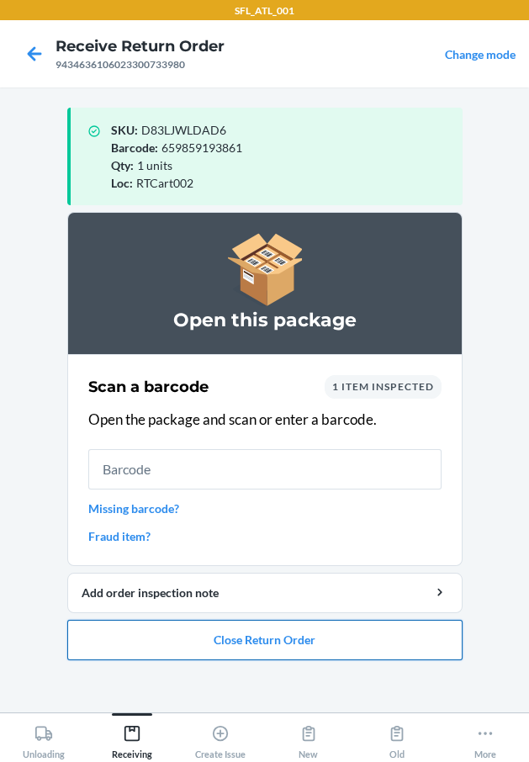
click at [281, 639] on button "Close Return Order" at bounding box center [264, 640] width 395 height 40
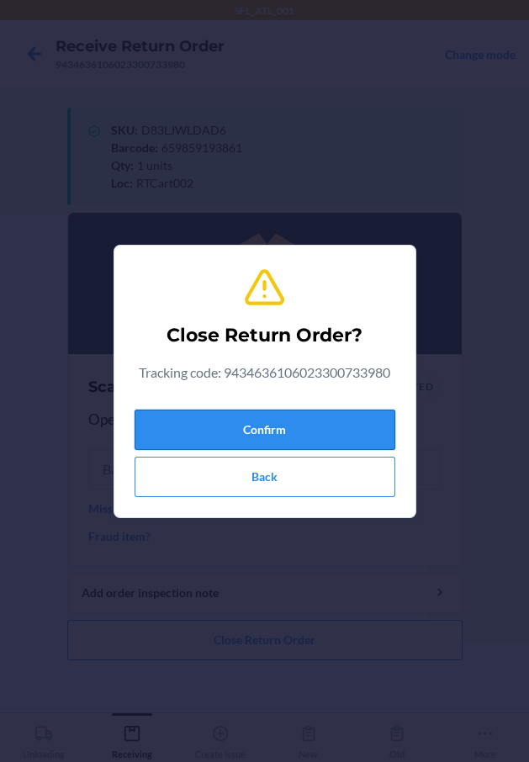
click at [302, 417] on button "Confirm" at bounding box center [265, 429] width 261 height 40
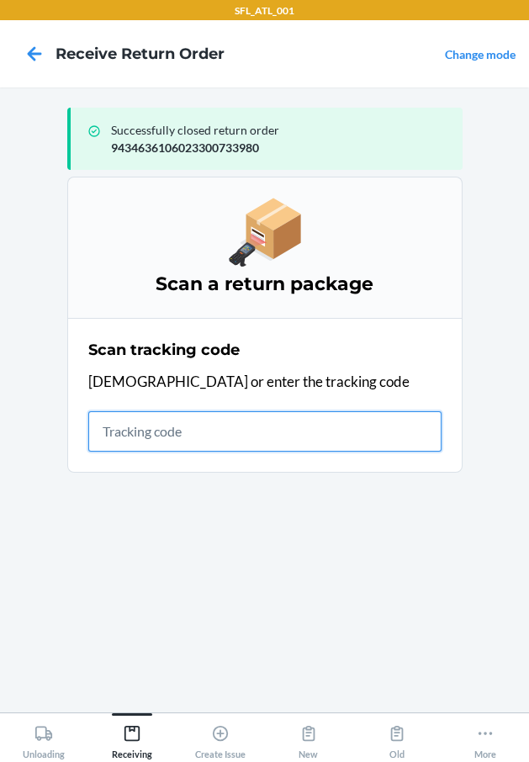
click at [186, 425] on input "text" at bounding box center [264, 431] width 353 height 40
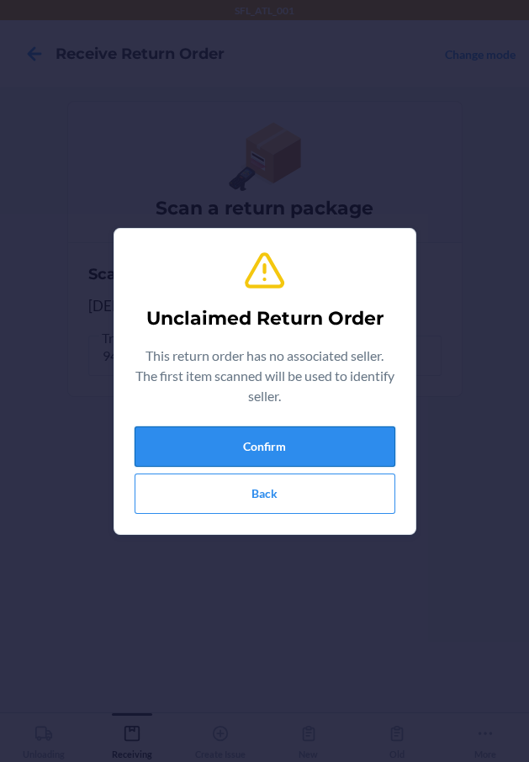
click at [225, 448] on button "Confirm" at bounding box center [265, 446] width 261 height 40
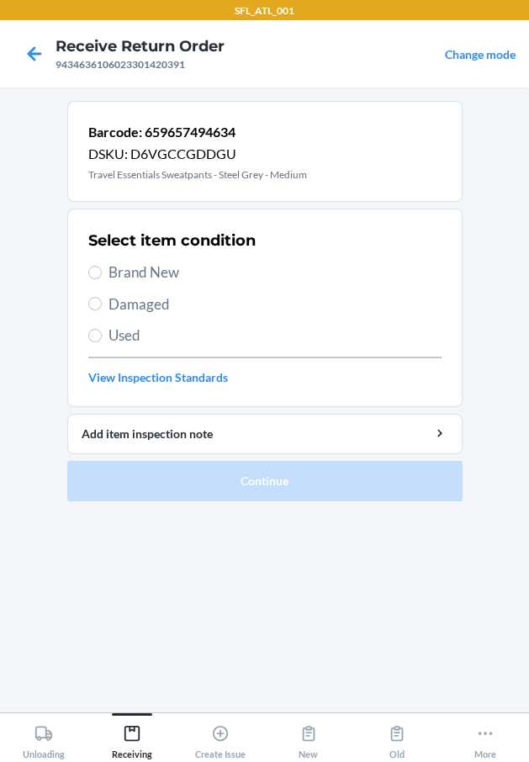
click at [162, 269] on span "Brand New" at bounding box center [274, 272] width 333 height 22
click at [102, 269] on input "Brand New" at bounding box center [94, 272] width 13 height 13
radio input "true"
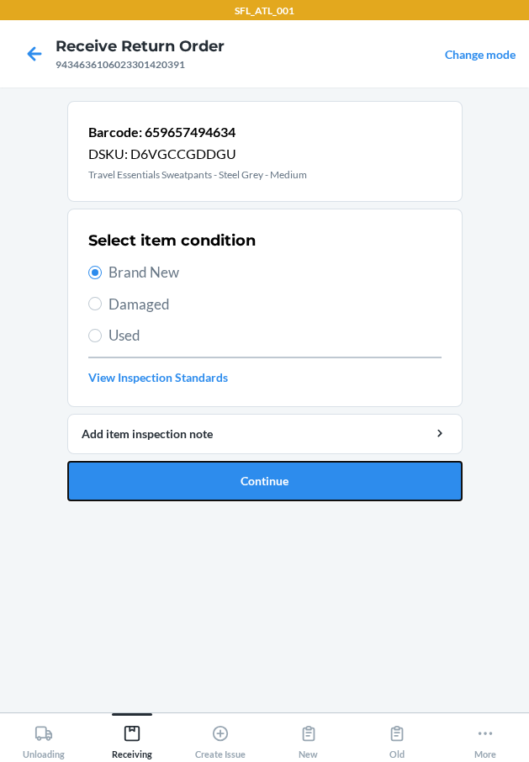
click at [235, 476] on button "Continue" at bounding box center [264, 481] width 395 height 40
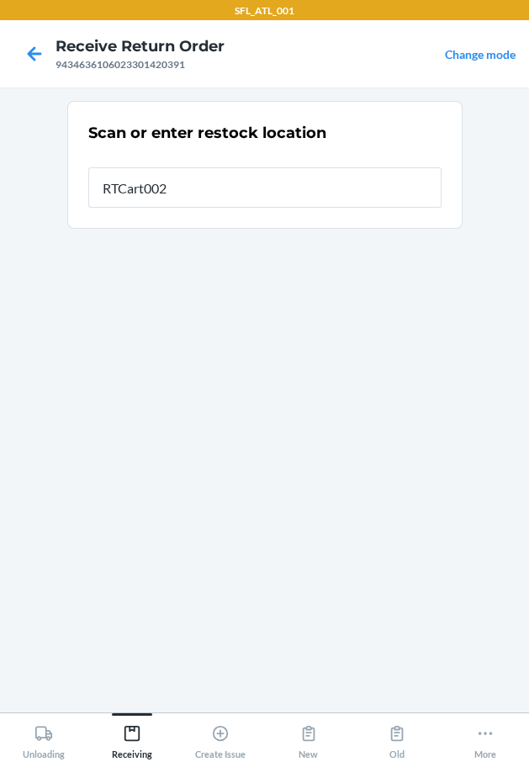
type input "RTCart002"
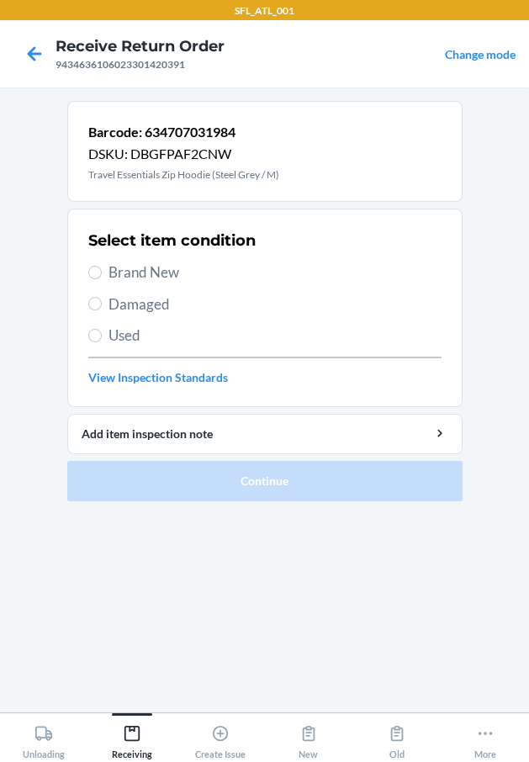
click at [166, 272] on span "Brand New" at bounding box center [274, 272] width 333 height 22
click at [102, 272] on input "Brand New" at bounding box center [94, 272] width 13 height 13
radio input "true"
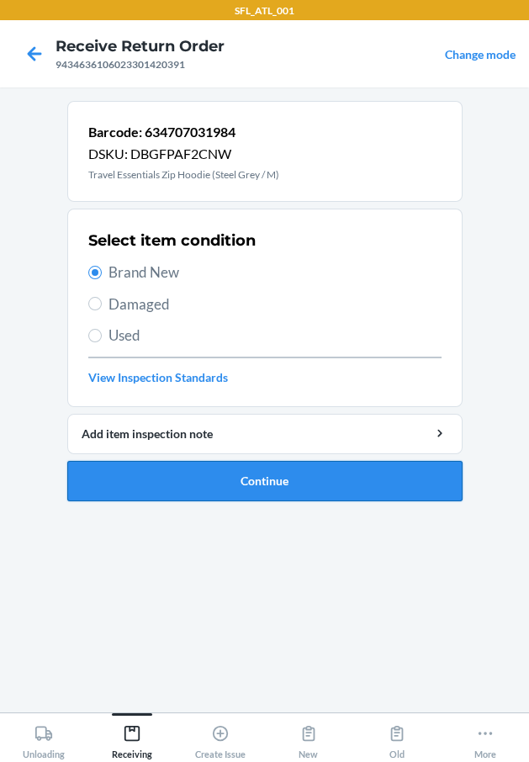
click at [193, 476] on button "Continue" at bounding box center [264, 481] width 395 height 40
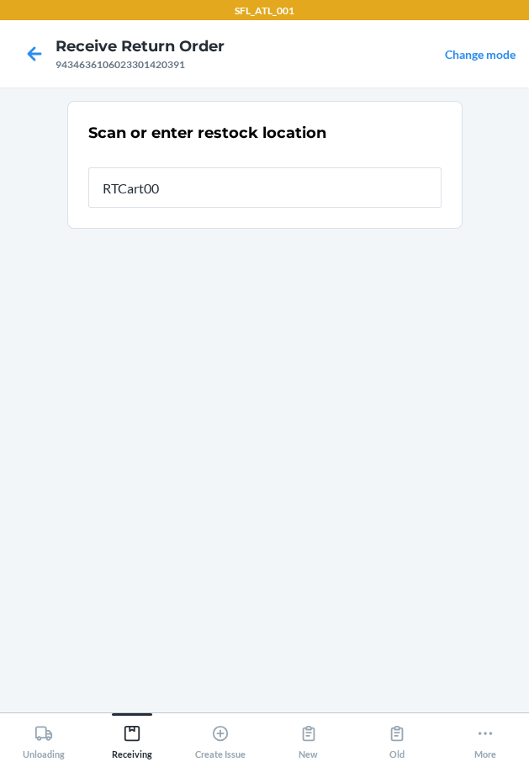
type input "RTCart002"
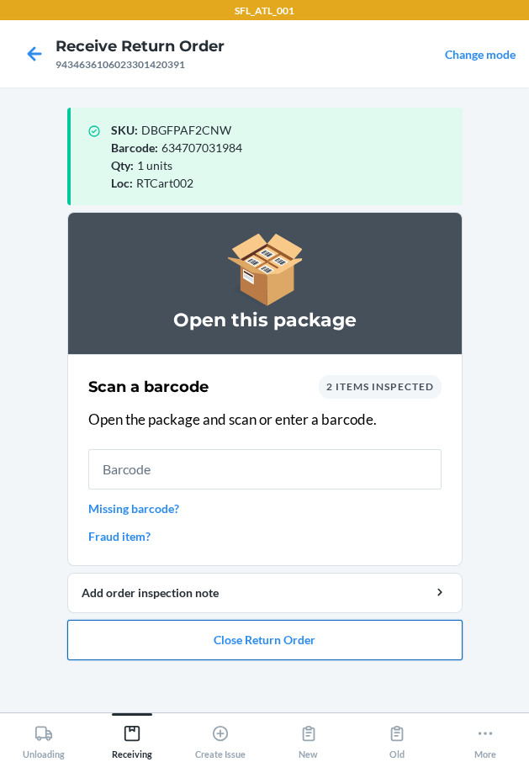
click at [345, 647] on button "Close Return Order" at bounding box center [264, 640] width 395 height 40
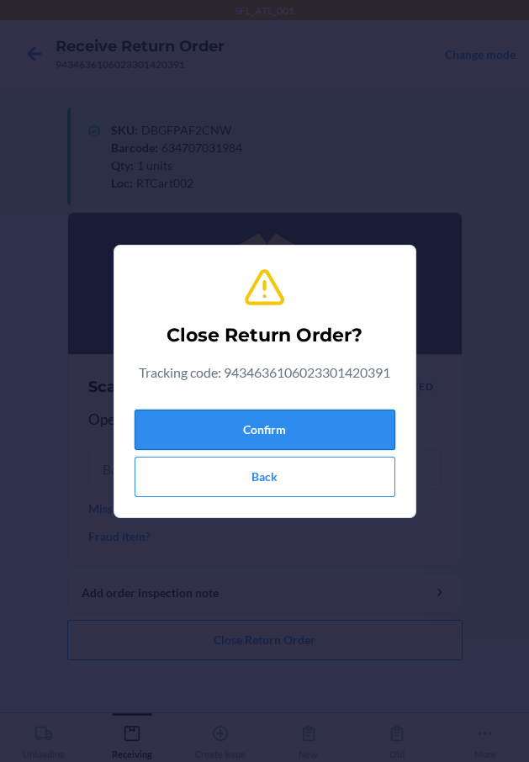
click at [270, 431] on button "Confirm" at bounding box center [265, 429] width 261 height 40
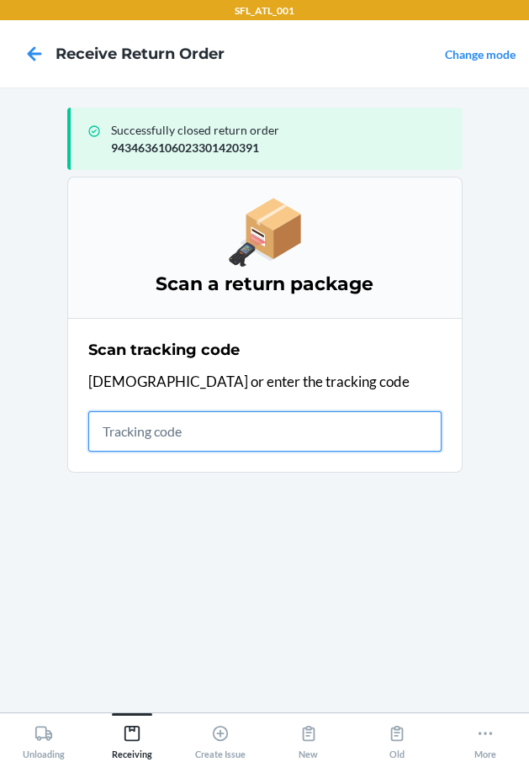
click at [153, 434] on input "text" at bounding box center [264, 431] width 353 height 40
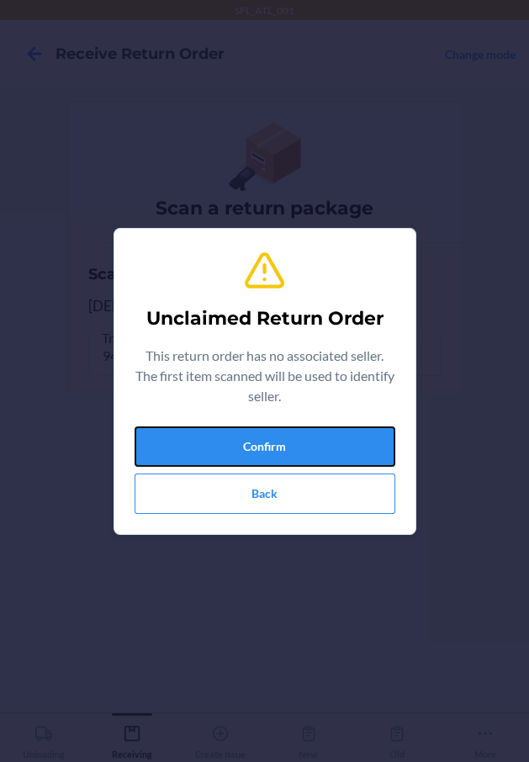
click at [153, 434] on button "Confirm" at bounding box center [265, 446] width 261 height 40
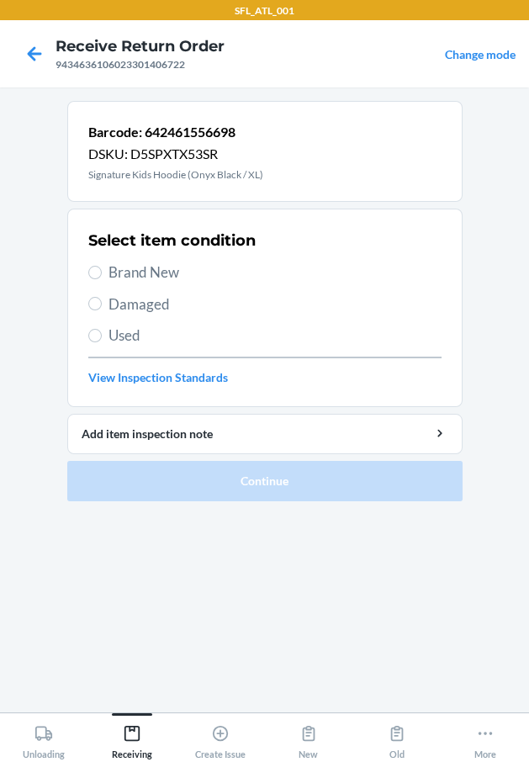
click at [151, 270] on span "Brand New" at bounding box center [274, 272] width 333 height 22
click at [102, 270] on input "Brand New" at bounding box center [94, 272] width 13 height 13
radio input "true"
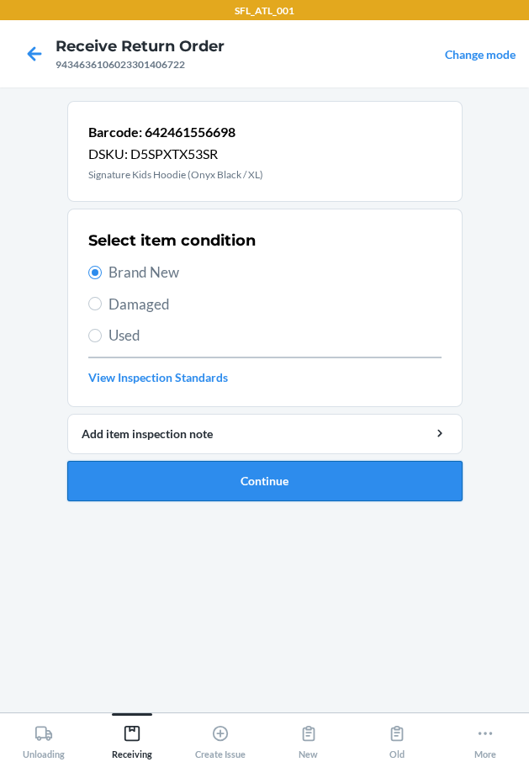
click at [220, 467] on button "Continue" at bounding box center [264, 481] width 395 height 40
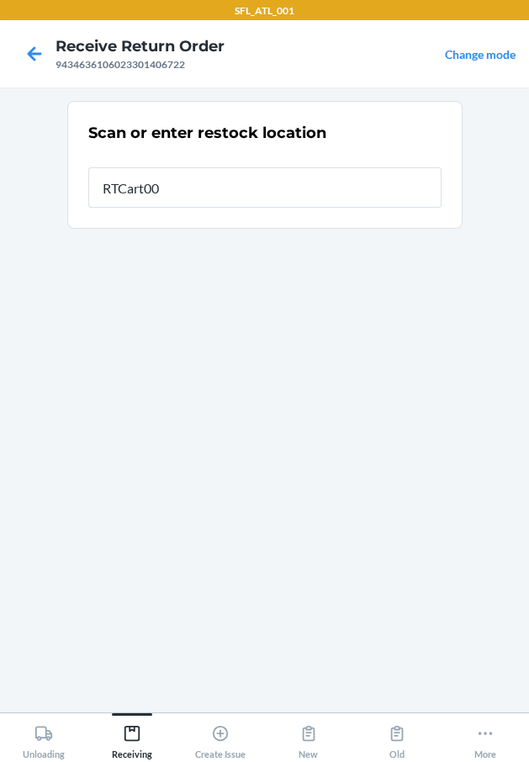
type input "RTCart002"
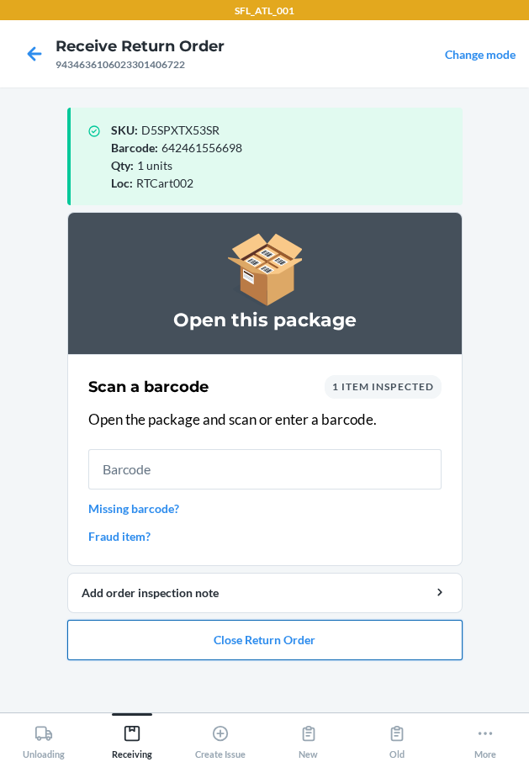
click at [234, 639] on button "Close Return Order" at bounding box center [264, 640] width 395 height 40
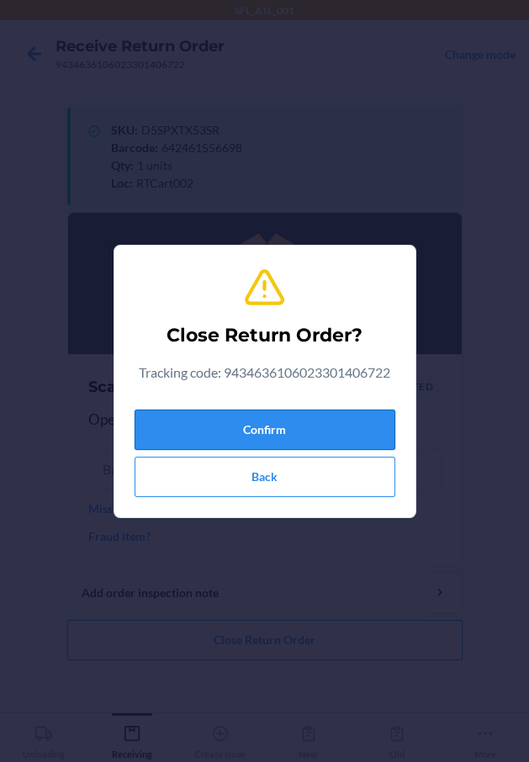
click at [235, 421] on button "Confirm" at bounding box center [265, 429] width 261 height 40
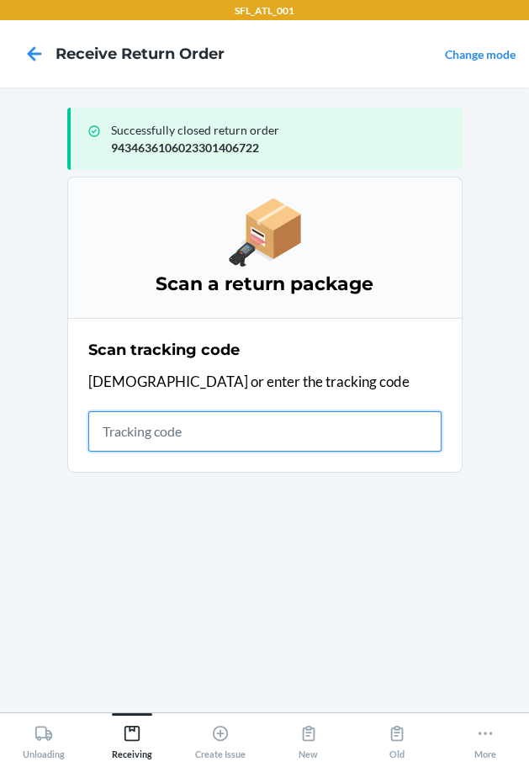
click at [135, 436] on input "text" at bounding box center [264, 431] width 353 height 40
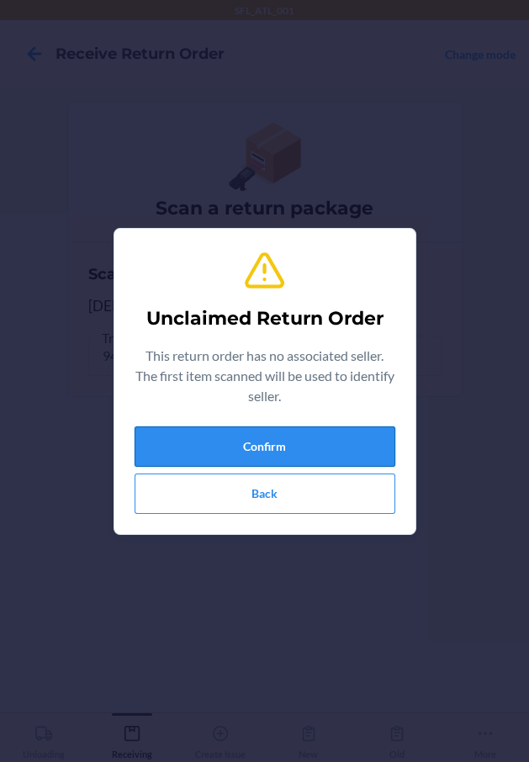
click at [135, 437] on button "Confirm" at bounding box center [265, 446] width 261 height 40
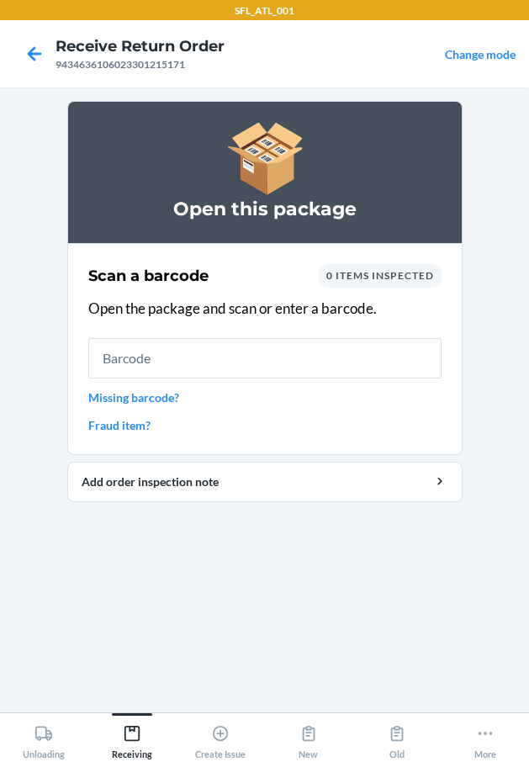
click at [152, 393] on link "Missing barcode?" at bounding box center [264, 397] width 353 height 18
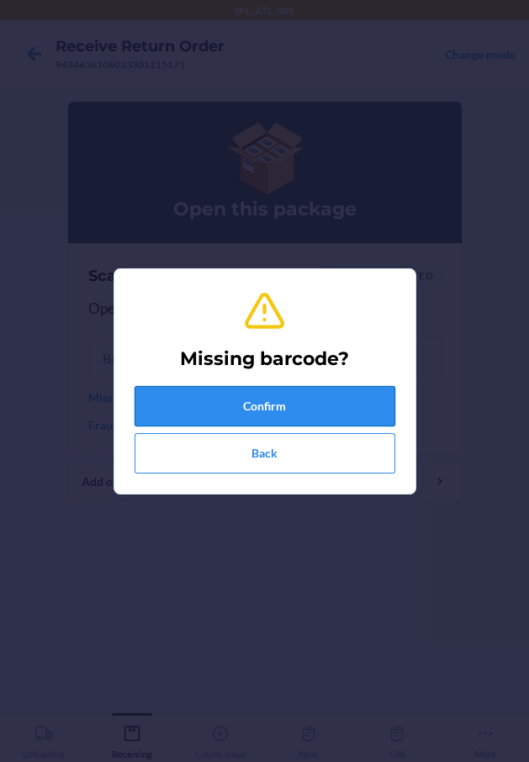
click at [188, 391] on button "Confirm" at bounding box center [265, 406] width 261 height 40
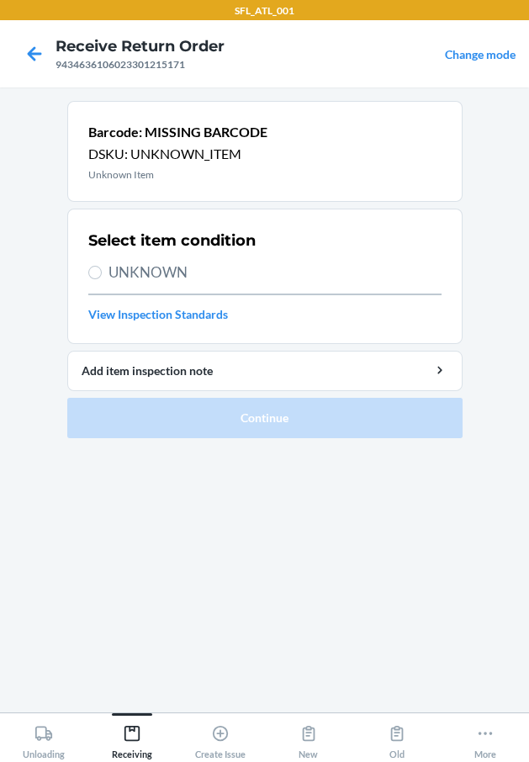
drag, startPoint x: 172, startPoint y: 272, endPoint x: 175, endPoint y: 302, distance: 30.5
click at [172, 273] on span "UNKNOWN" at bounding box center [274, 272] width 333 height 22
click at [102, 273] on input "UNKNOWN" at bounding box center [94, 272] width 13 height 13
radio input "true"
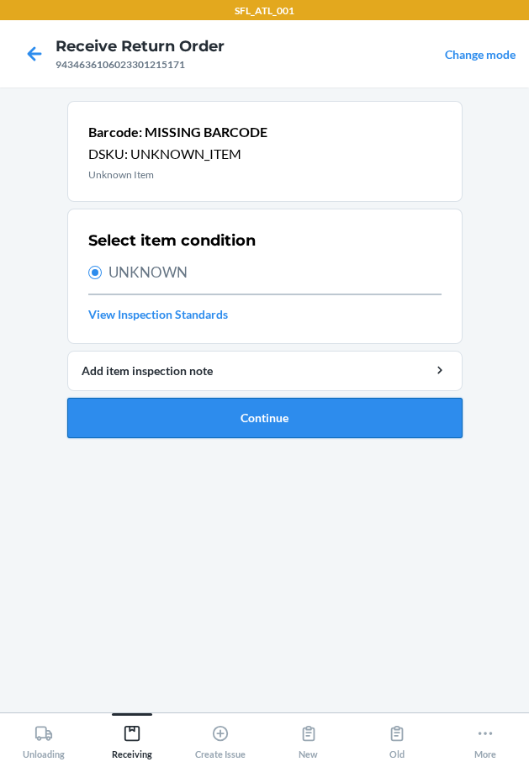
click at [235, 413] on button "Continue" at bounding box center [264, 418] width 395 height 40
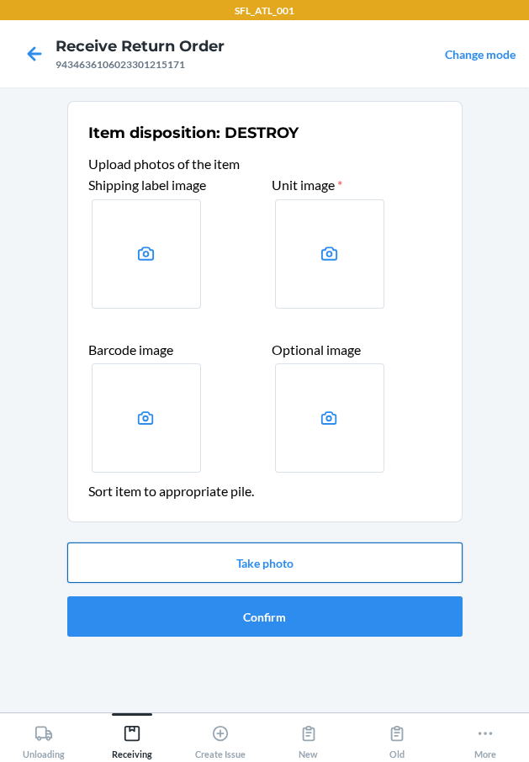
click at [245, 553] on button "Take photo" at bounding box center [264, 562] width 395 height 40
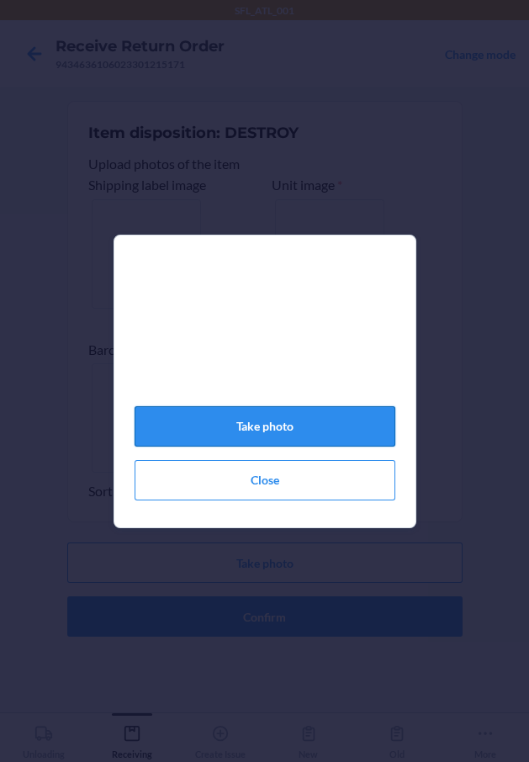
click at [235, 431] on button "Take photo" at bounding box center [265, 426] width 261 height 40
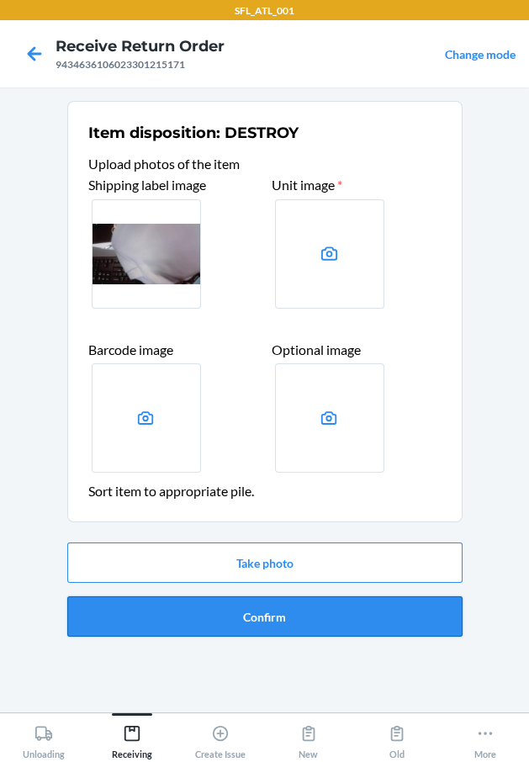
click at [310, 610] on button "Confirm" at bounding box center [264, 616] width 395 height 40
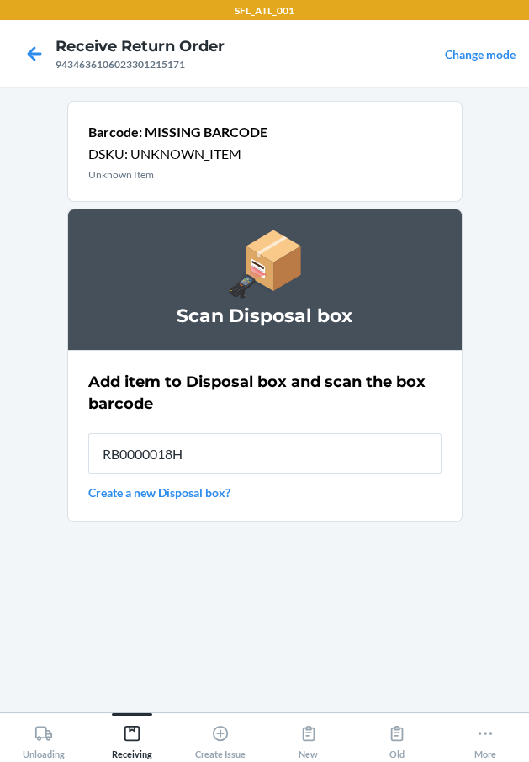
type input "RB0000018HZ"
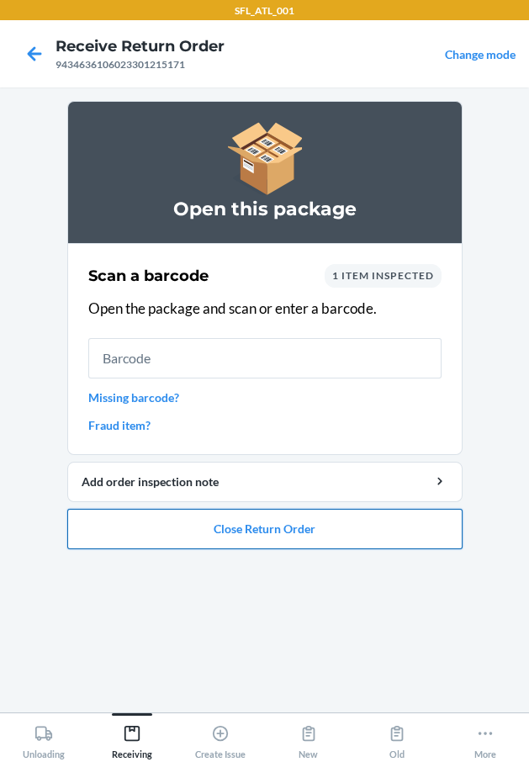
click at [267, 532] on button "Close Return Order" at bounding box center [264, 529] width 395 height 40
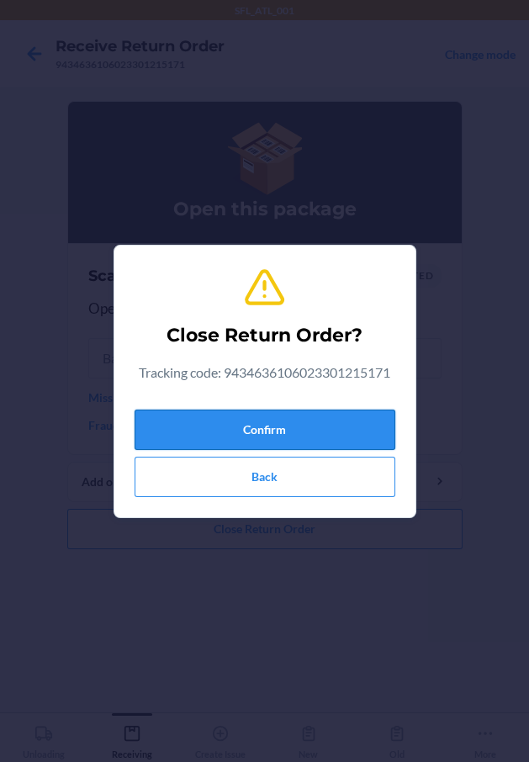
drag, startPoint x: 293, startPoint y: 439, endPoint x: 240, endPoint y: 444, distance: 52.4
click at [277, 438] on button "Confirm" at bounding box center [265, 429] width 261 height 40
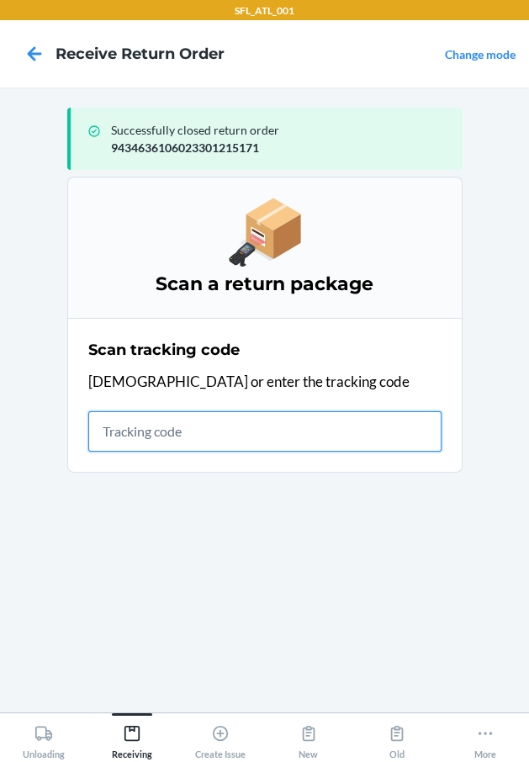
drag, startPoint x: 194, startPoint y: 437, endPoint x: 183, endPoint y: 440, distance: 11.2
click at [193, 437] on input "text" at bounding box center [264, 431] width 353 height 40
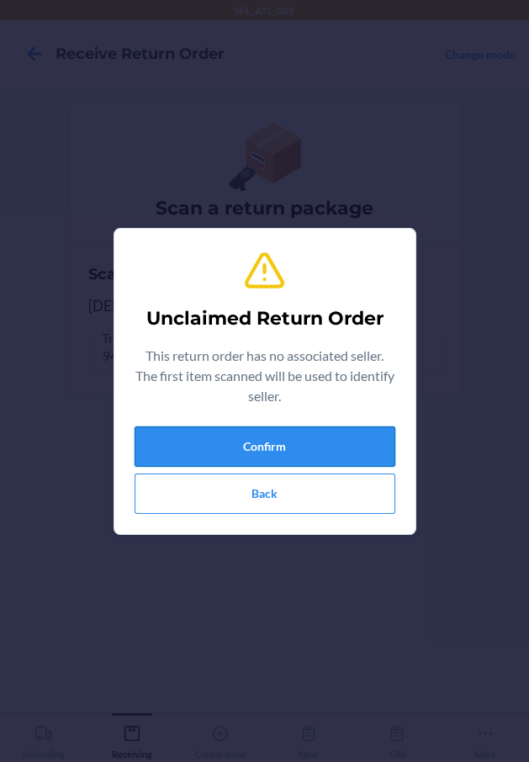
click at [219, 438] on button "Confirm" at bounding box center [265, 446] width 261 height 40
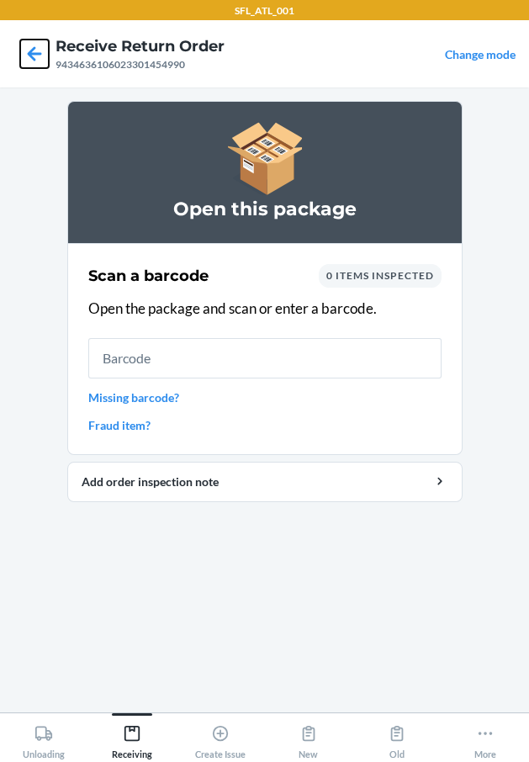
click at [41, 50] on icon at bounding box center [34, 54] width 29 height 29
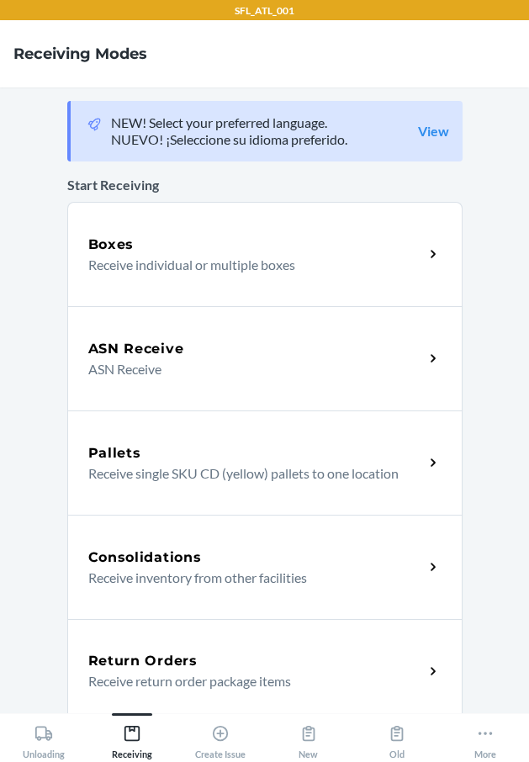
click at [199, 663] on div "Return Orders" at bounding box center [255, 661] width 335 height 20
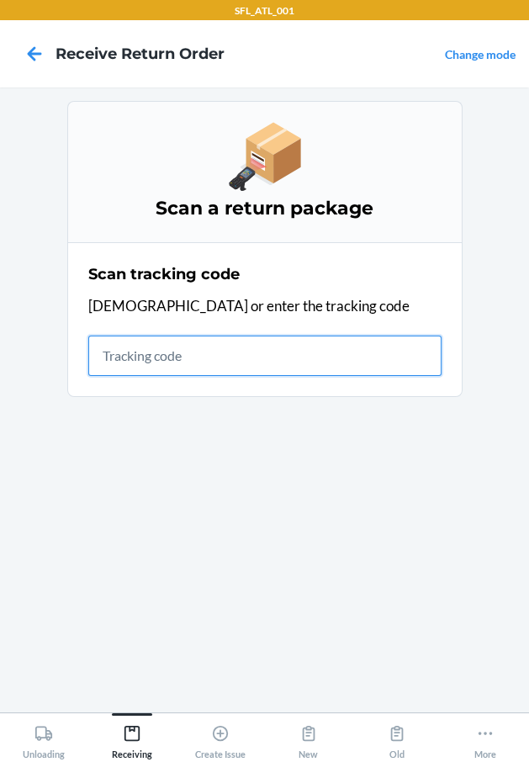
drag, startPoint x: 164, startPoint y: 350, endPoint x: 149, endPoint y: 352, distance: 15.3
click at [163, 351] on input "text" at bounding box center [264, 355] width 353 height 40
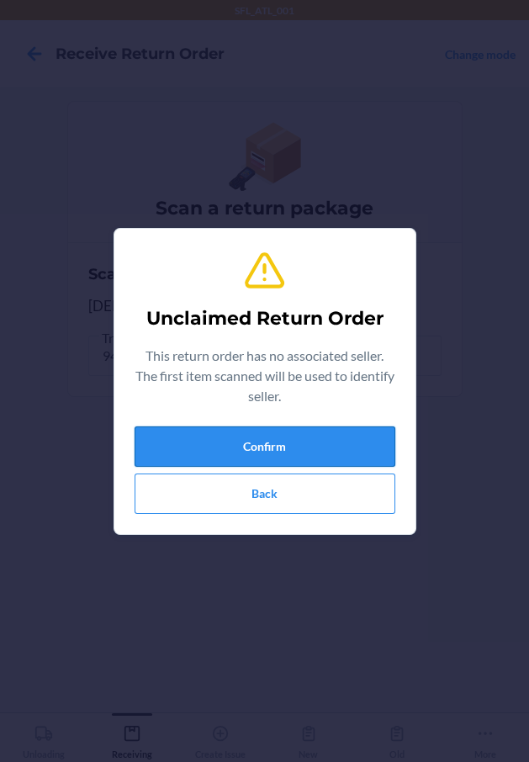
click at [175, 433] on button "Confirm" at bounding box center [265, 446] width 261 height 40
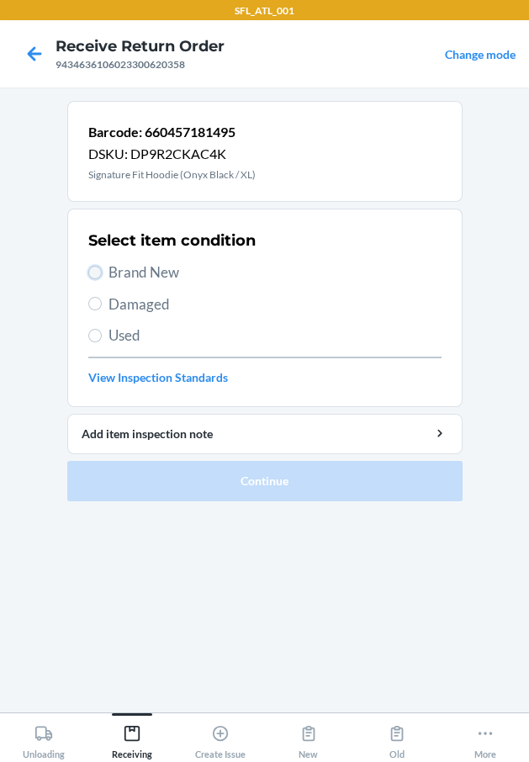
click at [89, 272] on input "Brand New" at bounding box center [94, 272] width 13 height 13
radio input "true"
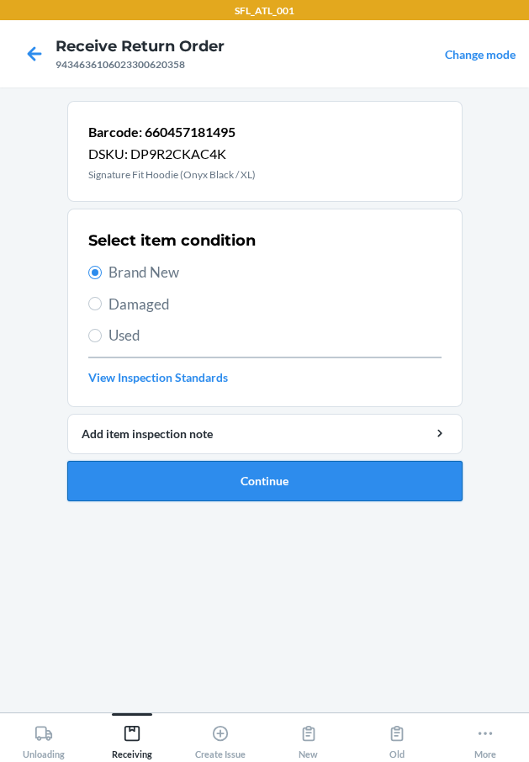
click at [187, 476] on button "Continue" at bounding box center [264, 481] width 395 height 40
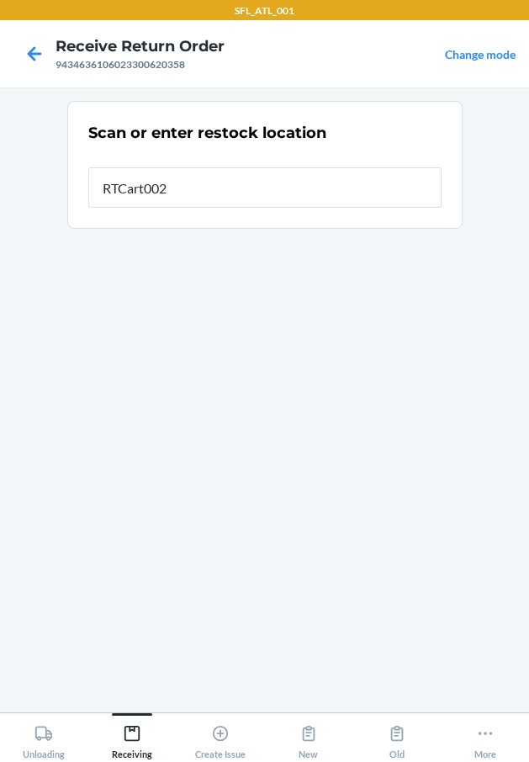
type input "RTCart002"
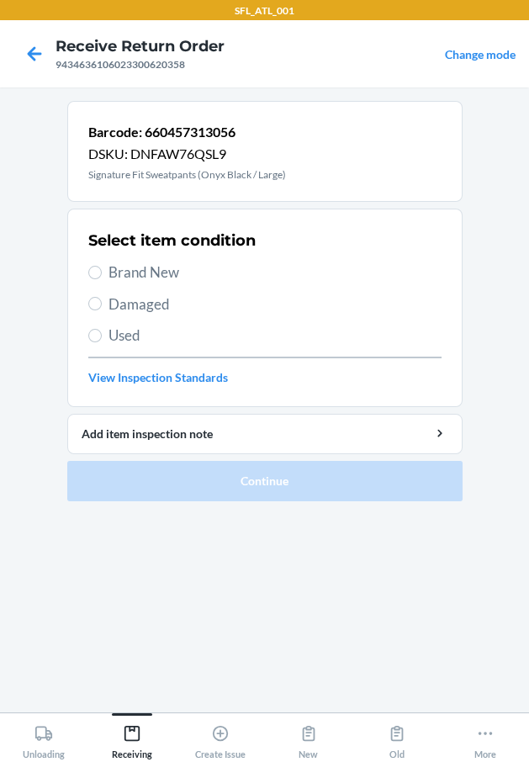
click at [115, 335] on span "Used" at bounding box center [274, 336] width 333 height 22
click at [102, 335] on input "Used" at bounding box center [94, 335] width 13 height 13
radio input "true"
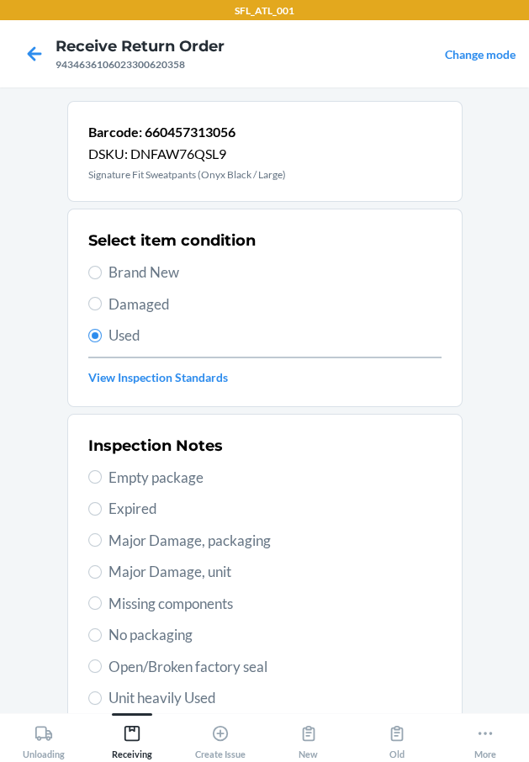
click at [145, 698] on span "Unit heavily Used" at bounding box center [274, 698] width 333 height 22
click at [102, 698] on input "Unit heavily Used" at bounding box center [94, 697] width 13 height 13
radio input "true"
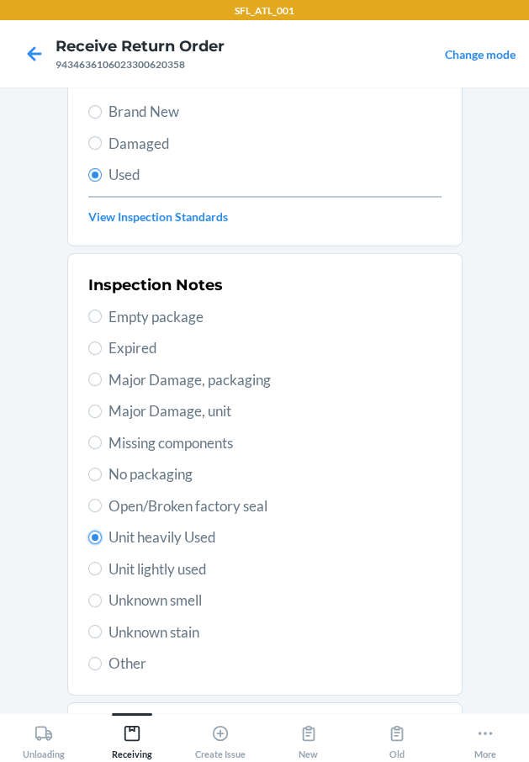
scroll to position [250, 0]
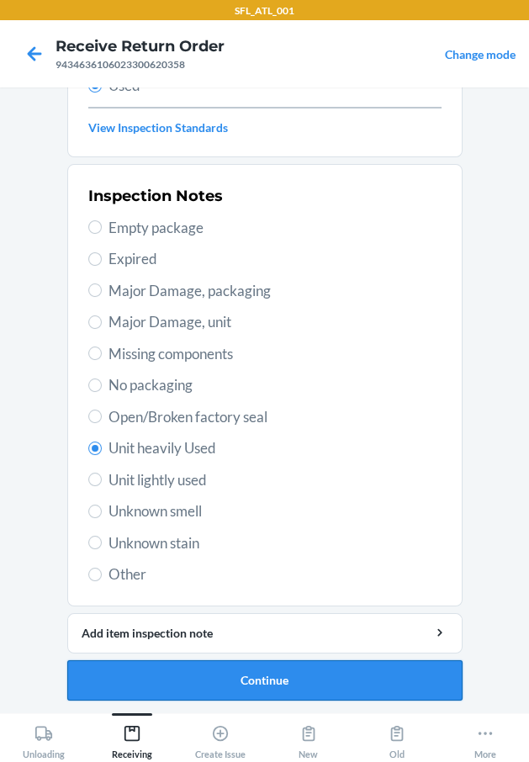
click at [307, 675] on button "Continue" at bounding box center [264, 680] width 395 height 40
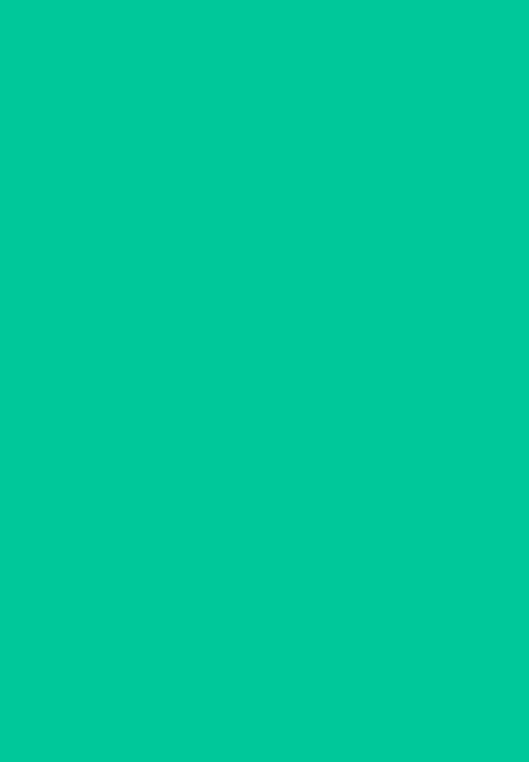
scroll to position [0, 0]
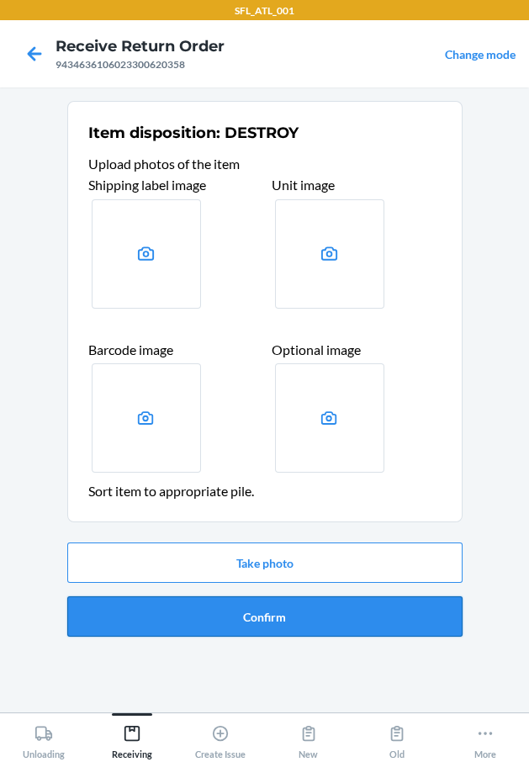
click at [325, 626] on button "Confirm" at bounding box center [264, 616] width 395 height 40
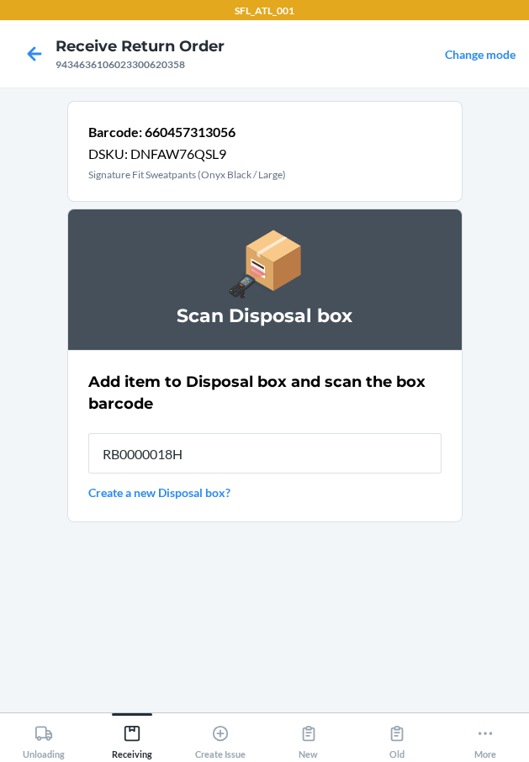
type input "RB0000018HZ"
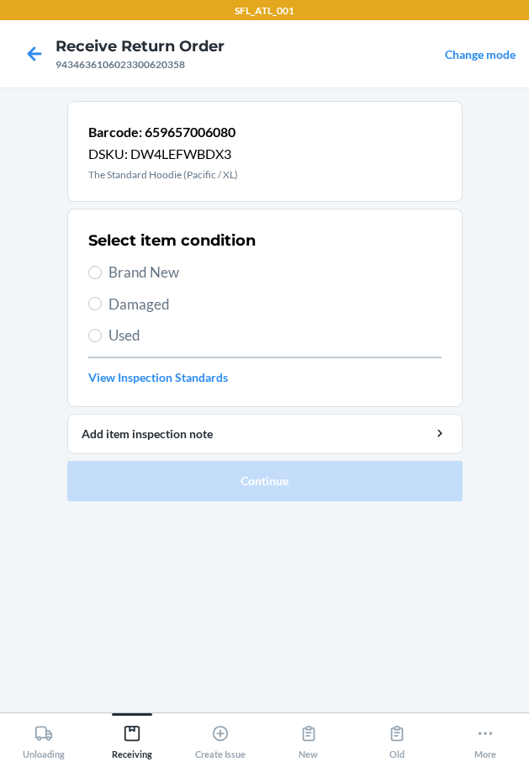
click at [119, 333] on span "Used" at bounding box center [274, 336] width 333 height 22
click at [102, 333] on input "Used" at bounding box center [94, 335] width 13 height 13
radio input "true"
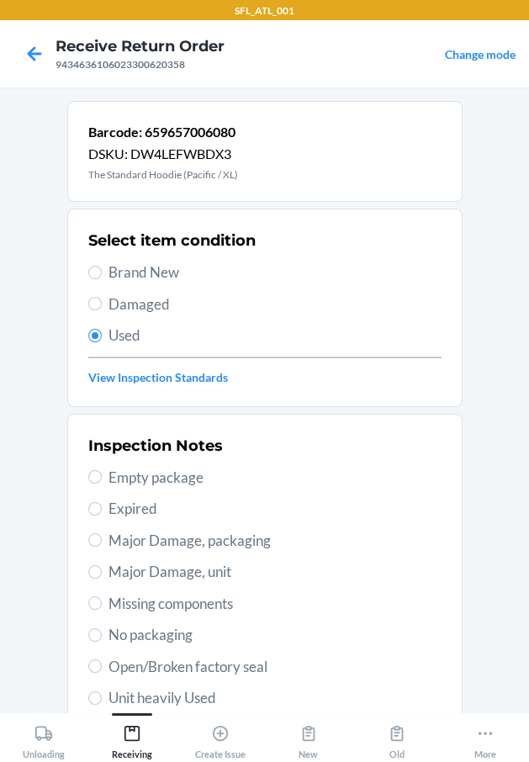
click at [177, 688] on span "Unit heavily Used" at bounding box center [274, 698] width 333 height 22
click at [102, 691] on input "Unit heavily Used" at bounding box center [94, 697] width 13 height 13
radio input "true"
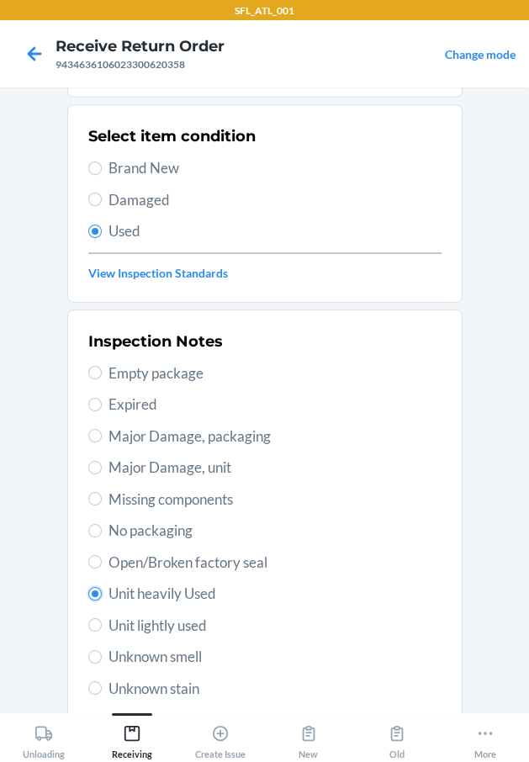
scroll to position [250, 0]
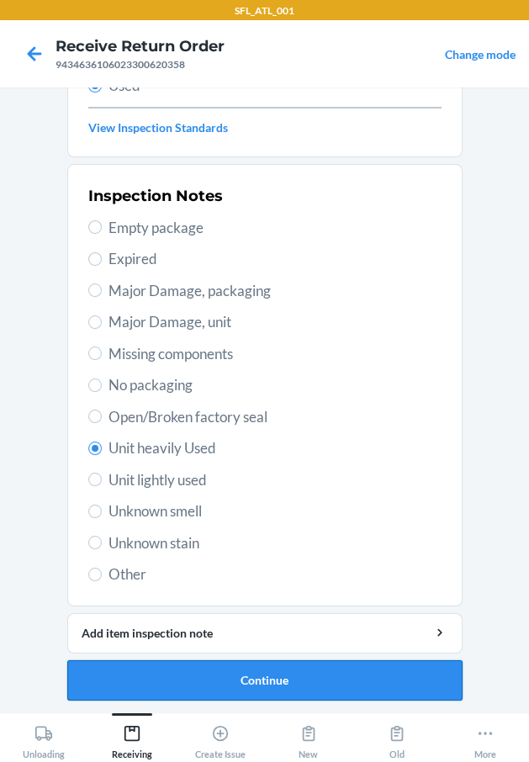
click at [183, 678] on button "Continue" at bounding box center [264, 680] width 395 height 40
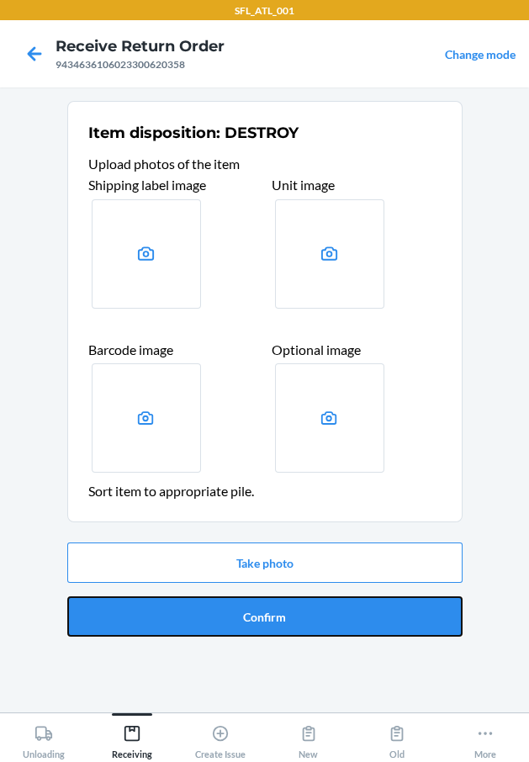
drag, startPoint x: 211, startPoint y: 612, endPoint x: 201, endPoint y: 612, distance: 10.1
click at [205, 612] on button "Confirm" at bounding box center [264, 616] width 395 height 40
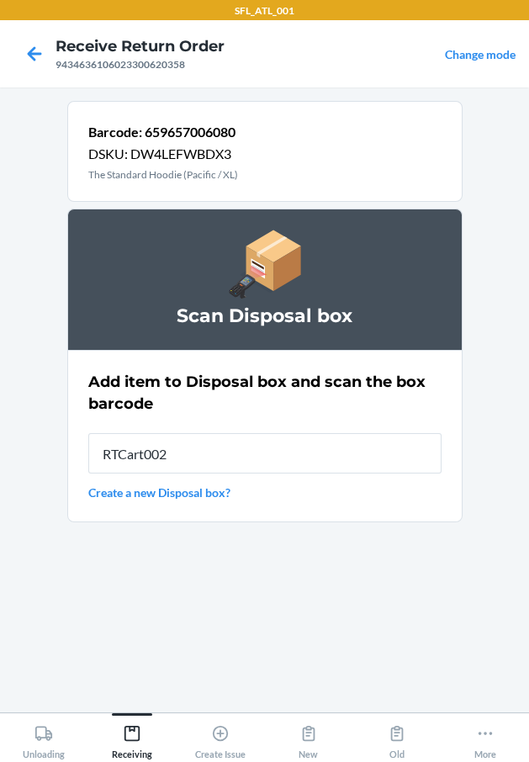
type input "RTCart002"
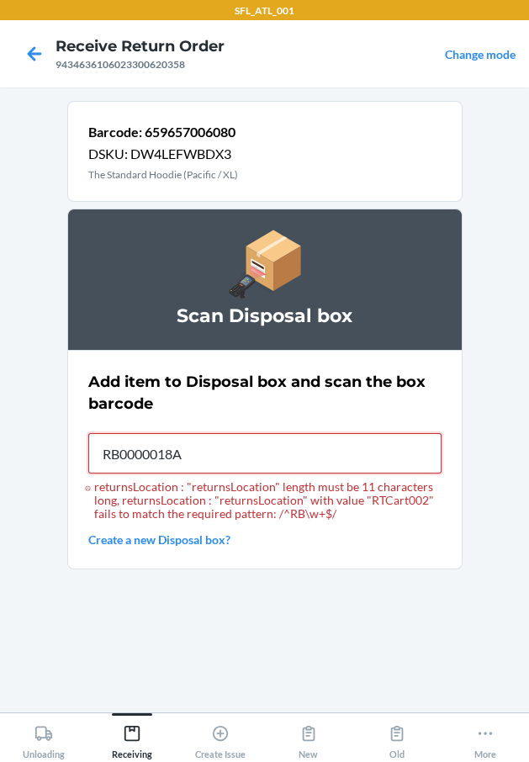
type input "RB0000018A7"
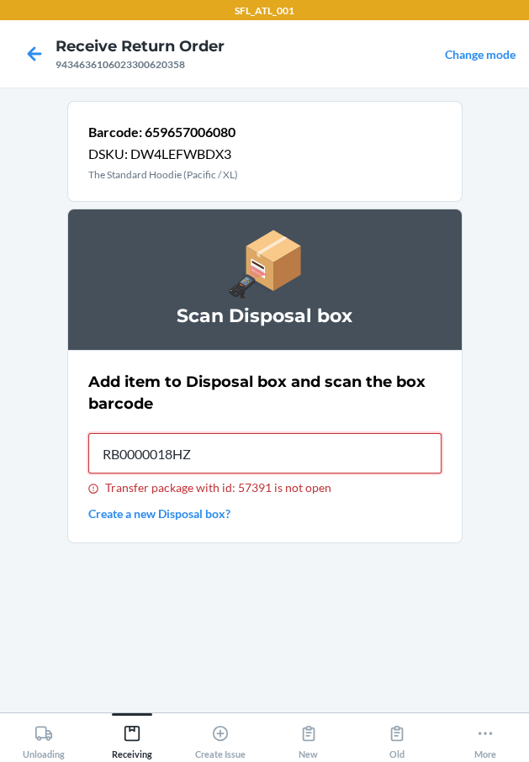
type input "RB0000018HZ"
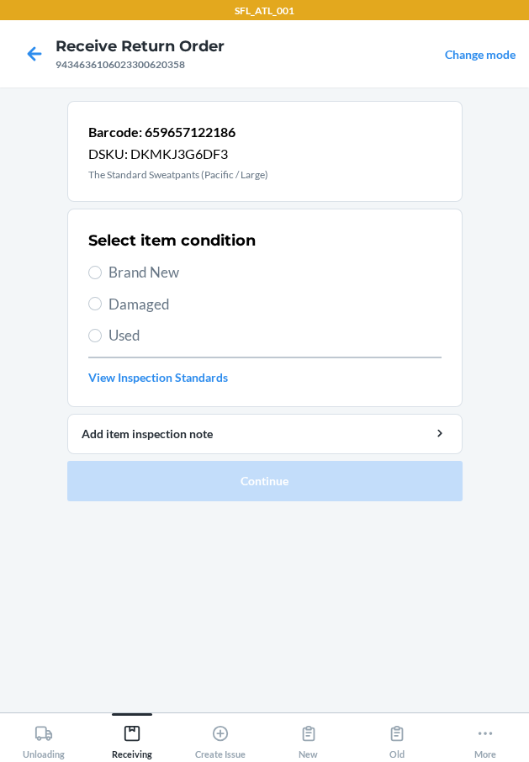
click at [117, 330] on span "Used" at bounding box center [274, 336] width 333 height 22
click at [102, 330] on input "Used" at bounding box center [94, 335] width 13 height 13
radio input "true"
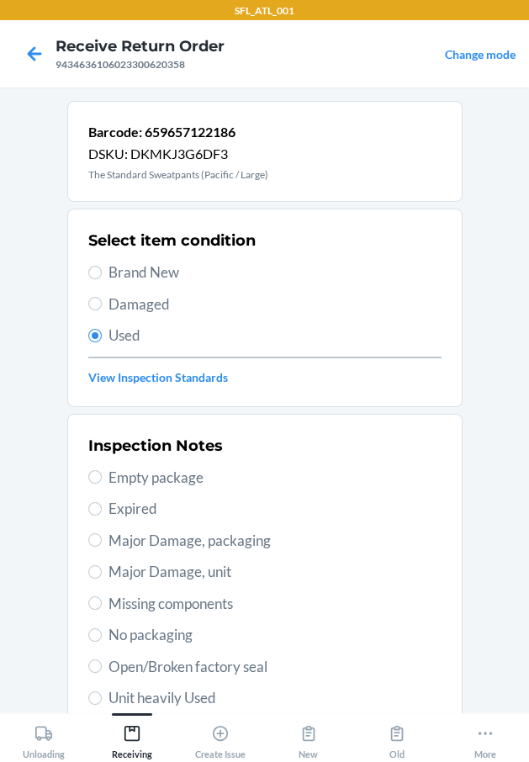
click at [157, 687] on span "Unit heavily Used" at bounding box center [274, 698] width 333 height 22
click at [102, 691] on input "Unit heavily Used" at bounding box center [94, 697] width 13 height 13
radio input "true"
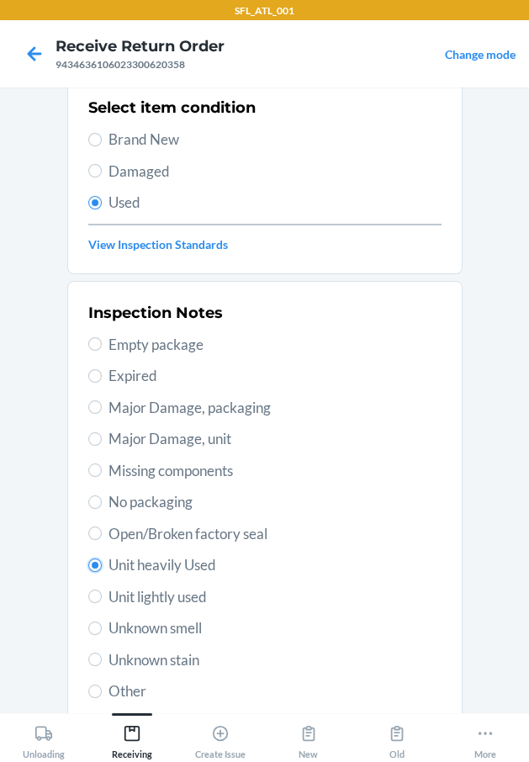
scroll to position [250, 0]
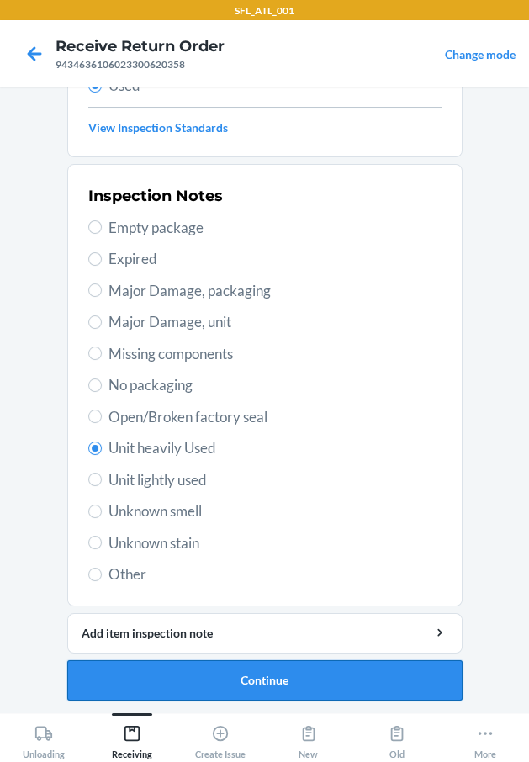
click at [209, 682] on button "Continue" at bounding box center [264, 680] width 395 height 40
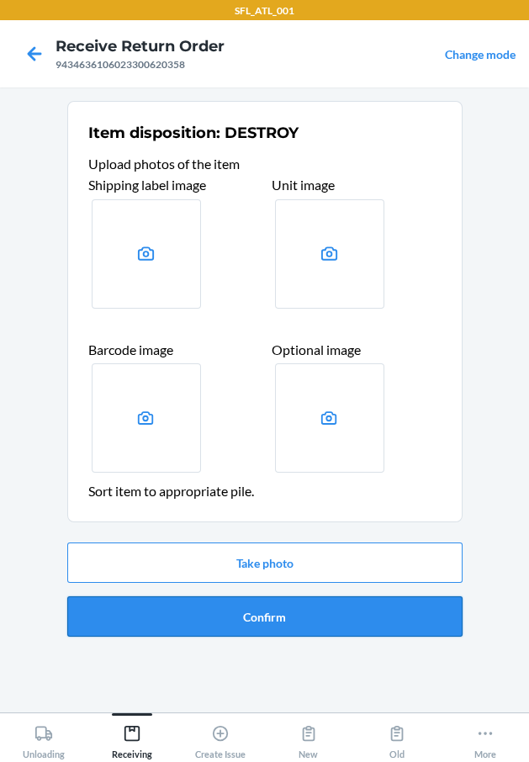
click at [219, 630] on button "Confirm" at bounding box center [264, 616] width 395 height 40
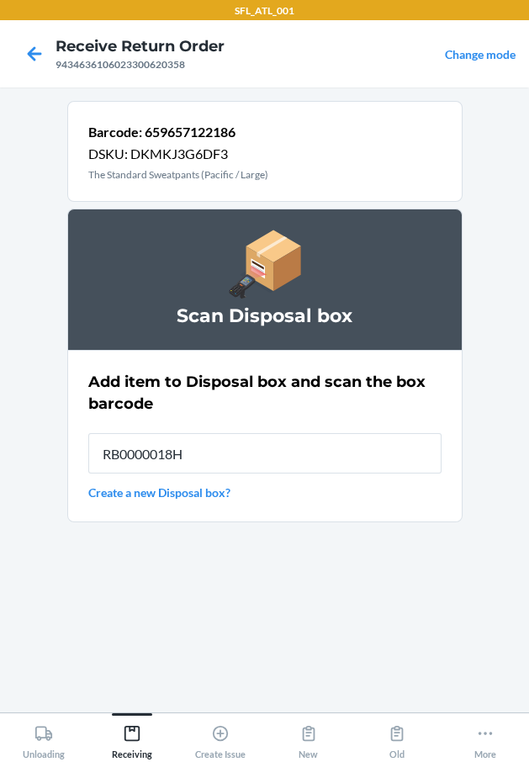
type input "RB0000018HZ"
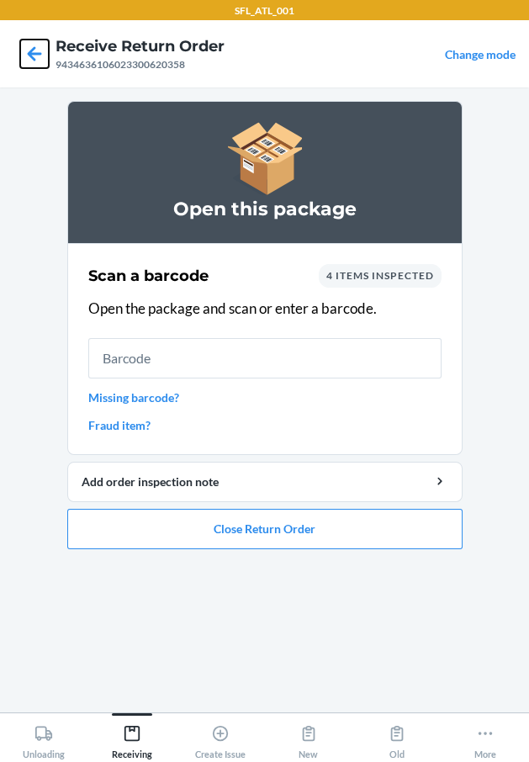
click at [41, 50] on icon at bounding box center [34, 54] width 29 height 29
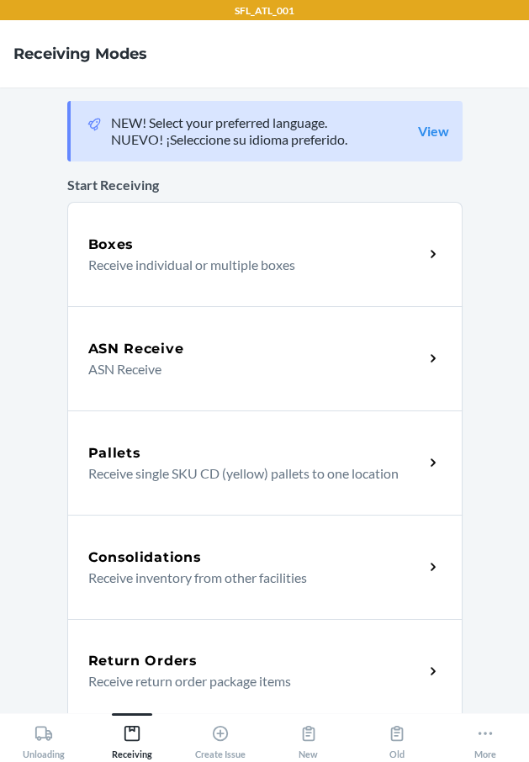
click at [177, 651] on h5 "Return Orders" at bounding box center [142, 661] width 109 height 20
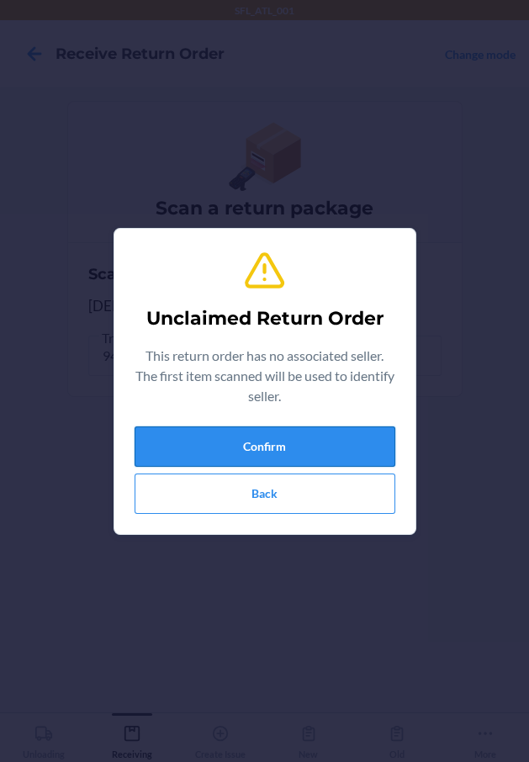
click at [335, 449] on button "Confirm" at bounding box center [265, 446] width 261 height 40
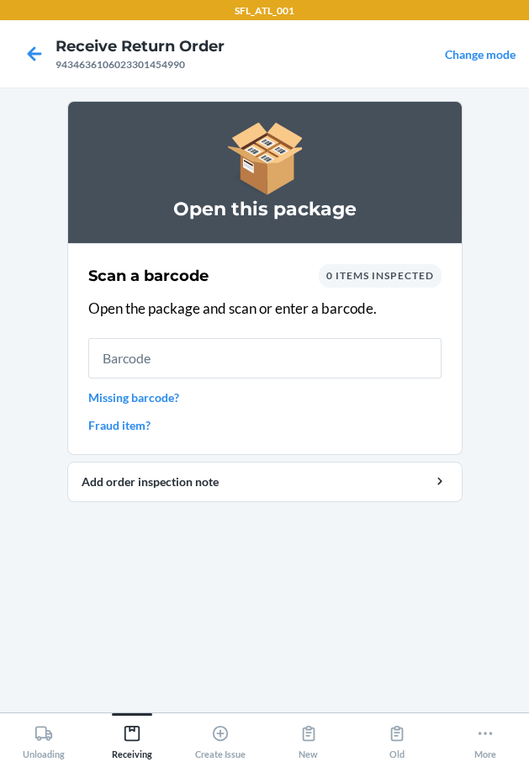
click at [138, 389] on link "Missing barcode?" at bounding box center [264, 397] width 353 height 18
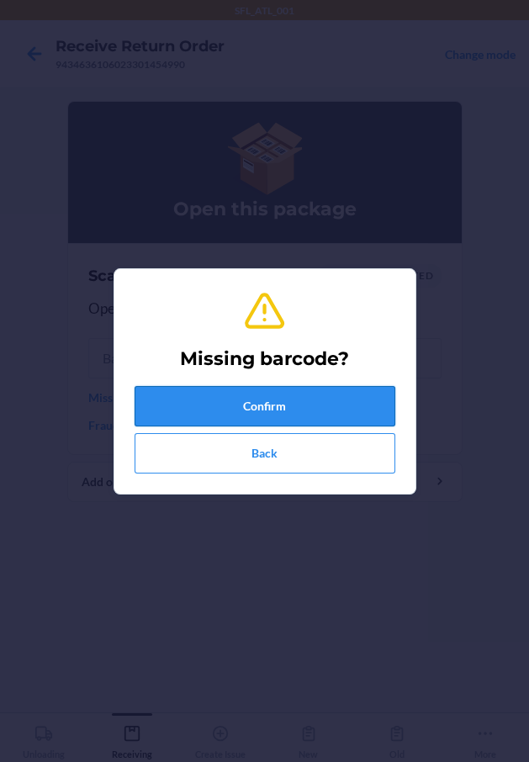
click at [191, 402] on button "Confirm" at bounding box center [265, 406] width 261 height 40
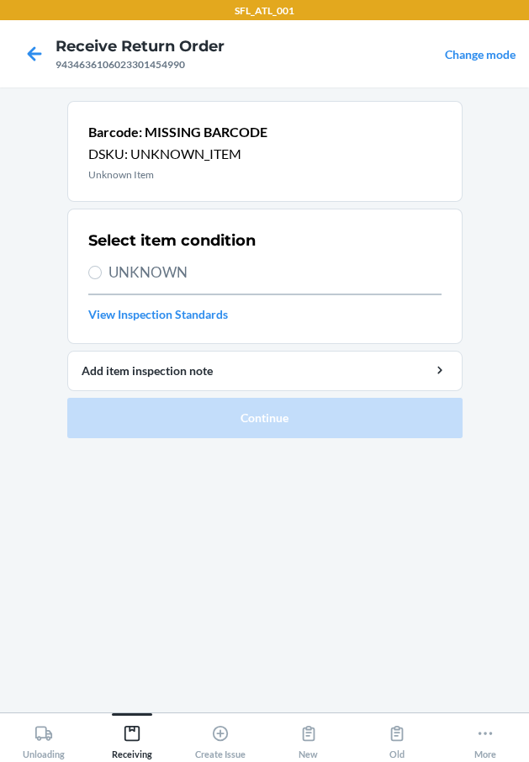
drag, startPoint x: 151, startPoint y: 261, endPoint x: 152, endPoint y: 282, distance: 21.0
click at [151, 262] on span "UNKNOWN" at bounding box center [274, 272] width 333 height 22
click at [102, 266] on input "UNKNOWN" at bounding box center [94, 272] width 13 height 13
radio input "true"
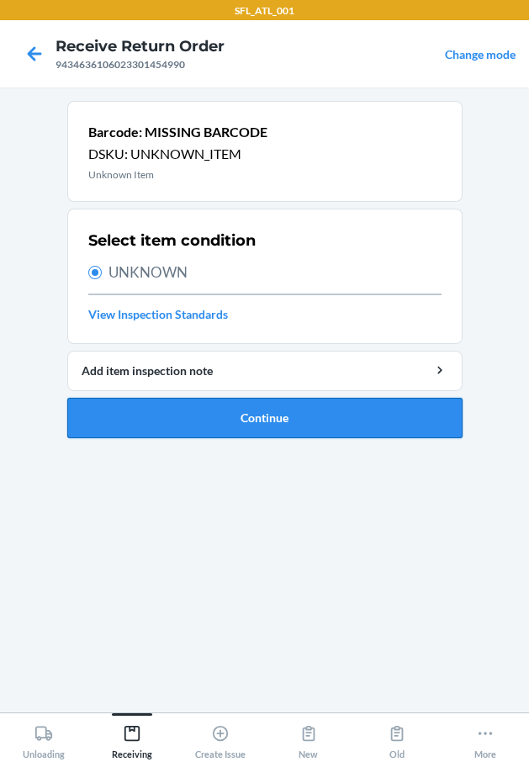
click at [189, 402] on button "Continue" at bounding box center [264, 418] width 395 height 40
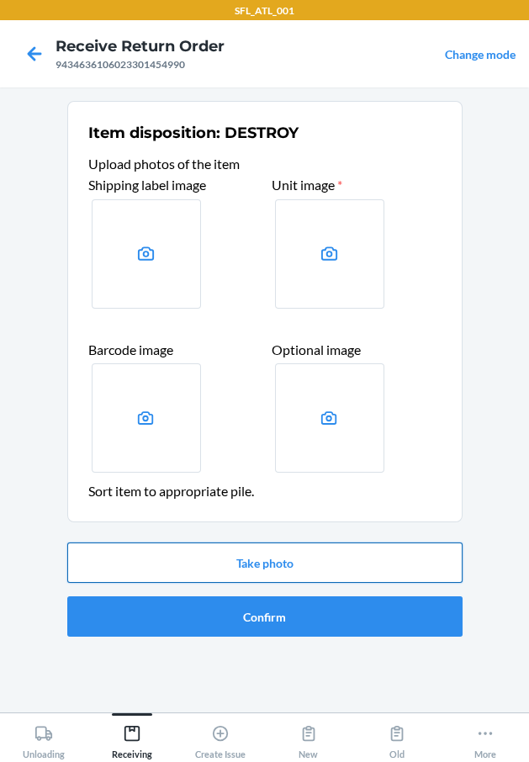
click at [239, 563] on button "Take photo" at bounding box center [264, 562] width 395 height 40
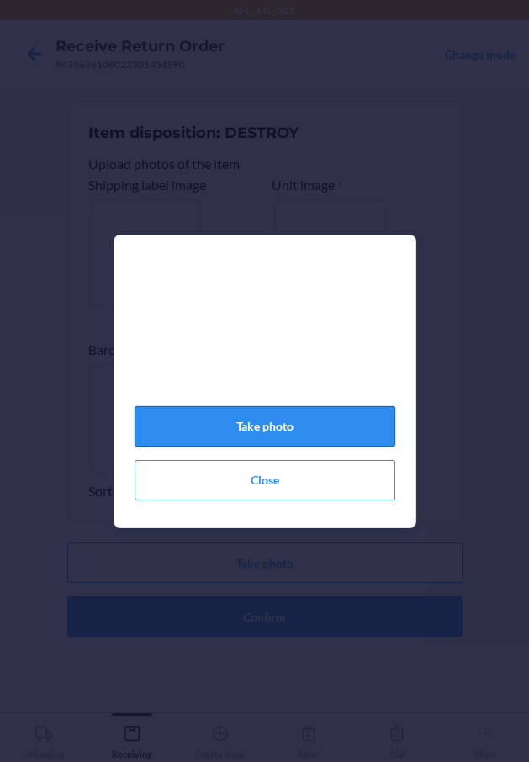
click at [244, 428] on button "Take photo" at bounding box center [265, 426] width 261 height 40
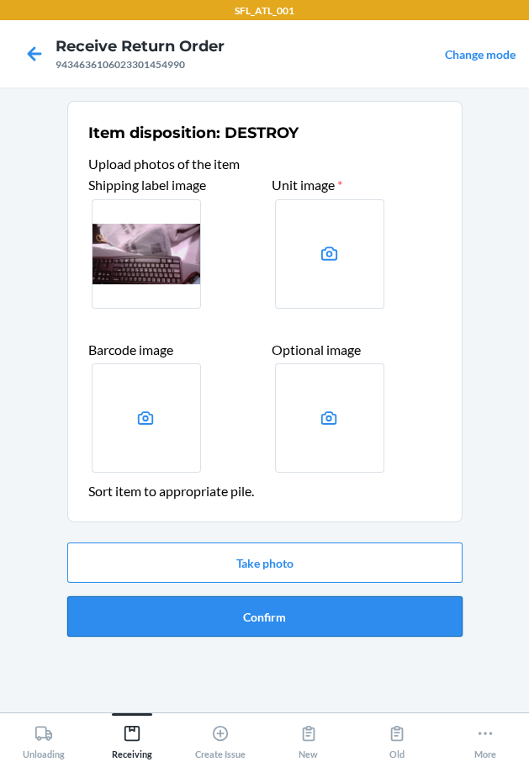
click at [242, 615] on button "Confirm" at bounding box center [264, 616] width 395 height 40
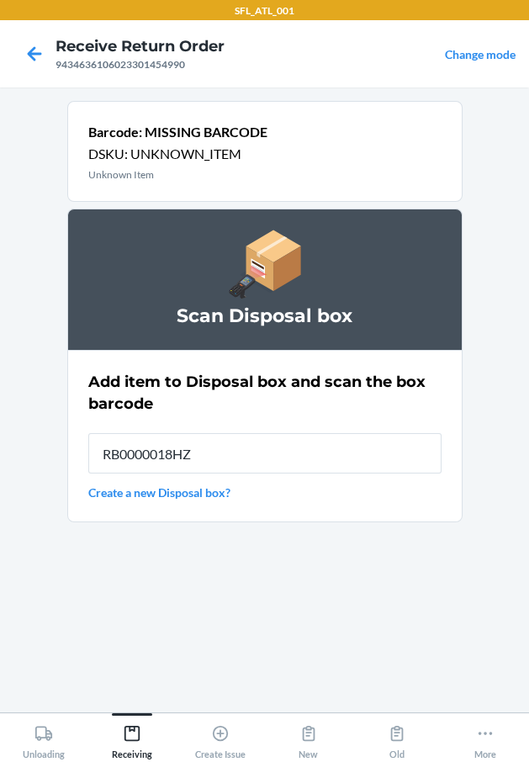
type input "RB0000018HZ"
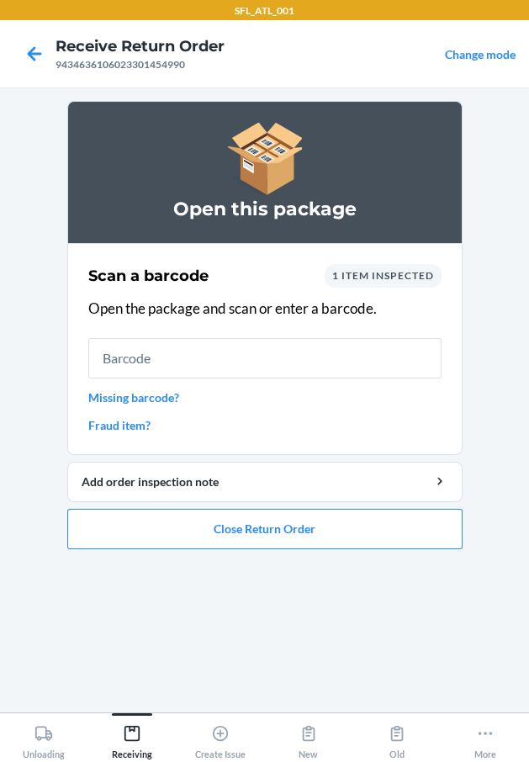
click at [159, 399] on link "Missing barcode?" at bounding box center [264, 397] width 353 height 18
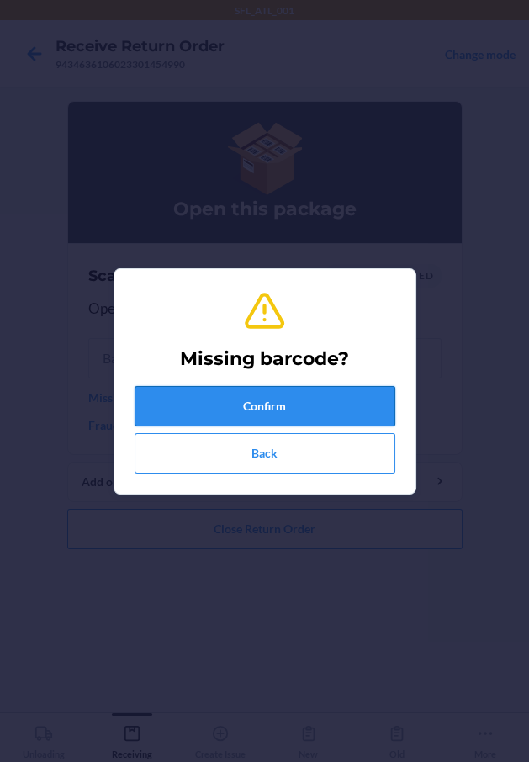
click at [219, 404] on button "Confirm" at bounding box center [265, 406] width 261 height 40
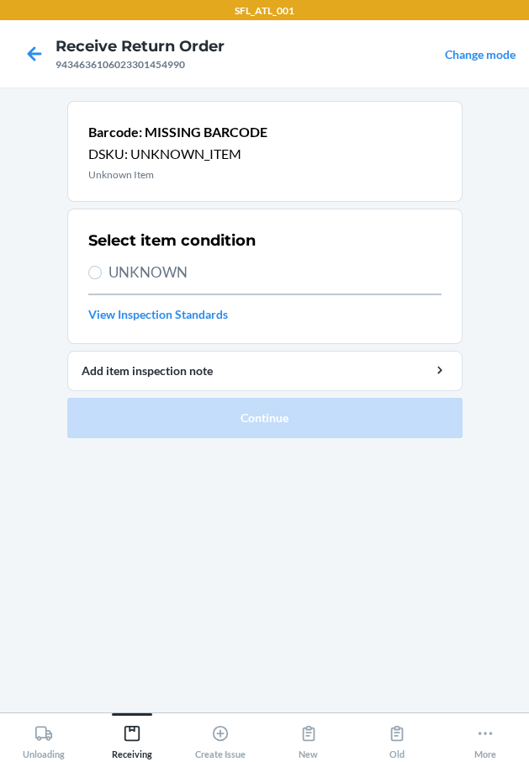
click at [143, 269] on span "UNKNOWN" at bounding box center [274, 272] width 333 height 22
click at [102, 269] on input "UNKNOWN" at bounding box center [94, 272] width 13 height 13
radio input "true"
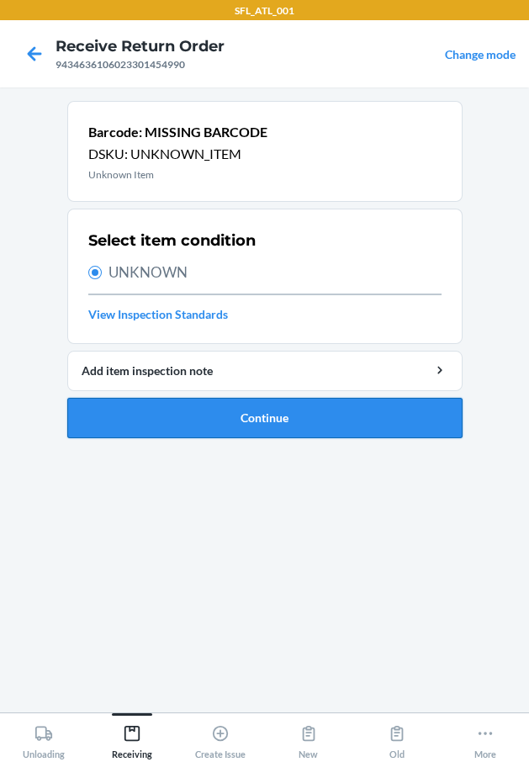
click at [162, 400] on button "Continue" at bounding box center [264, 418] width 395 height 40
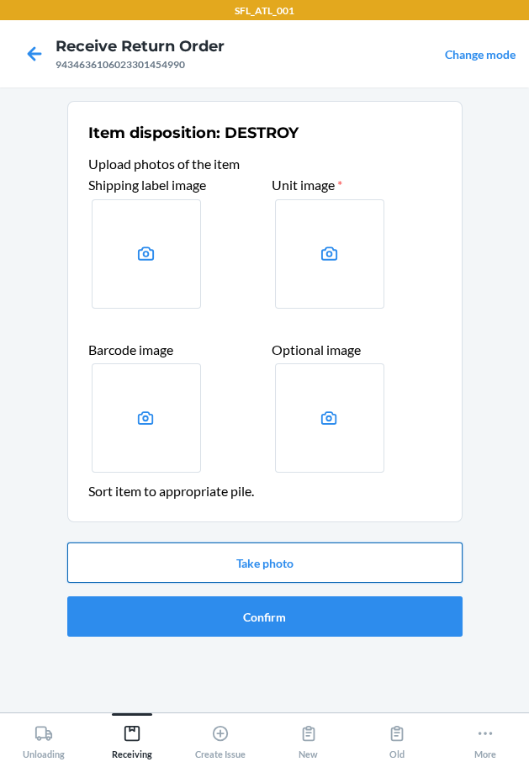
click at [246, 552] on button "Take photo" at bounding box center [264, 562] width 395 height 40
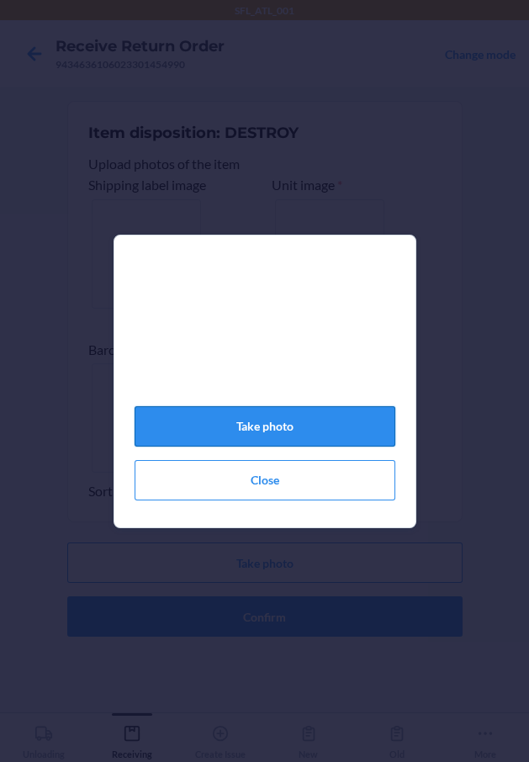
click at [261, 445] on button "Take photo" at bounding box center [265, 426] width 261 height 40
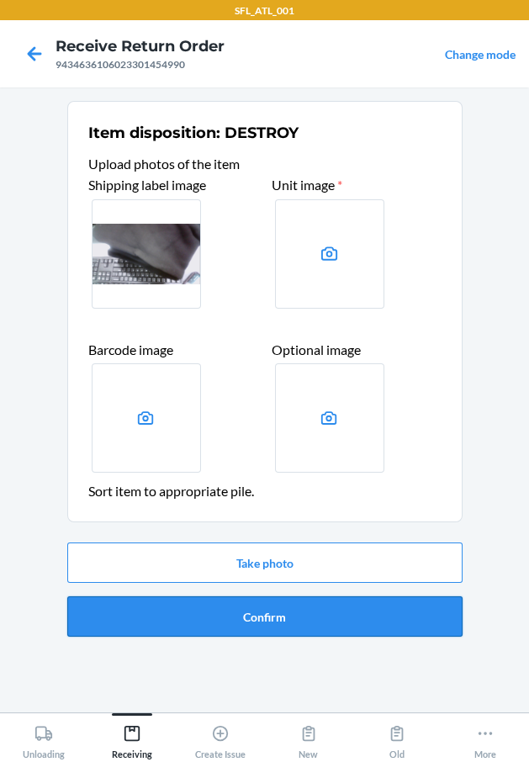
click at [260, 602] on button "Confirm" at bounding box center [264, 616] width 395 height 40
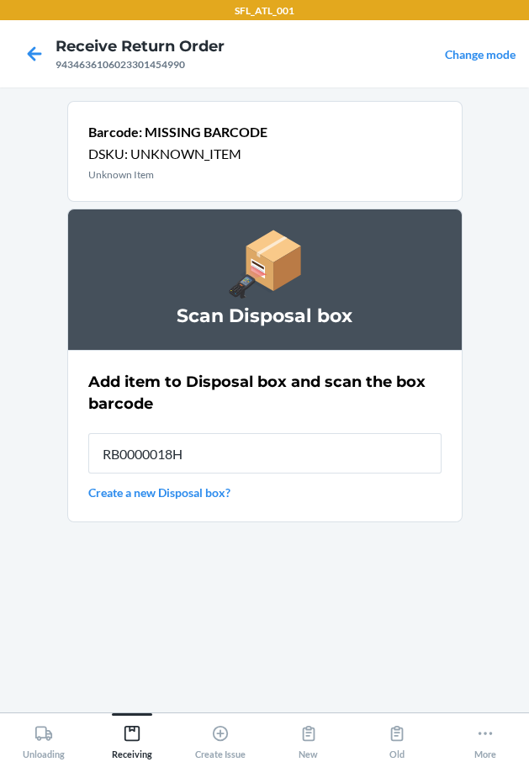
type input "RB0000018HZ"
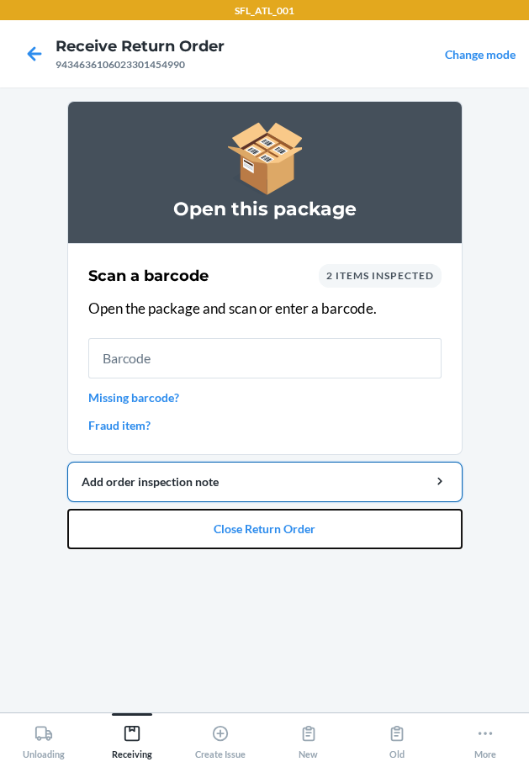
drag, startPoint x: 280, startPoint y: 520, endPoint x: 233, endPoint y: 493, distance: 54.2
click at [260, 506] on li "Open this package Scan a barcode 2 items inspected Open the package and scan or…" at bounding box center [264, 325] width 395 height 448
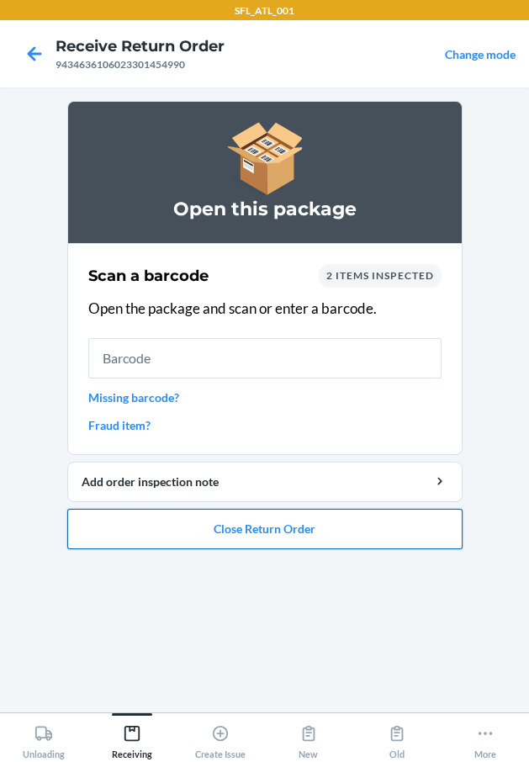
click at [267, 533] on button "Close Return Order" at bounding box center [264, 529] width 395 height 40
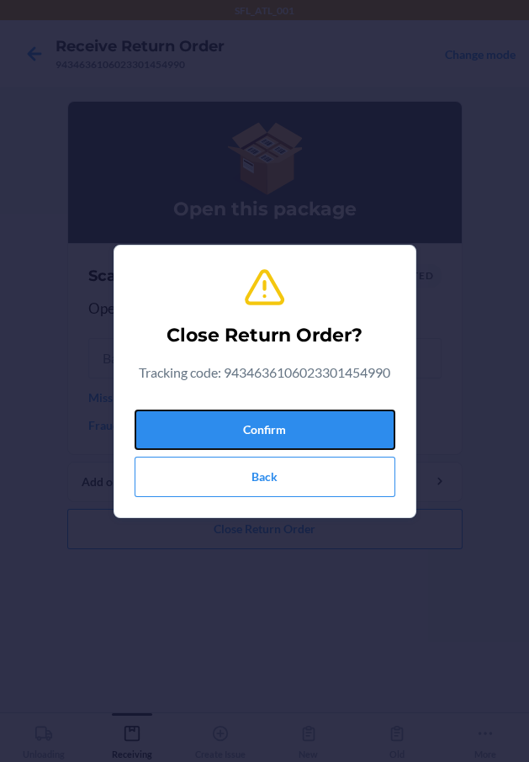
drag, startPoint x: 305, startPoint y: 429, endPoint x: 16, endPoint y: 464, distance: 291.4
click at [267, 431] on button "Confirm" at bounding box center [265, 429] width 261 height 40
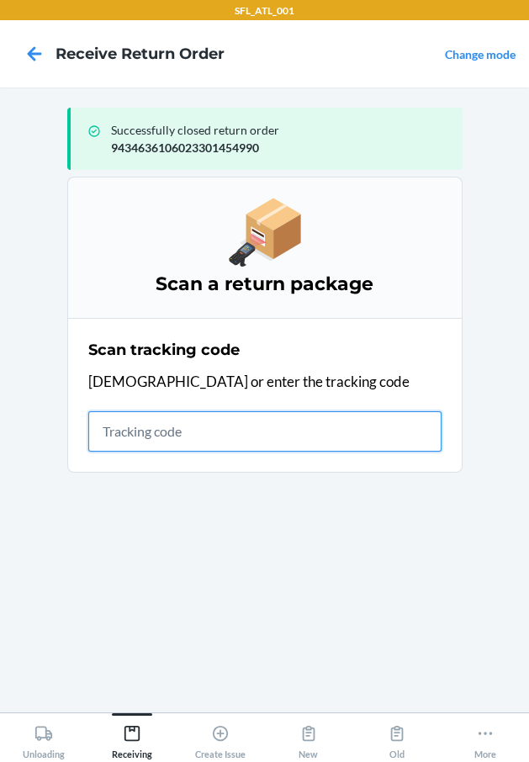
click at [123, 423] on input "text" at bounding box center [264, 431] width 353 height 40
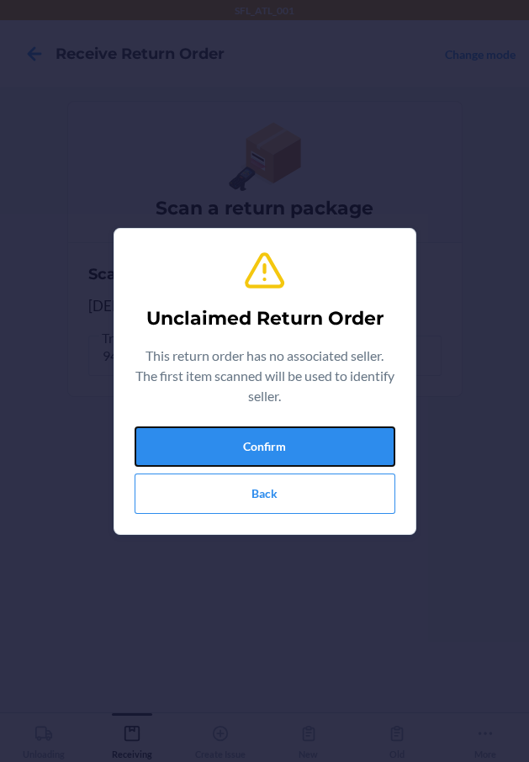
drag, startPoint x: 201, startPoint y: 432, endPoint x: 32, endPoint y: 552, distance: 206.9
click at [185, 438] on button "Confirm" at bounding box center [265, 446] width 261 height 40
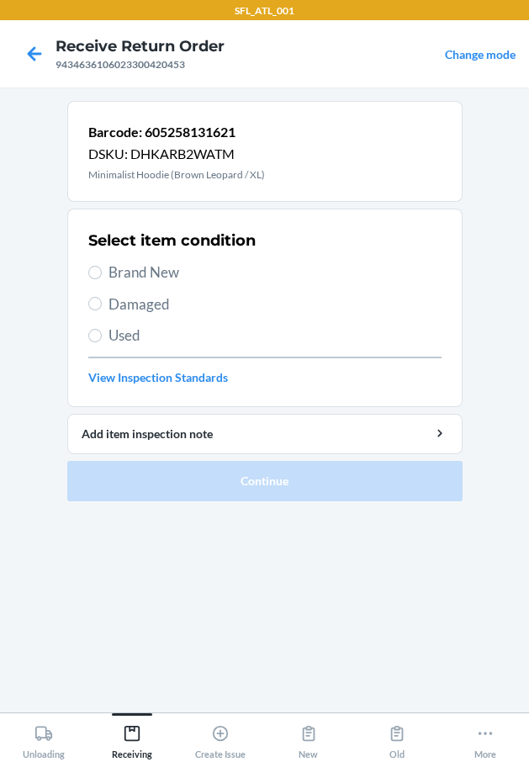
click at [109, 275] on span "Brand New" at bounding box center [274, 272] width 333 height 22
click at [102, 275] on input "Brand New" at bounding box center [94, 272] width 13 height 13
radio input "true"
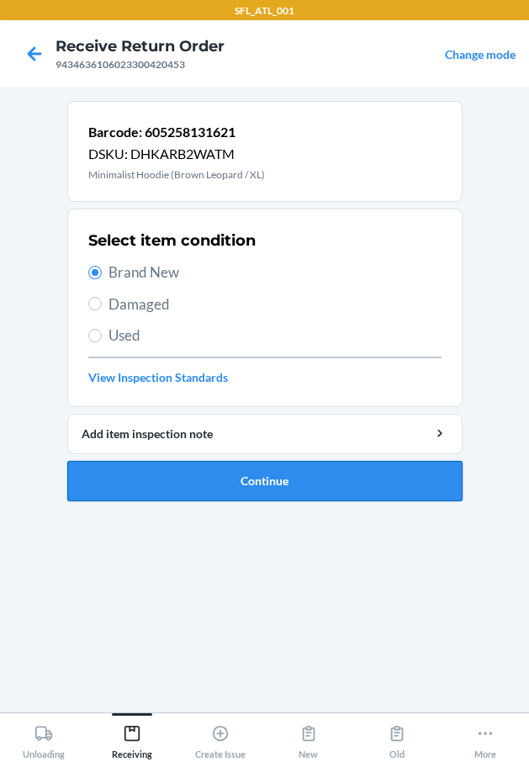
click at [151, 474] on button "Continue" at bounding box center [264, 481] width 395 height 40
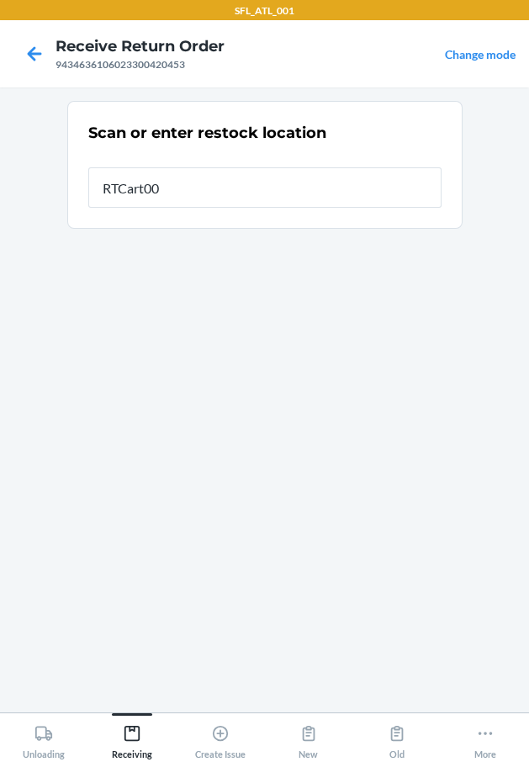
type input "RTCart002"
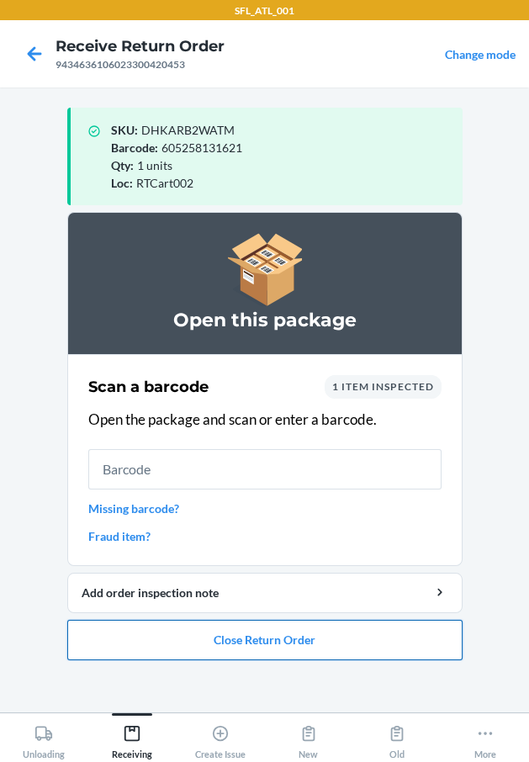
click at [249, 629] on button "Close Return Order" at bounding box center [264, 640] width 395 height 40
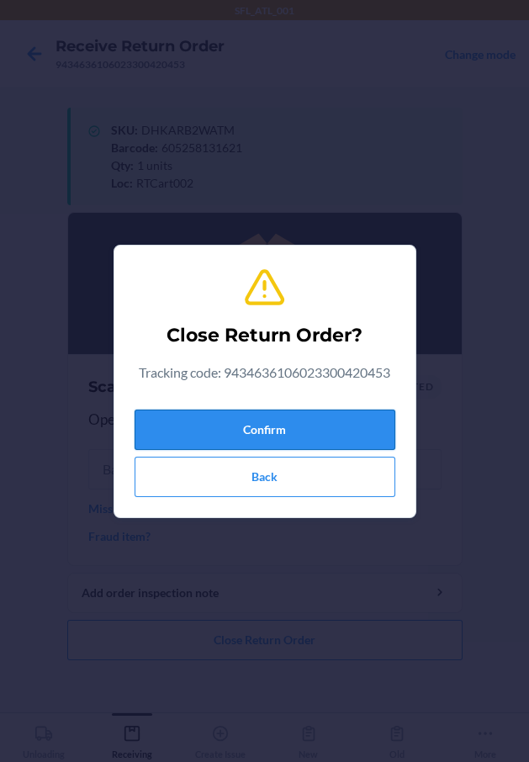
click at [262, 435] on button "Confirm" at bounding box center [265, 429] width 261 height 40
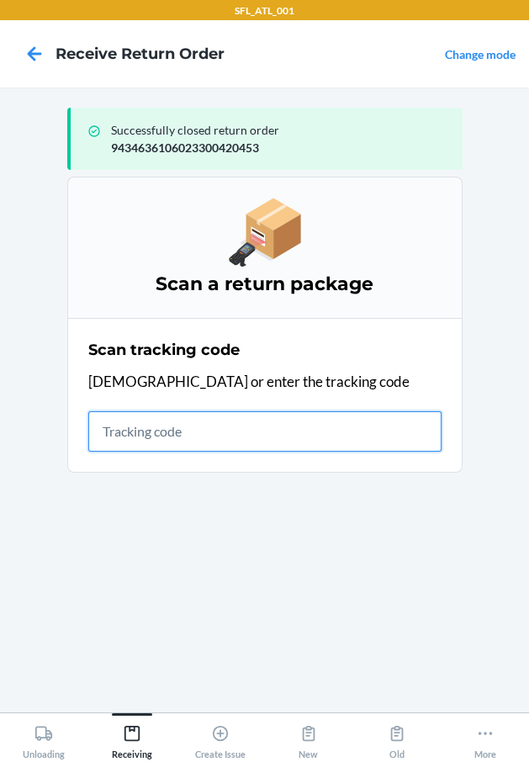
drag, startPoint x: 192, startPoint y: 436, endPoint x: 162, endPoint y: 431, distance: 29.7
click at [192, 436] on input "text" at bounding box center [264, 431] width 353 height 40
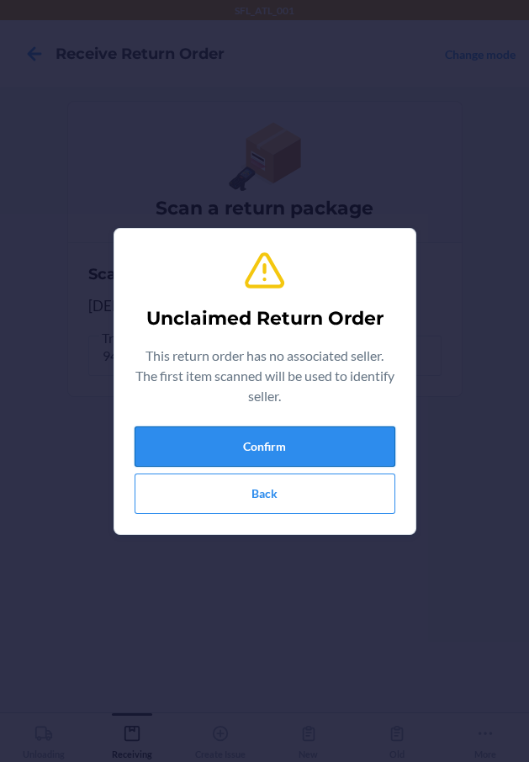
click at [227, 437] on button "Confirm" at bounding box center [265, 446] width 261 height 40
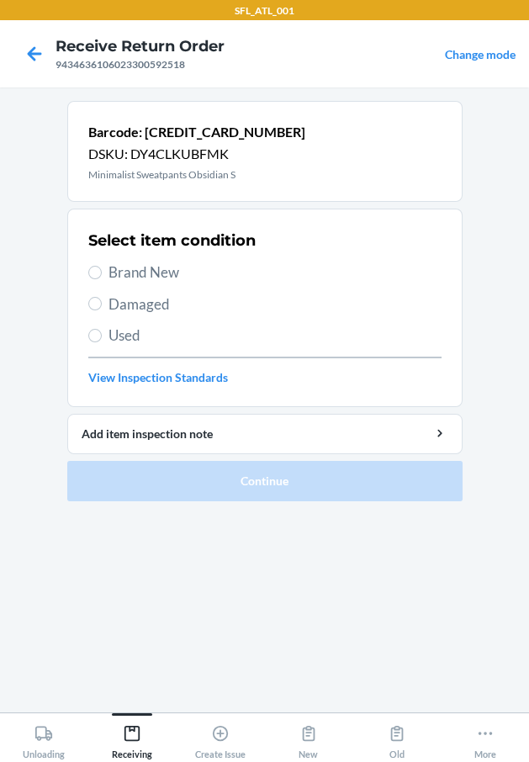
click at [136, 270] on span "Brand New" at bounding box center [274, 272] width 333 height 22
click at [102, 270] on input "Brand New" at bounding box center [94, 272] width 13 height 13
radio input "true"
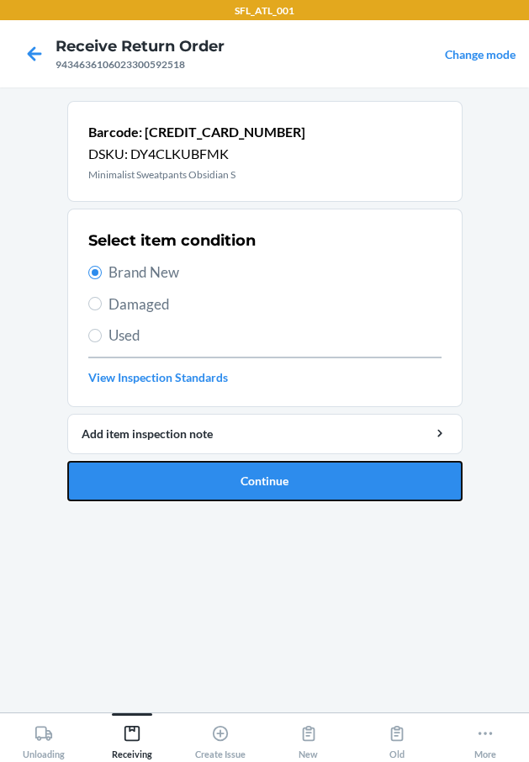
click at [183, 470] on button "Continue" at bounding box center [264, 481] width 395 height 40
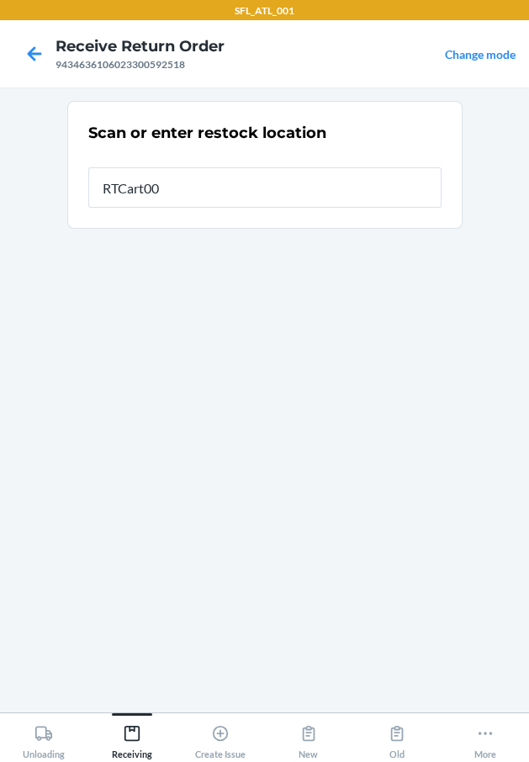
type input "RTCart004"
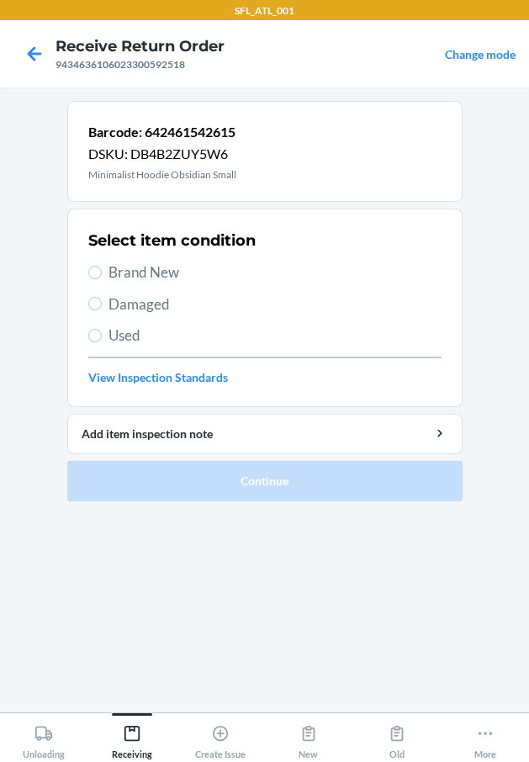
click at [166, 270] on span "Brand New" at bounding box center [274, 272] width 333 height 22
click at [102, 270] on input "Brand New" at bounding box center [94, 272] width 13 height 13
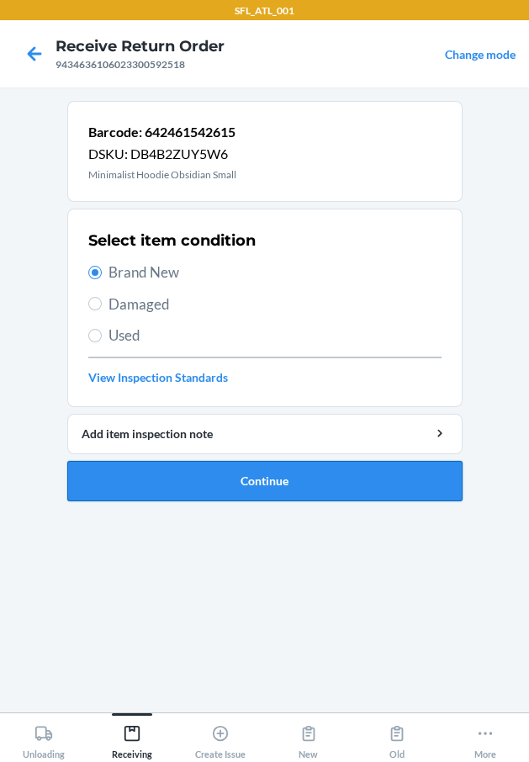
click at [238, 481] on button "Continue" at bounding box center [264, 481] width 395 height 40
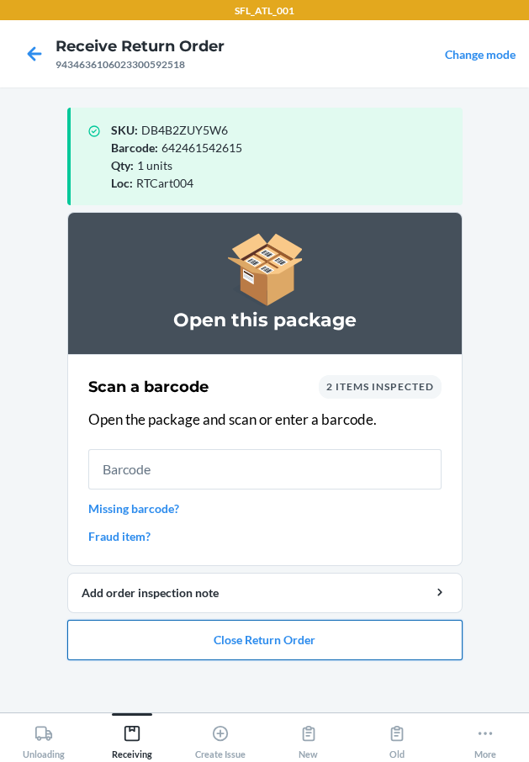
drag, startPoint x: 274, startPoint y: 630, endPoint x: 266, endPoint y: 628, distance: 8.6
click at [266, 628] on button "Close Return Order" at bounding box center [264, 640] width 395 height 40
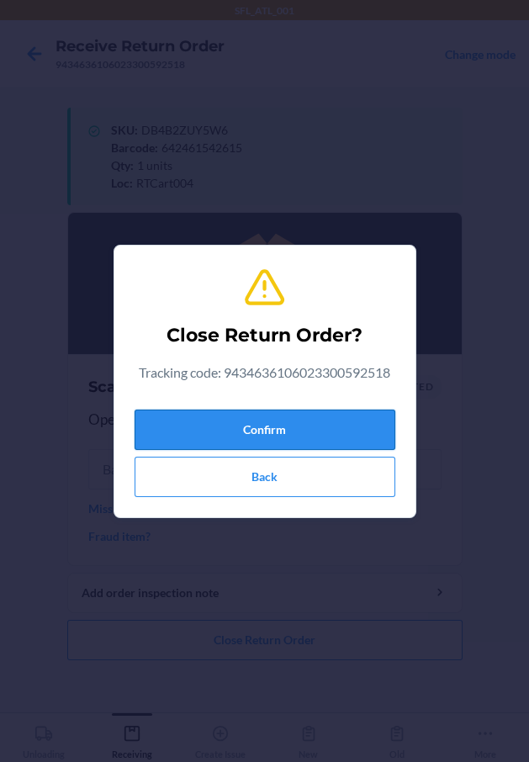
drag, startPoint x: 252, startPoint y: 431, endPoint x: 185, endPoint y: 415, distance: 69.3
click at [251, 431] on button "Confirm" at bounding box center [265, 429] width 261 height 40
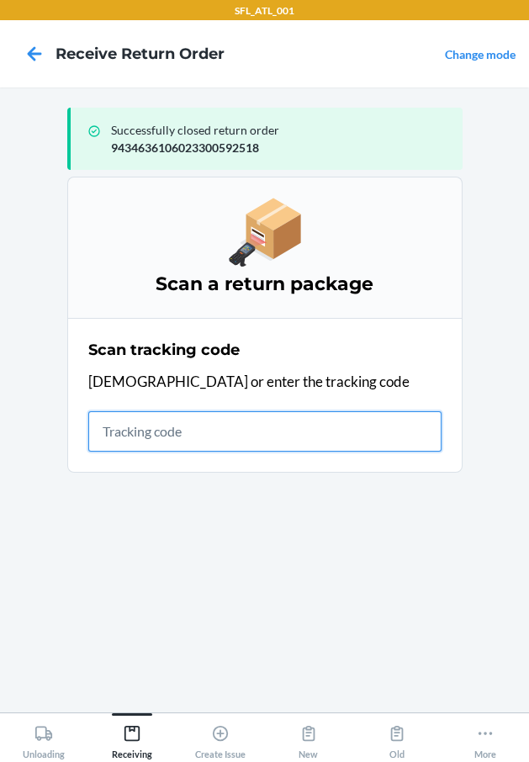
click at [161, 439] on input "text" at bounding box center [264, 431] width 353 height 40
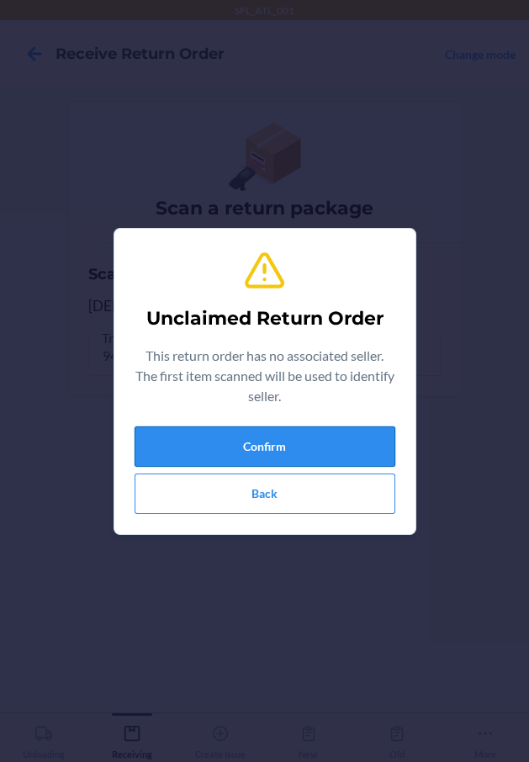
click at [171, 441] on button "Confirm" at bounding box center [265, 446] width 261 height 40
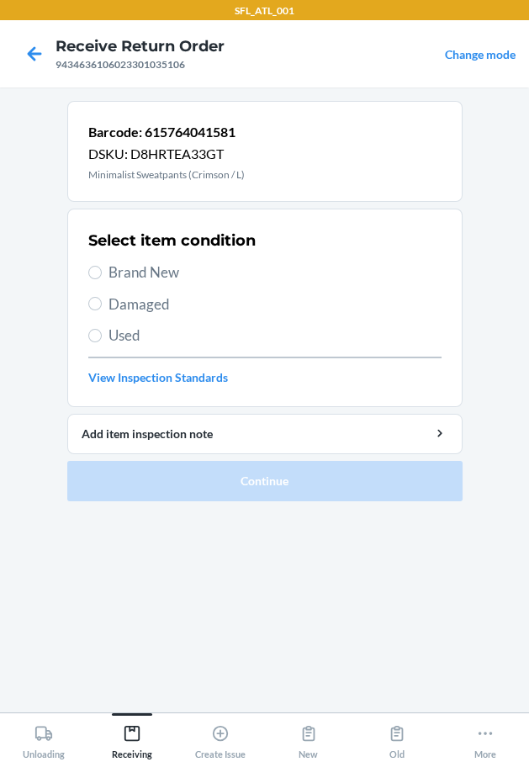
click at [115, 281] on span "Brand New" at bounding box center [274, 272] width 333 height 22
click at [102, 279] on input "Brand New" at bounding box center [94, 272] width 13 height 13
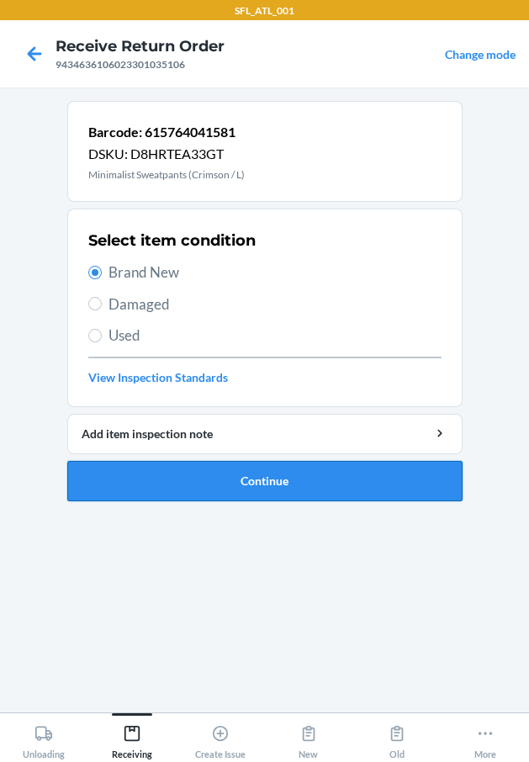
click at [204, 468] on button "Continue" at bounding box center [264, 481] width 395 height 40
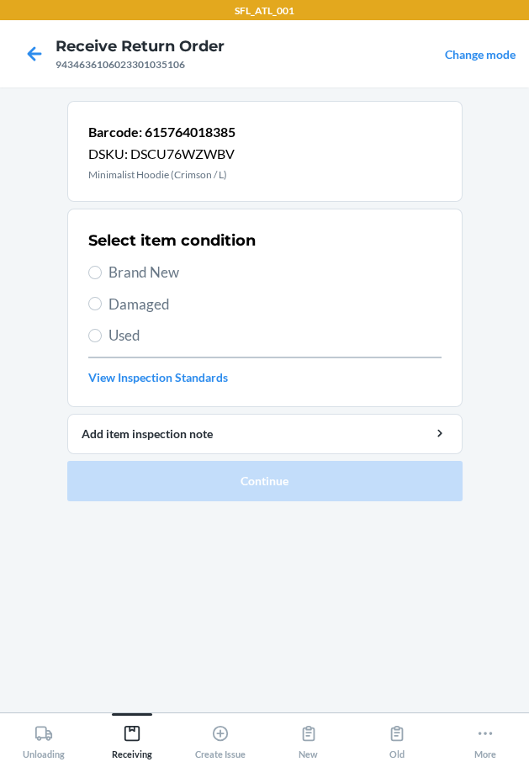
click at [133, 274] on span "Brand New" at bounding box center [274, 272] width 333 height 22
click at [102, 274] on input "Brand New" at bounding box center [94, 272] width 13 height 13
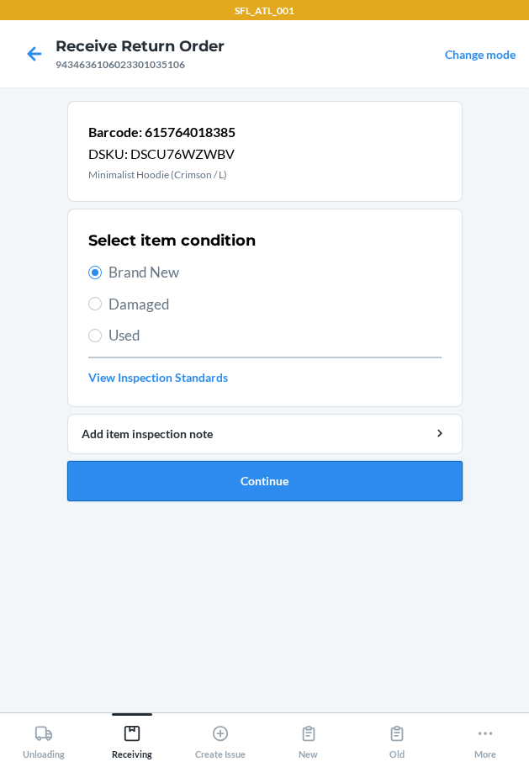
click at [195, 485] on button "Continue" at bounding box center [264, 481] width 395 height 40
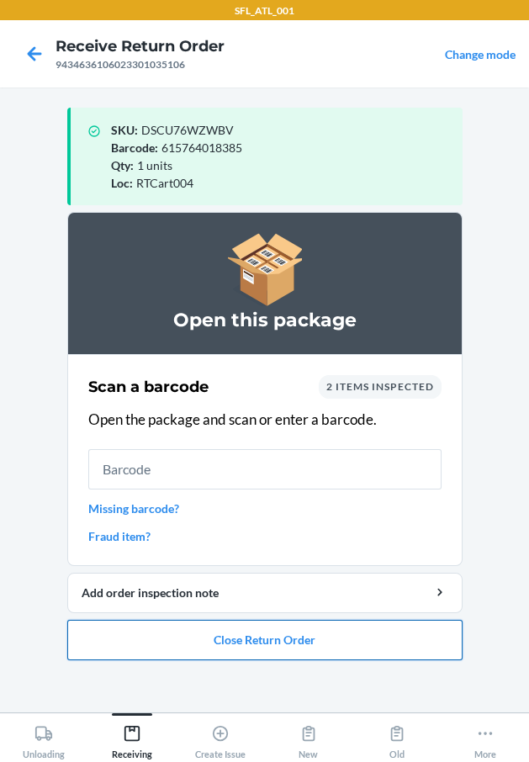
click at [272, 634] on button "Close Return Order" at bounding box center [264, 640] width 395 height 40
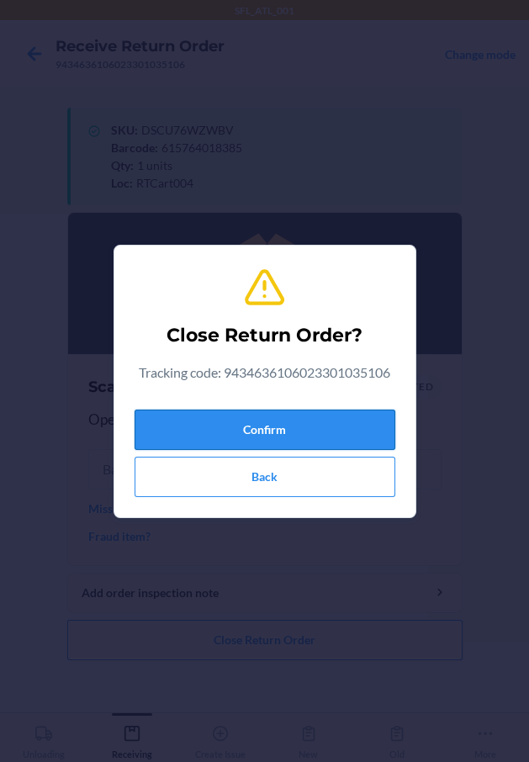
click at [243, 426] on button "Confirm" at bounding box center [265, 429] width 261 height 40
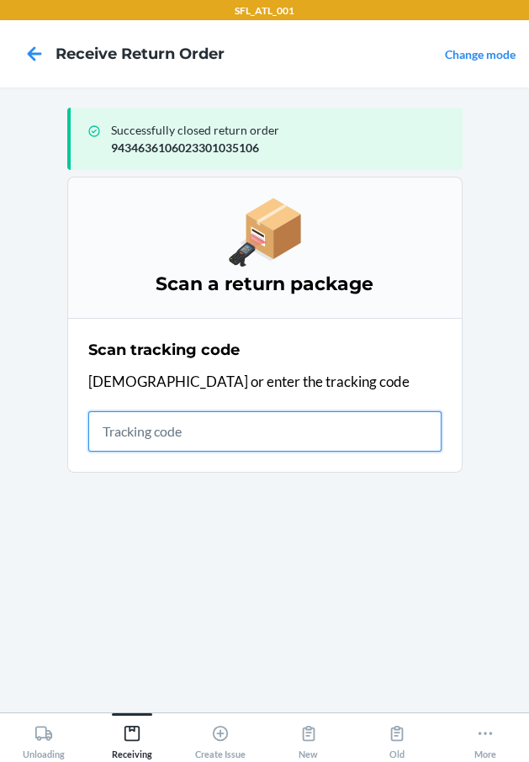
click at [307, 431] on input "text" at bounding box center [264, 431] width 353 height 40
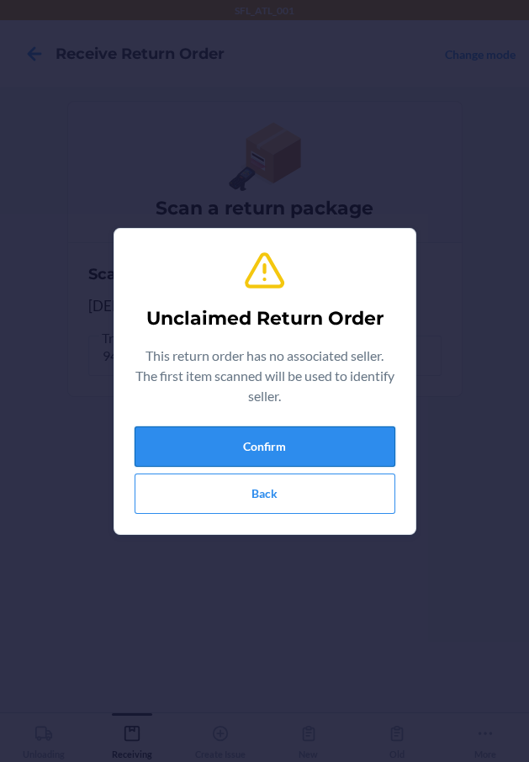
click at [351, 445] on button "Confirm" at bounding box center [265, 446] width 261 height 40
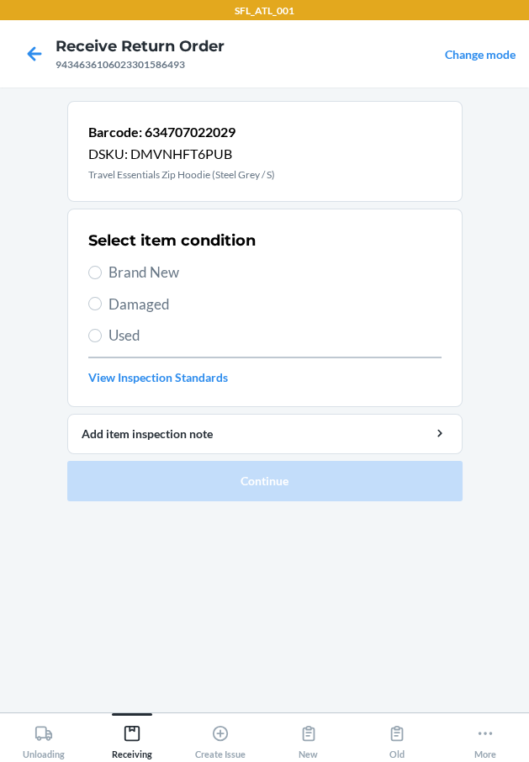
click at [167, 262] on span "Brand New" at bounding box center [274, 272] width 333 height 22
click at [102, 266] on input "Brand New" at bounding box center [94, 272] width 13 height 13
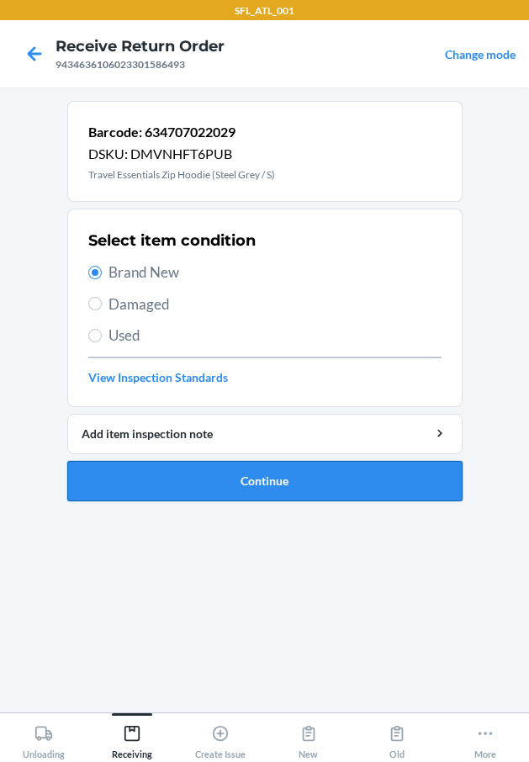
click at [196, 474] on button "Continue" at bounding box center [264, 481] width 395 height 40
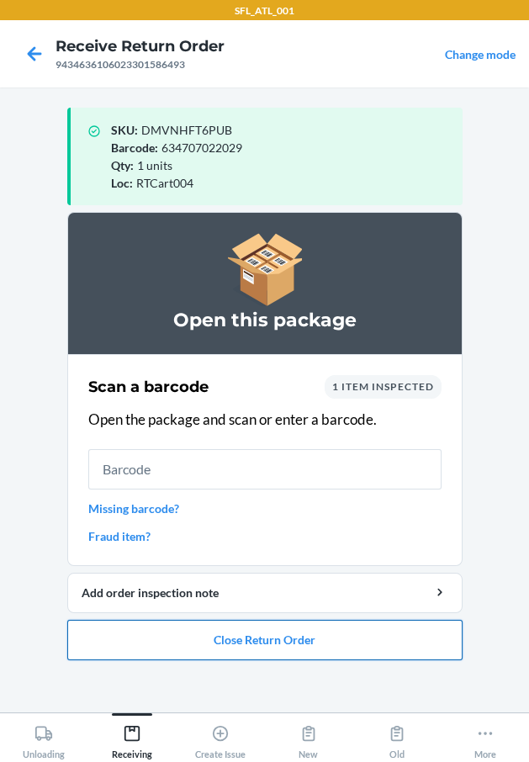
click at [228, 643] on button "Close Return Order" at bounding box center [264, 640] width 395 height 40
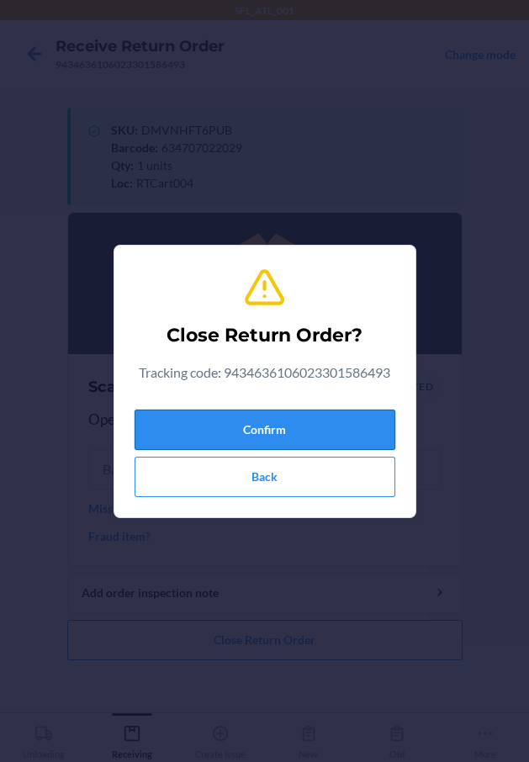
click at [271, 422] on button "Confirm" at bounding box center [265, 429] width 261 height 40
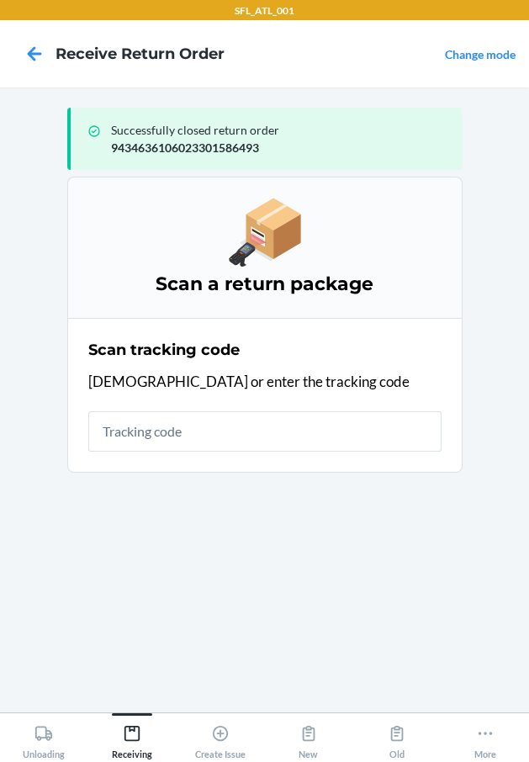
drag, startPoint x: 258, startPoint y: 421, endPoint x: 189, endPoint y: 431, distance: 69.7
click at [256, 420] on input "text" at bounding box center [264, 431] width 353 height 40
drag, startPoint x: 189, startPoint y: 431, endPoint x: 176, endPoint y: 431, distance: 13.5
drag, startPoint x: 176, startPoint y: 431, endPoint x: 304, endPoint y: 580, distance: 196.7
click at [304, 580] on section "Scan a return package Scan tracking code Scan or enter the tracking code" at bounding box center [264, 438] width 395 height 522
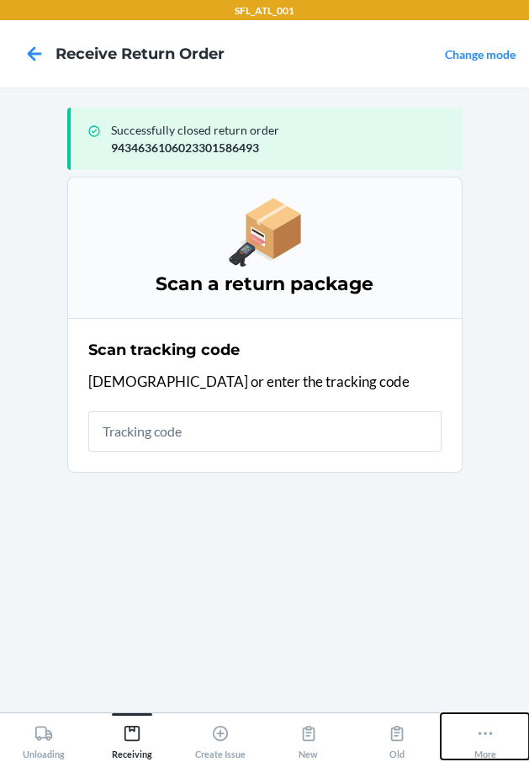
click at [488, 727] on icon at bounding box center [485, 733] width 18 height 18
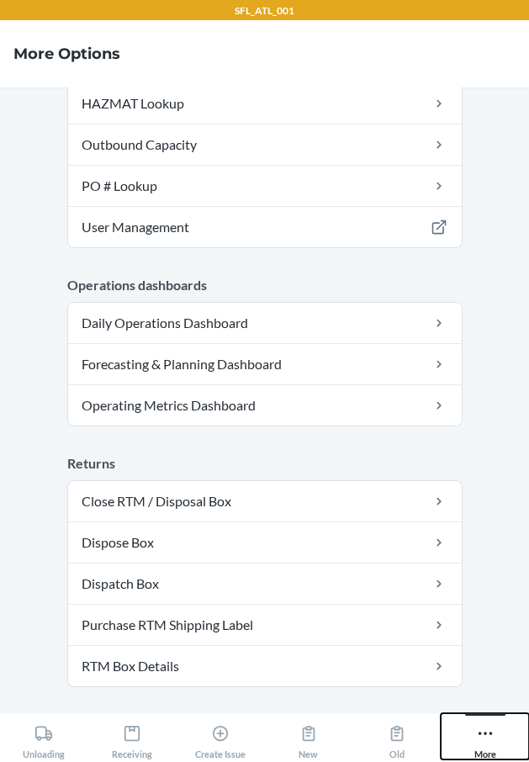
scroll to position [496, 0]
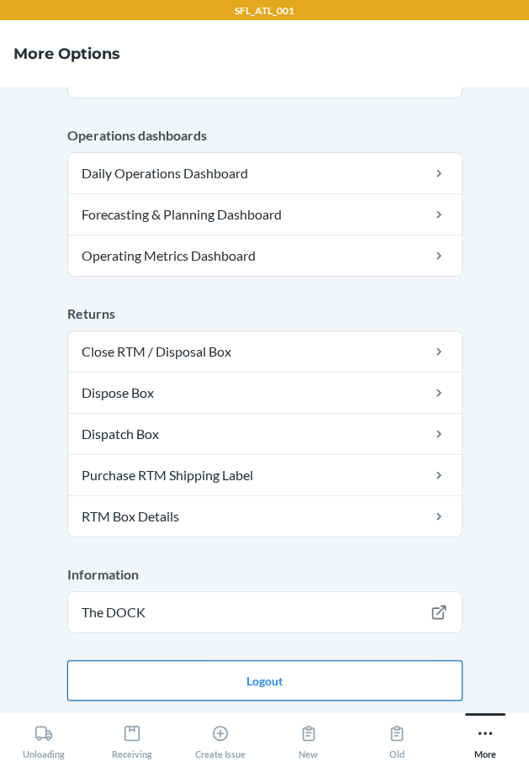
click at [171, 691] on button "Logout" at bounding box center [264, 680] width 395 height 40
